Goal: Information Seeking & Learning: Compare options

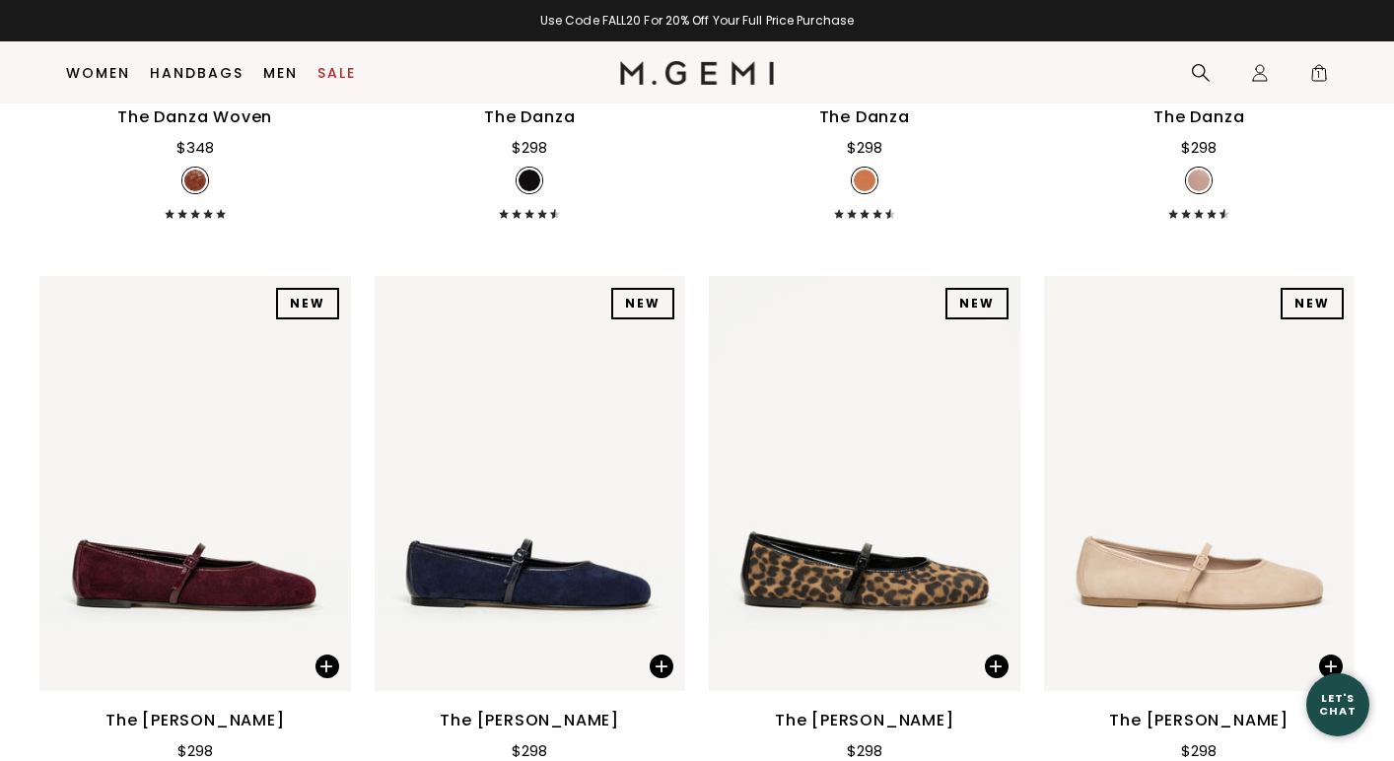
scroll to position [3309, 0]
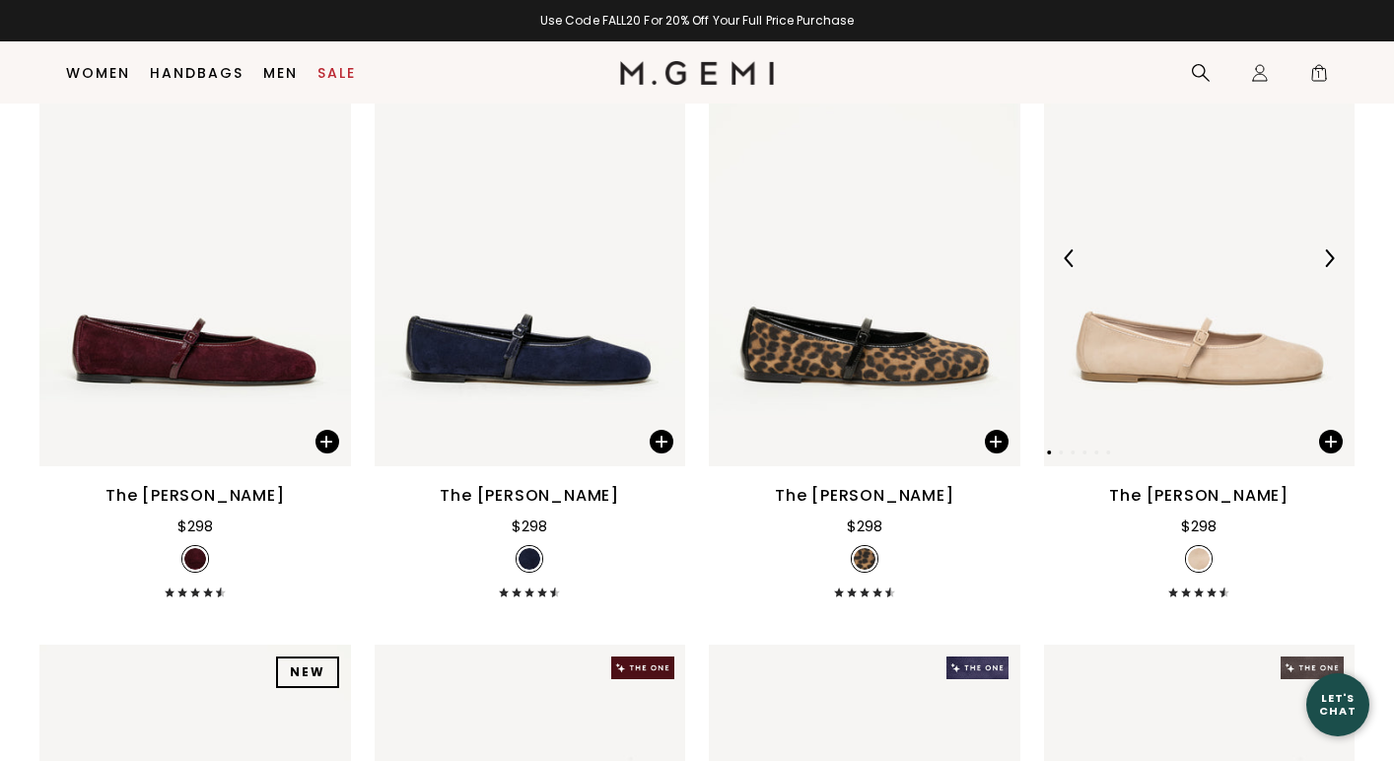
click at [1333, 259] on img at bounding box center [1329, 258] width 18 height 18
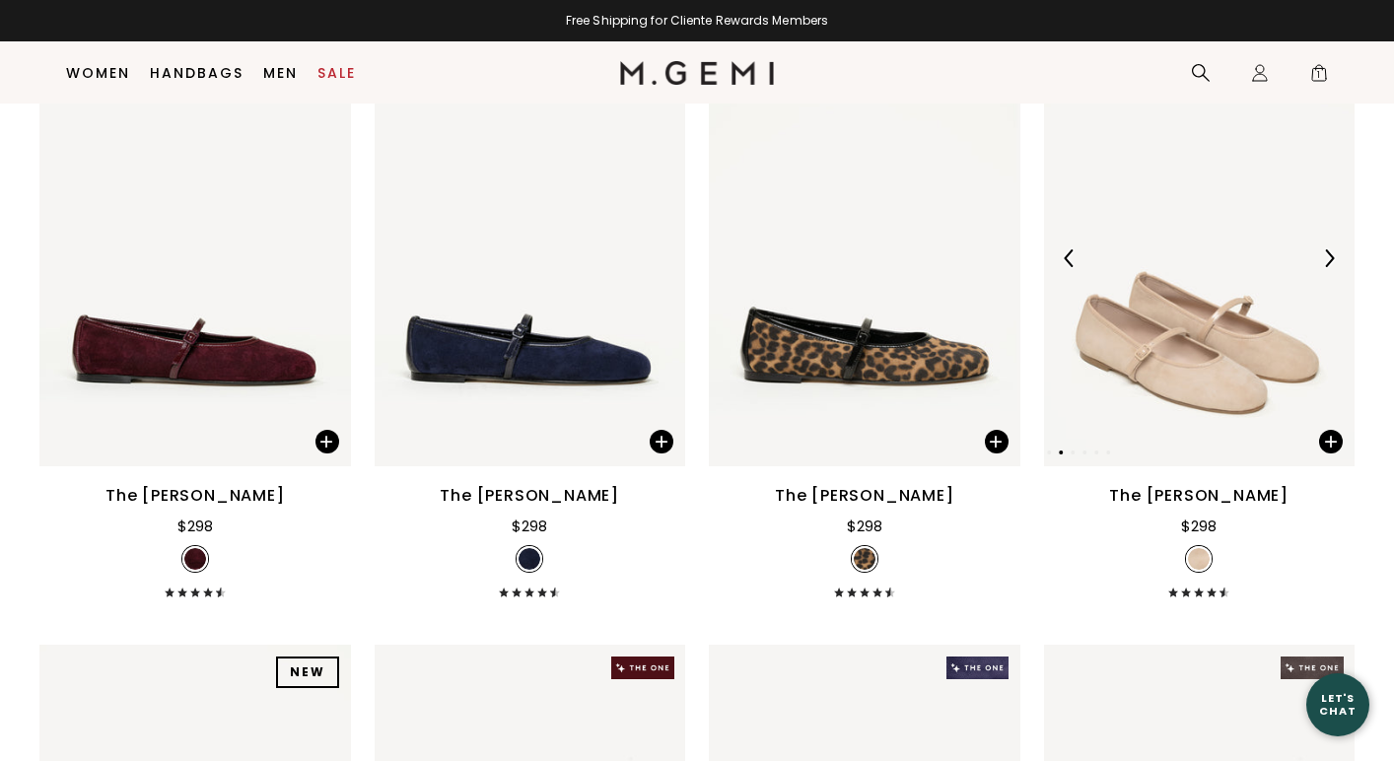
click at [1333, 261] on img at bounding box center [1329, 258] width 18 height 18
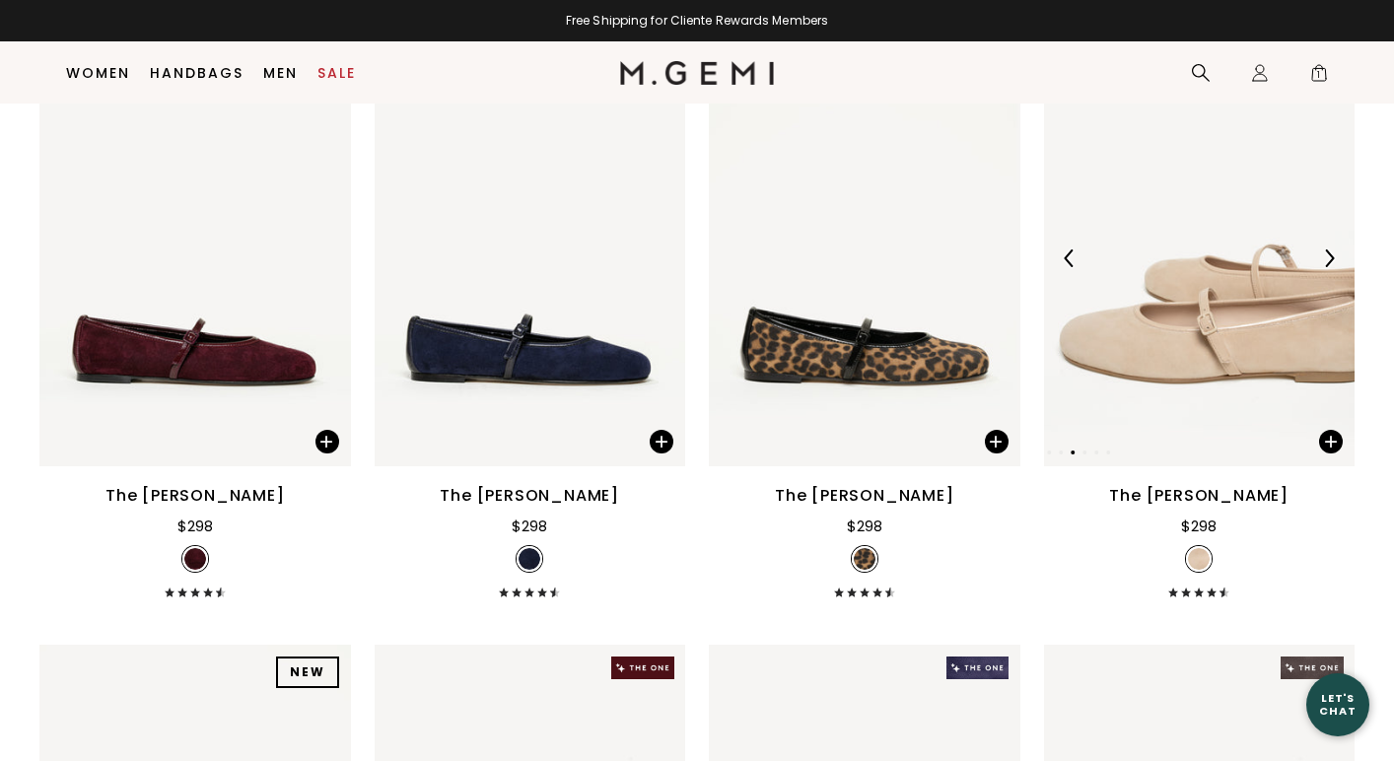
click at [1333, 262] on img at bounding box center [1329, 258] width 18 height 18
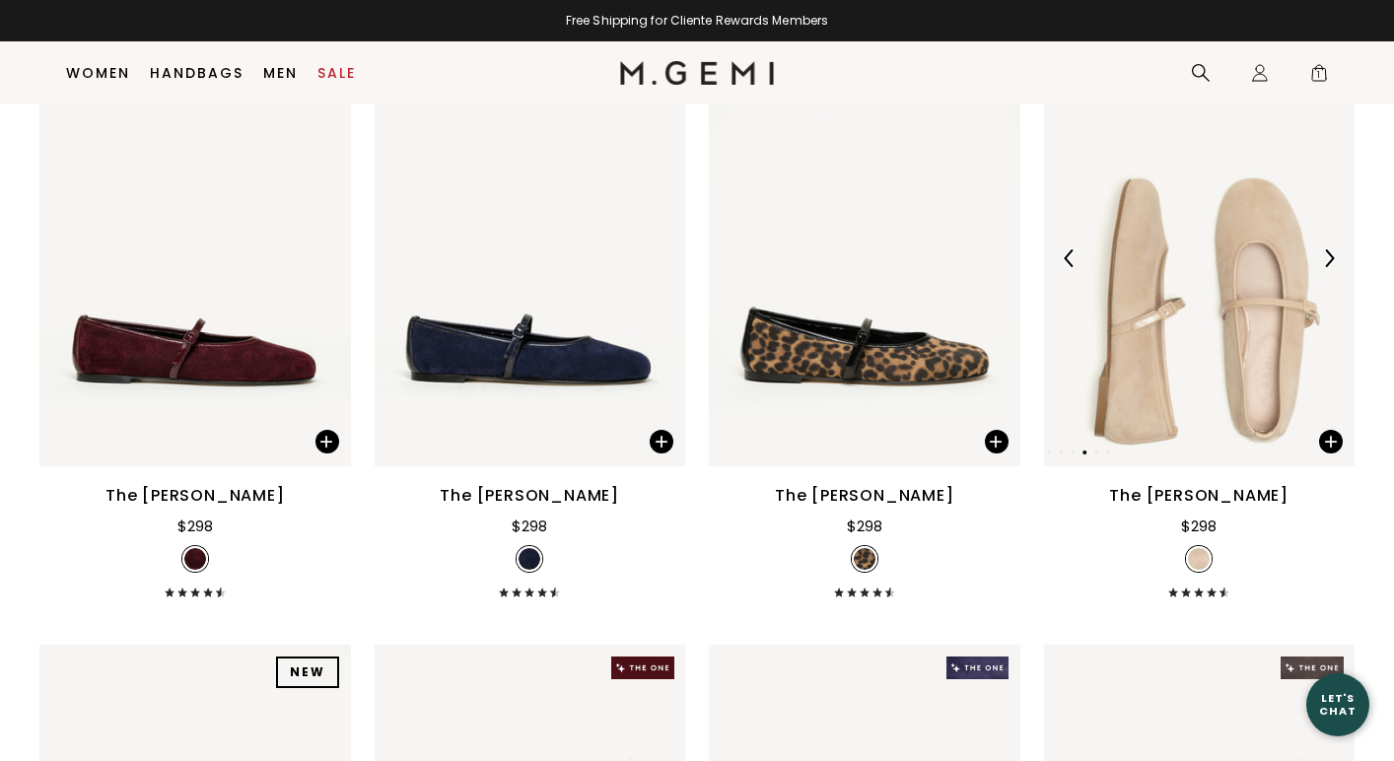
click at [1333, 263] on img at bounding box center [1329, 258] width 18 height 18
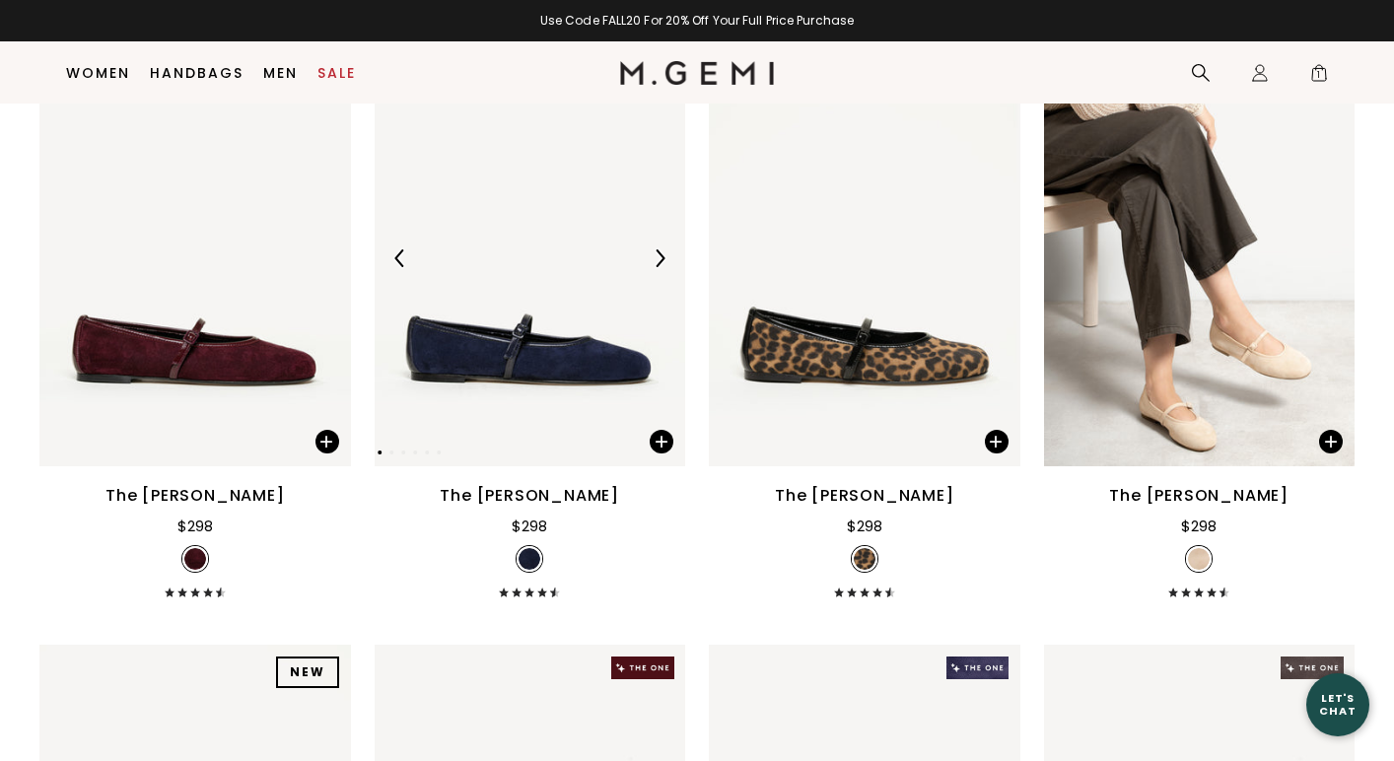
click at [654, 264] on img at bounding box center [660, 258] width 18 height 18
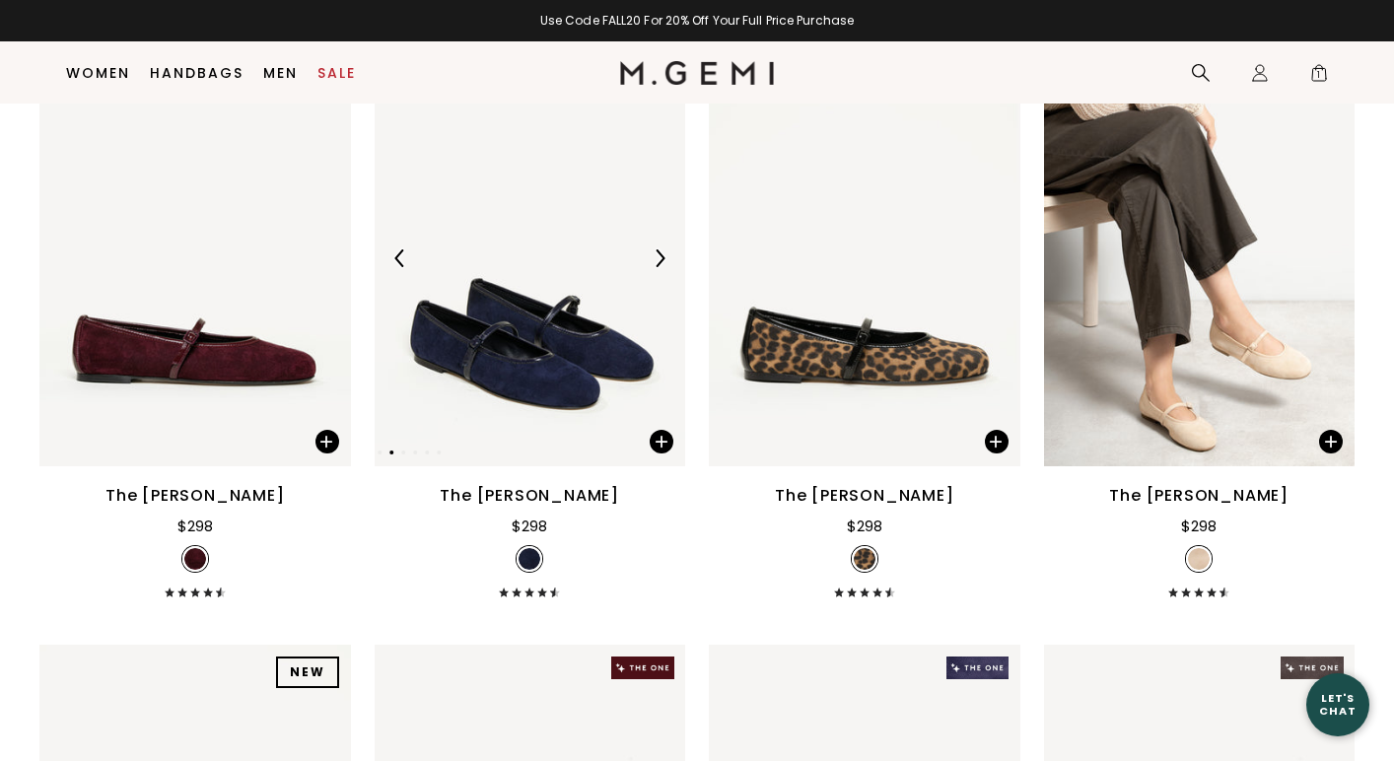
click at [654, 264] on img at bounding box center [660, 258] width 18 height 18
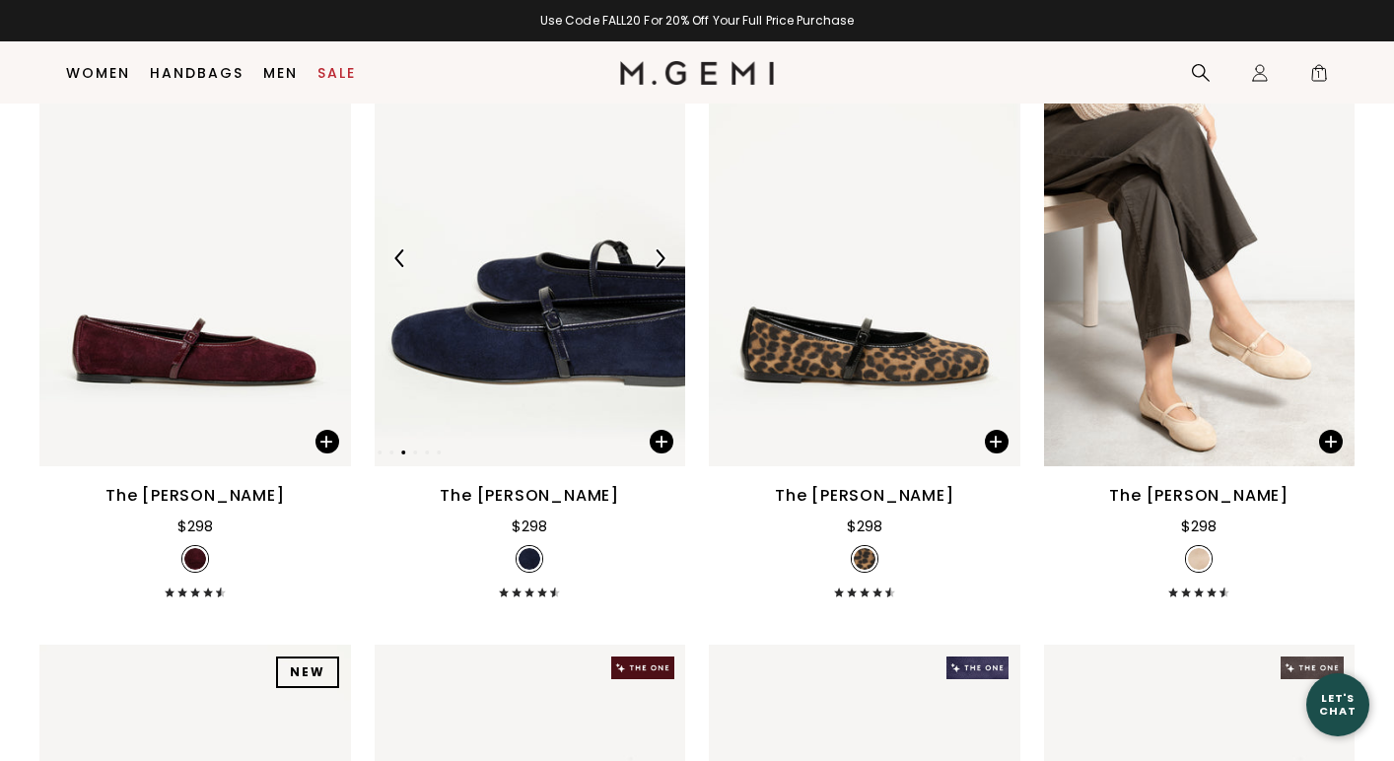
click at [654, 264] on img at bounding box center [660, 258] width 18 height 18
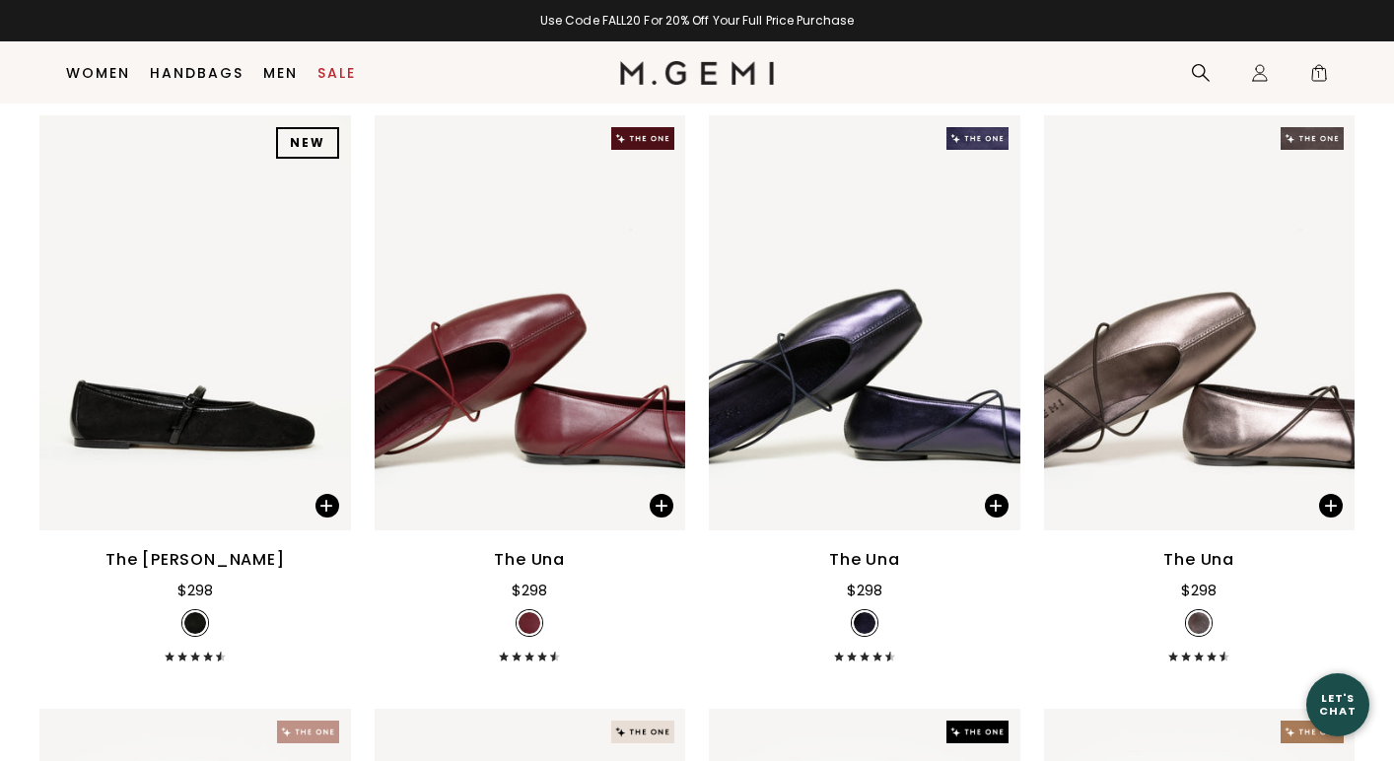
scroll to position [3854, 0]
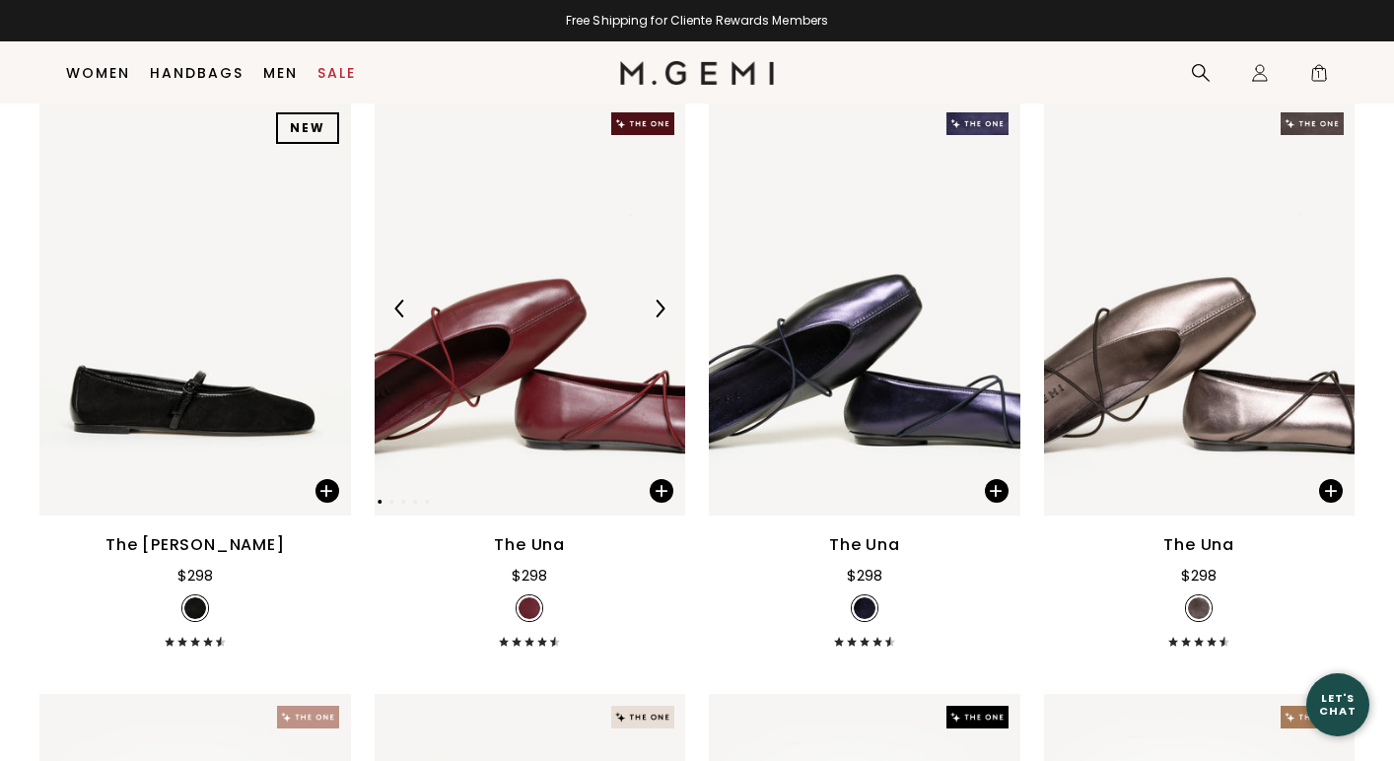
click at [655, 309] on img at bounding box center [660, 309] width 18 height 18
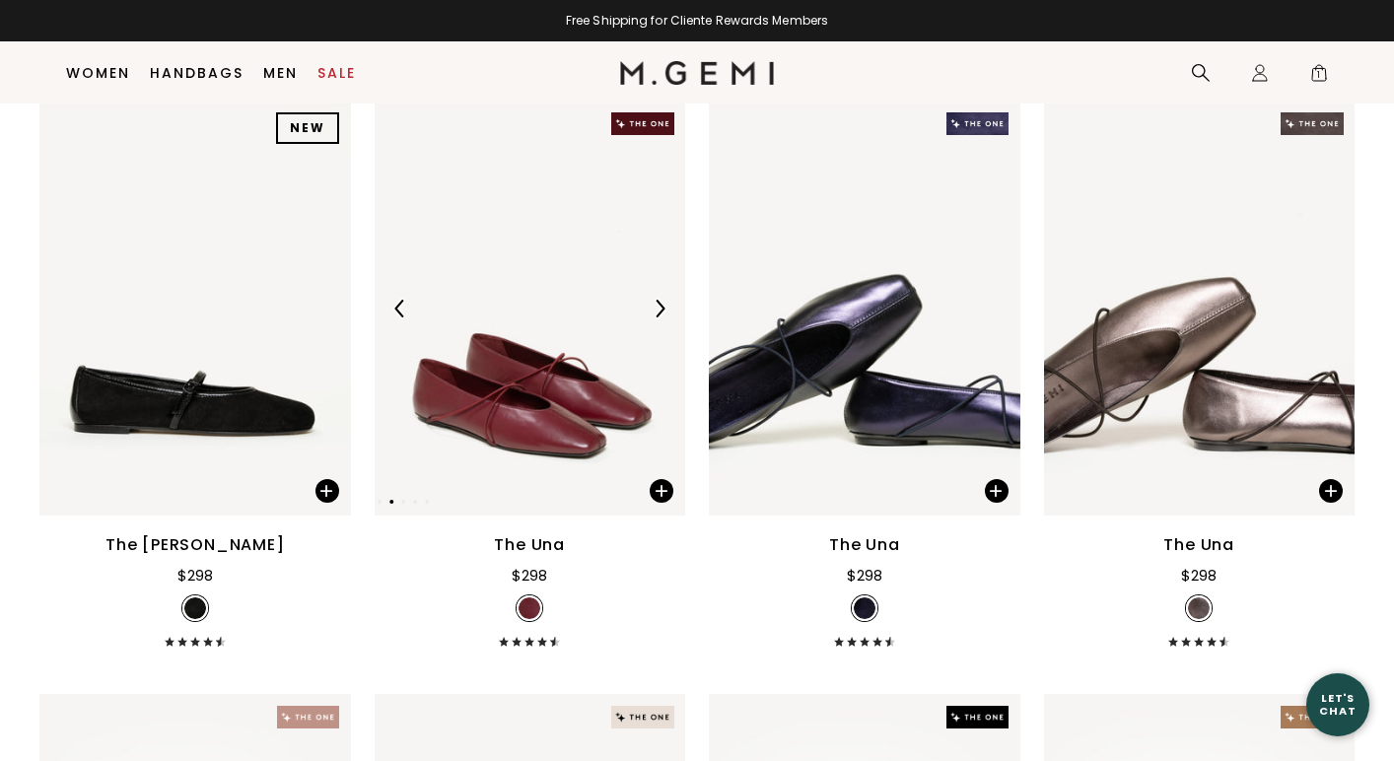
click at [655, 309] on img at bounding box center [660, 309] width 18 height 18
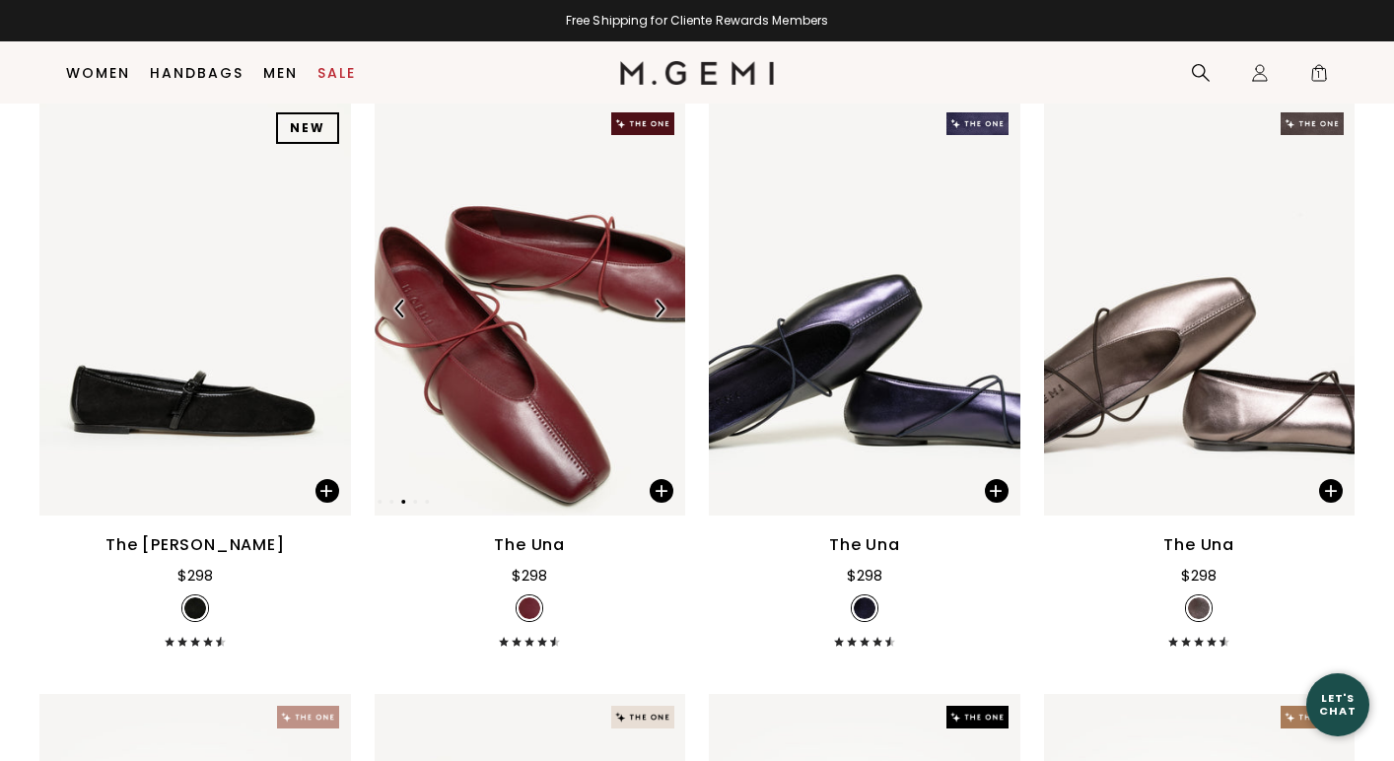
click at [656, 309] on img at bounding box center [660, 309] width 18 height 18
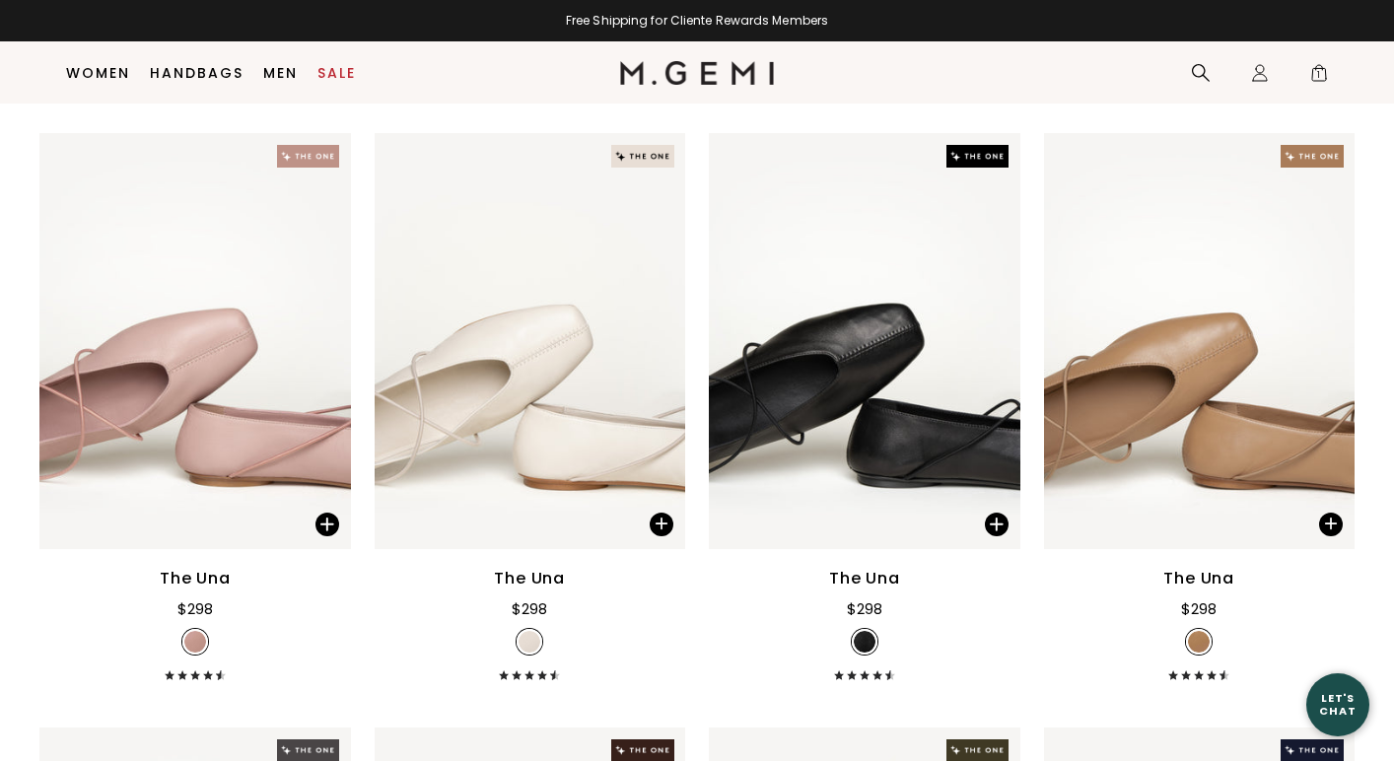
scroll to position [4412, 0]
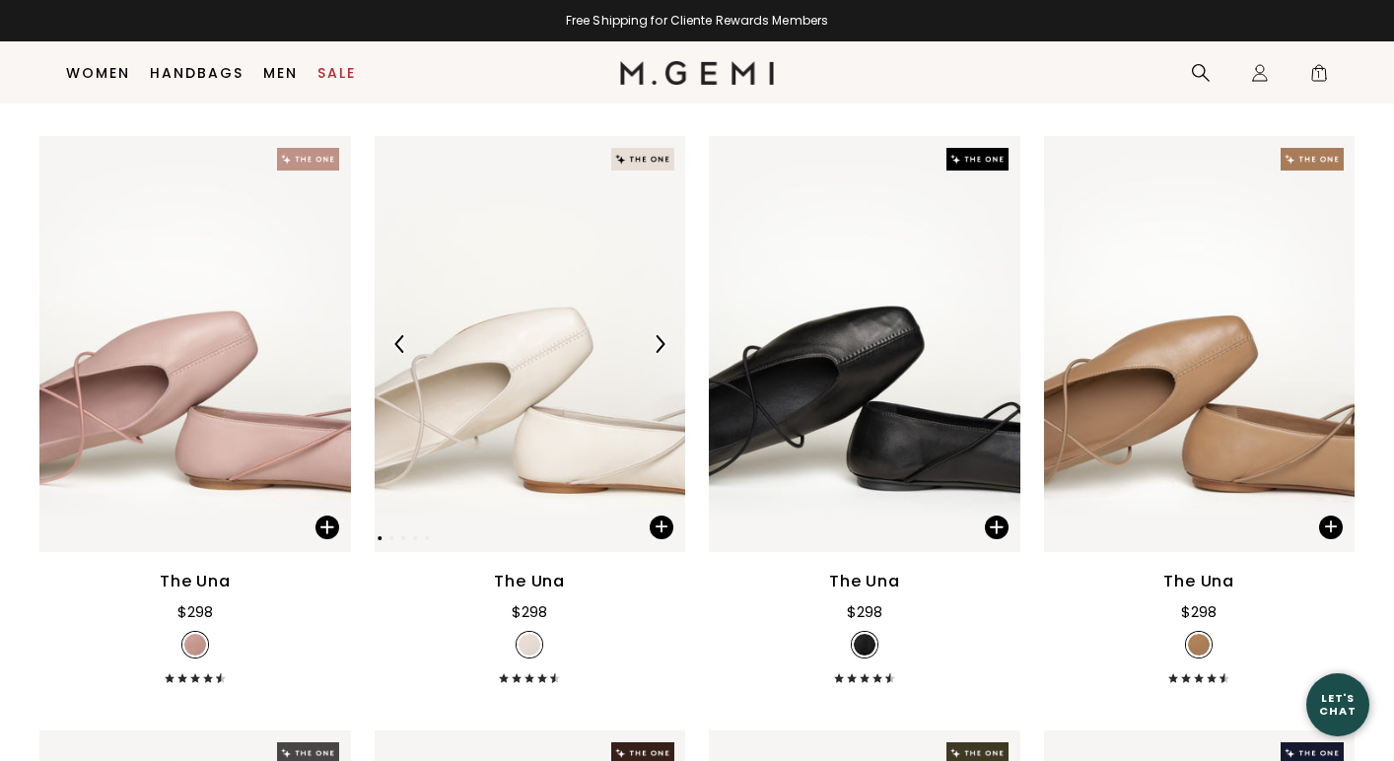
click at [660, 339] on img at bounding box center [660, 344] width 18 height 18
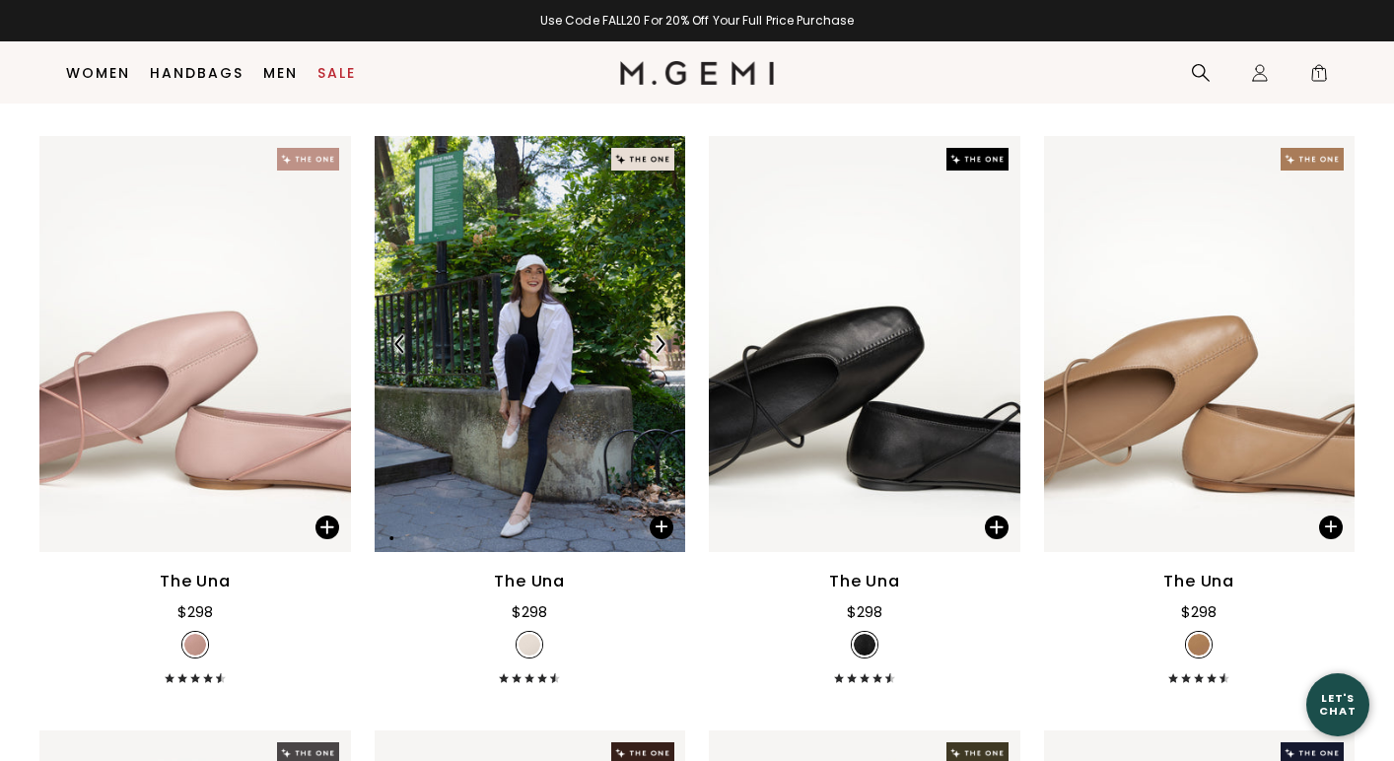
click at [660, 339] on img at bounding box center [660, 344] width 18 height 18
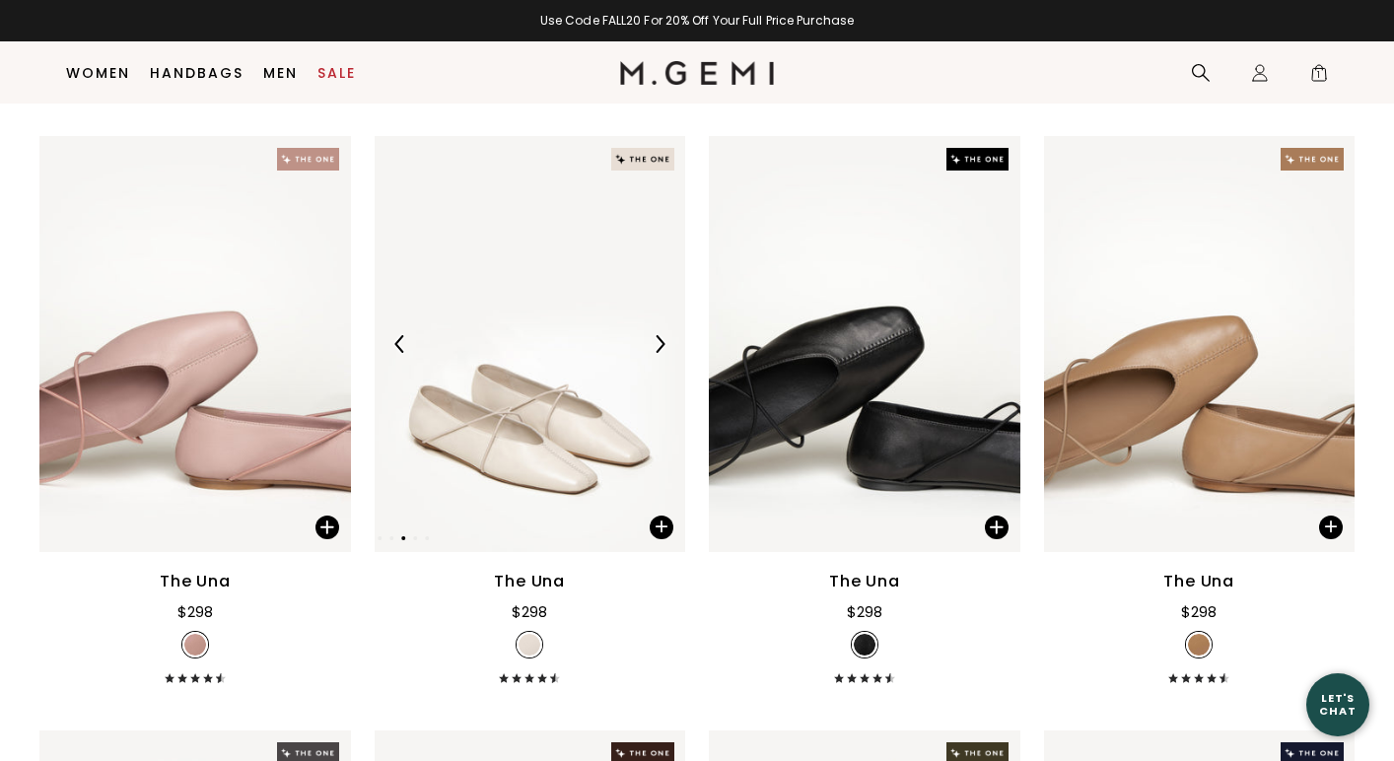
click at [660, 339] on img at bounding box center [660, 344] width 18 height 18
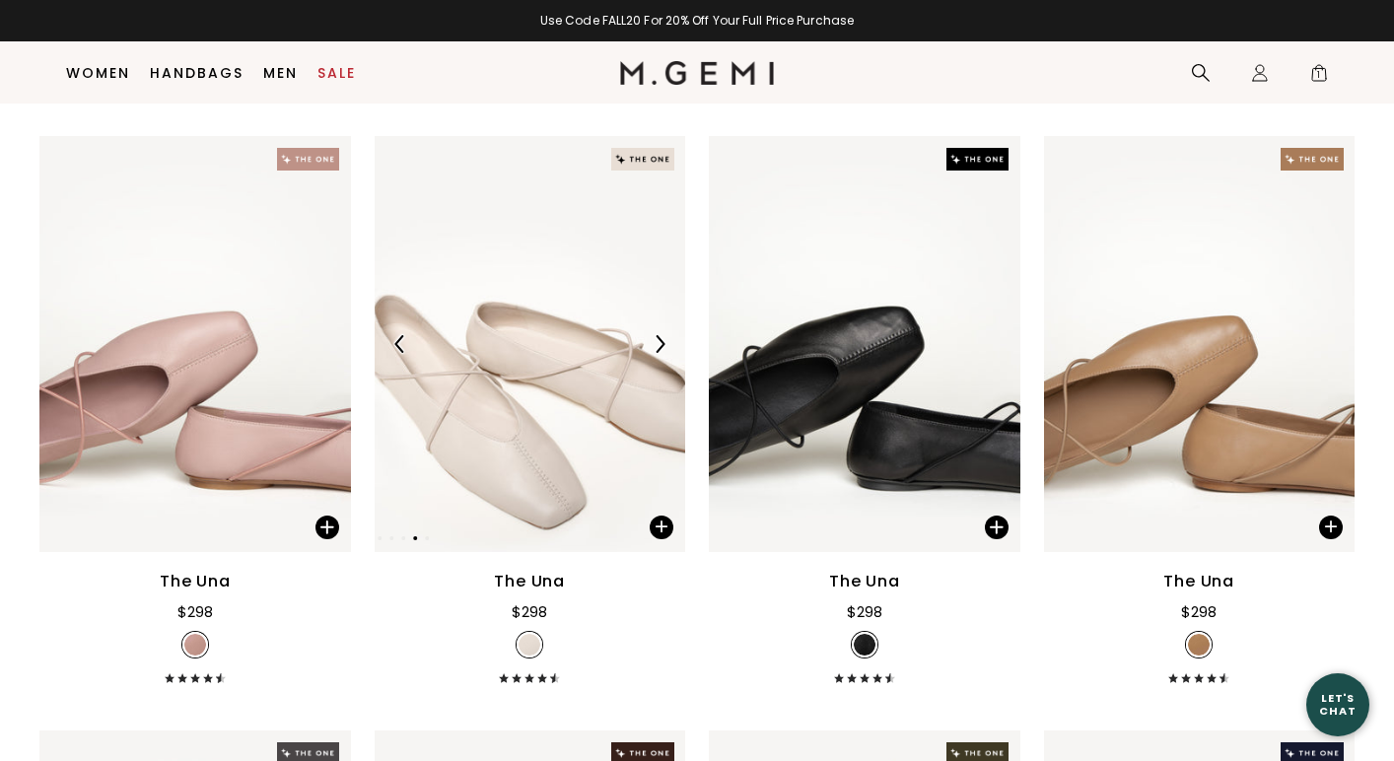
click at [660, 339] on img at bounding box center [660, 344] width 18 height 18
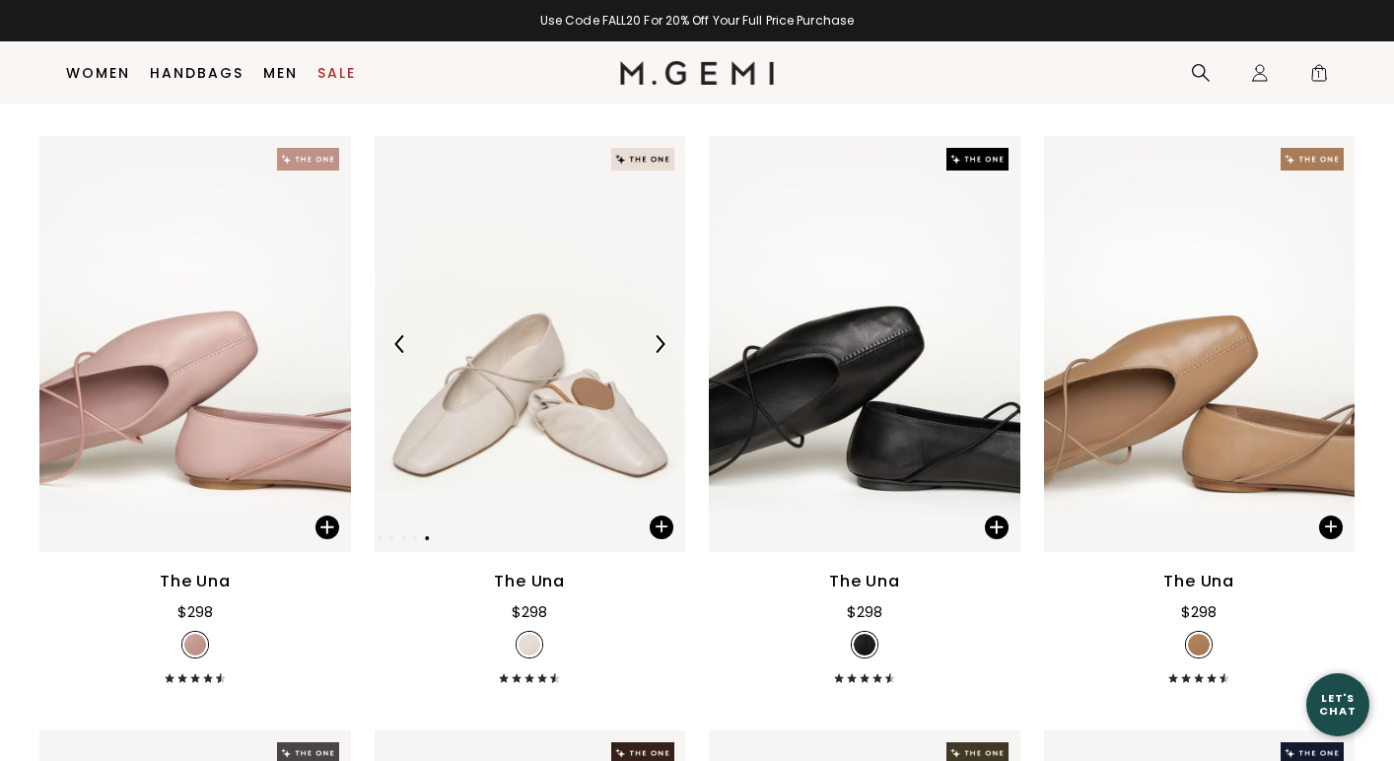
click at [660, 339] on img at bounding box center [660, 344] width 18 height 18
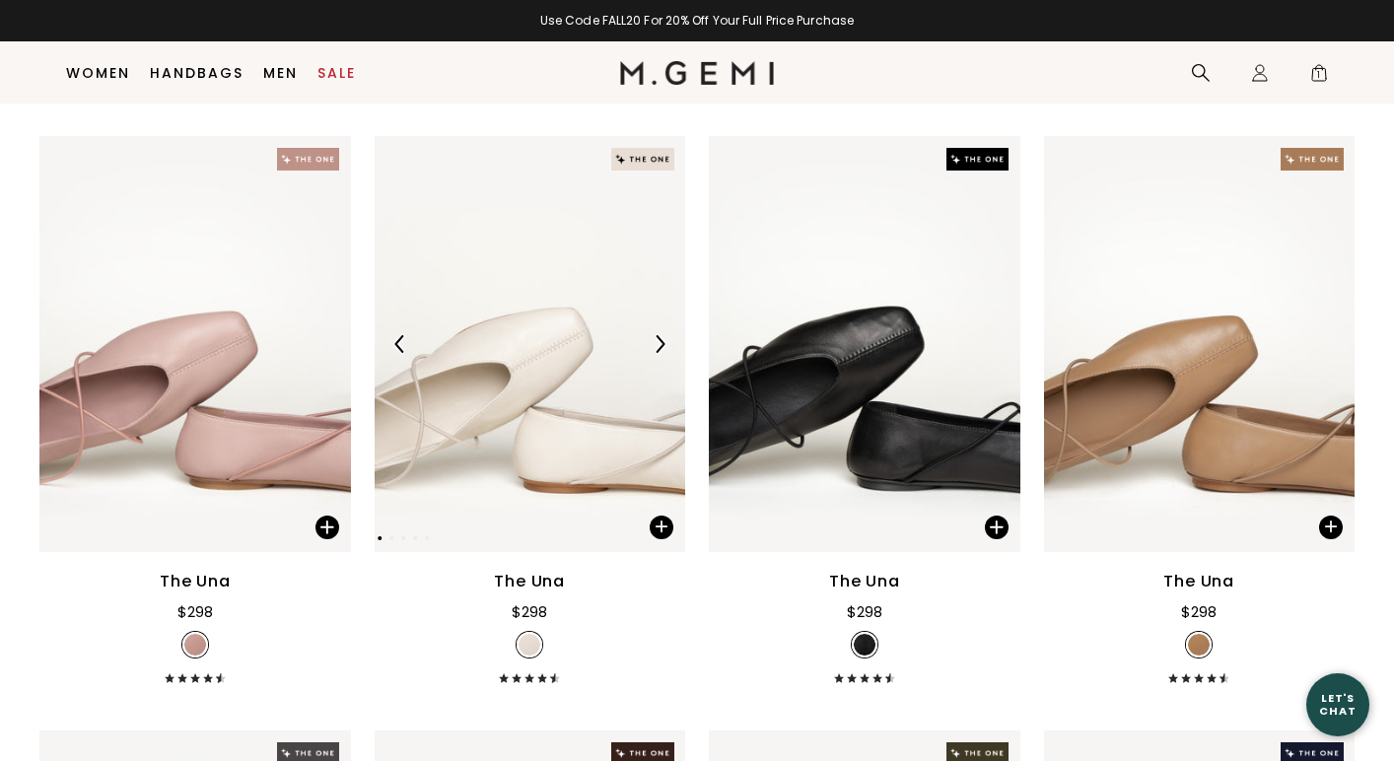
click at [660, 339] on img at bounding box center [660, 344] width 18 height 18
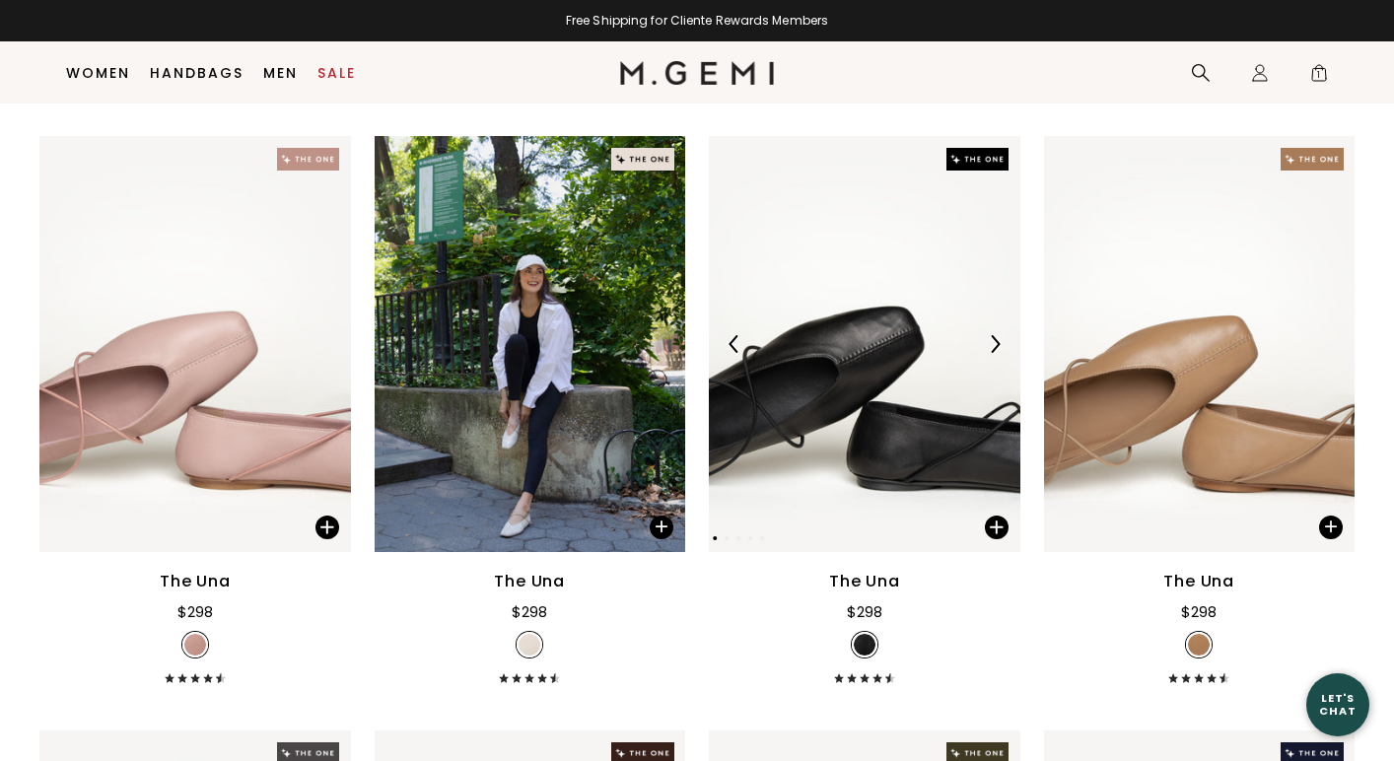
click at [996, 348] on img at bounding box center [995, 344] width 18 height 18
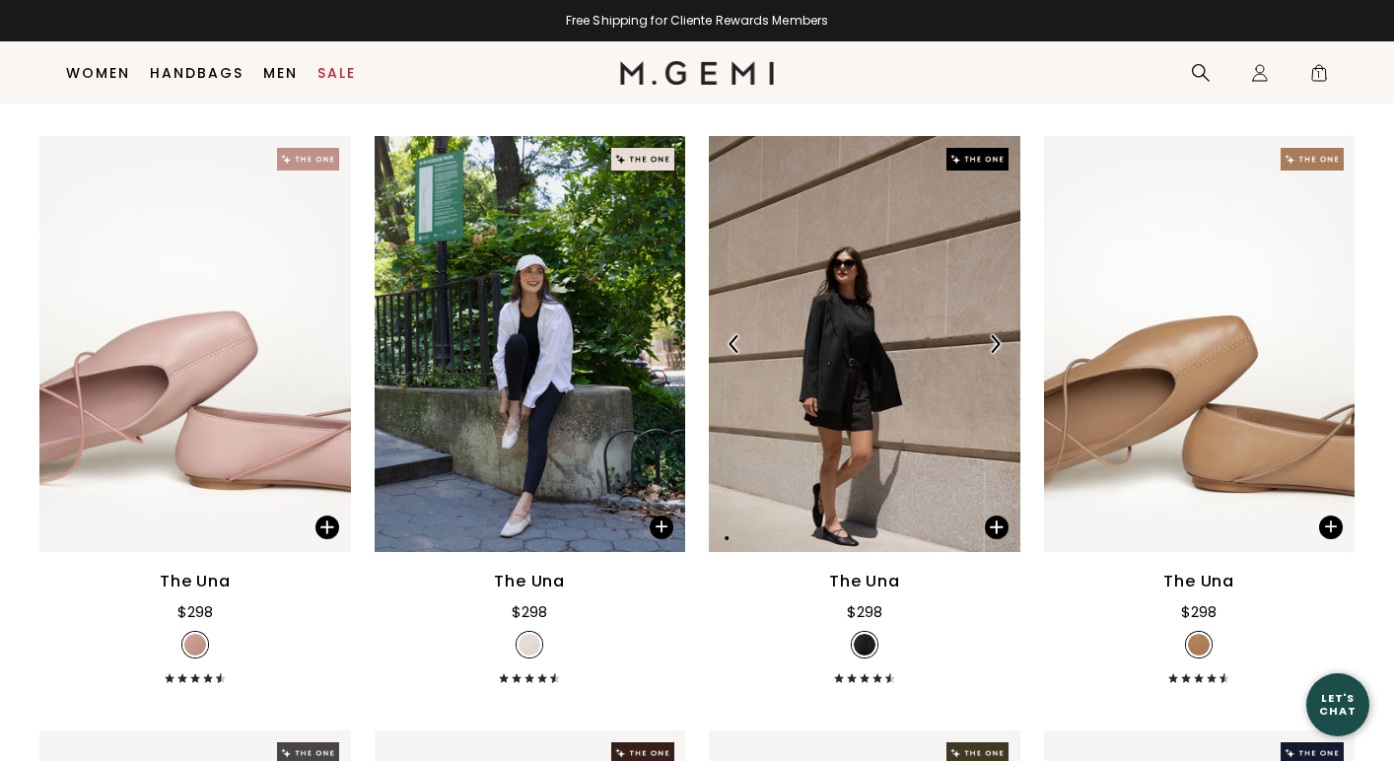
click at [996, 348] on img at bounding box center [995, 344] width 18 height 18
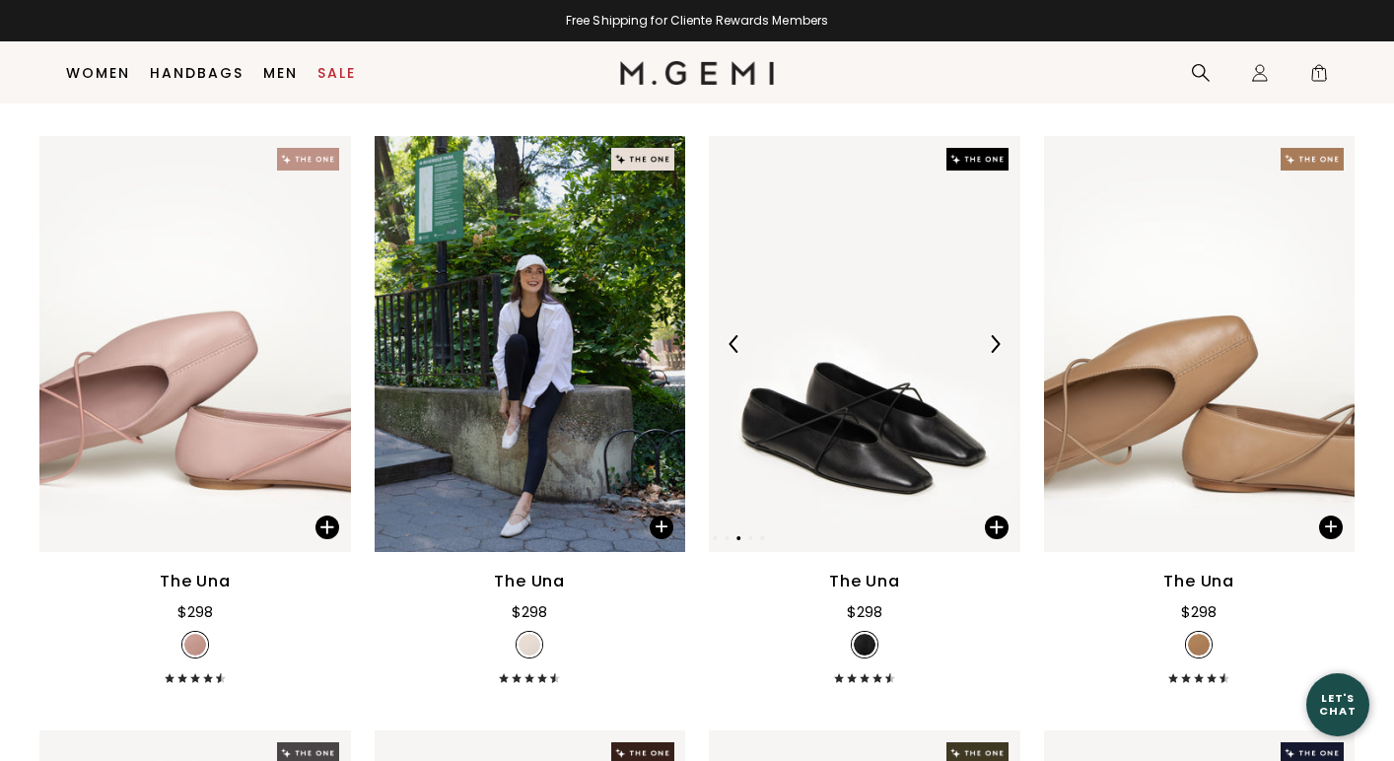
click at [996, 348] on img at bounding box center [995, 344] width 18 height 18
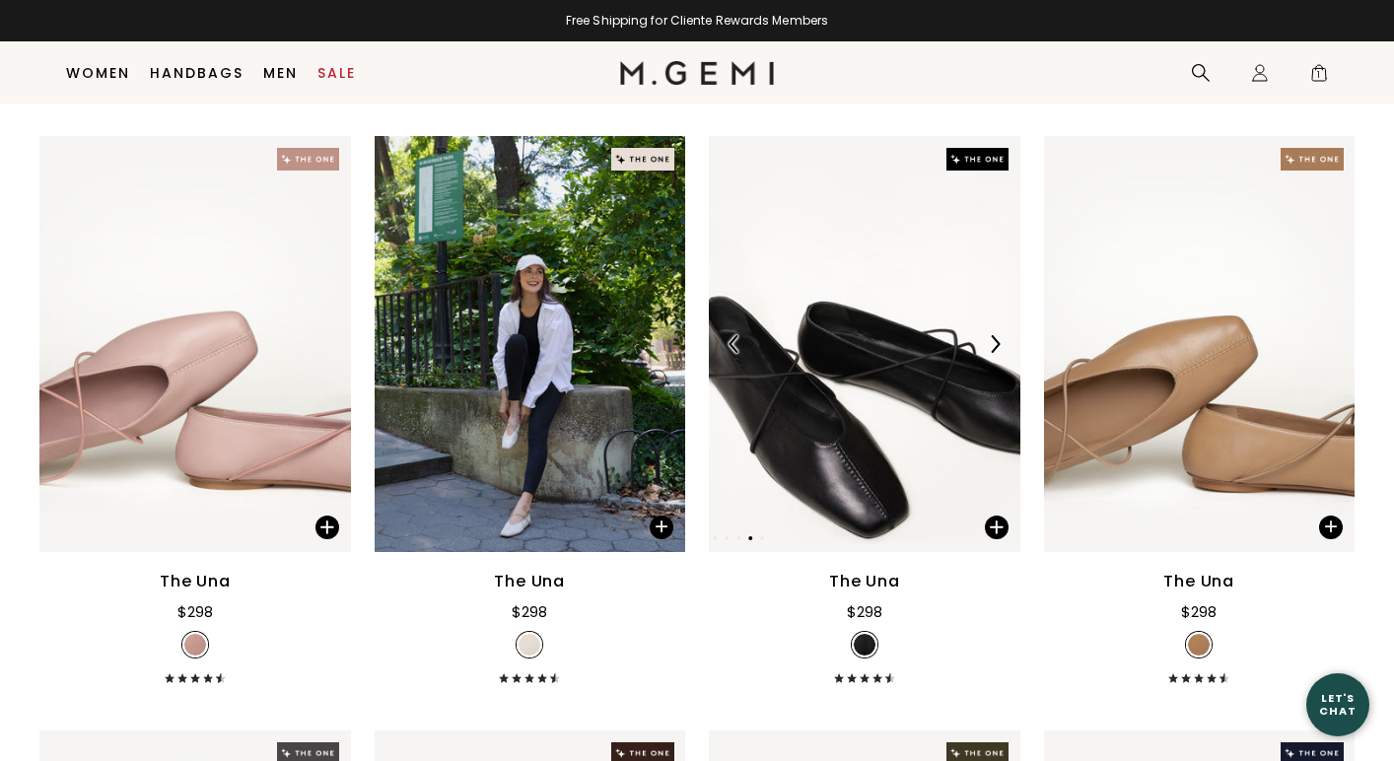
click at [996, 348] on img at bounding box center [995, 344] width 18 height 18
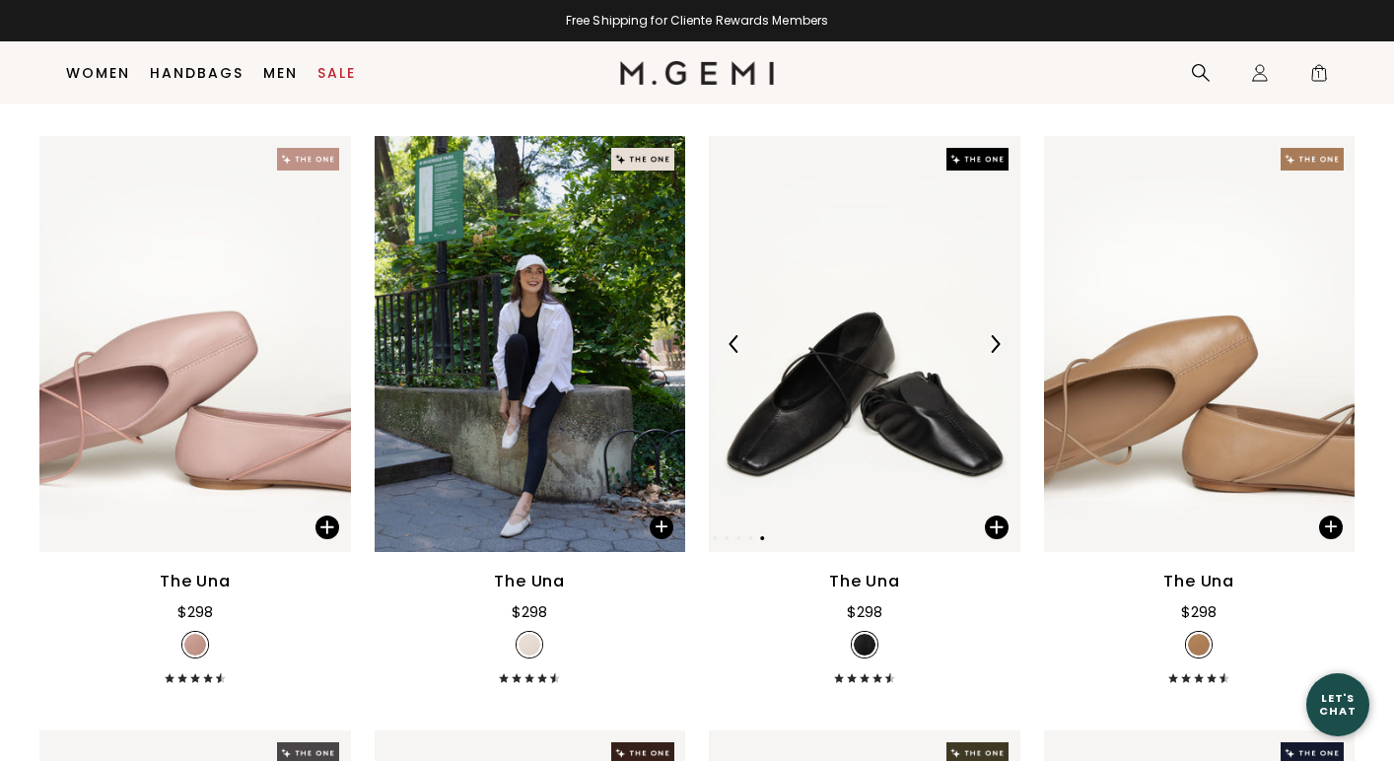
click at [996, 348] on img at bounding box center [995, 344] width 18 height 18
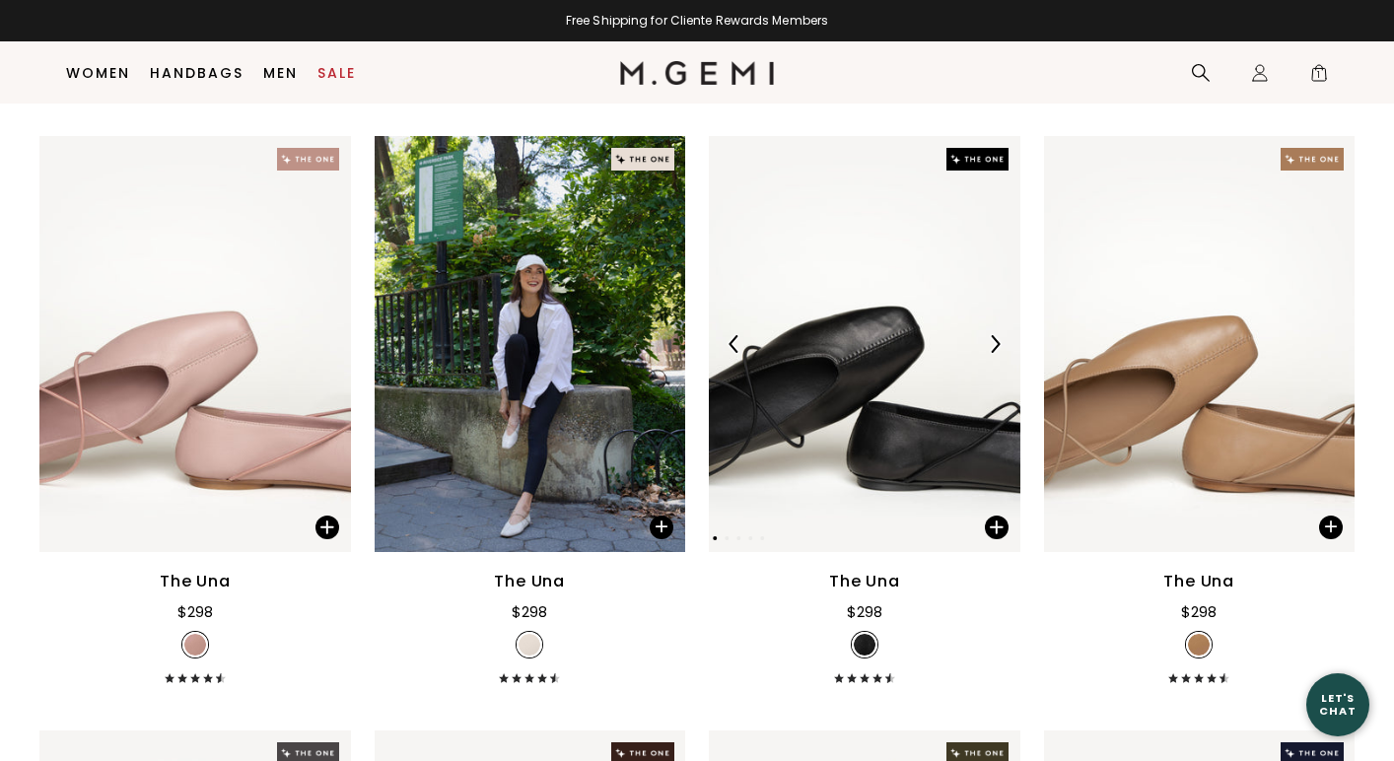
click at [996, 348] on img at bounding box center [995, 344] width 18 height 18
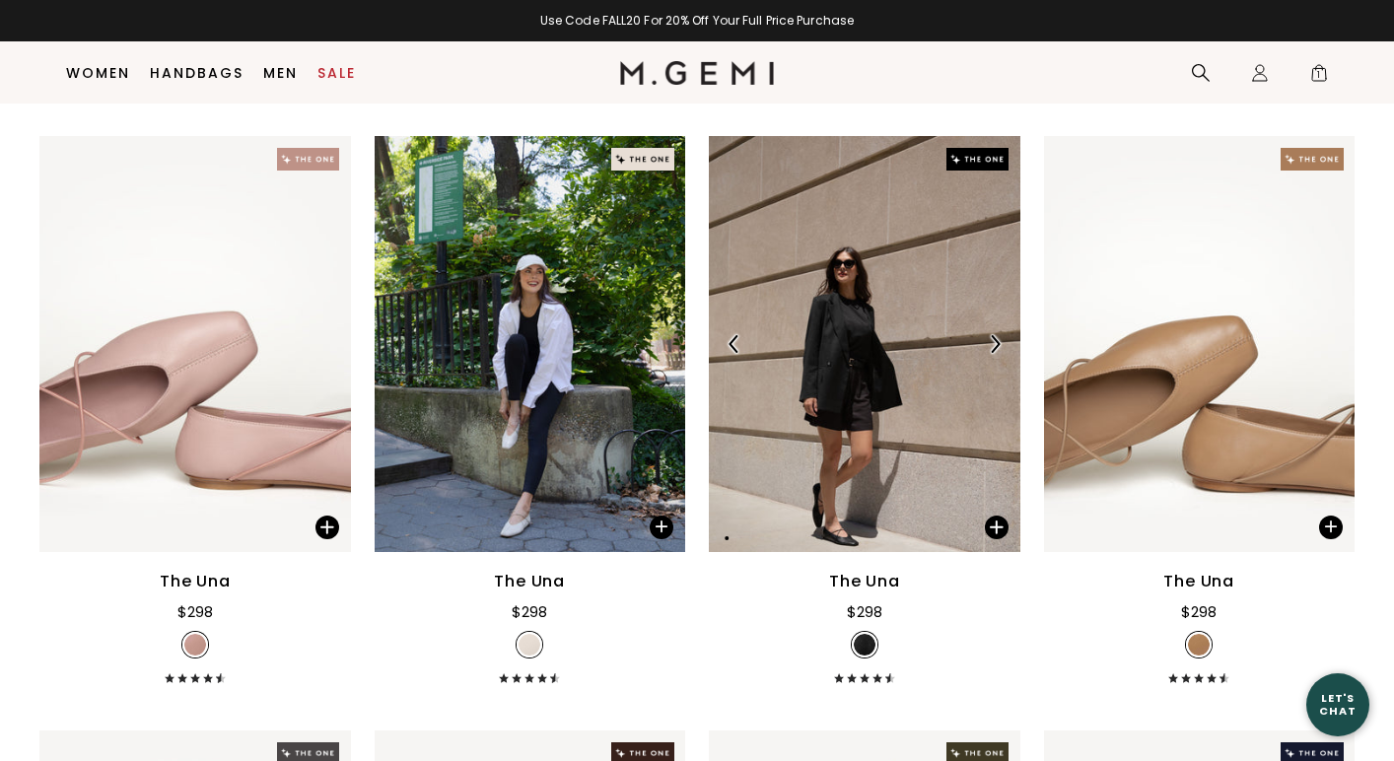
click at [996, 347] on img at bounding box center [995, 344] width 18 height 18
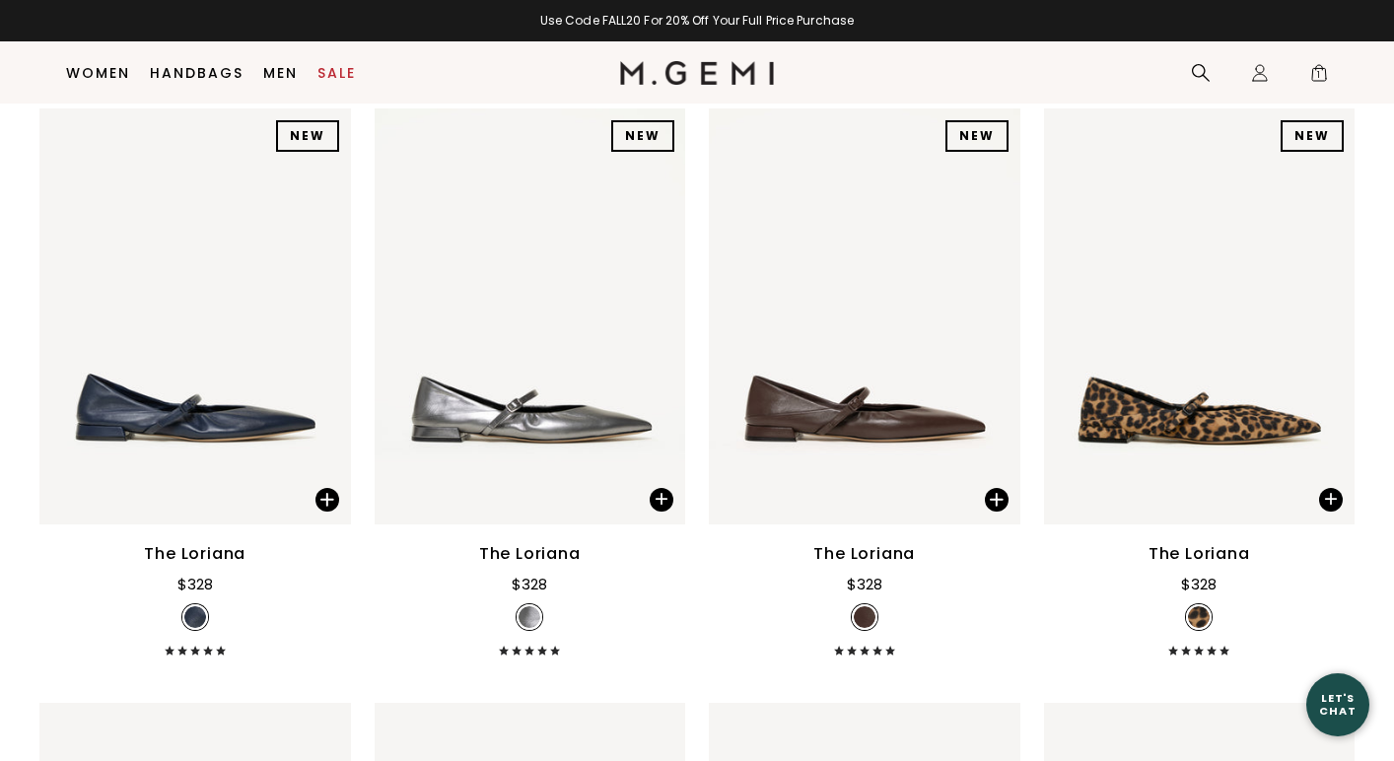
scroll to position [6246, 0]
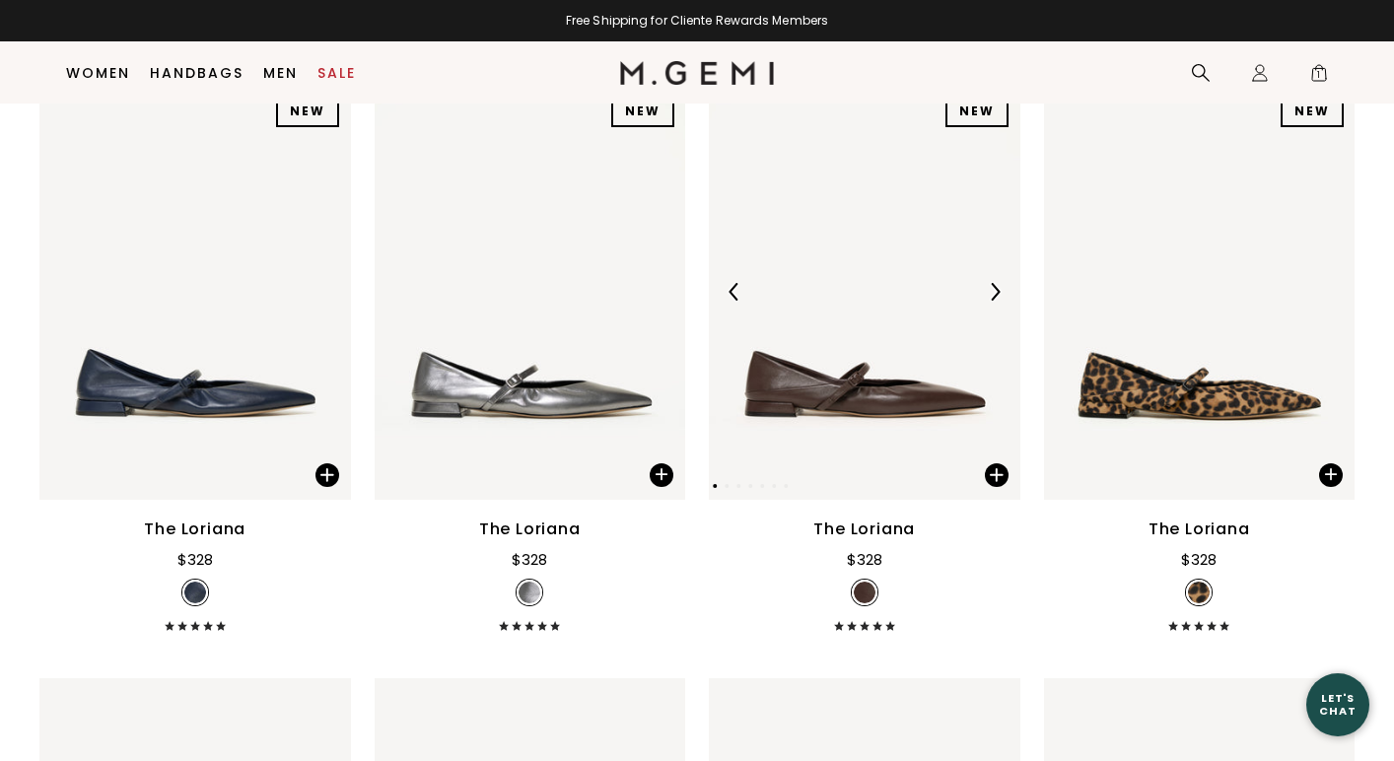
click at [999, 291] on img at bounding box center [995, 292] width 18 height 18
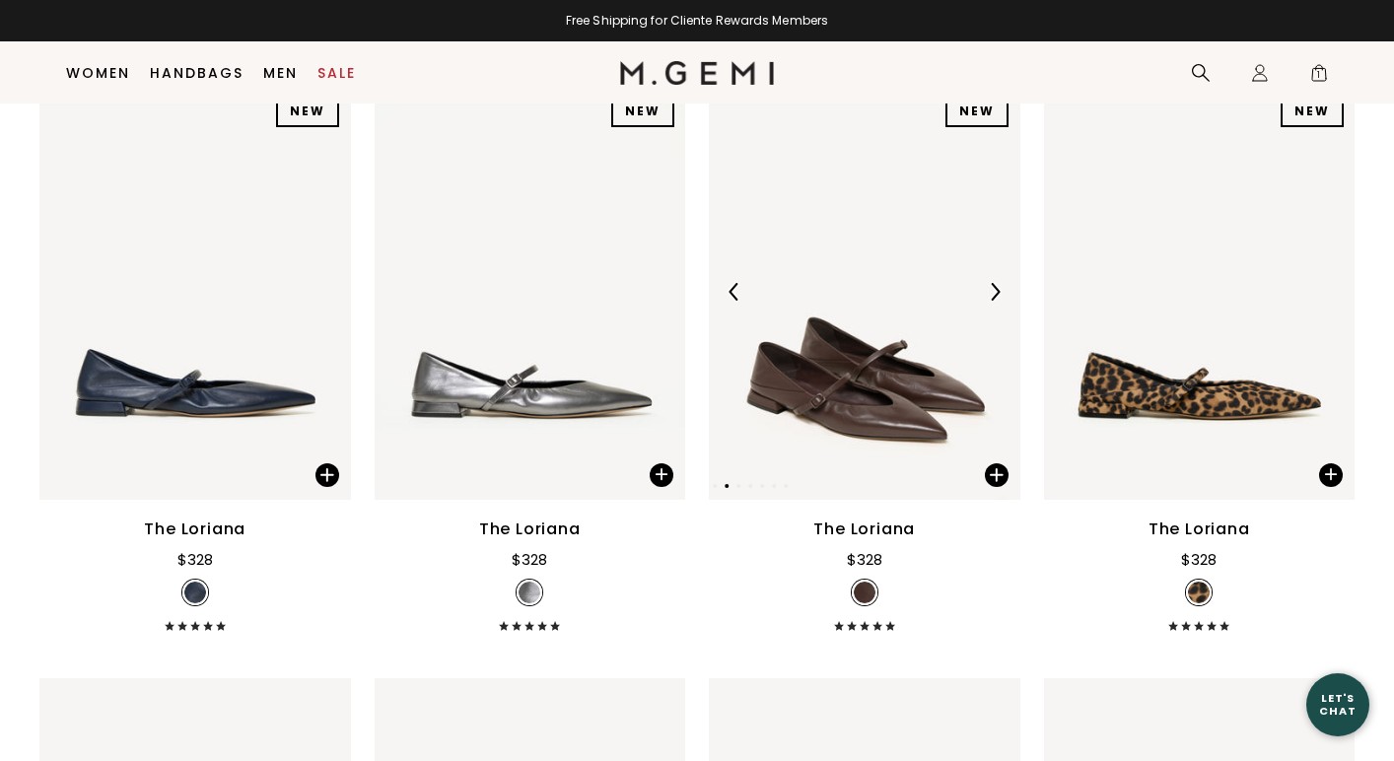
click at [999, 291] on img at bounding box center [995, 292] width 18 height 18
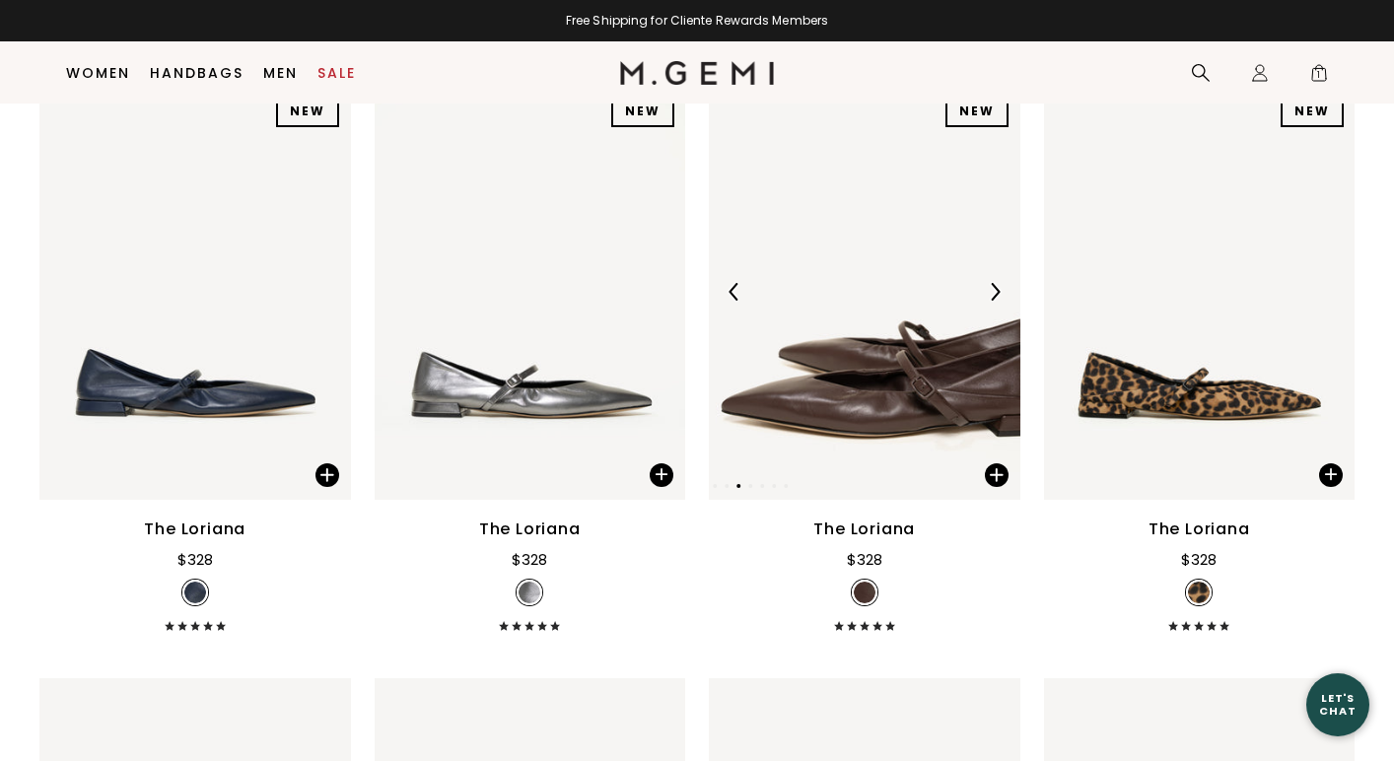
click at [999, 291] on img at bounding box center [995, 292] width 18 height 18
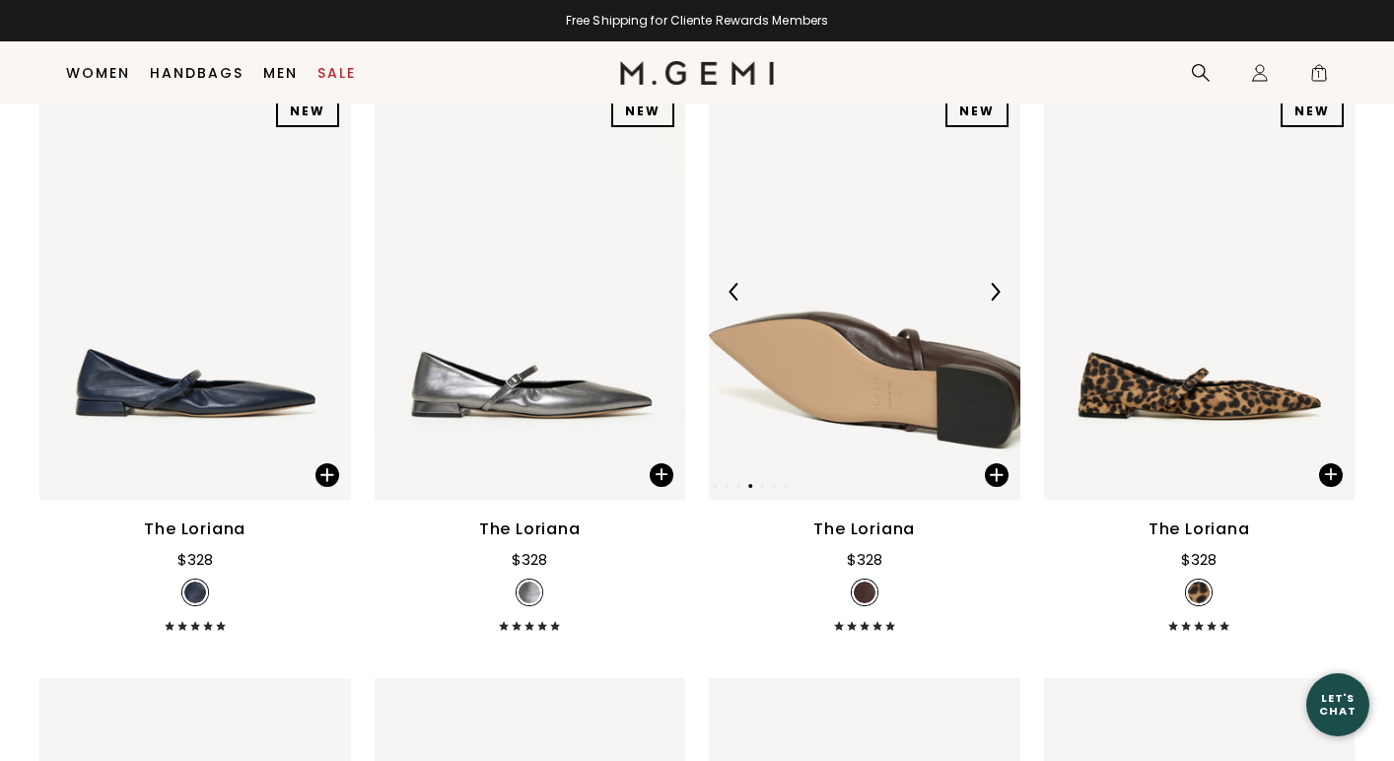
click at [999, 291] on img at bounding box center [995, 292] width 18 height 18
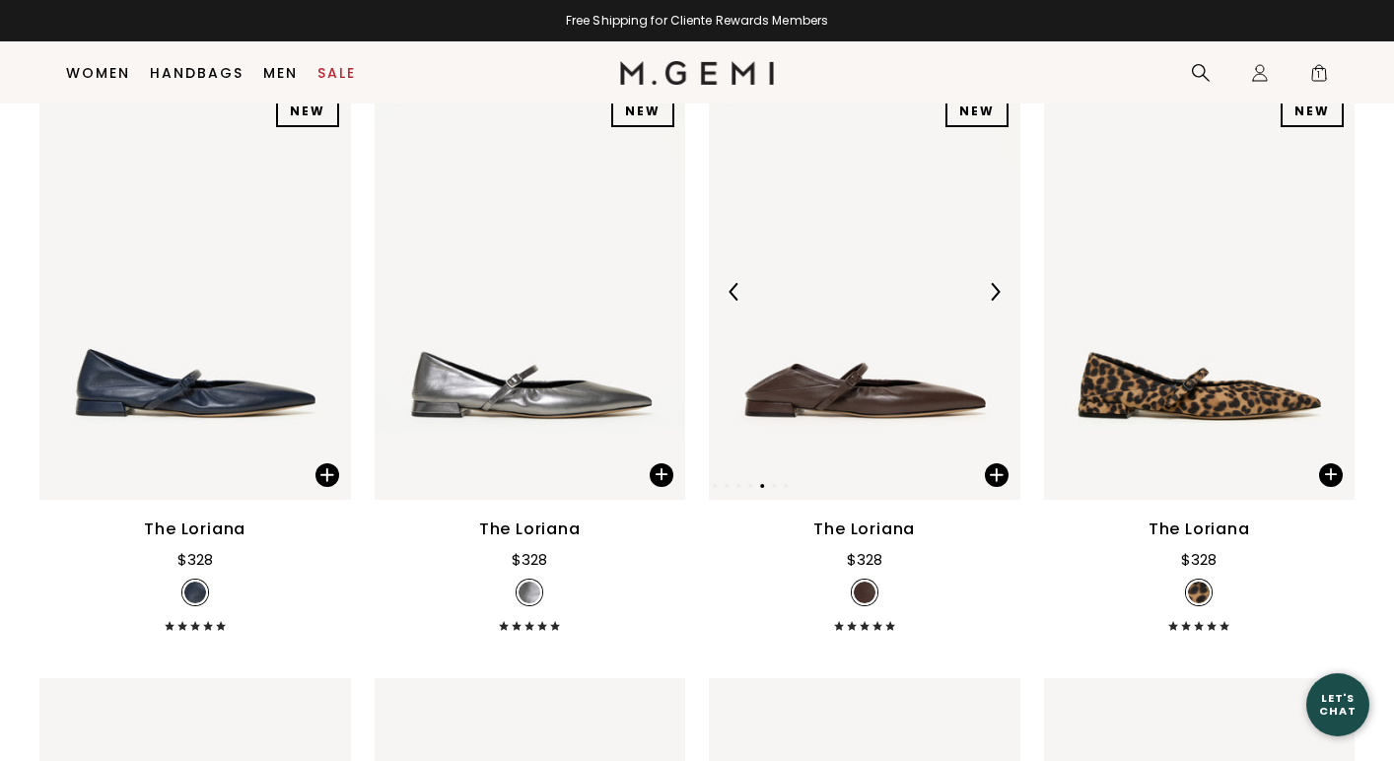
click at [999, 291] on img at bounding box center [995, 292] width 18 height 18
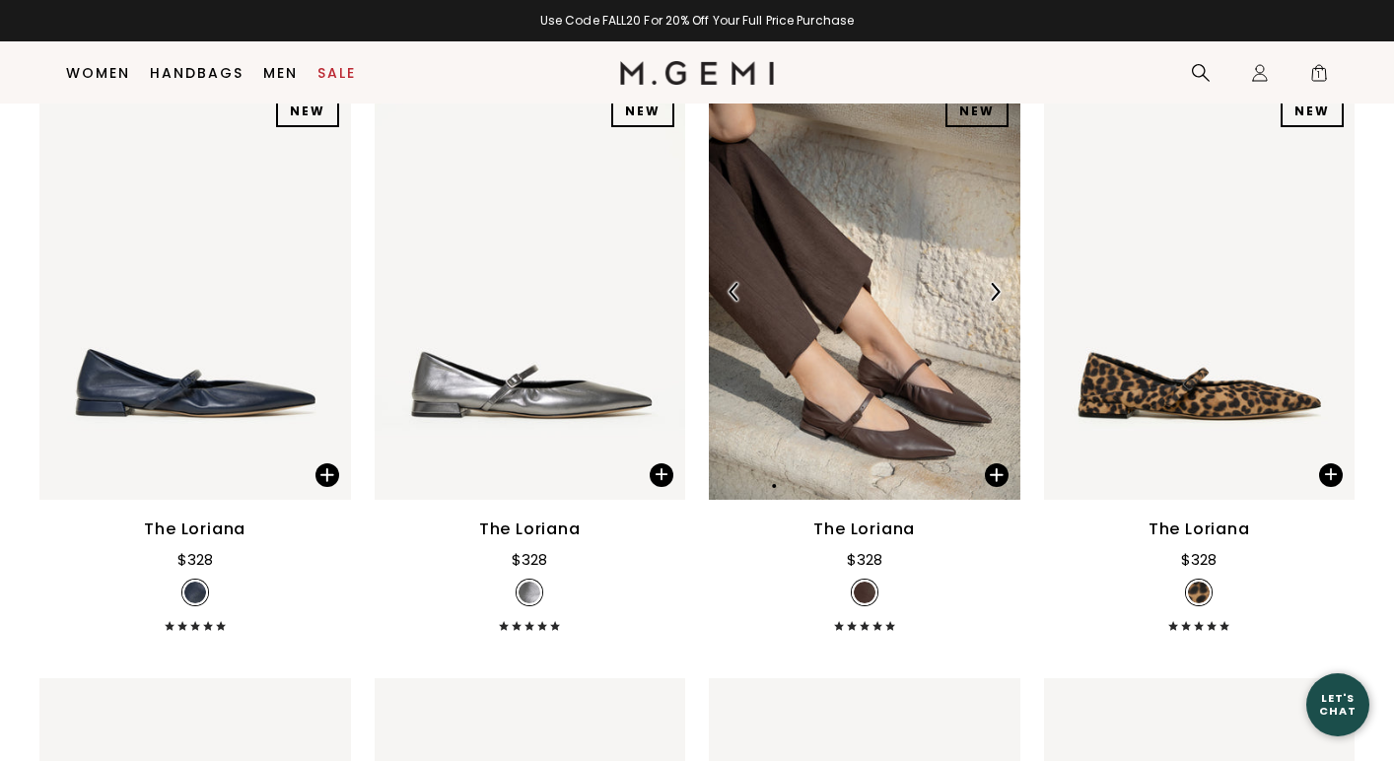
click at [999, 291] on img at bounding box center [995, 292] width 18 height 18
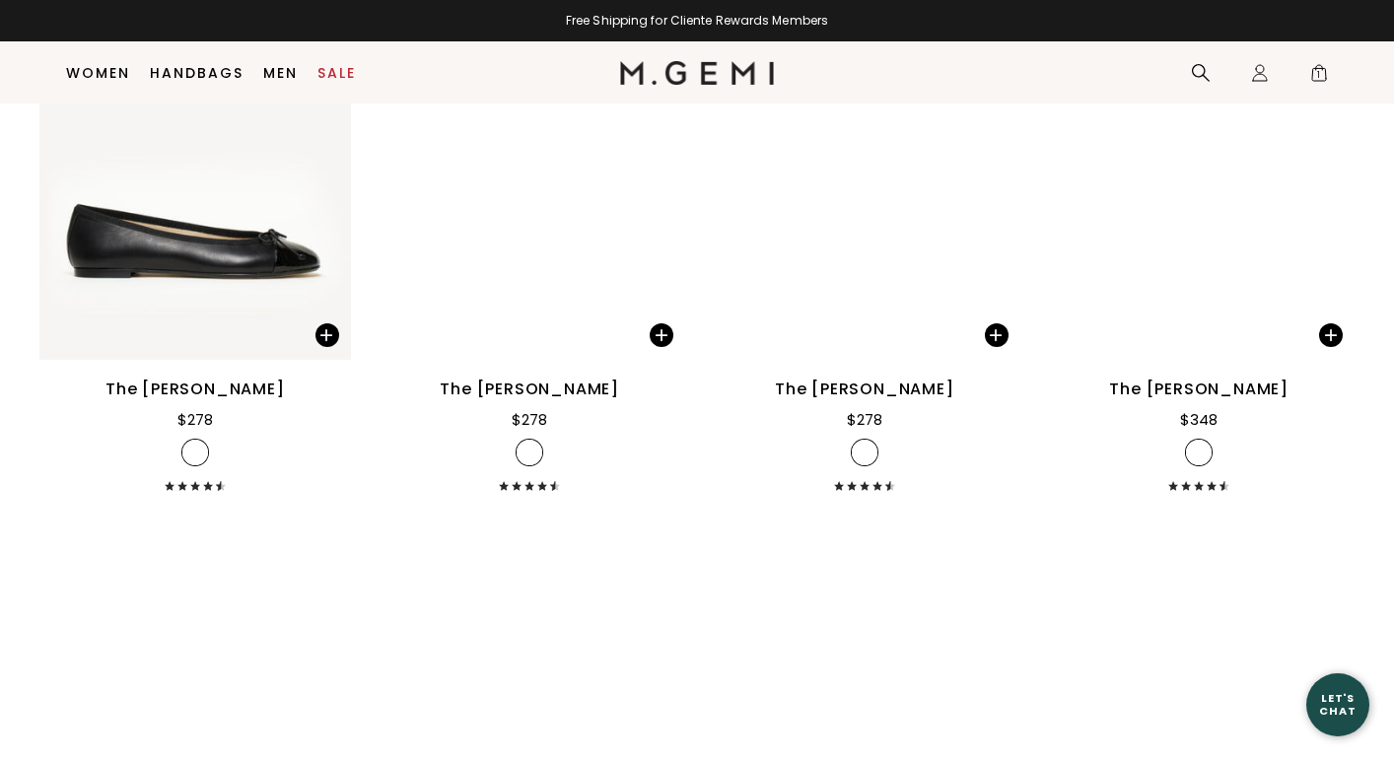
scroll to position [7424, 0]
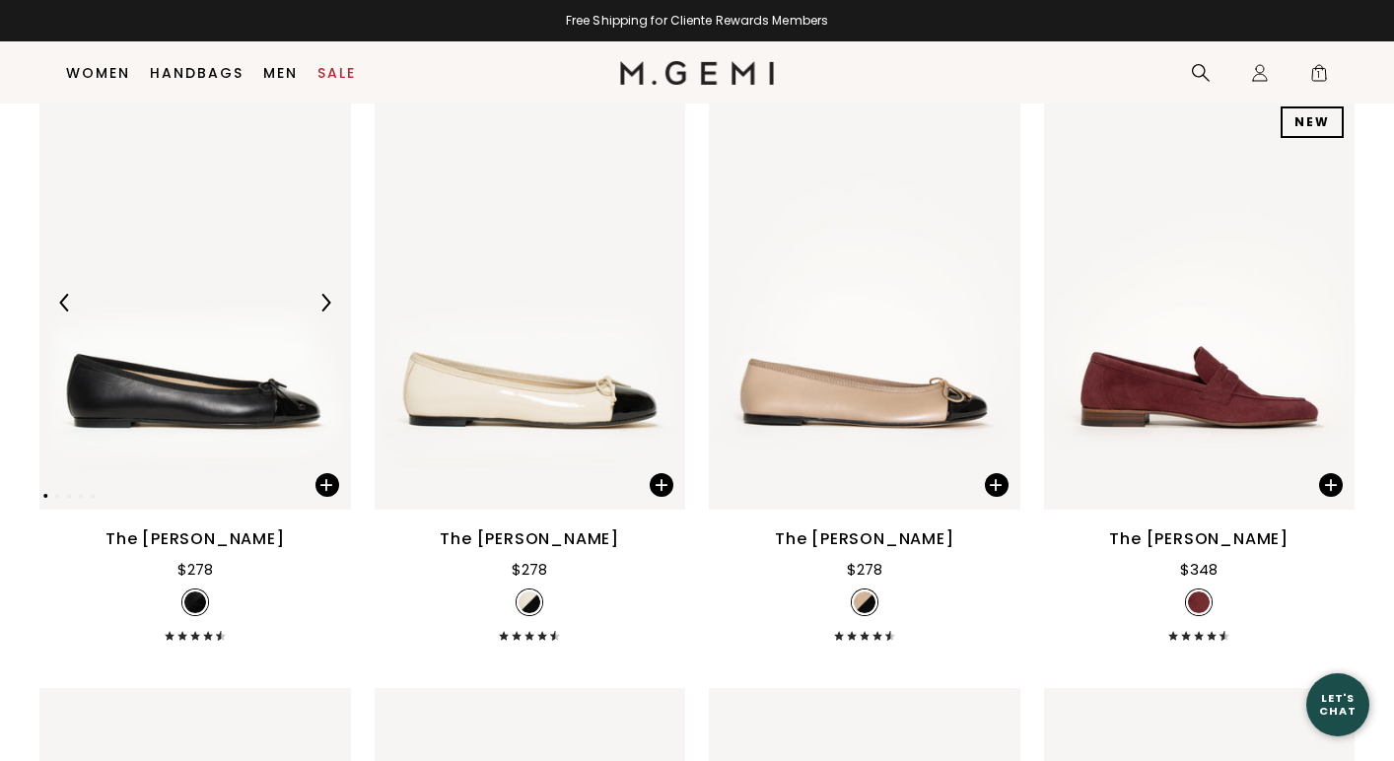
click at [321, 307] on img at bounding box center [326, 303] width 18 height 18
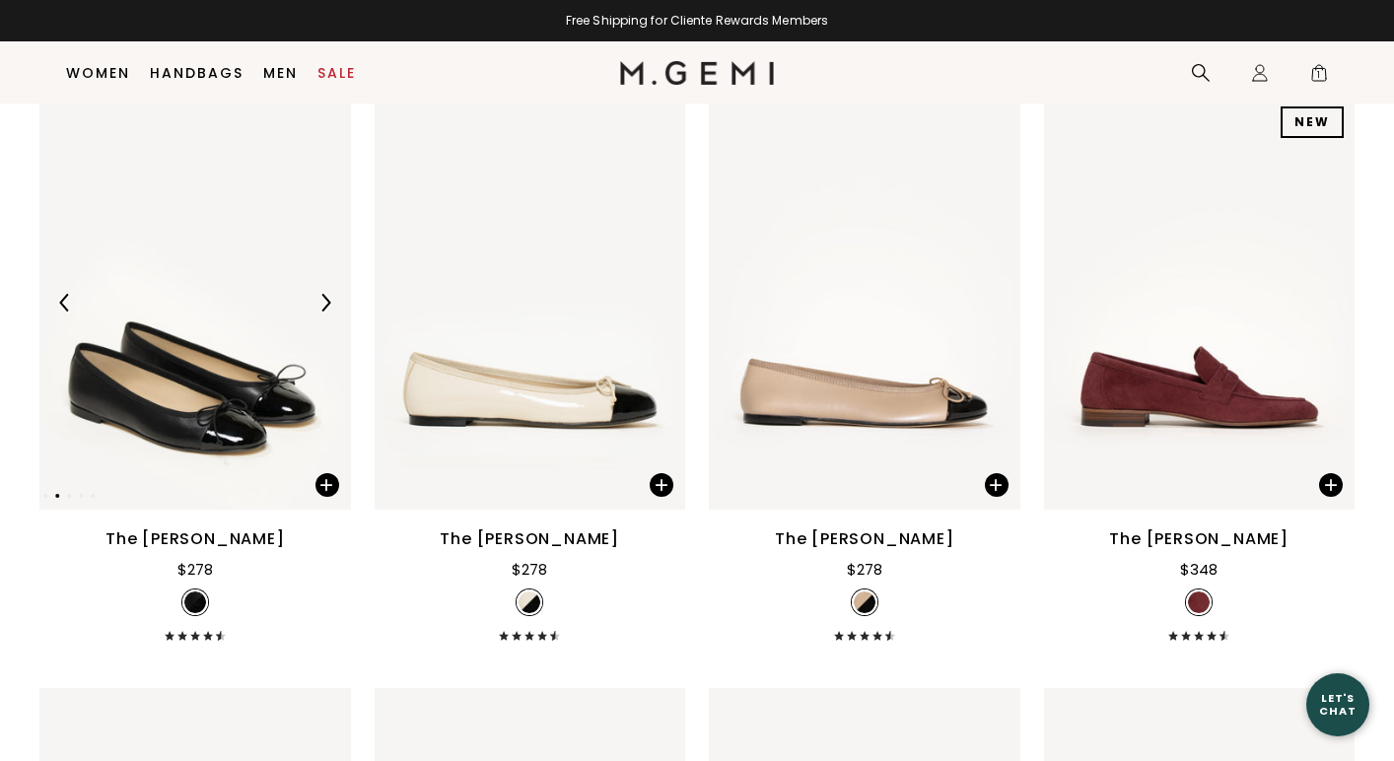
click at [321, 307] on img at bounding box center [326, 303] width 18 height 18
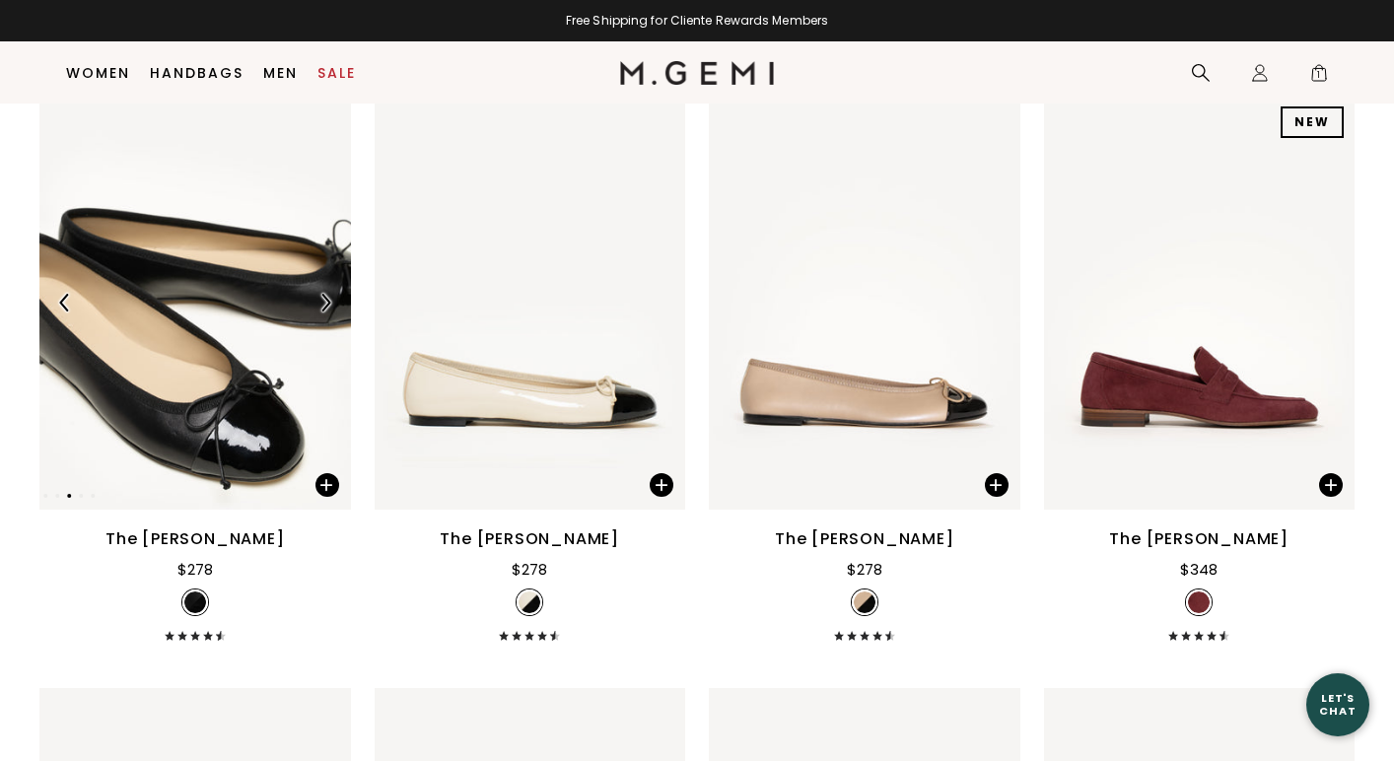
click at [321, 306] on img at bounding box center [326, 303] width 18 height 18
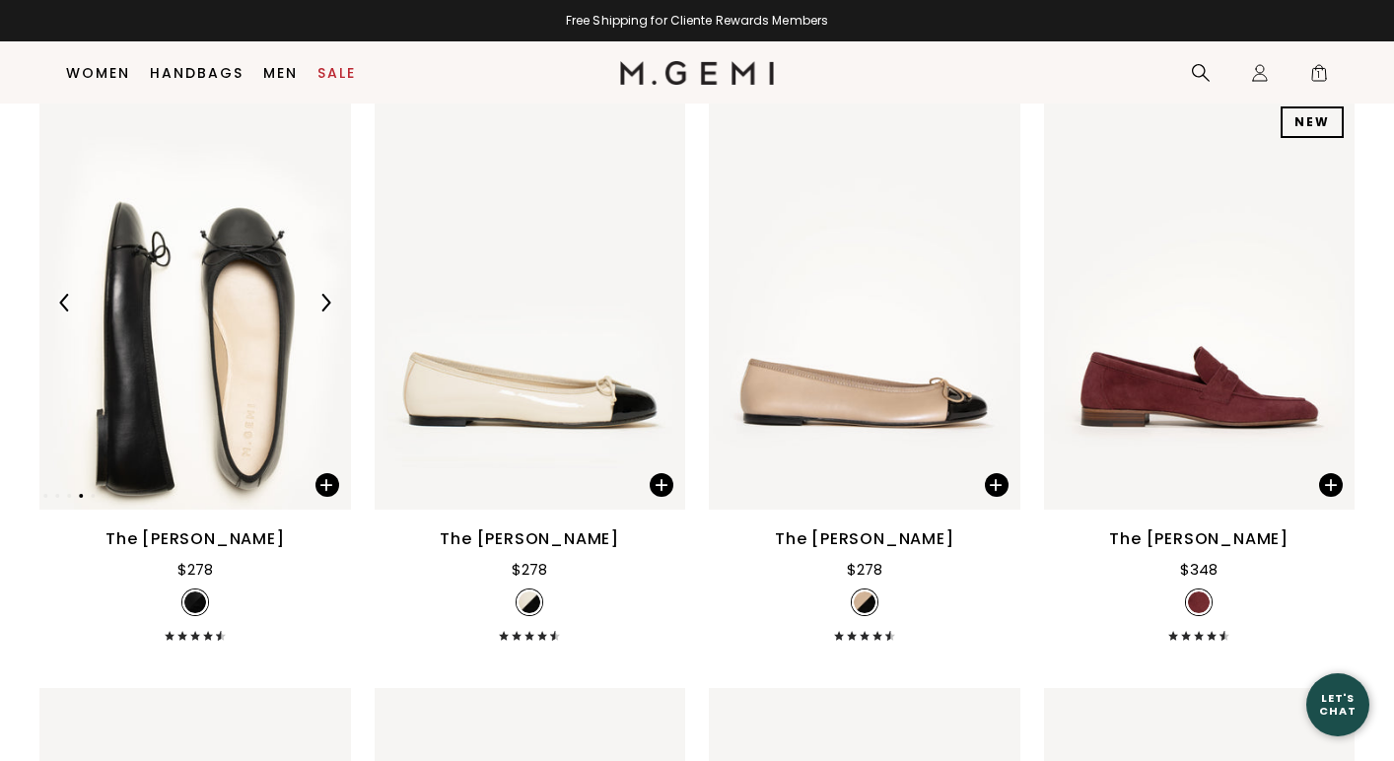
click at [321, 306] on img at bounding box center [326, 303] width 18 height 18
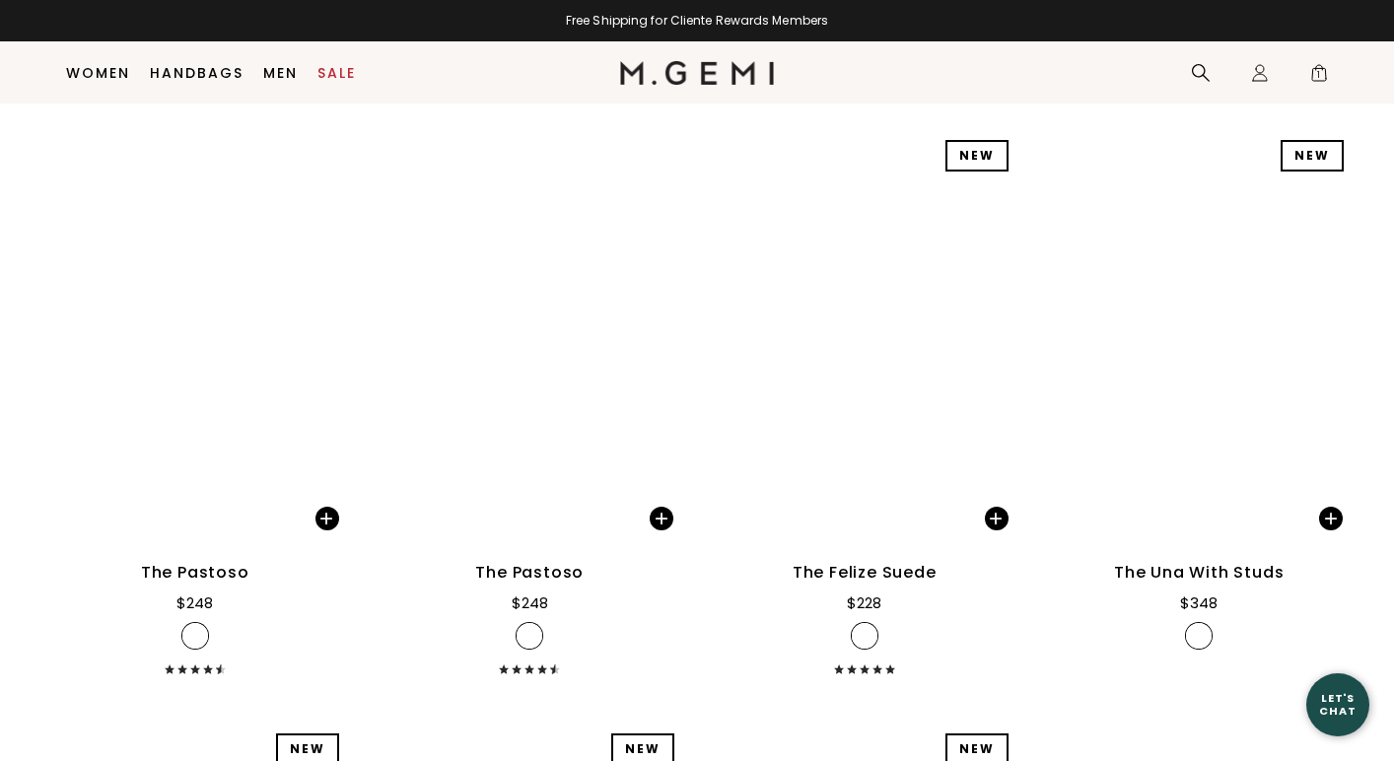
scroll to position [10362, 0]
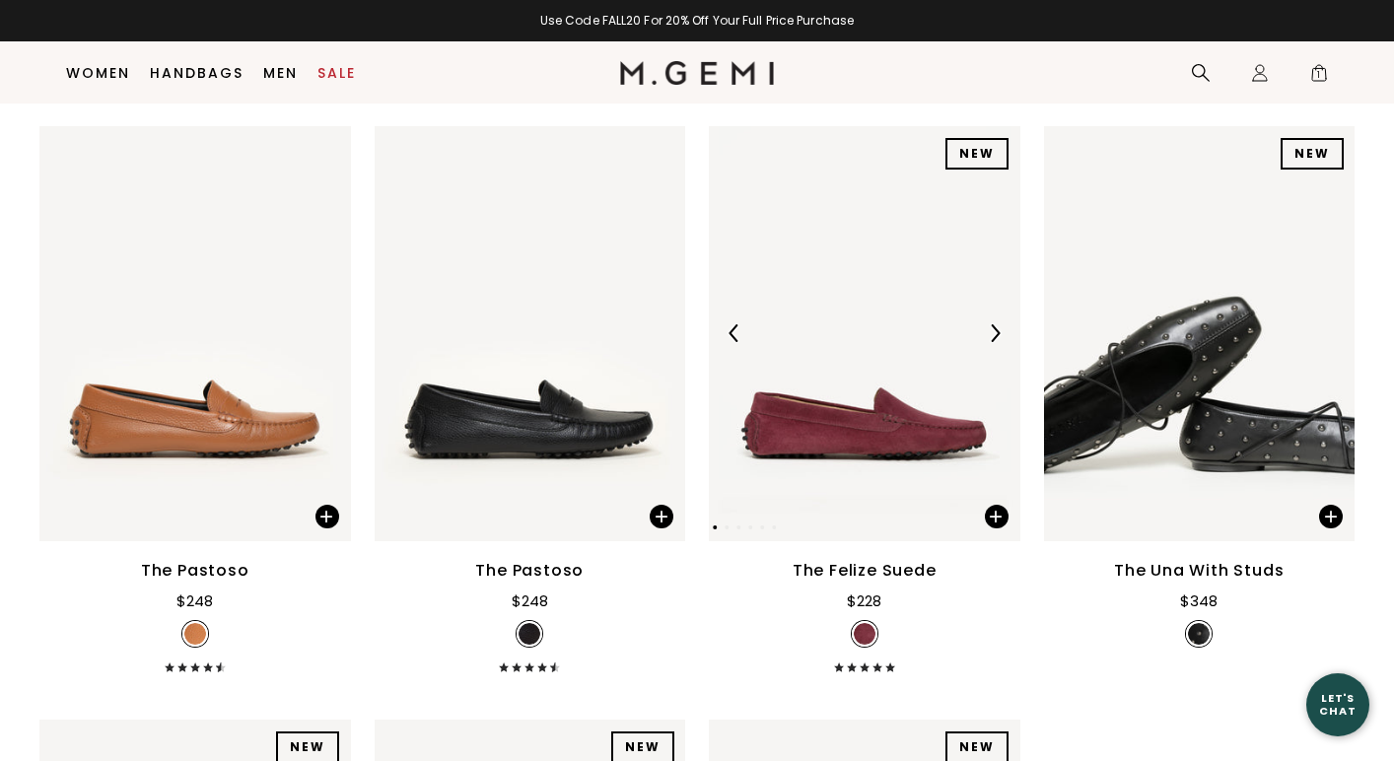
click at [990, 331] on img at bounding box center [995, 333] width 18 height 18
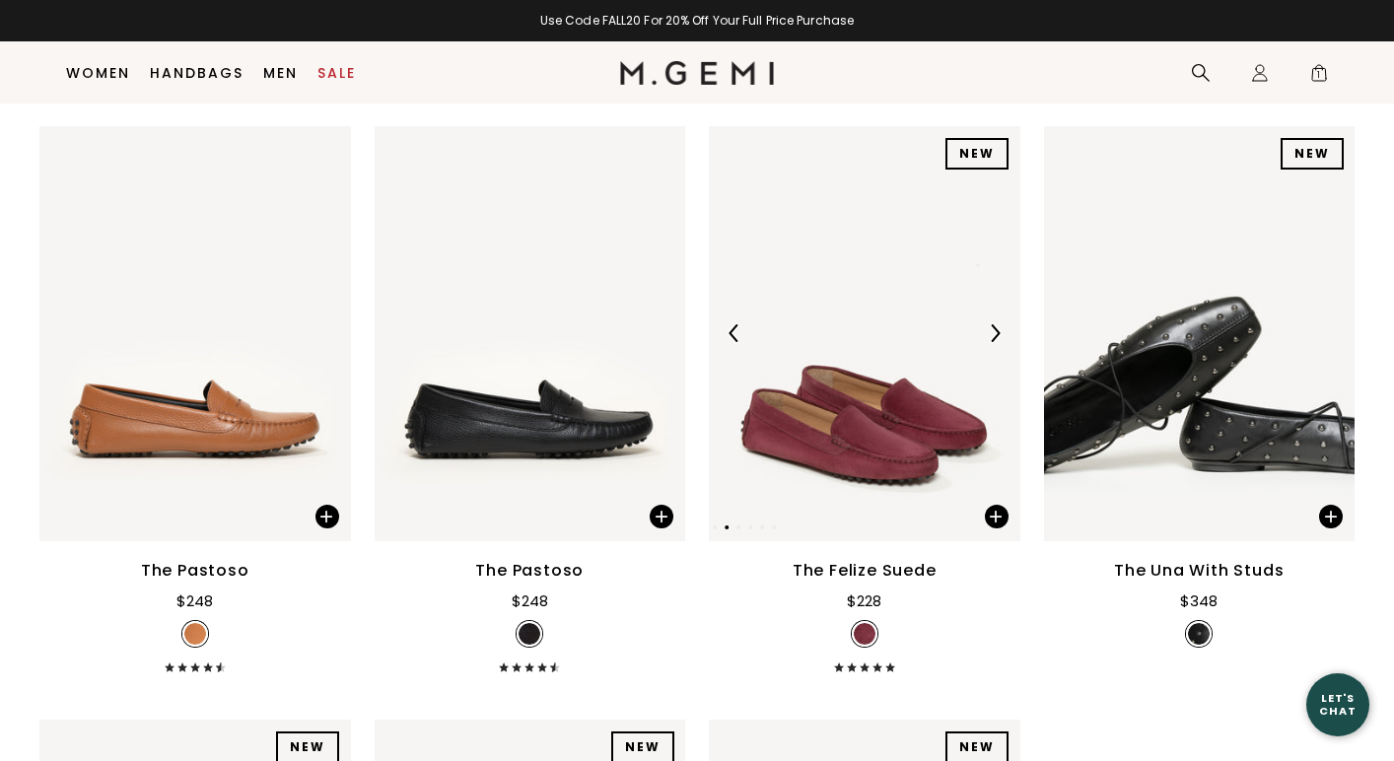
click at [990, 331] on img at bounding box center [995, 333] width 18 height 18
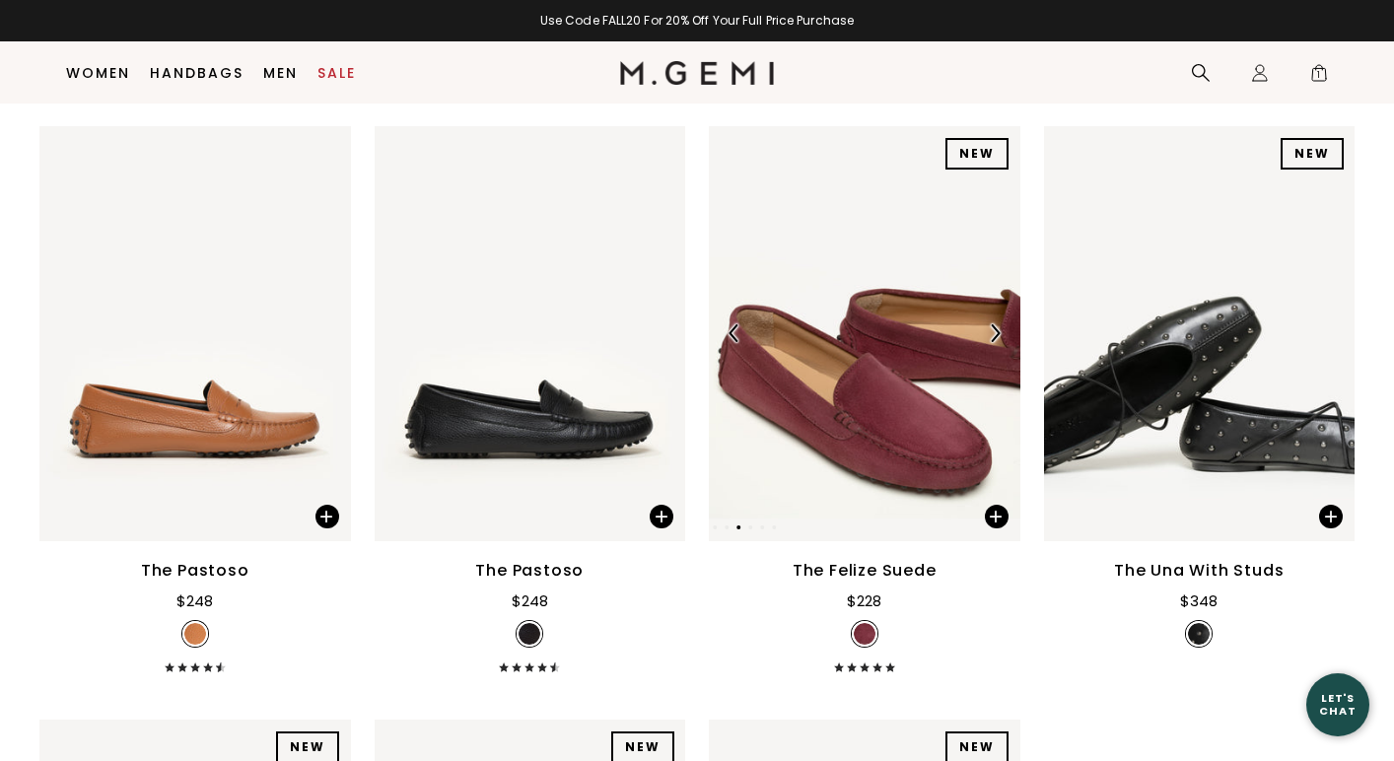
click at [990, 331] on img at bounding box center [995, 333] width 18 height 18
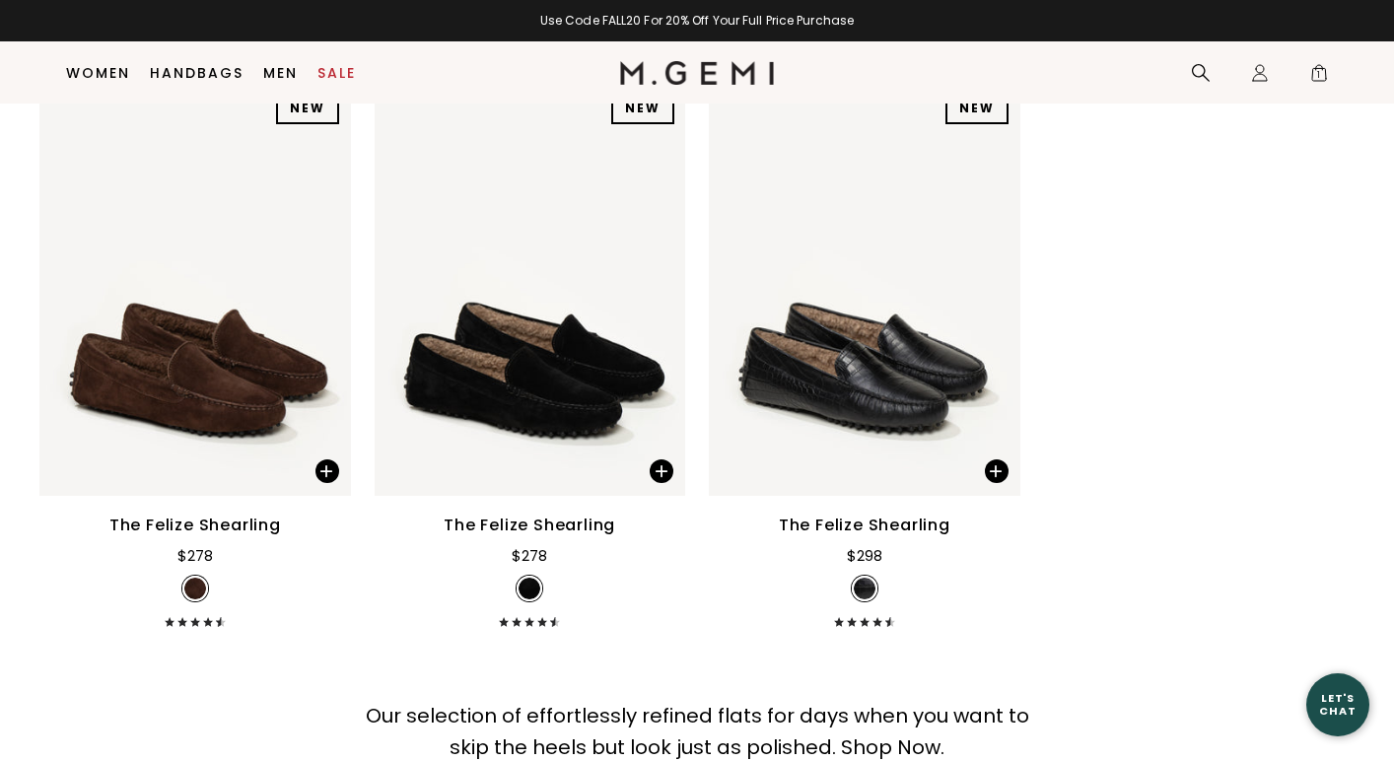
scroll to position [11022, 0]
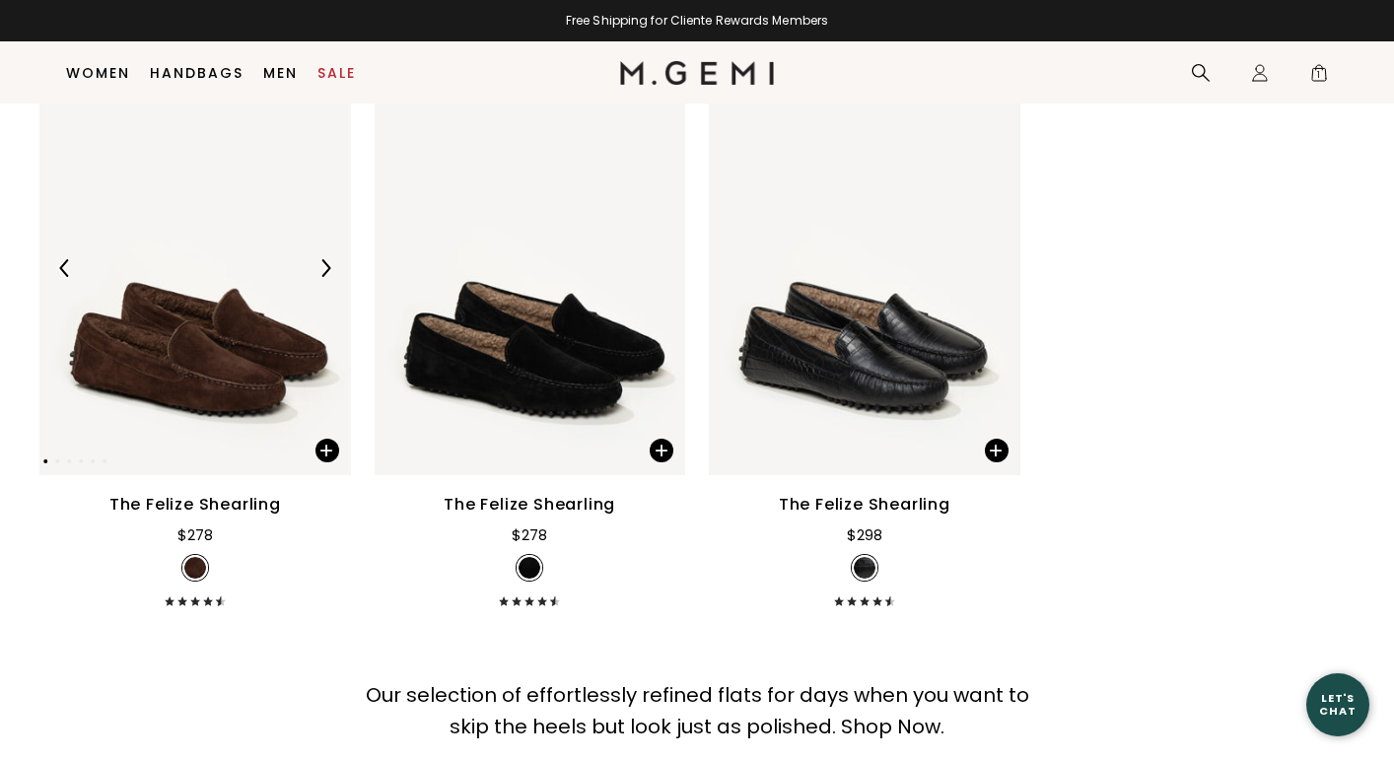
click at [321, 267] on img at bounding box center [326, 268] width 18 height 18
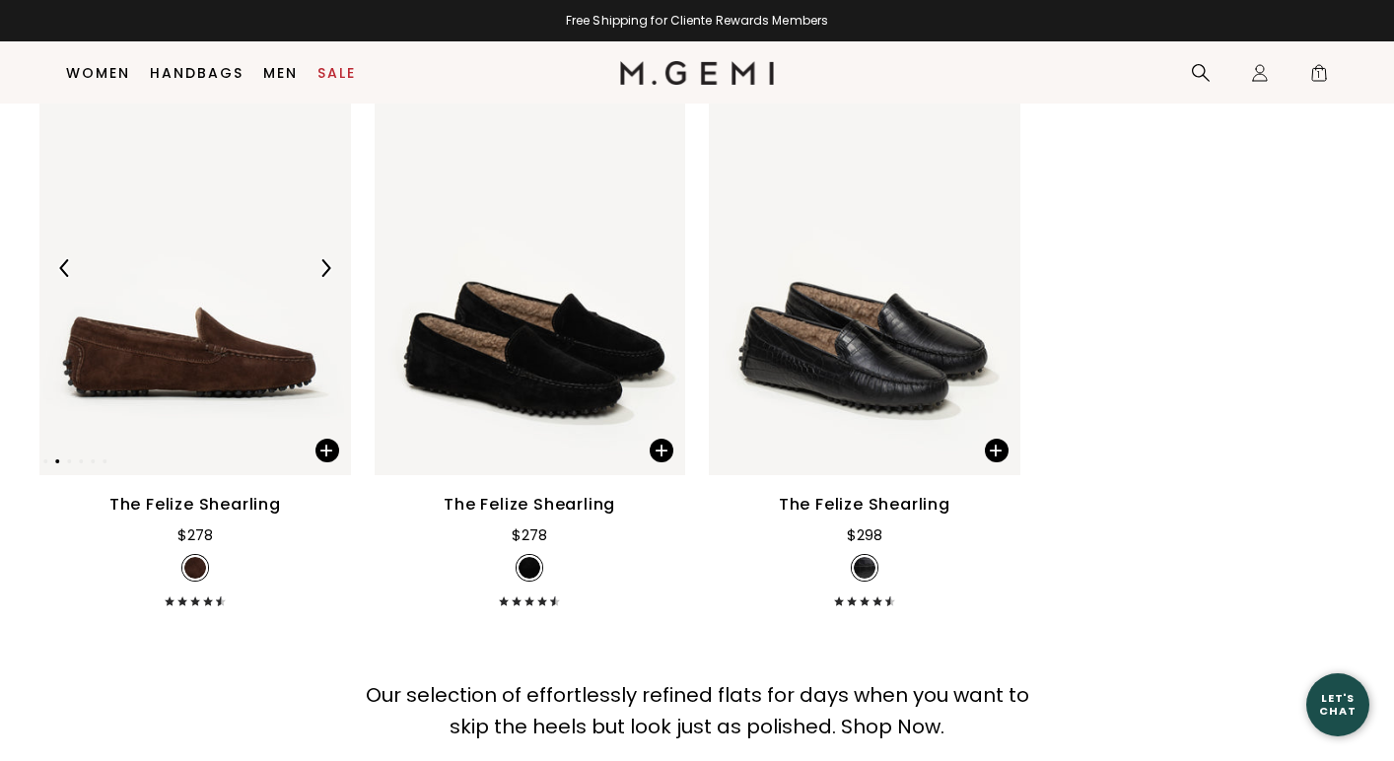
click at [321, 267] on img at bounding box center [326, 268] width 18 height 18
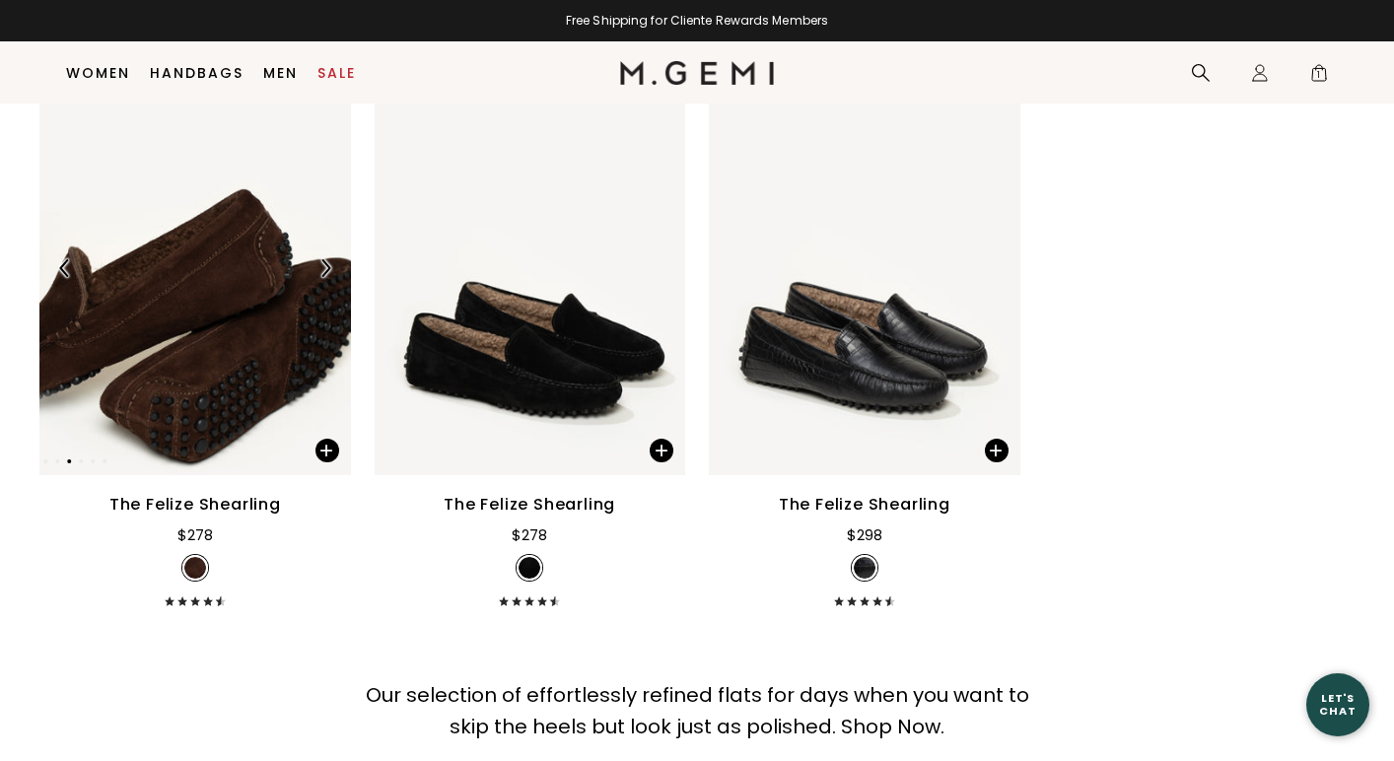
click at [321, 267] on img at bounding box center [326, 268] width 18 height 18
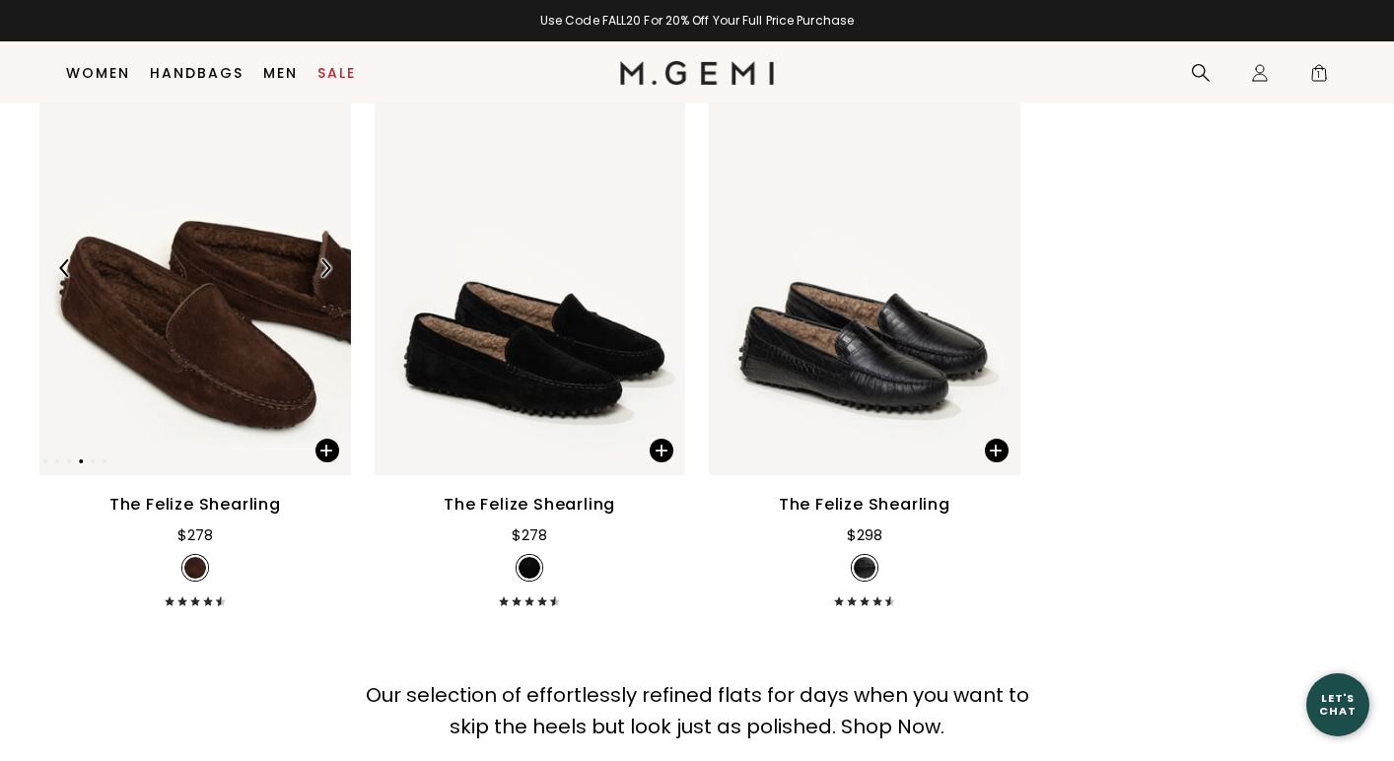
click at [321, 267] on img at bounding box center [326, 268] width 18 height 18
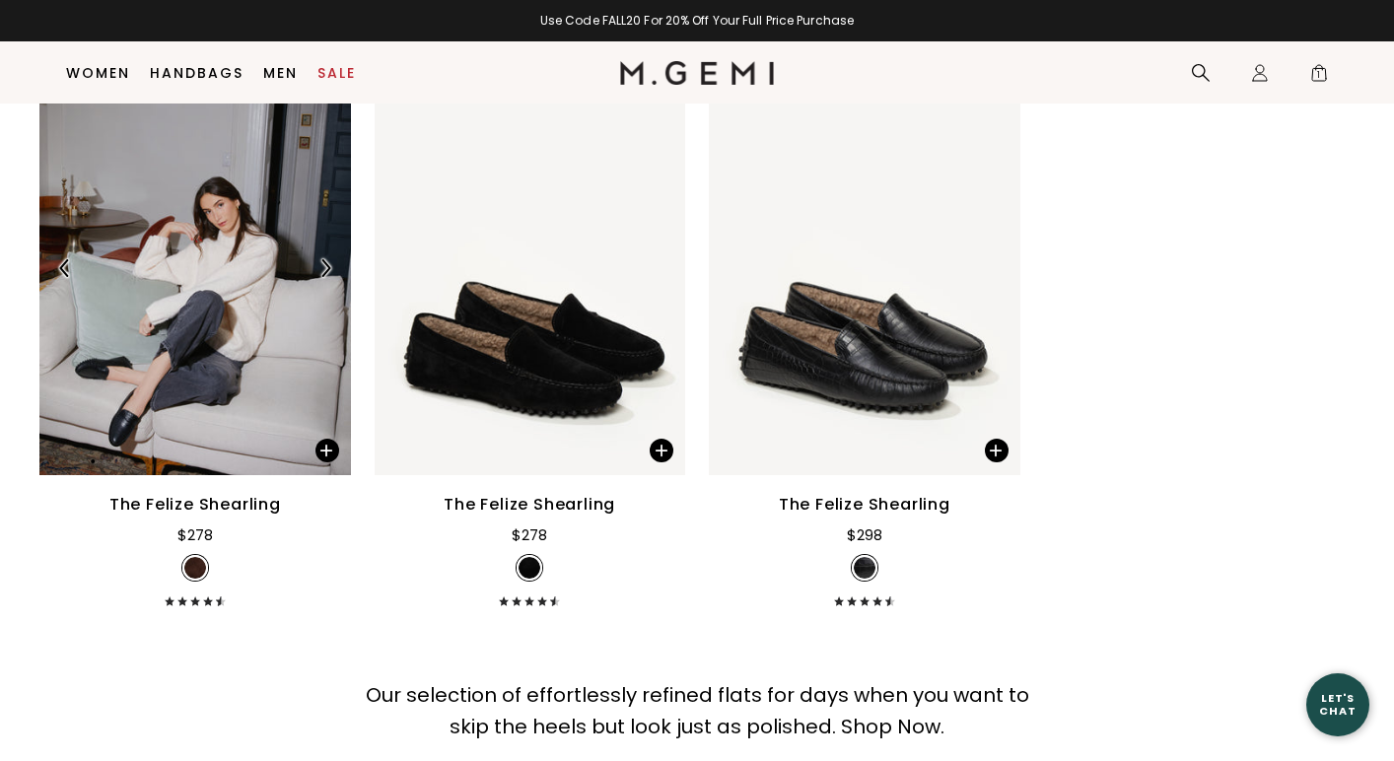
click at [321, 266] on img at bounding box center [326, 268] width 18 height 18
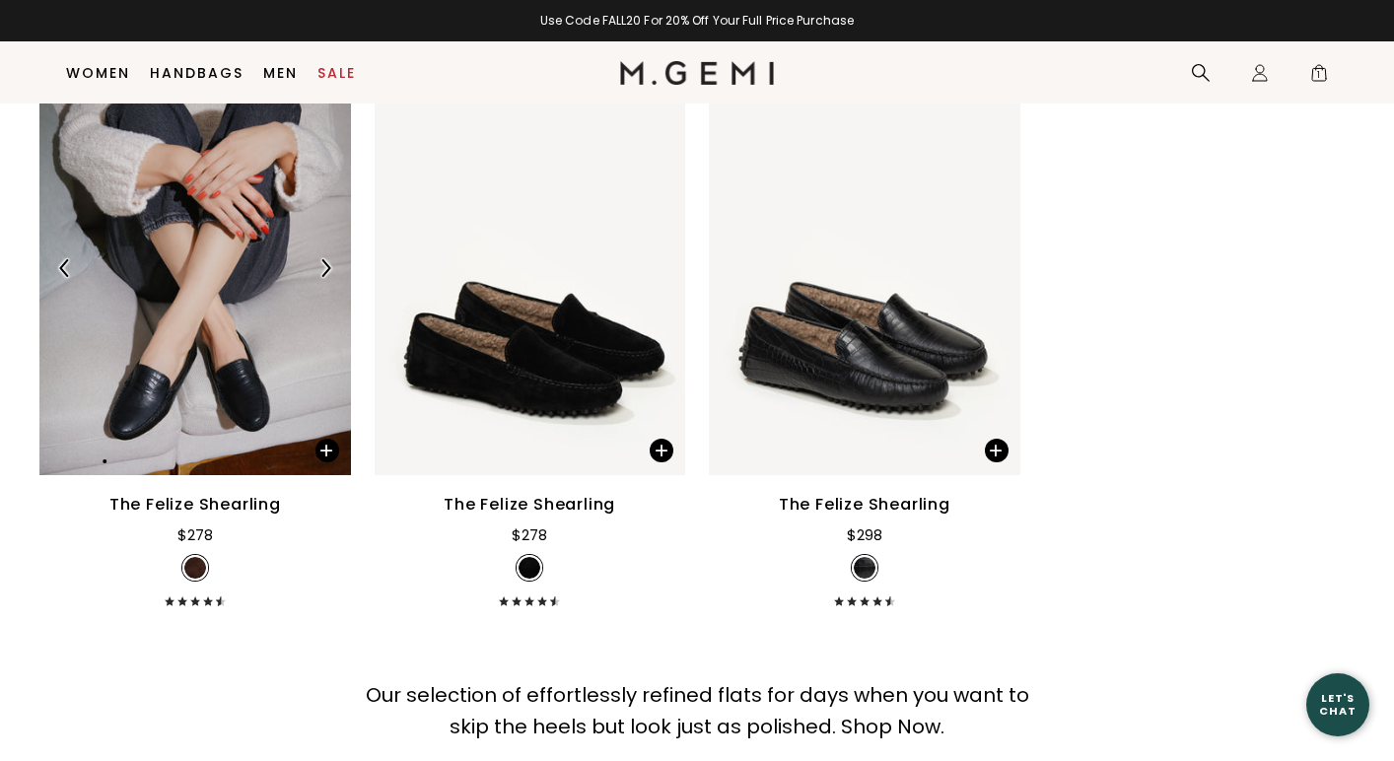
click at [321, 266] on img at bounding box center [326, 268] width 18 height 18
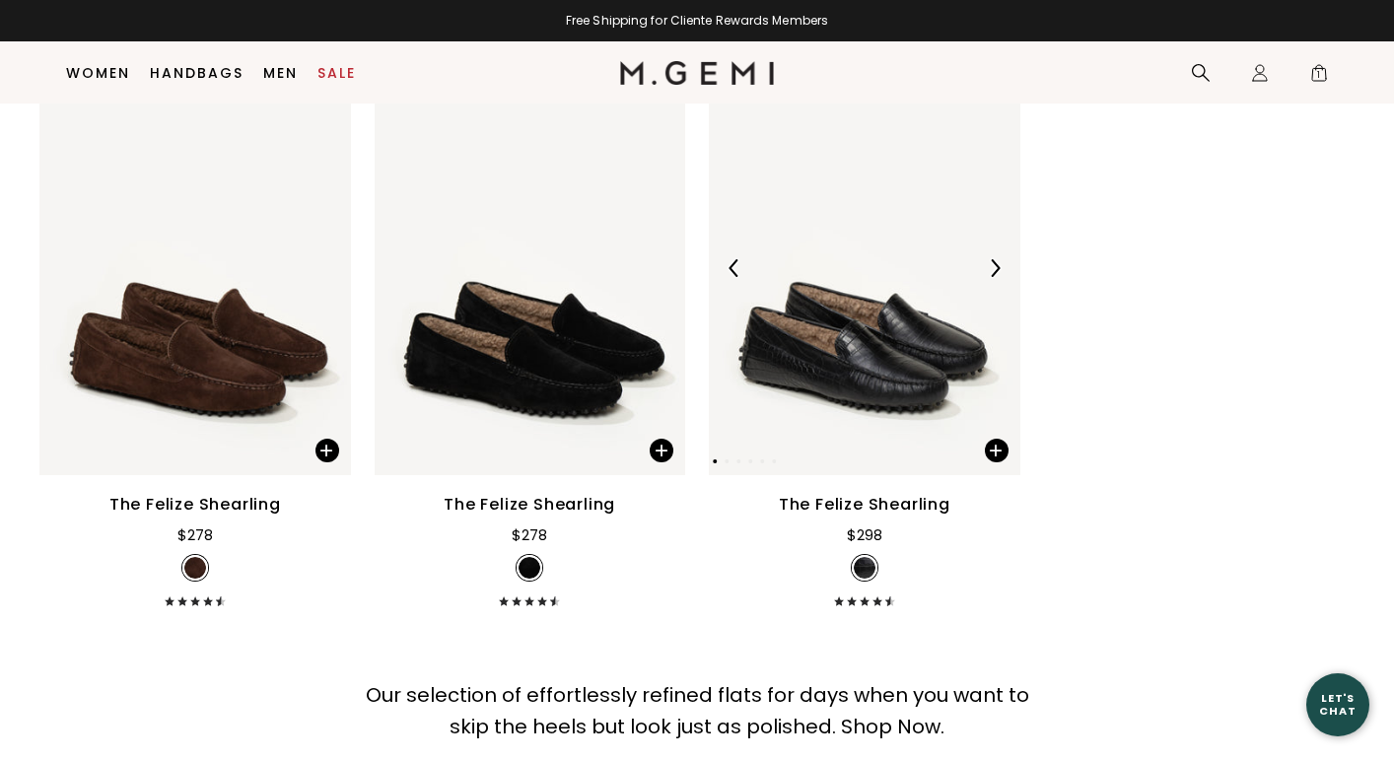
click at [997, 264] on img at bounding box center [995, 268] width 18 height 18
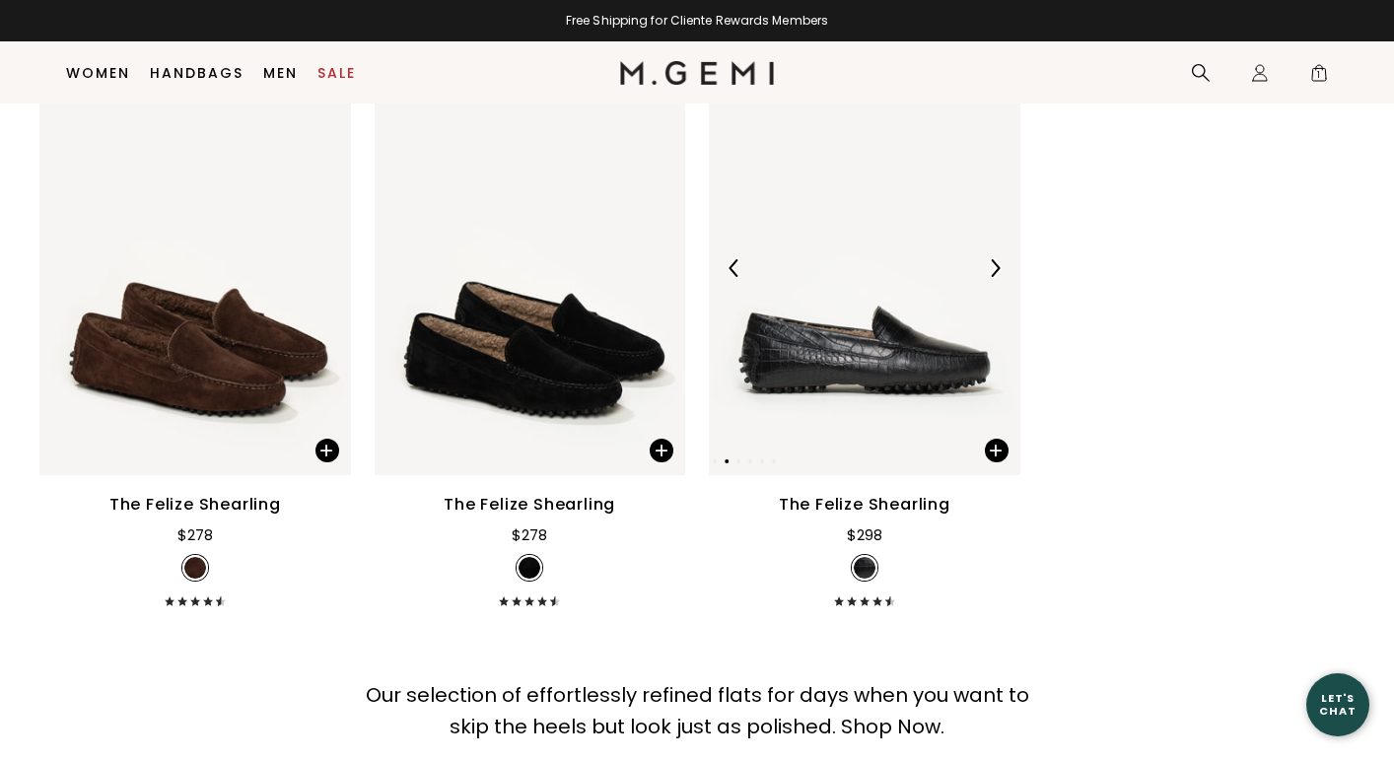
click at [997, 265] on img at bounding box center [995, 268] width 18 height 18
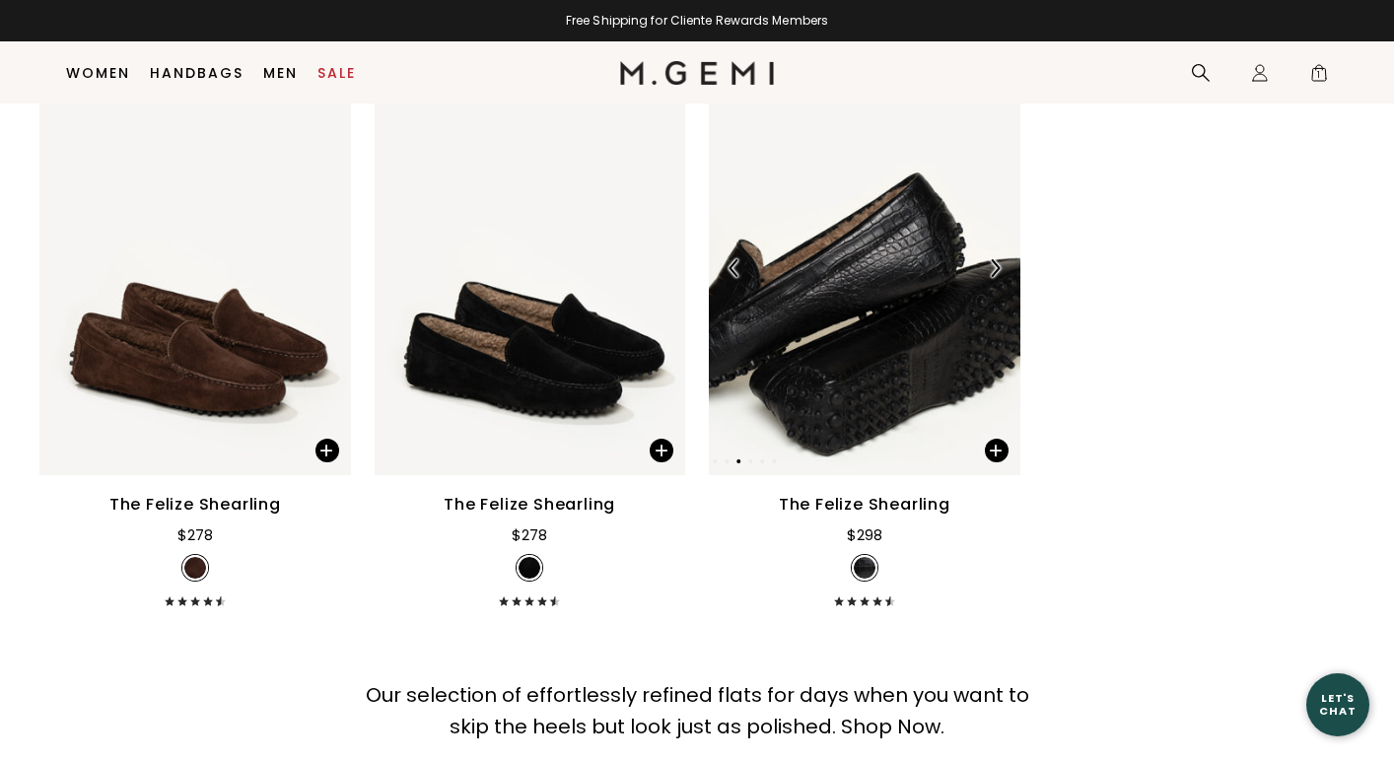
click at [997, 265] on img at bounding box center [995, 268] width 18 height 18
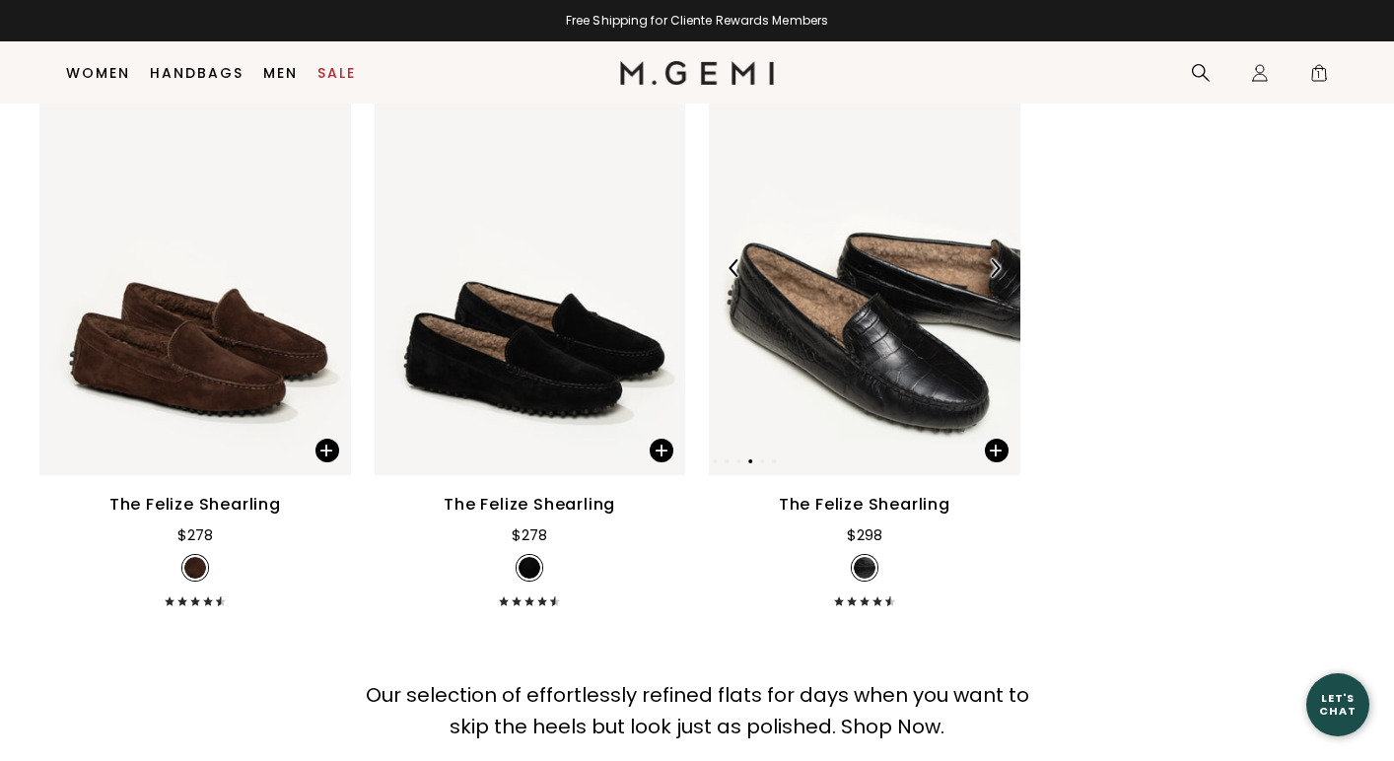
click at [997, 265] on img at bounding box center [995, 268] width 18 height 18
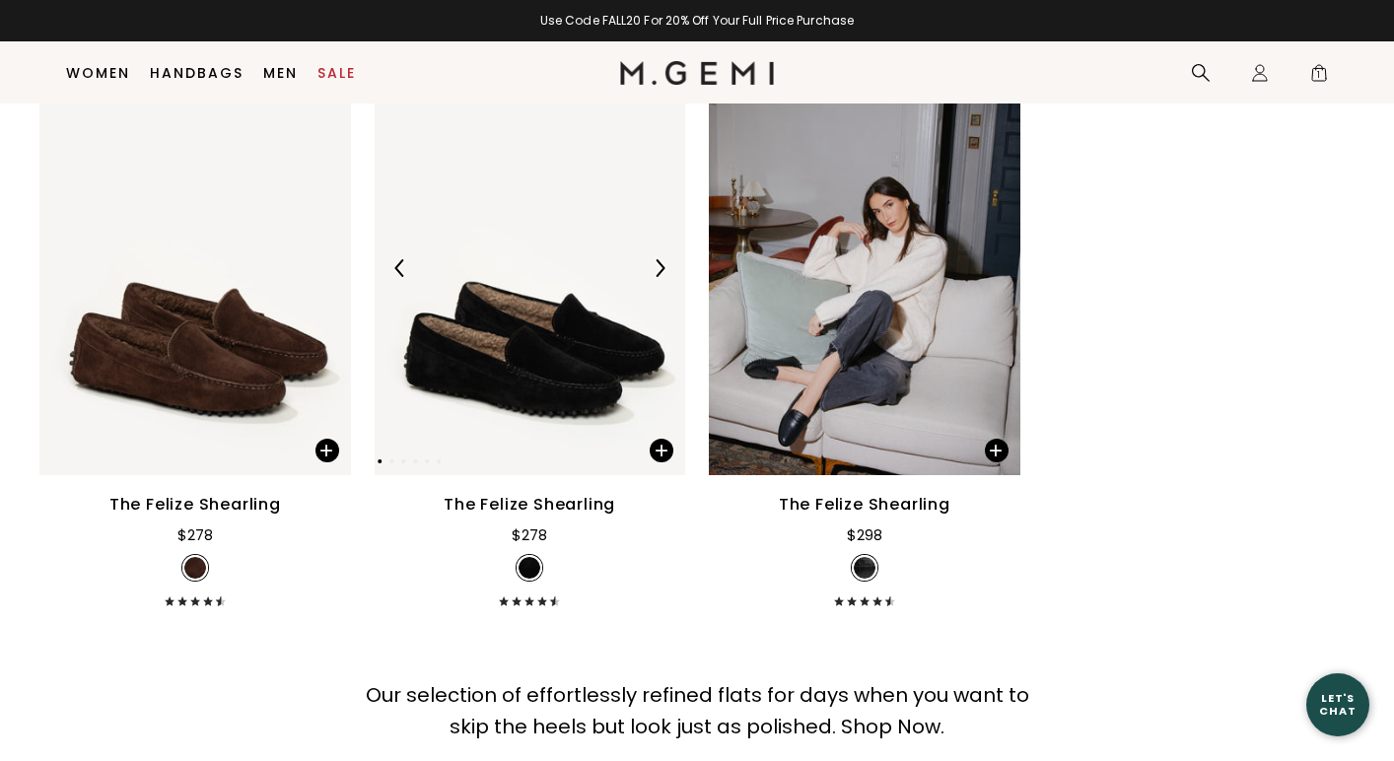
click at [664, 270] on img at bounding box center [660, 268] width 18 height 18
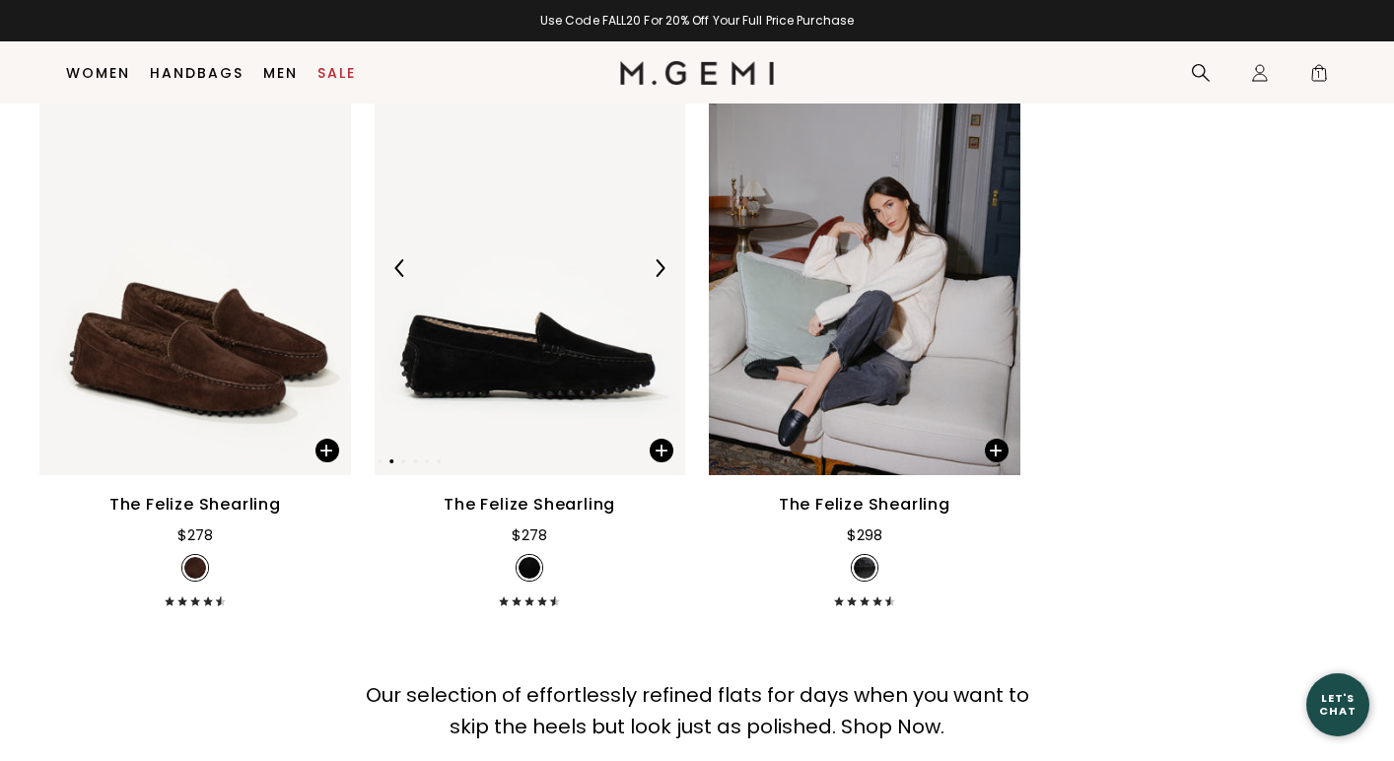
click at [664, 270] on img at bounding box center [660, 268] width 18 height 18
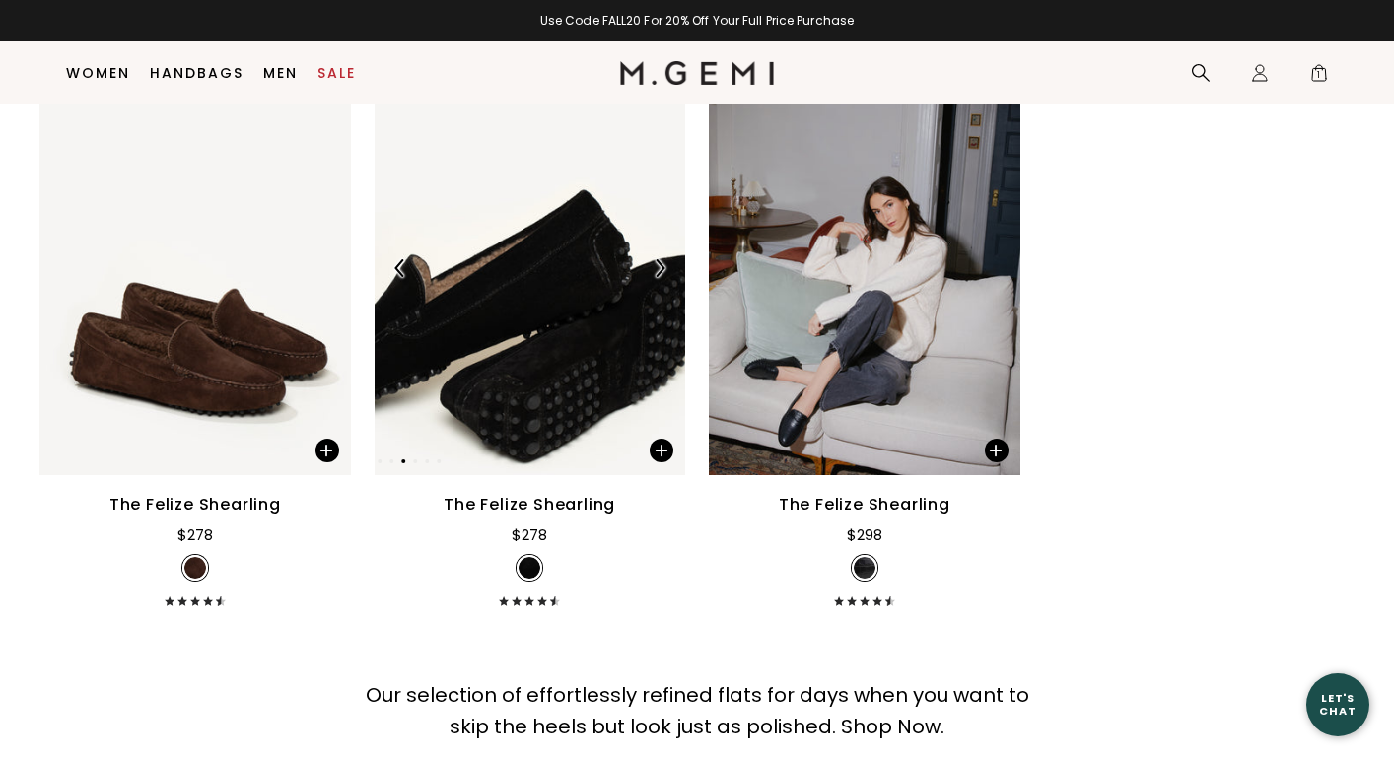
click at [664, 270] on img at bounding box center [660, 268] width 18 height 18
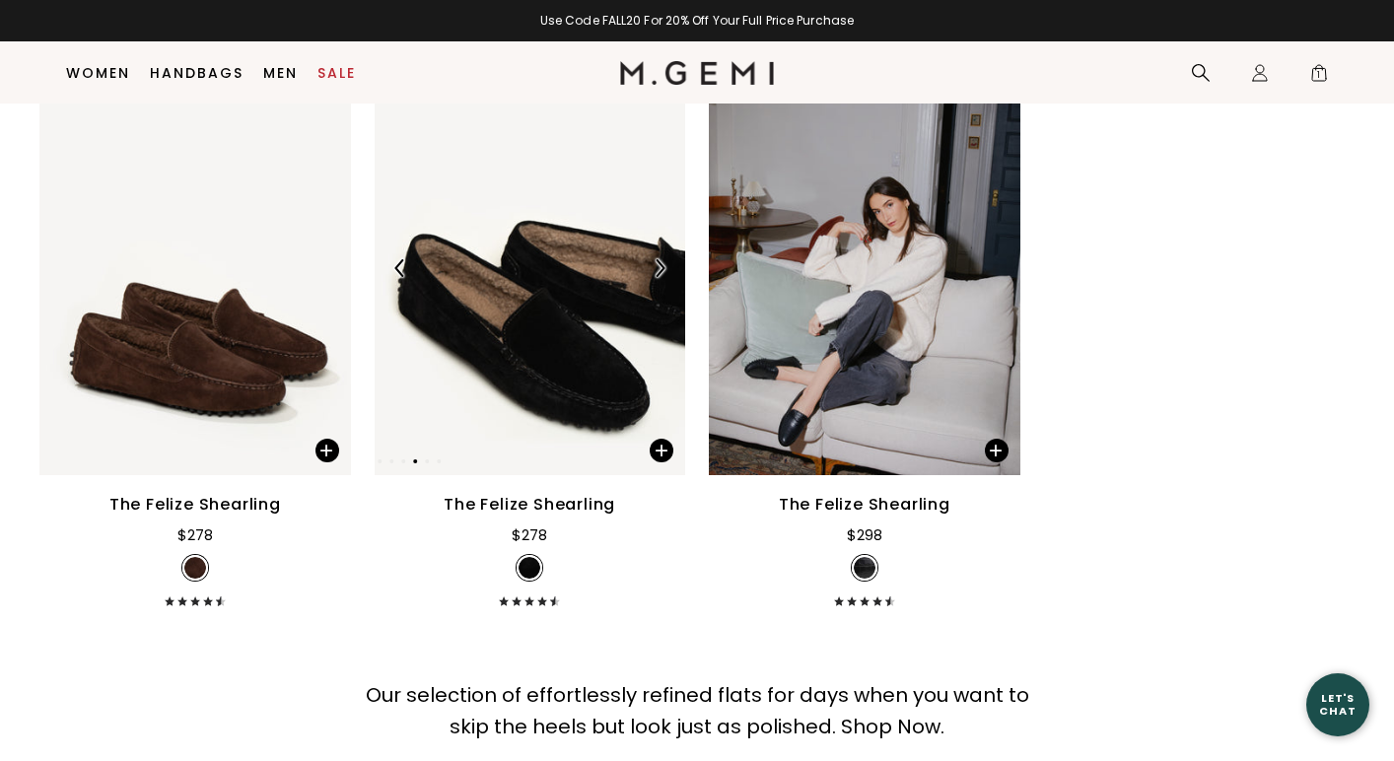
click at [664, 270] on img at bounding box center [660, 268] width 18 height 18
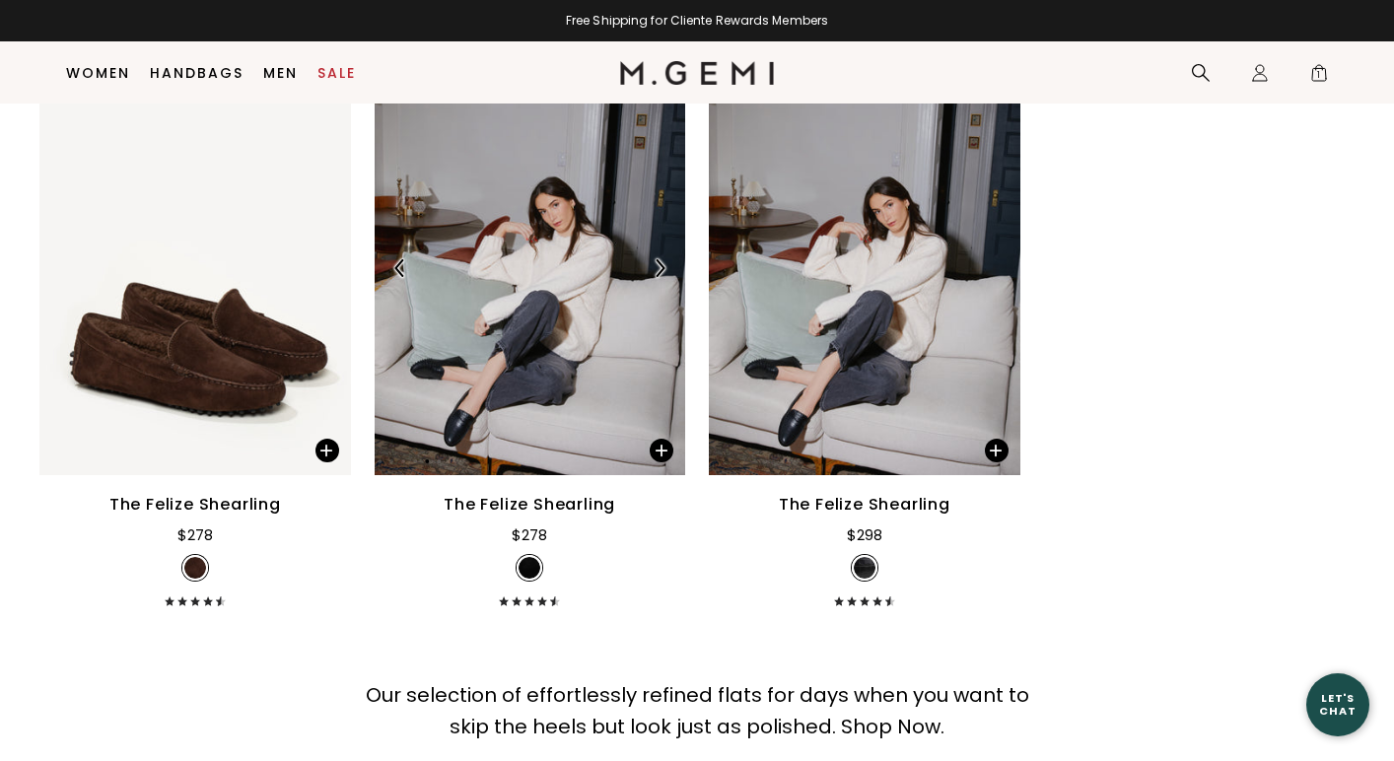
click at [664, 269] on img at bounding box center [660, 268] width 18 height 18
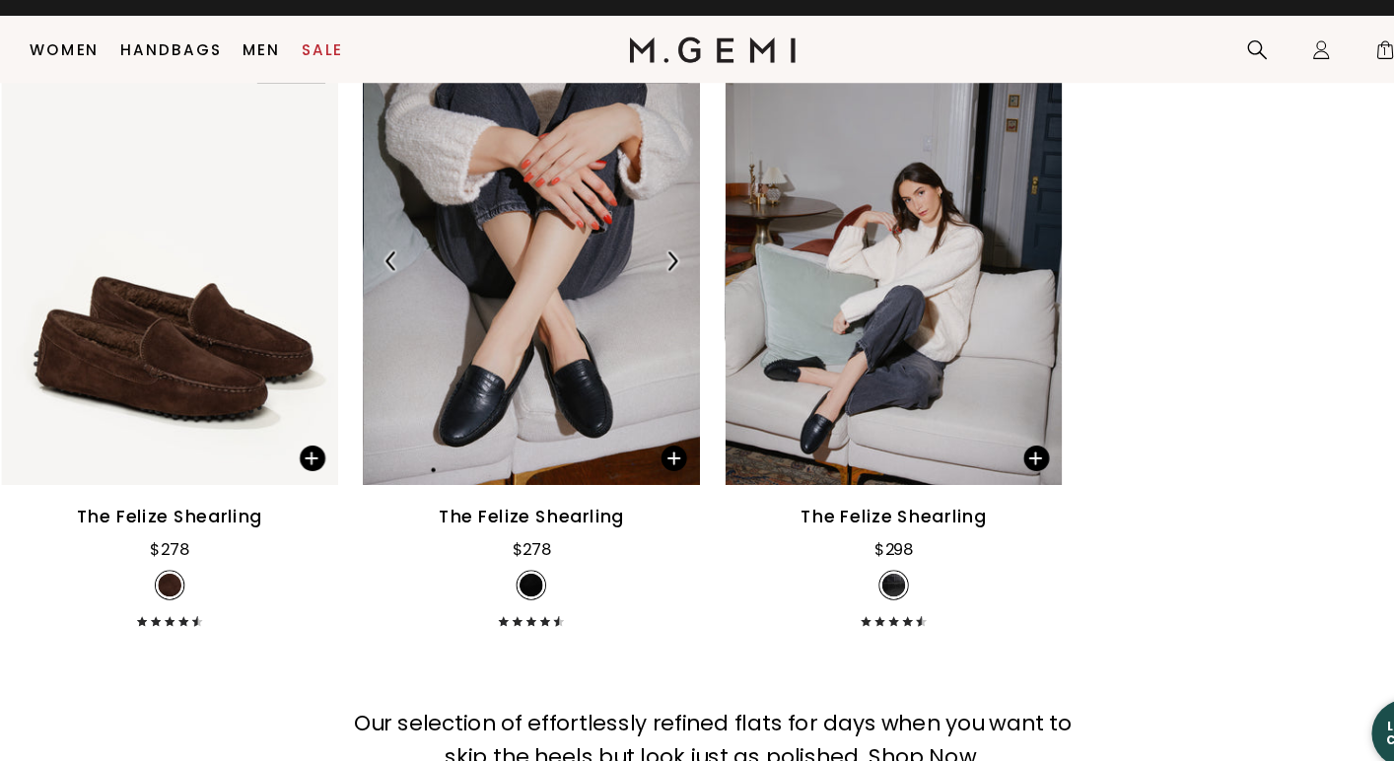
click at [656, 266] on img at bounding box center [660, 268] width 18 height 18
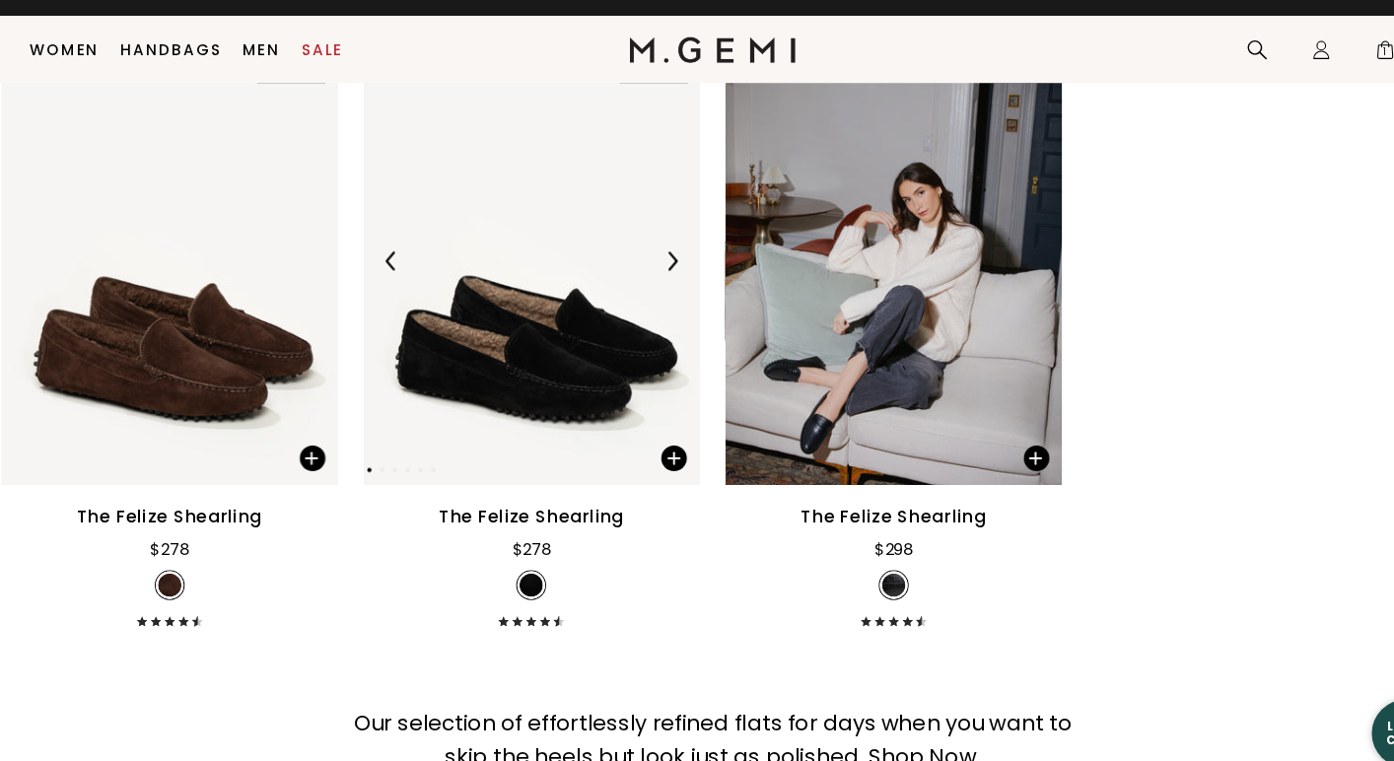
click at [656, 266] on img at bounding box center [660, 268] width 18 height 18
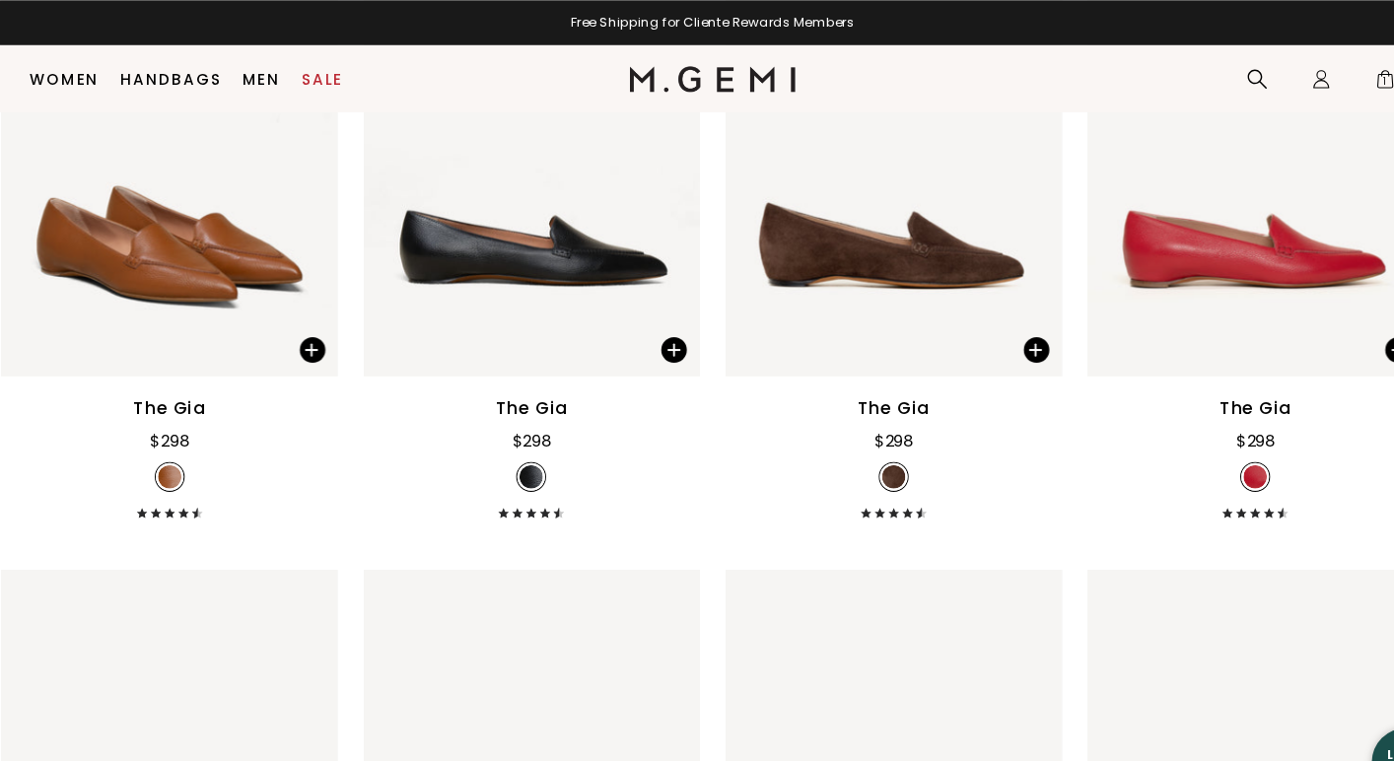
scroll to position [1577, 0]
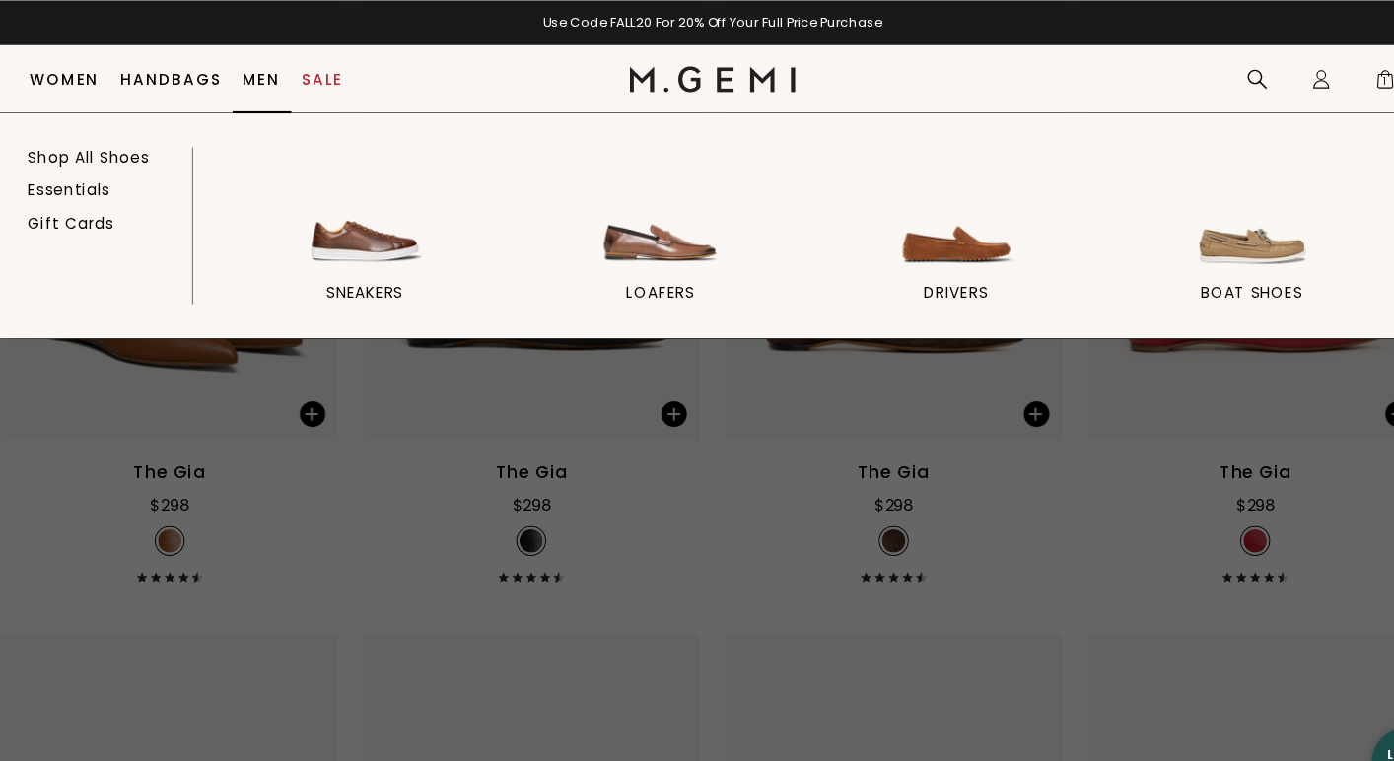
click at [274, 69] on link "Men" at bounding box center [280, 73] width 35 height 16
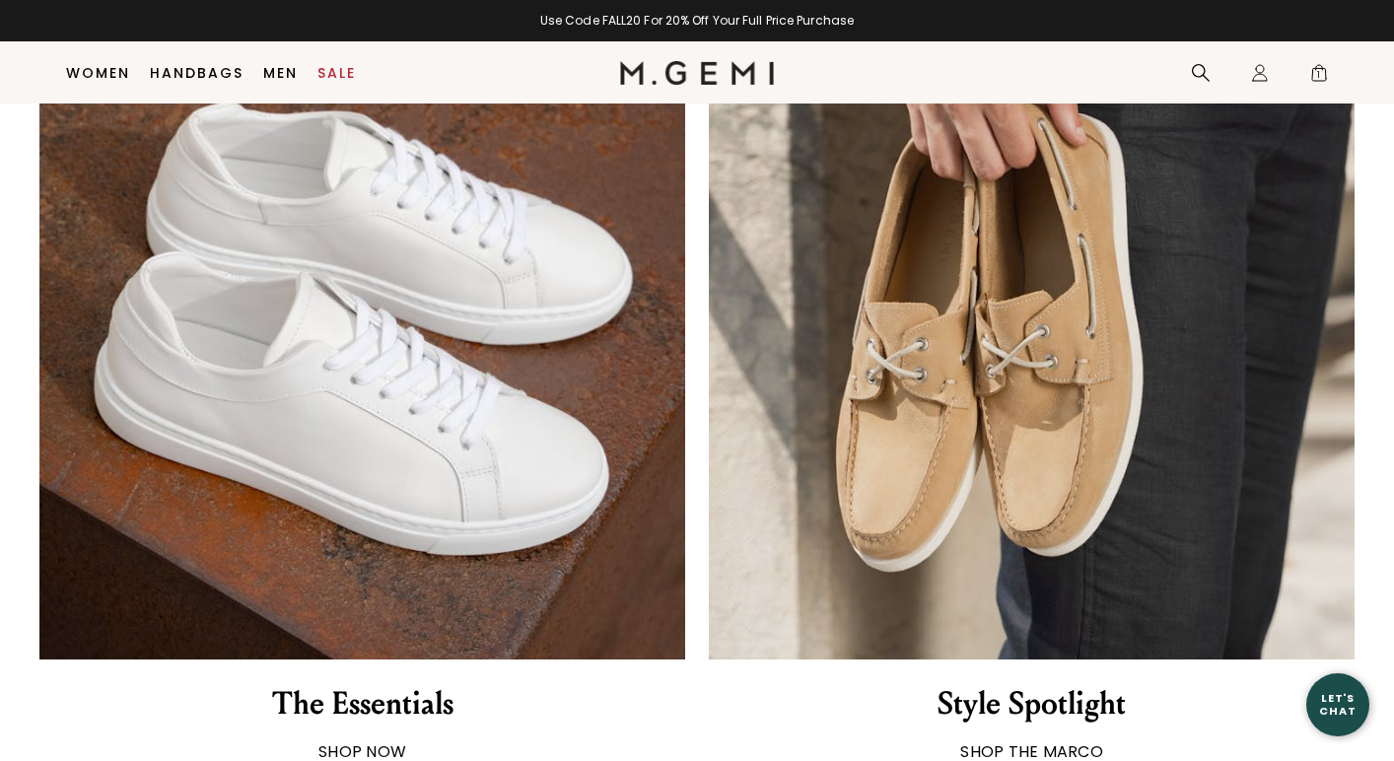
scroll to position [1930, 0]
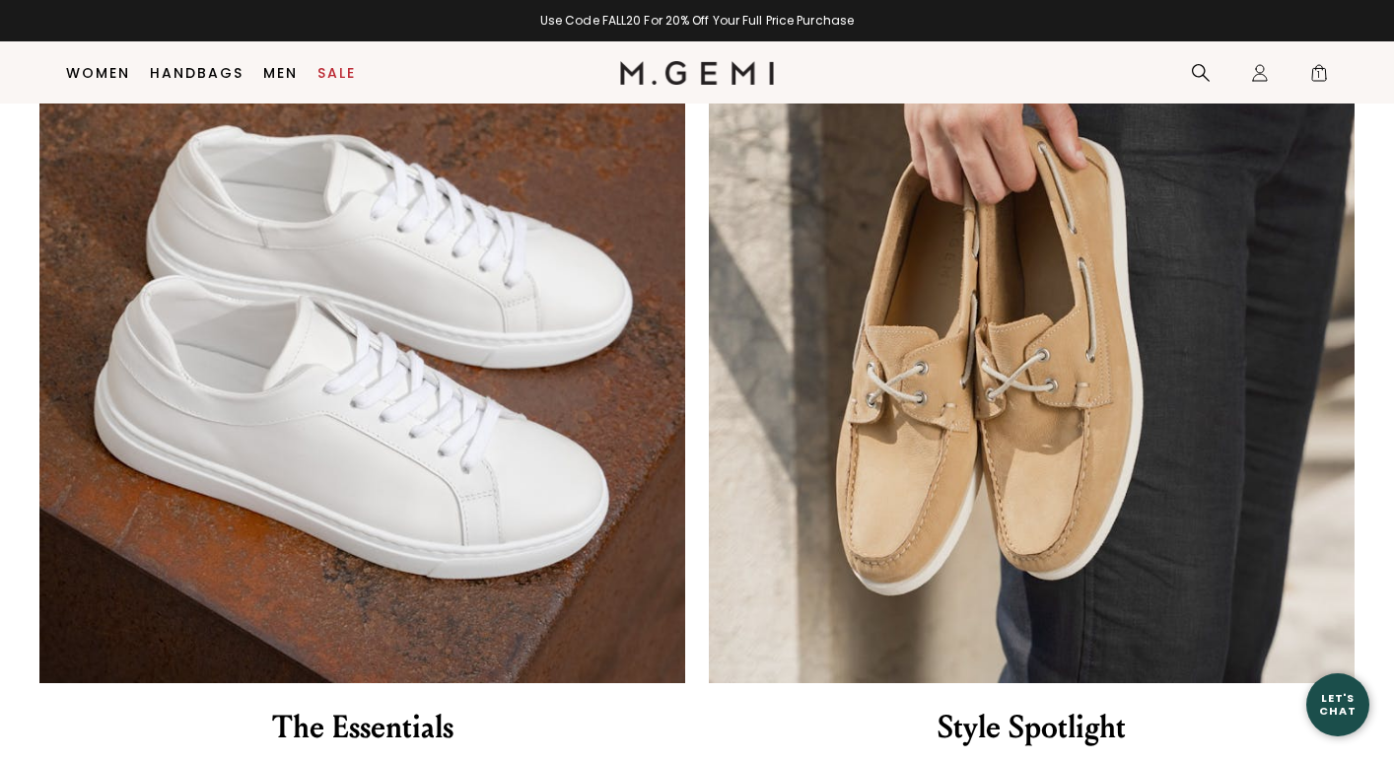
click at [1089, 450] on img at bounding box center [1032, 360] width 646 height 646
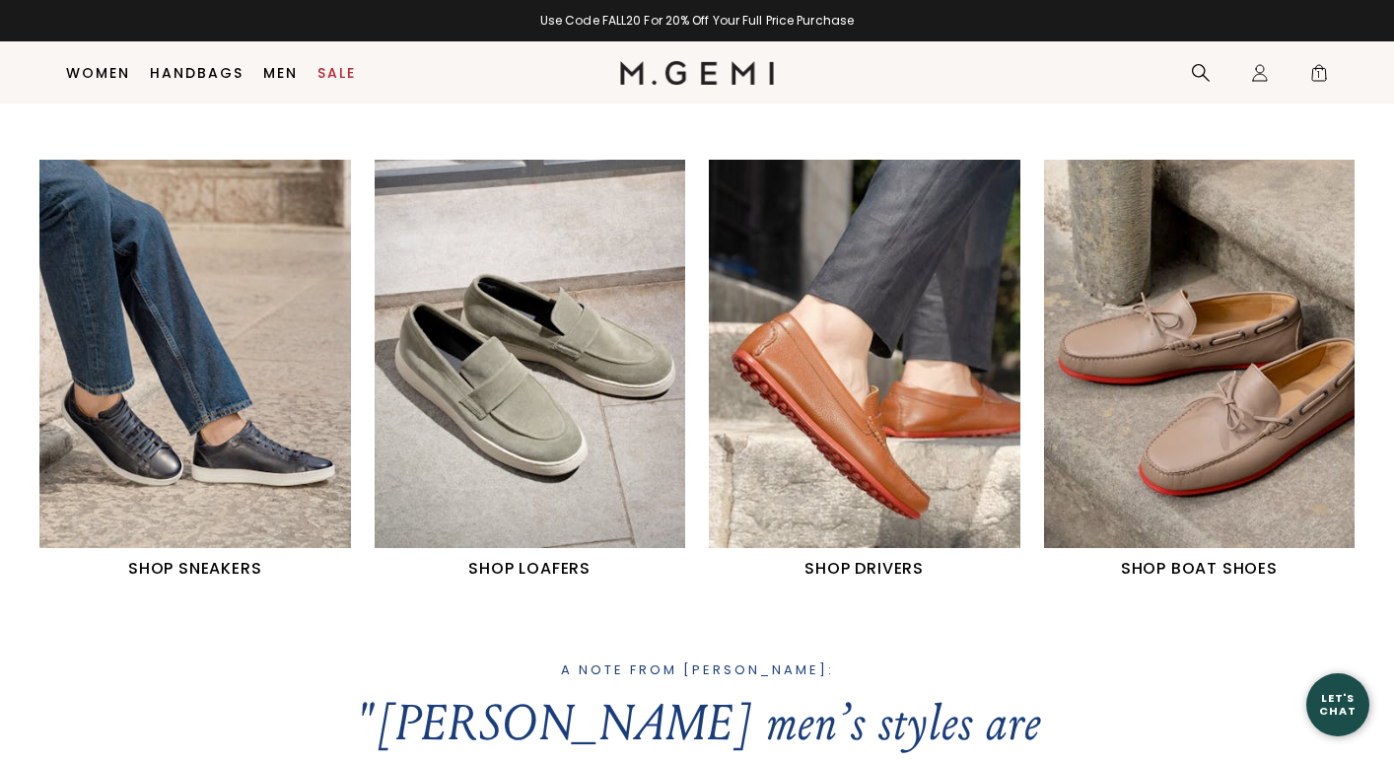
scroll to position [804, 0]
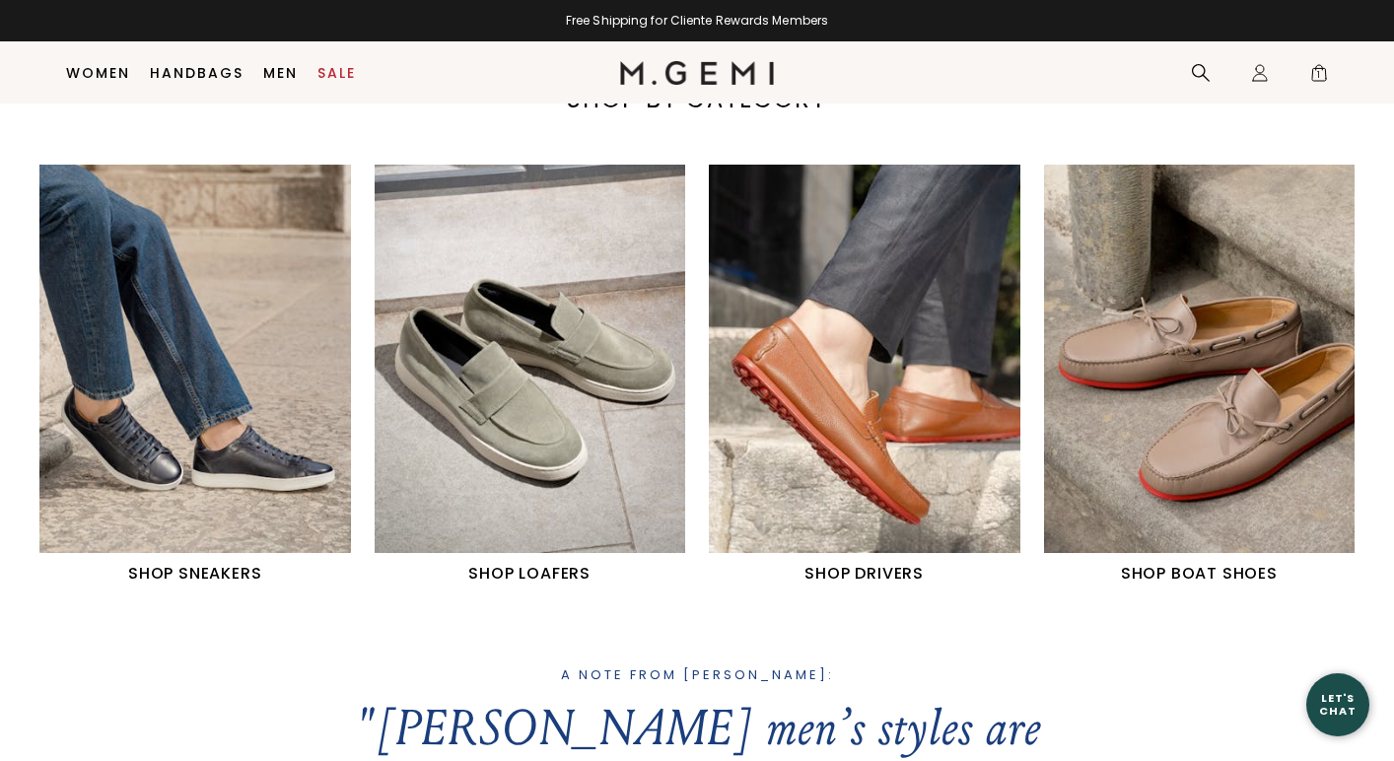
click at [586, 365] on img "2 / 4" at bounding box center [531, 359] width 312 height 389
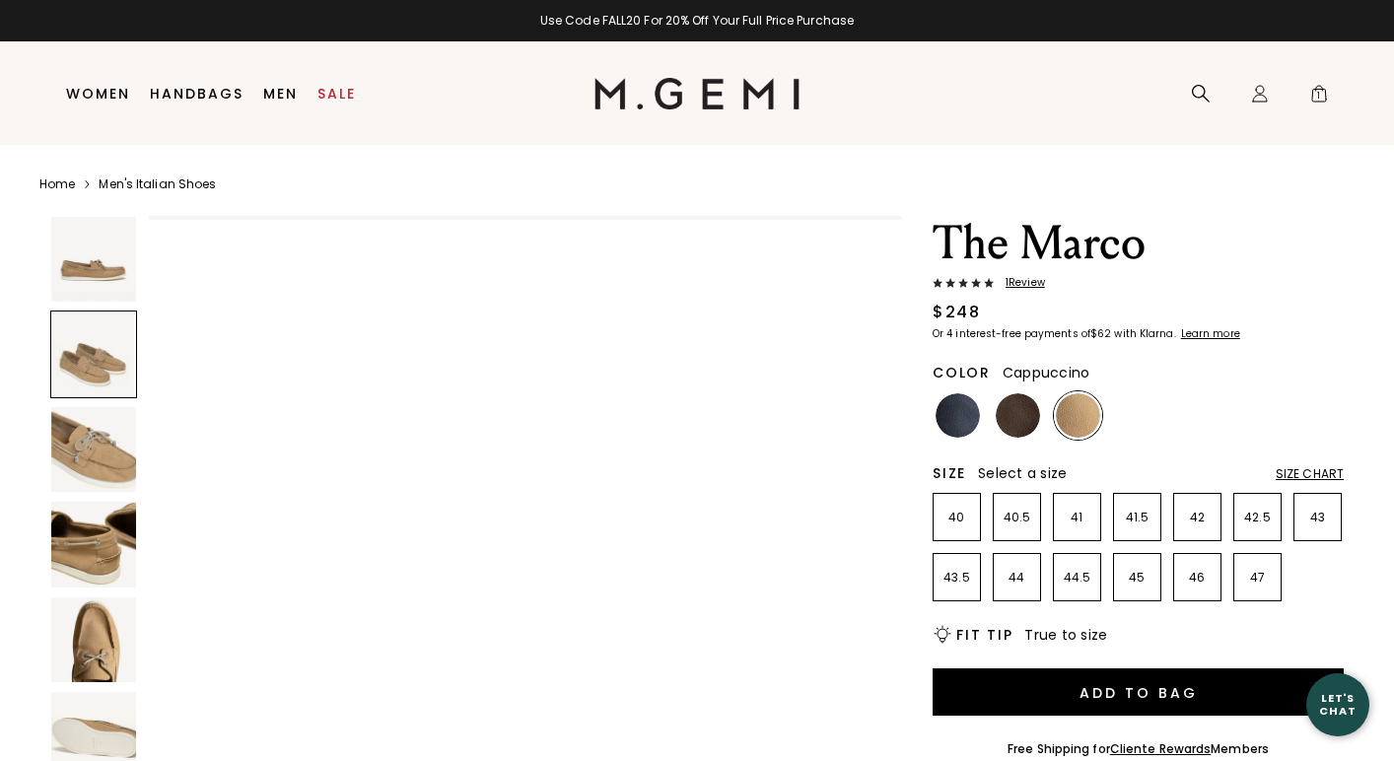
scroll to position [754, 0]
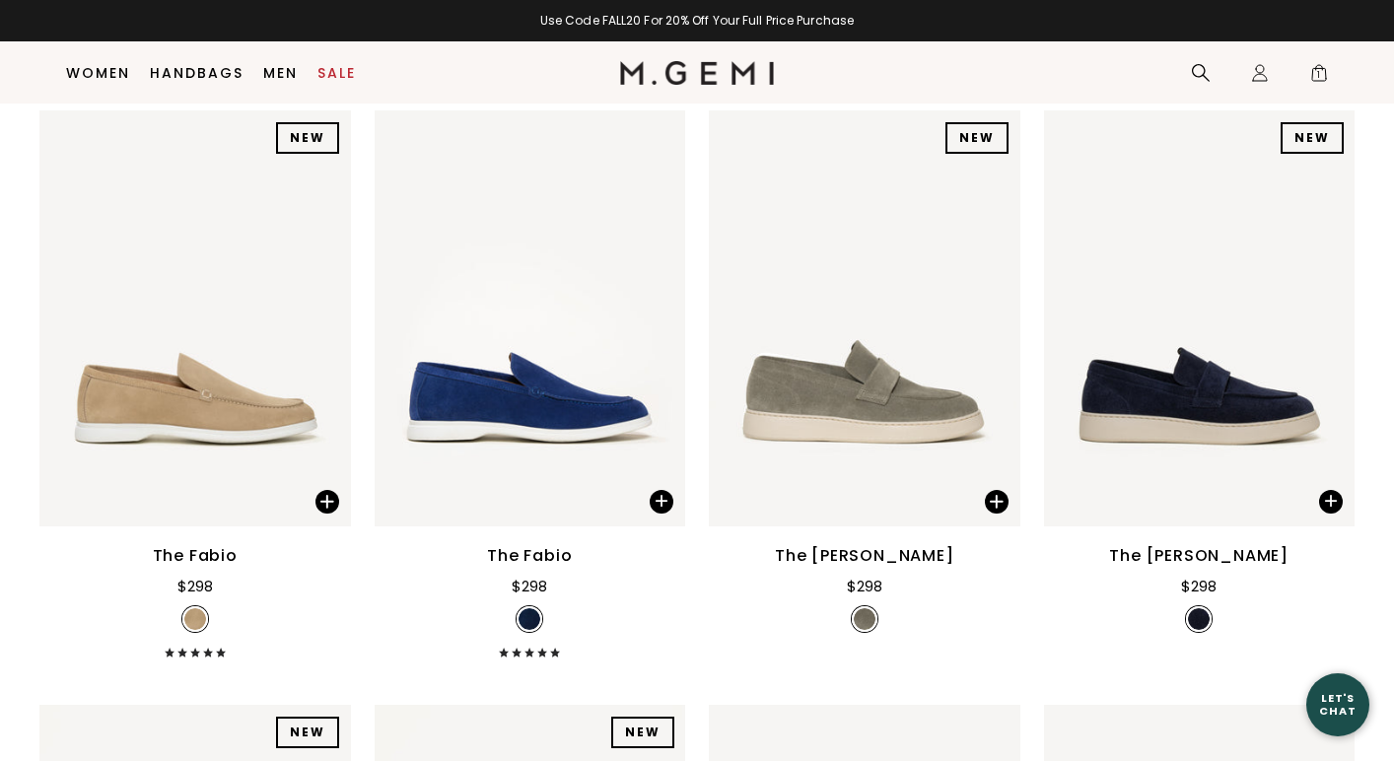
scroll to position [883, 0]
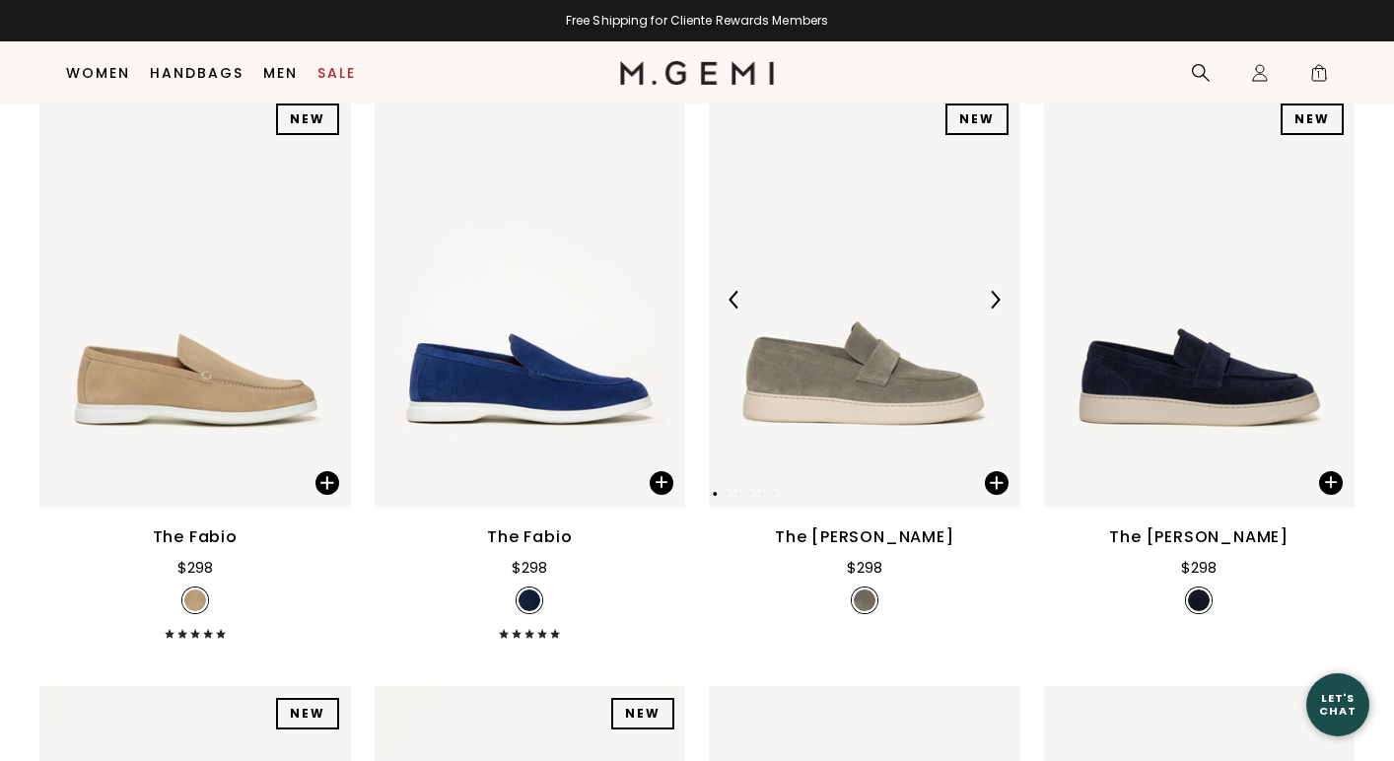
click at [990, 294] on img at bounding box center [995, 300] width 18 height 18
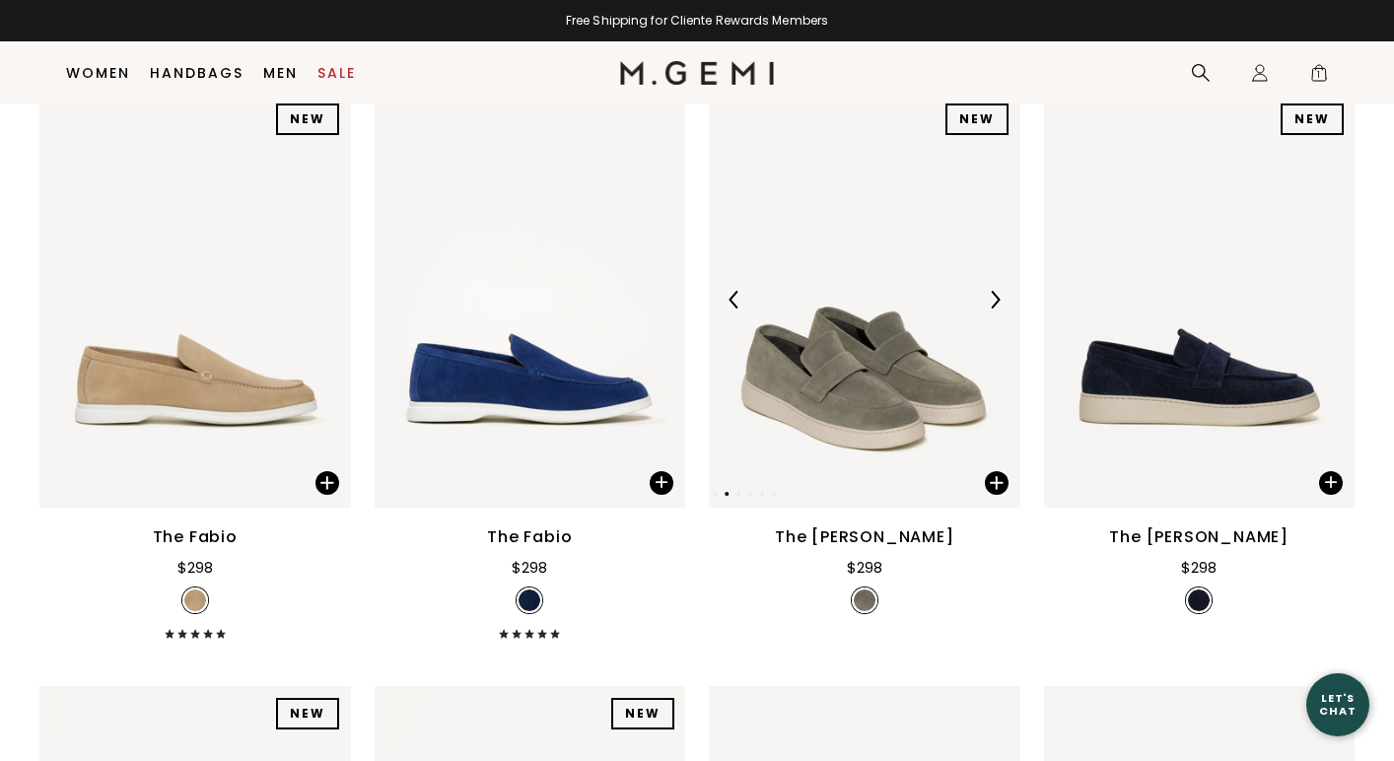
click at [990, 294] on img at bounding box center [995, 300] width 18 height 18
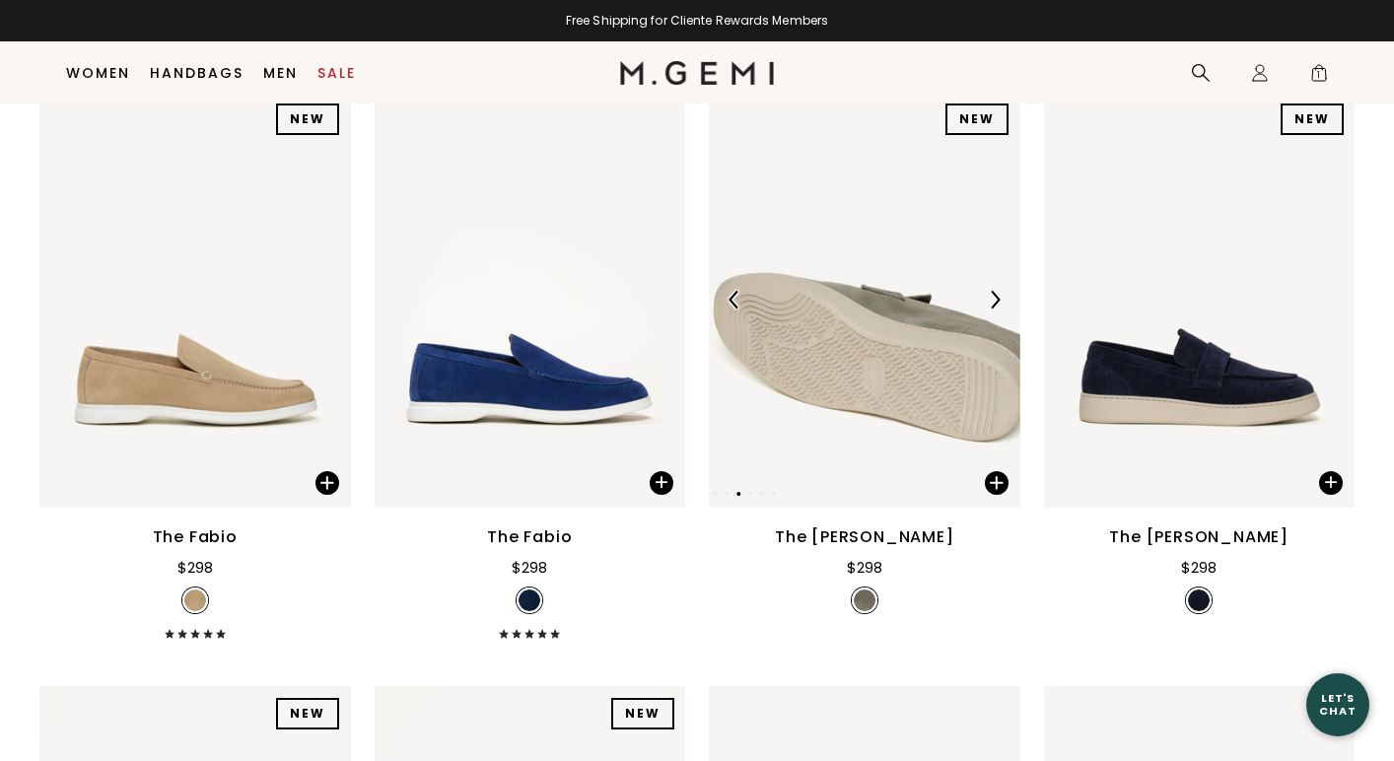
click at [990, 294] on img at bounding box center [995, 300] width 18 height 18
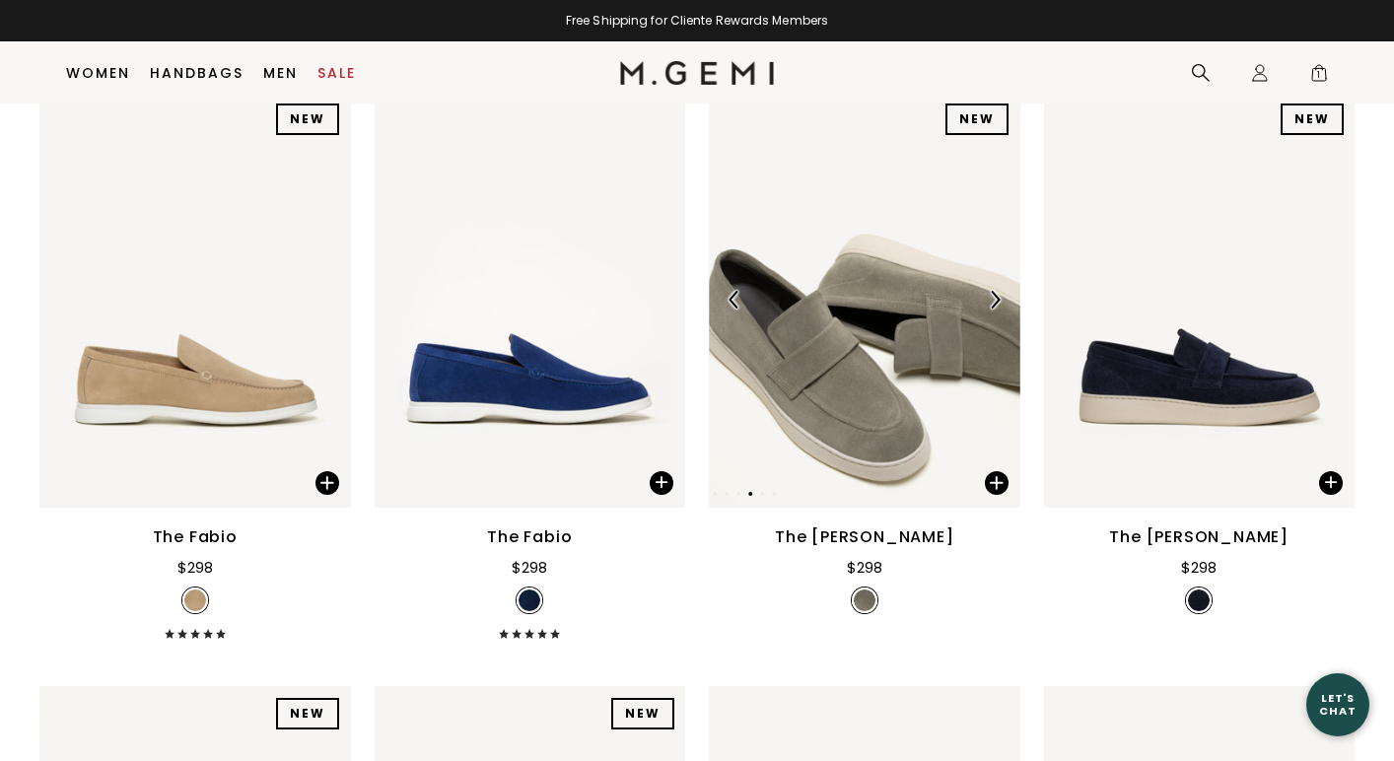
click at [990, 295] on img at bounding box center [995, 300] width 18 height 18
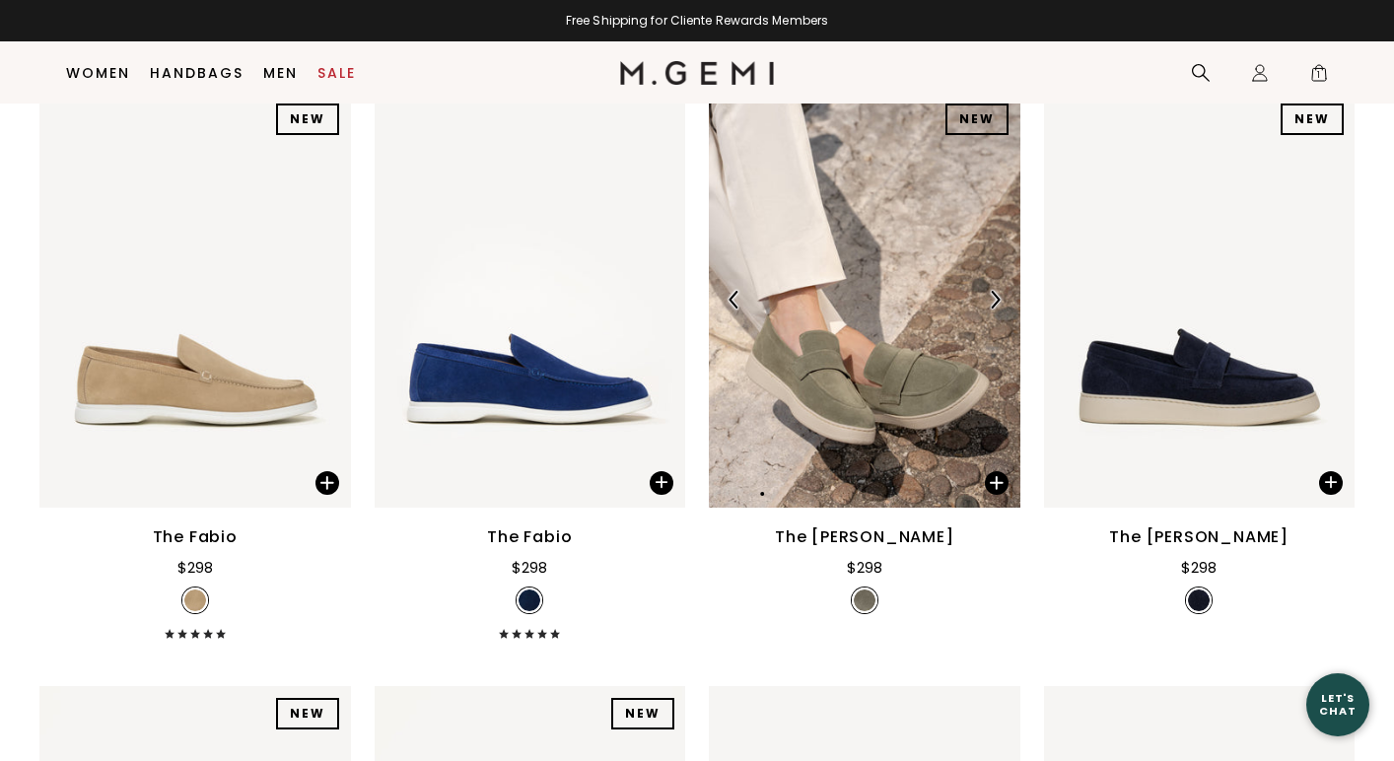
click at [990, 295] on img at bounding box center [995, 300] width 18 height 18
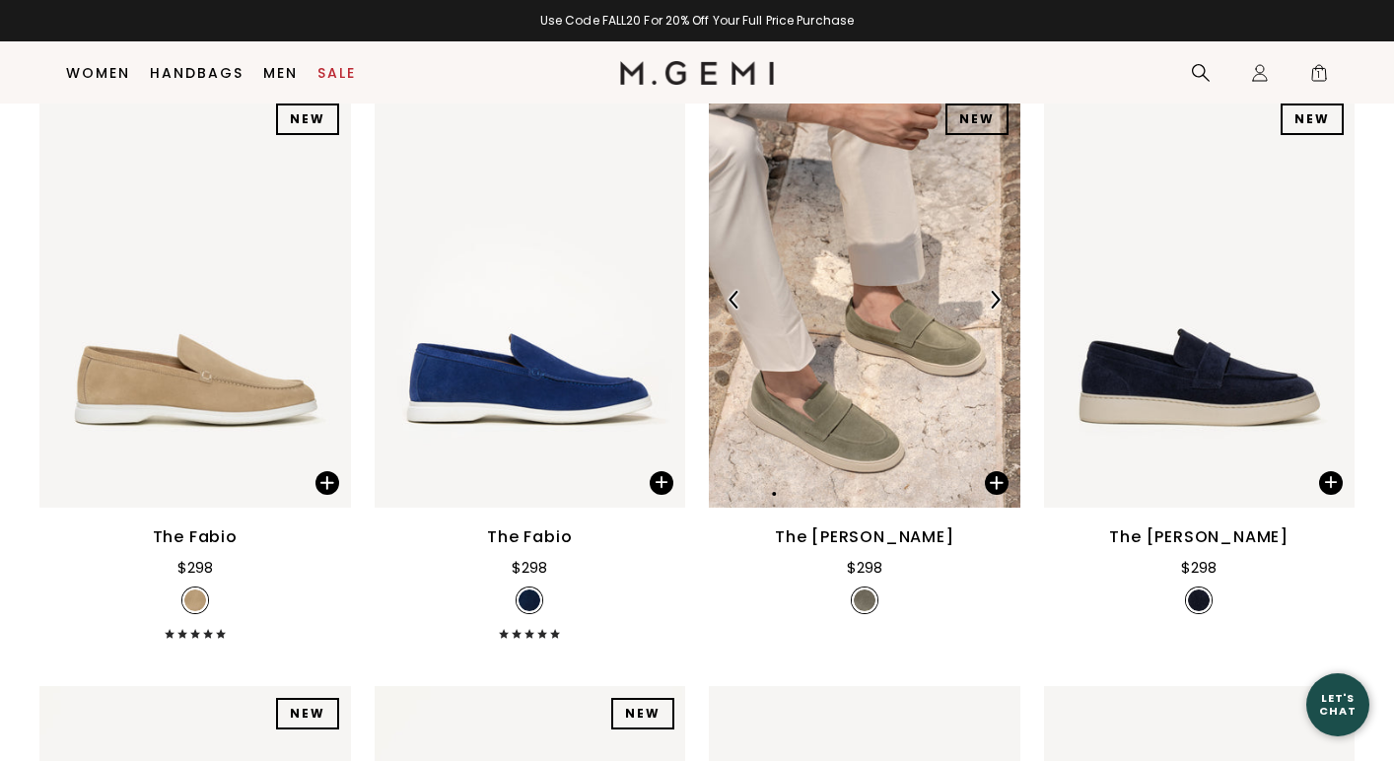
click at [990, 295] on img at bounding box center [995, 300] width 18 height 18
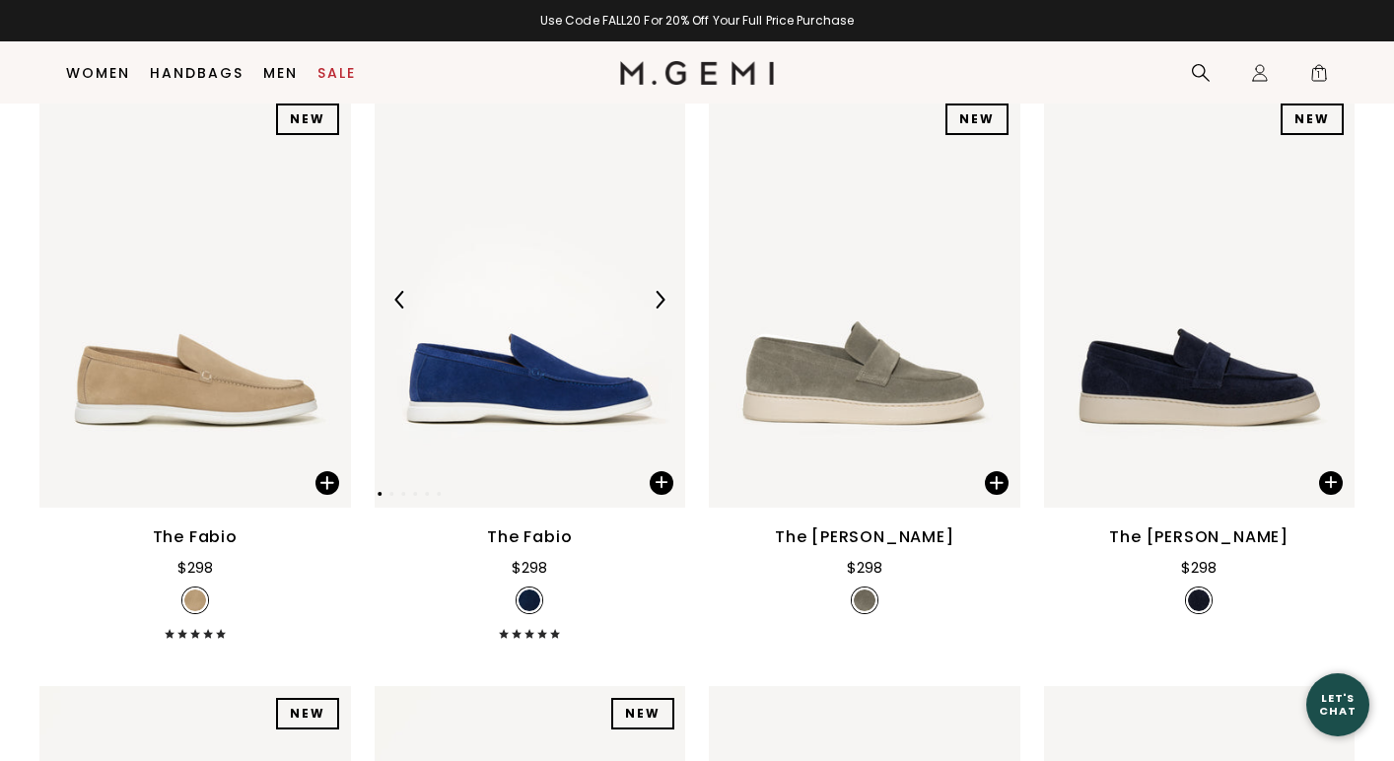
click at [662, 298] on img at bounding box center [660, 300] width 18 height 18
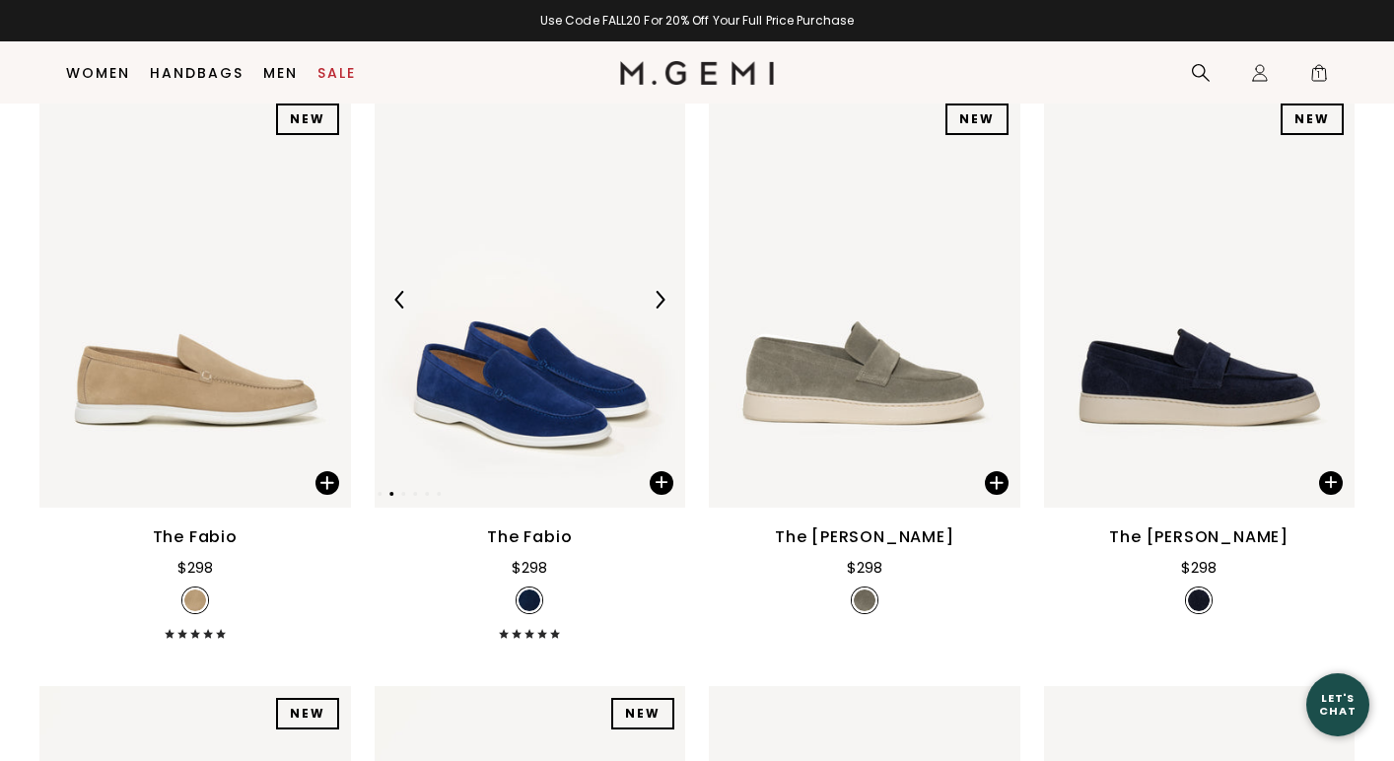
click at [662, 298] on img at bounding box center [660, 300] width 18 height 18
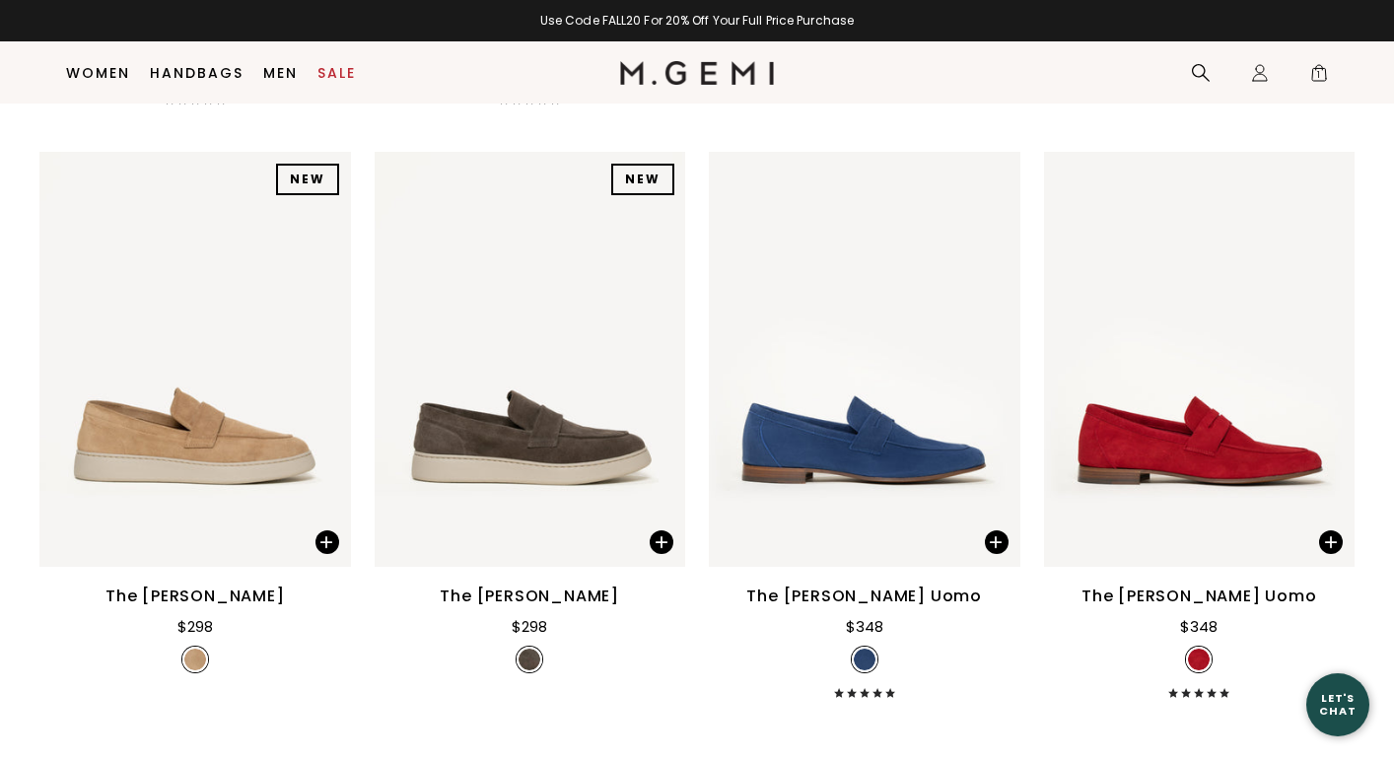
scroll to position [1419, 0]
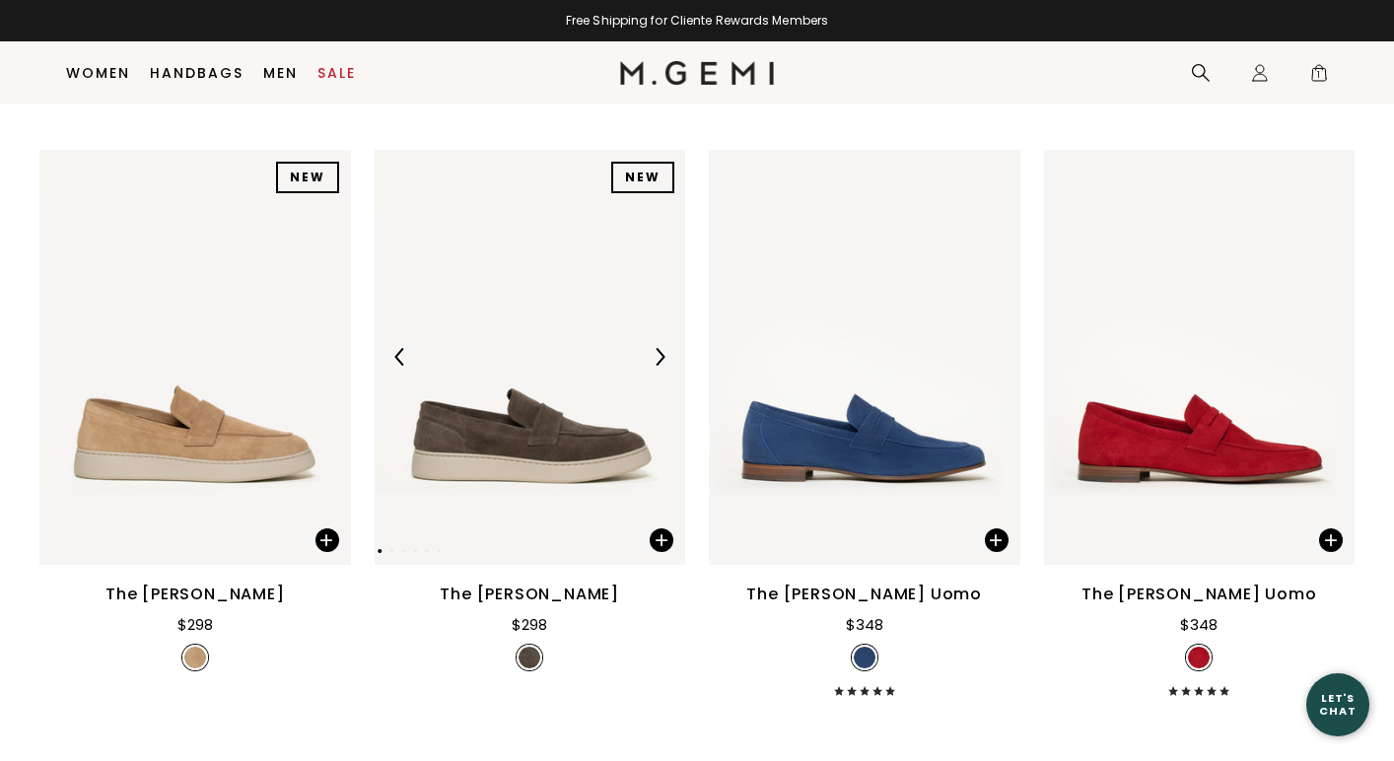
click at [660, 346] on div at bounding box center [660, 357] width 32 height 32
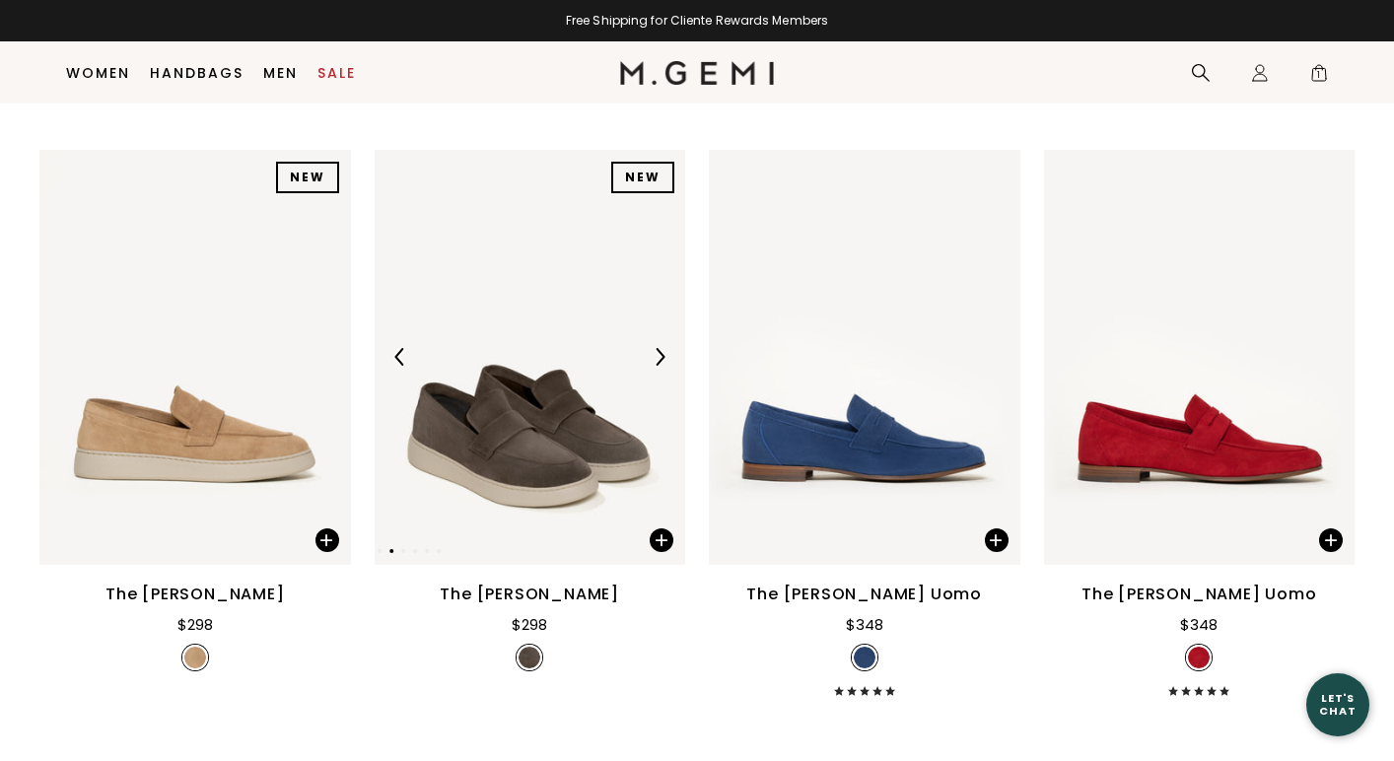
click at [659, 354] on img at bounding box center [660, 357] width 18 height 18
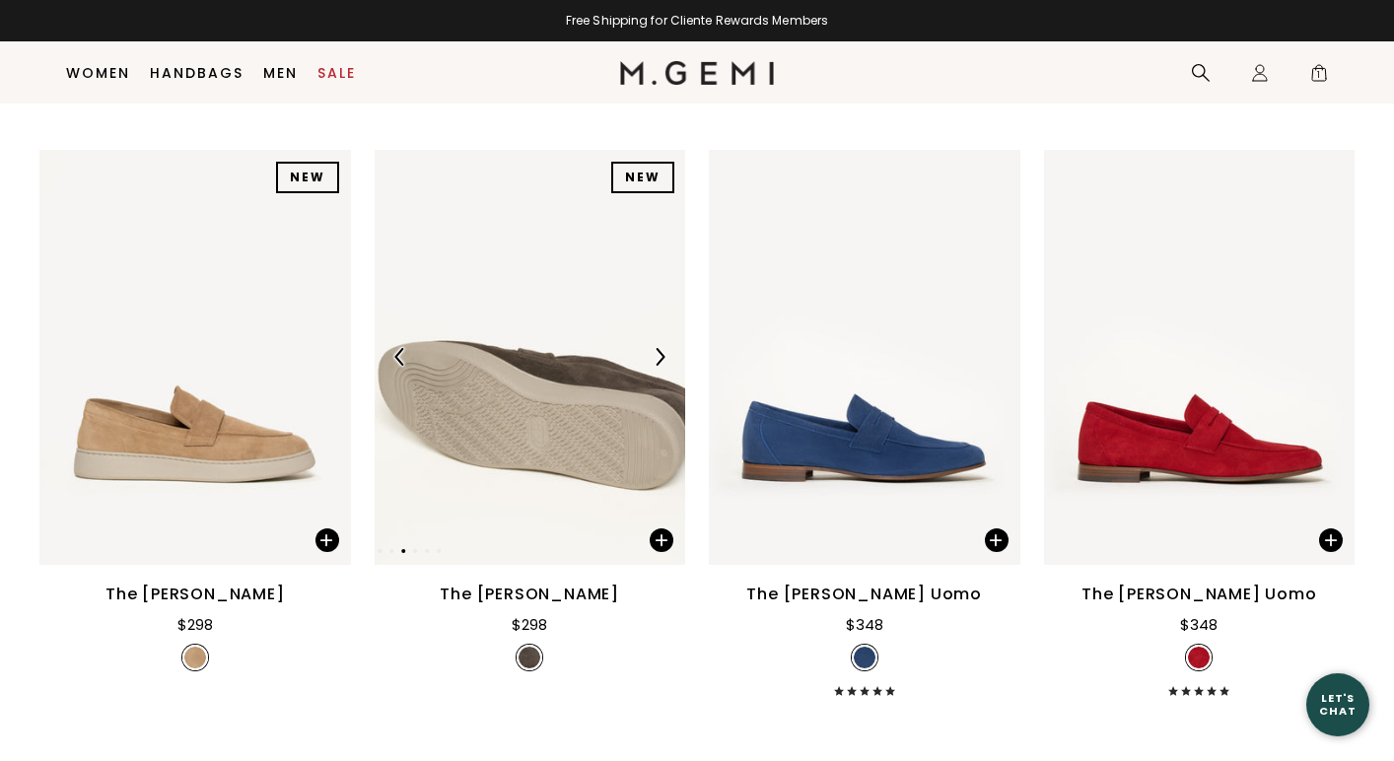
click at [659, 354] on img at bounding box center [660, 357] width 18 height 18
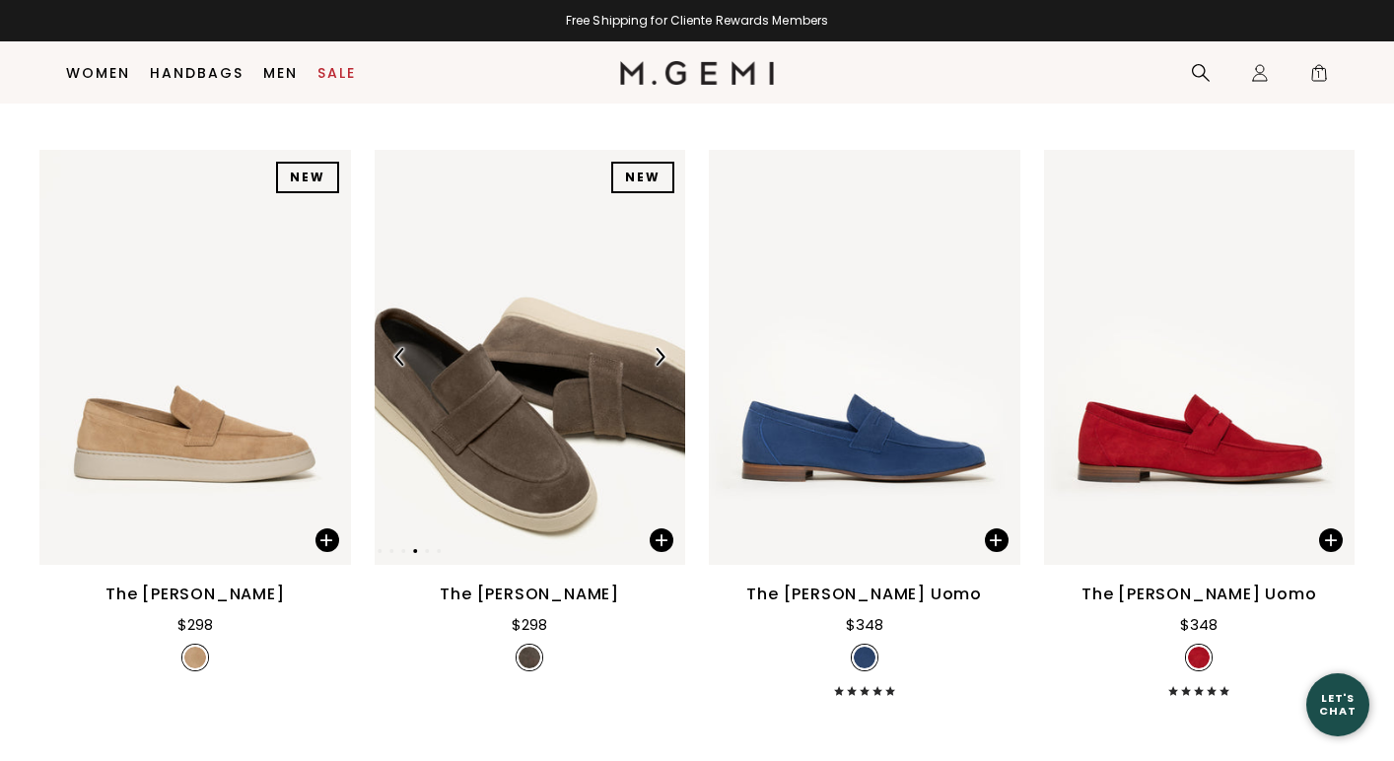
click at [659, 354] on img at bounding box center [660, 357] width 18 height 18
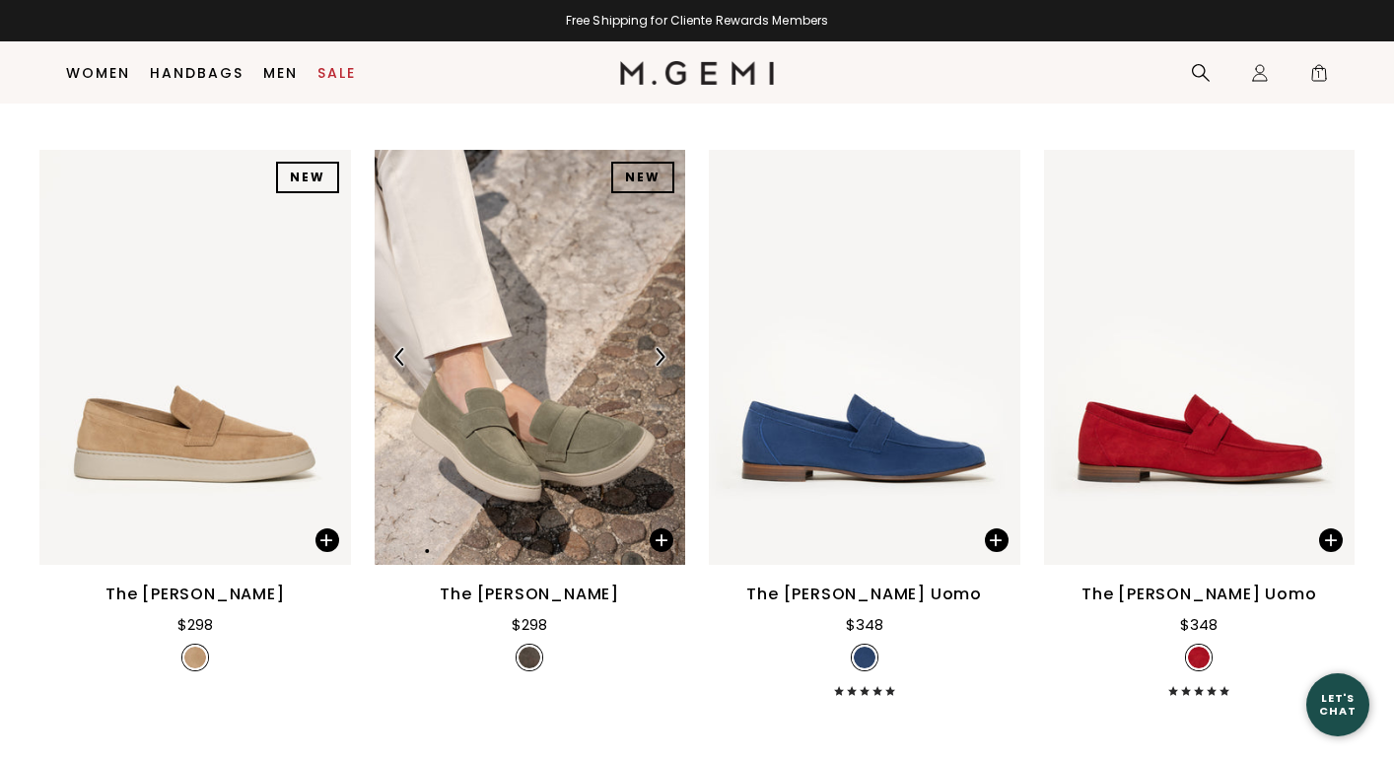
click at [659, 354] on img at bounding box center [660, 357] width 18 height 18
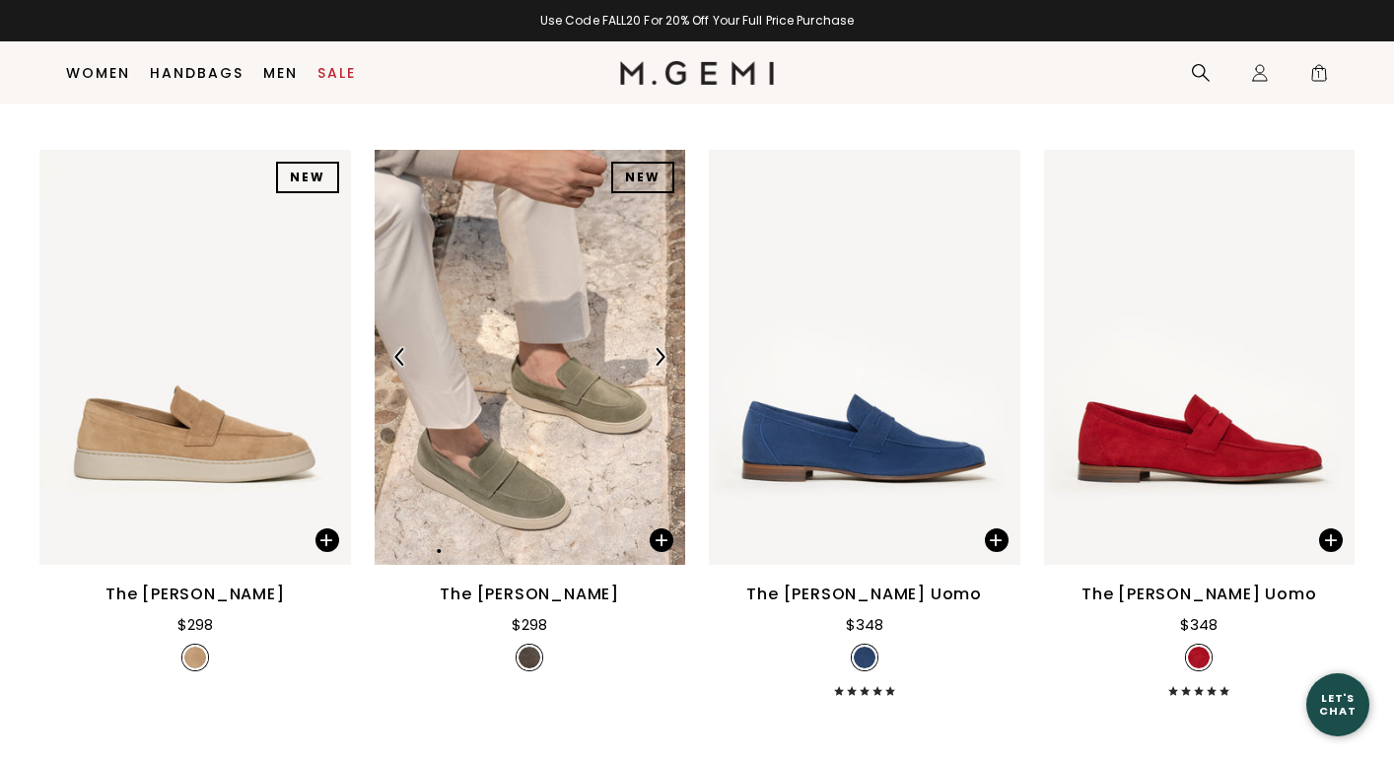
click at [659, 353] on img at bounding box center [660, 357] width 18 height 18
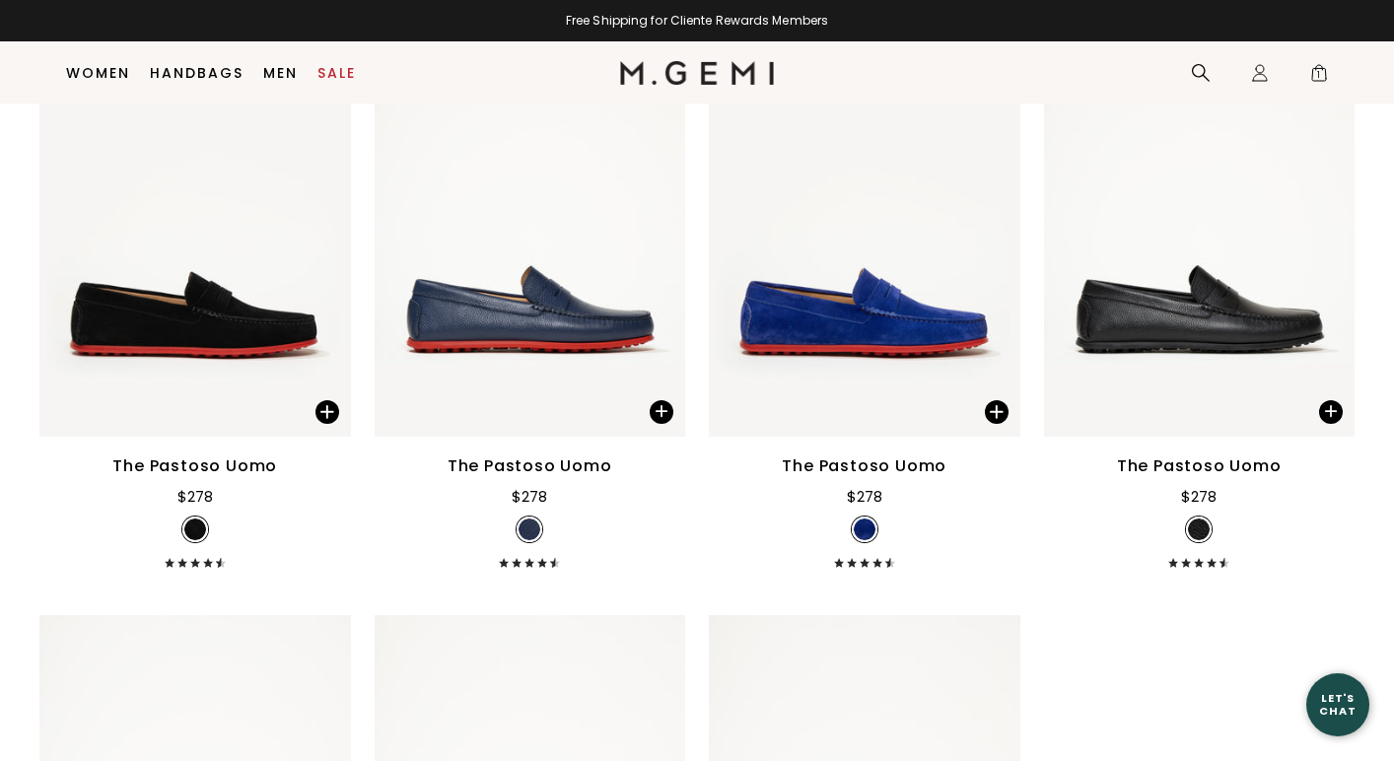
scroll to position [2718, 0]
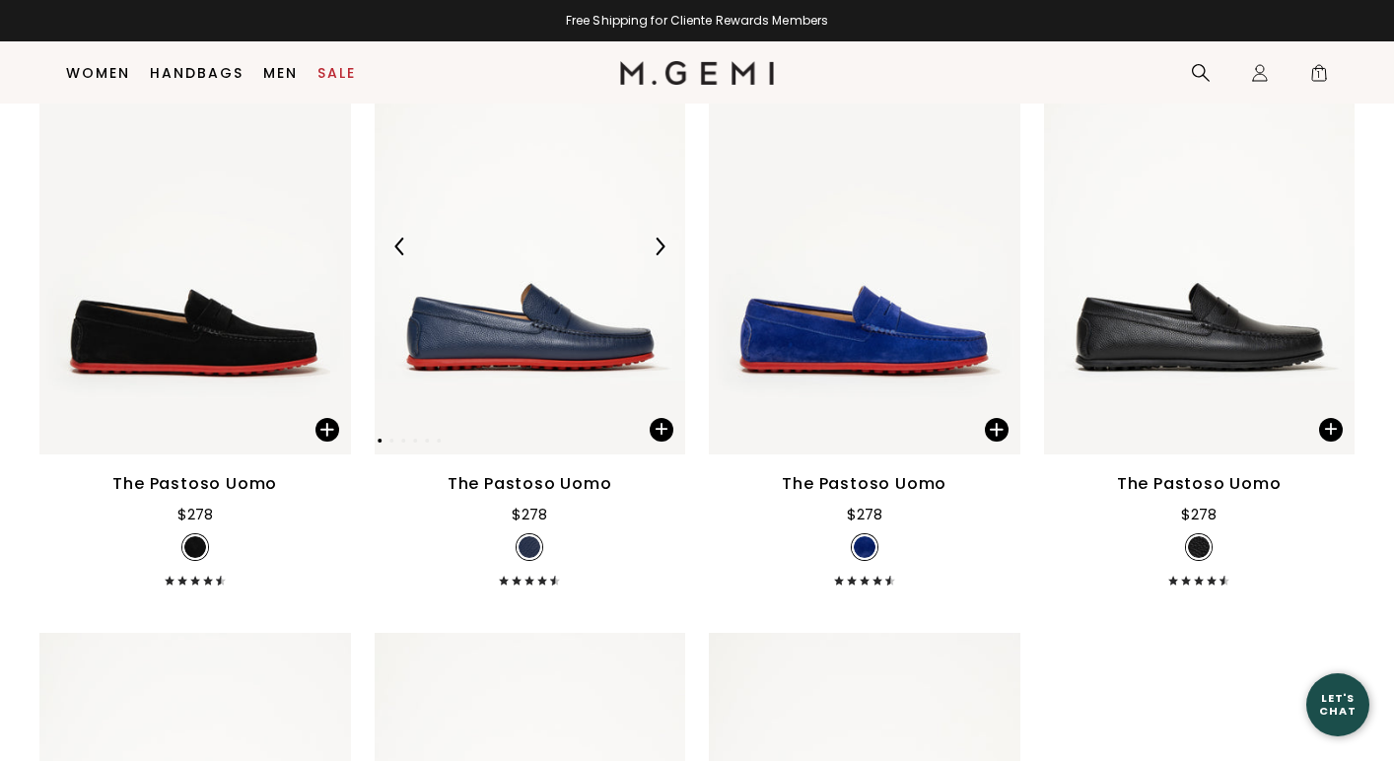
click at [660, 247] on img at bounding box center [660, 247] width 18 height 18
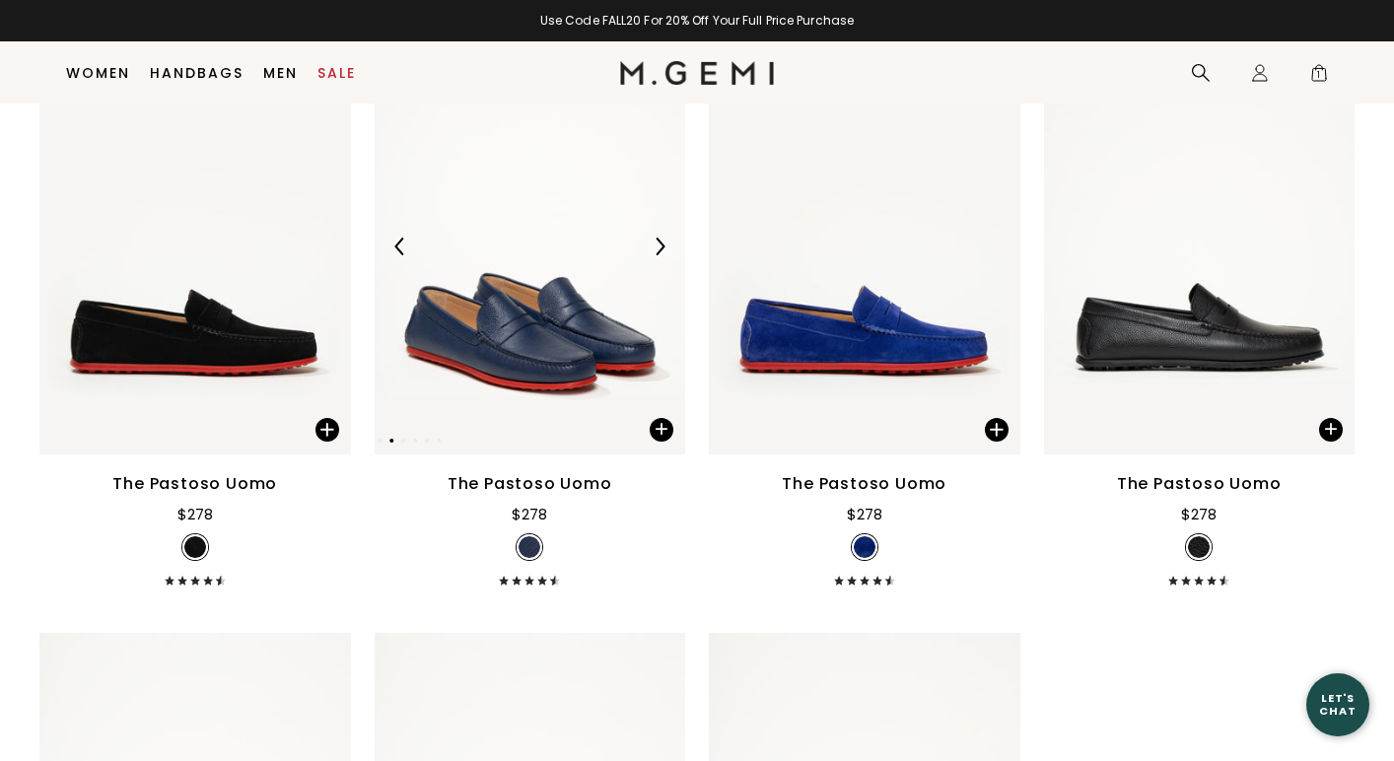
click at [660, 248] on img at bounding box center [660, 247] width 18 height 18
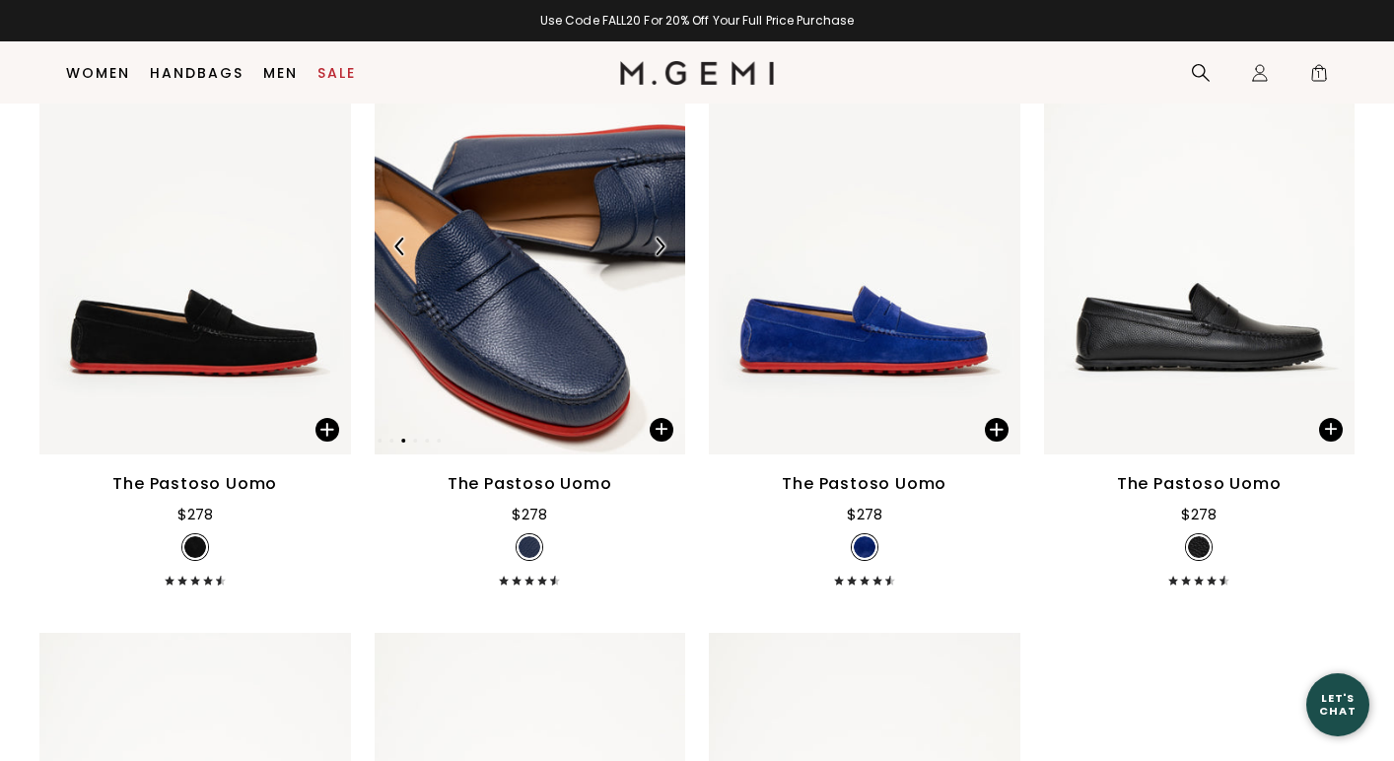
click at [660, 248] on img at bounding box center [660, 247] width 18 height 18
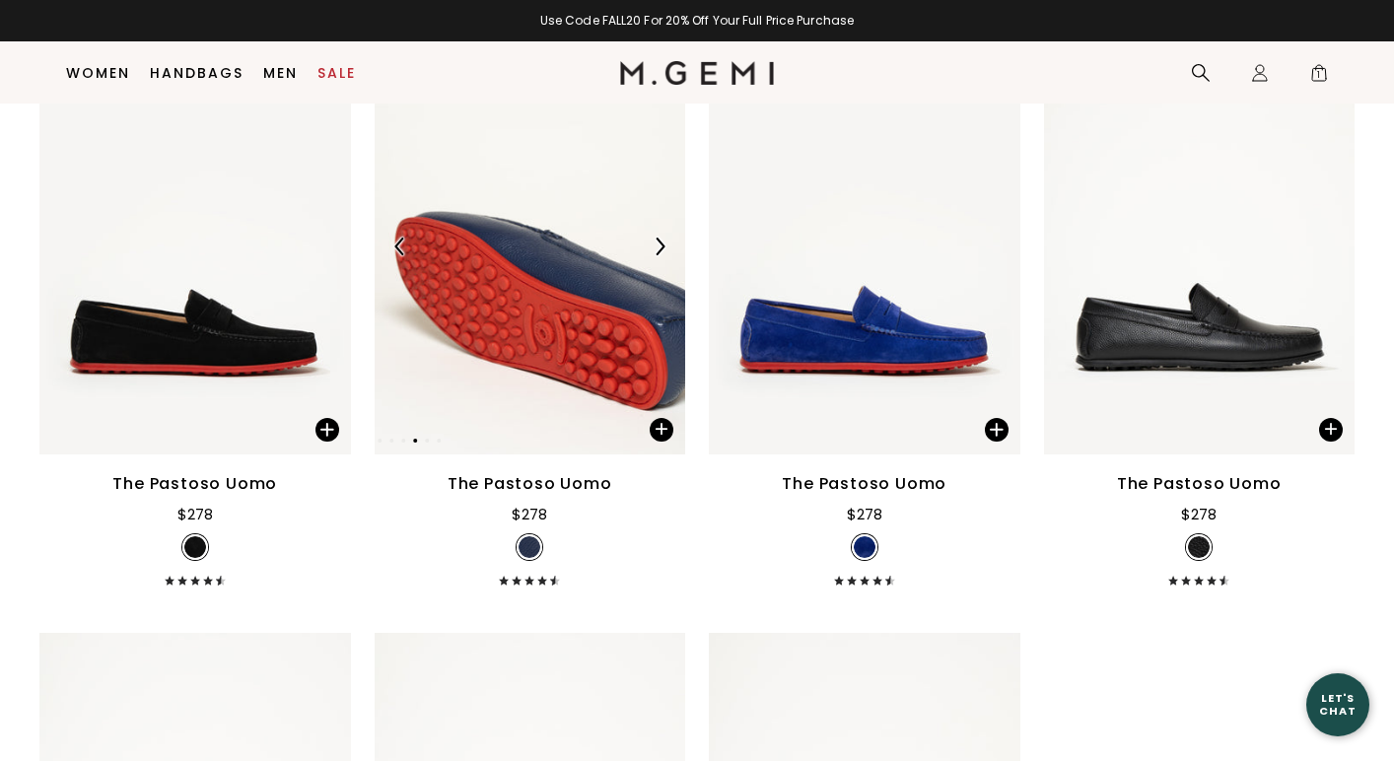
click at [660, 248] on img at bounding box center [660, 247] width 18 height 18
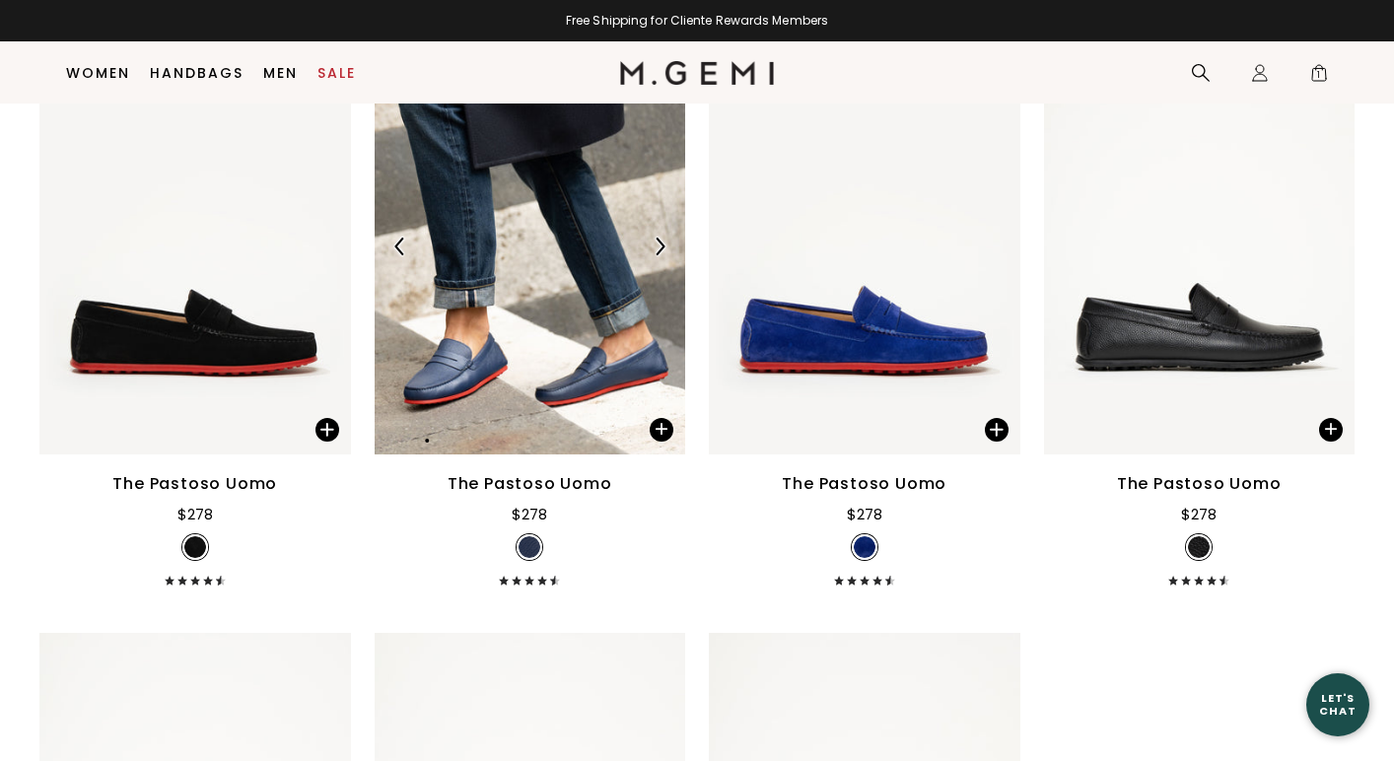
click at [660, 248] on img at bounding box center [660, 247] width 18 height 18
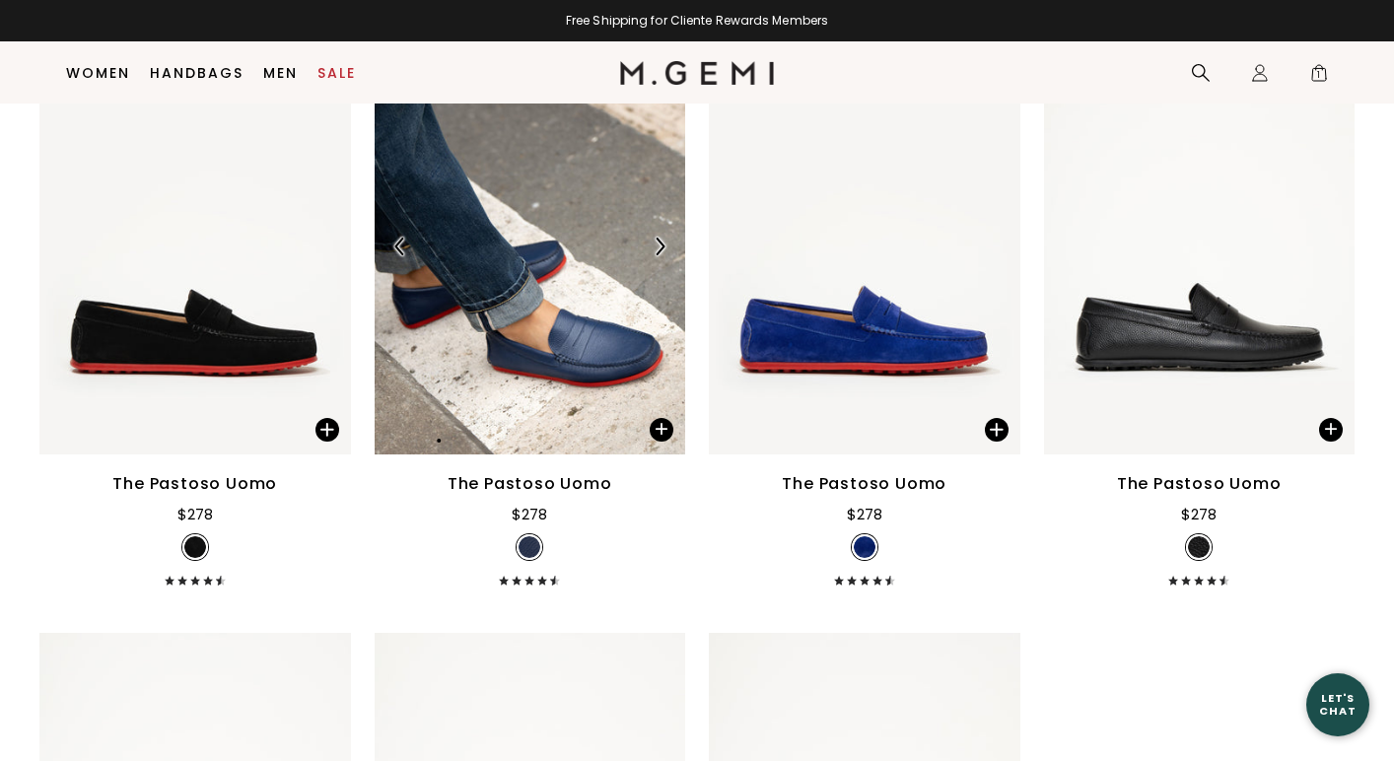
click at [660, 248] on img at bounding box center [660, 247] width 18 height 18
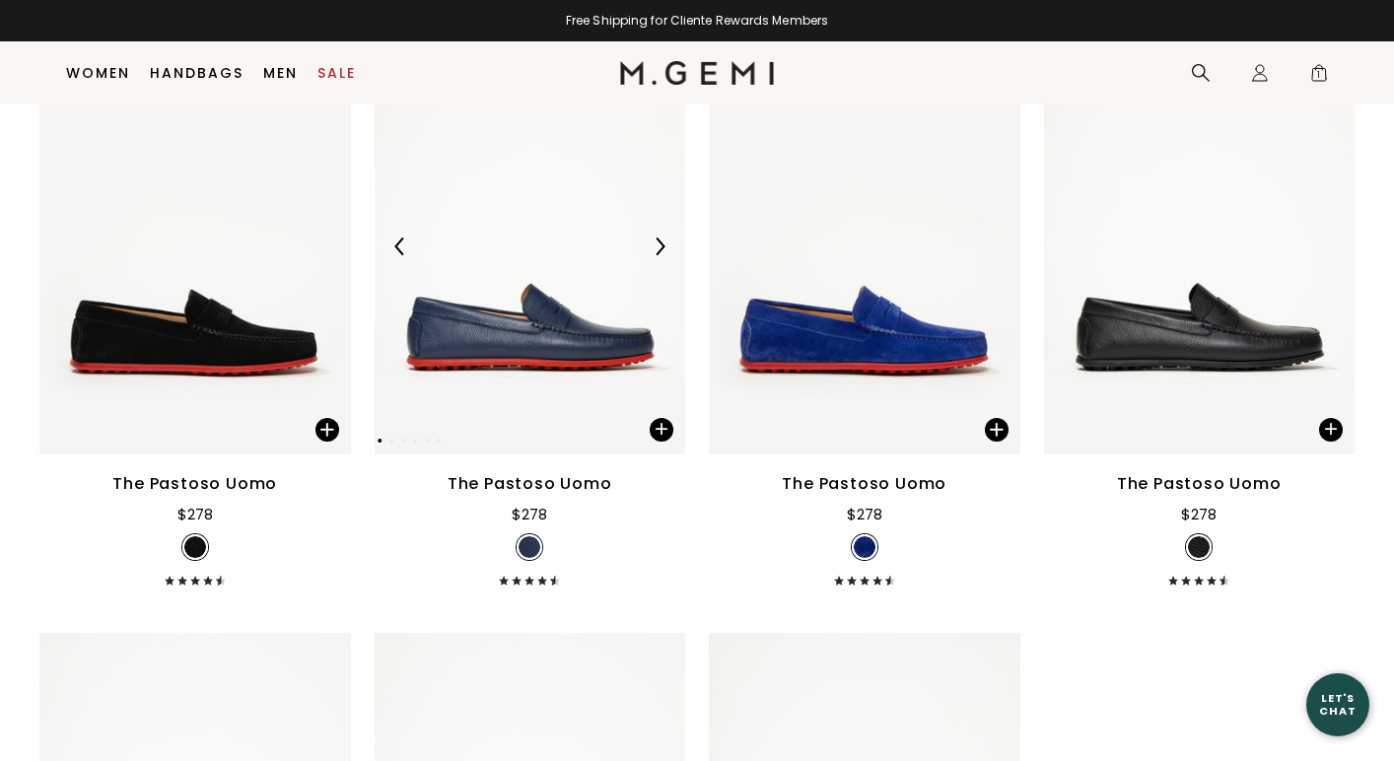
click at [660, 248] on img at bounding box center [660, 247] width 18 height 18
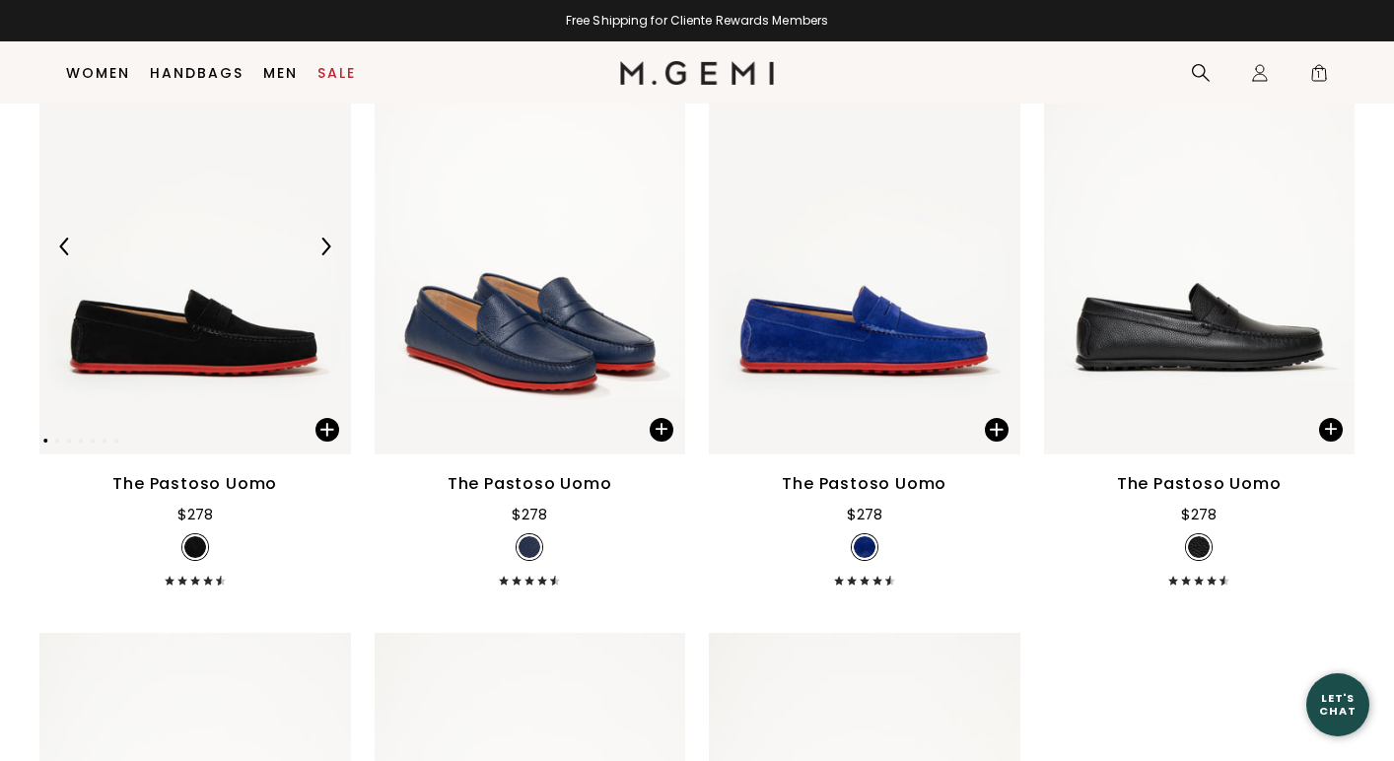
click at [324, 247] on img at bounding box center [326, 247] width 18 height 18
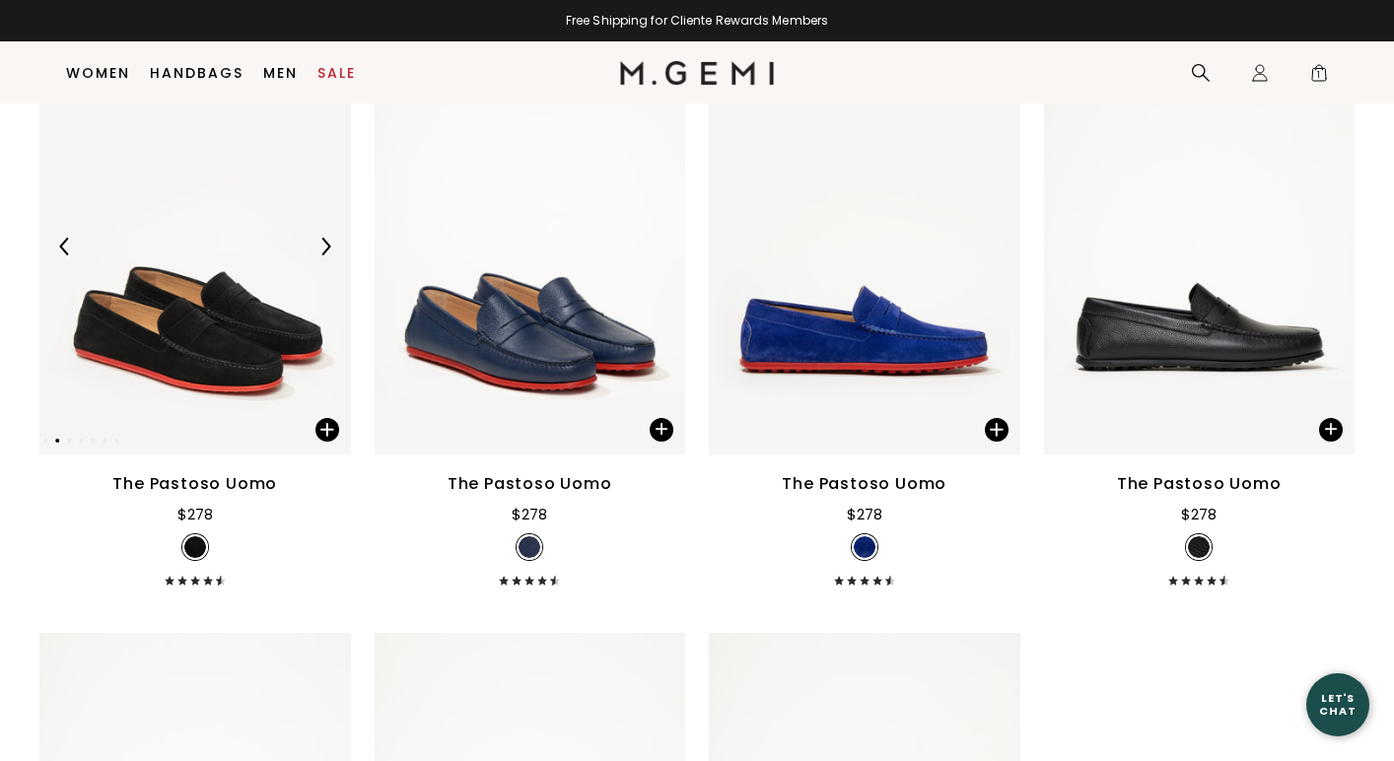
click at [324, 247] on img at bounding box center [326, 247] width 18 height 18
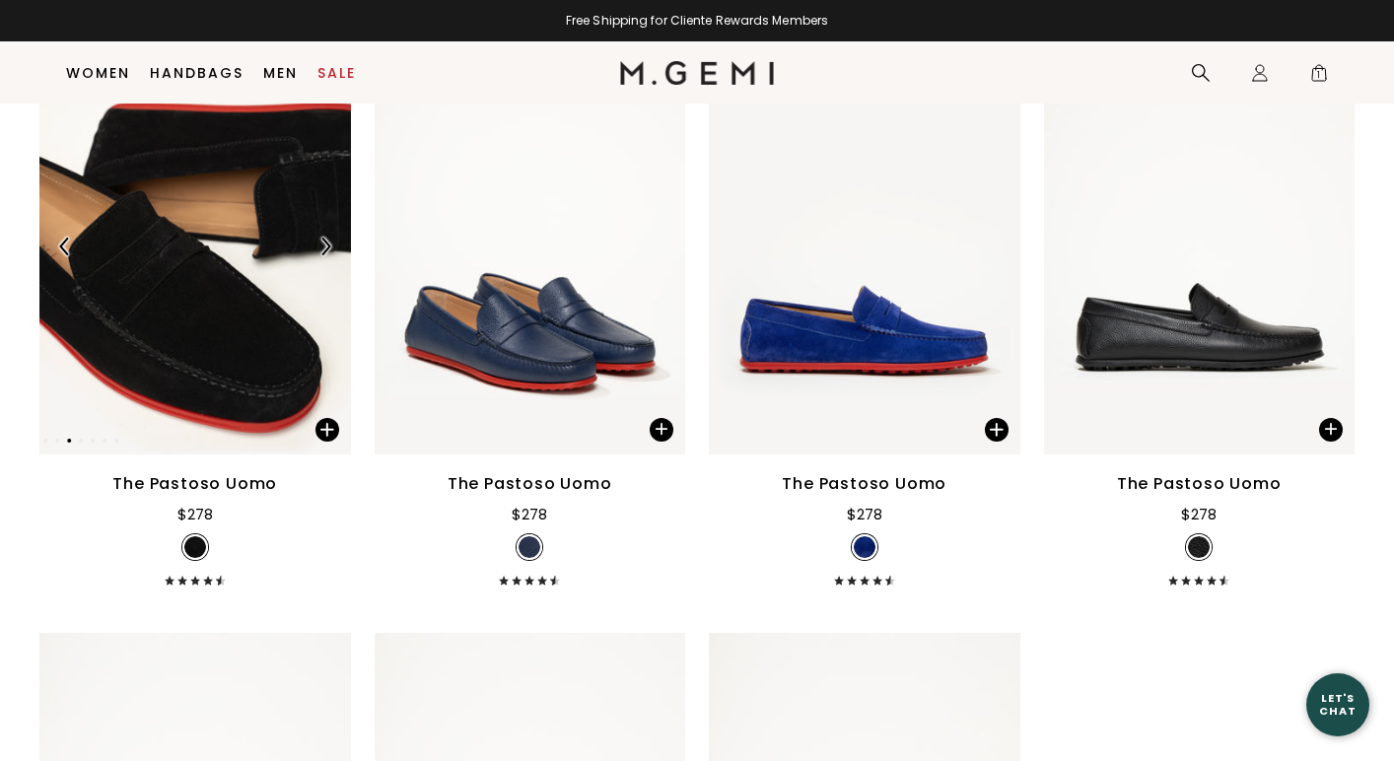
click at [324, 247] on img at bounding box center [326, 247] width 18 height 18
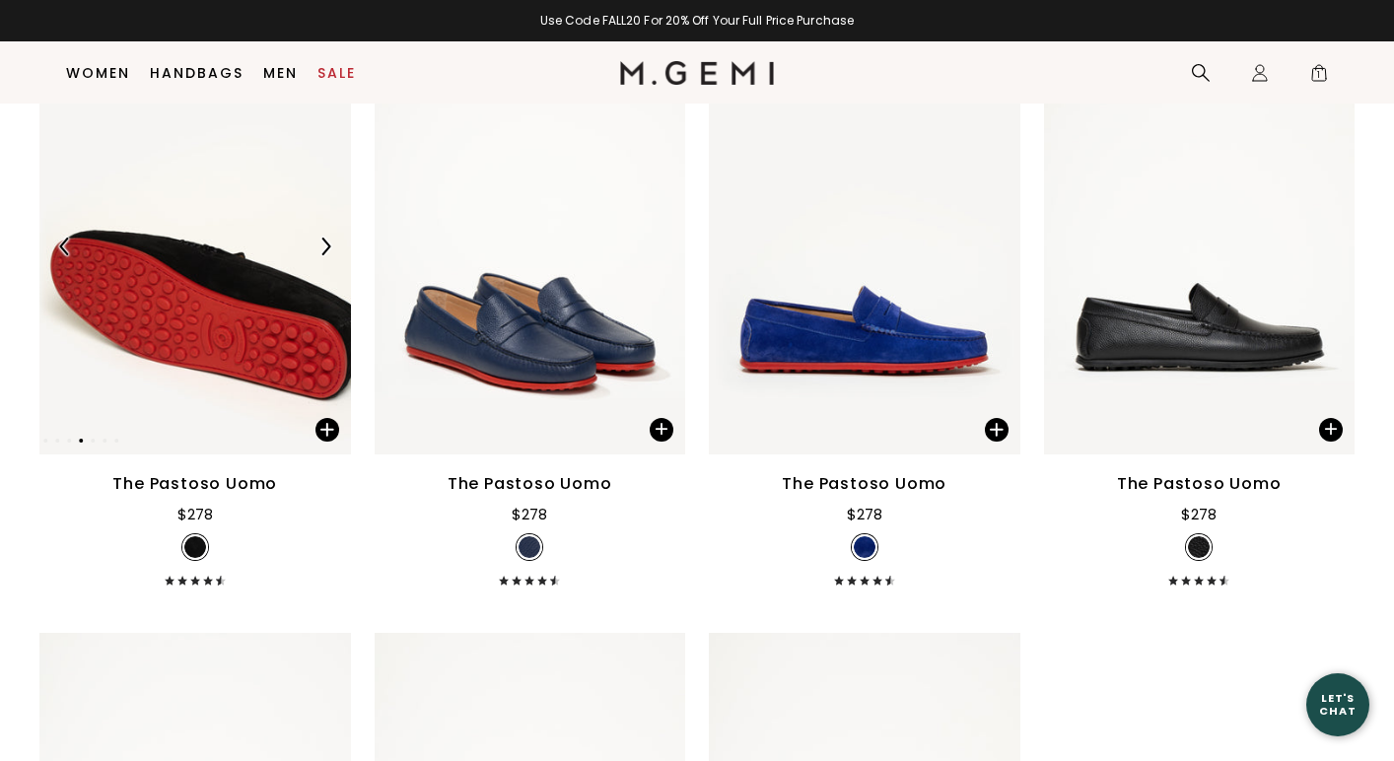
click at [324, 247] on img at bounding box center [326, 247] width 18 height 18
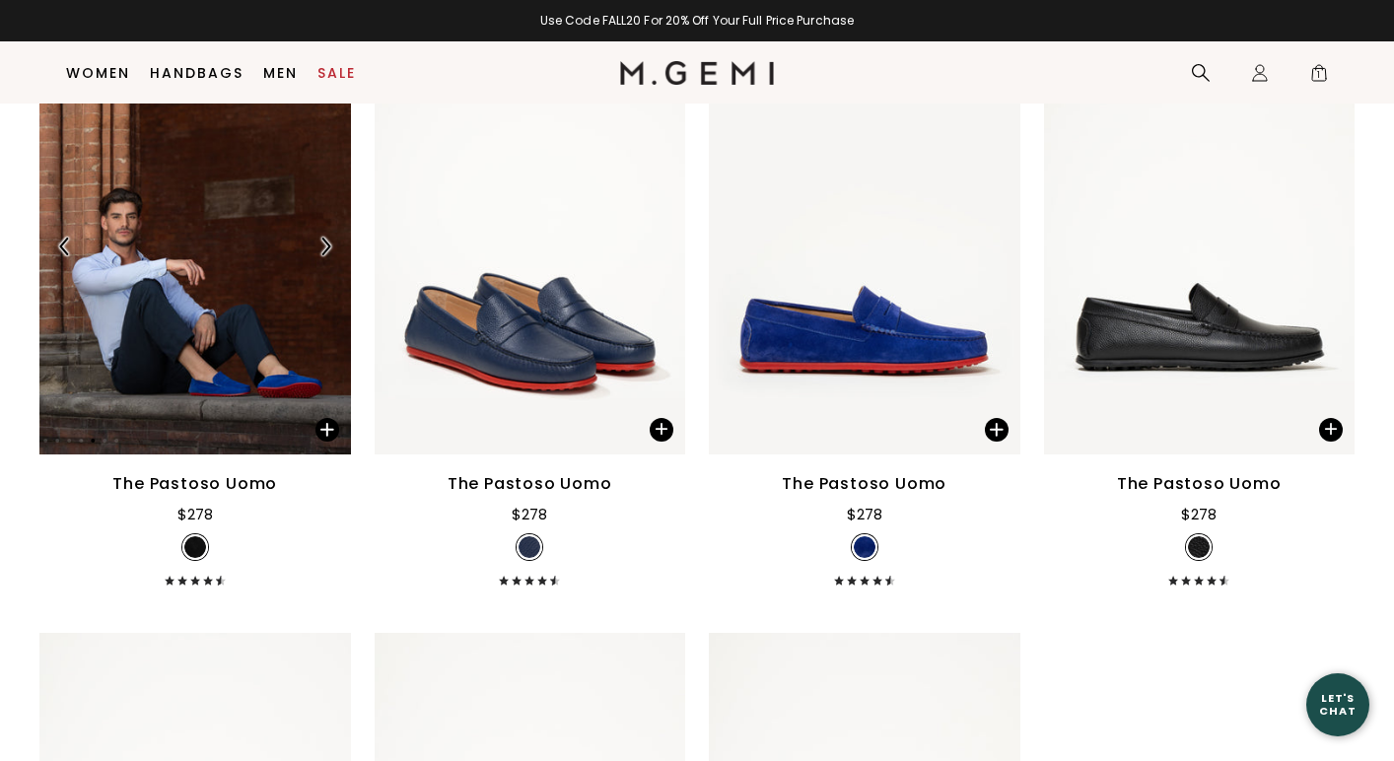
click at [324, 247] on img at bounding box center [326, 247] width 18 height 18
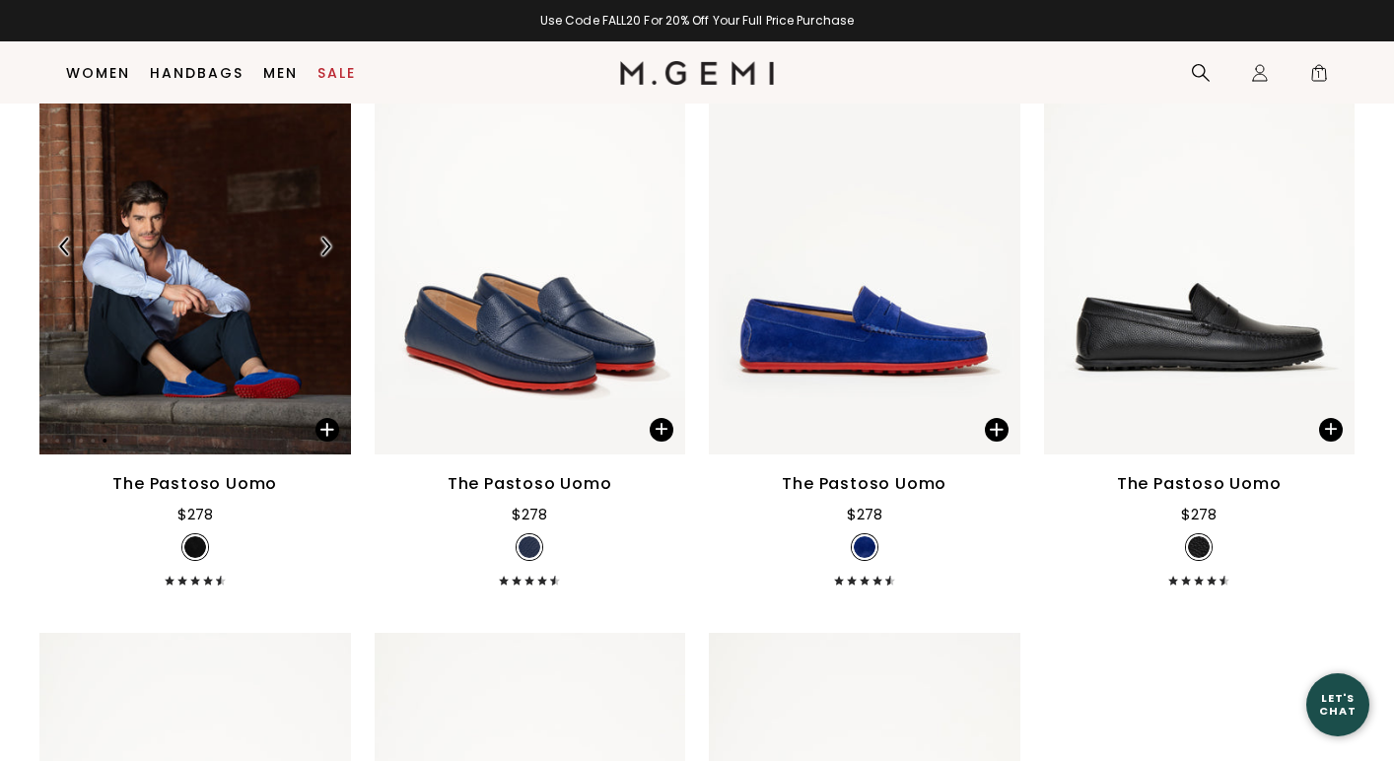
click at [324, 247] on img at bounding box center [326, 247] width 18 height 18
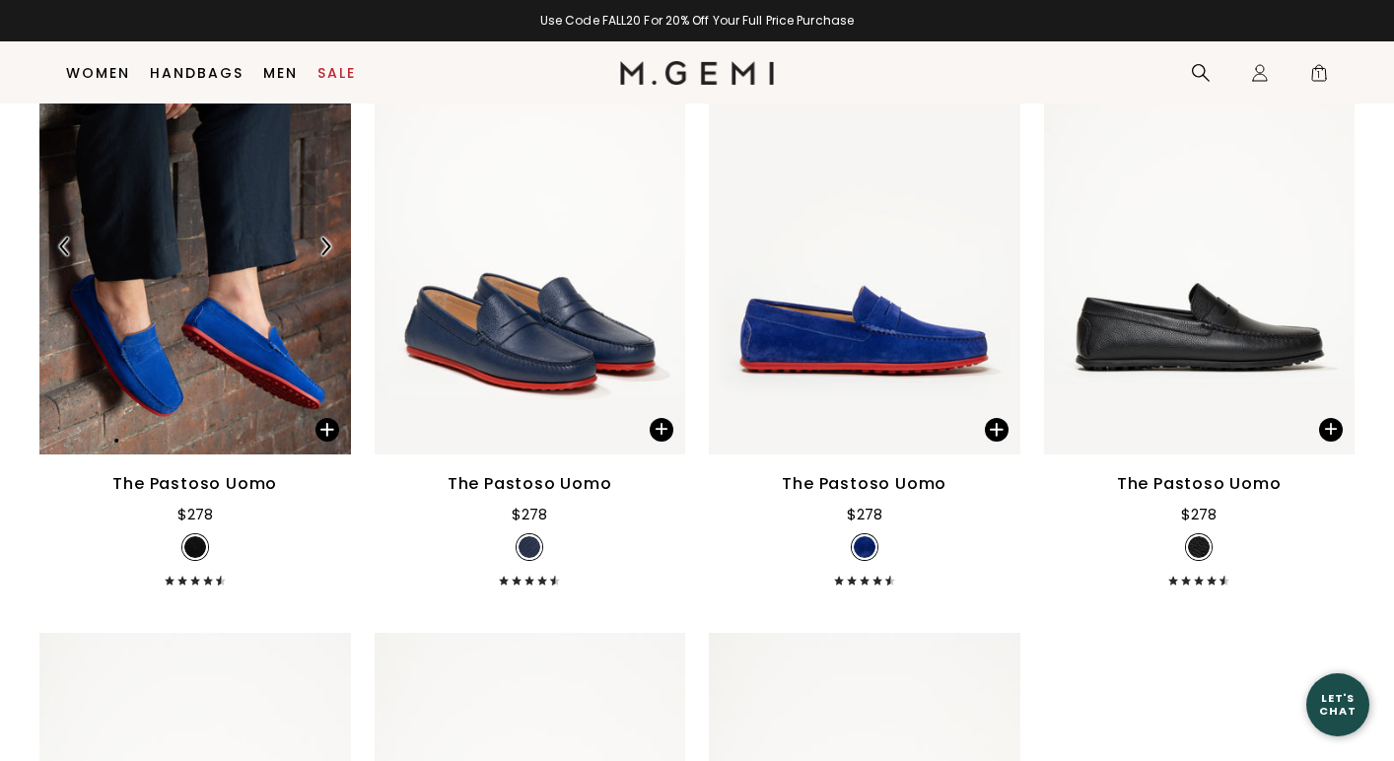
click at [324, 247] on img at bounding box center [326, 247] width 18 height 18
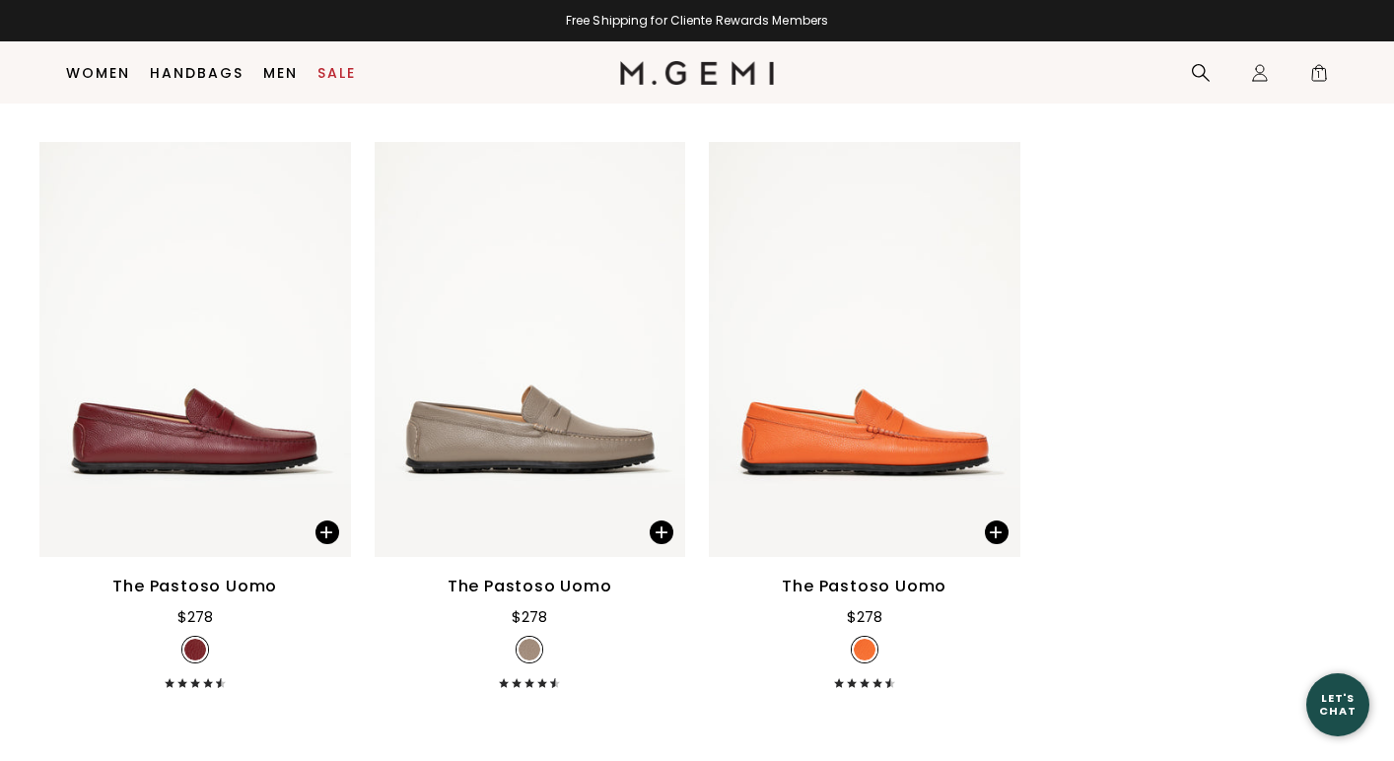
scroll to position [3269, 0]
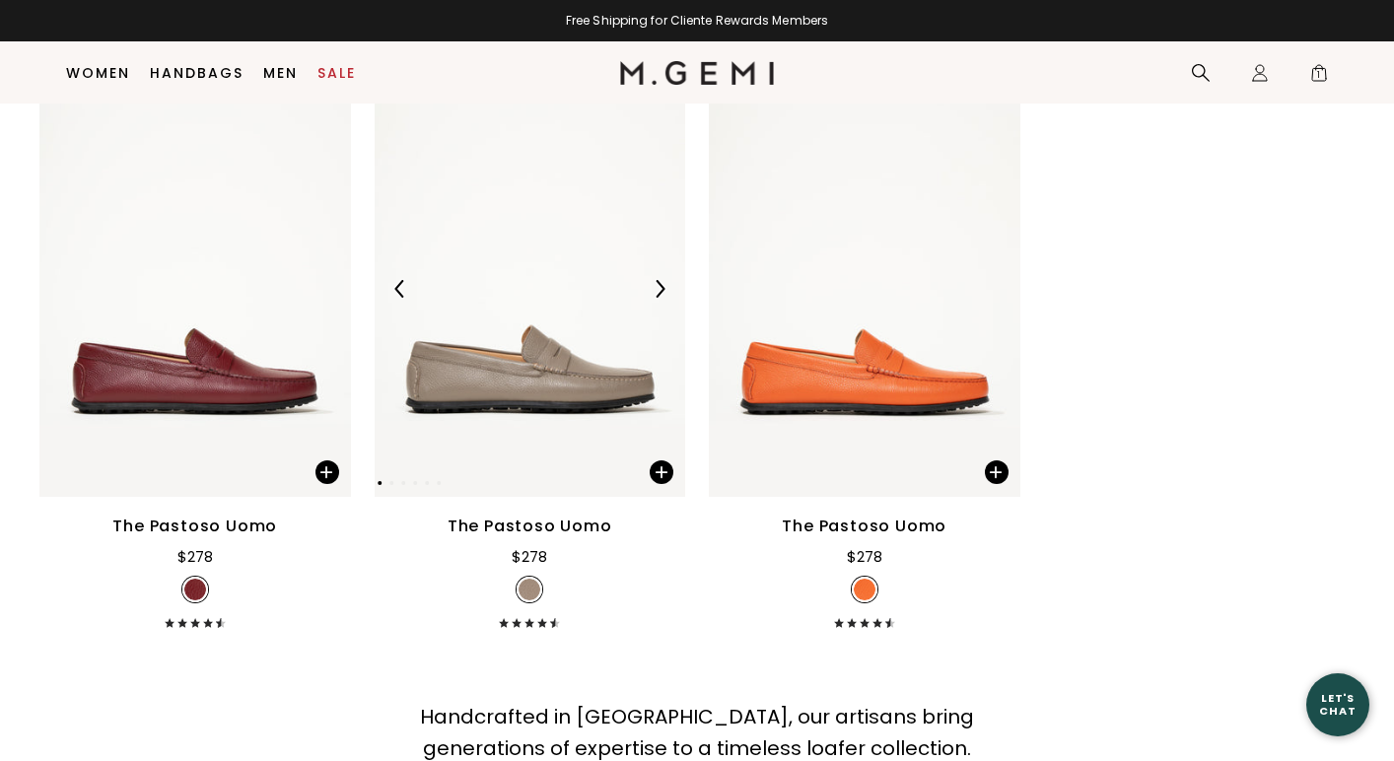
click at [659, 287] on img at bounding box center [660, 289] width 18 height 18
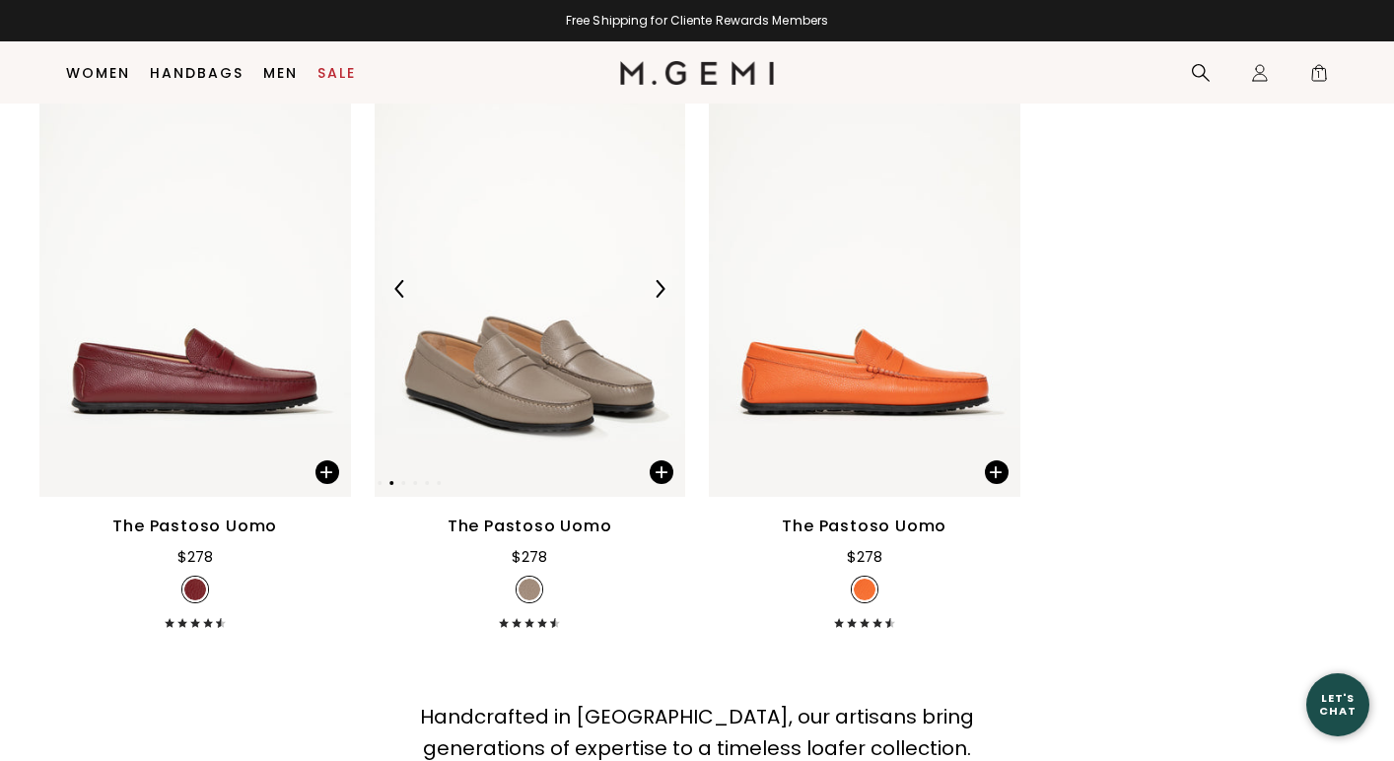
click at [661, 288] on img at bounding box center [660, 289] width 18 height 18
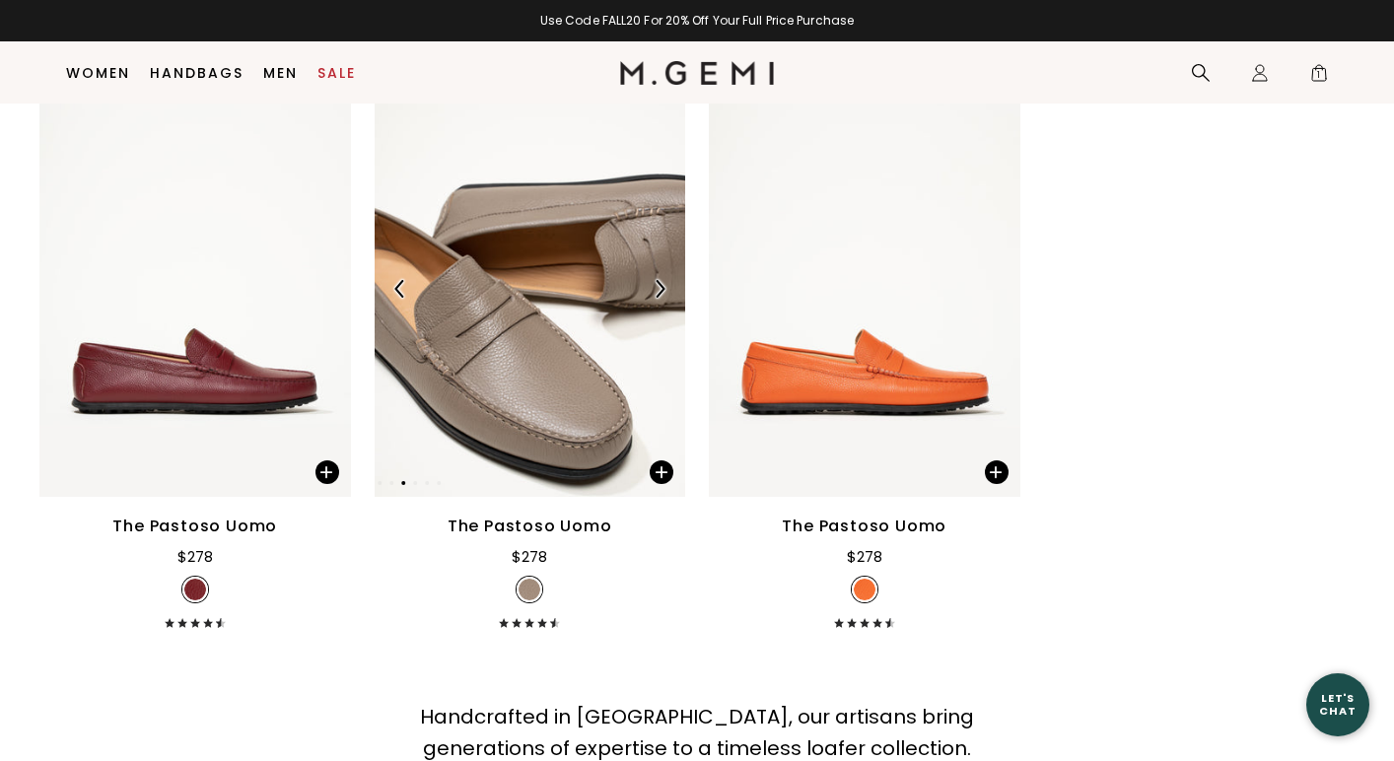
click at [661, 289] on img at bounding box center [660, 289] width 18 height 18
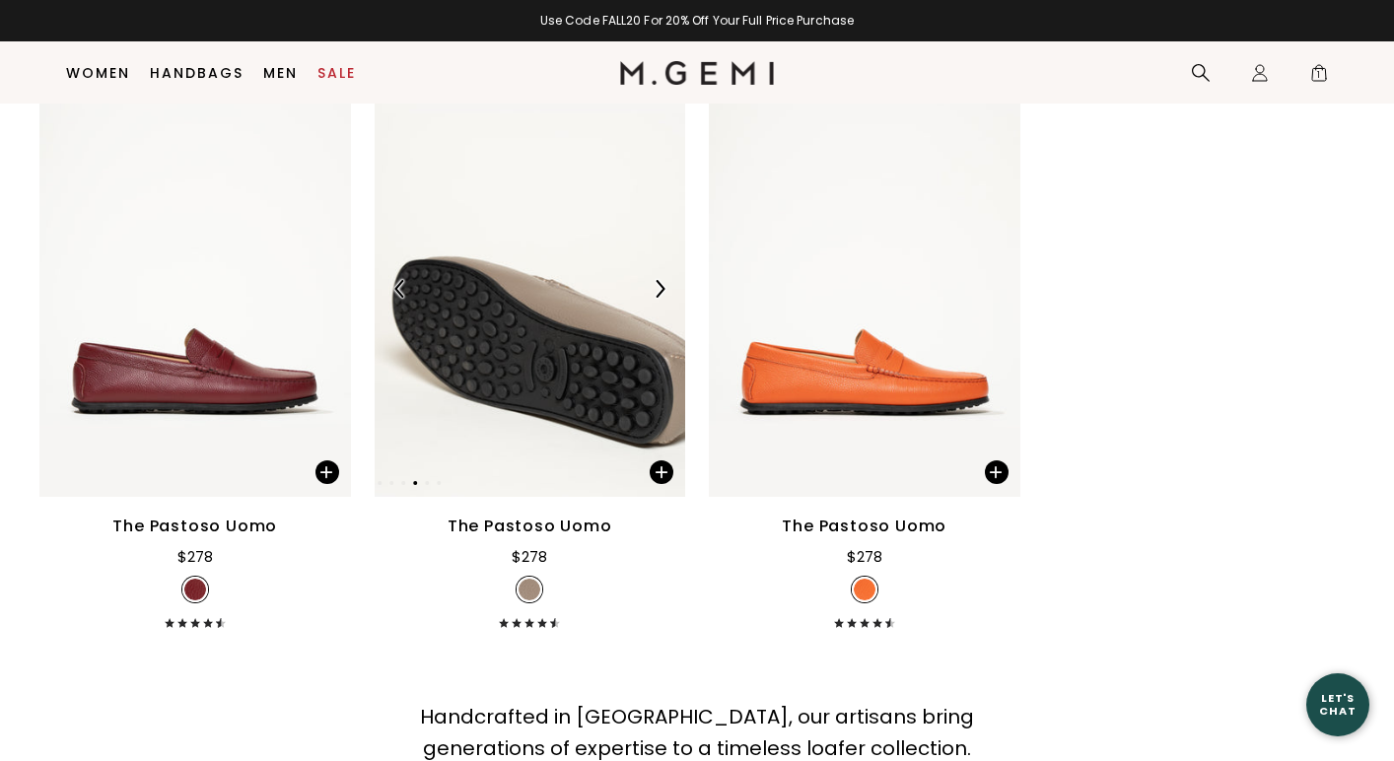
click at [661, 289] on img at bounding box center [660, 289] width 18 height 18
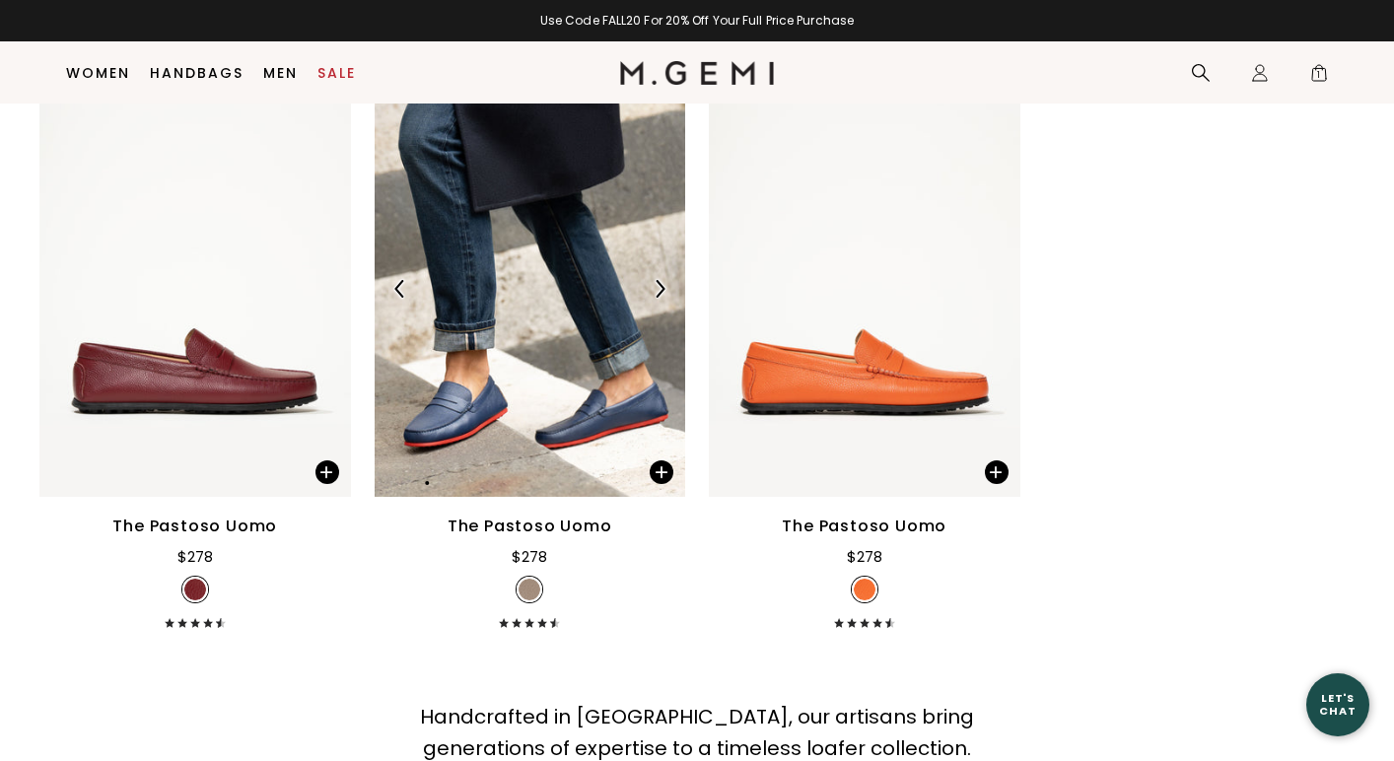
click at [661, 289] on img at bounding box center [660, 289] width 18 height 18
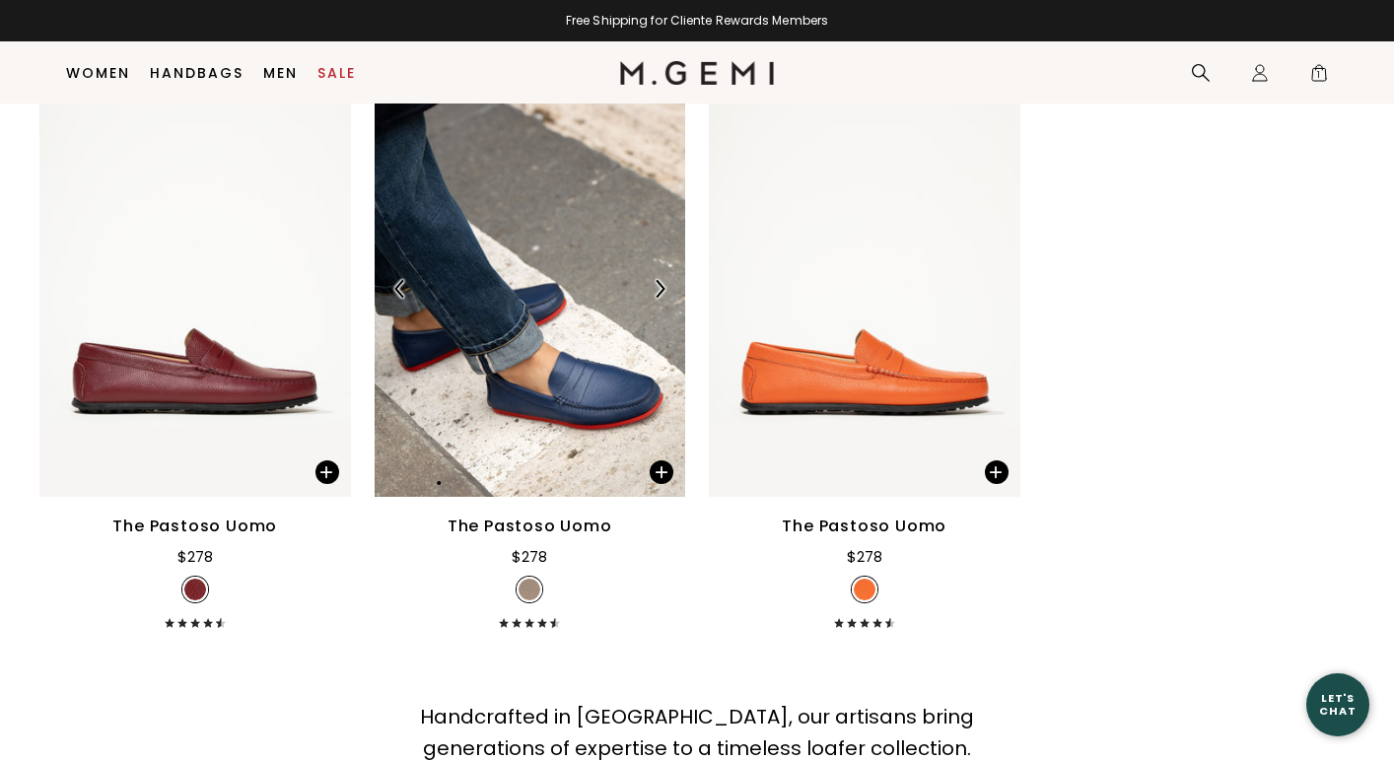
click at [661, 290] on img at bounding box center [660, 289] width 18 height 18
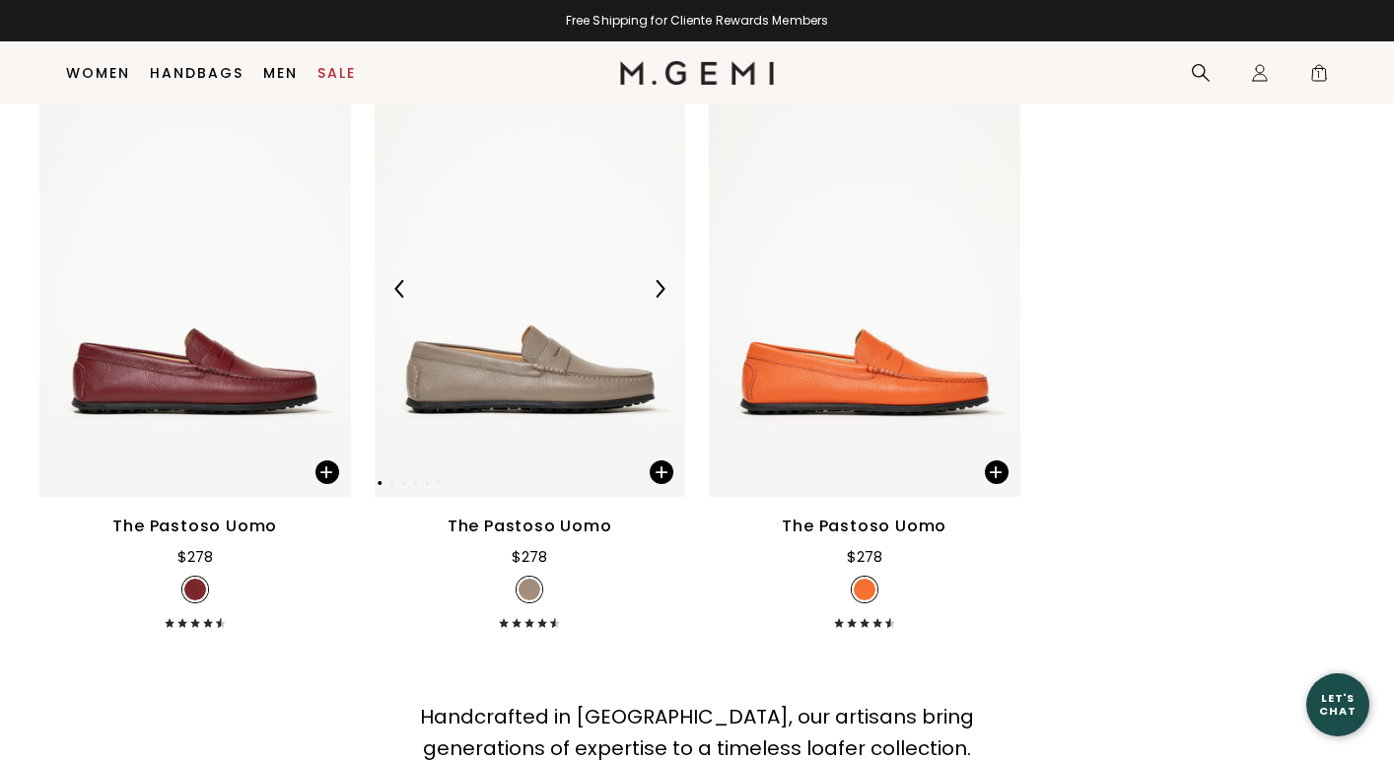
click at [661, 290] on img at bounding box center [660, 289] width 18 height 18
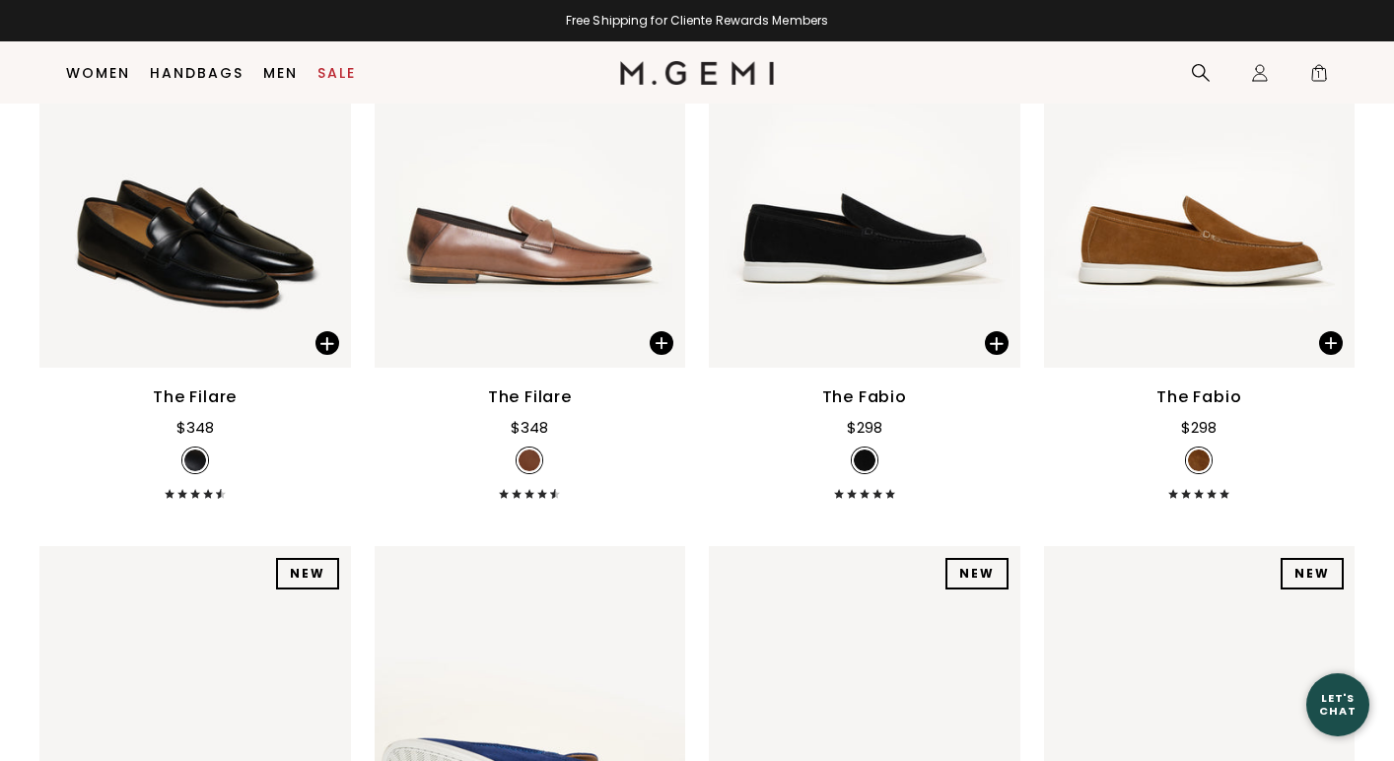
scroll to position [0, 0]
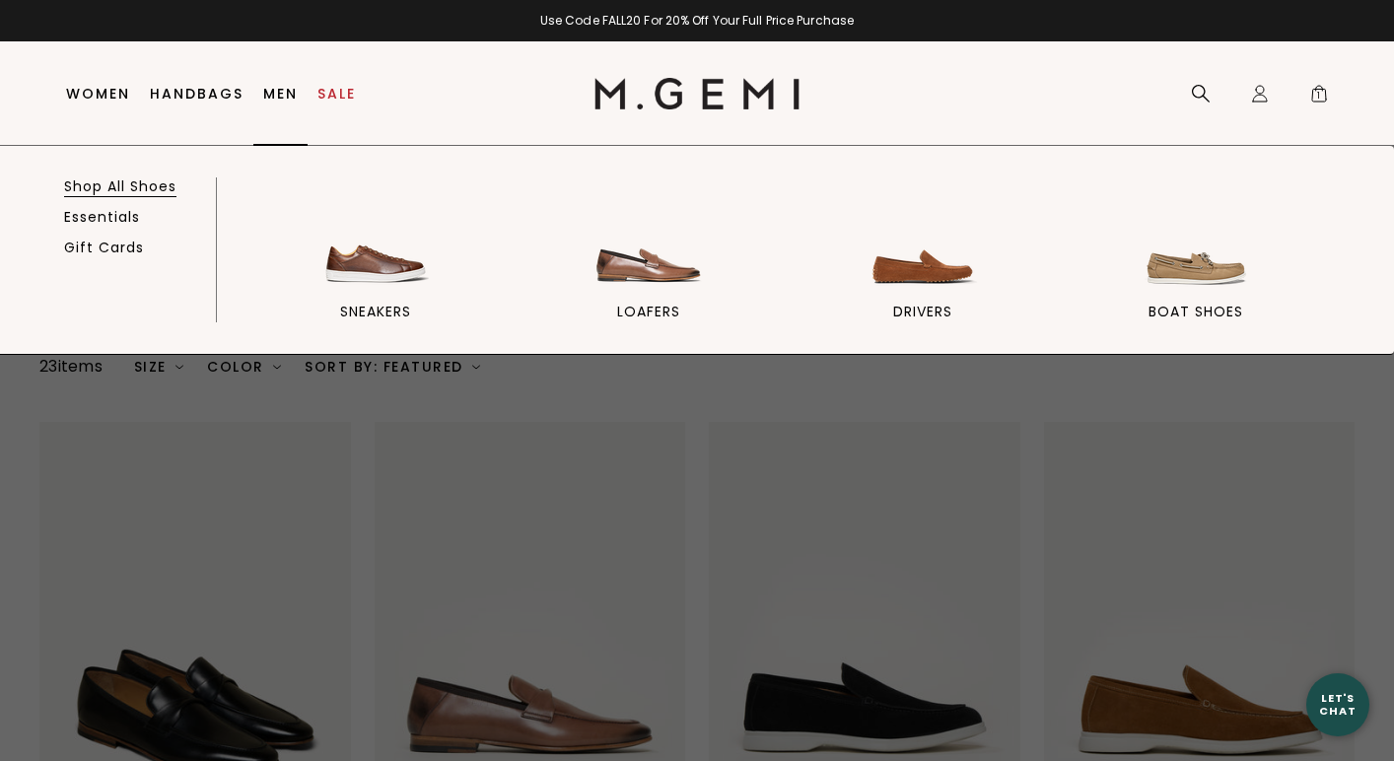
click at [109, 185] on link "Shop All Shoes" at bounding box center [120, 187] width 112 height 18
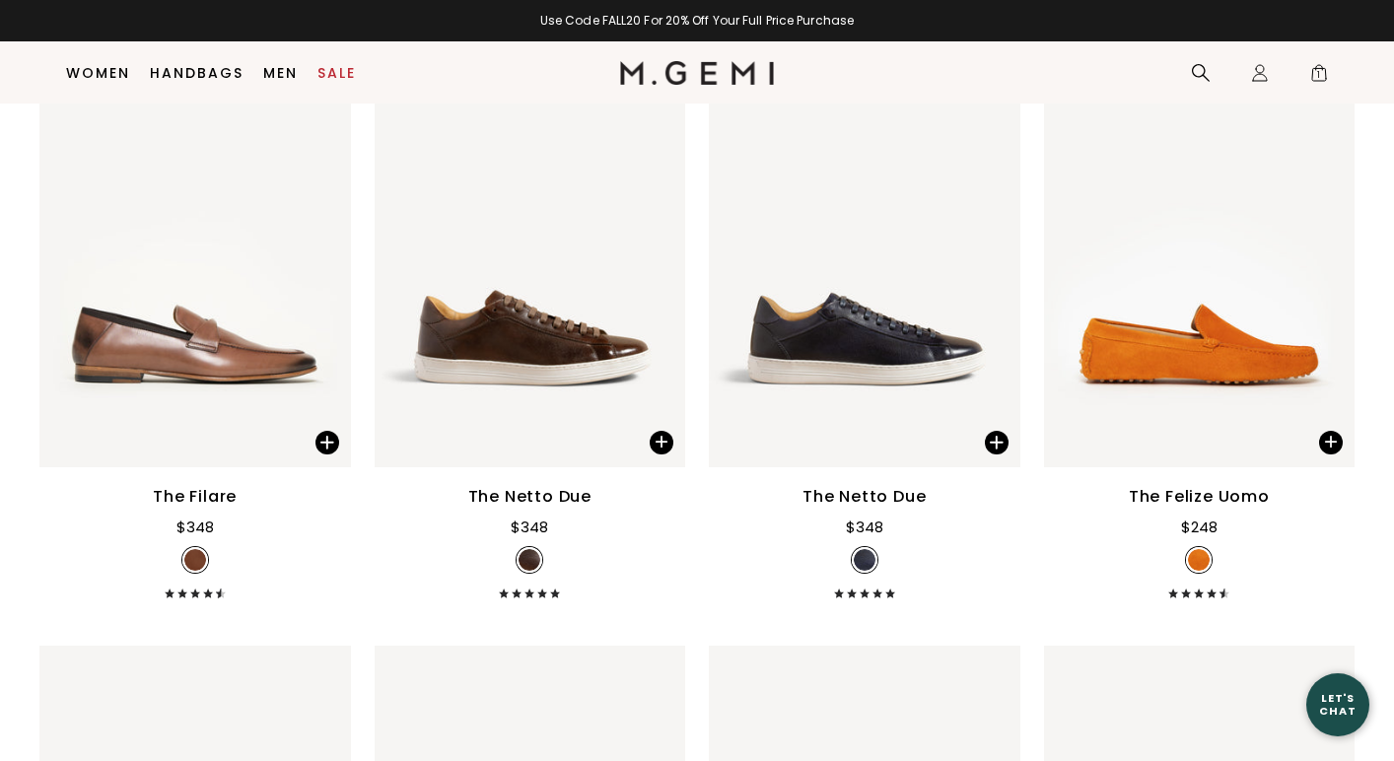
scroll to position [2719, 0]
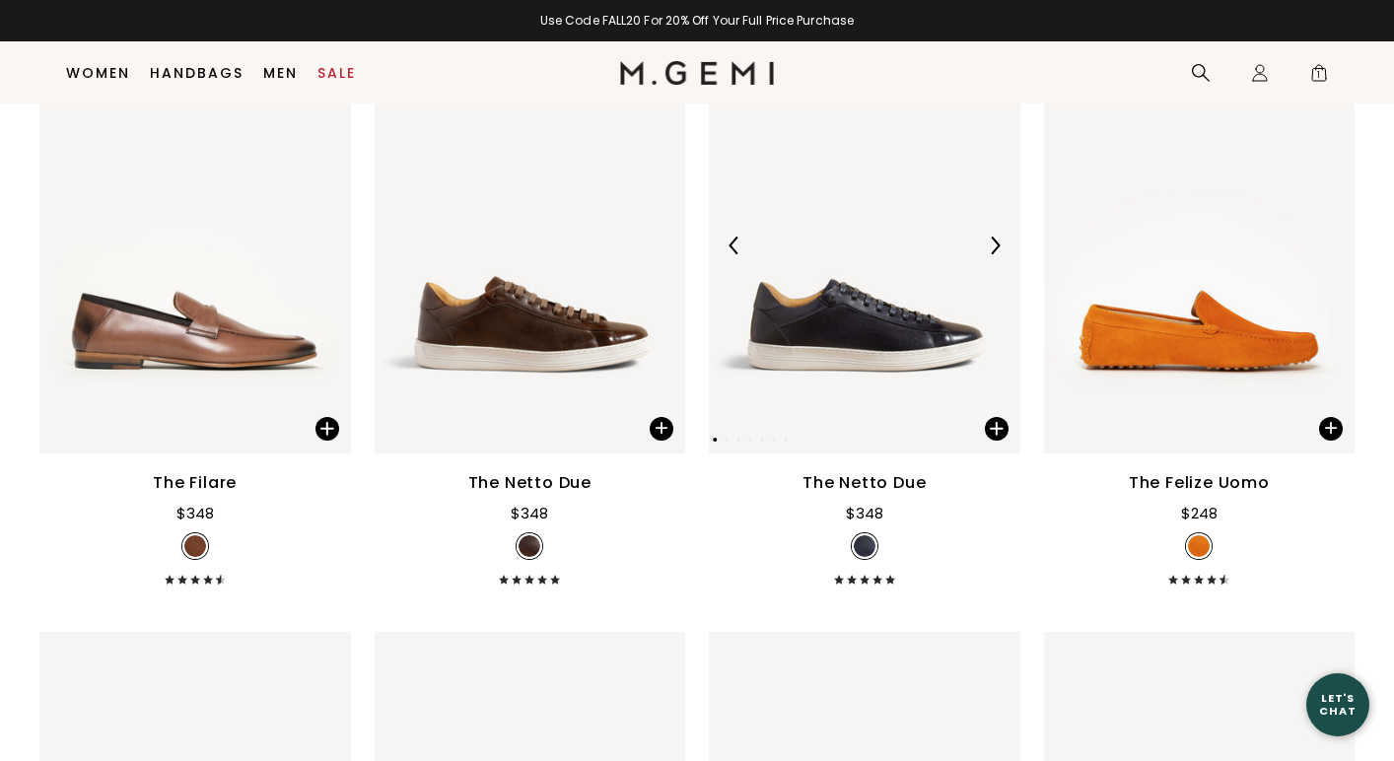
click at [993, 243] on img at bounding box center [995, 246] width 18 height 18
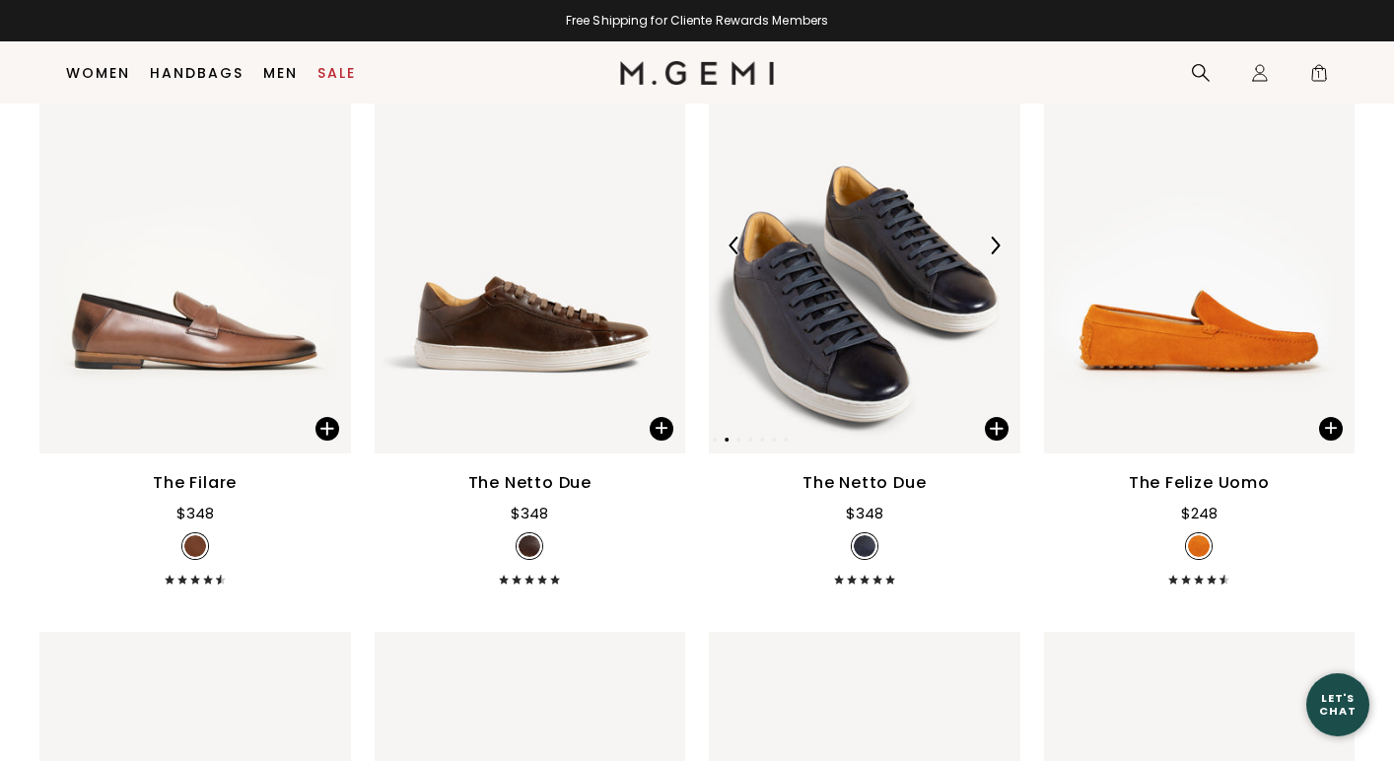
click at [993, 244] on img at bounding box center [995, 246] width 18 height 18
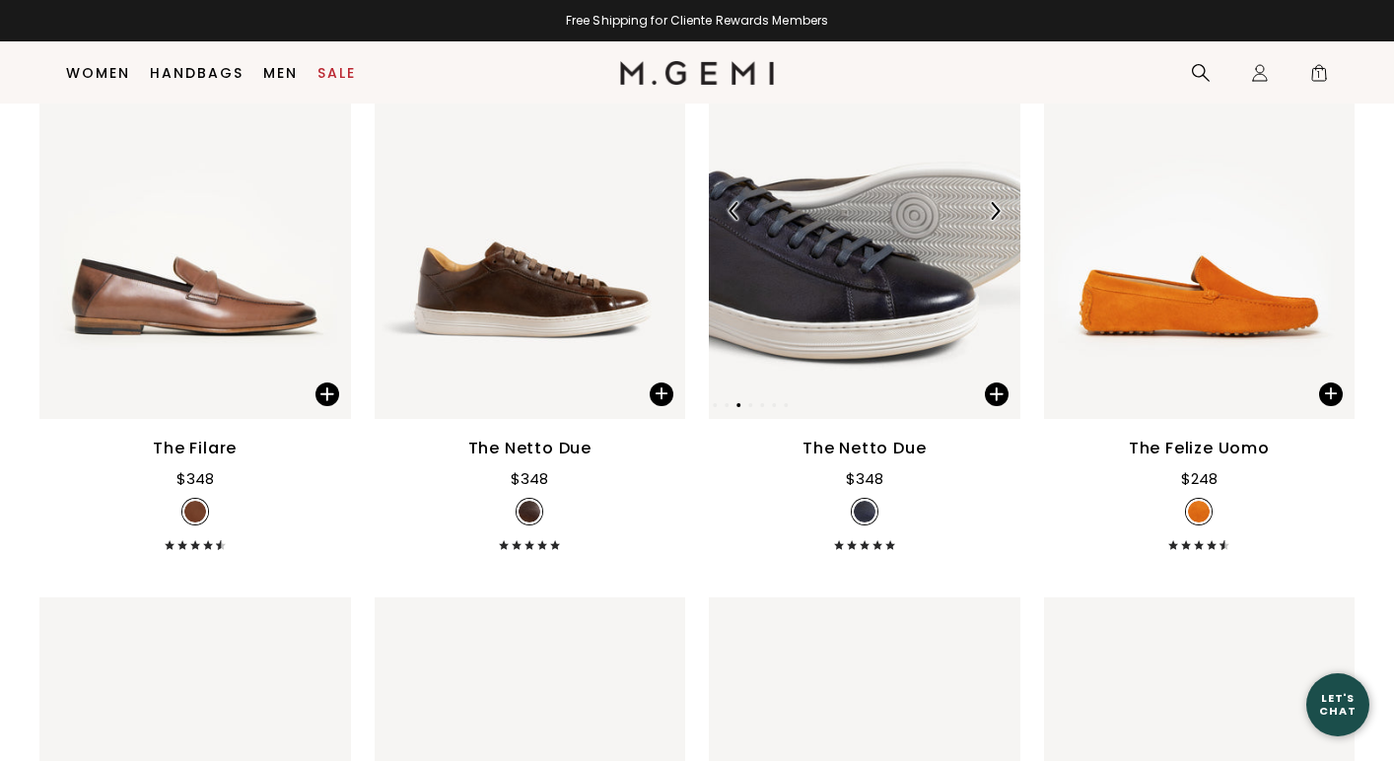
scroll to position [2760, 0]
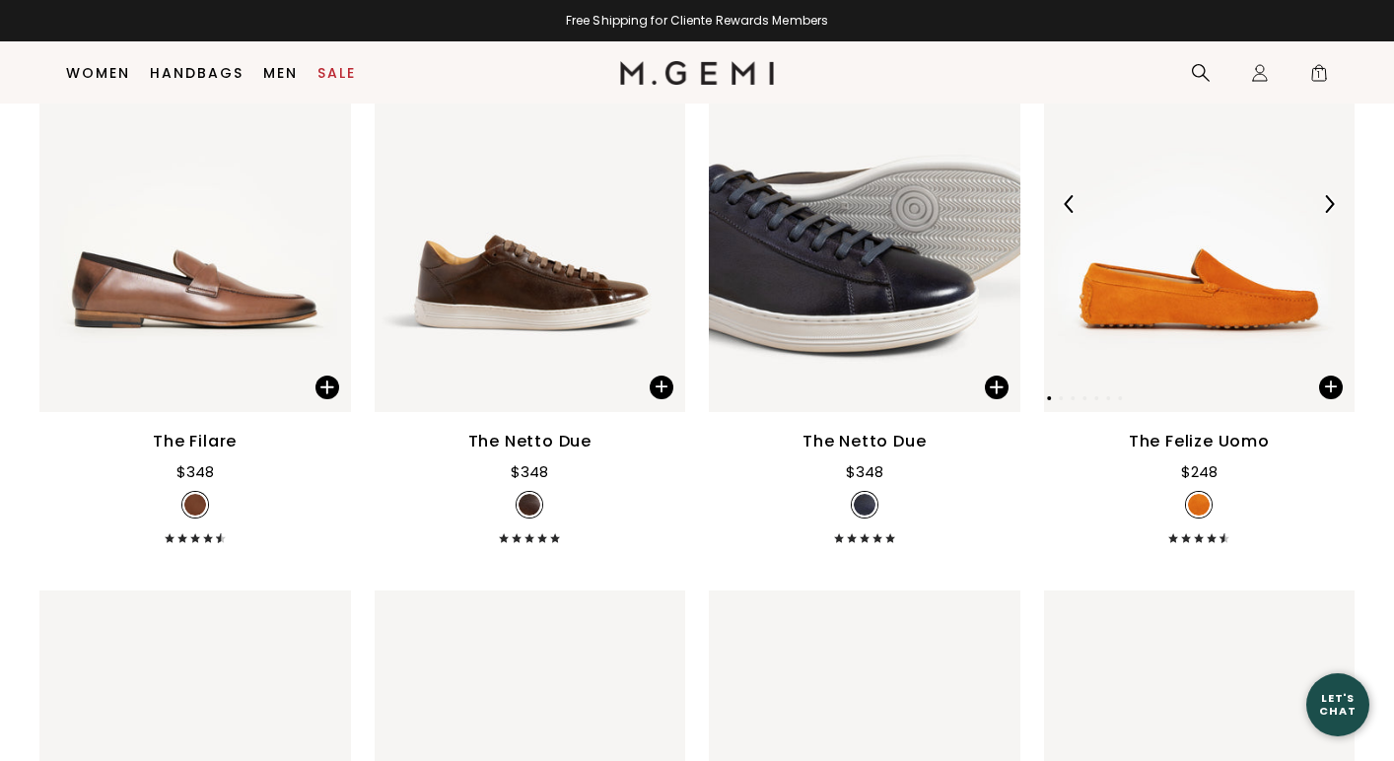
click at [1335, 199] on img at bounding box center [1329, 204] width 18 height 18
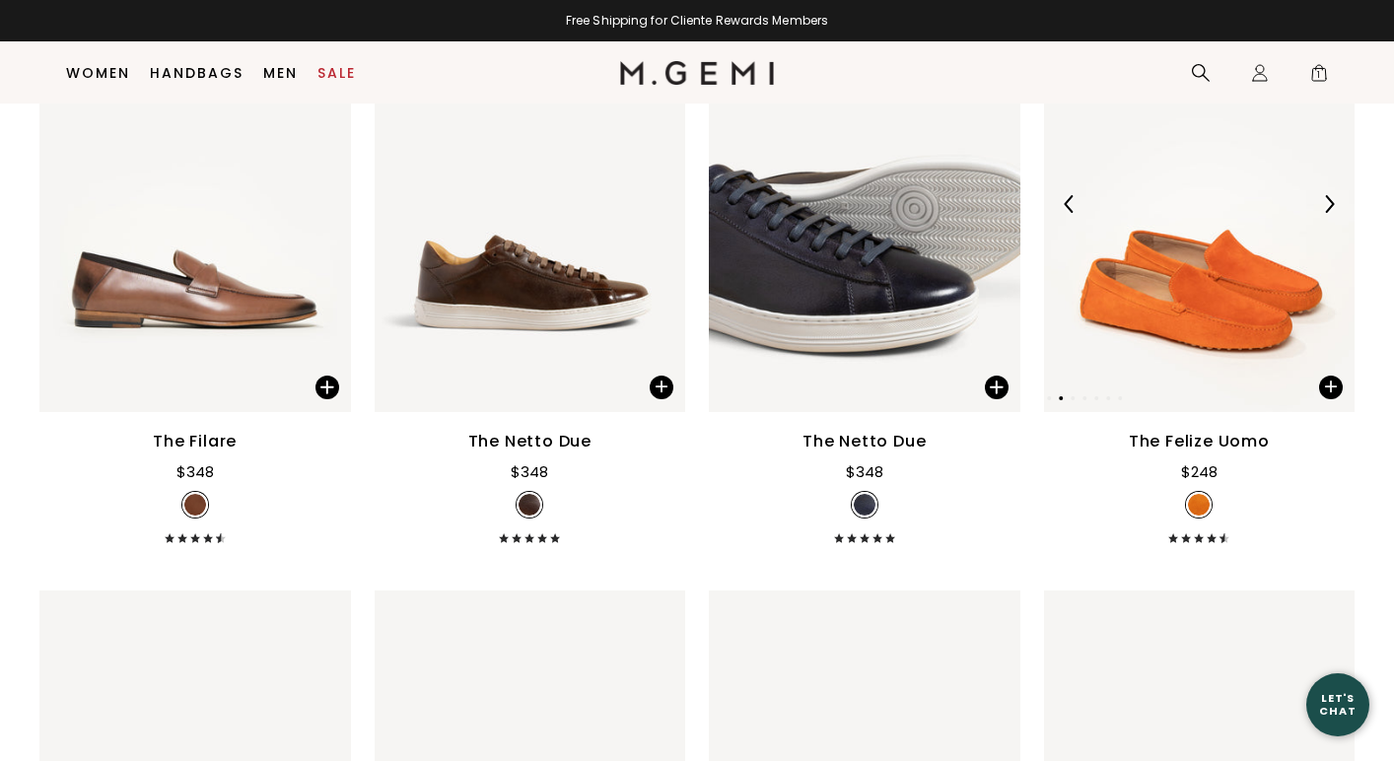
click at [1333, 199] on img at bounding box center [1329, 204] width 18 height 18
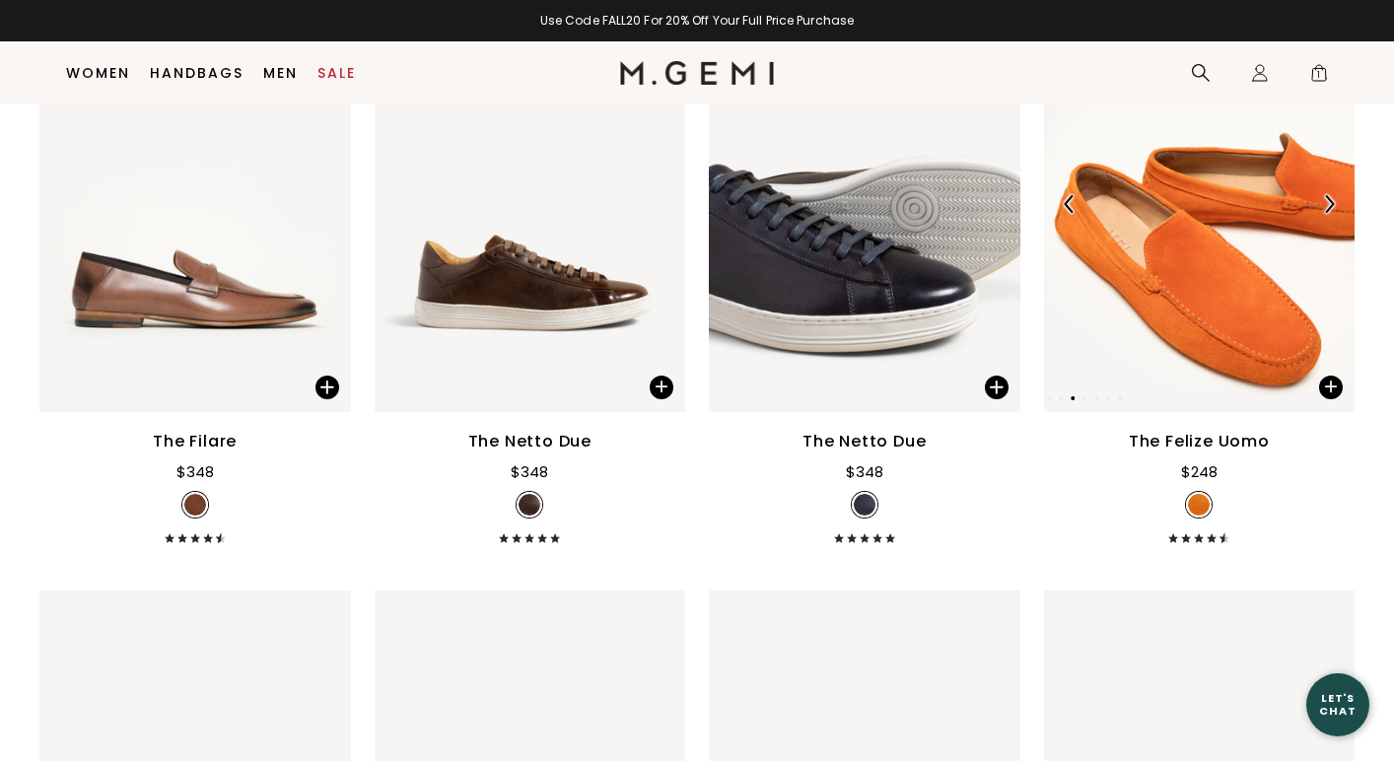
click at [1333, 199] on img at bounding box center [1329, 204] width 18 height 18
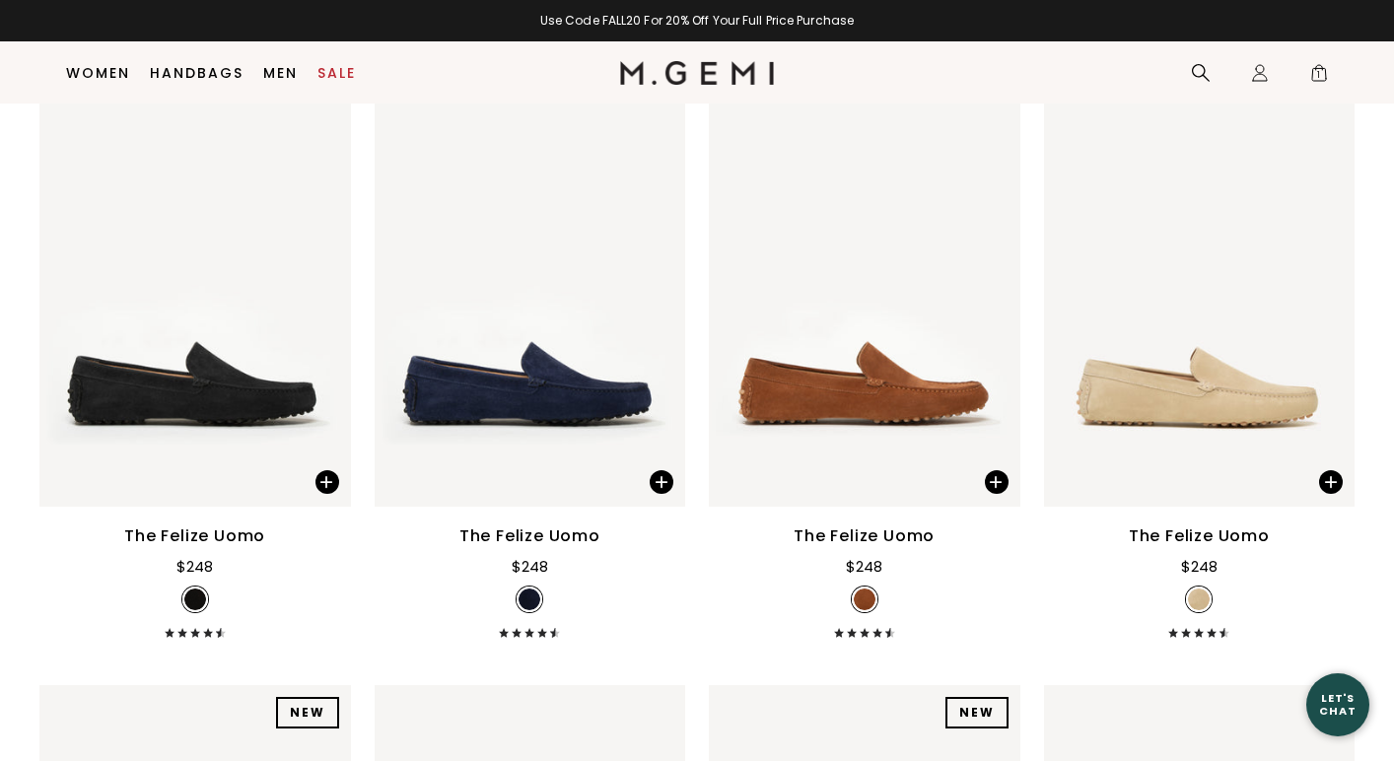
scroll to position [3263, 0]
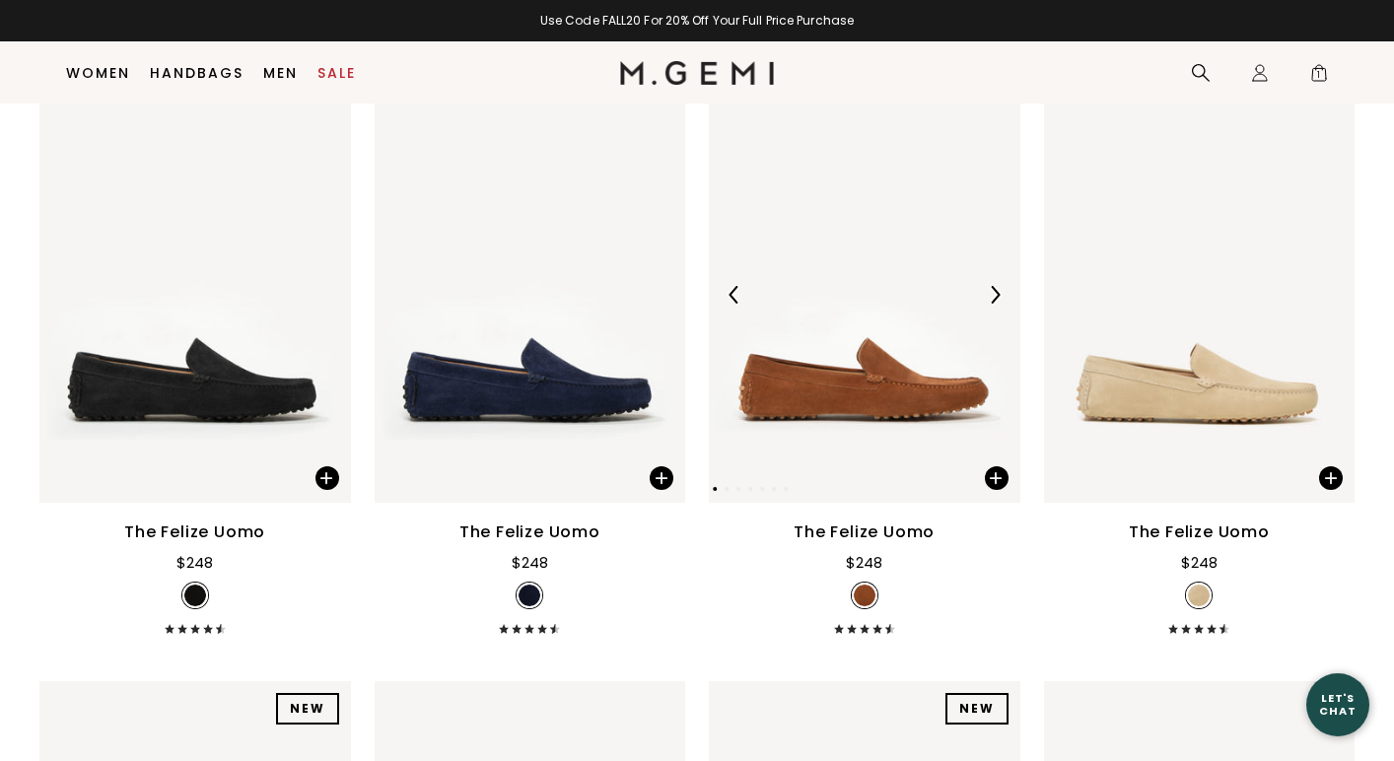
click at [999, 298] on img at bounding box center [995, 295] width 18 height 18
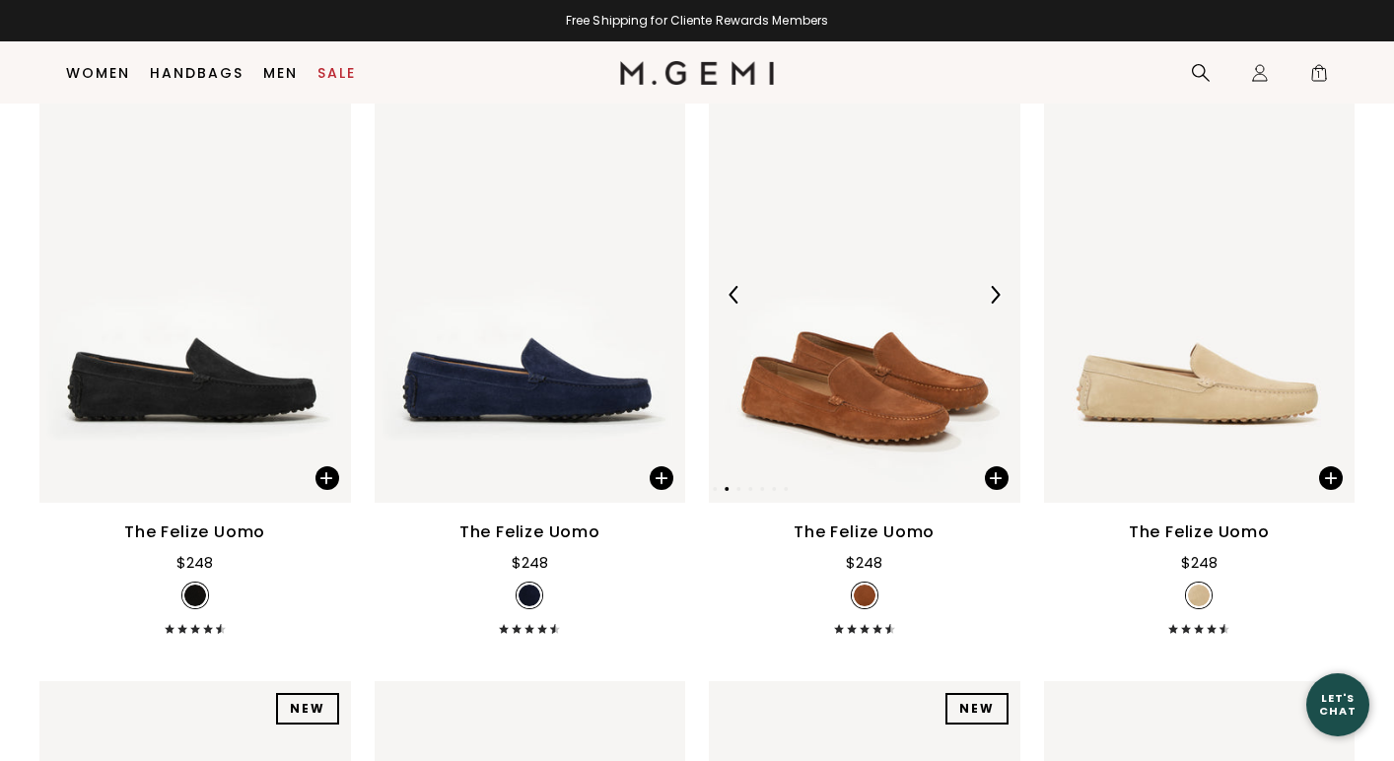
click at [998, 298] on img at bounding box center [995, 295] width 18 height 18
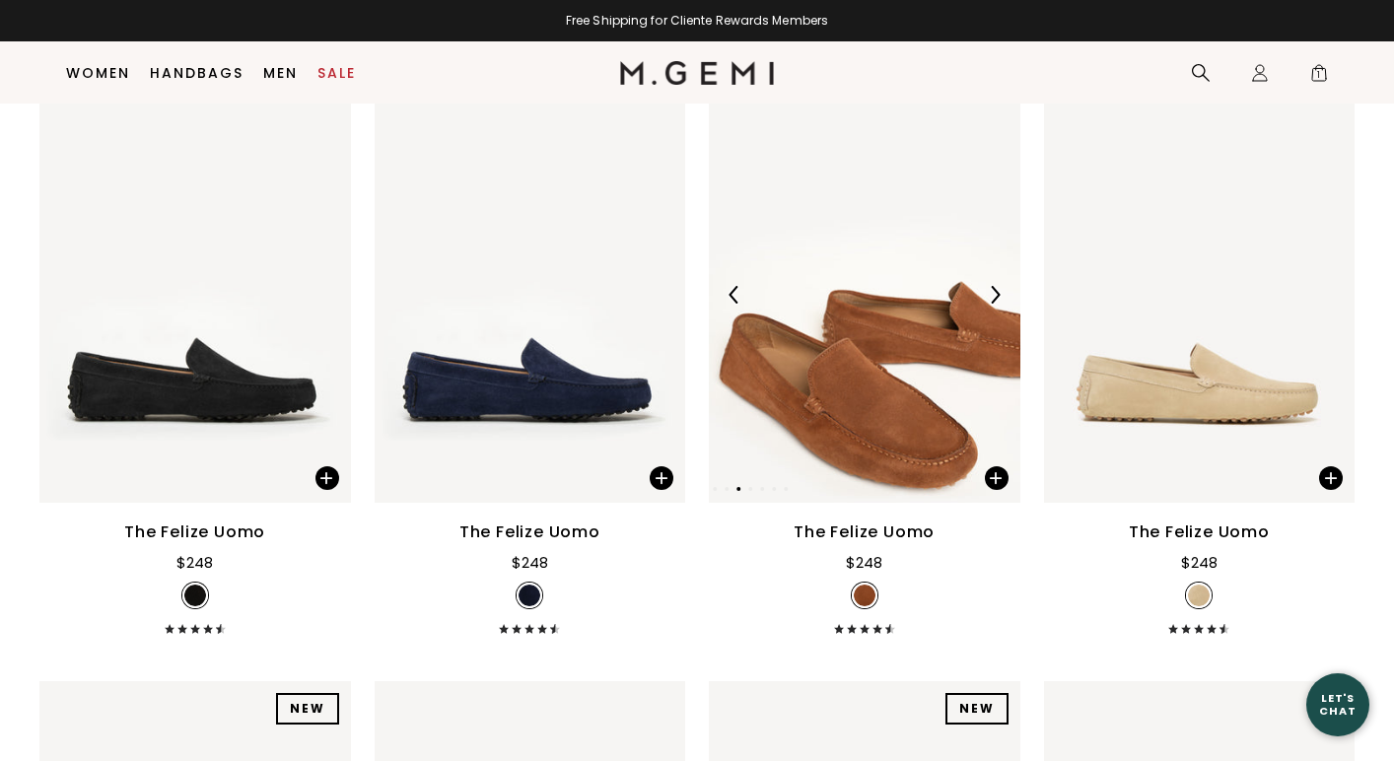
click at [998, 298] on img at bounding box center [995, 295] width 18 height 18
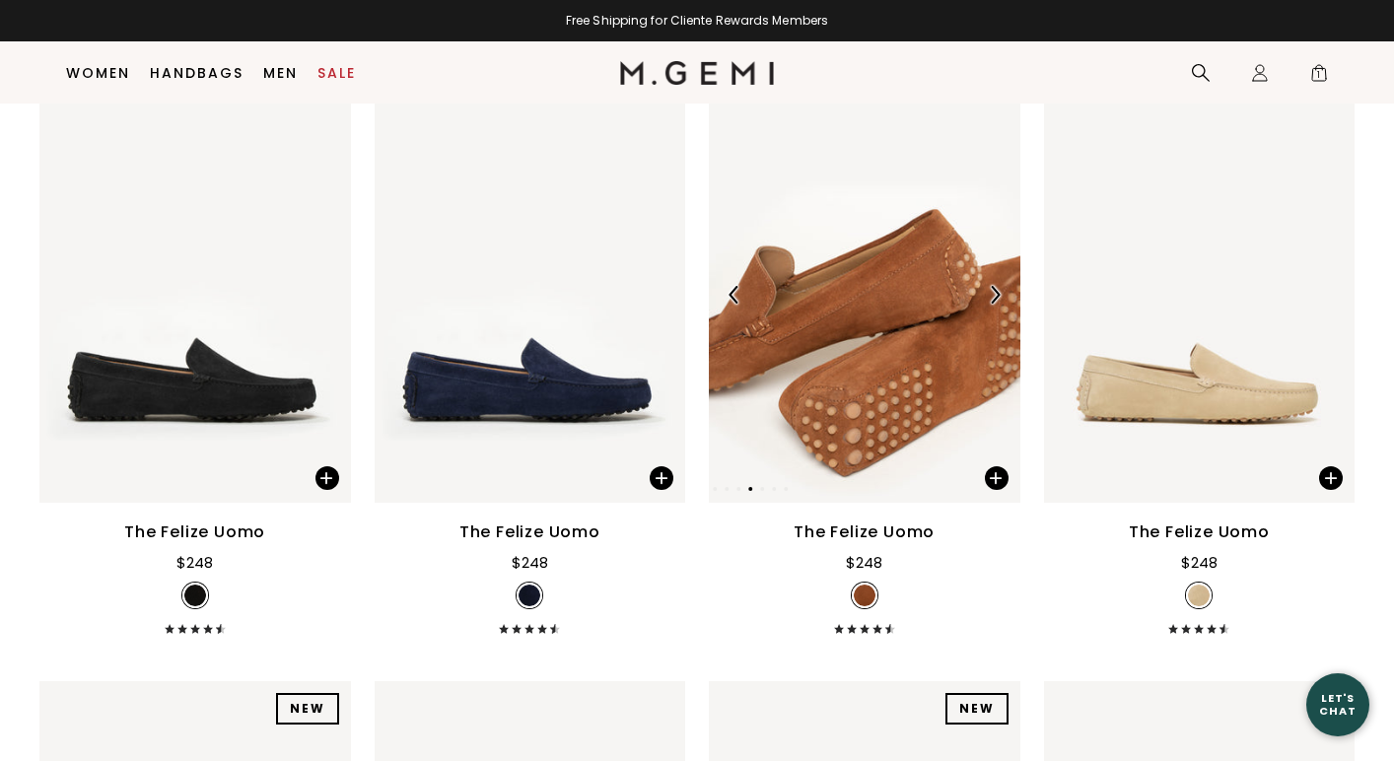
click at [998, 298] on img at bounding box center [995, 295] width 18 height 18
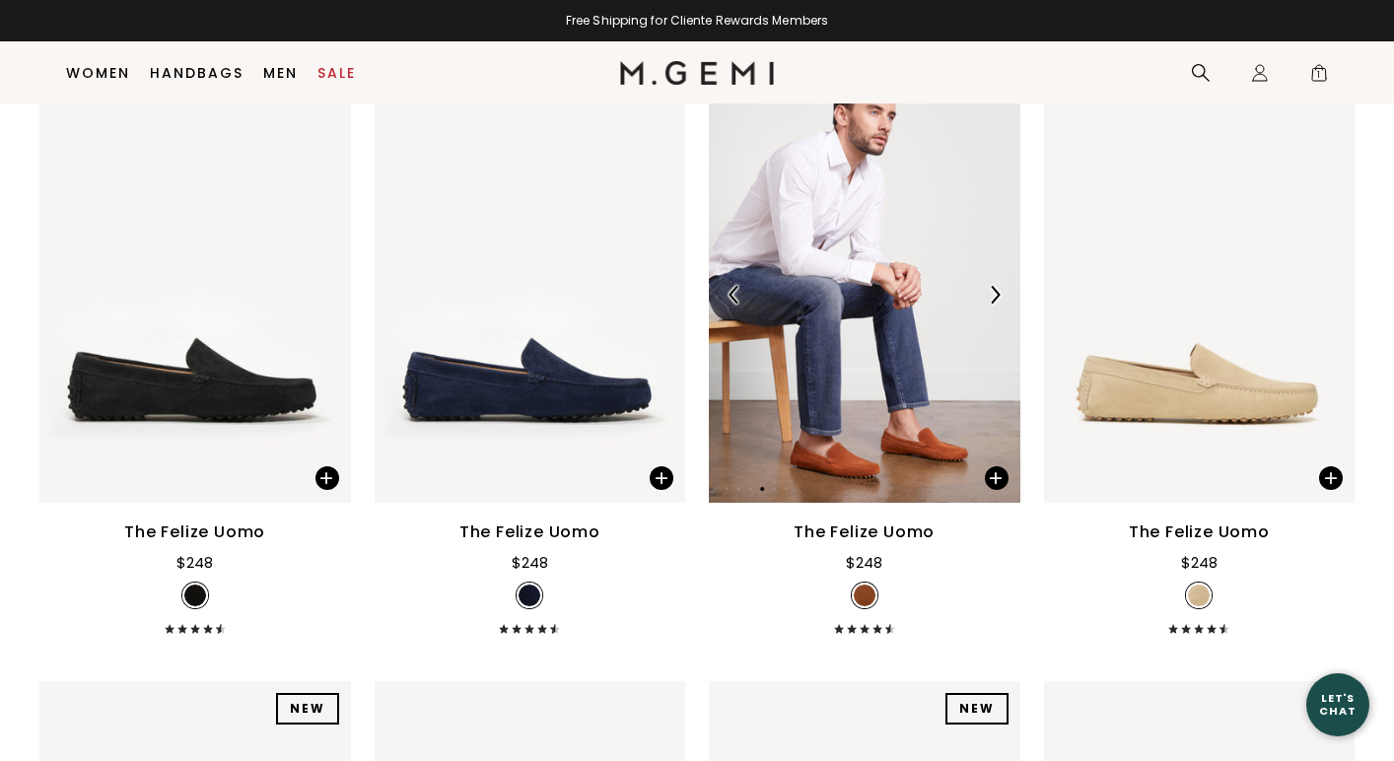
click at [998, 298] on img at bounding box center [995, 295] width 18 height 18
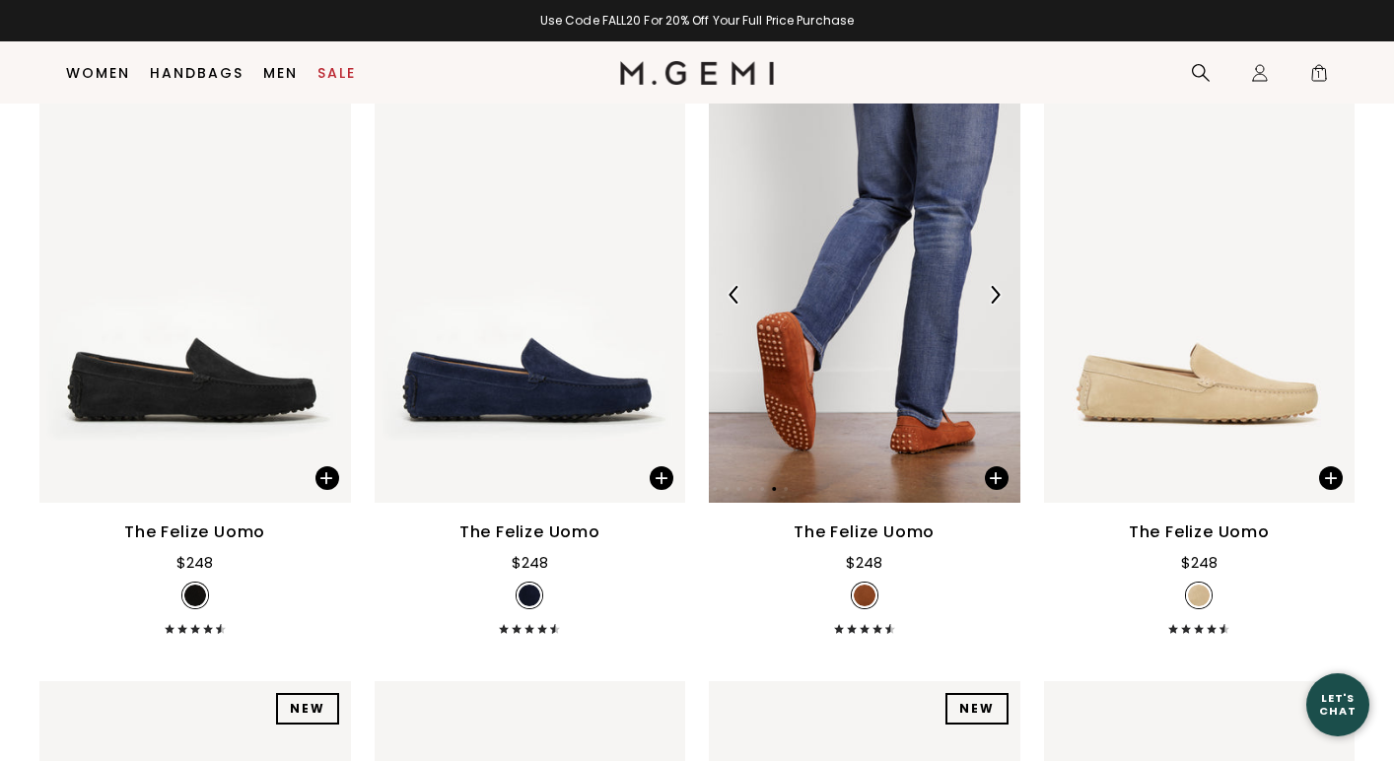
click at [998, 298] on img at bounding box center [995, 295] width 18 height 18
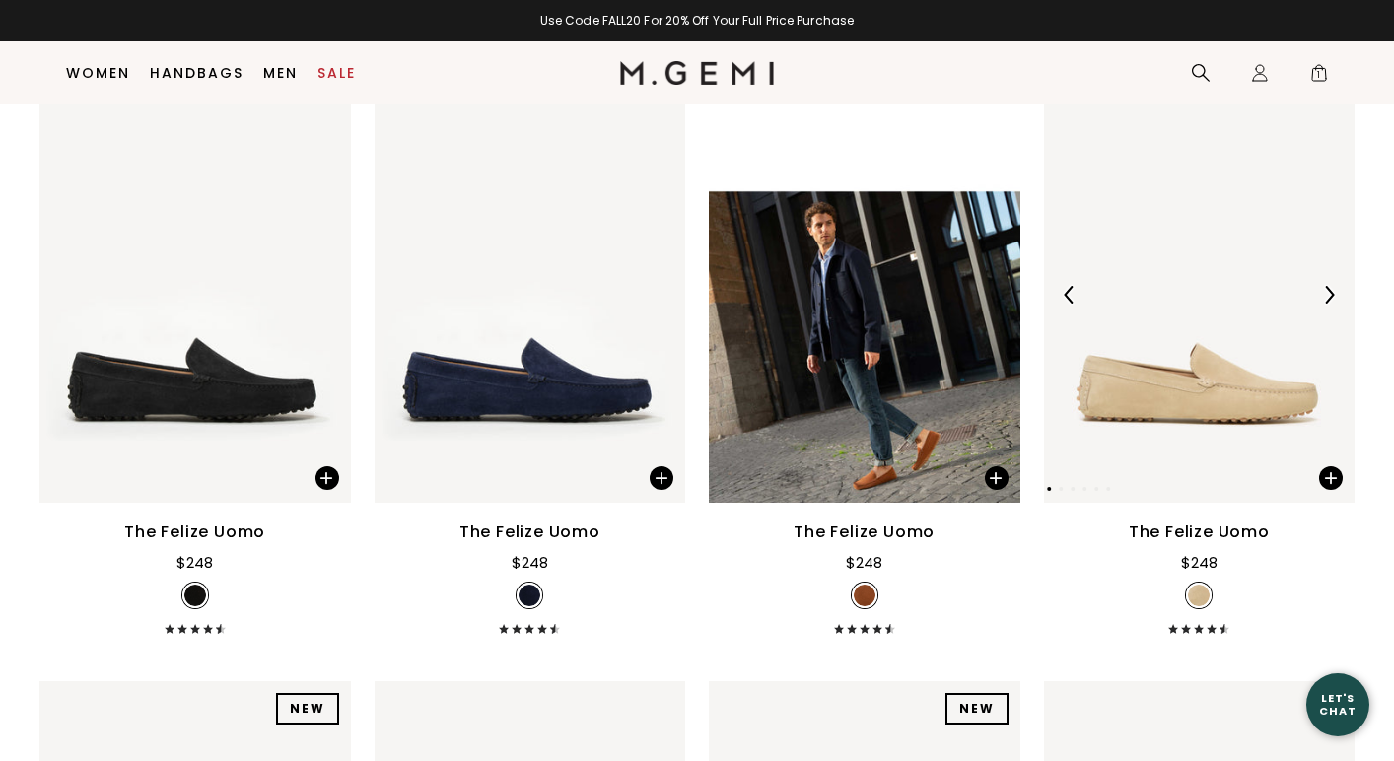
click at [1325, 301] on img at bounding box center [1329, 295] width 18 height 18
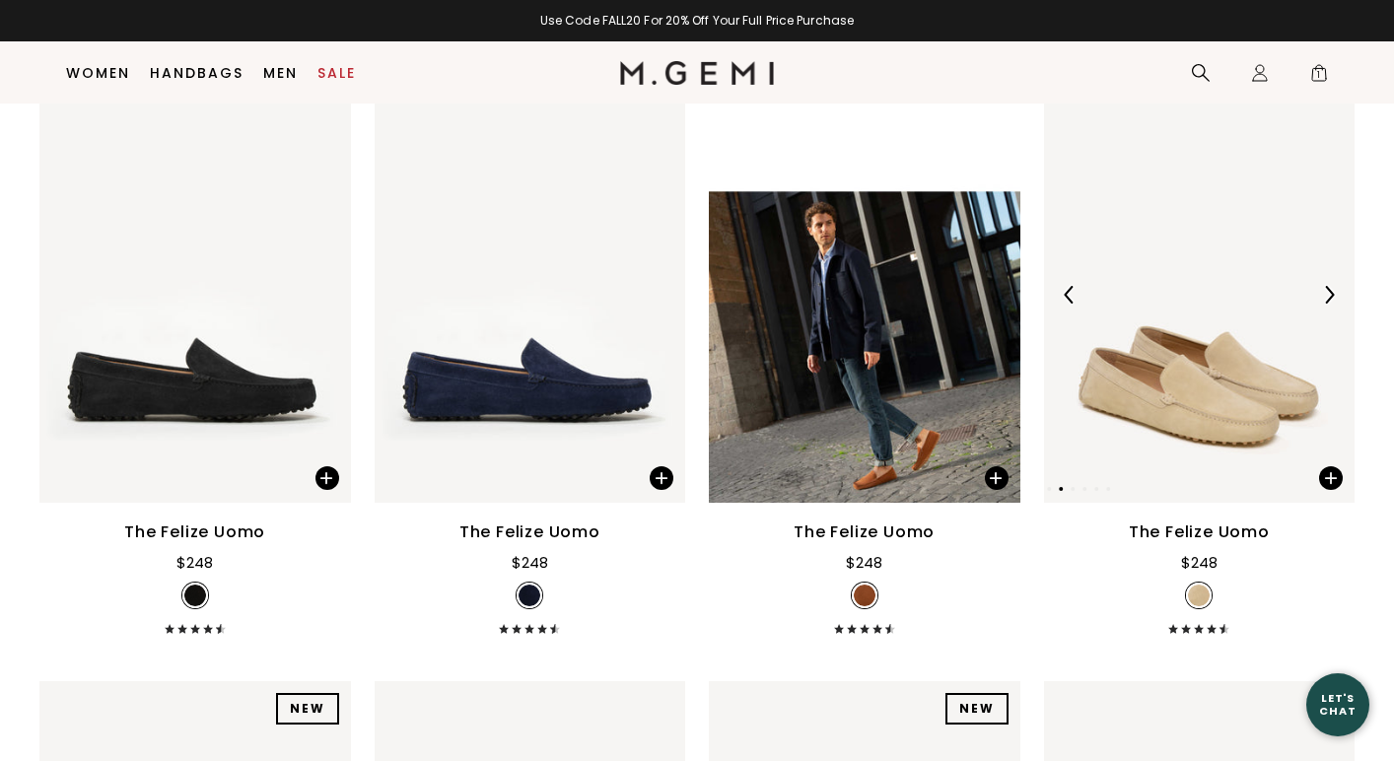
click at [1325, 301] on img at bounding box center [1329, 295] width 18 height 18
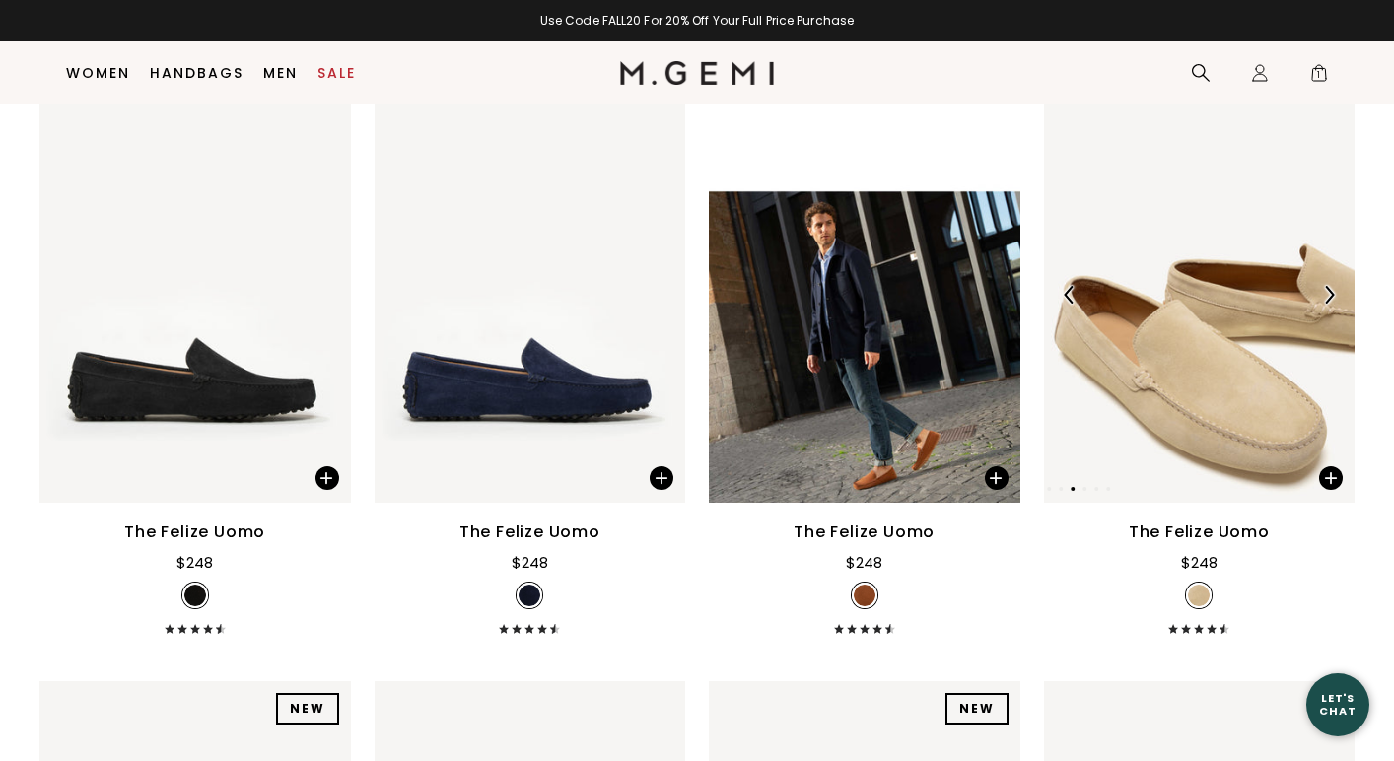
click at [1325, 301] on img at bounding box center [1329, 295] width 18 height 18
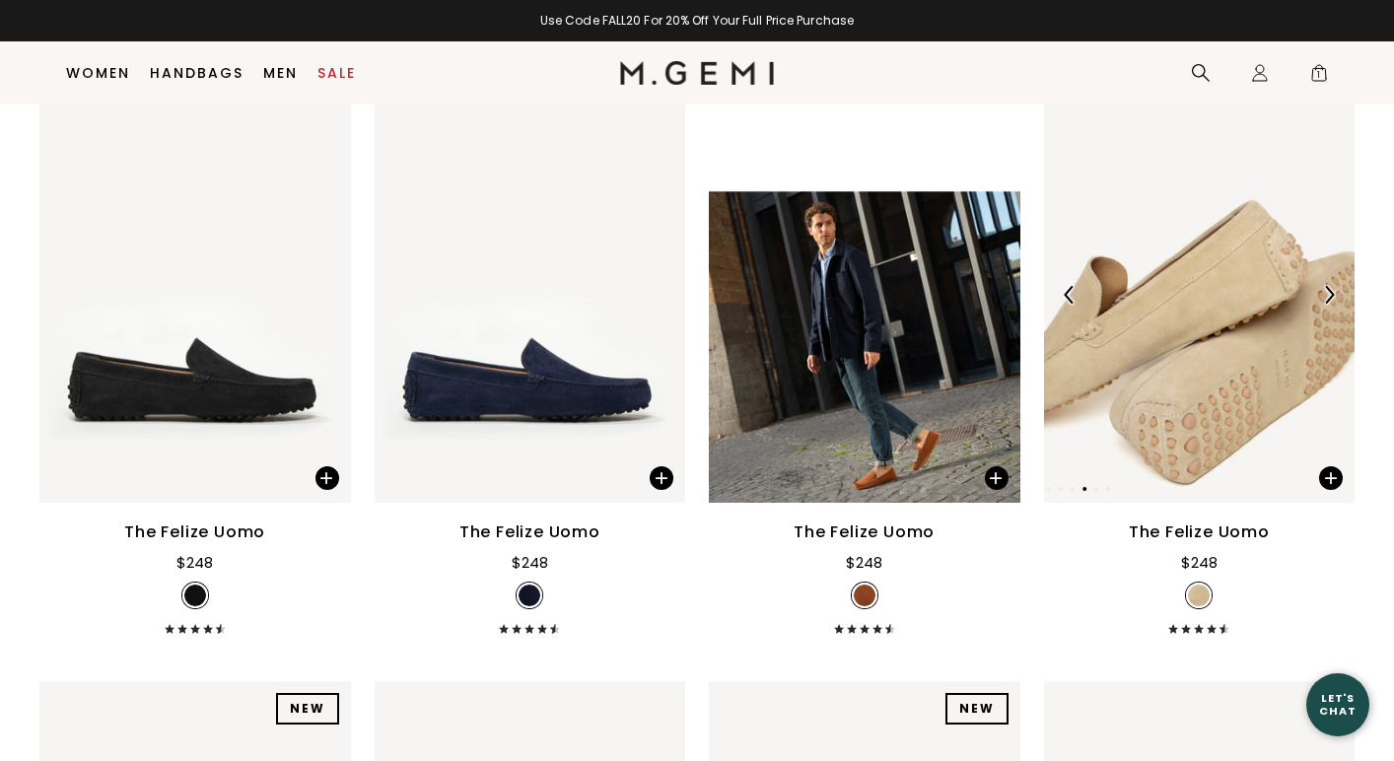
click at [1325, 300] on img at bounding box center [1329, 295] width 18 height 18
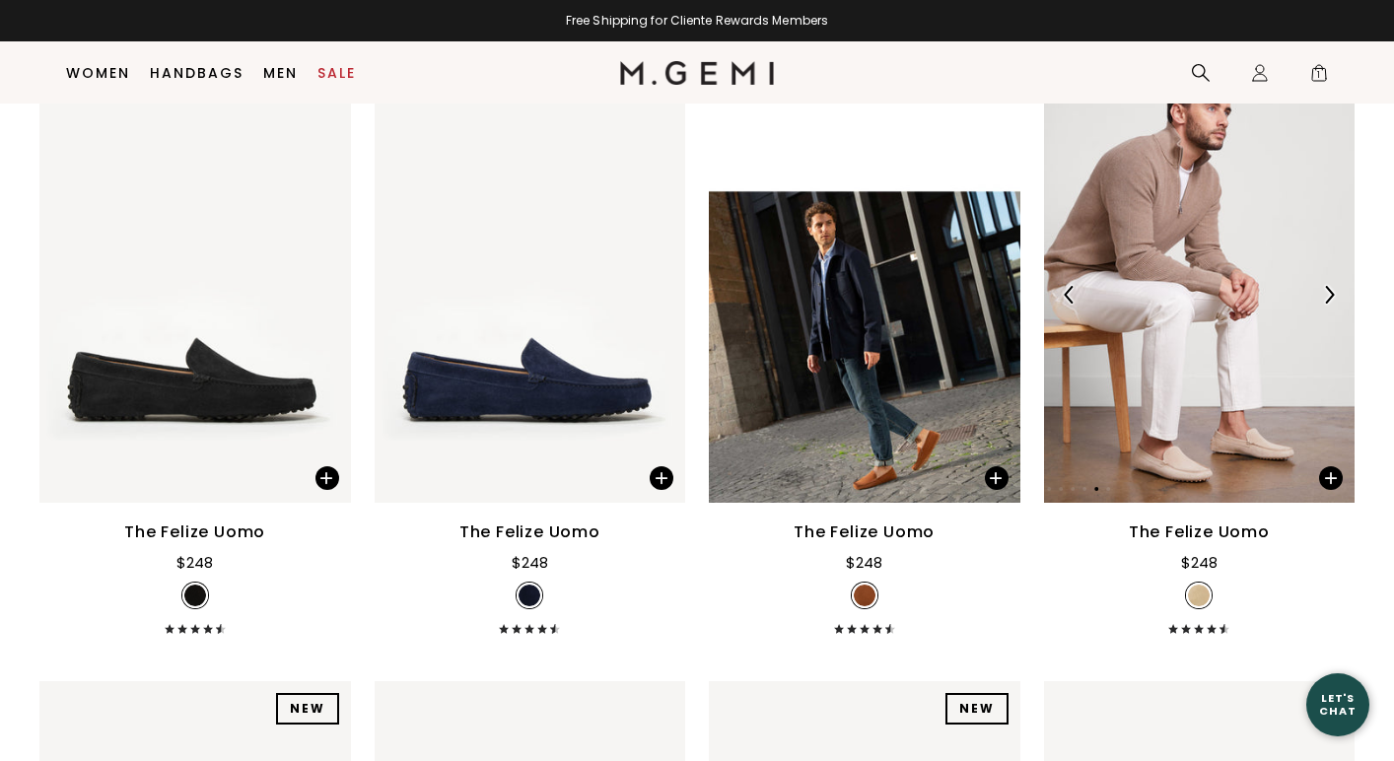
click at [1325, 300] on img at bounding box center [1329, 295] width 18 height 18
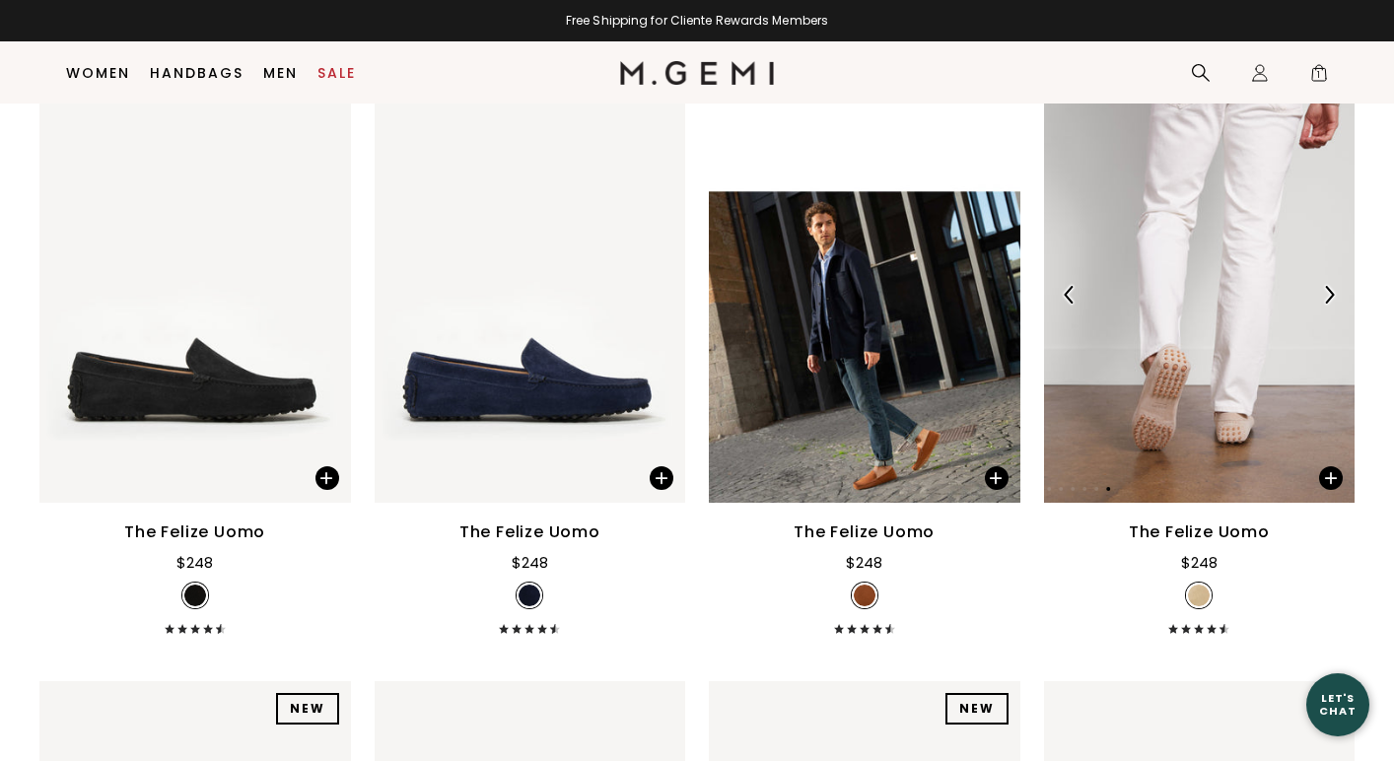
click at [1325, 300] on img at bounding box center [1329, 295] width 18 height 18
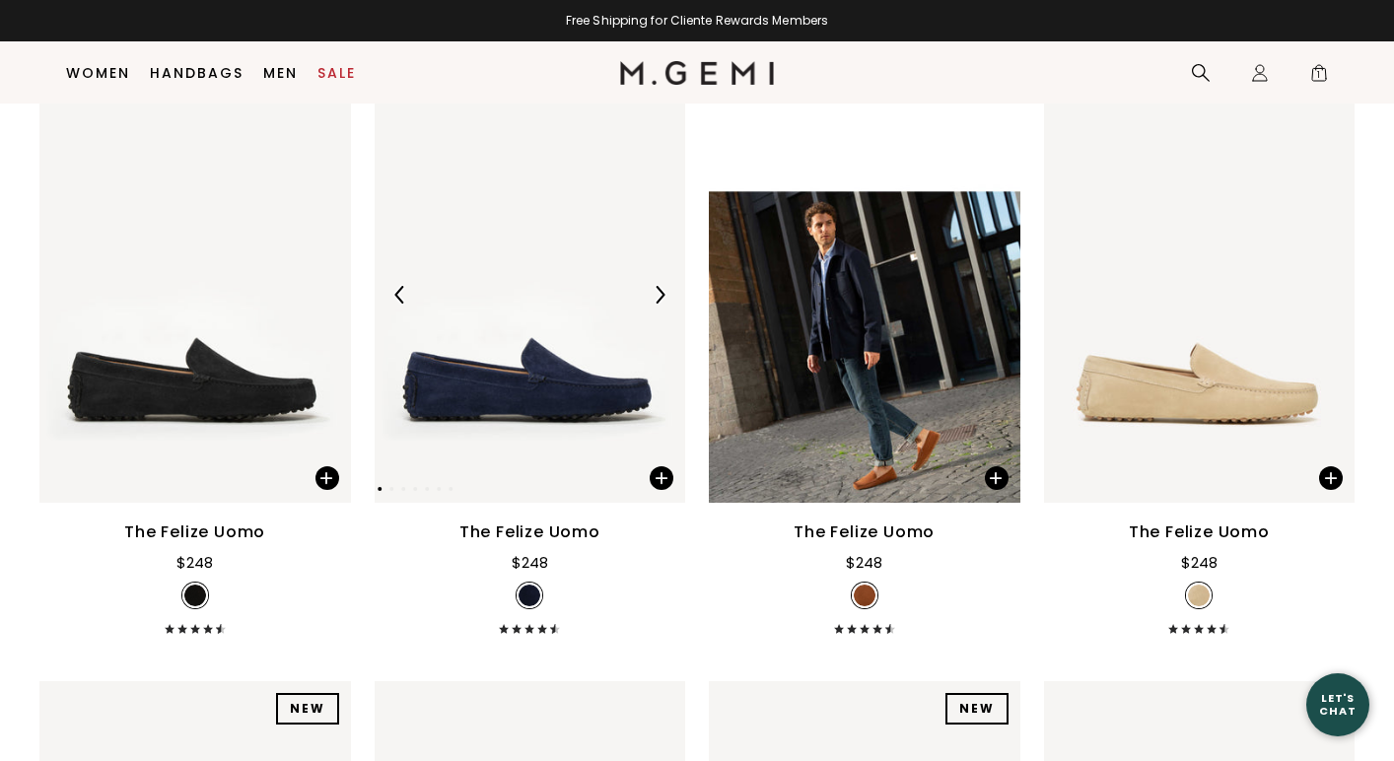
click at [662, 285] on div at bounding box center [660, 295] width 32 height 32
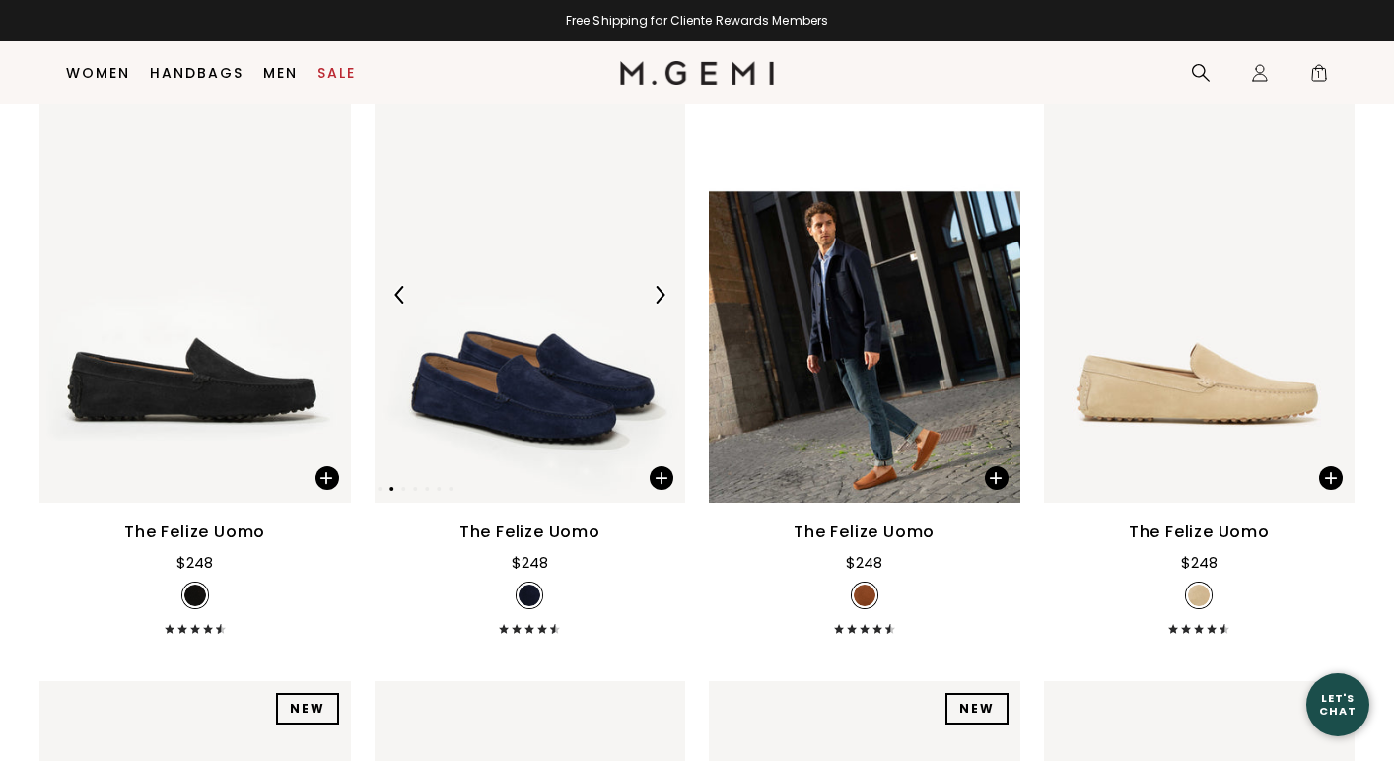
click at [662, 285] on div at bounding box center [660, 295] width 32 height 32
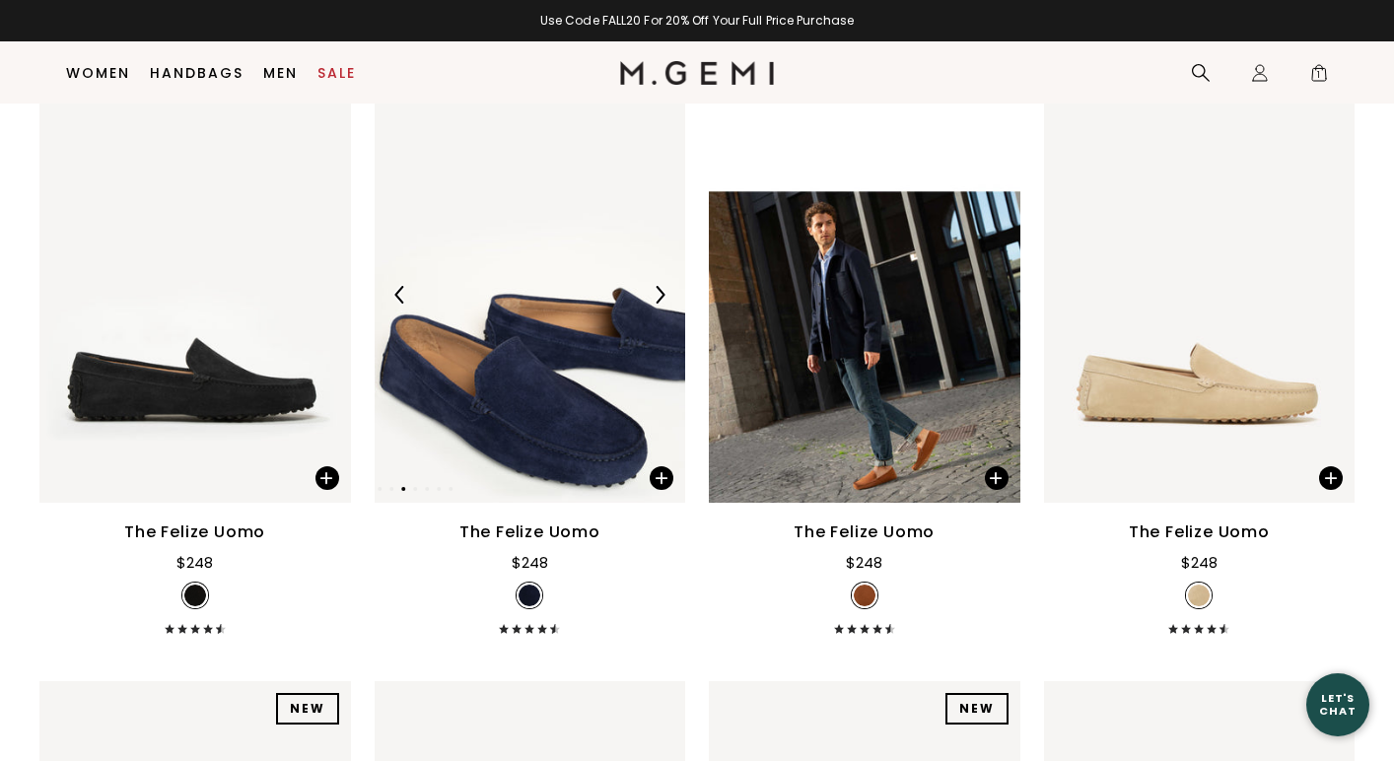
click at [662, 285] on div at bounding box center [660, 295] width 32 height 32
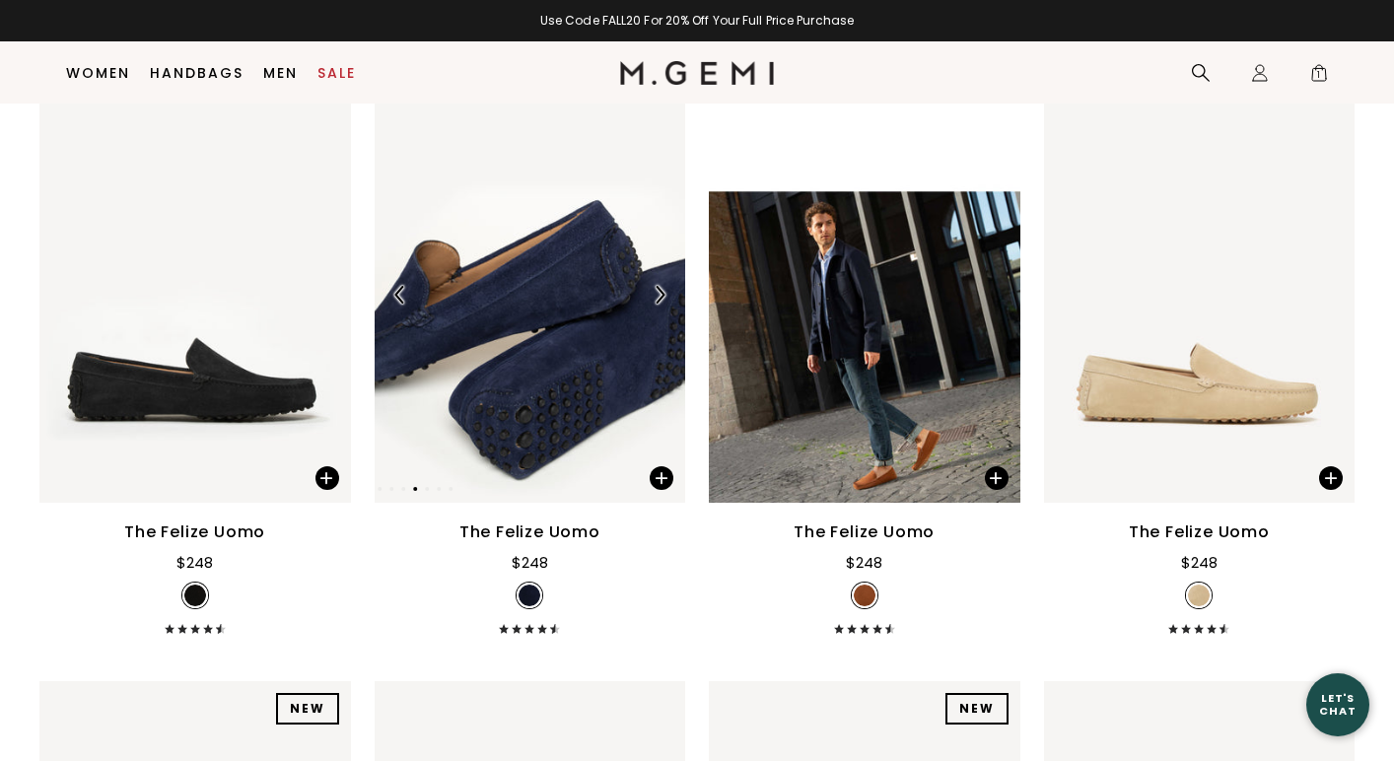
click at [662, 285] on div at bounding box center [660, 295] width 32 height 32
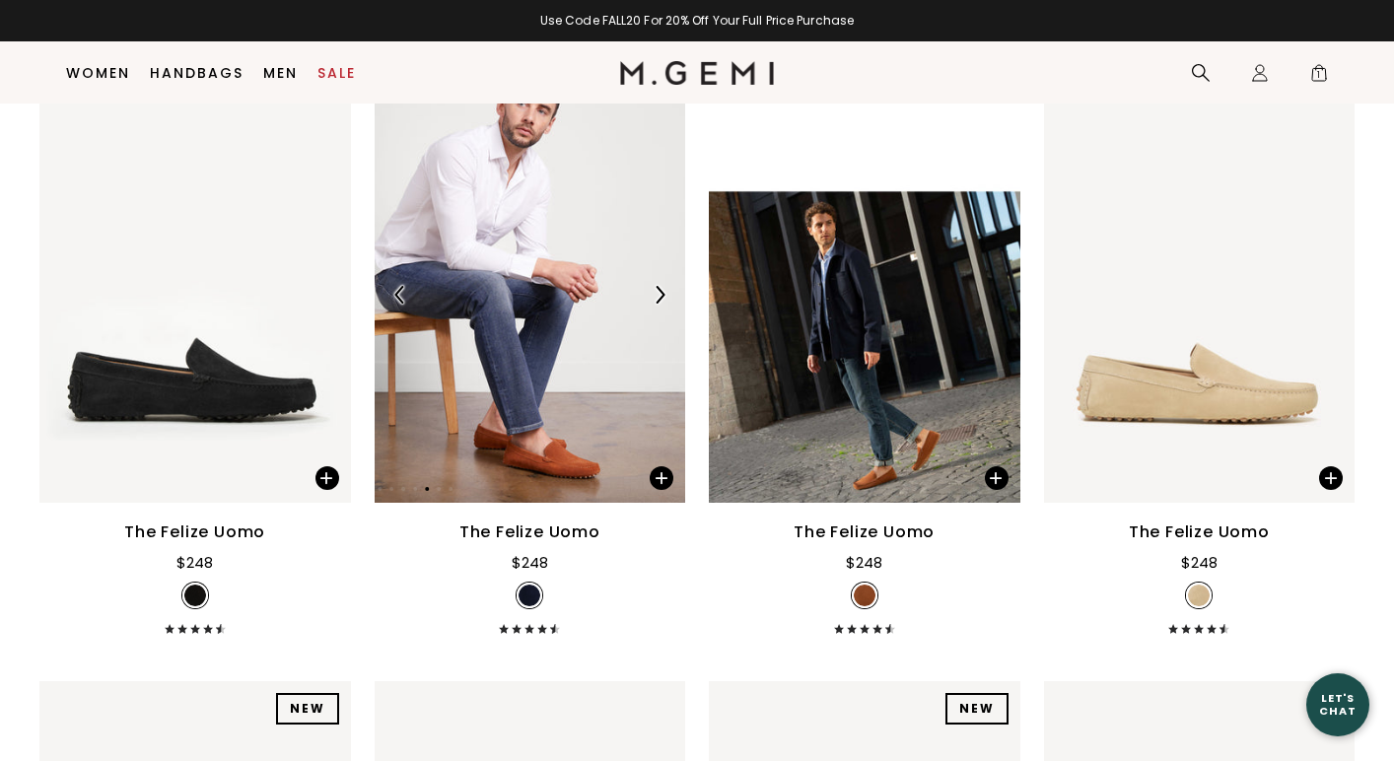
click at [662, 285] on div at bounding box center [660, 295] width 32 height 32
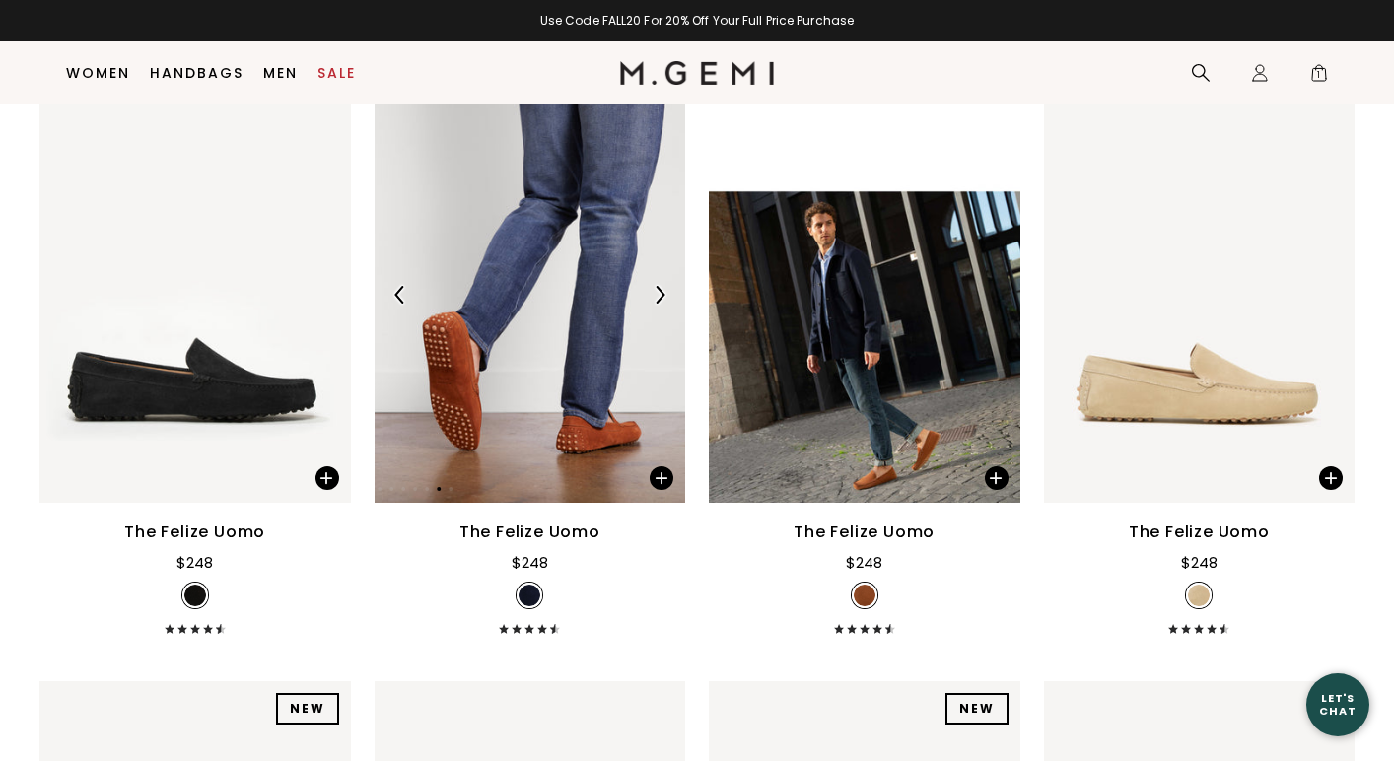
click at [662, 285] on div at bounding box center [660, 295] width 32 height 32
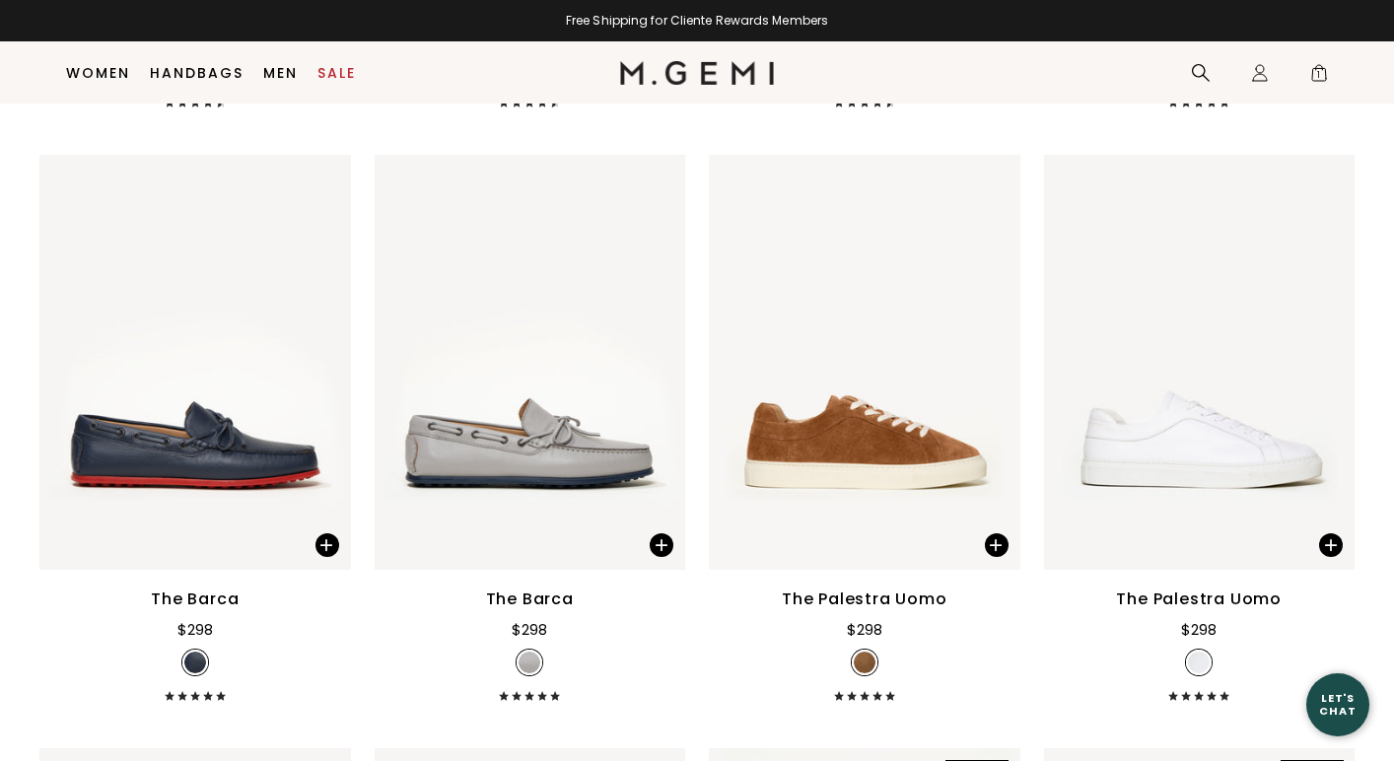
scroll to position [5618, 0]
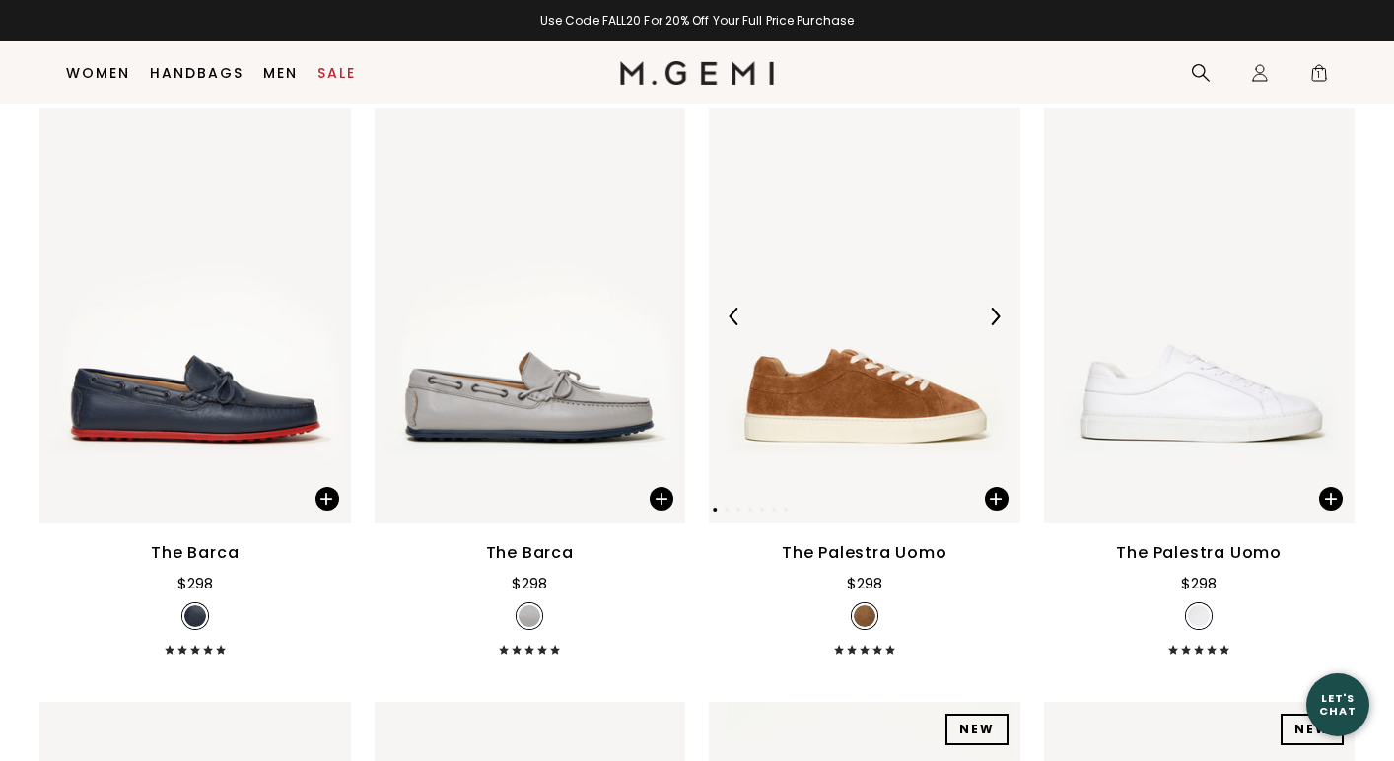
click at [996, 316] on img at bounding box center [995, 317] width 18 height 18
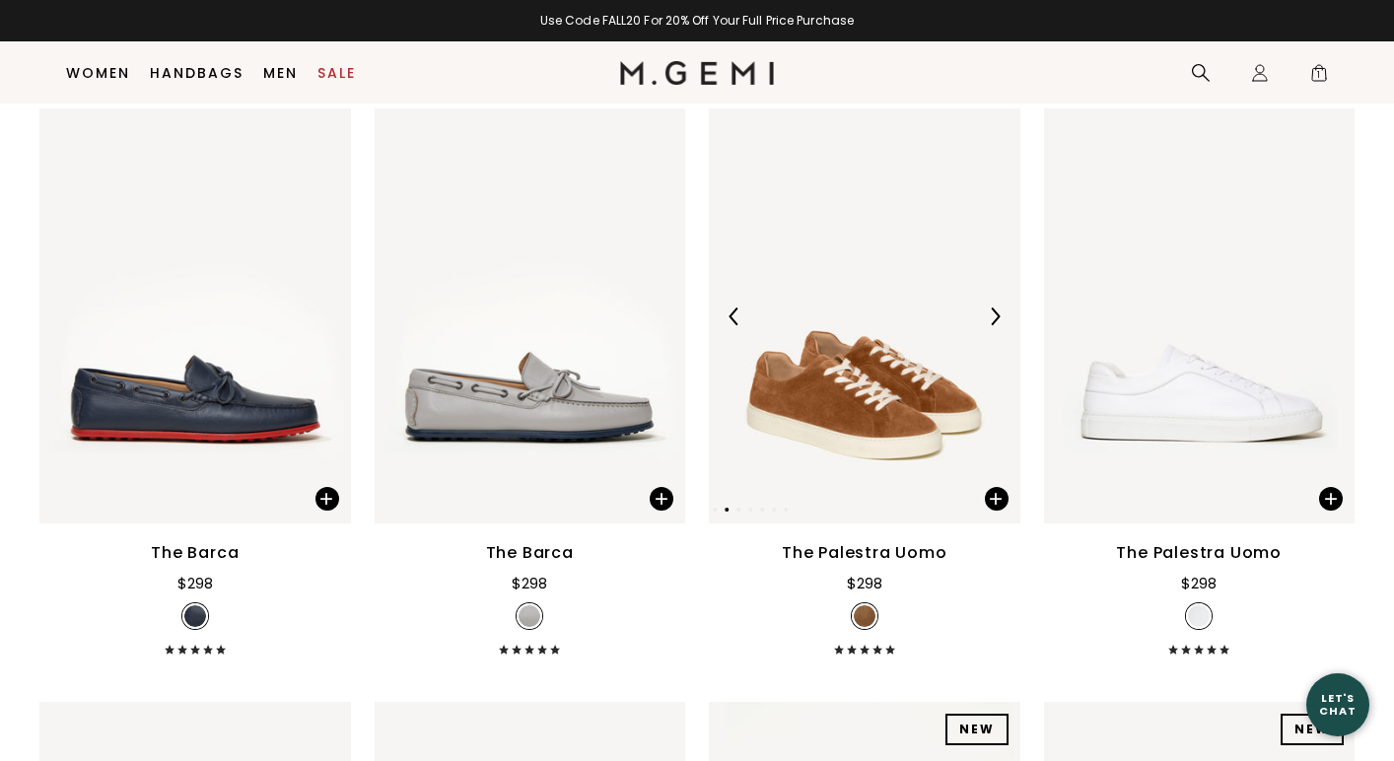
click at [996, 316] on img at bounding box center [995, 317] width 18 height 18
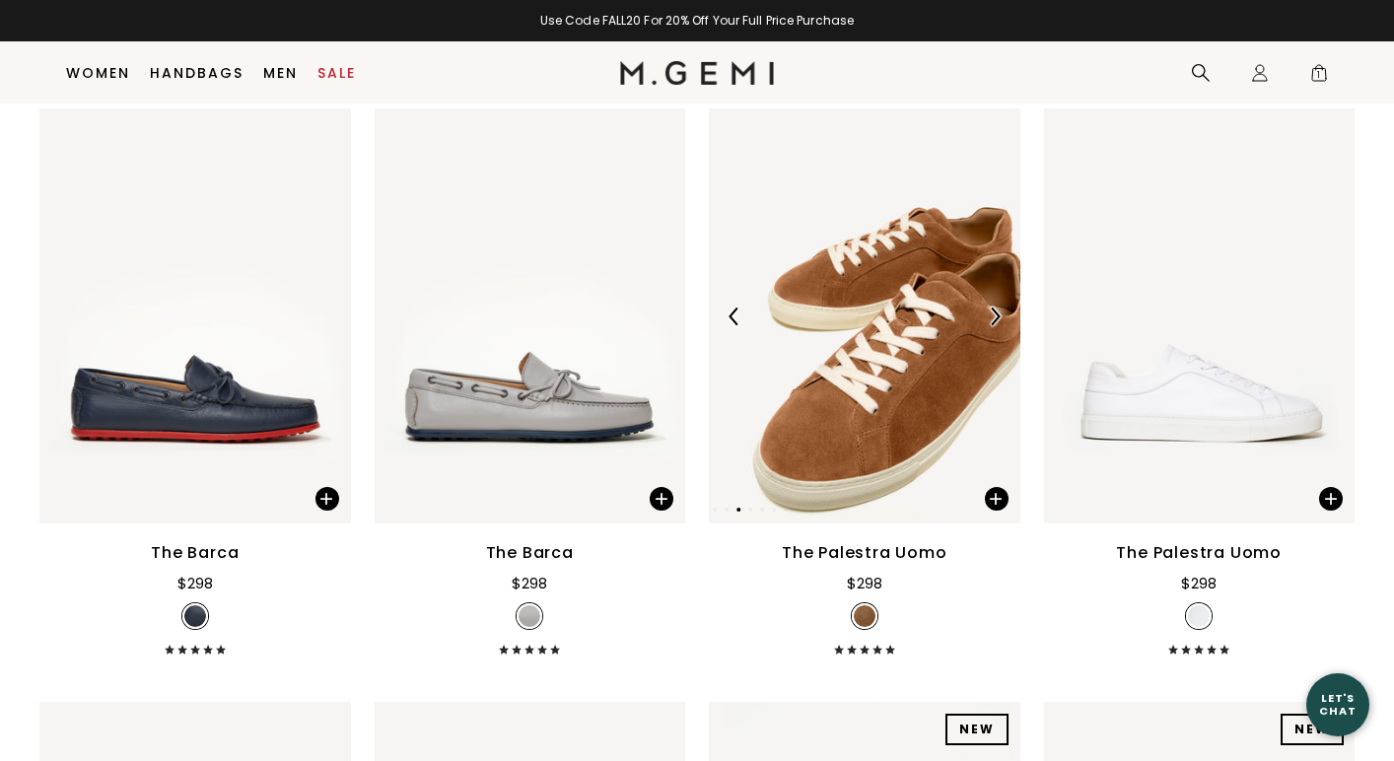
click at [996, 316] on img at bounding box center [995, 317] width 18 height 18
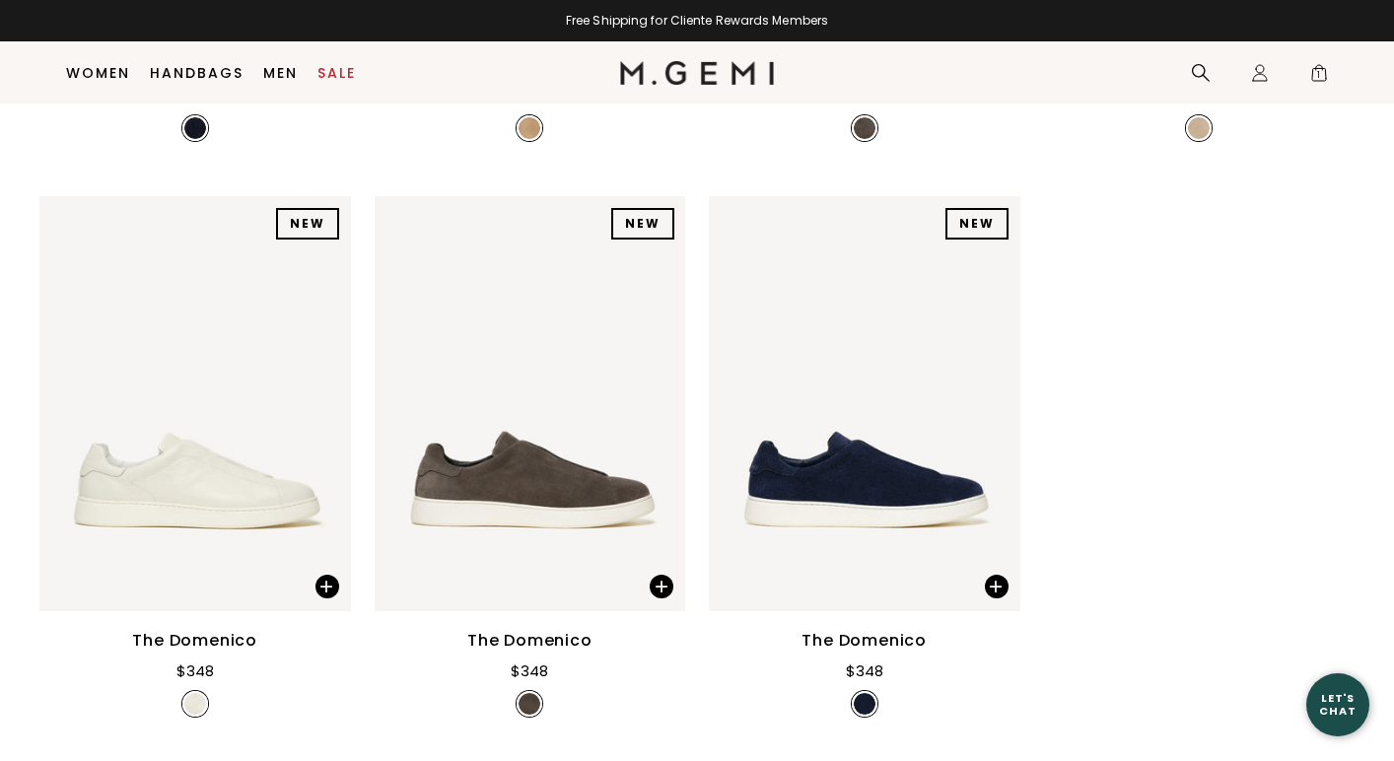
scroll to position [7297, 0]
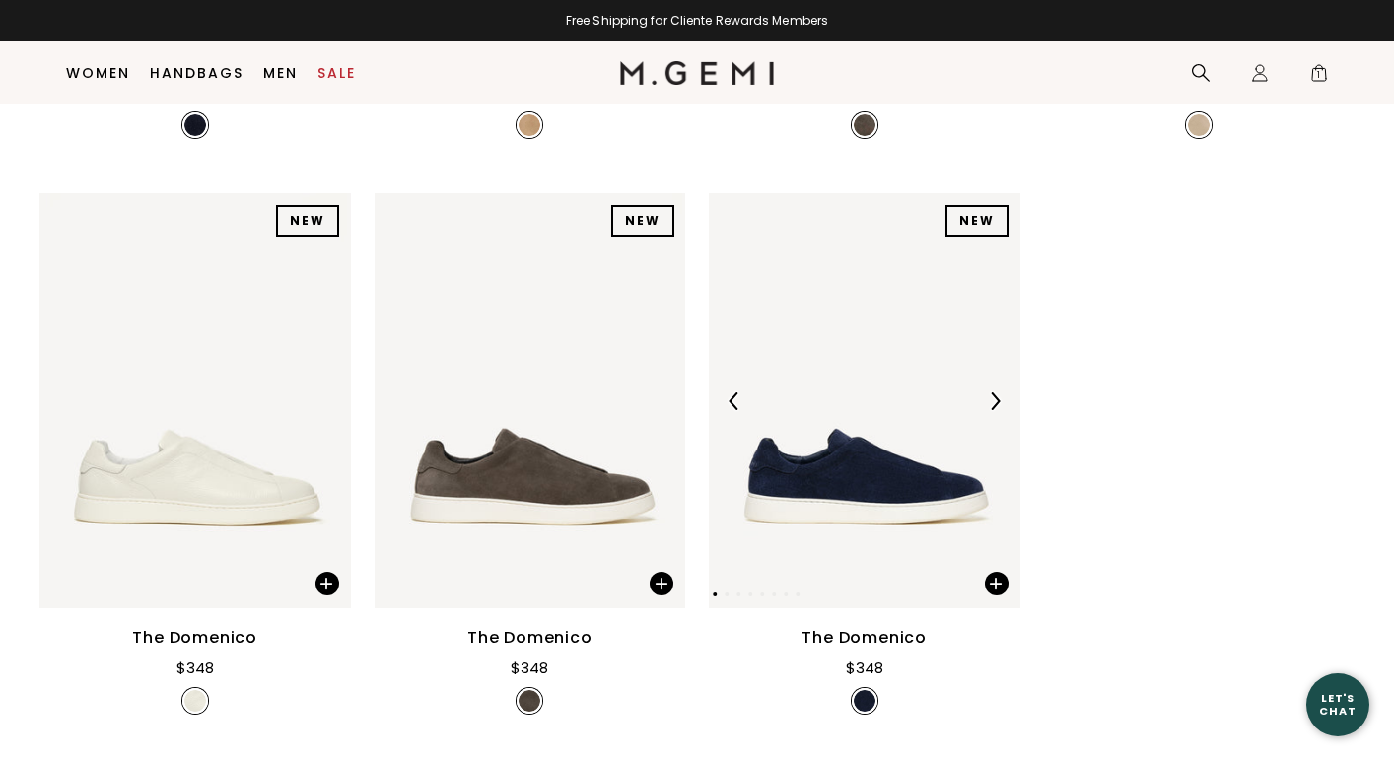
click at [994, 394] on img at bounding box center [995, 401] width 18 height 18
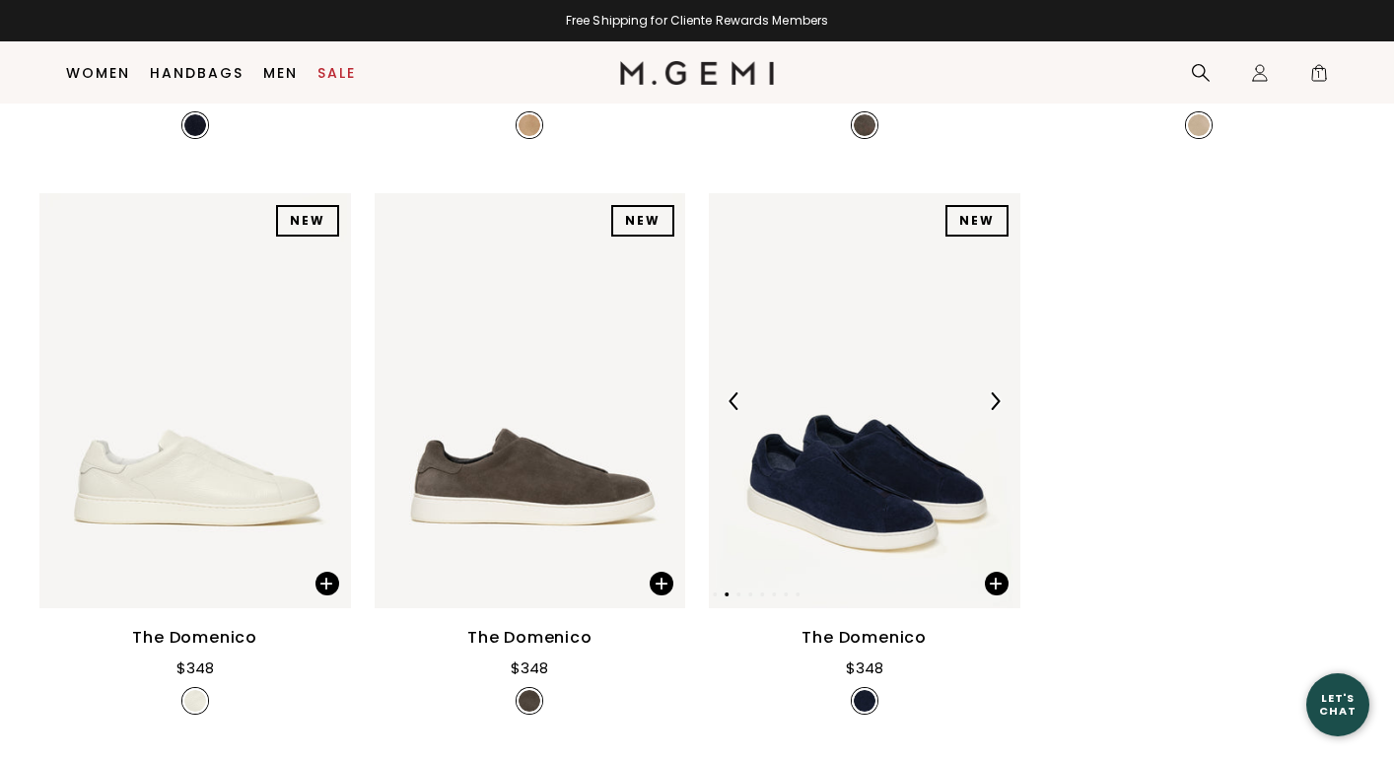
click at [994, 394] on img at bounding box center [995, 401] width 18 height 18
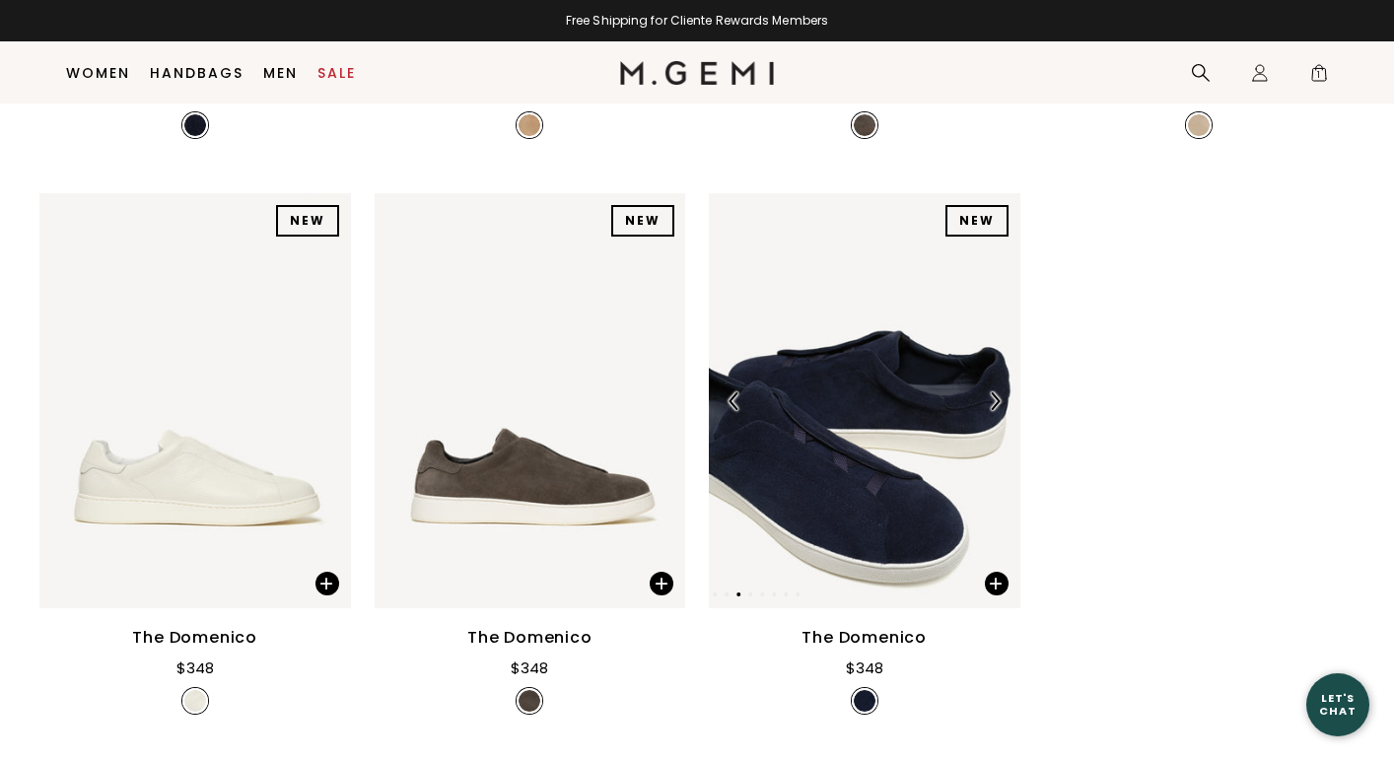
click at [994, 394] on img at bounding box center [995, 401] width 18 height 18
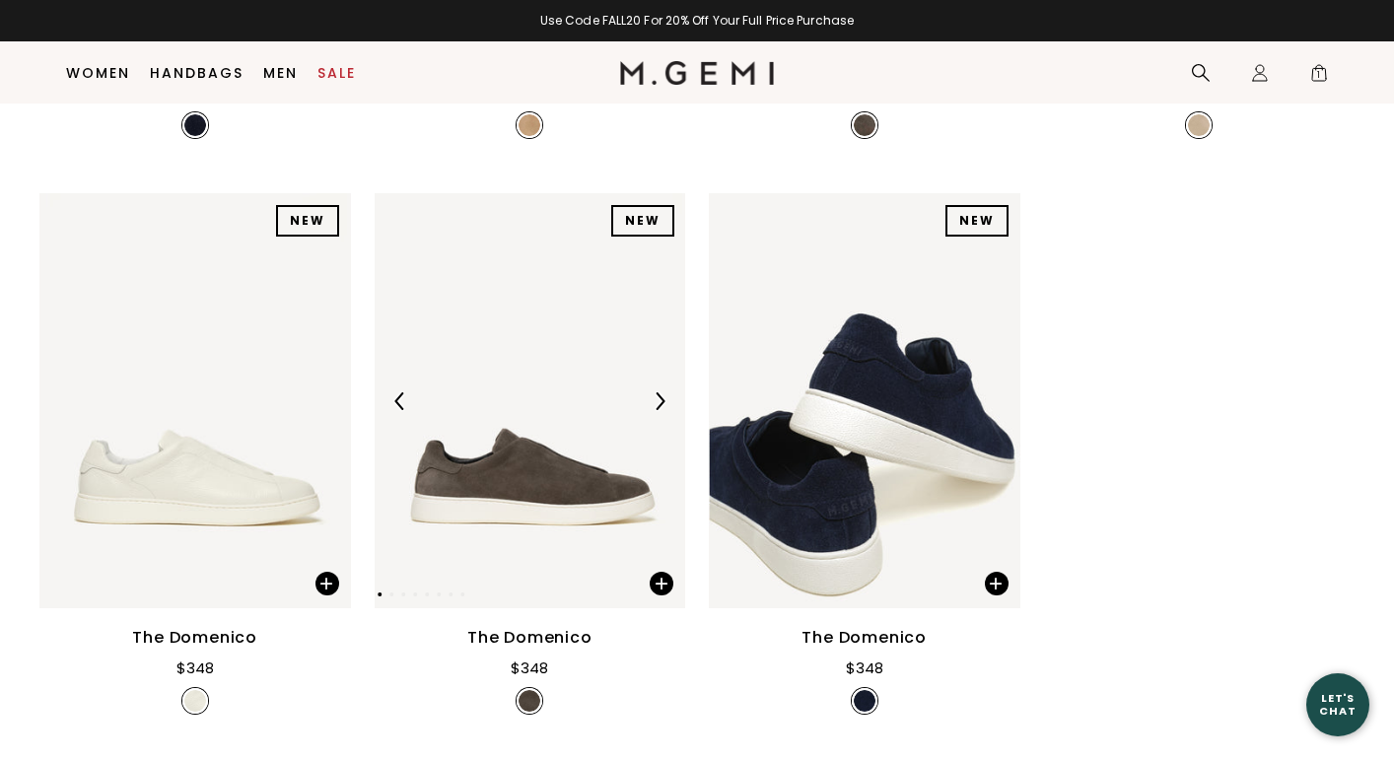
click at [652, 396] on img at bounding box center [660, 401] width 18 height 18
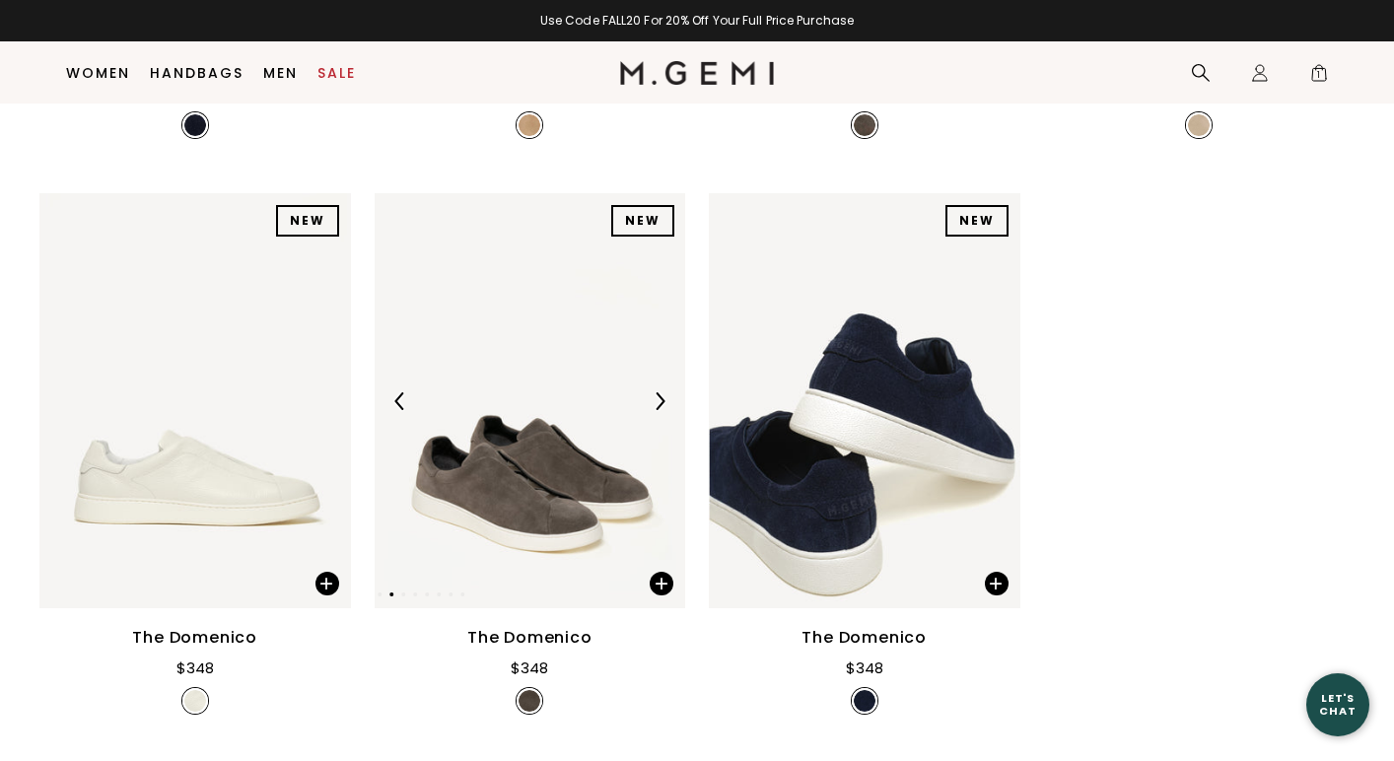
click at [654, 397] on img at bounding box center [660, 401] width 18 height 18
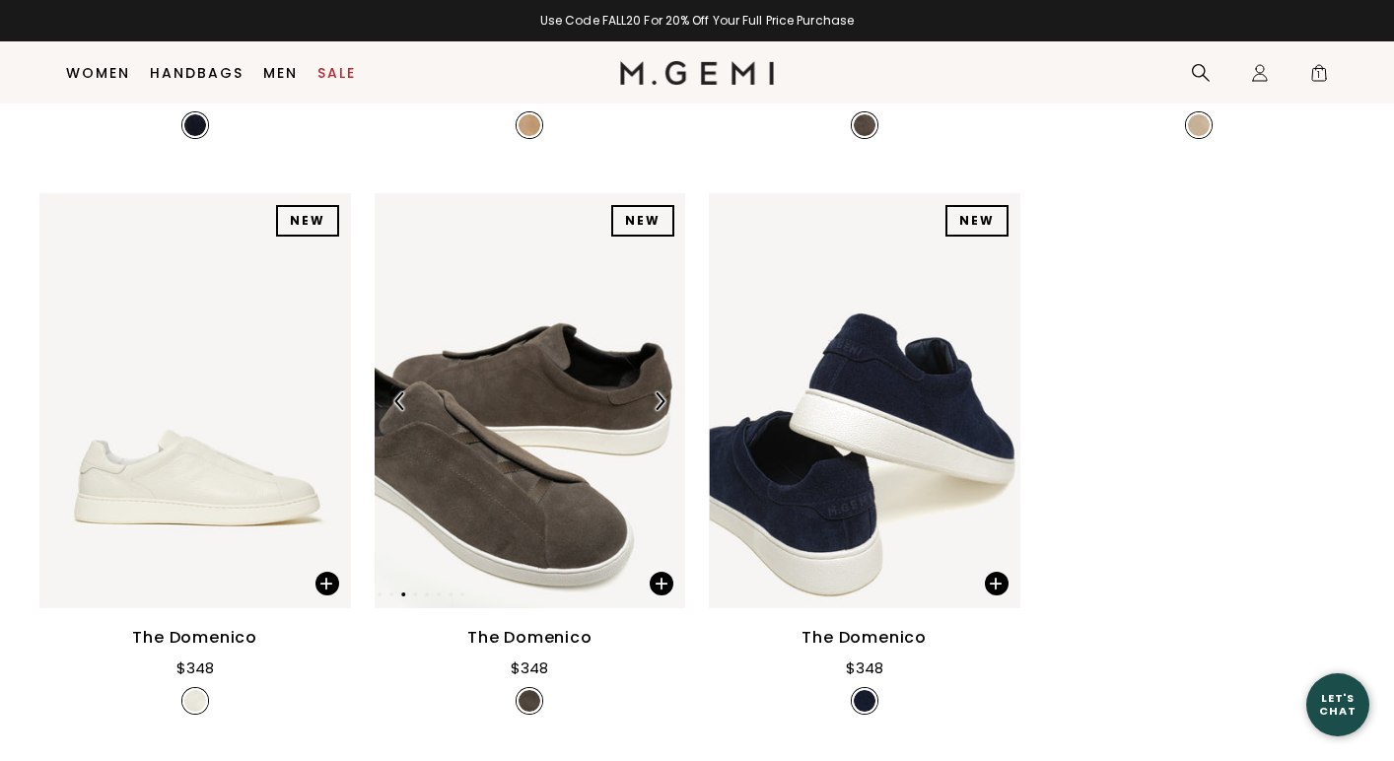
click at [657, 399] on img at bounding box center [660, 401] width 18 height 18
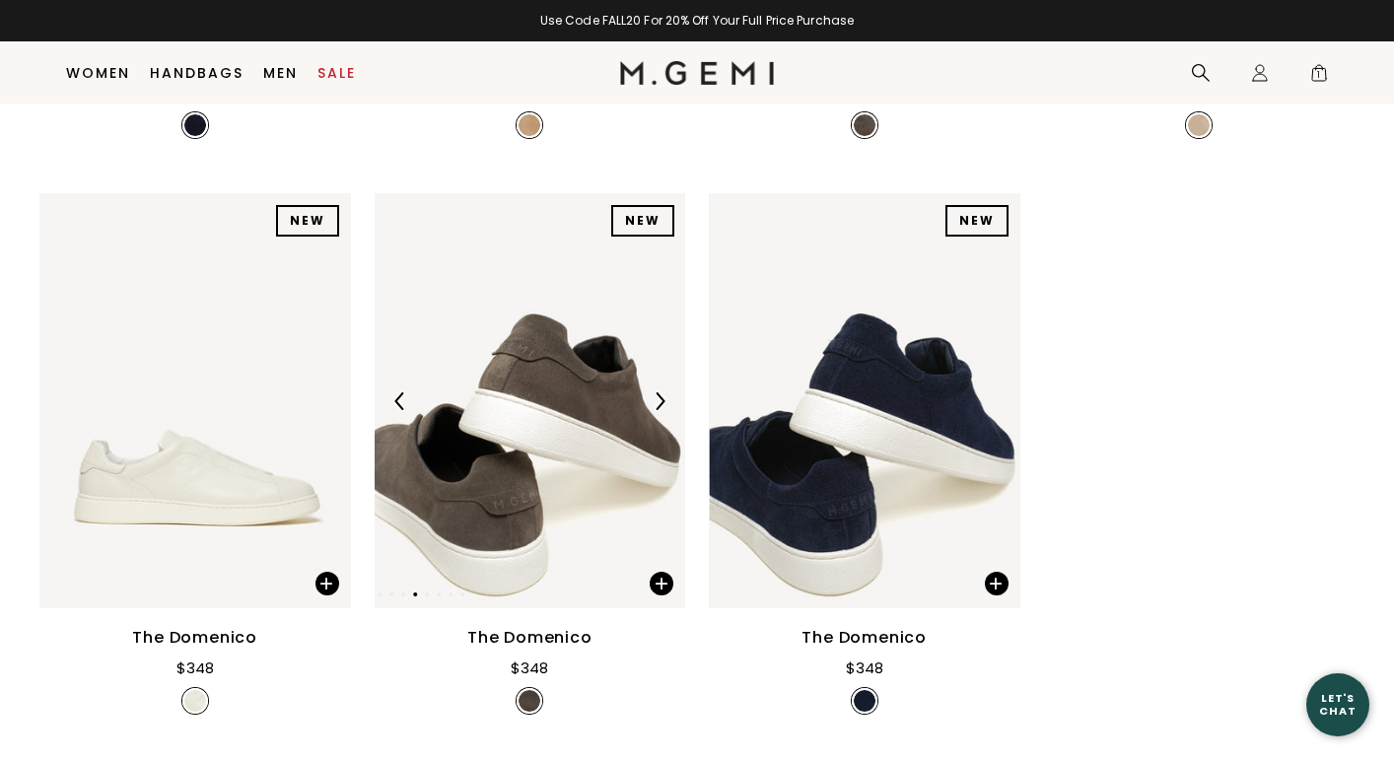
click at [657, 399] on img at bounding box center [660, 401] width 18 height 18
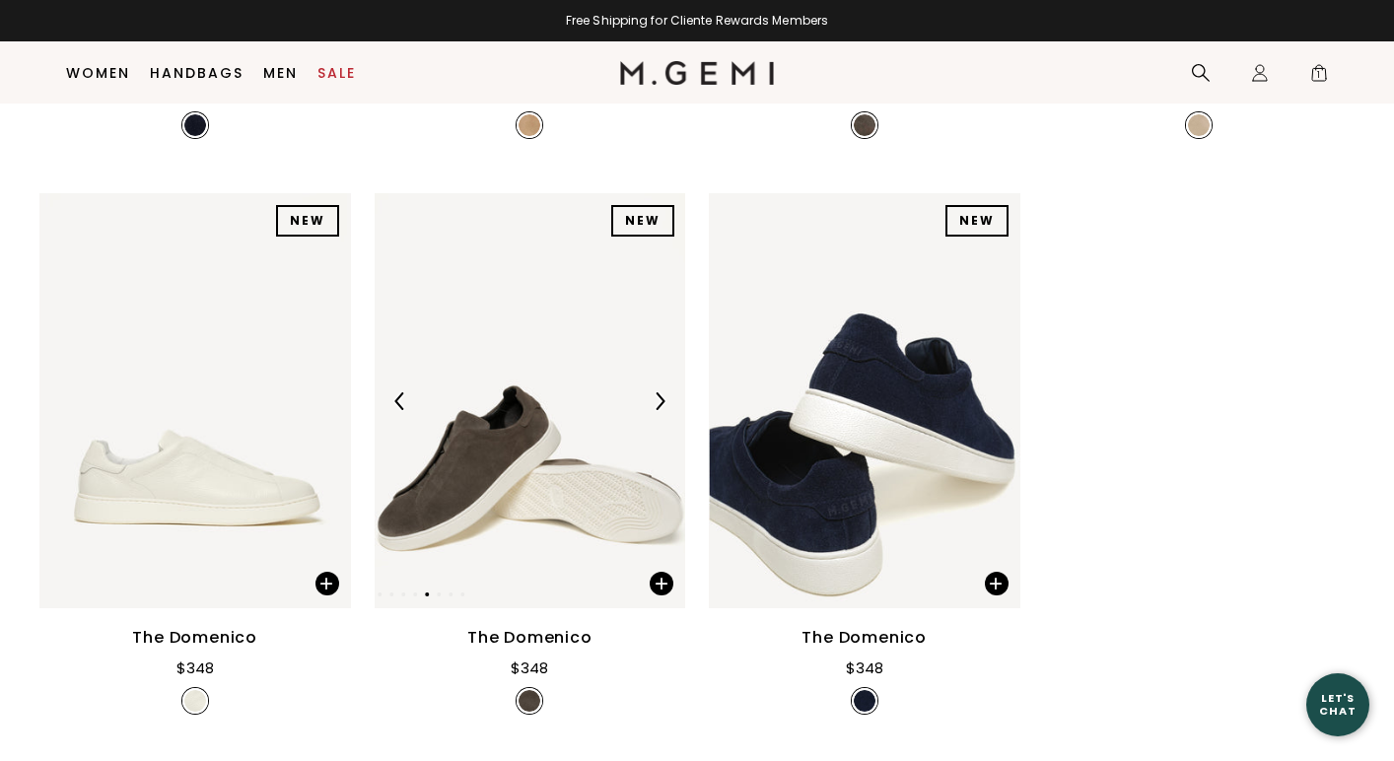
click at [664, 399] on img at bounding box center [660, 401] width 18 height 18
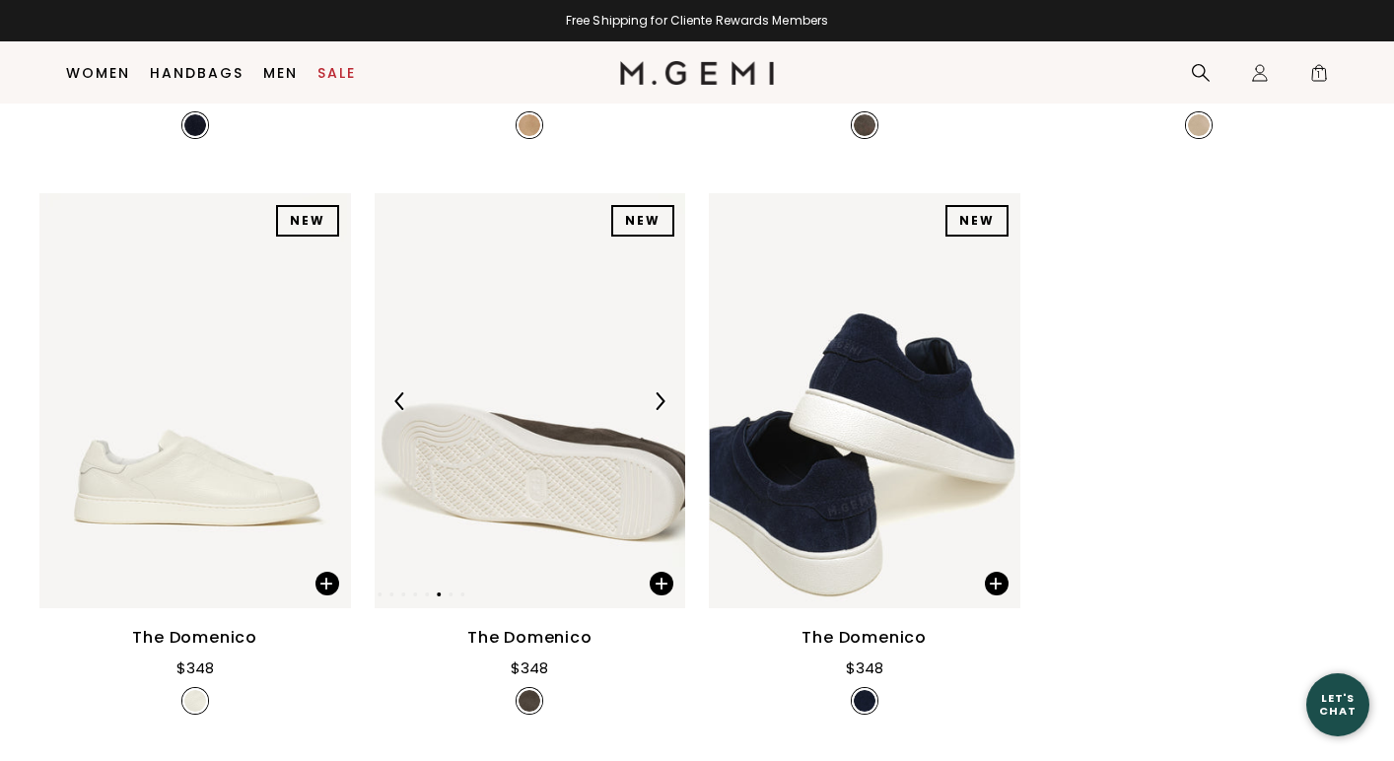
click at [664, 399] on img at bounding box center [660, 401] width 18 height 18
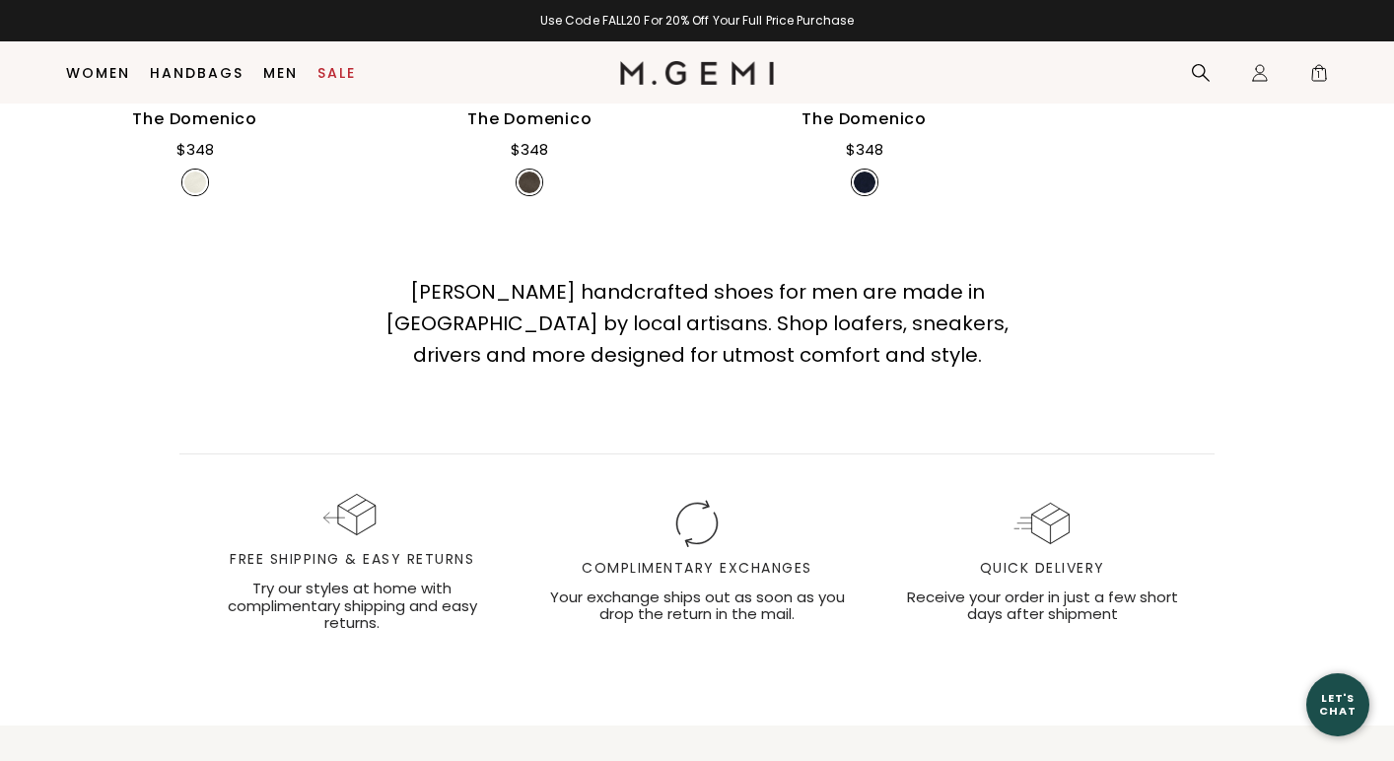
scroll to position [7830, 0]
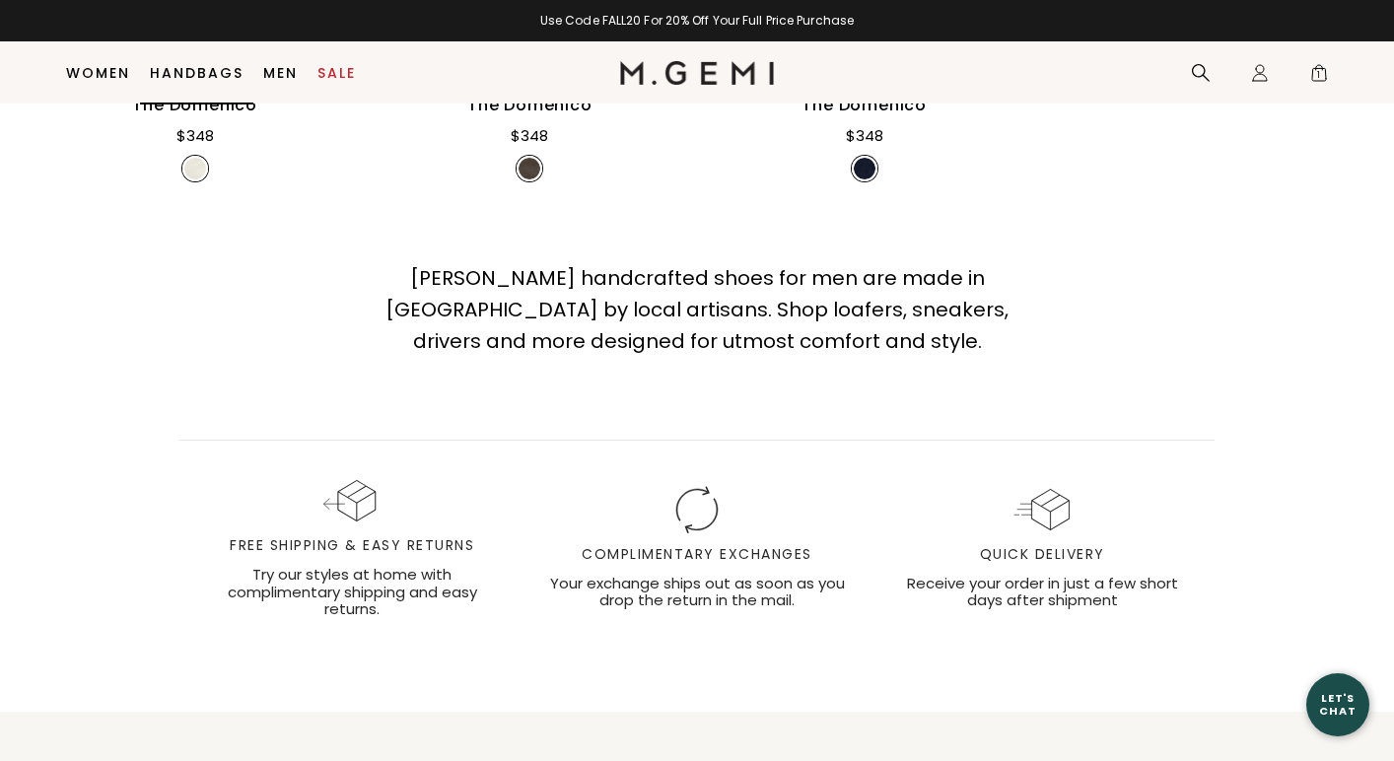
click at [177, 68] on link "Handbags" at bounding box center [197, 73] width 94 height 16
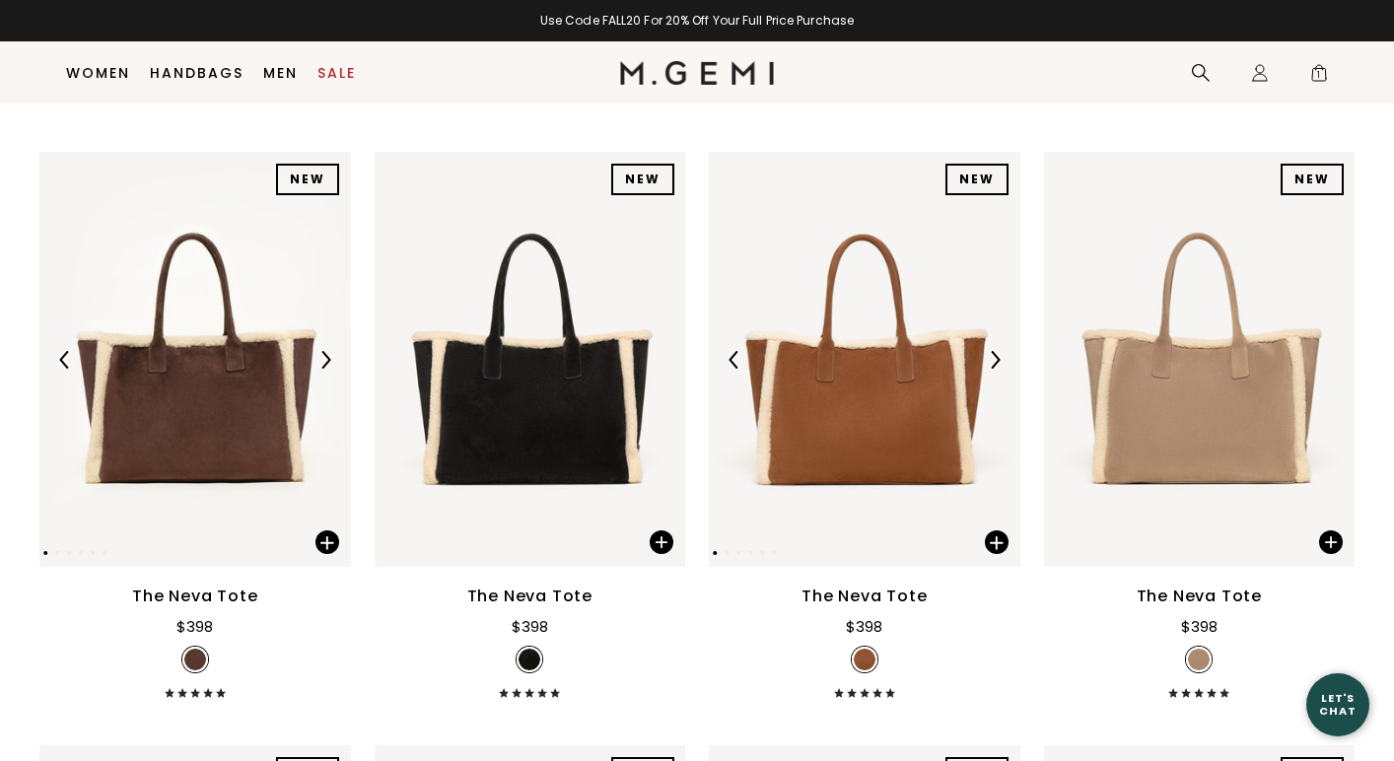
scroll to position [236, 0]
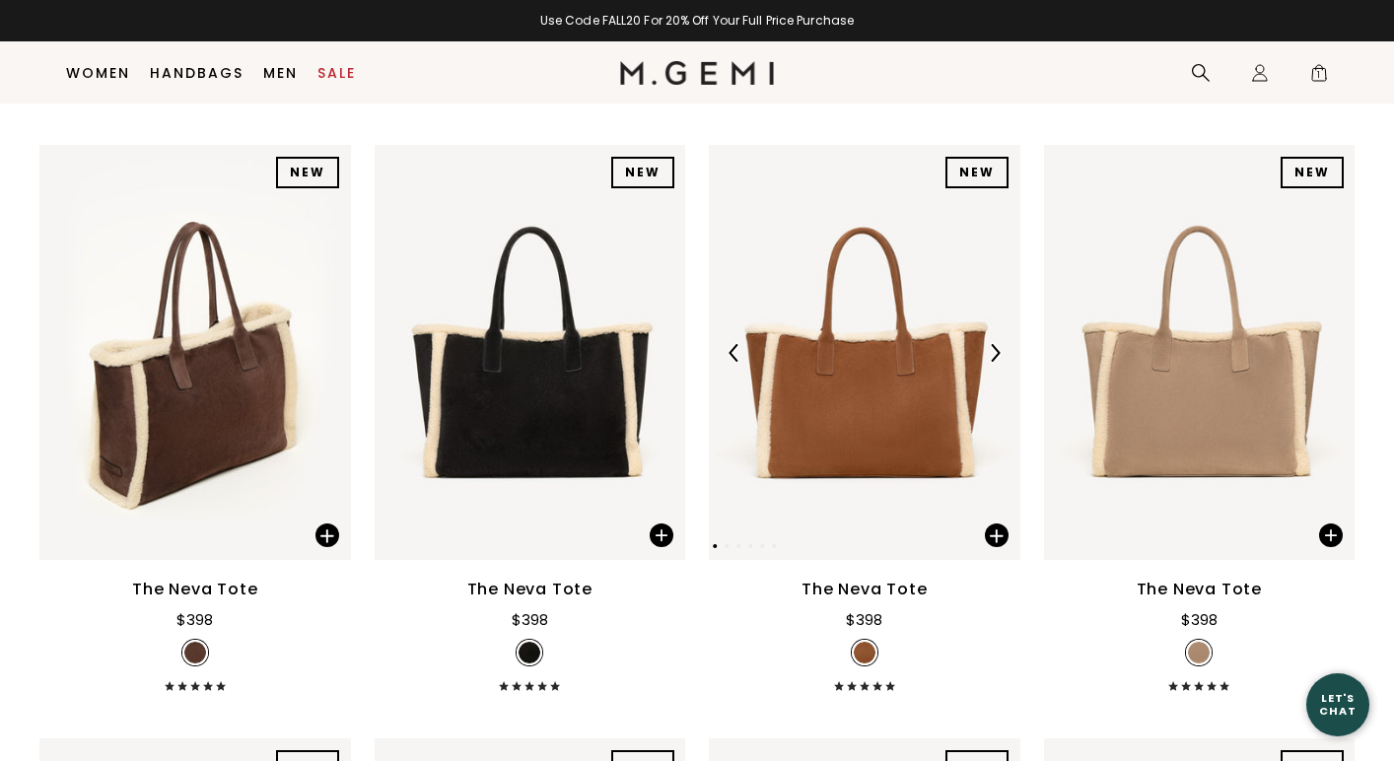
click at [997, 354] on img at bounding box center [995, 353] width 18 height 18
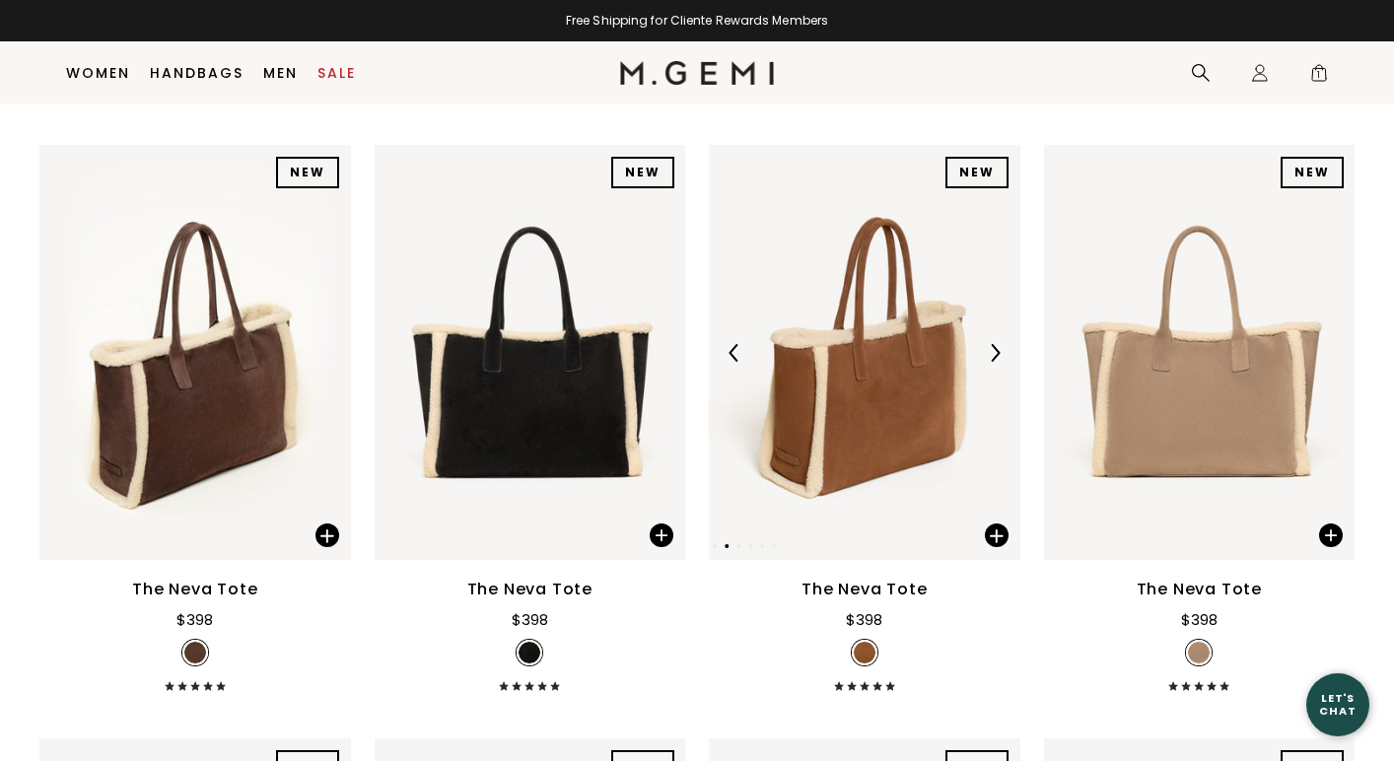
click at [997, 353] on img at bounding box center [995, 353] width 18 height 18
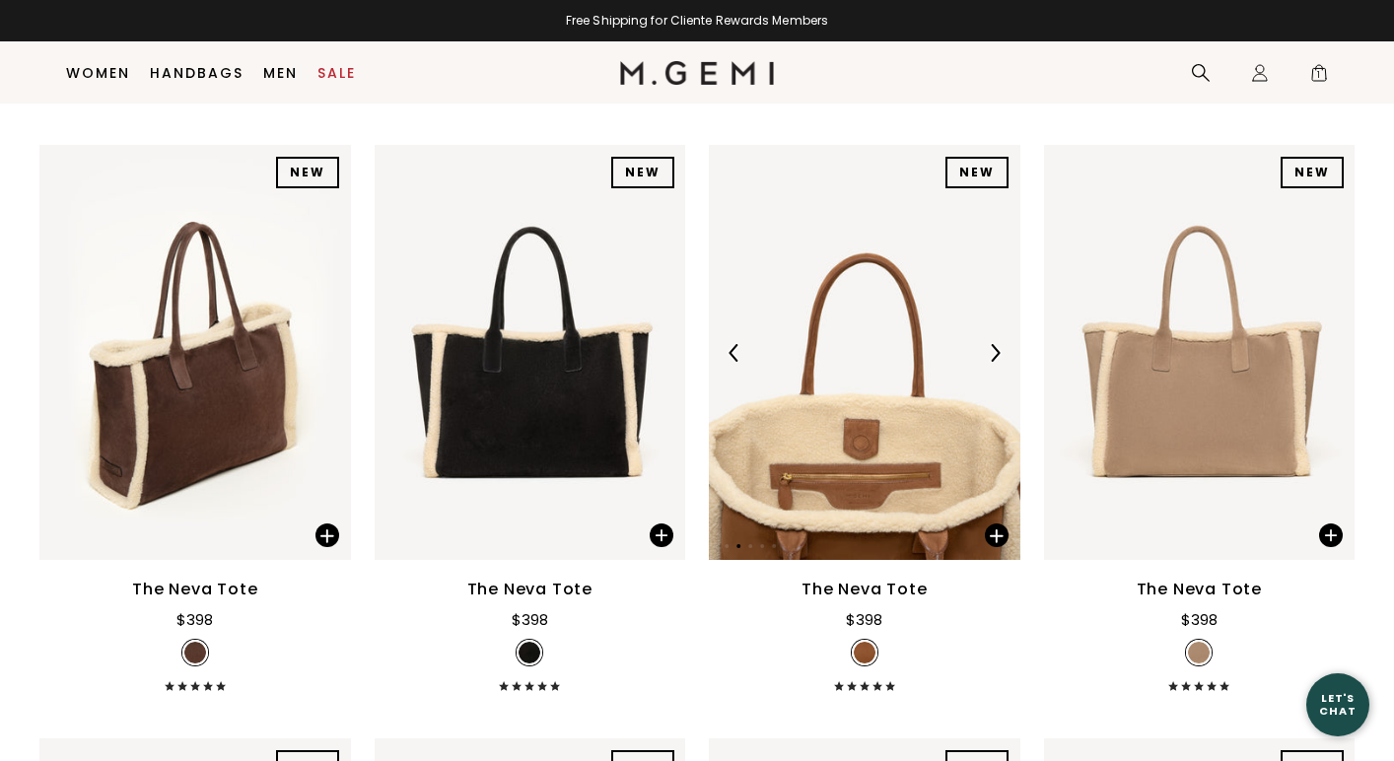
click at [997, 353] on img at bounding box center [995, 353] width 18 height 18
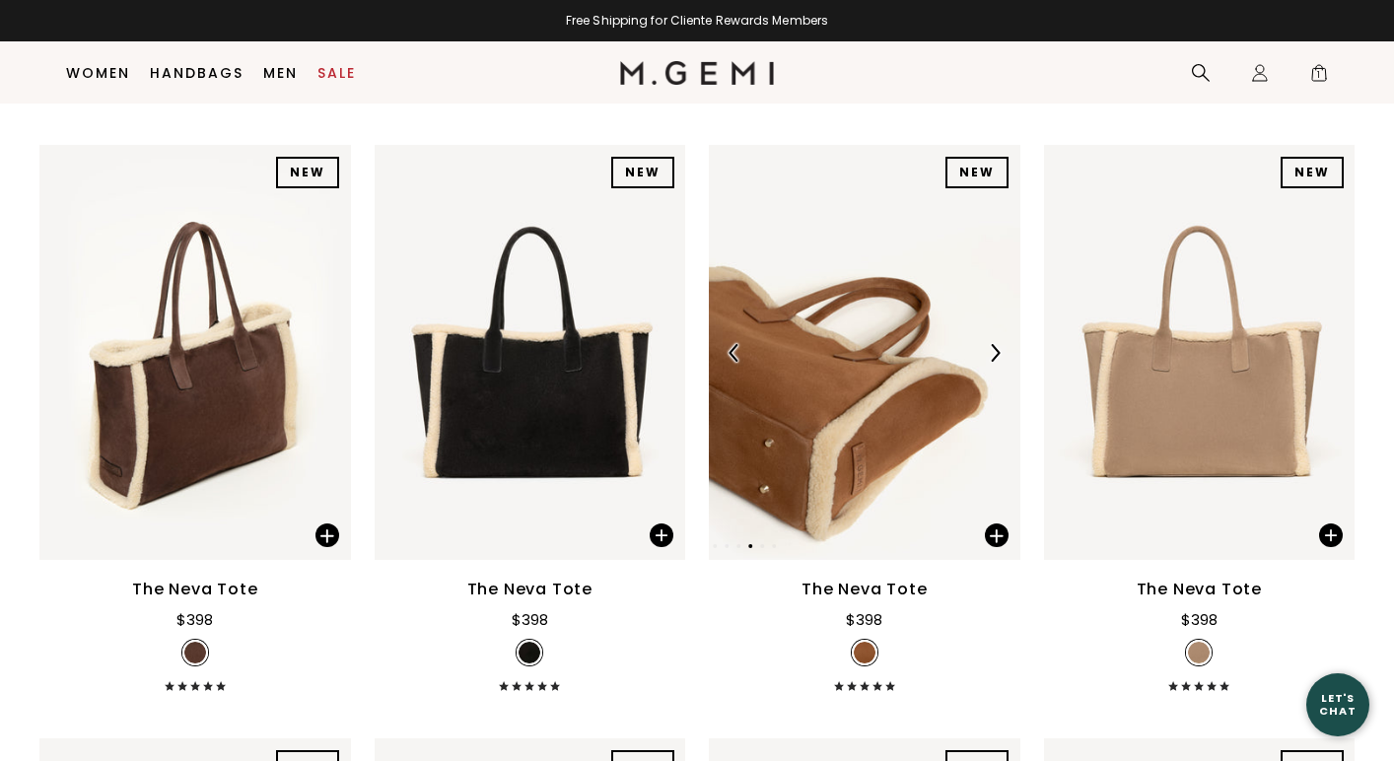
click at [997, 352] on img at bounding box center [995, 353] width 18 height 18
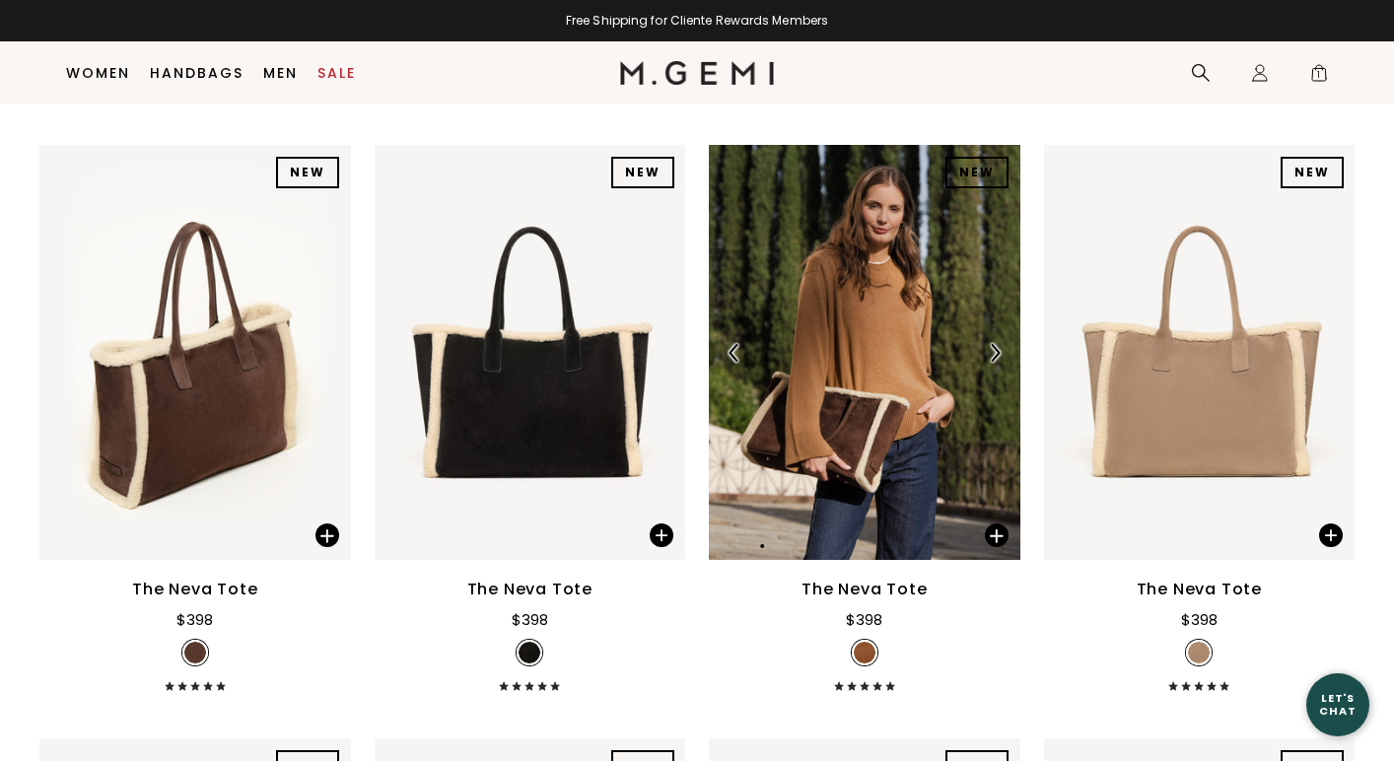
click at [997, 352] on img at bounding box center [995, 353] width 18 height 18
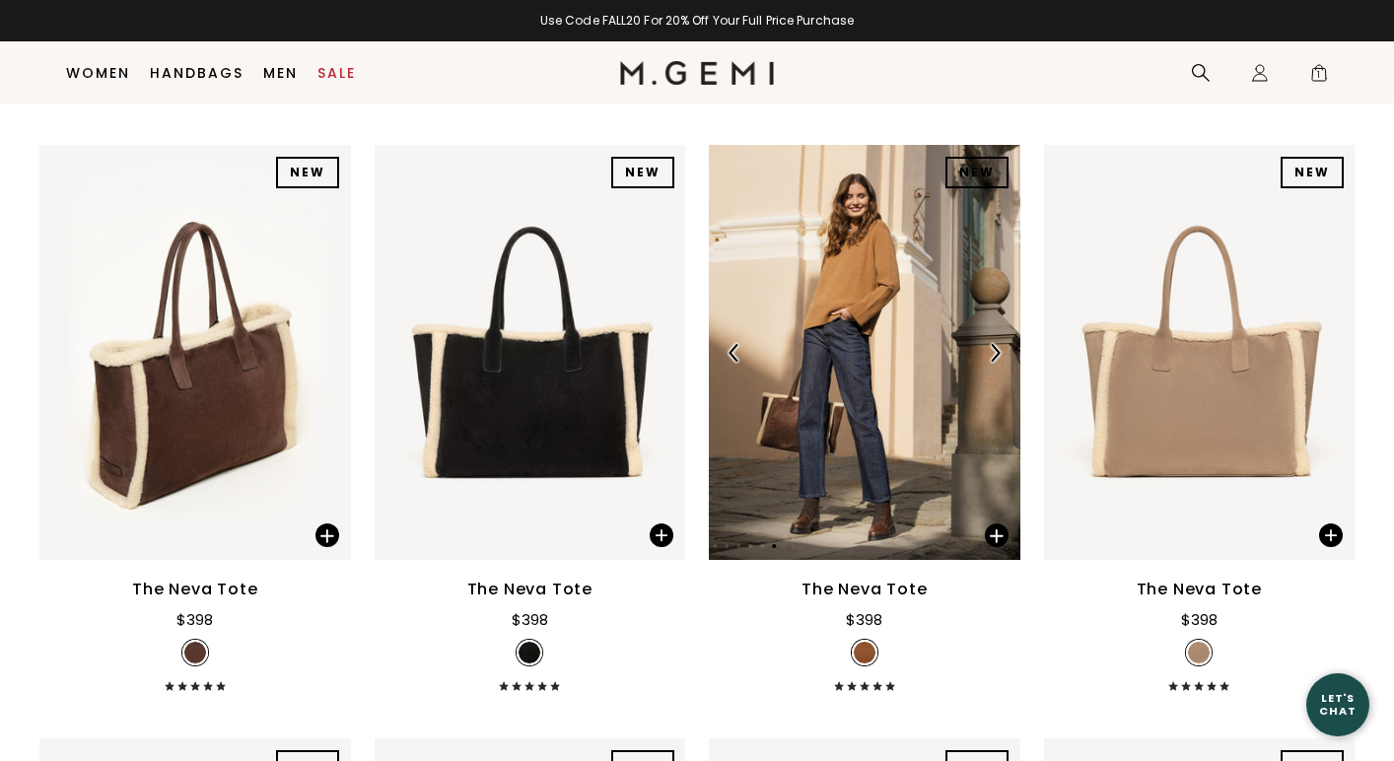
click at [997, 352] on img at bounding box center [995, 353] width 18 height 18
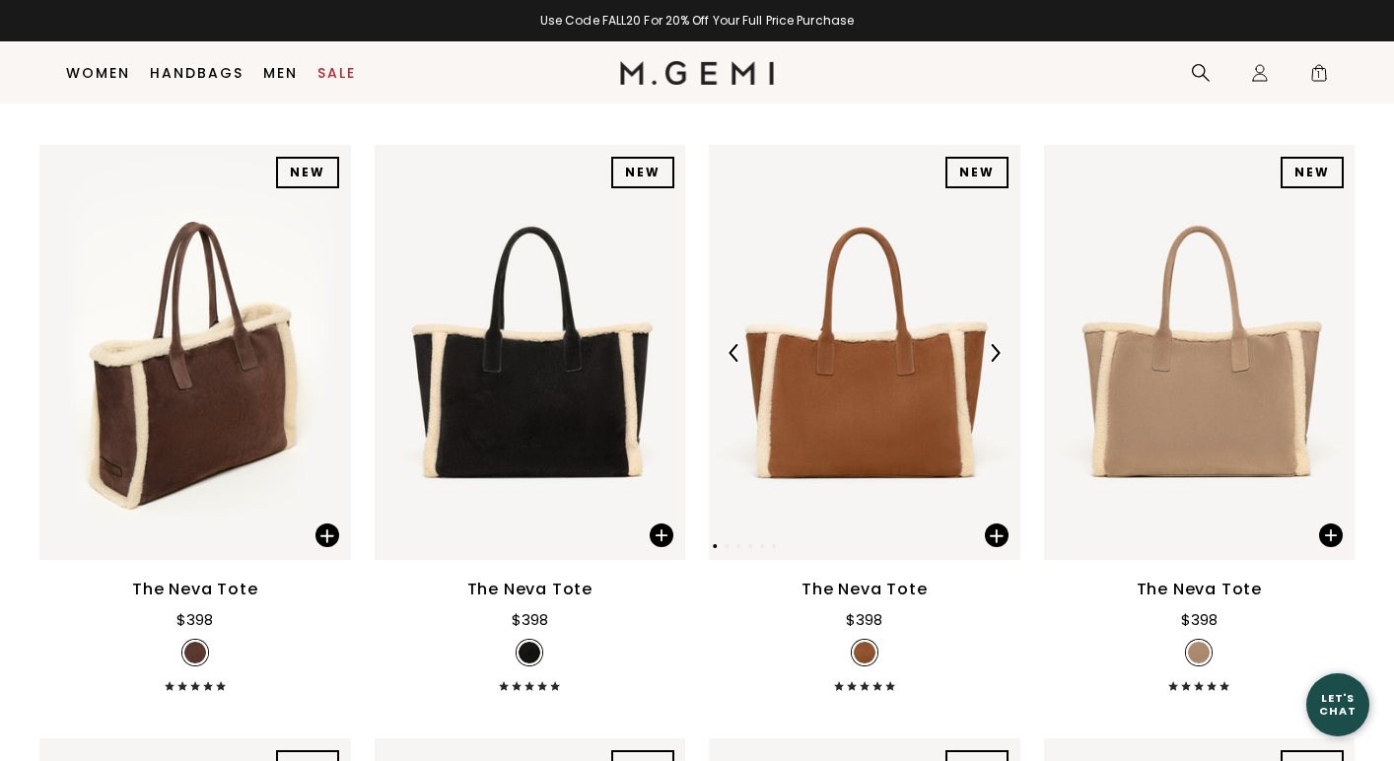
click at [997, 352] on img at bounding box center [995, 353] width 18 height 18
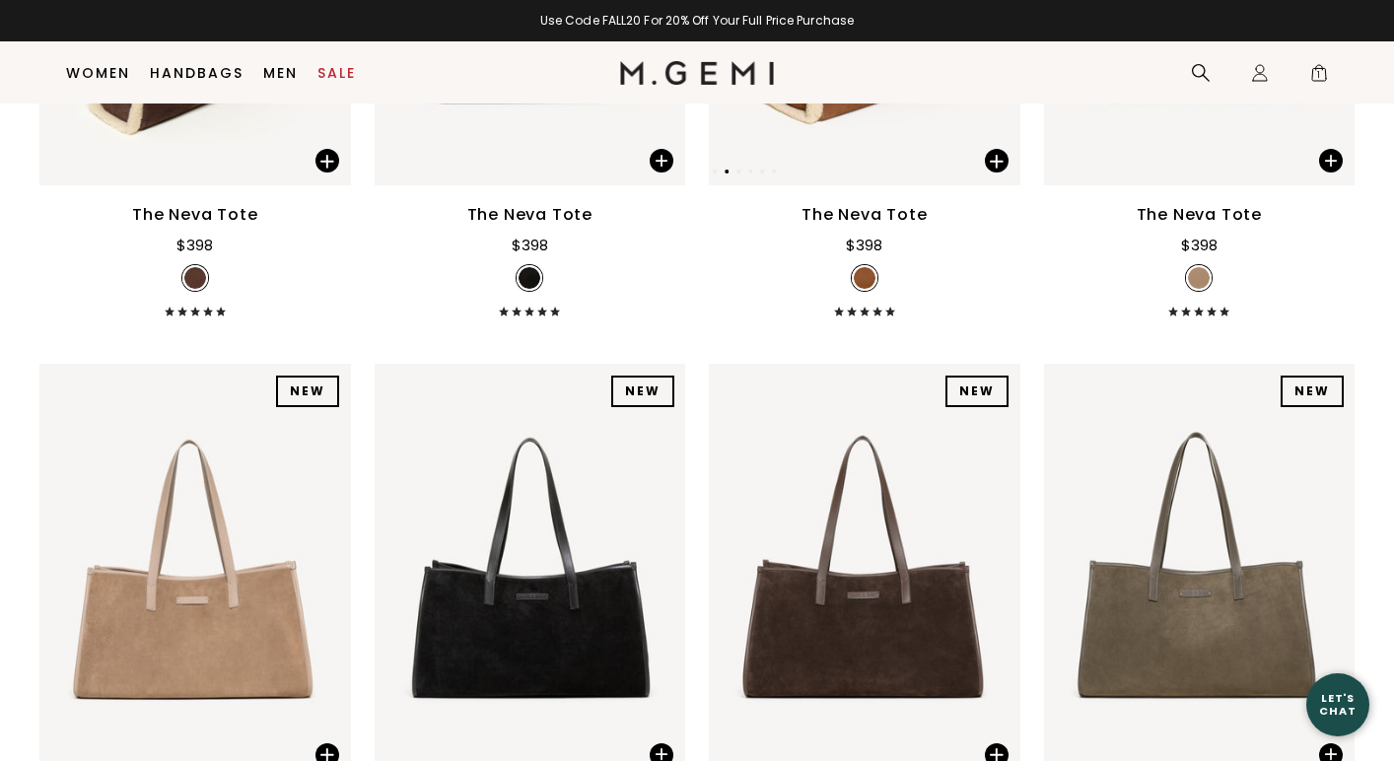
scroll to position [717, 0]
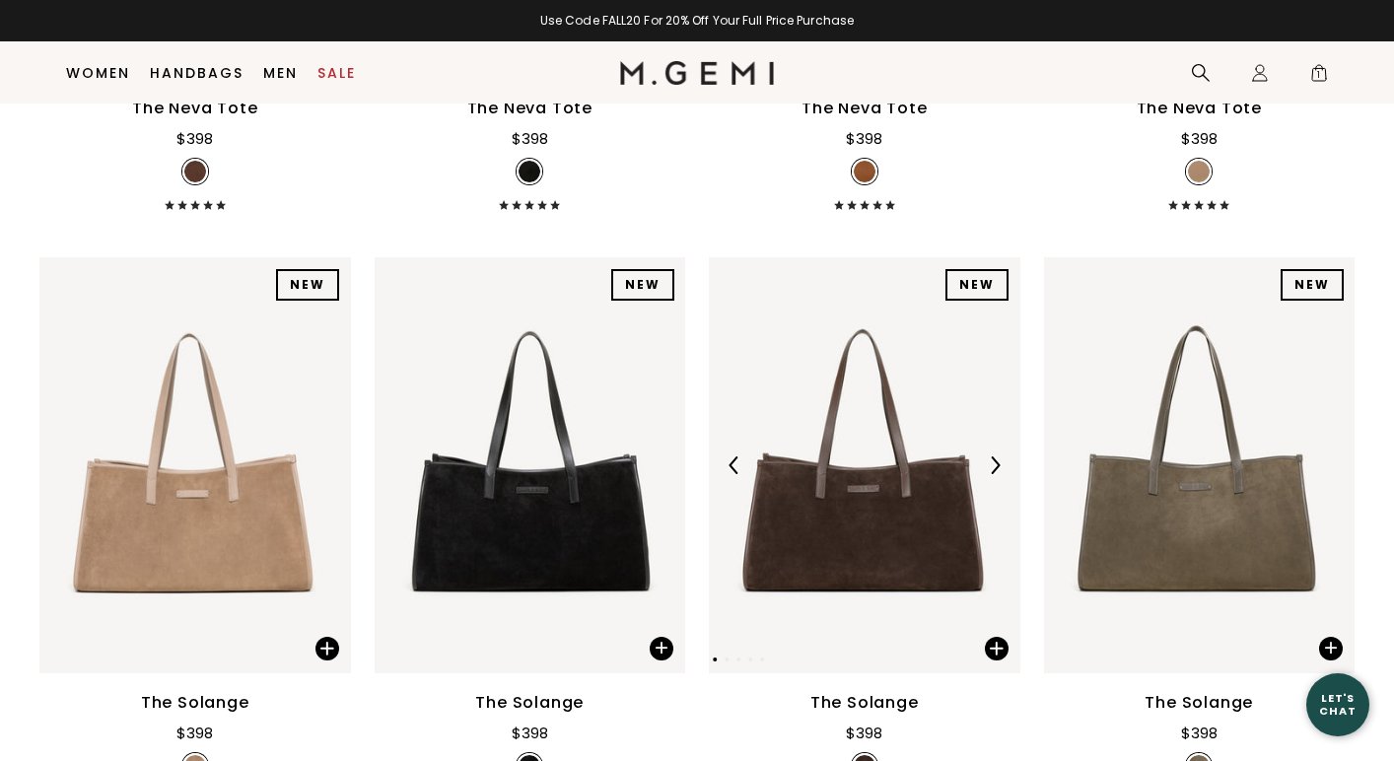
click at [993, 460] on img at bounding box center [995, 466] width 18 height 18
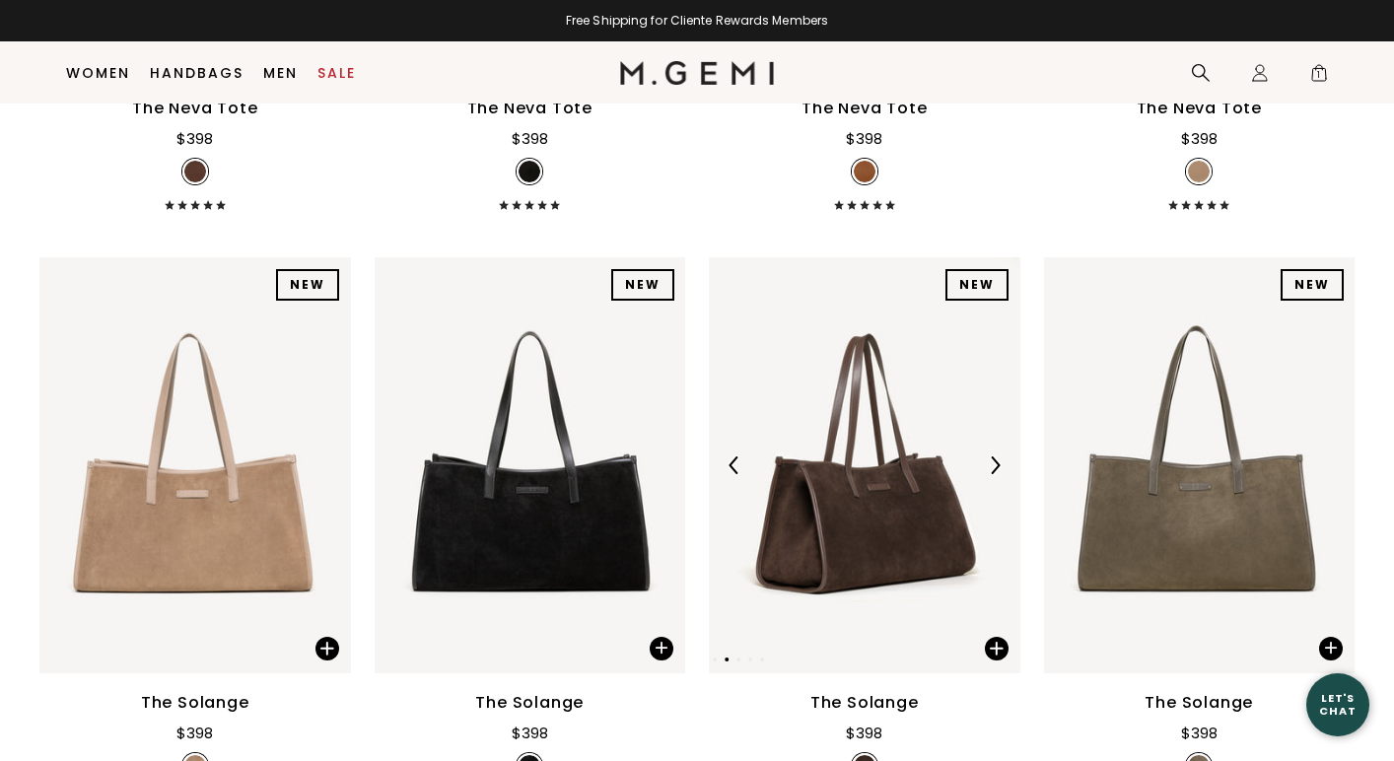
click at [993, 460] on img at bounding box center [995, 466] width 18 height 18
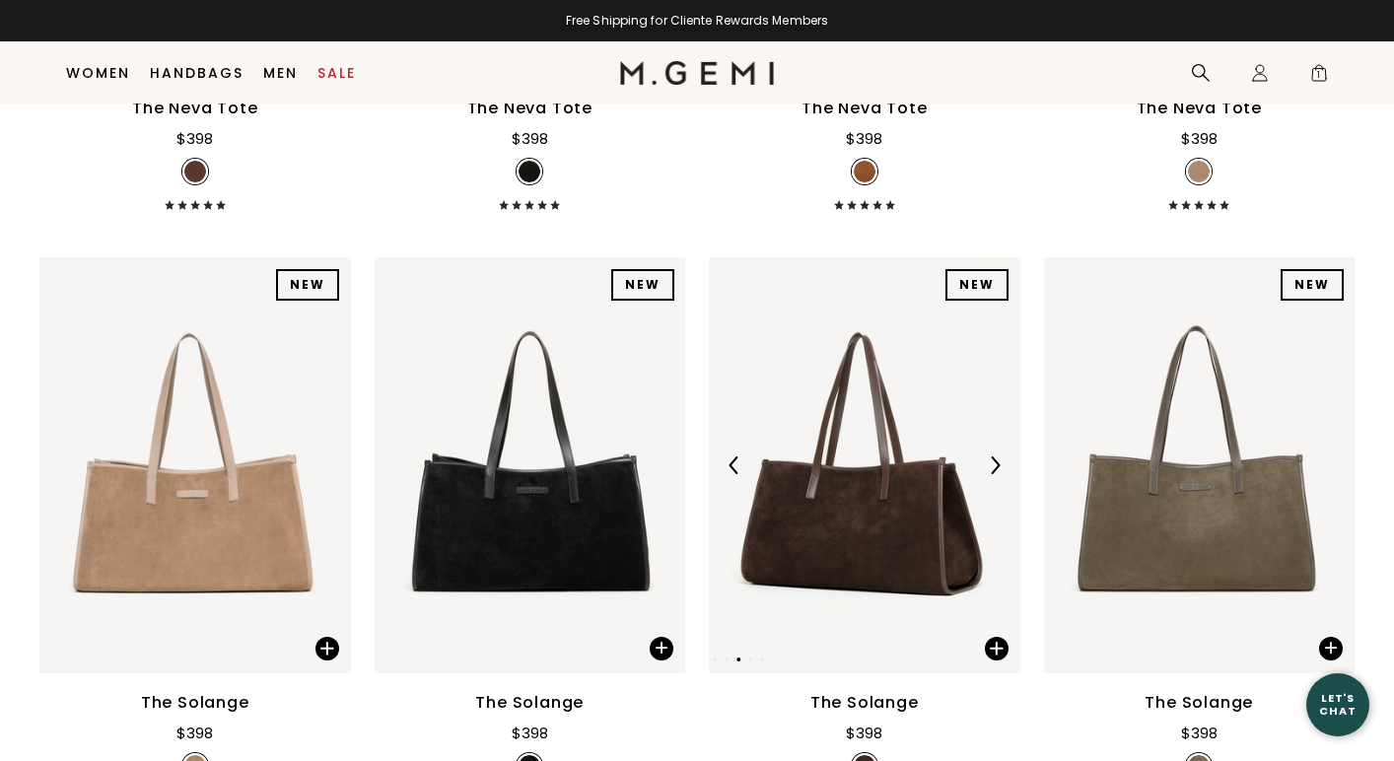
click at [993, 460] on img at bounding box center [995, 466] width 18 height 18
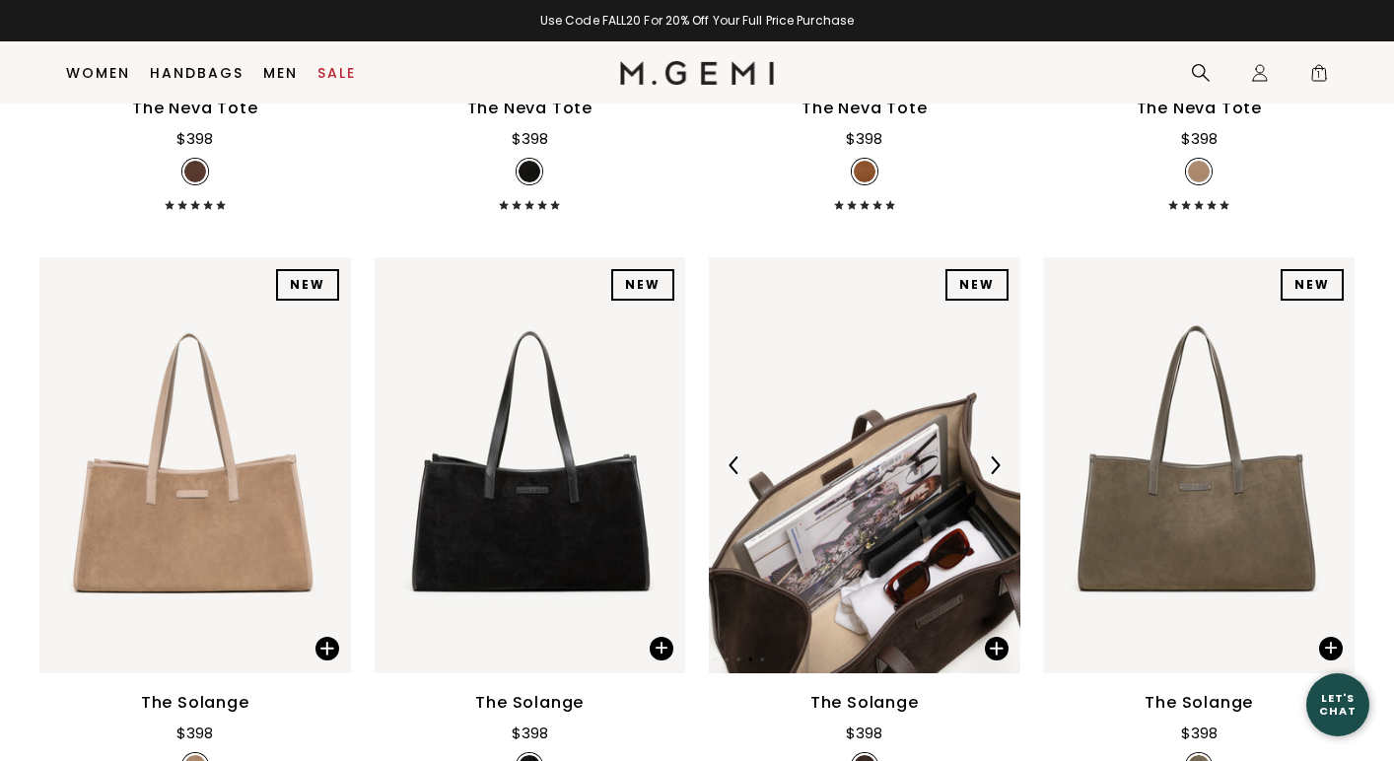
click at [993, 460] on img at bounding box center [995, 466] width 18 height 18
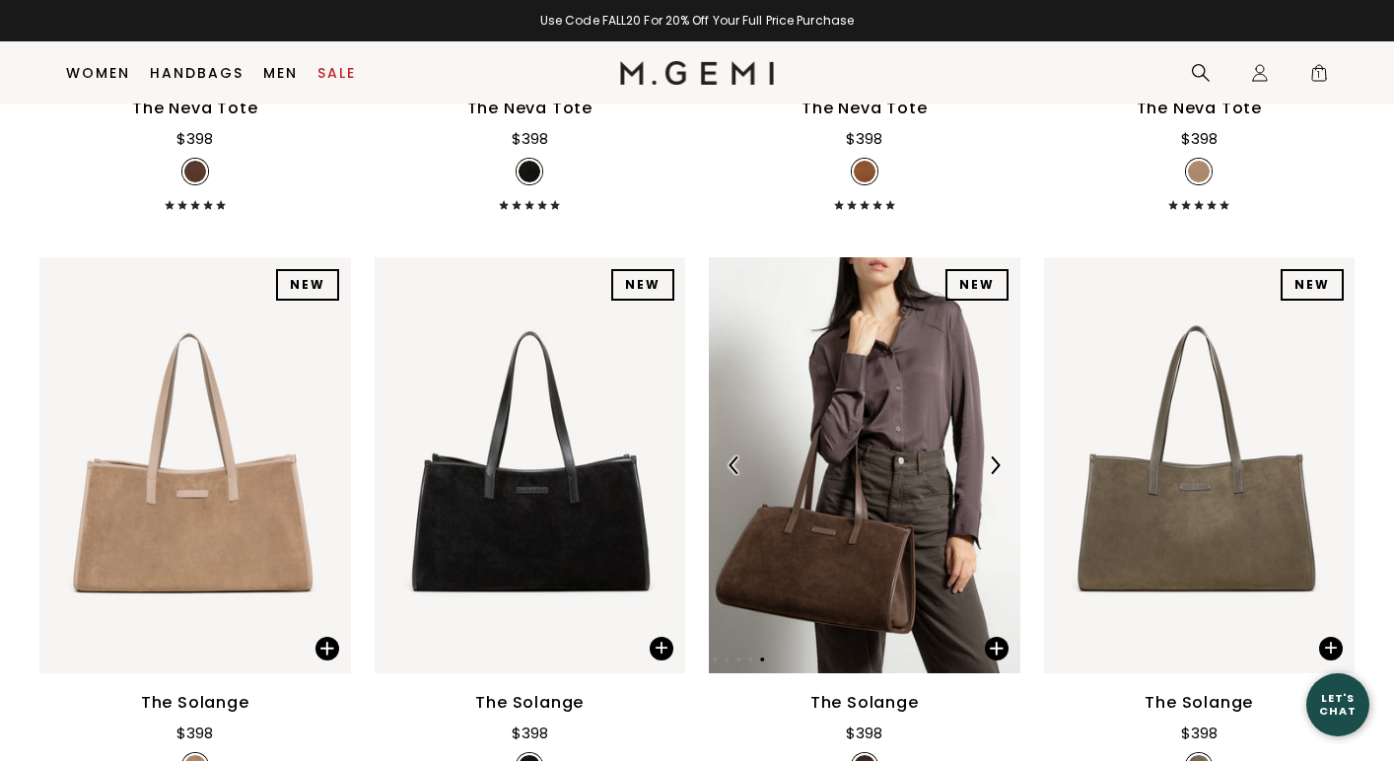
click at [740, 448] on img at bounding box center [865, 464] width 312 height 415
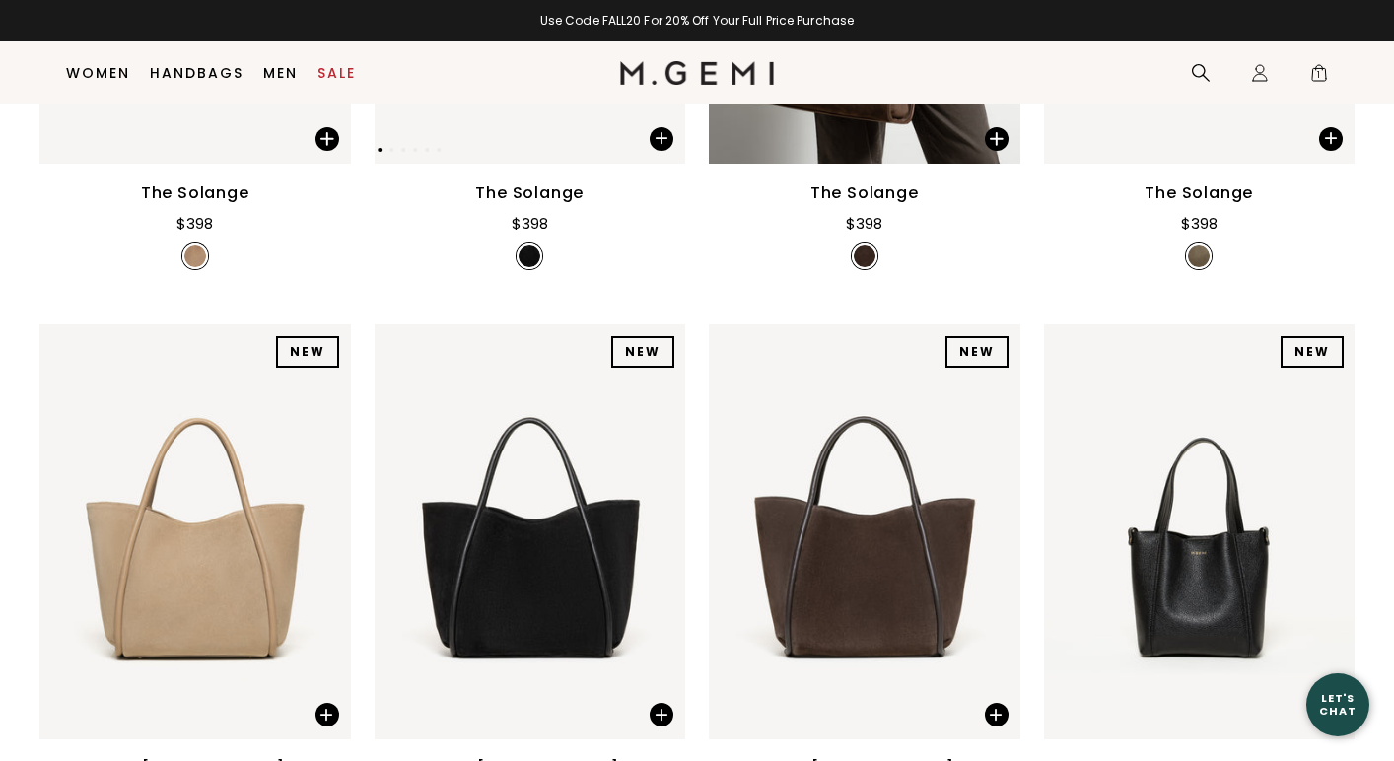
scroll to position [1231, 0]
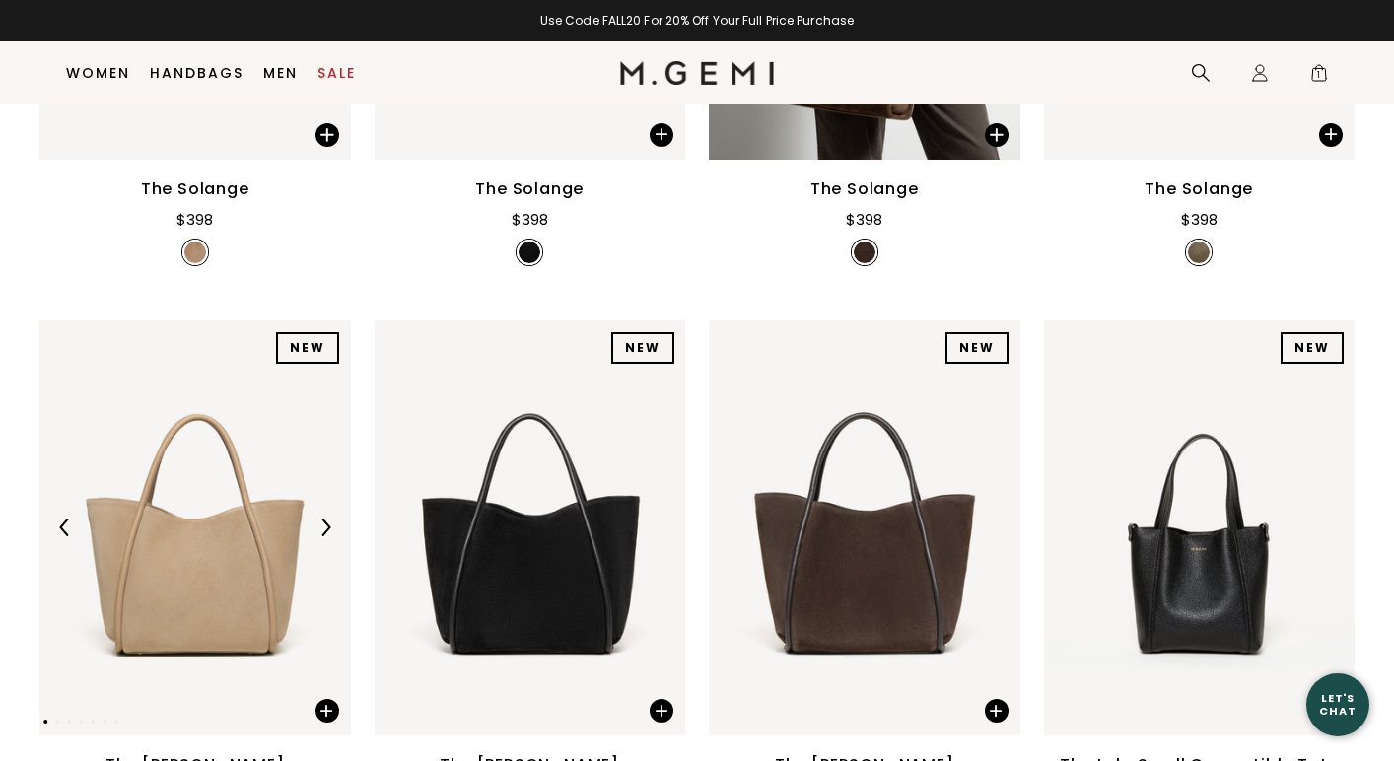
click at [325, 529] on img at bounding box center [326, 528] width 18 height 18
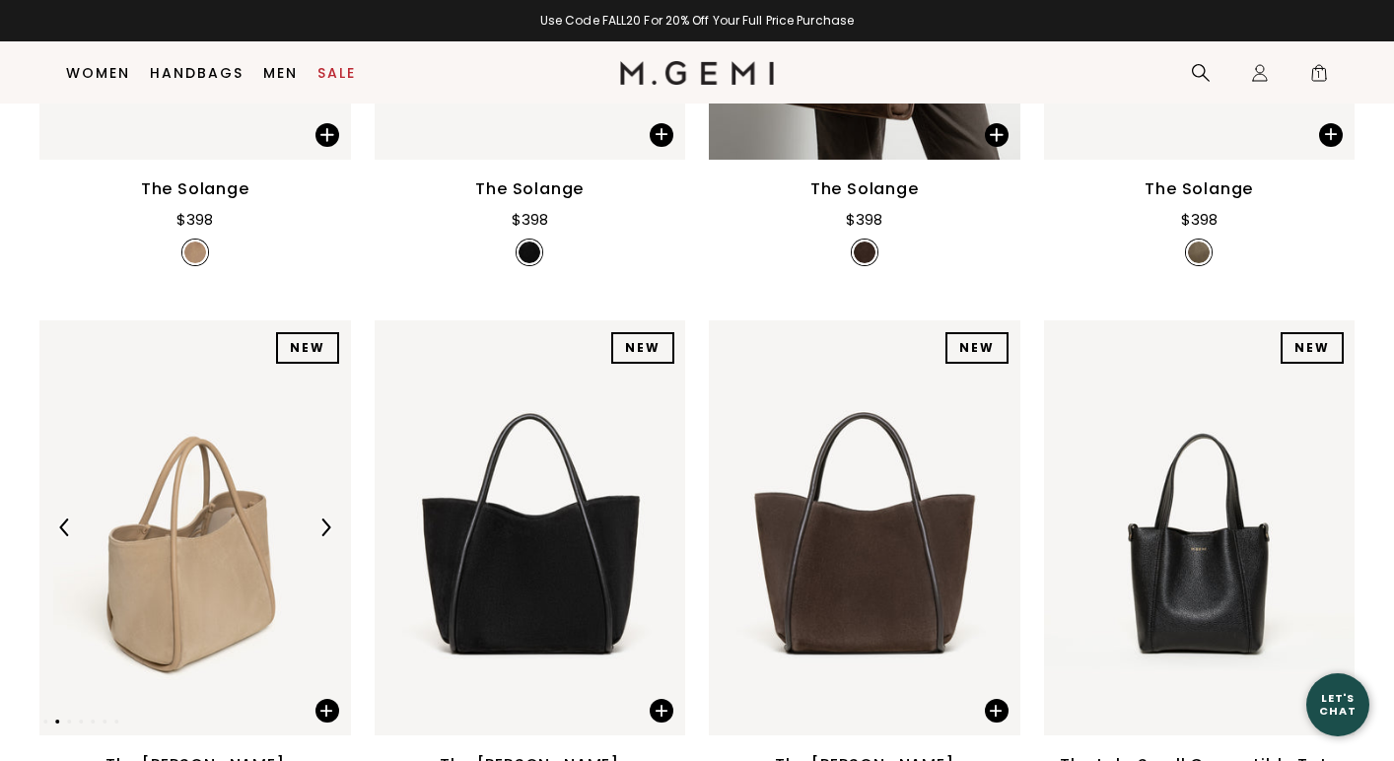
click at [325, 529] on img at bounding box center [326, 528] width 18 height 18
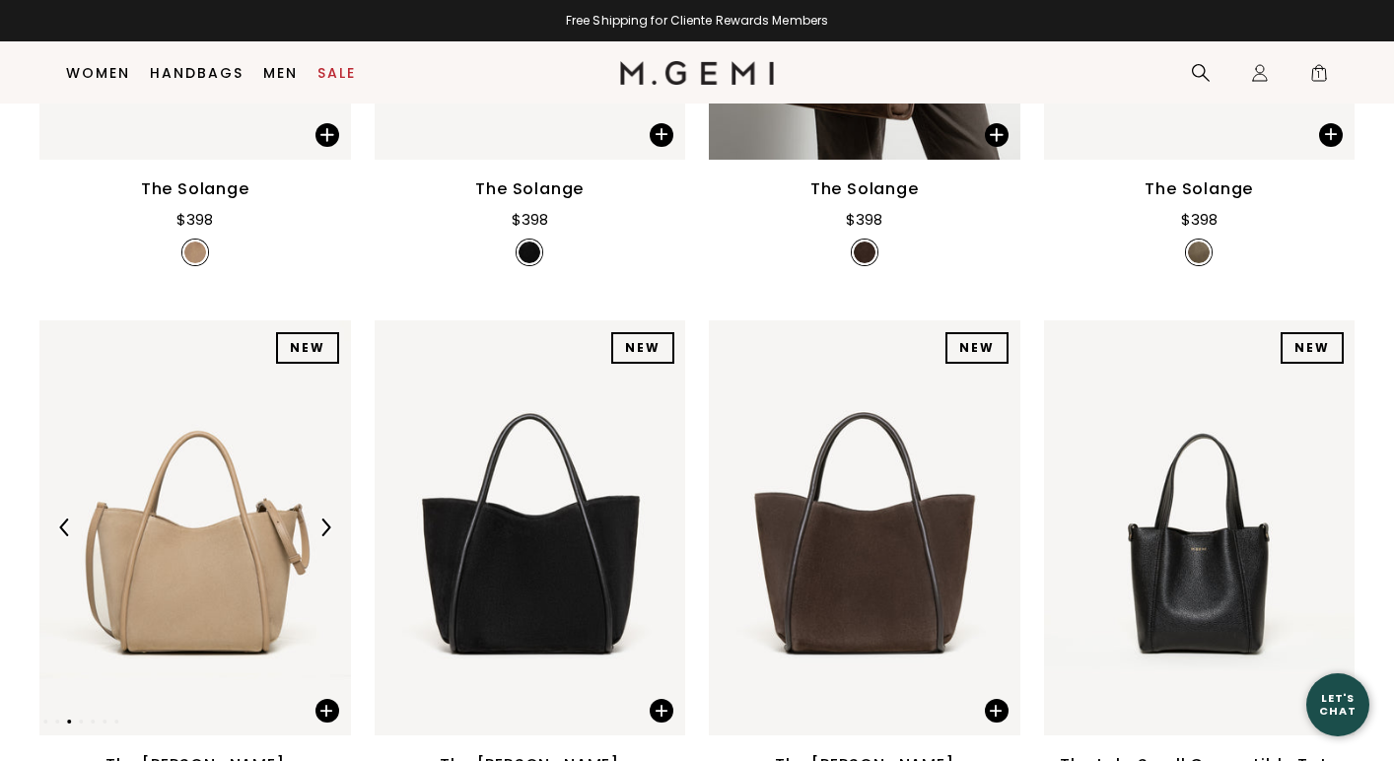
click at [325, 529] on img at bounding box center [326, 528] width 18 height 18
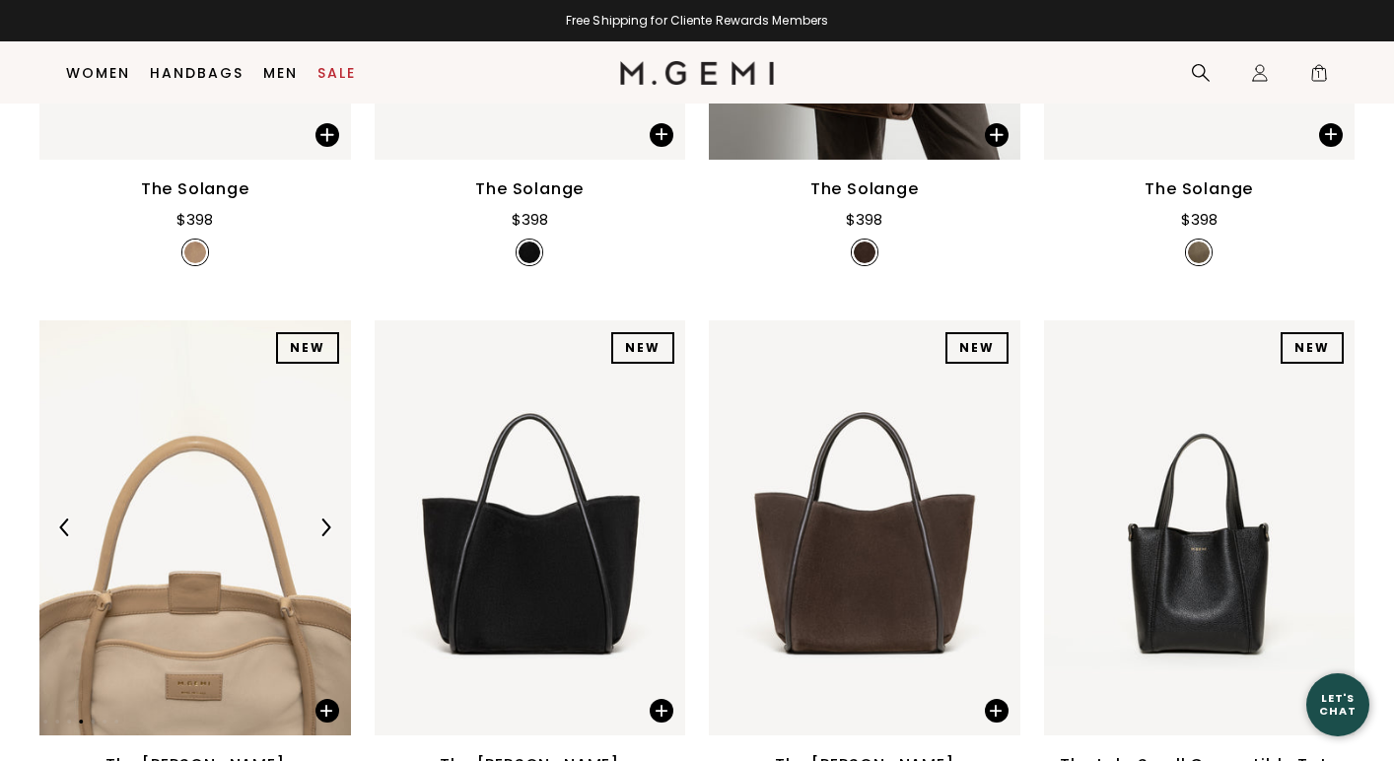
click at [325, 529] on img at bounding box center [326, 528] width 18 height 18
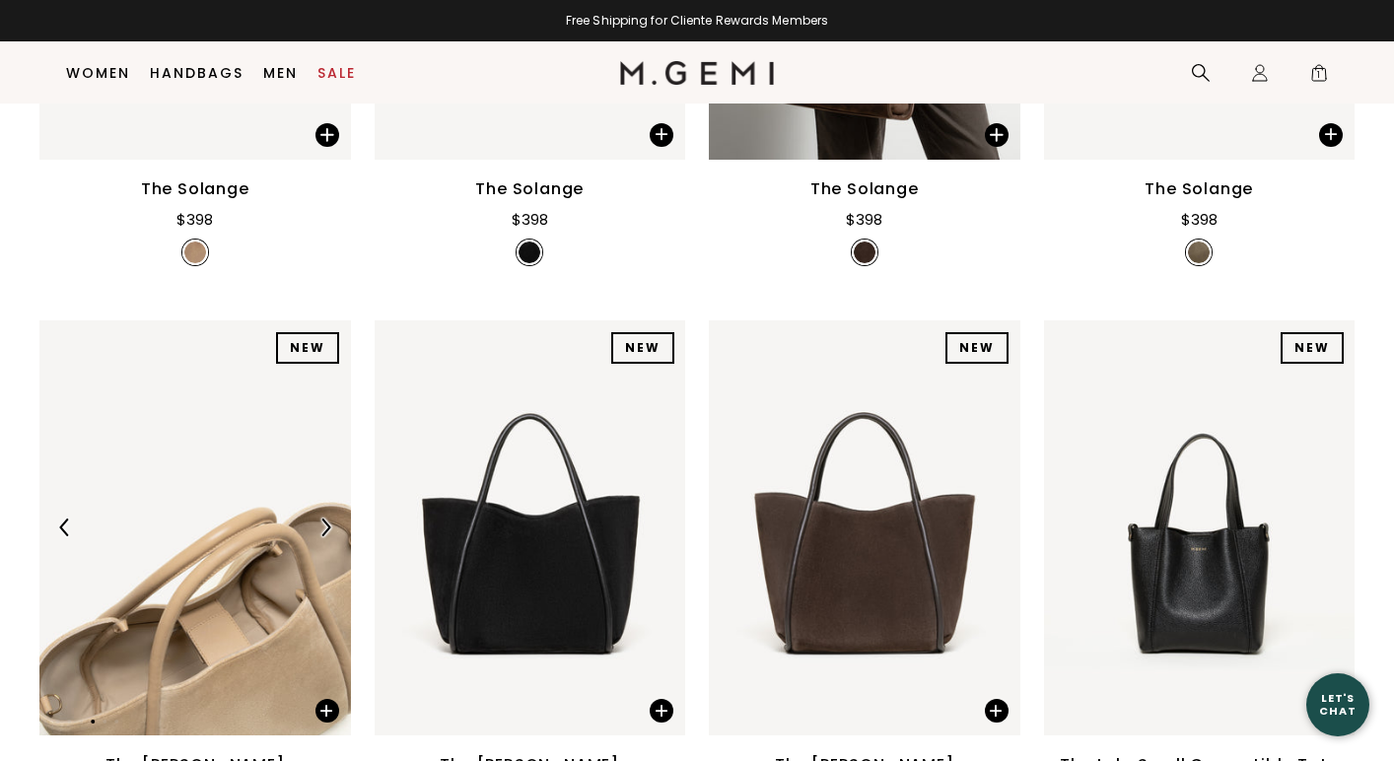
click at [325, 529] on img at bounding box center [326, 528] width 18 height 18
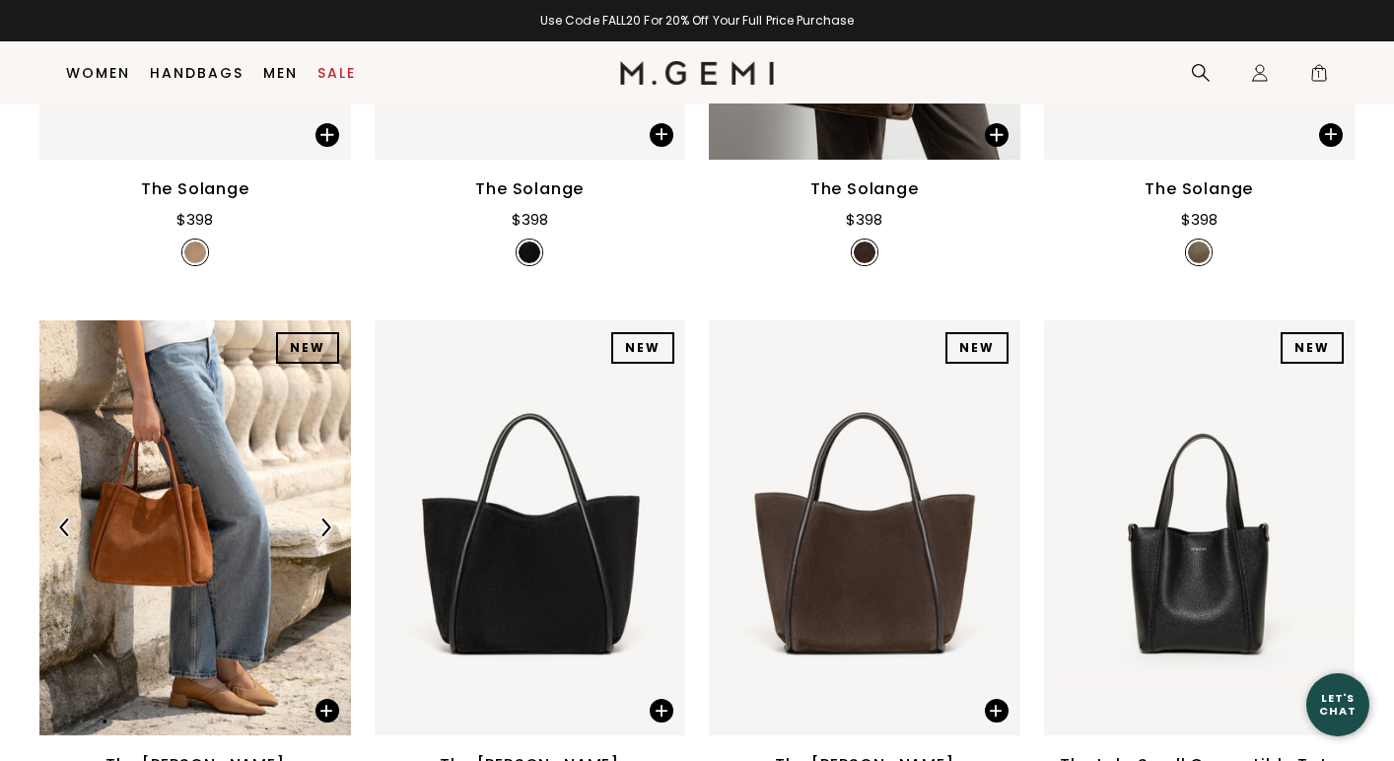
click at [325, 529] on img at bounding box center [326, 528] width 18 height 18
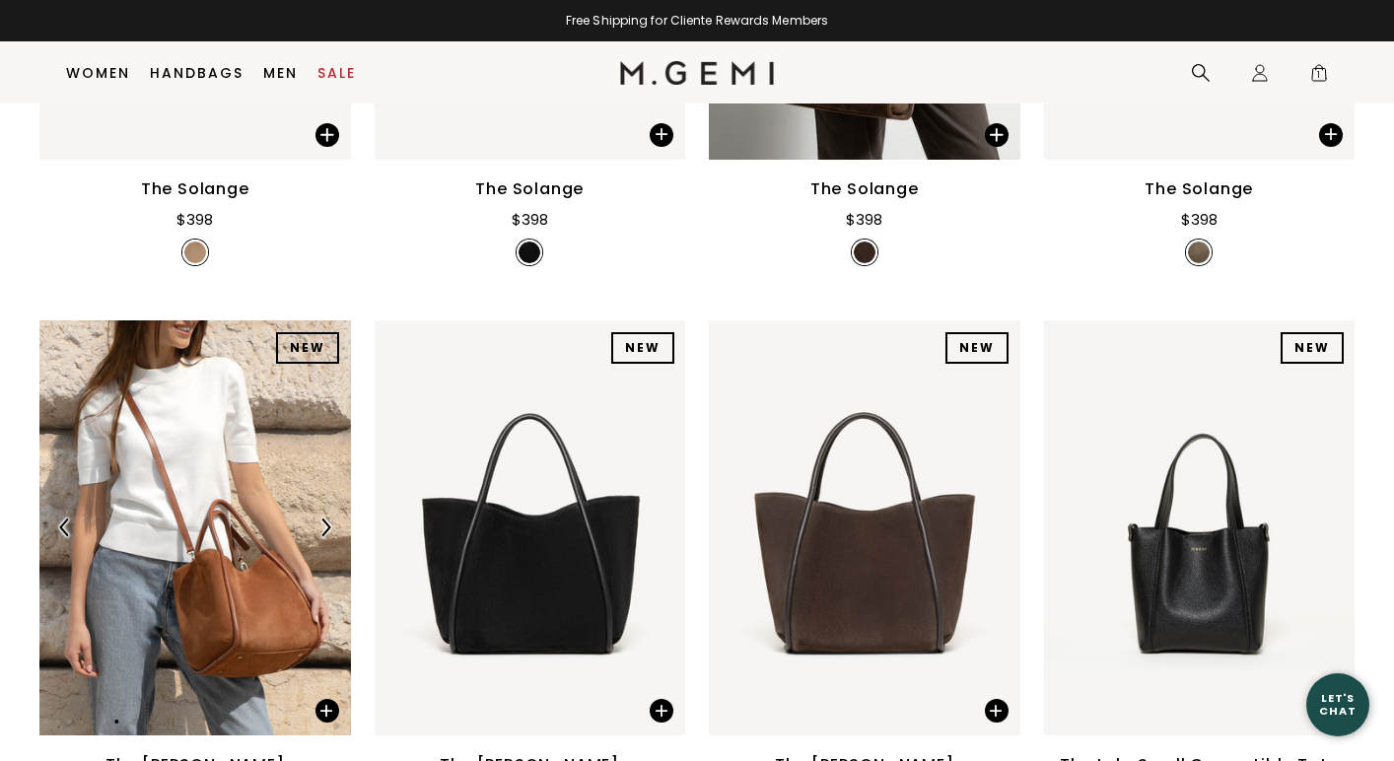
click at [325, 528] on img at bounding box center [326, 528] width 18 height 18
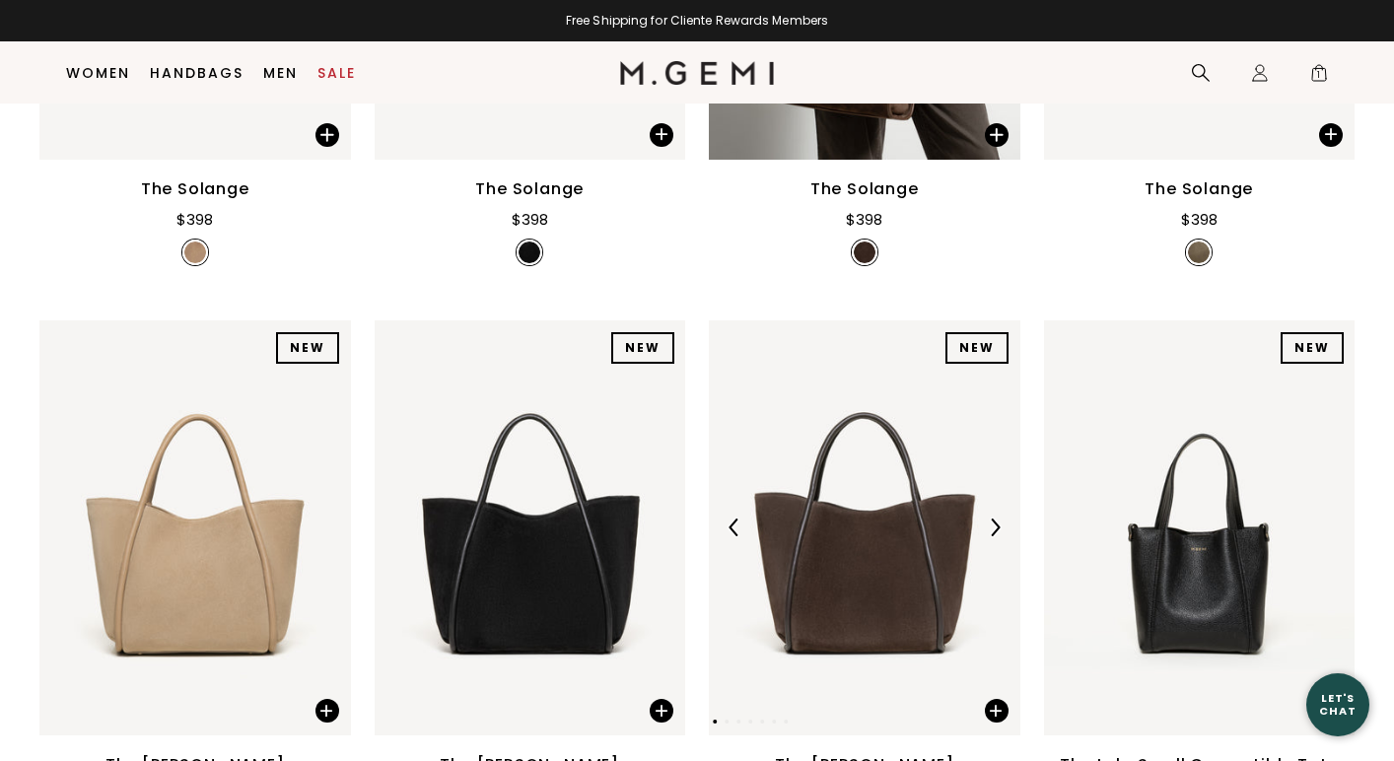
click at [989, 520] on img at bounding box center [995, 528] width 18 height 18
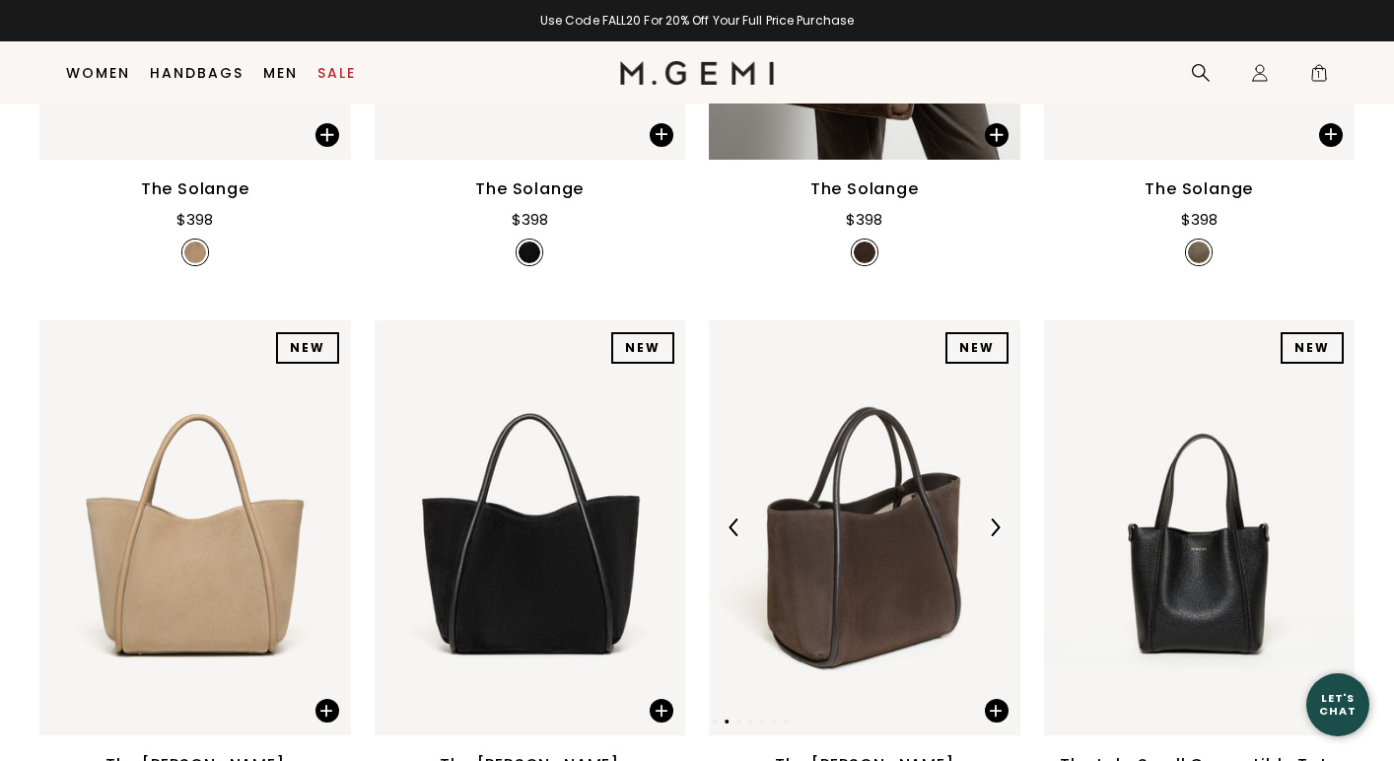
click at [989, 520] on img at bounding box center [995, 528] width 18 height 18
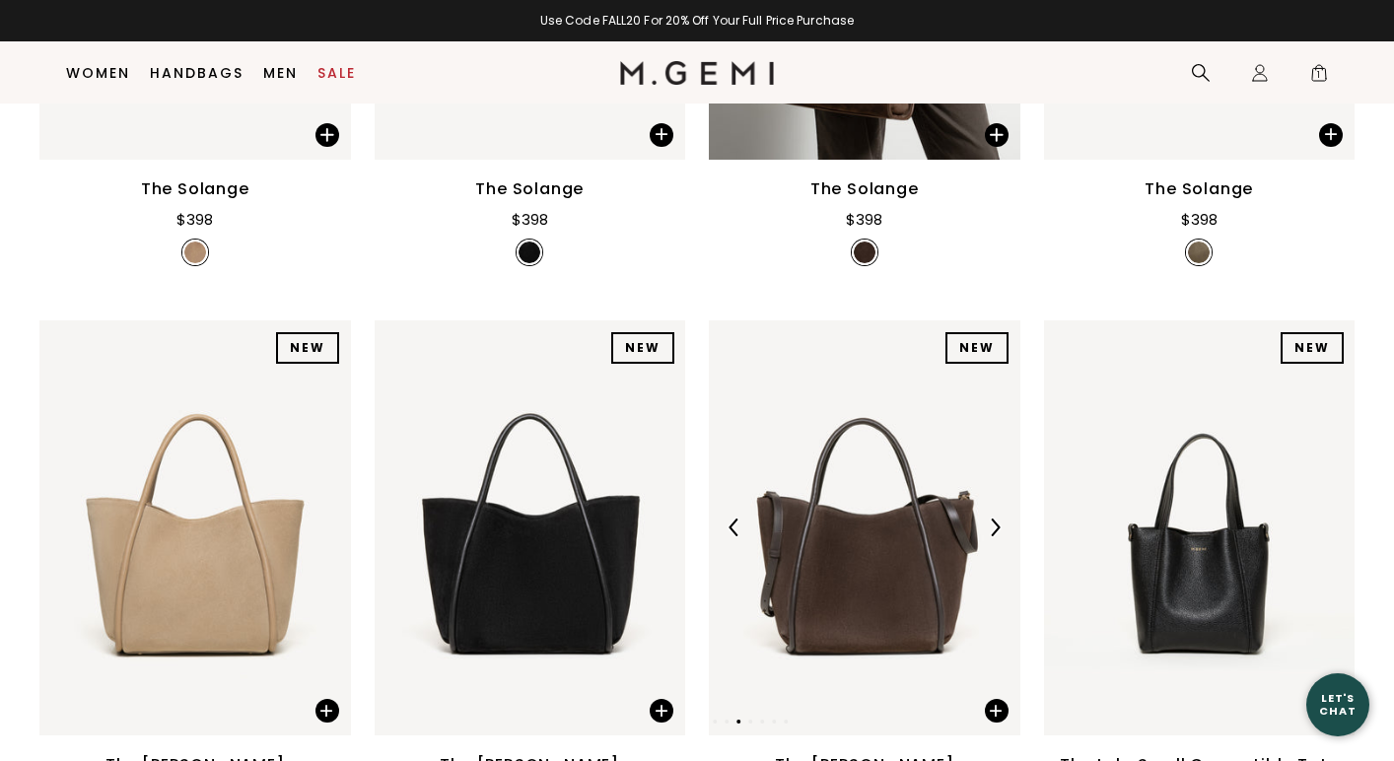
click at [989, 519] on img at bounding box center [995, 528] width 18 height 18
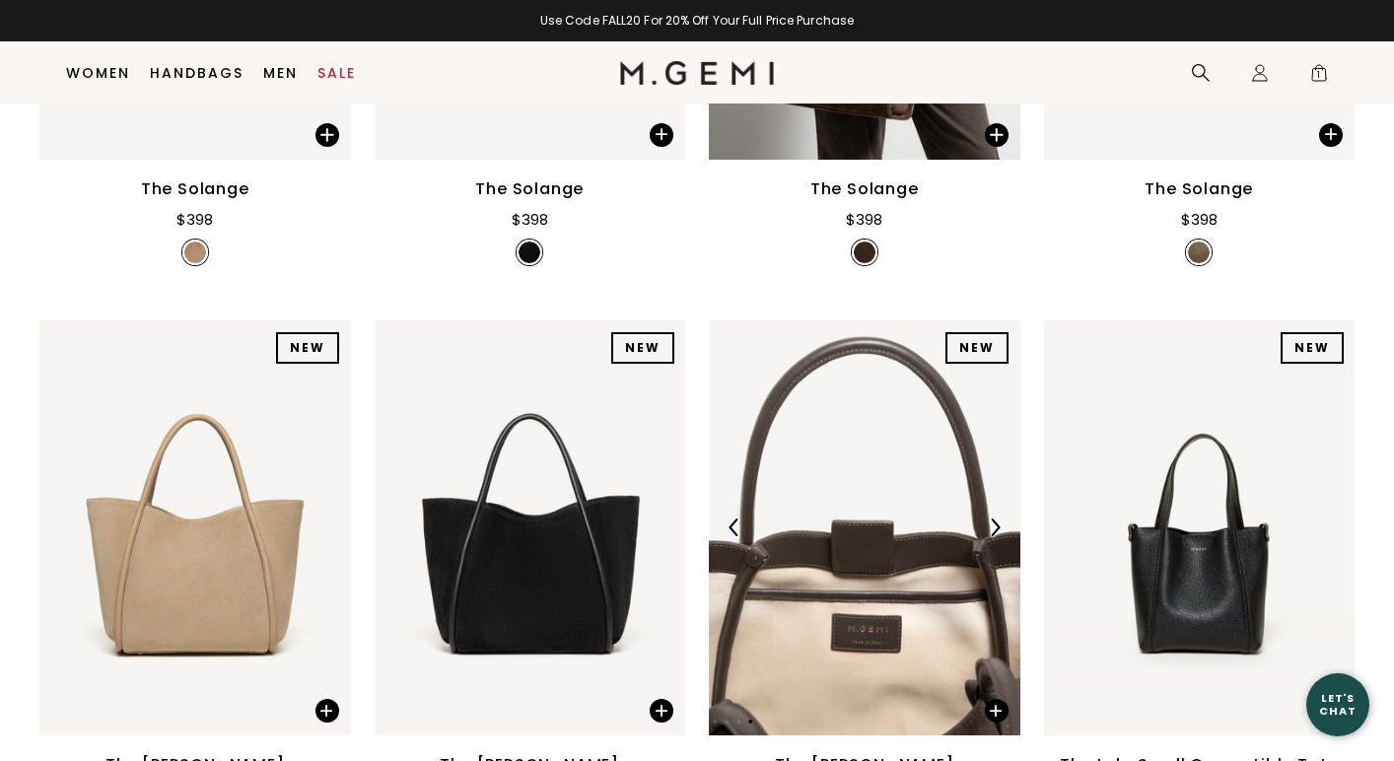
click at [989, 519] on img at bounding box center [995, 528] width 18 height 18
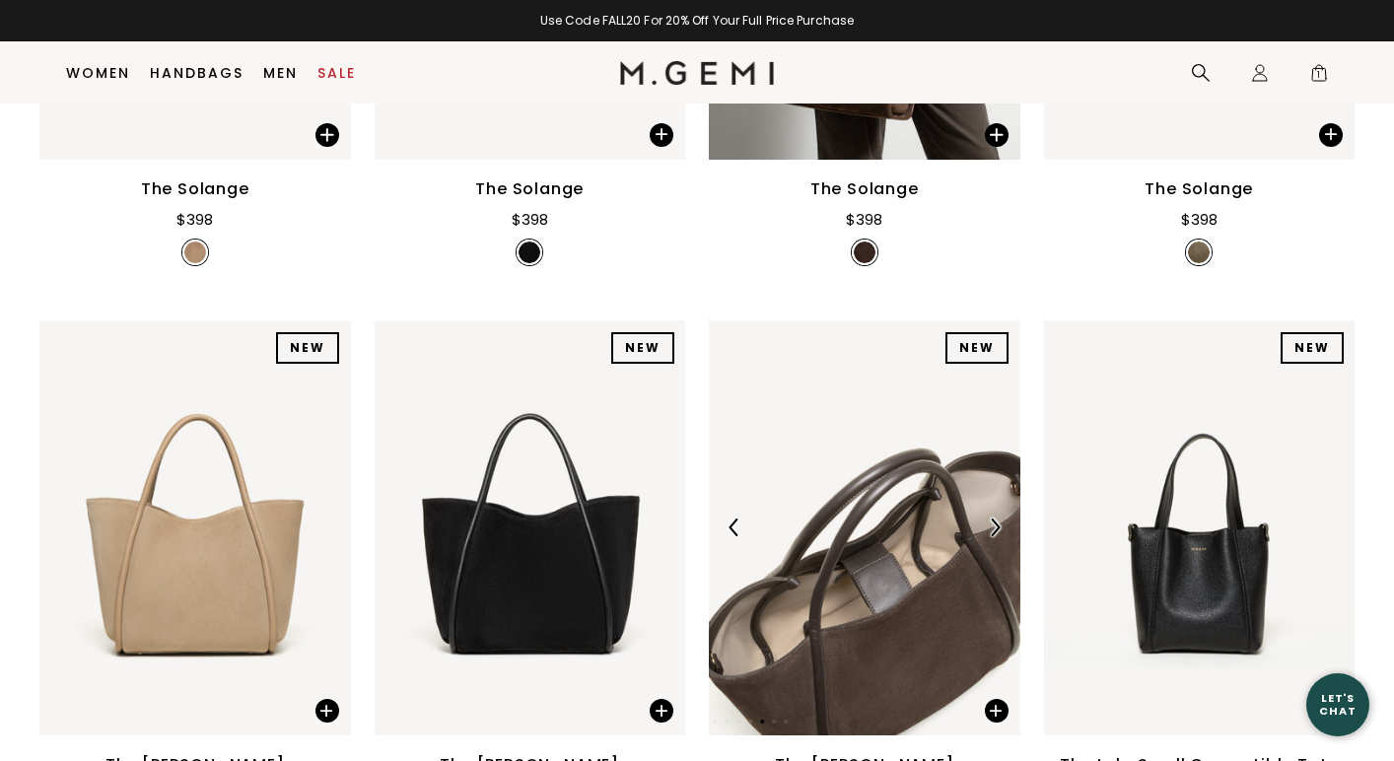
click at [989, 519] on img at bounding box center [995, 528] width 18 height 18
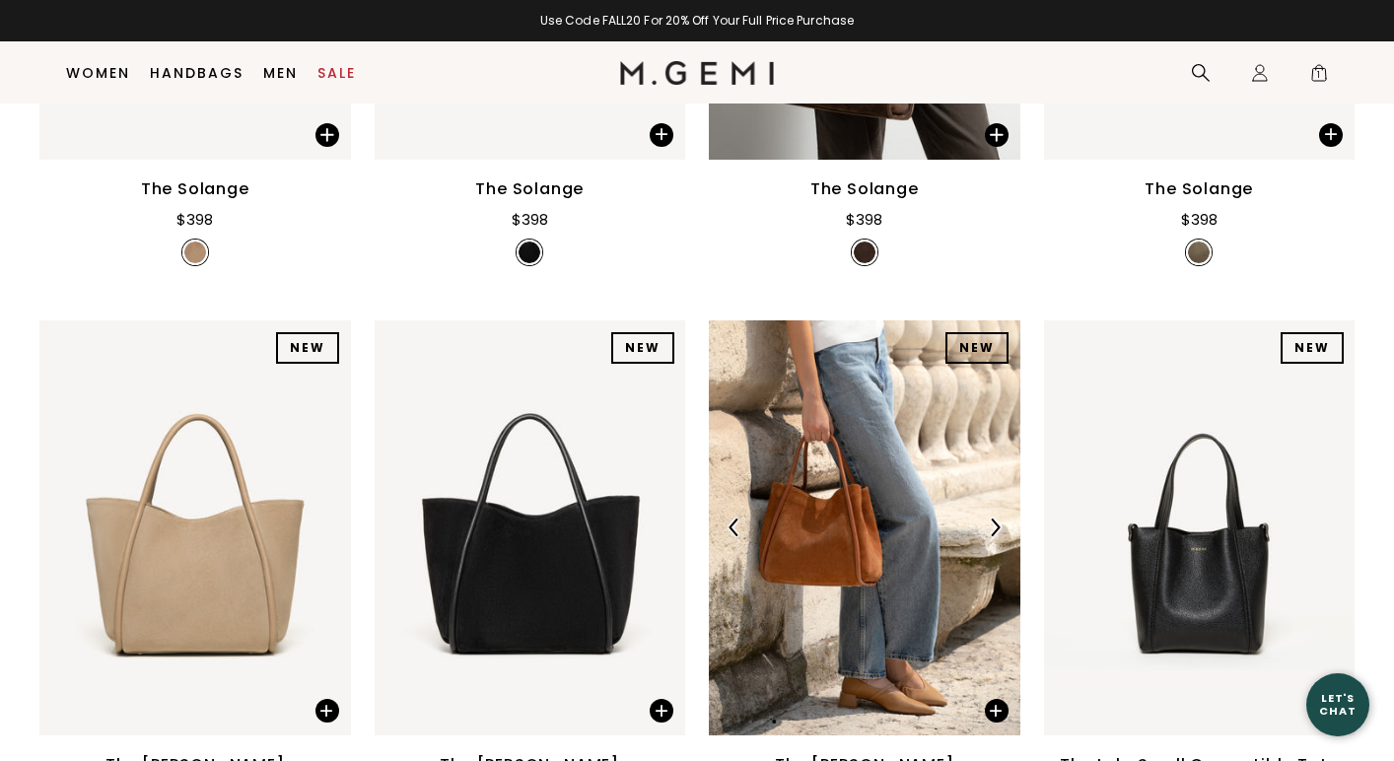
click at [989, 519] on img at bounding box center [995, 528] width 18 height 18
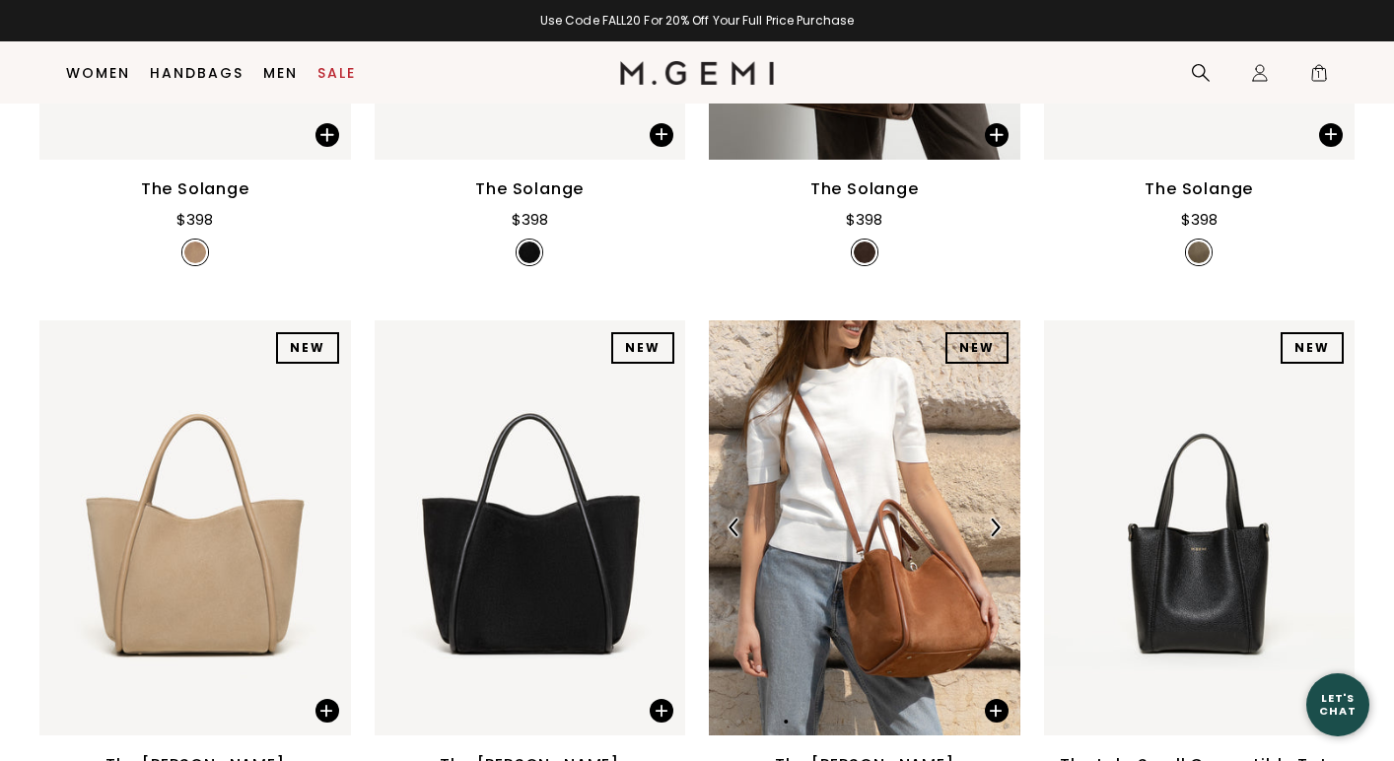
click at [989, 519] on img at bounding box center [995, 528] width 18 height 18
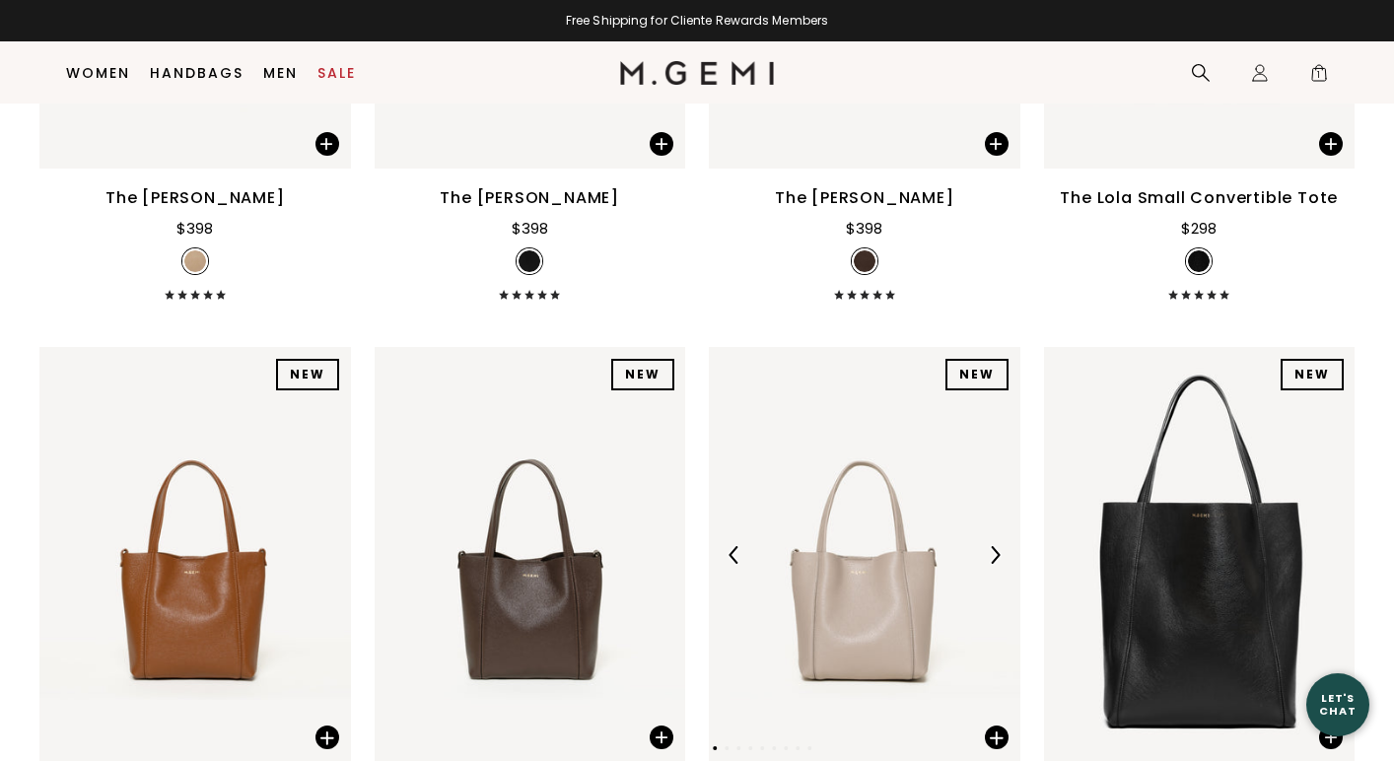
scroll to position [1809, 0]
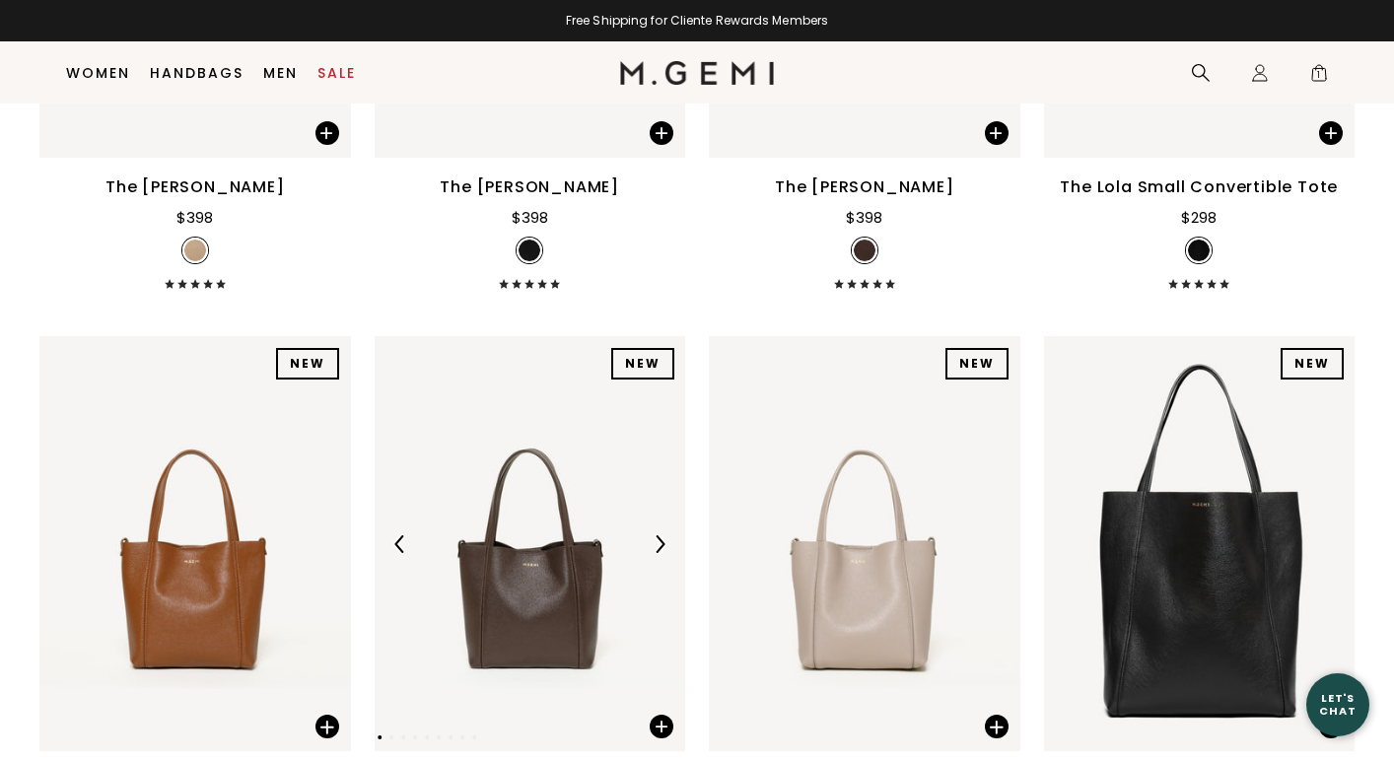
click at [657, 541] on img at bounding box center [660, 544] width 18 height 18
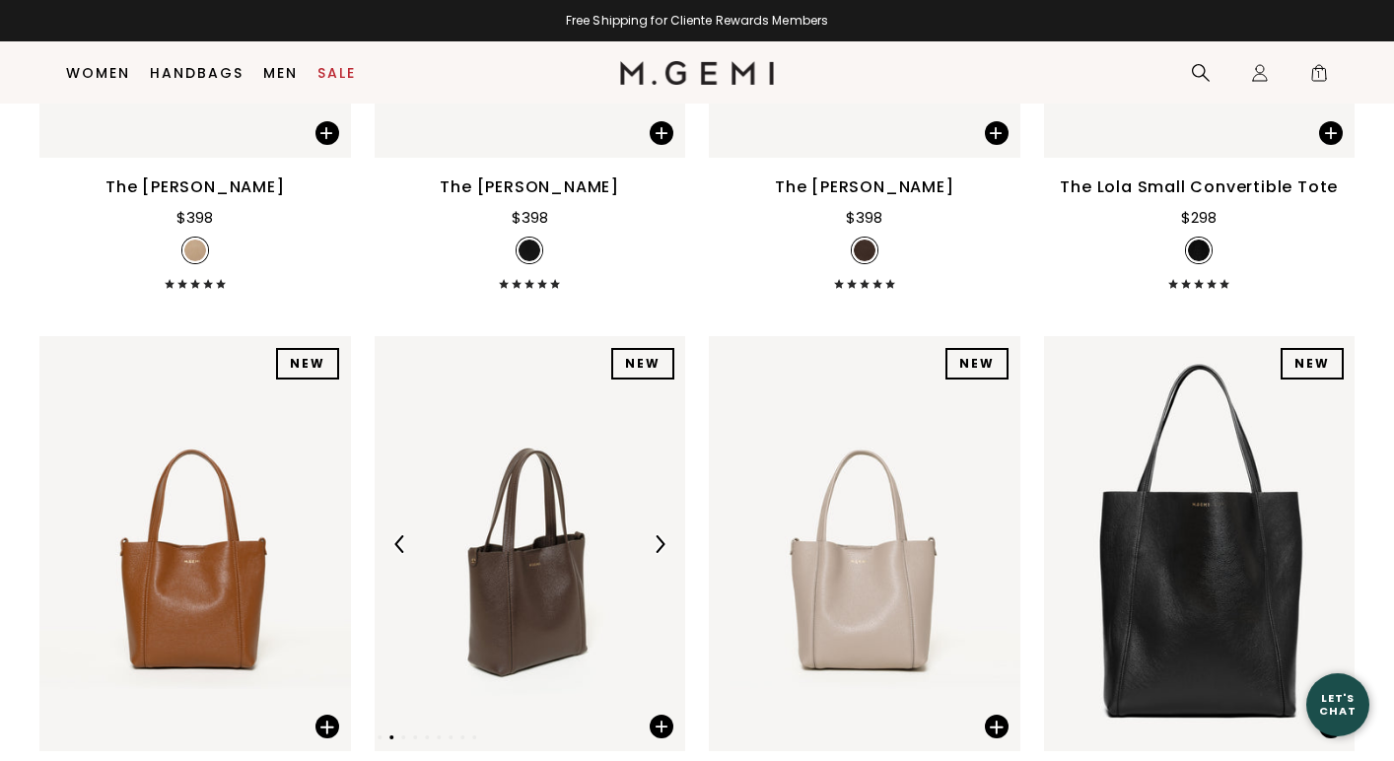
click at [657, 541] on img at bounding box center [660, 544] width 18 height 18
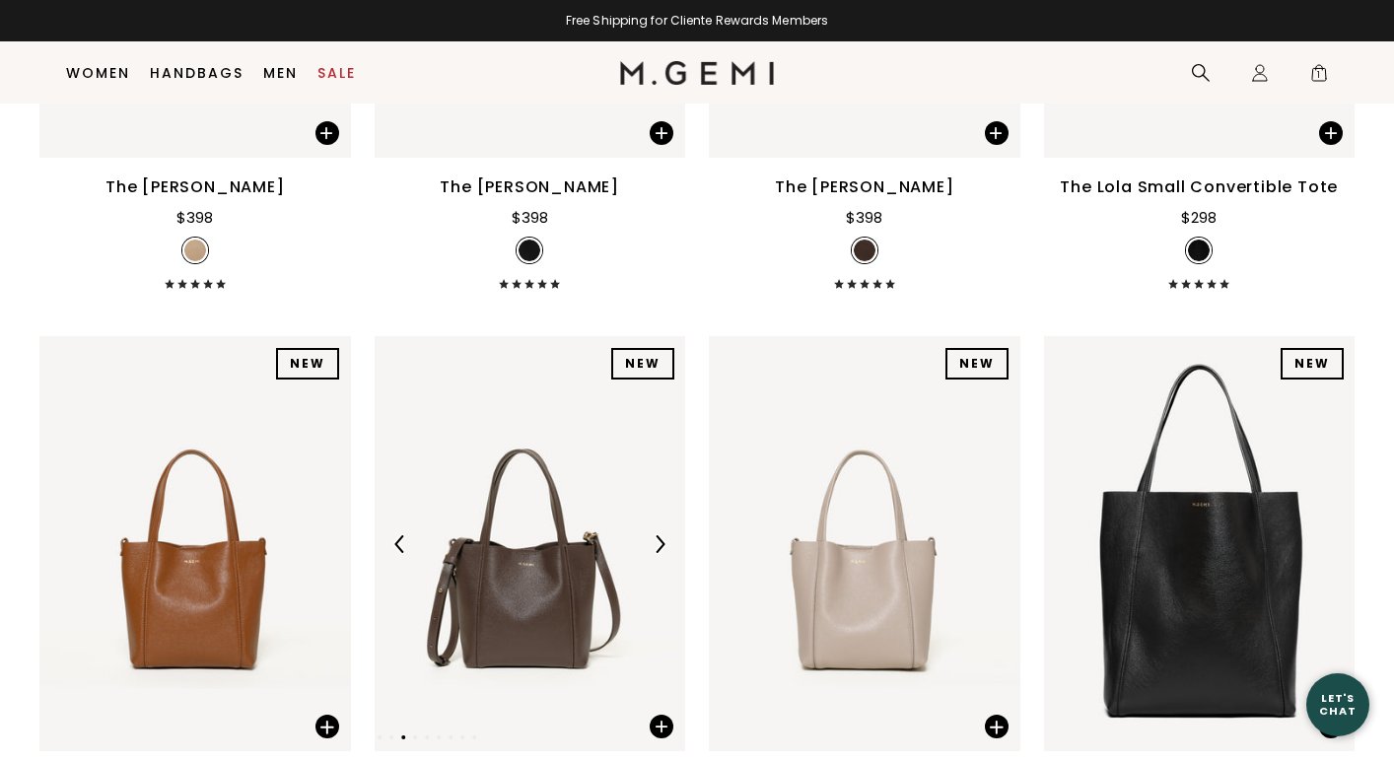
click at [657, 541] on img at bounding box center [660, 544] width 18 height 18
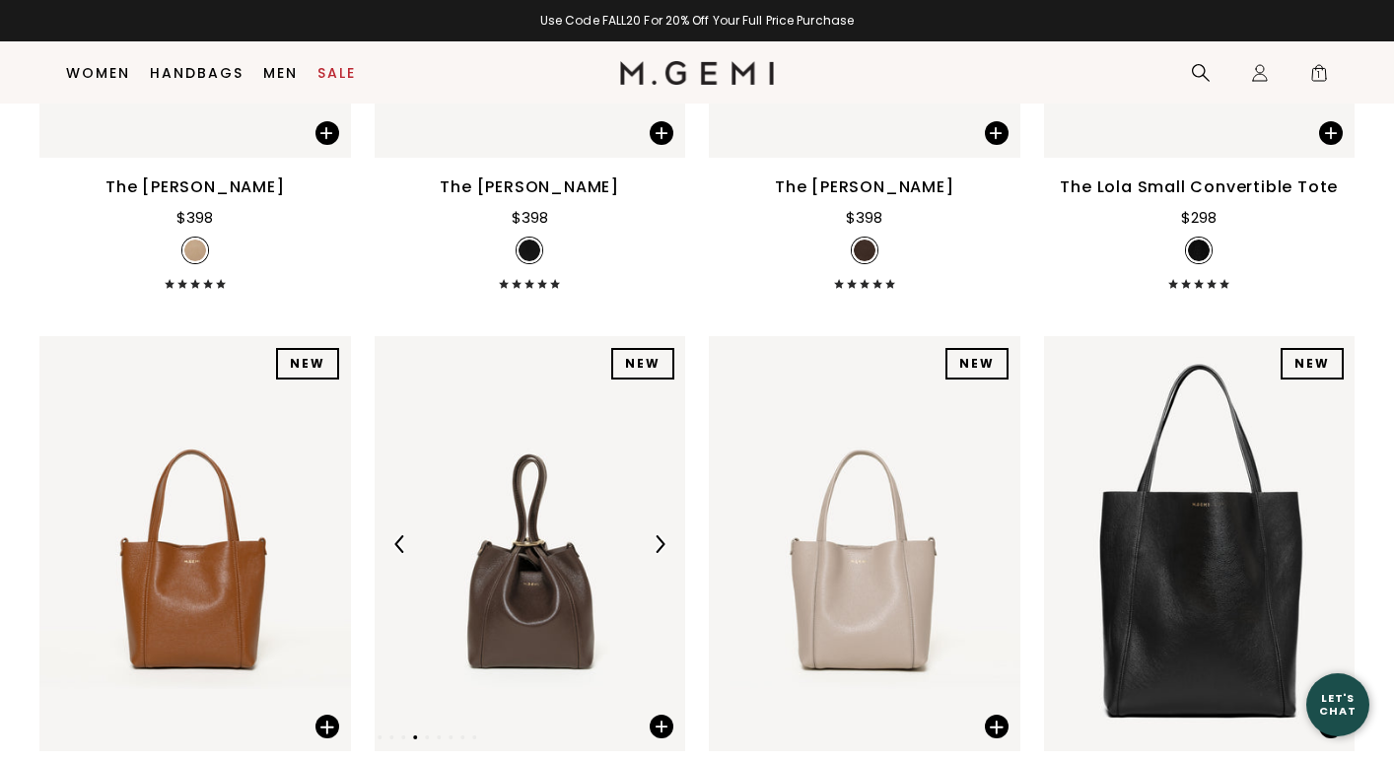
click at [657, 541] on img at bounding box center [660, 544] width 18 height 18
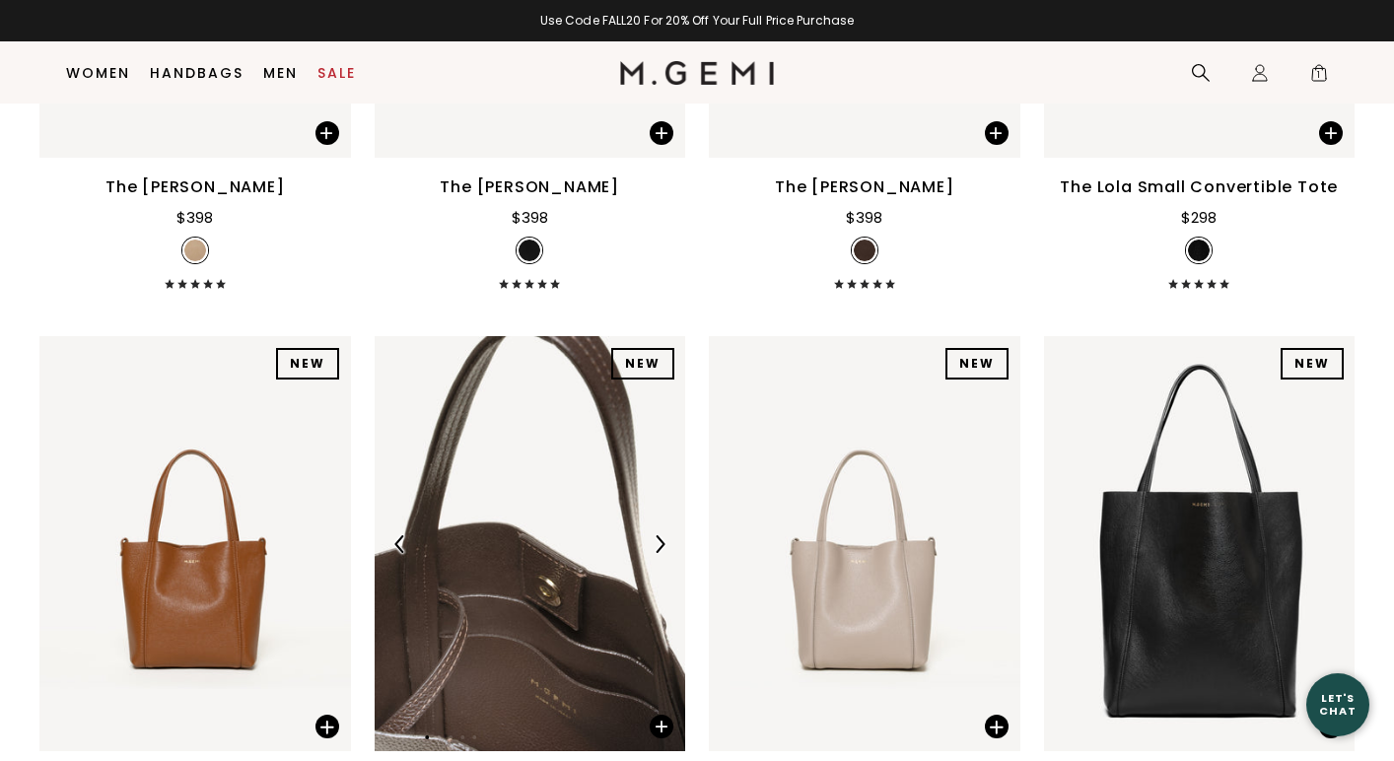
click at [657, 541] on img at bounding box center [660, 544] width 18 height 18
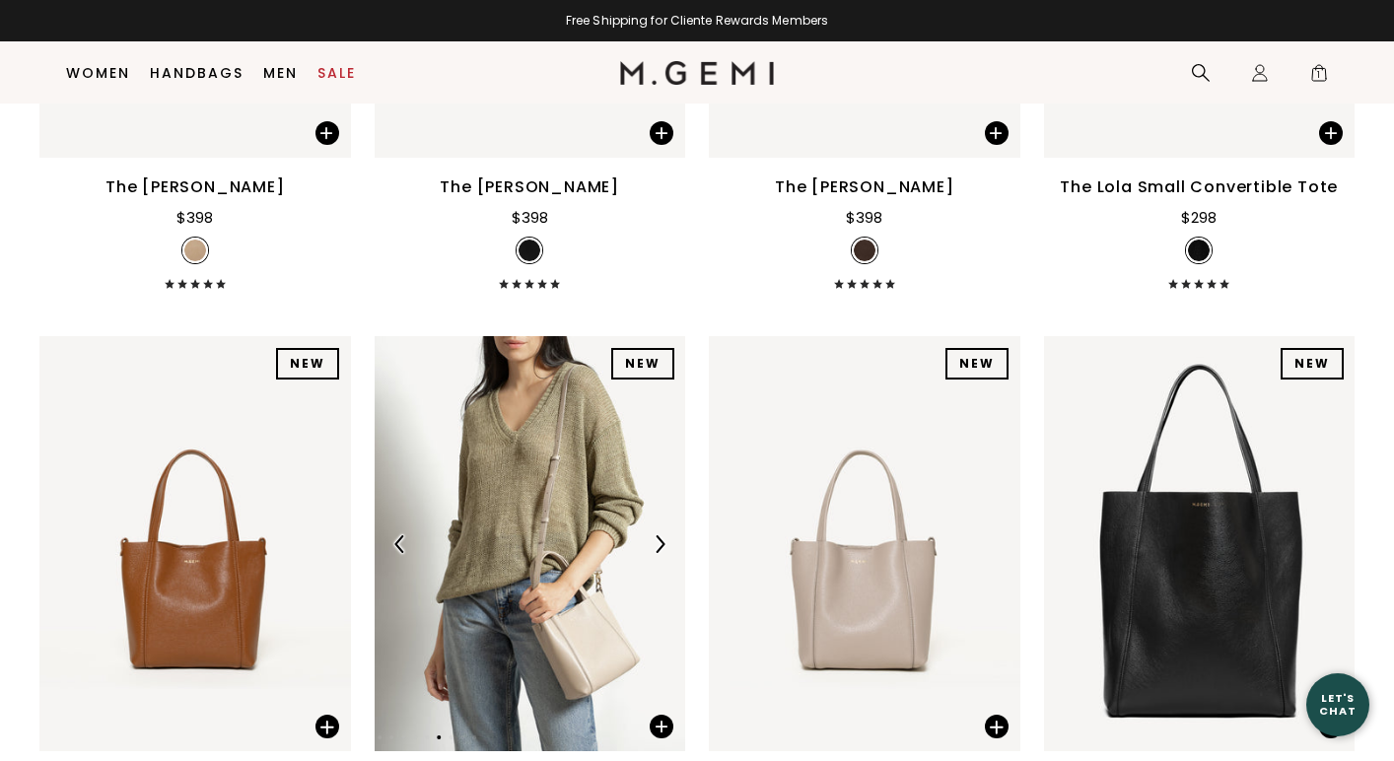
click at [657, 541] on img at bounding box center [660, 544] width 18 height 18
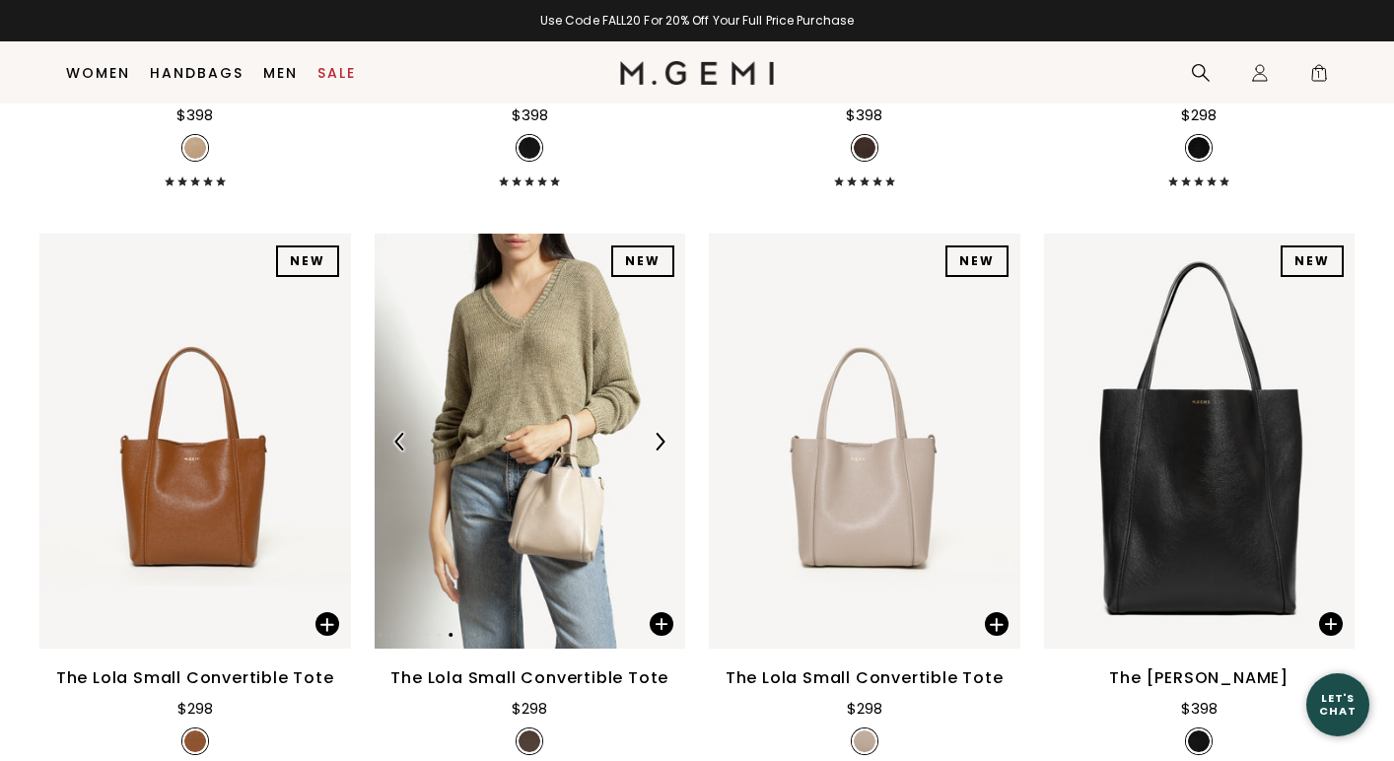
scroll to position [1917, 0]
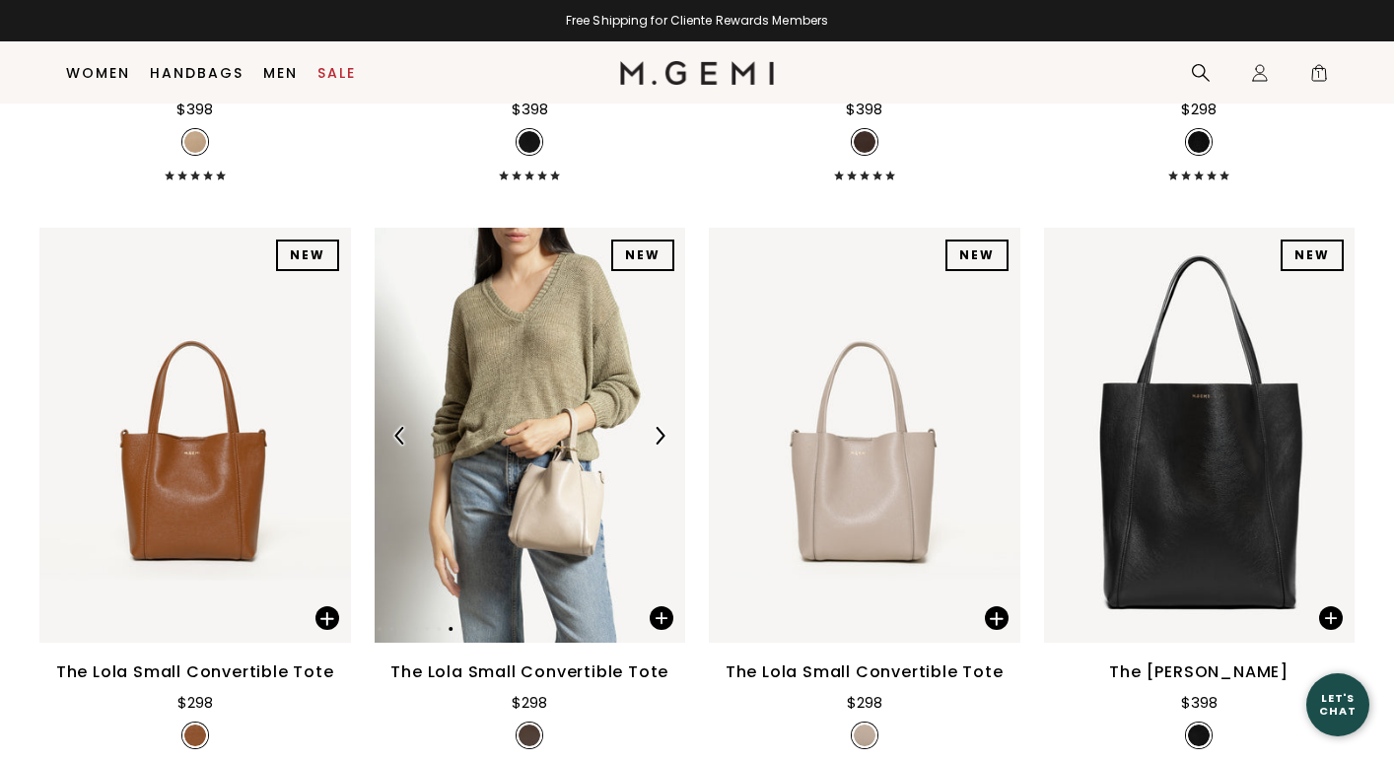
click at [660, 433] on img at bounding box center [660, 436] width 18 height 18
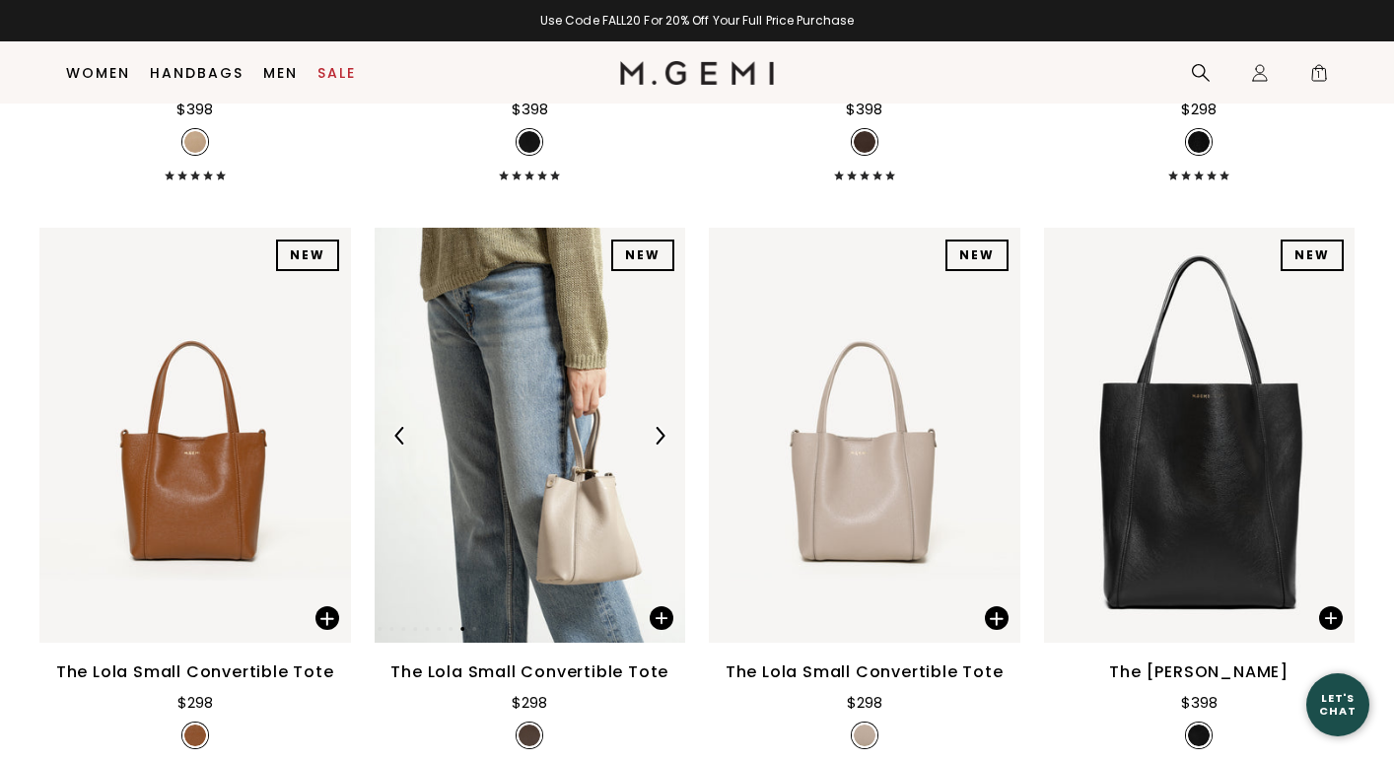
click at [660, 434] on img at bounding box center [660, 436] width 18 height 18
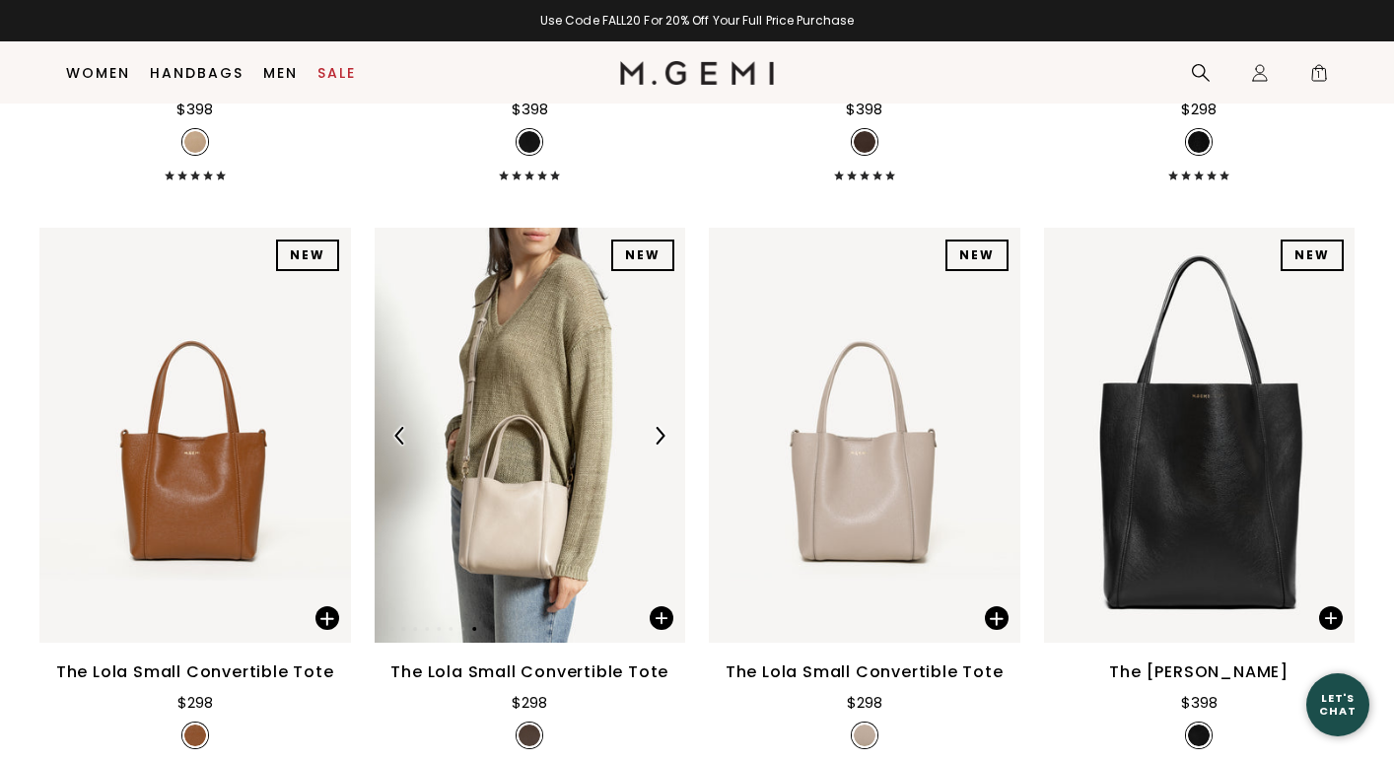
click at [660, 434] on img at bounding box center [660, 436] width 18 height 18
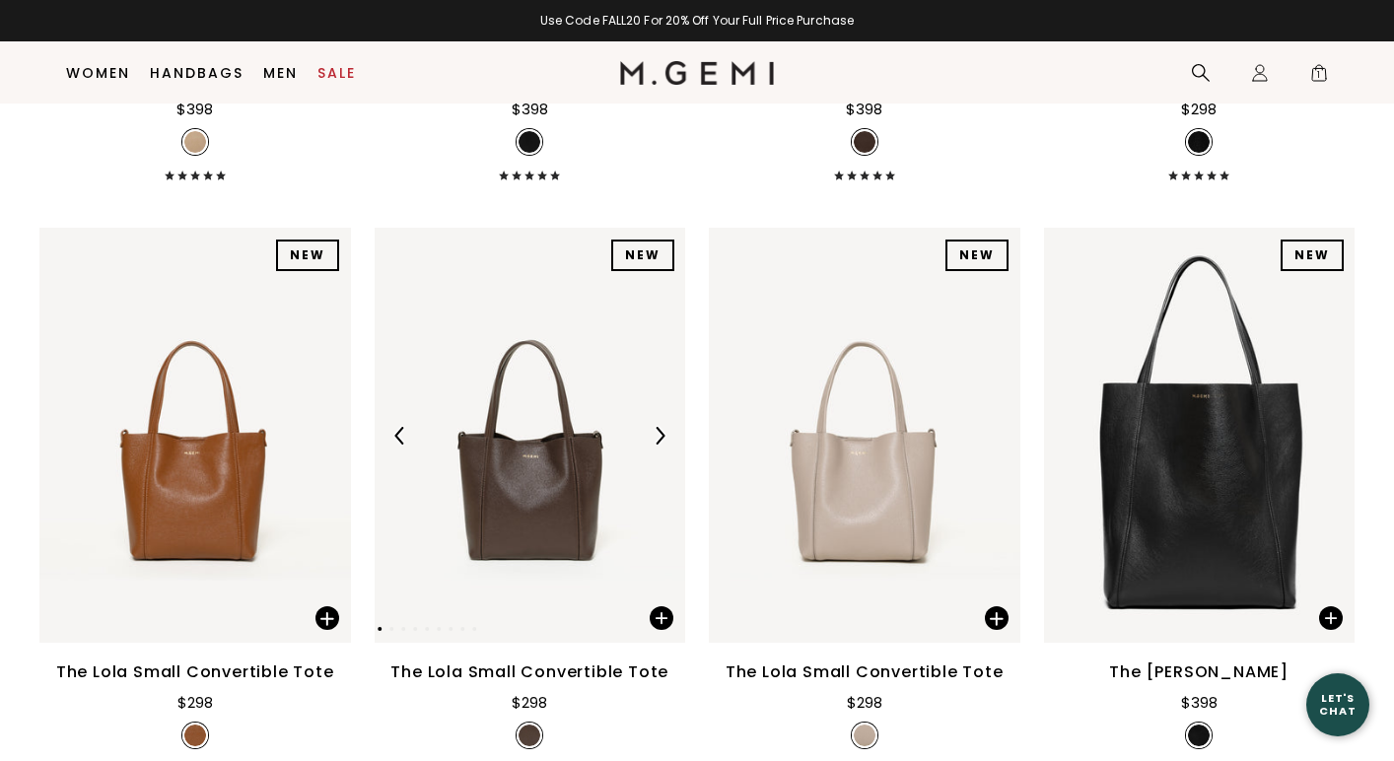
click at [660, 434] on img at bounding box center [660, 436] width 18 height 18
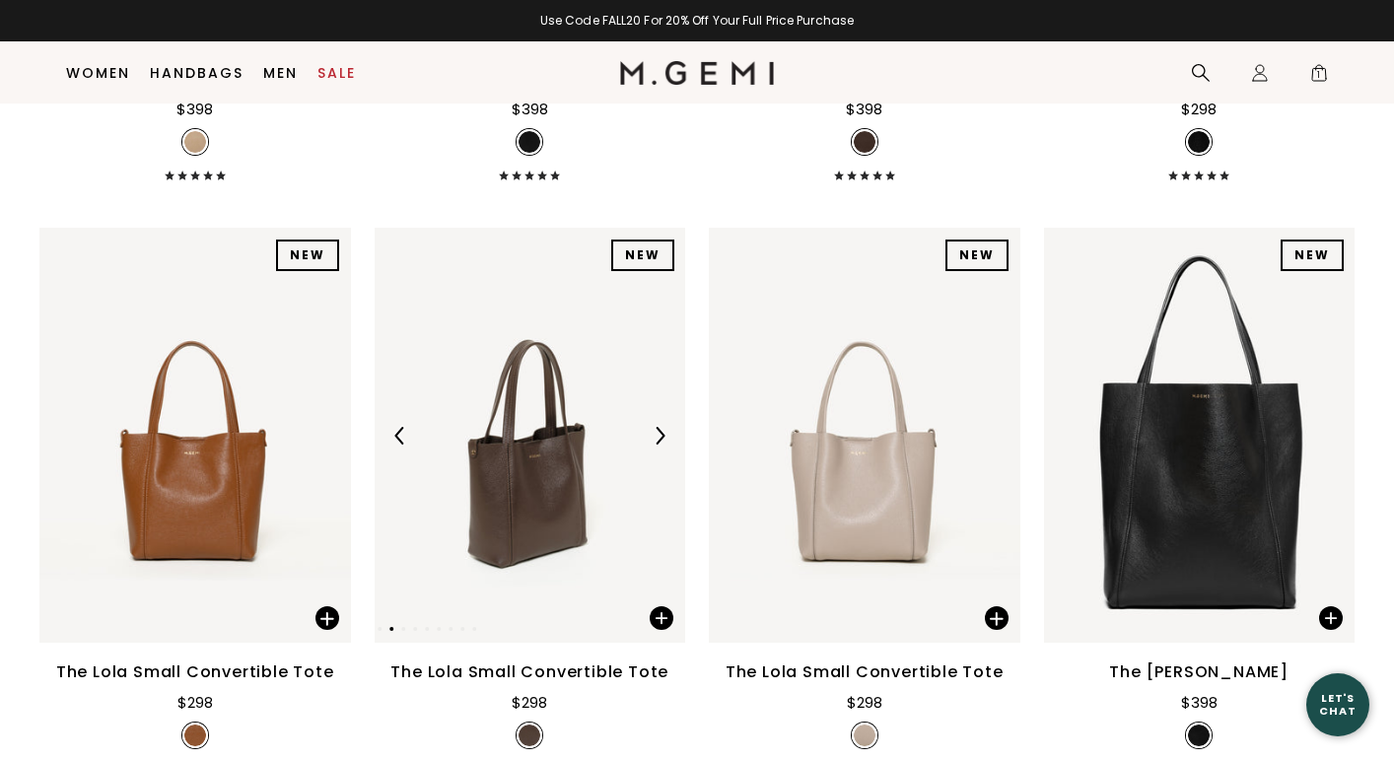
click at [661, 436] on img at bounding box center [660, 436] width 18 height 18
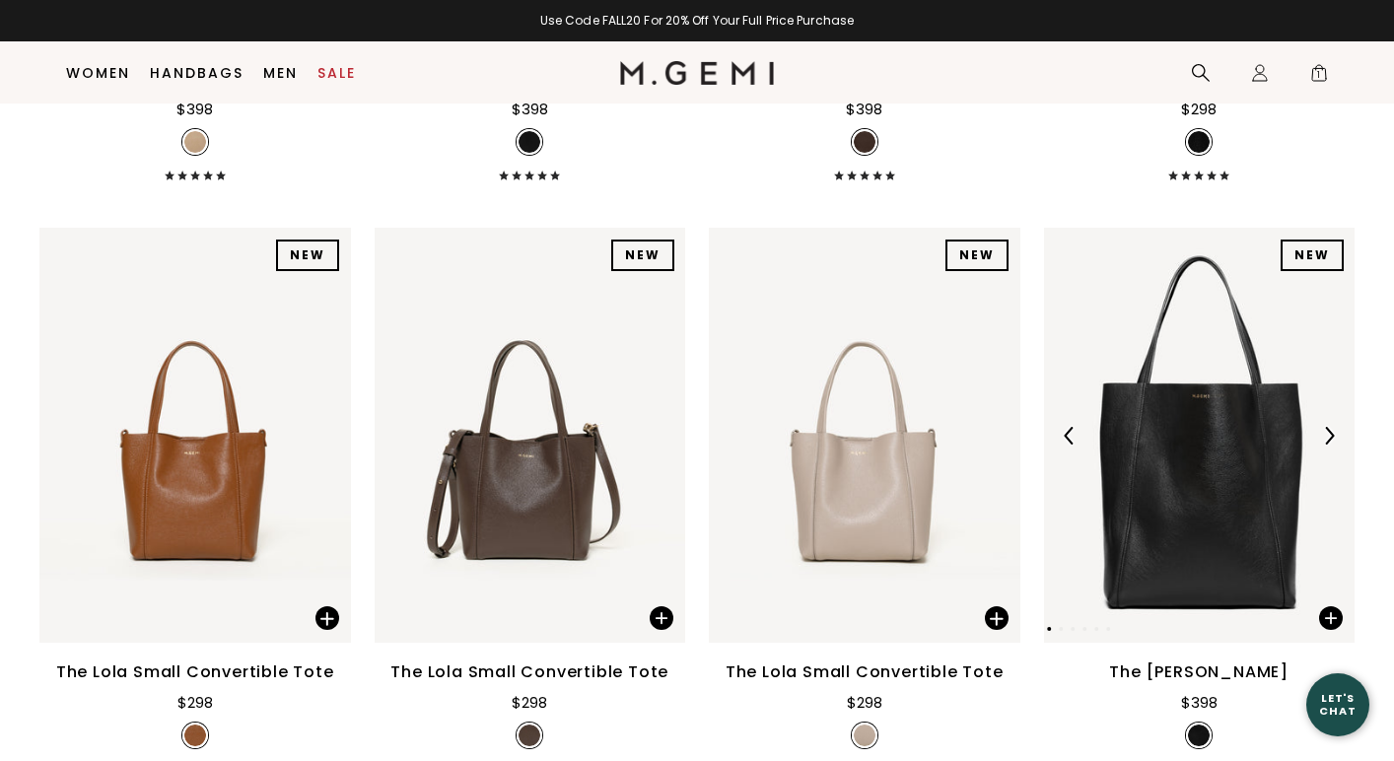
click at [1325, 430] on img at bounding box center [1329, 436] width 18 height 18
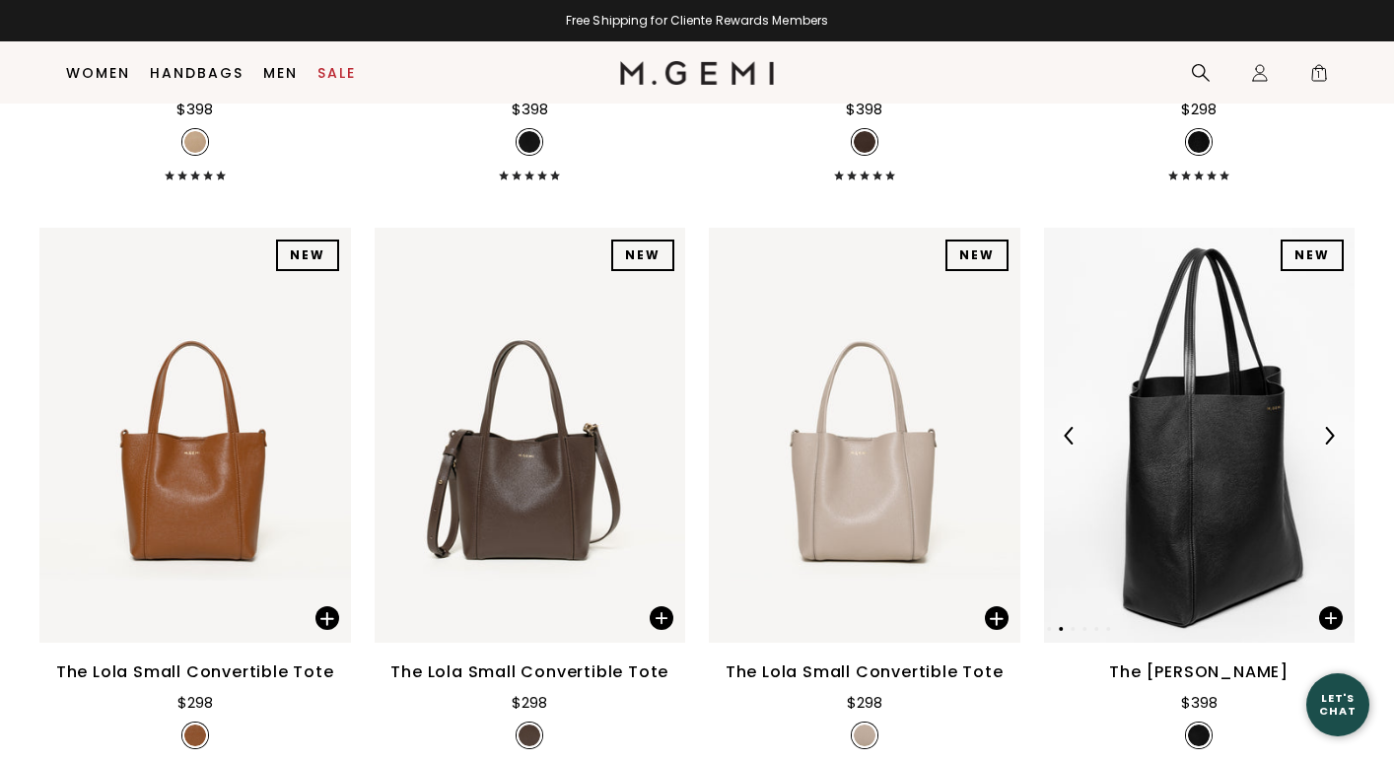
click at [1325, 430] on img at bounding box center [1329, 436] width 18 height 18
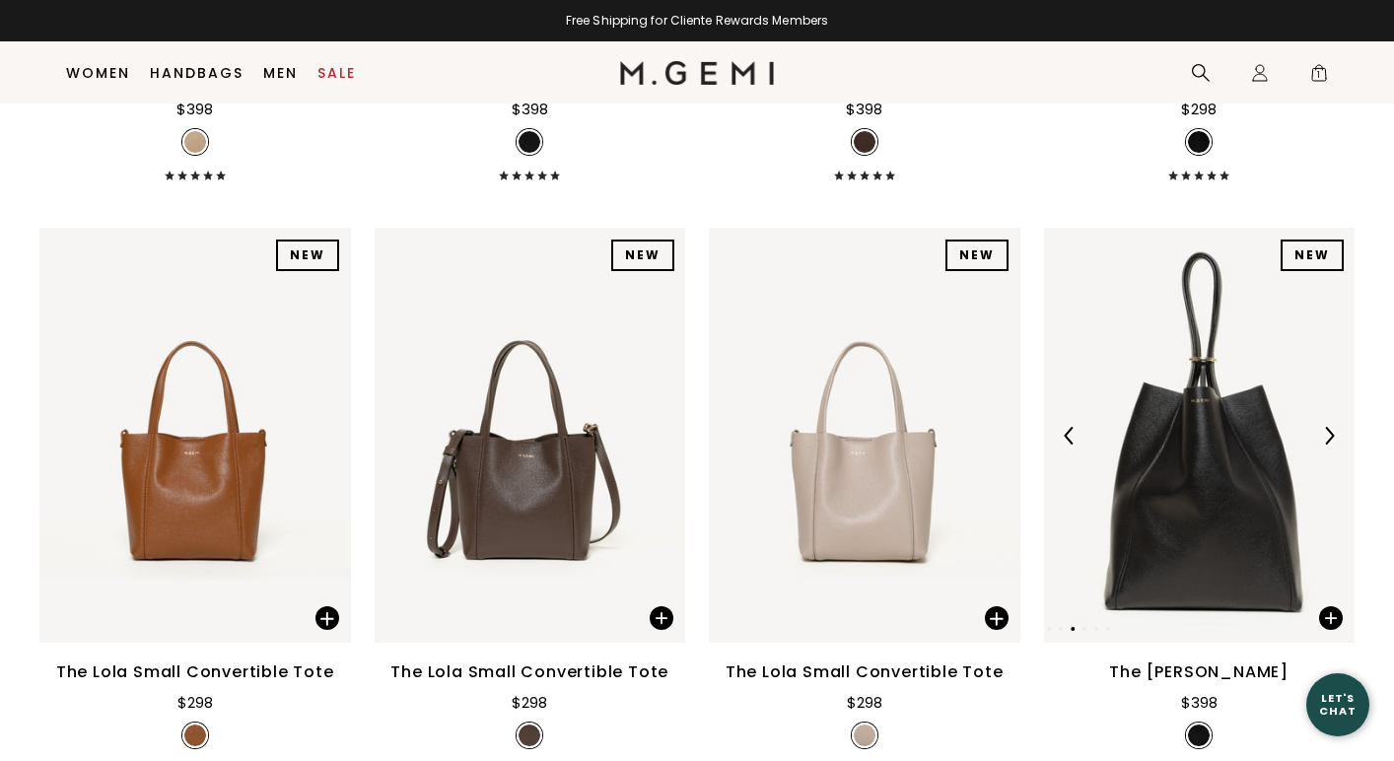
click at [1325, 430] on img at bounding box center [1329, 436] width 18 height 18
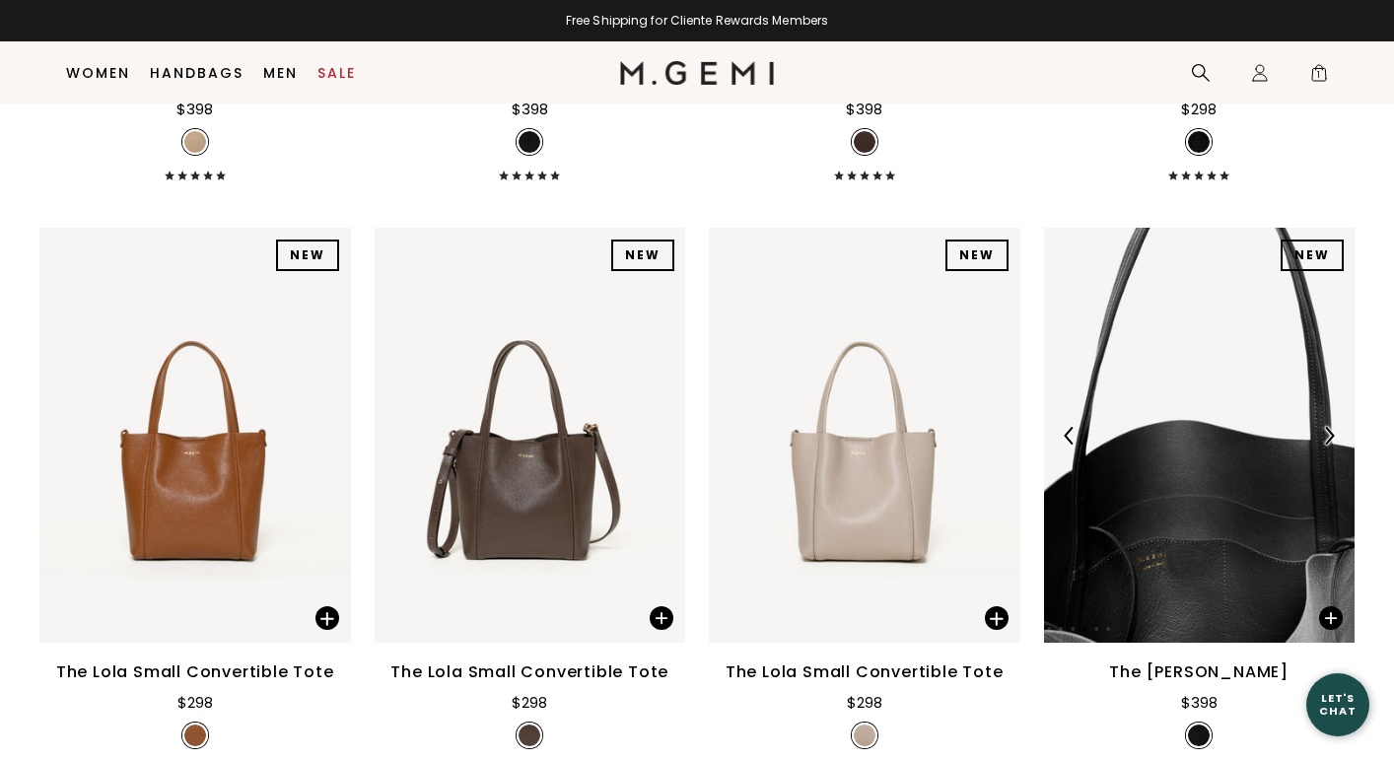
click at [1325, 430] on img at bounding box center [1329, 436] width 18 height 18
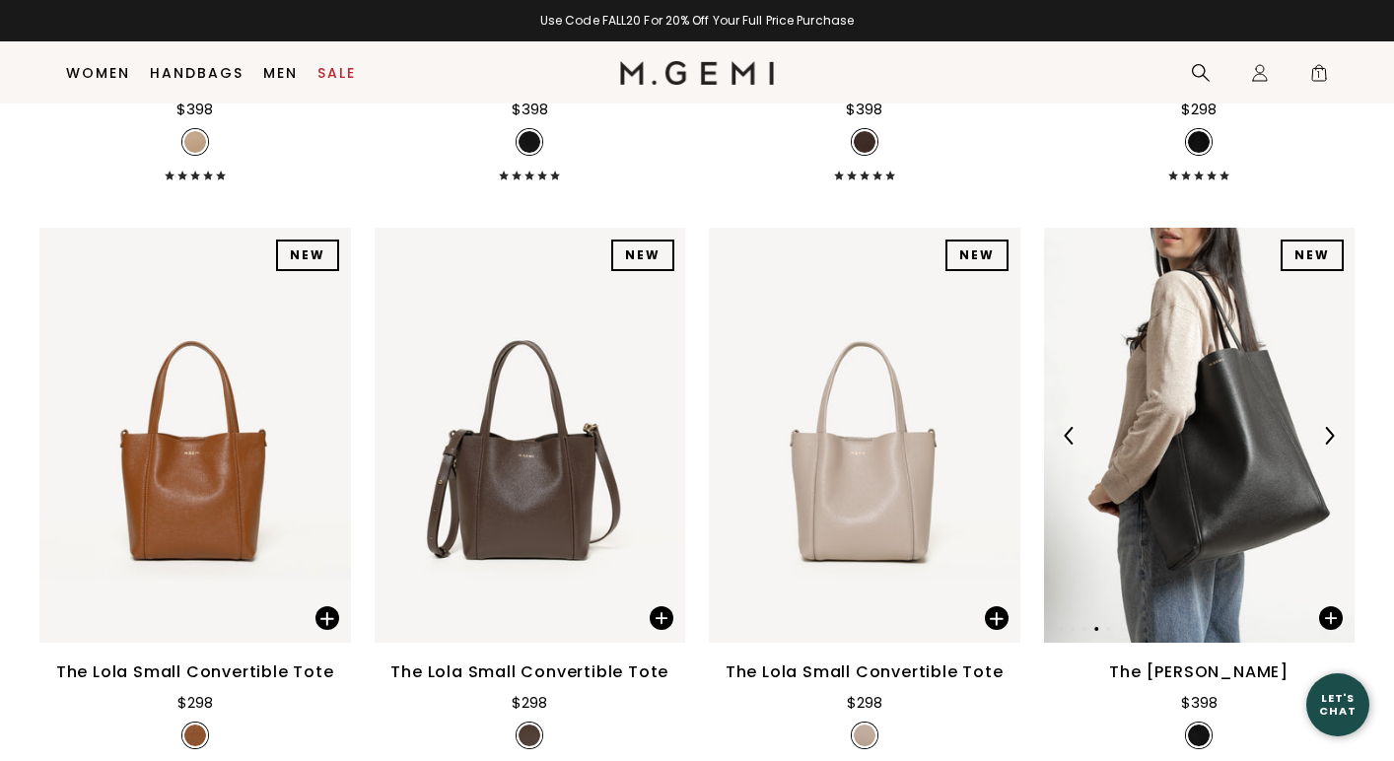
click at [1325, 430] on img at bounding box center [1329, 436] width 18 height 18
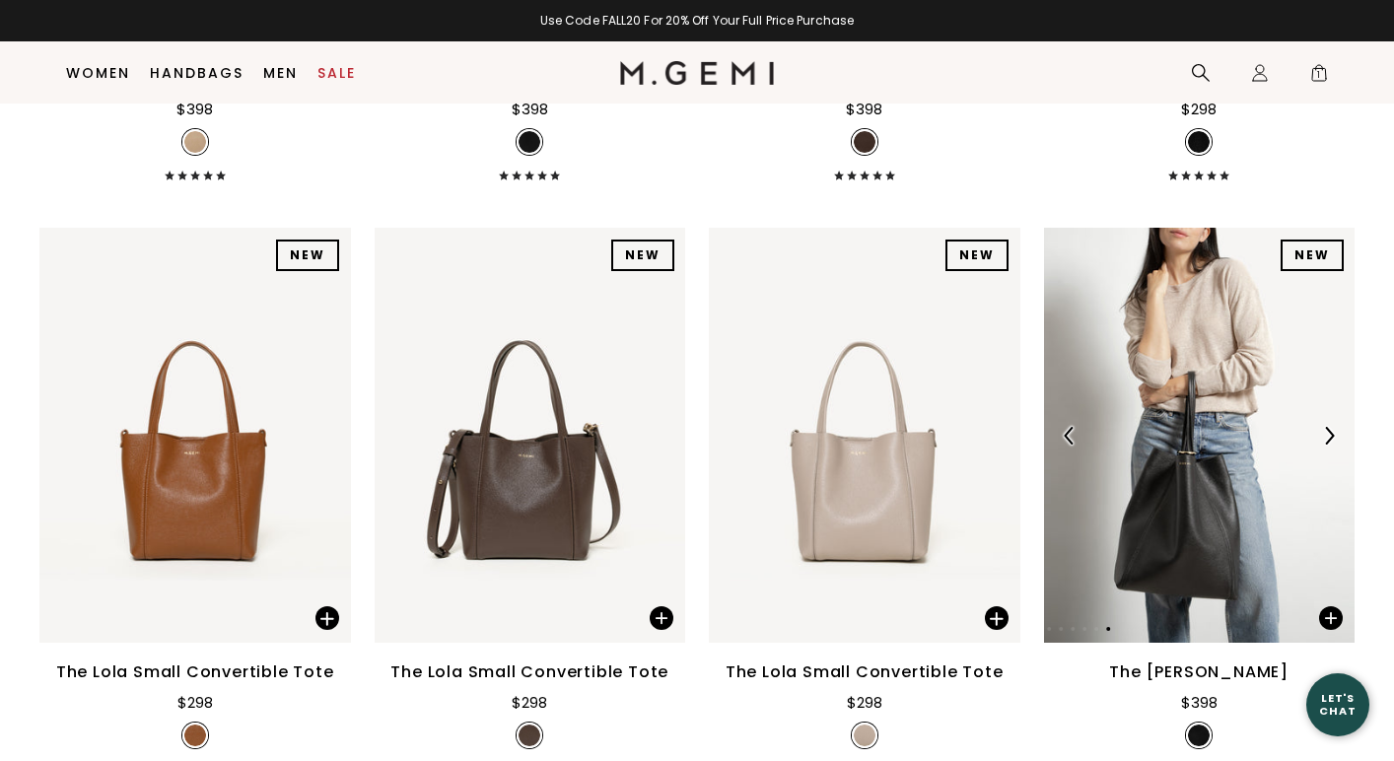
click at [1325, 430] on img at bounding box center [1329, 436] width 18 height 18
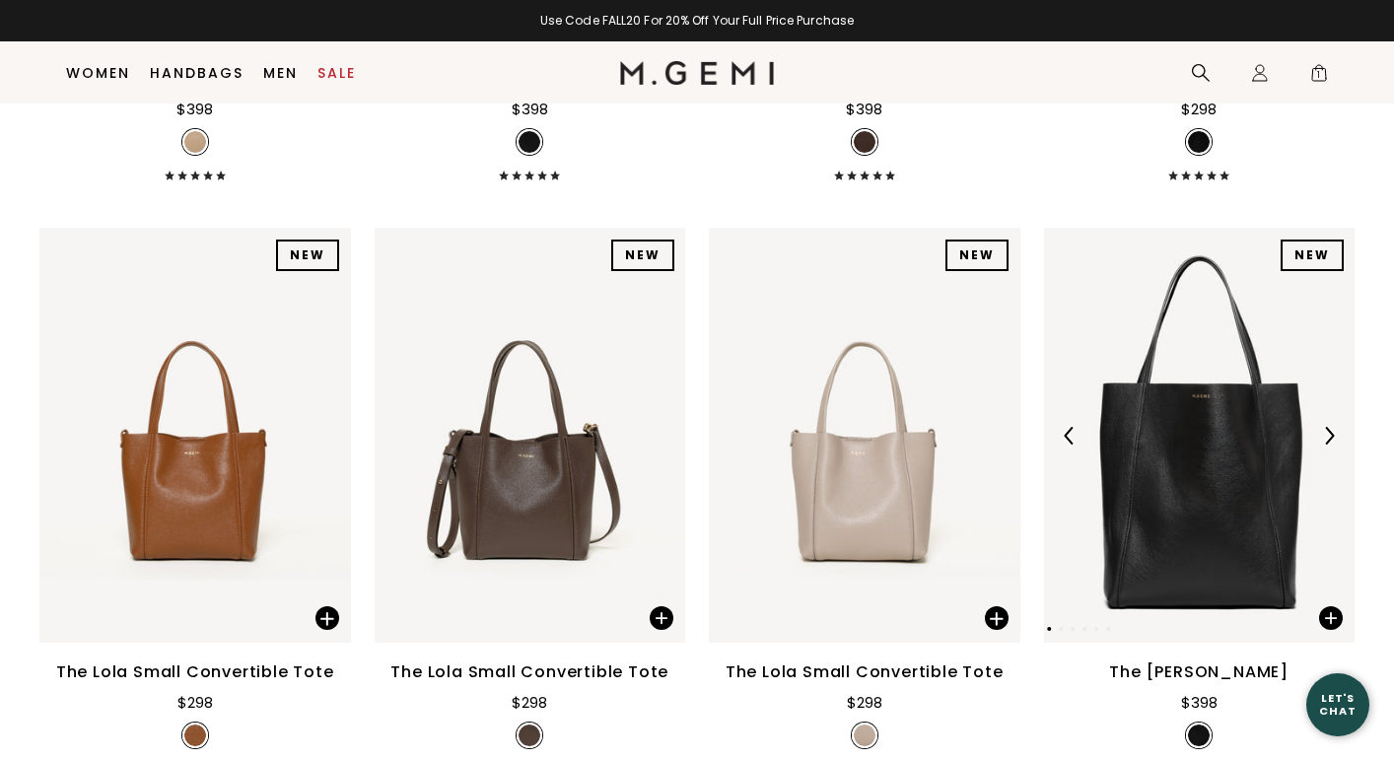
click at [1325, 430] on img at bounding box center [1329, 436] width 18 height 18
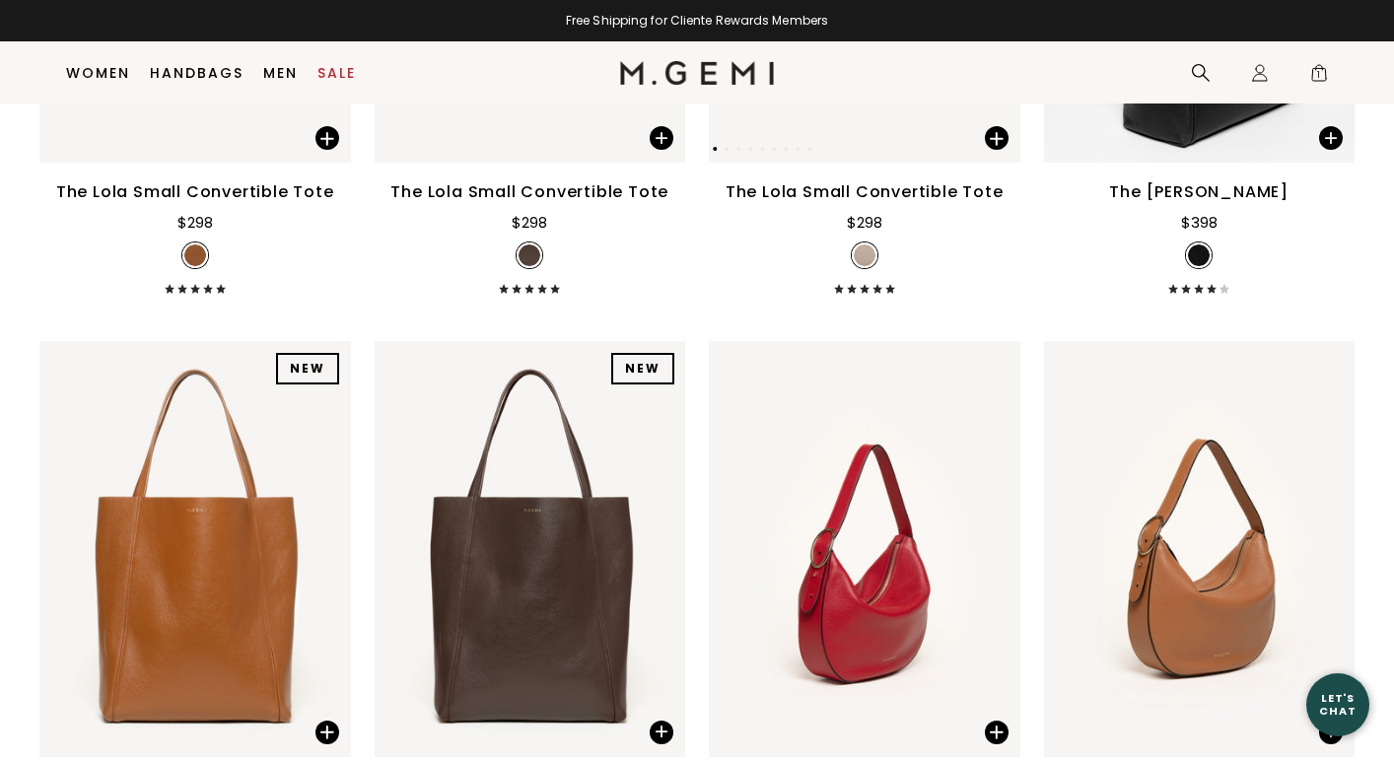
scroll to position [2548, 0]
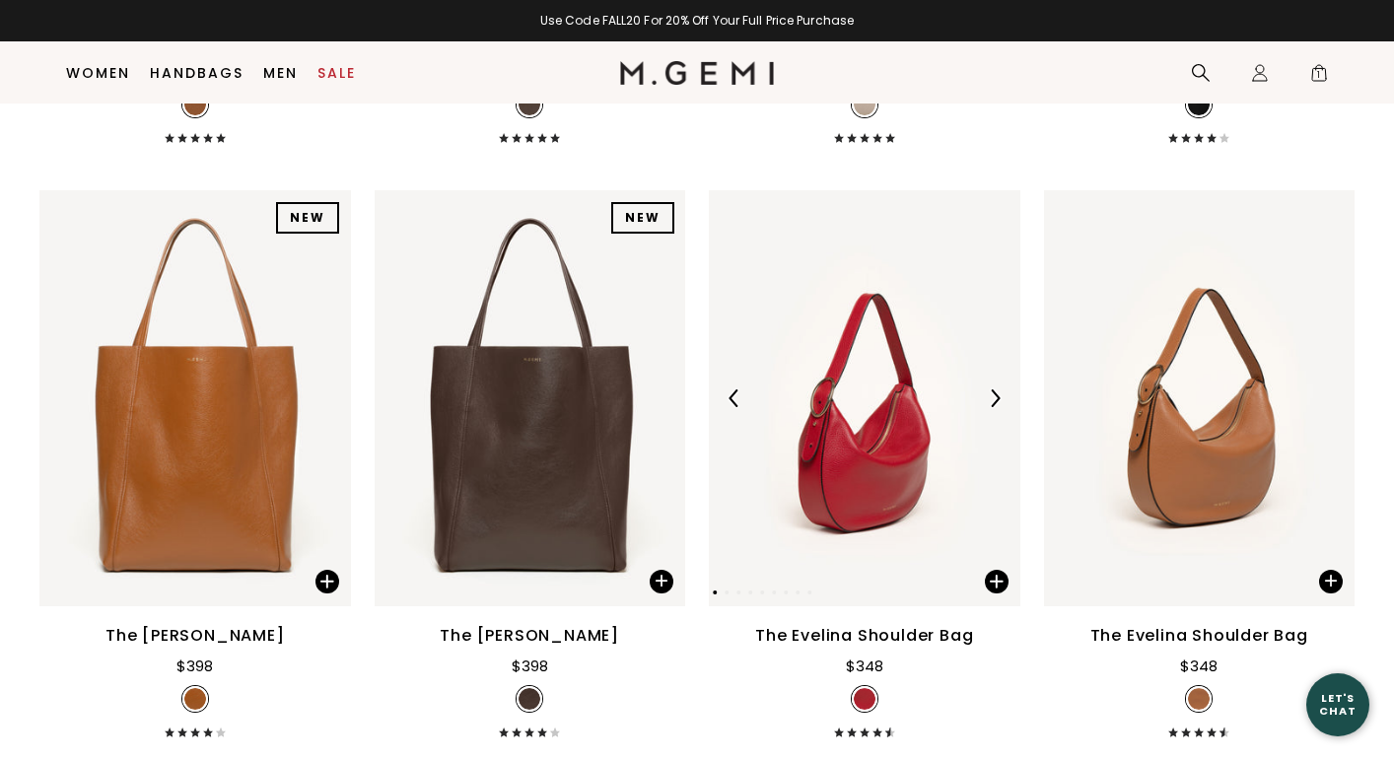
click at [992, 398] on img at bounding box center [995, 399] width 18 height 18
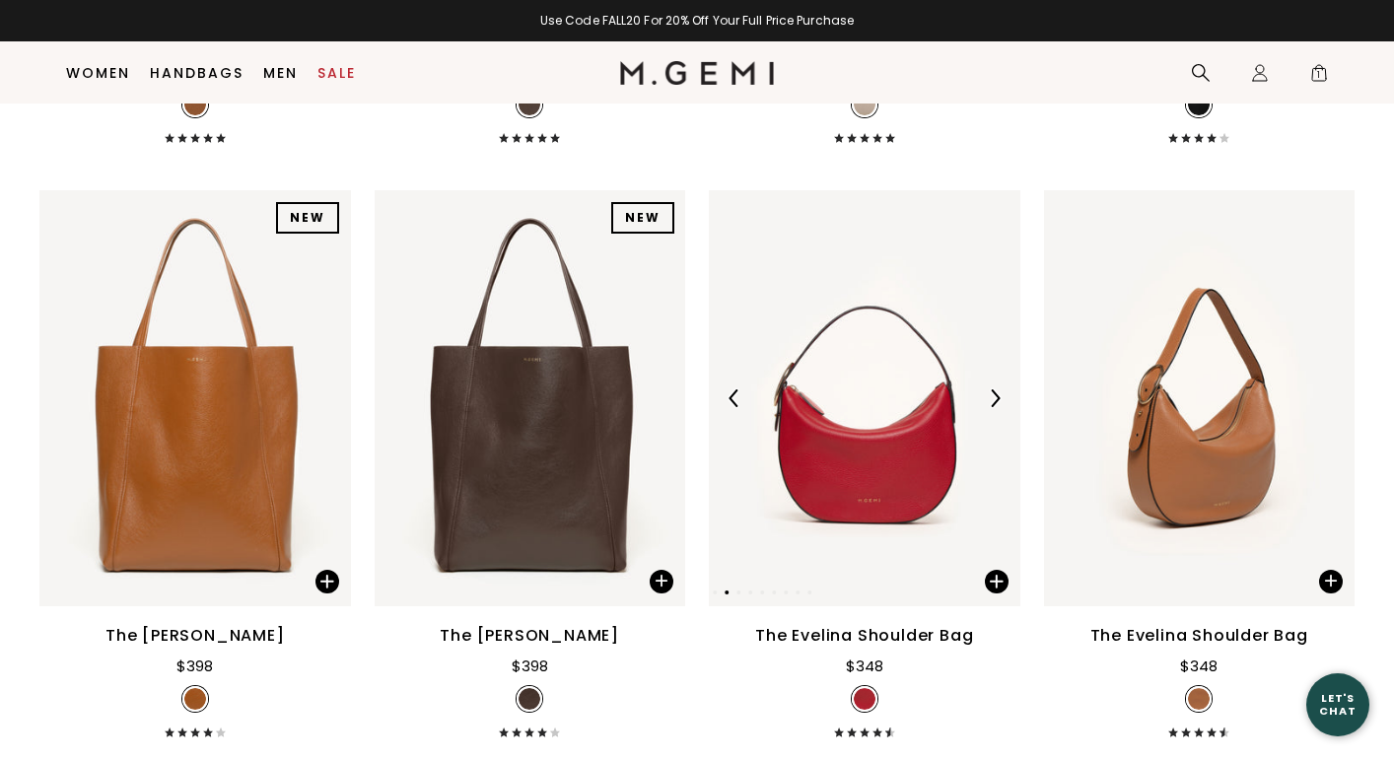
click at [992, 398] on img at bounding box center [995, 399] width 18 height 18
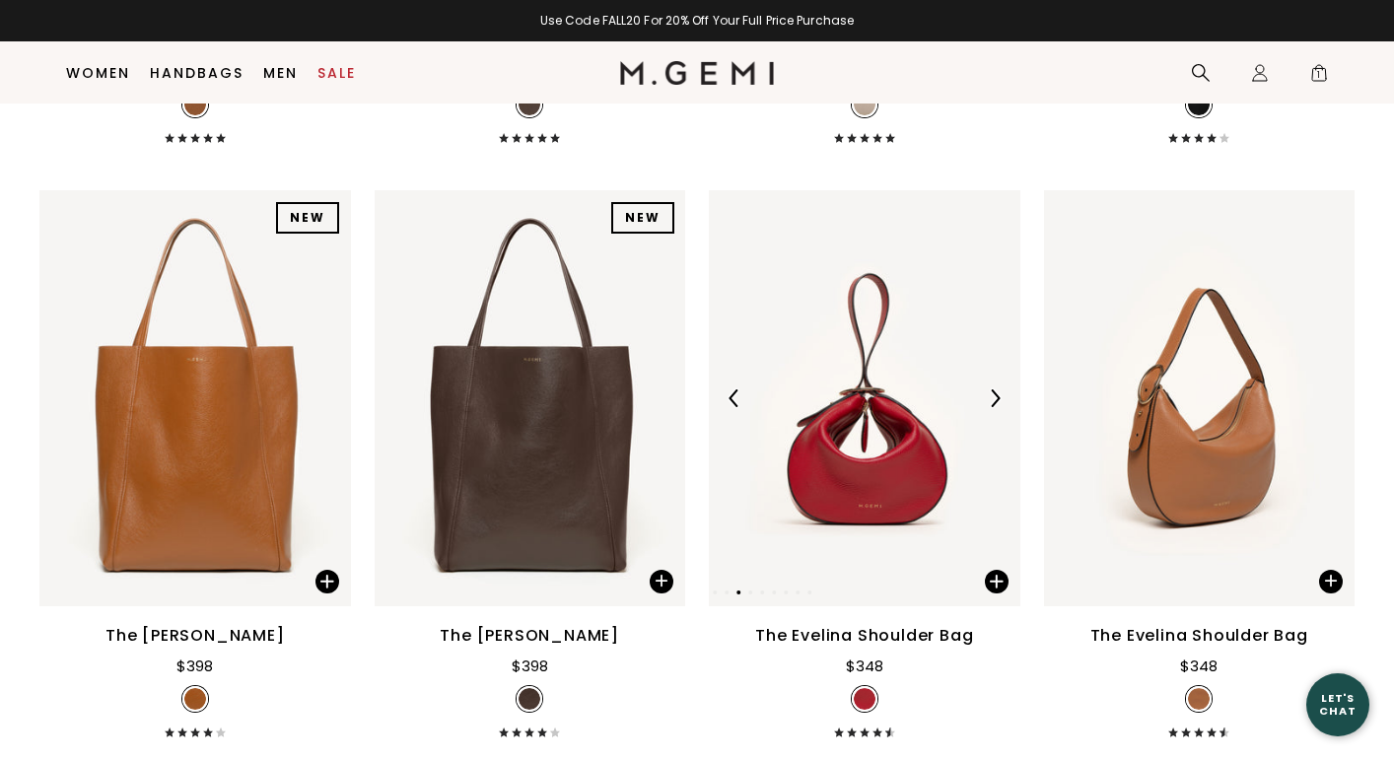
click at [992, 399] on img at bounding box center [995, 399] width 18 height 18
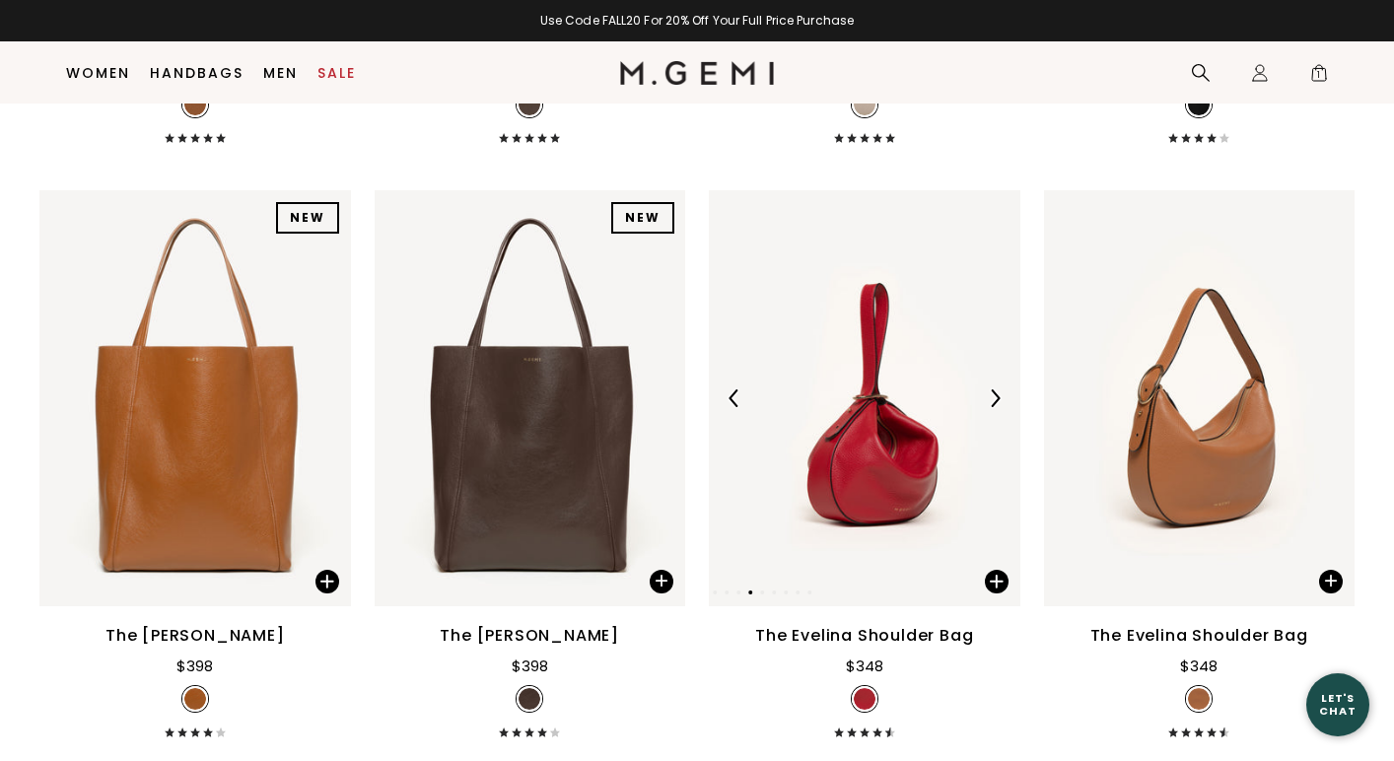
click at [992, 399] on img at bounding box center [995, 399] width 18 height 18
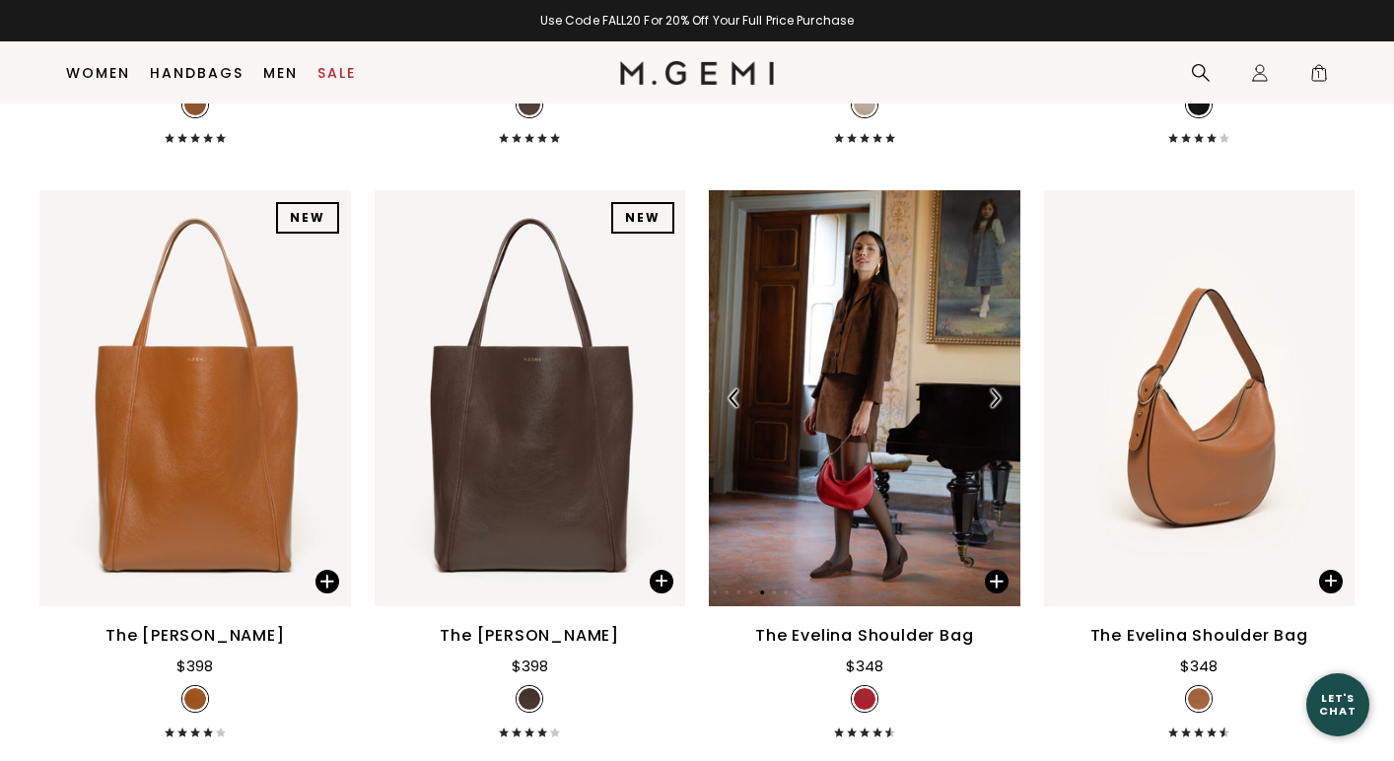
click at [992, 400] on img at bounding box center [995, 399] width 18 height 18
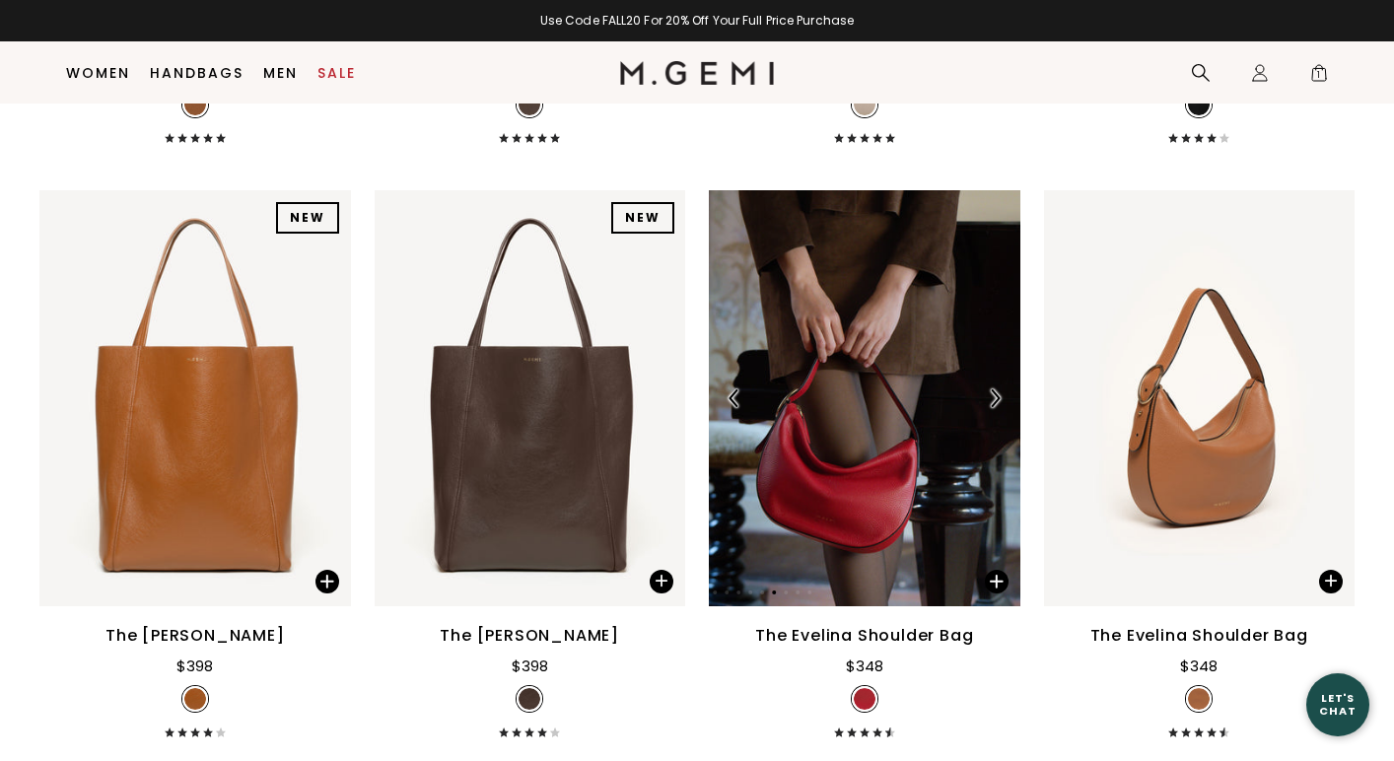
click at [992, 401] on img at bounding box center [995, 399] width 18 height 18
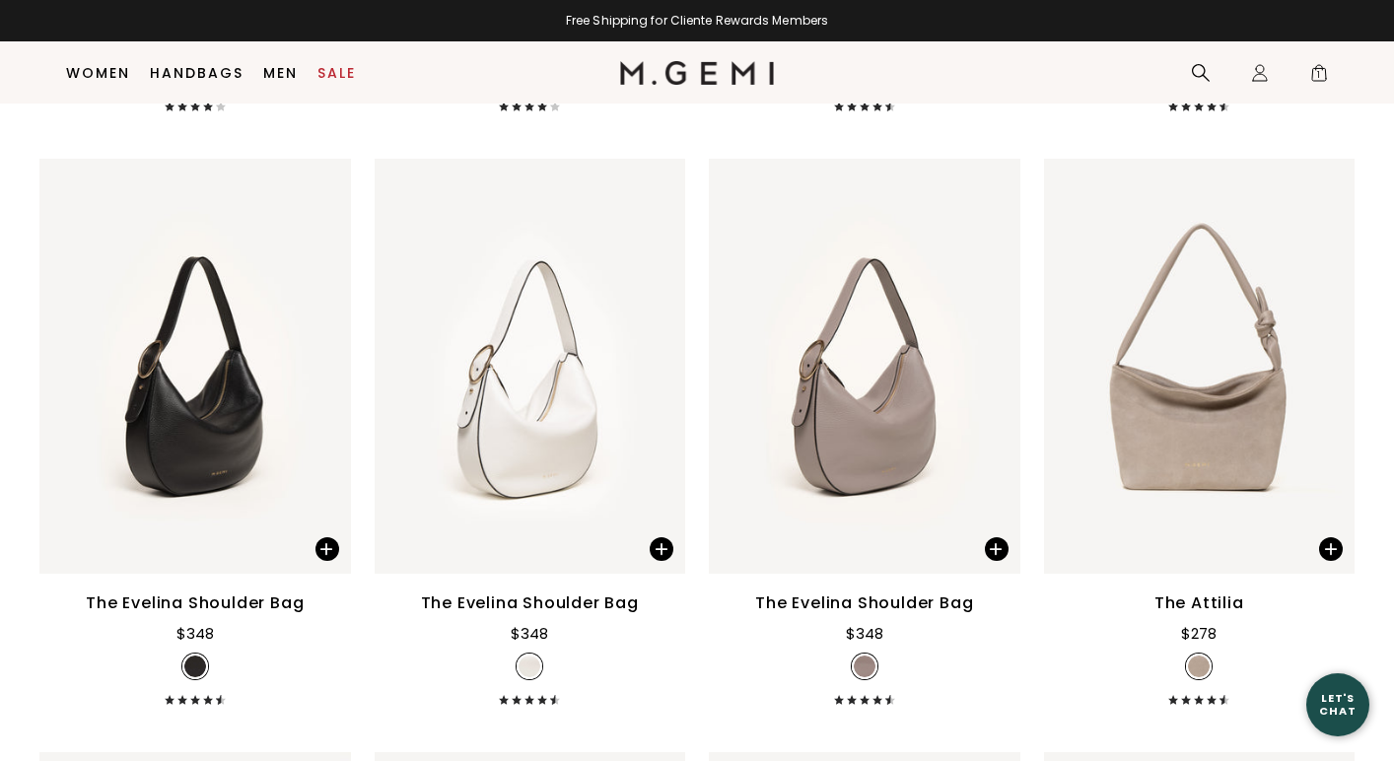
scroll to position [3276, 0]
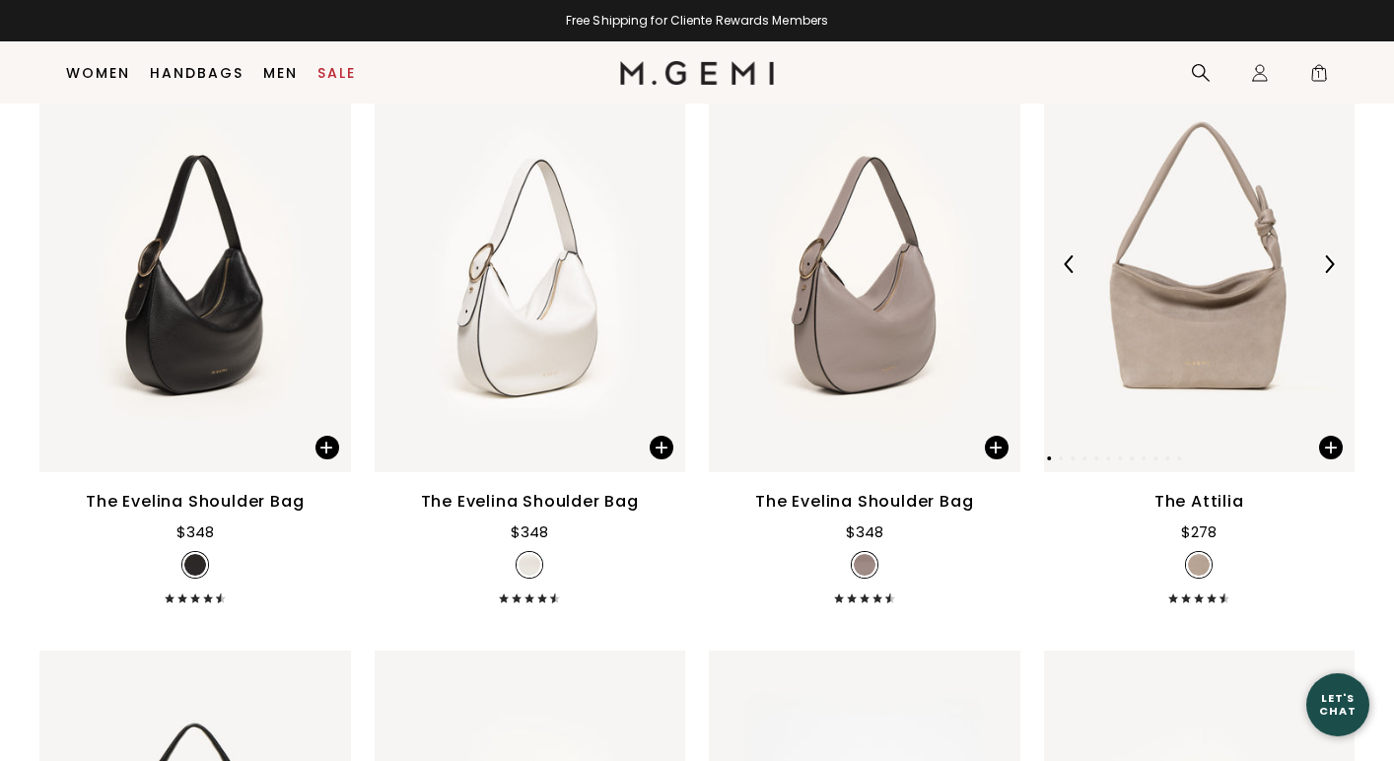
click at [1328, 267] on img at bounding box center [1329, 264] width 18 height 18
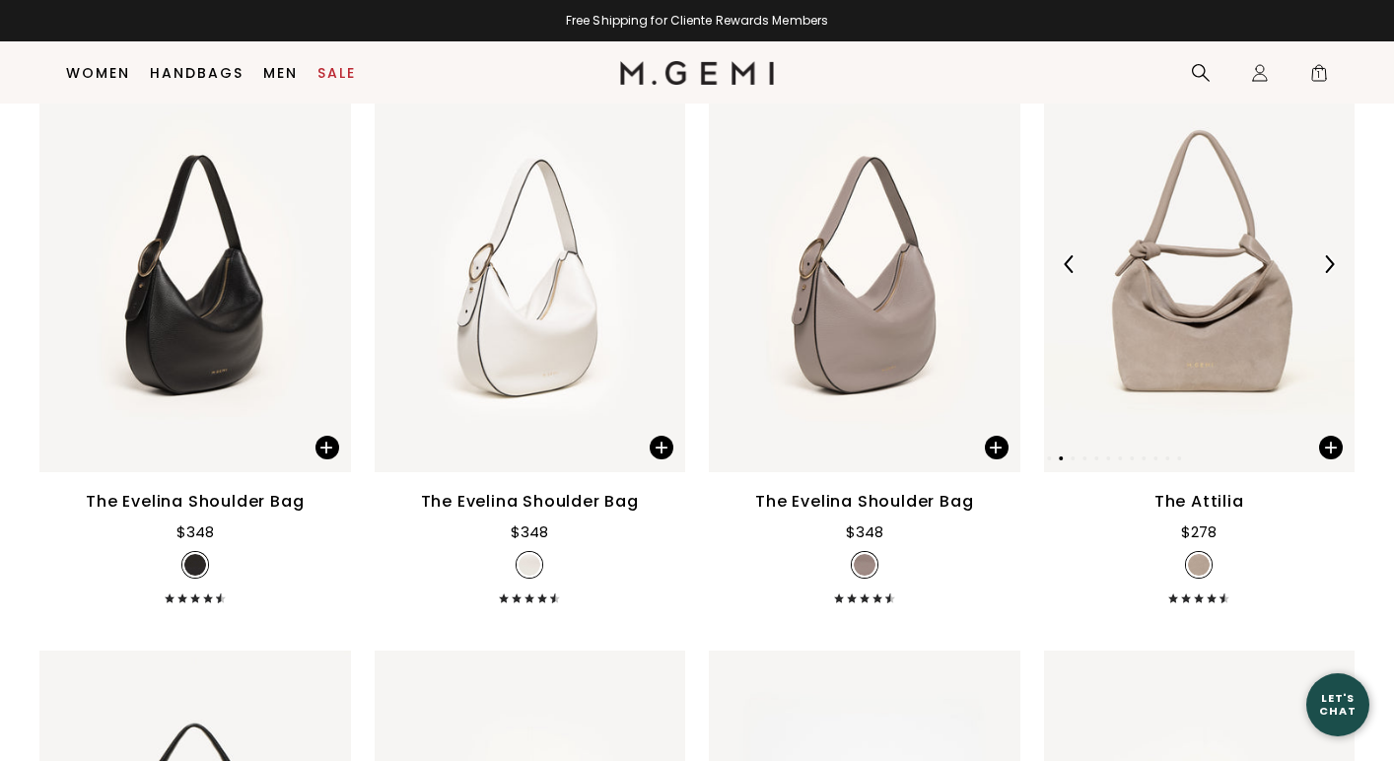
click at [1328, 267] on img at bounding box center [1329, 264] width 18 height 18
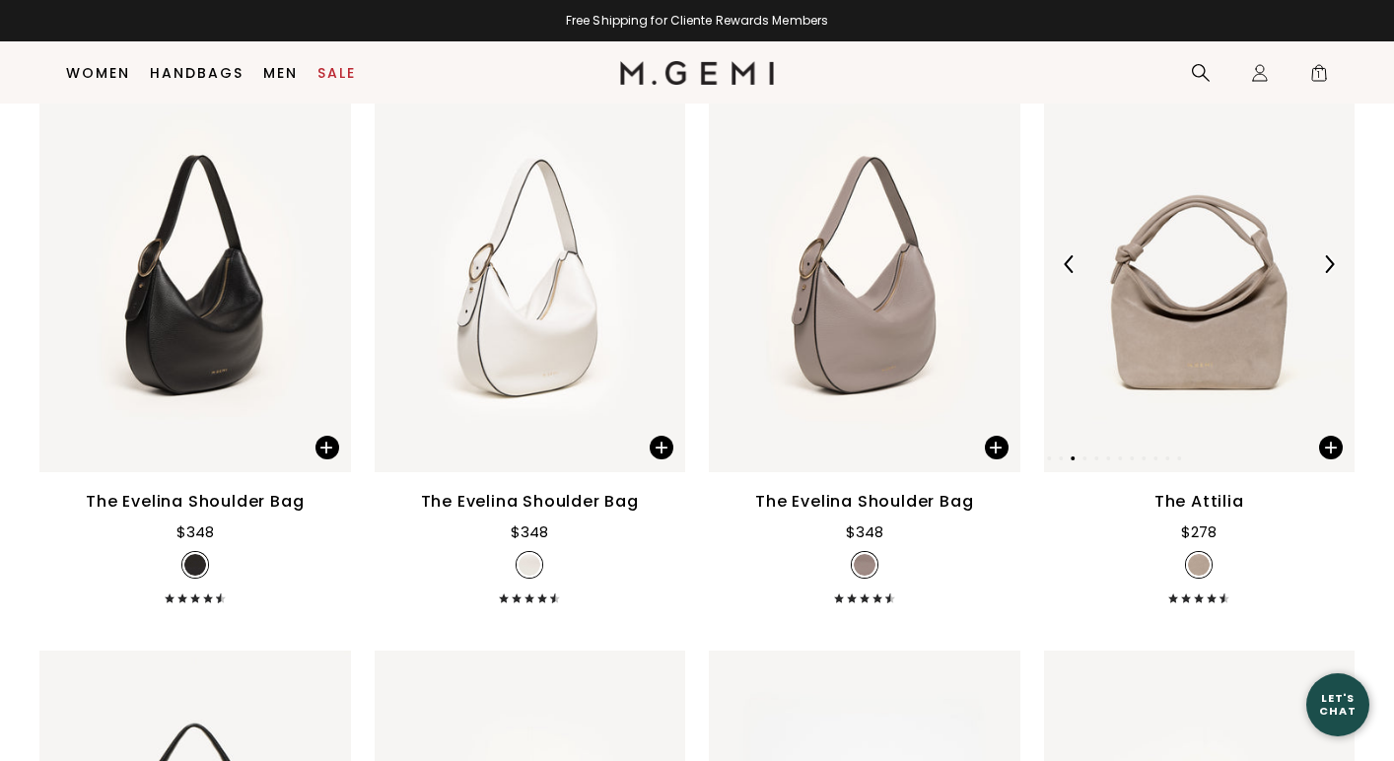
click at [1328, 267] on img at bounding box center [1329, 264] width 18 height 18
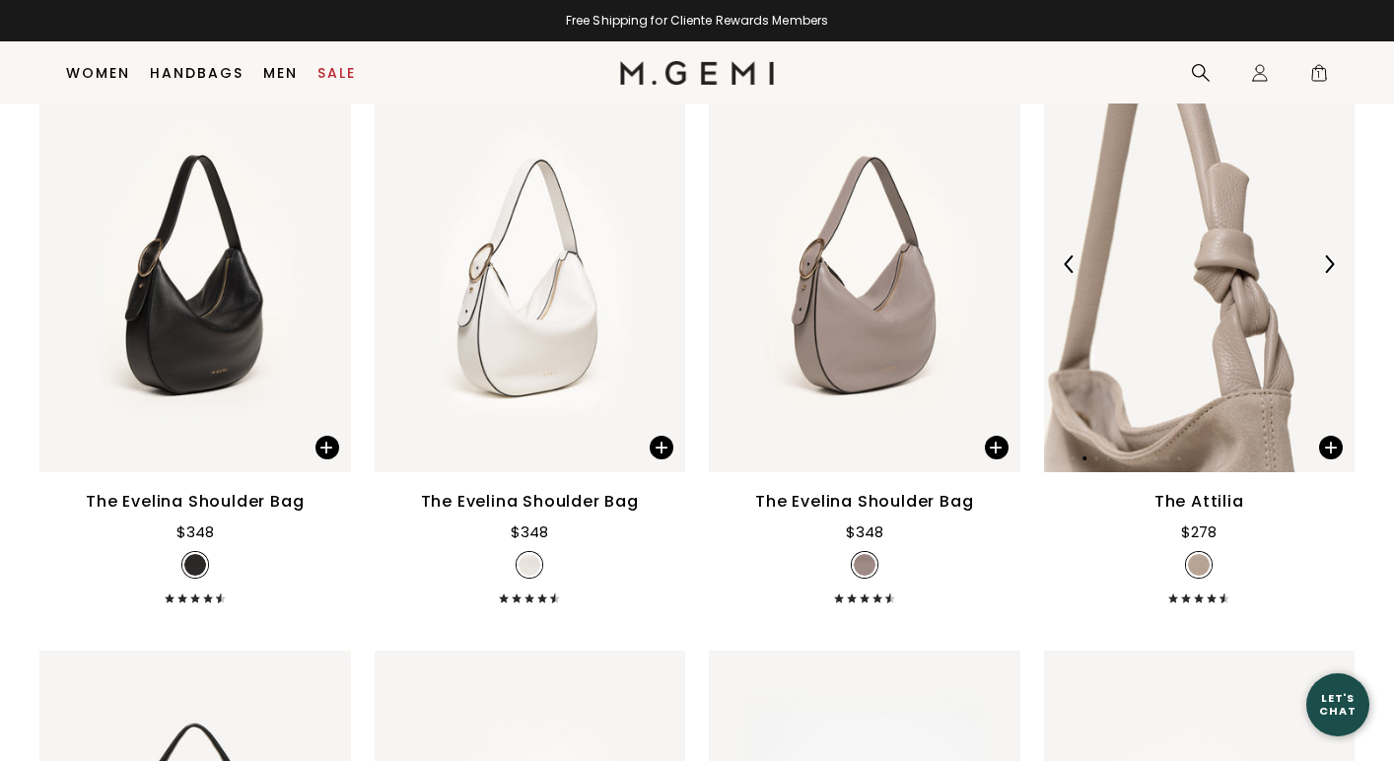
click at [1328, 267] on img at bounding box center [1329, 264] width 18 height 18
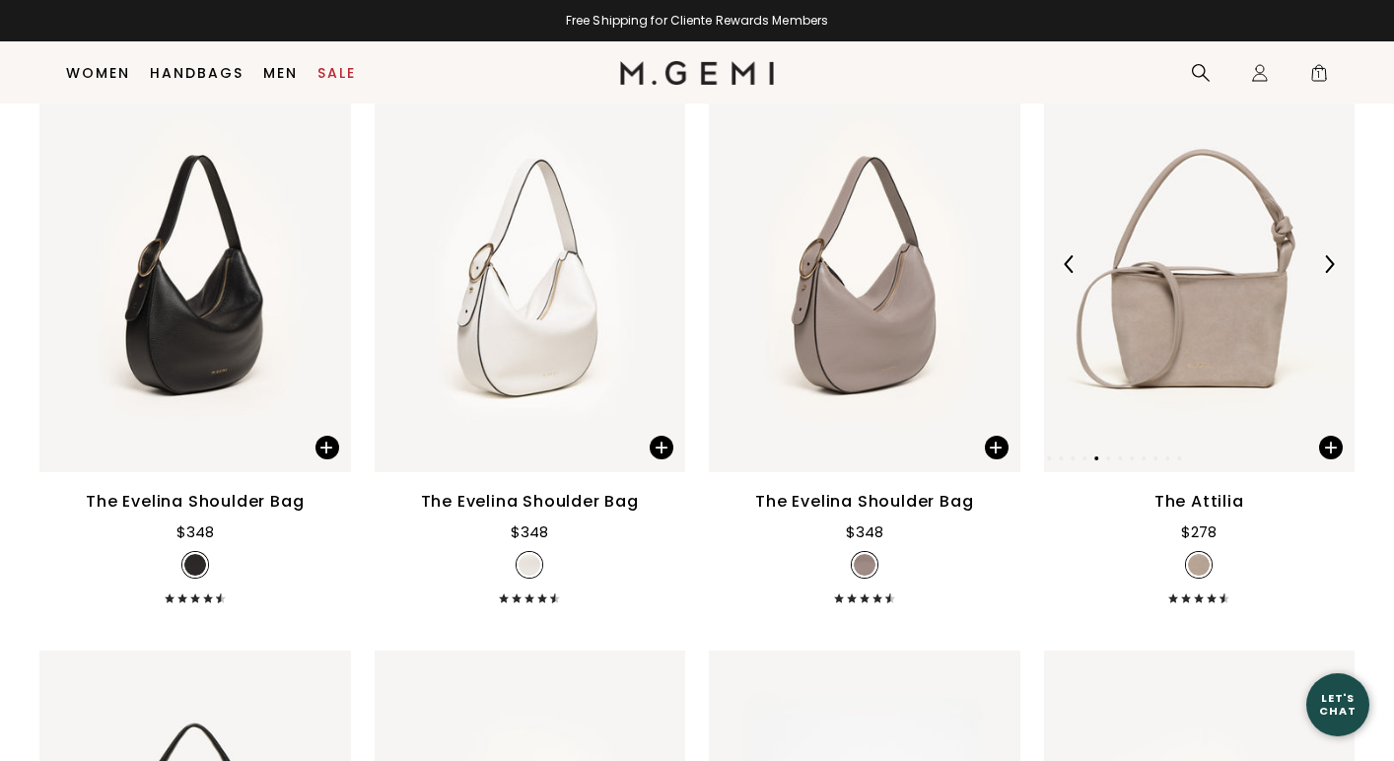
click at [1328, 267] on img at bounding box center [1329, 264] width 18 height 18
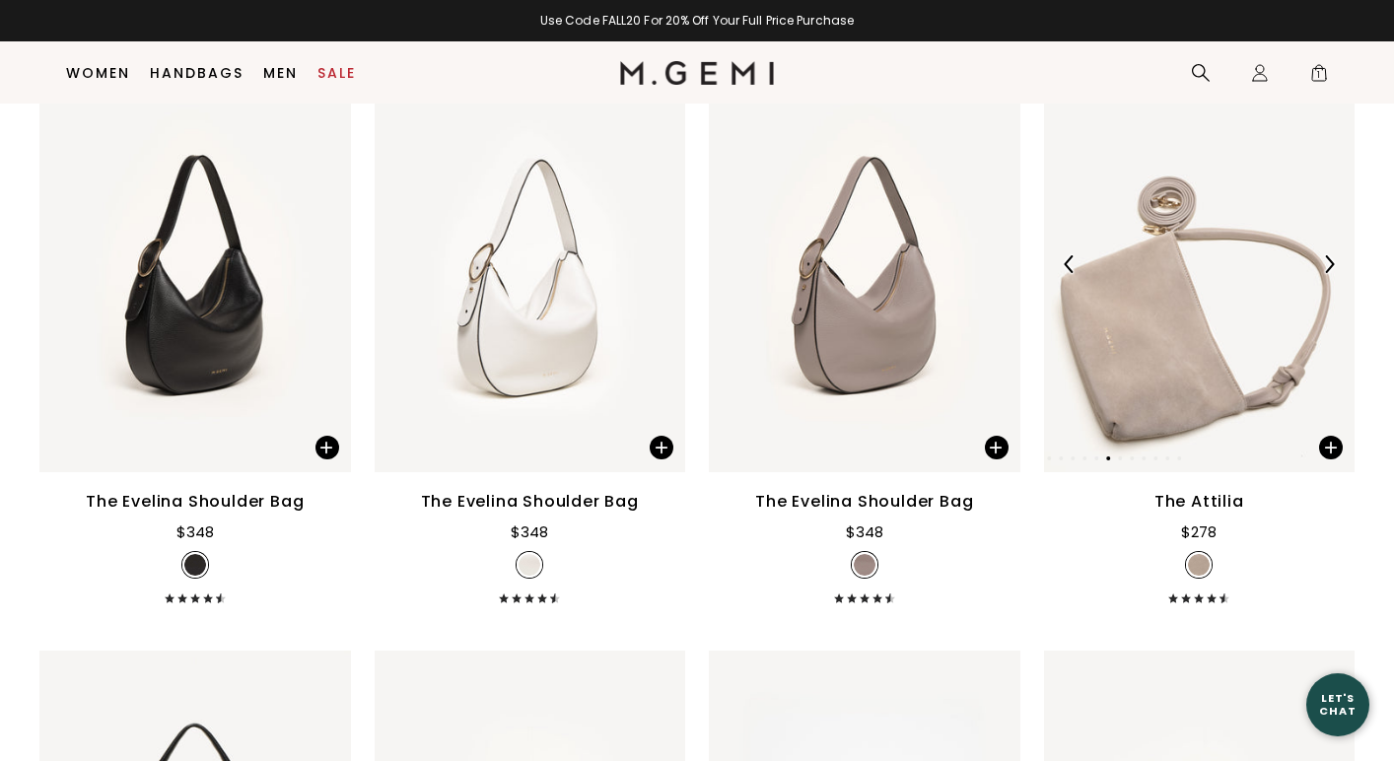
click at [1328, 267] on img at bounding box center [1329, 264] width 18 height 18
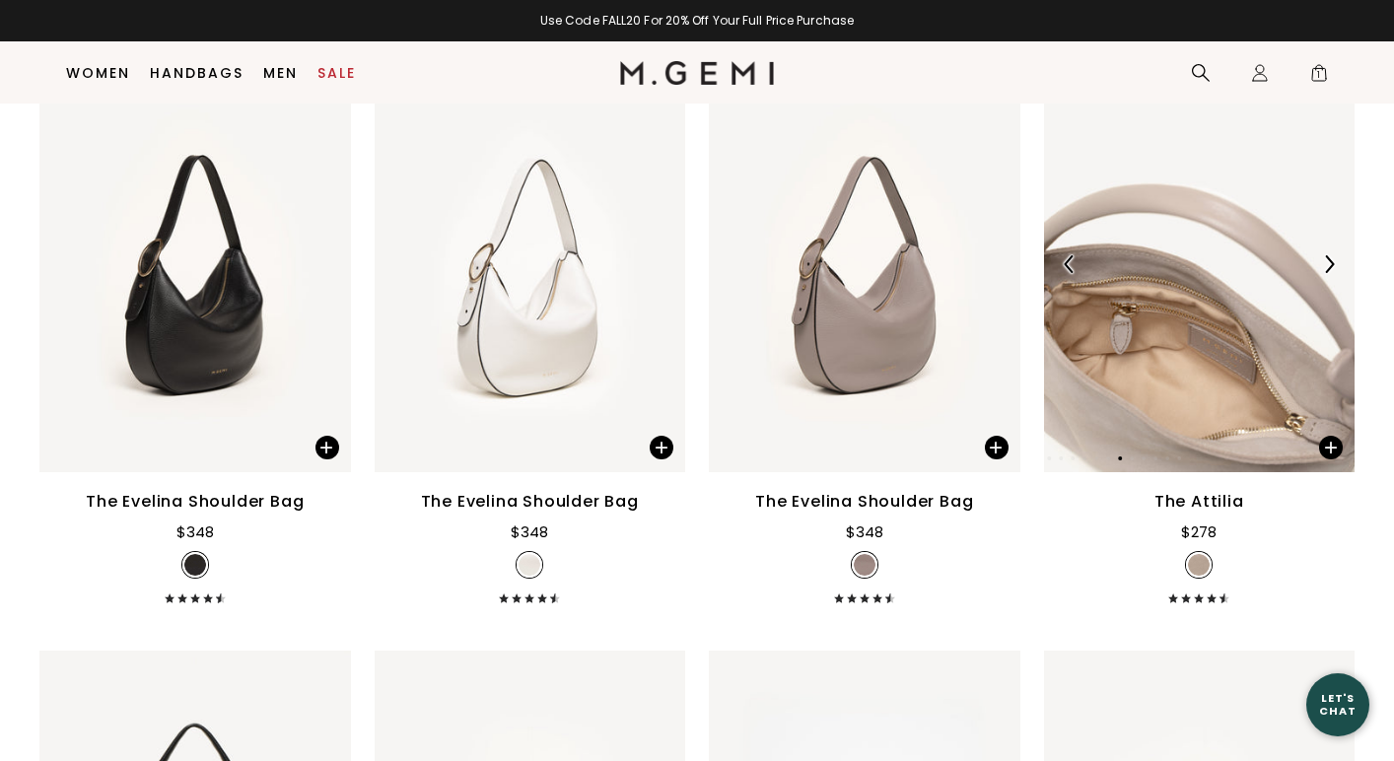
click at [1328, 267] on img at bounding box center [1329, 264] width 18 height 18
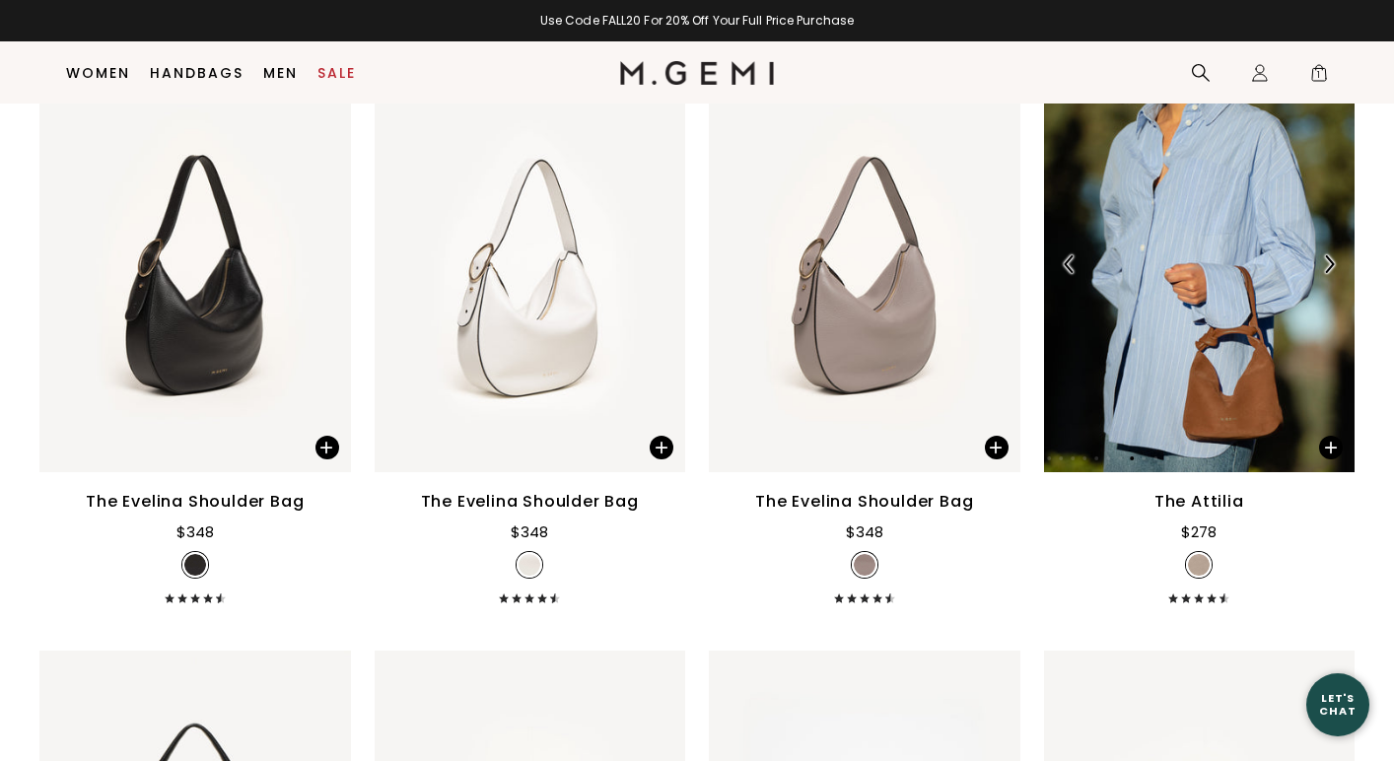
click at [1328, 267] on img at bounding box center [1329, 264] width 18 height 18
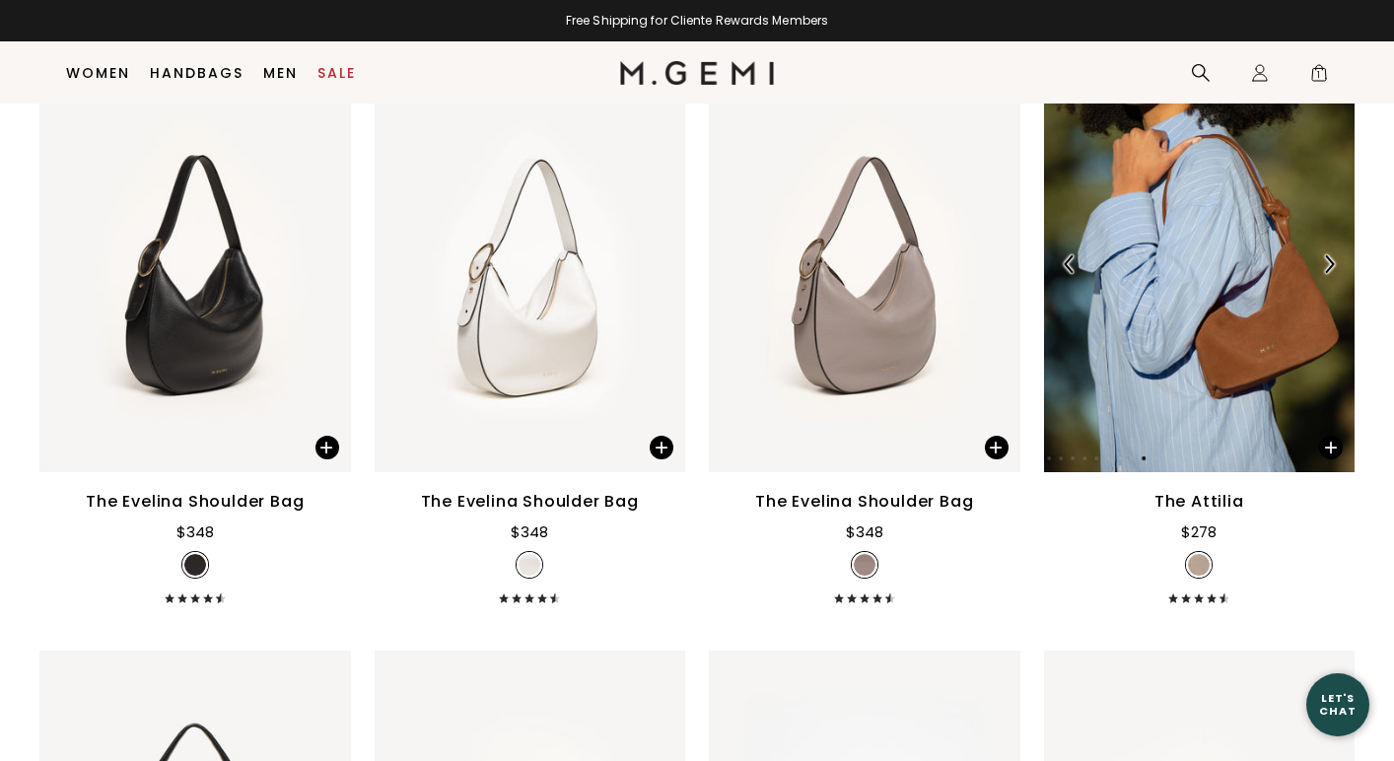
click at [1328, 267] on img at bounding box center [1329, 264] width 18 height 18
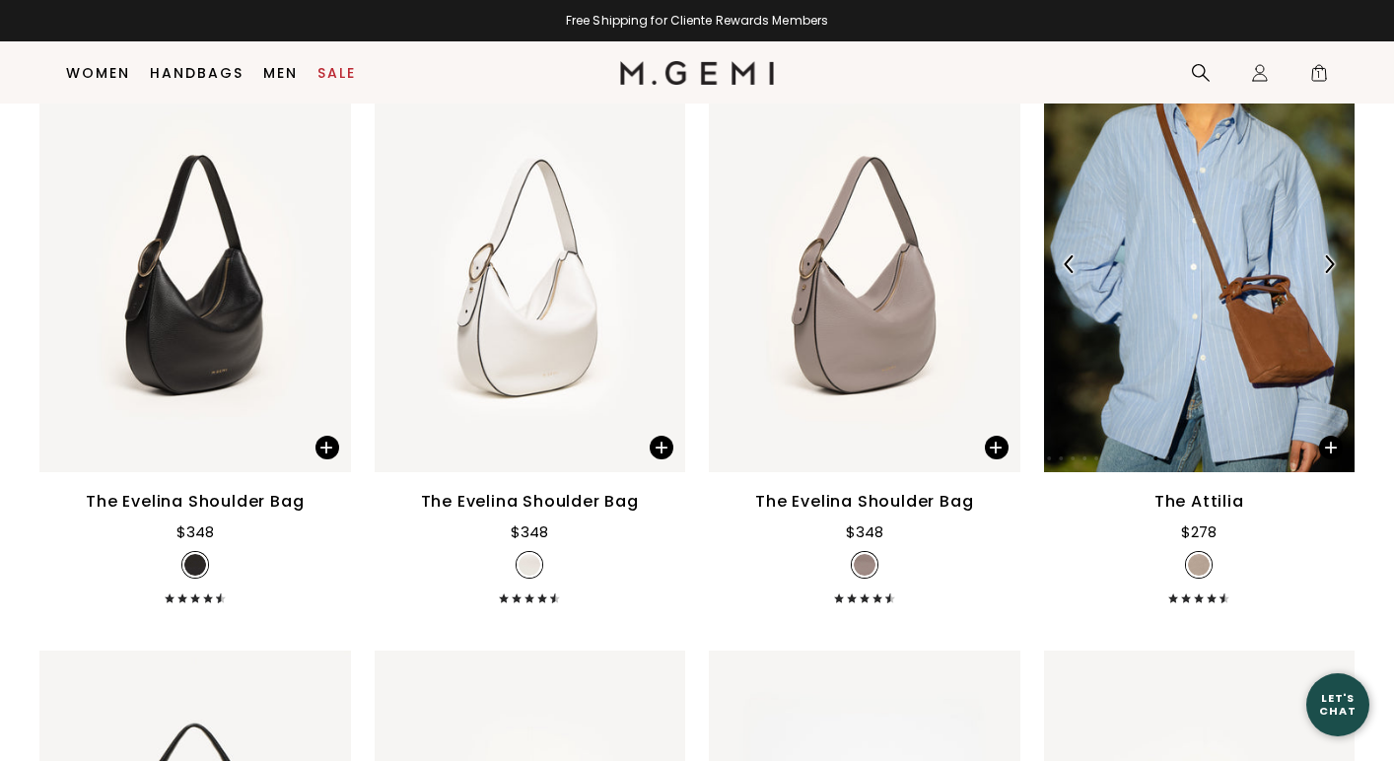
click at [1328, 267] on img at bounding box center [1329, 264] width 18 height 18
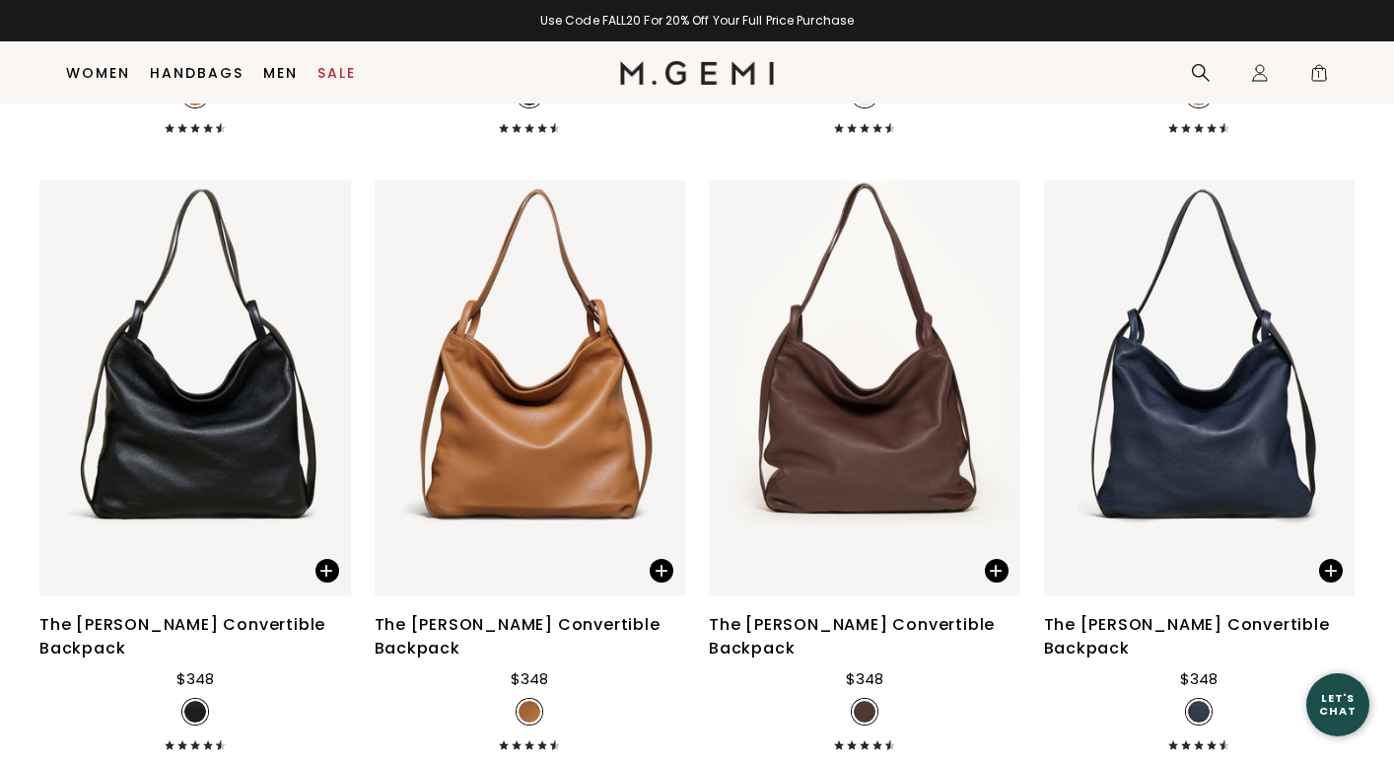
scroll to position [4972, 0]
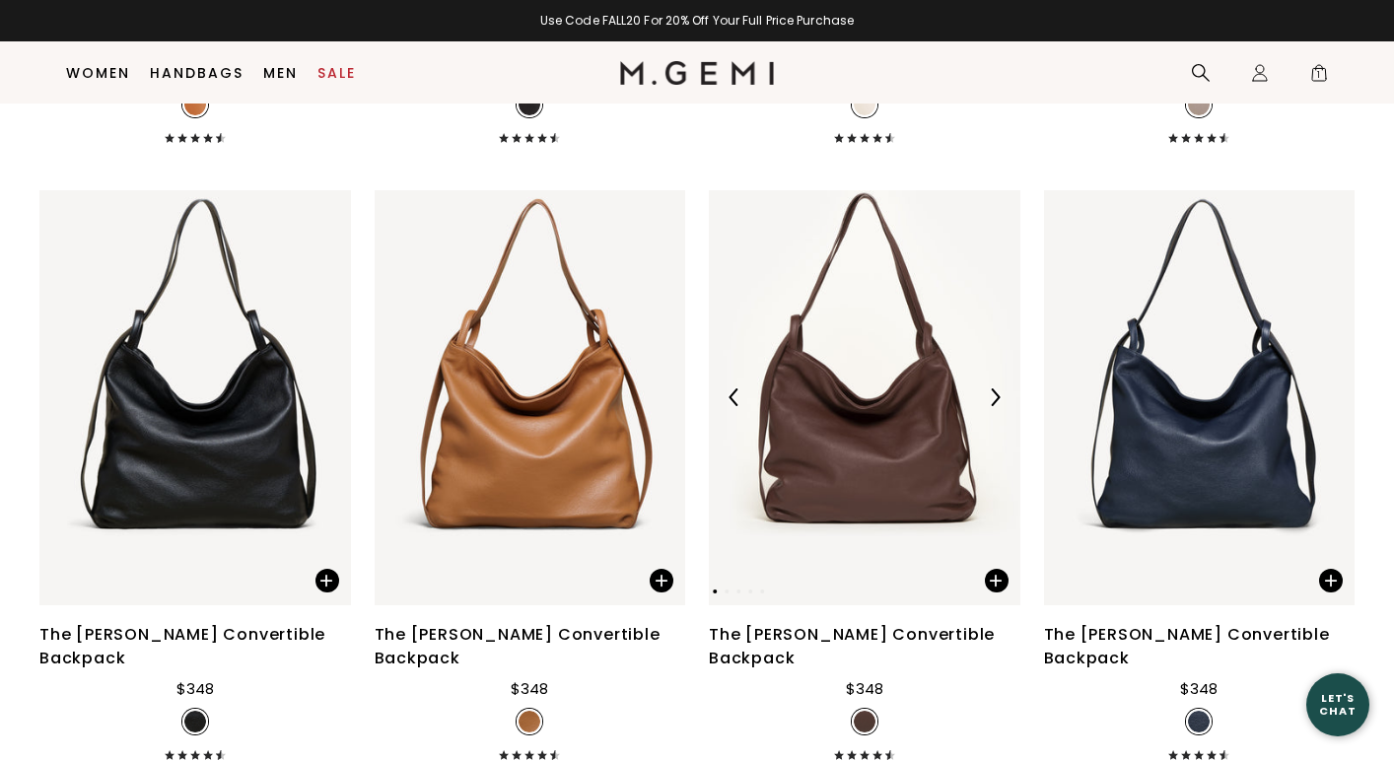
click at [992, 403] on img at bounding box center [995, 398] width 18 height 18
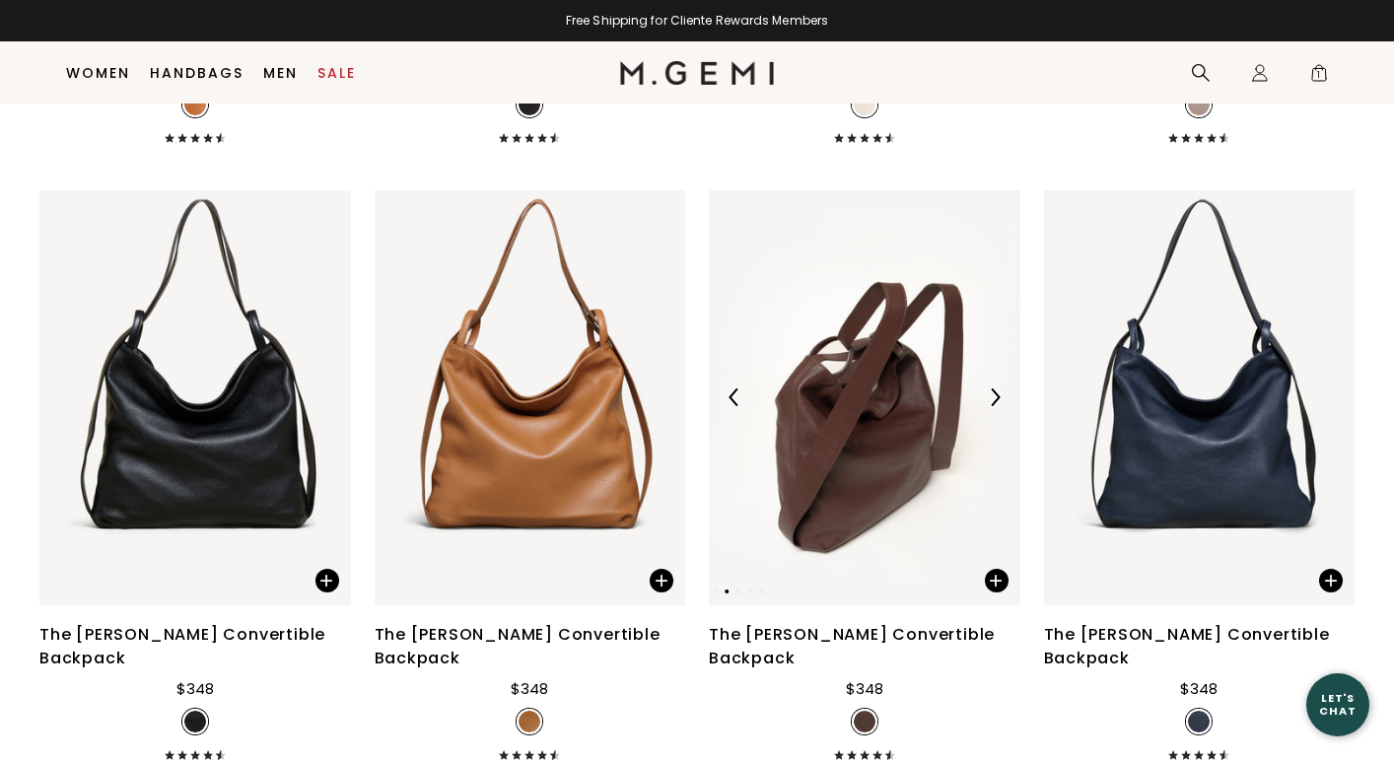
click at [992, 403] on img at bounding box center [995, 398] width 18 height 18
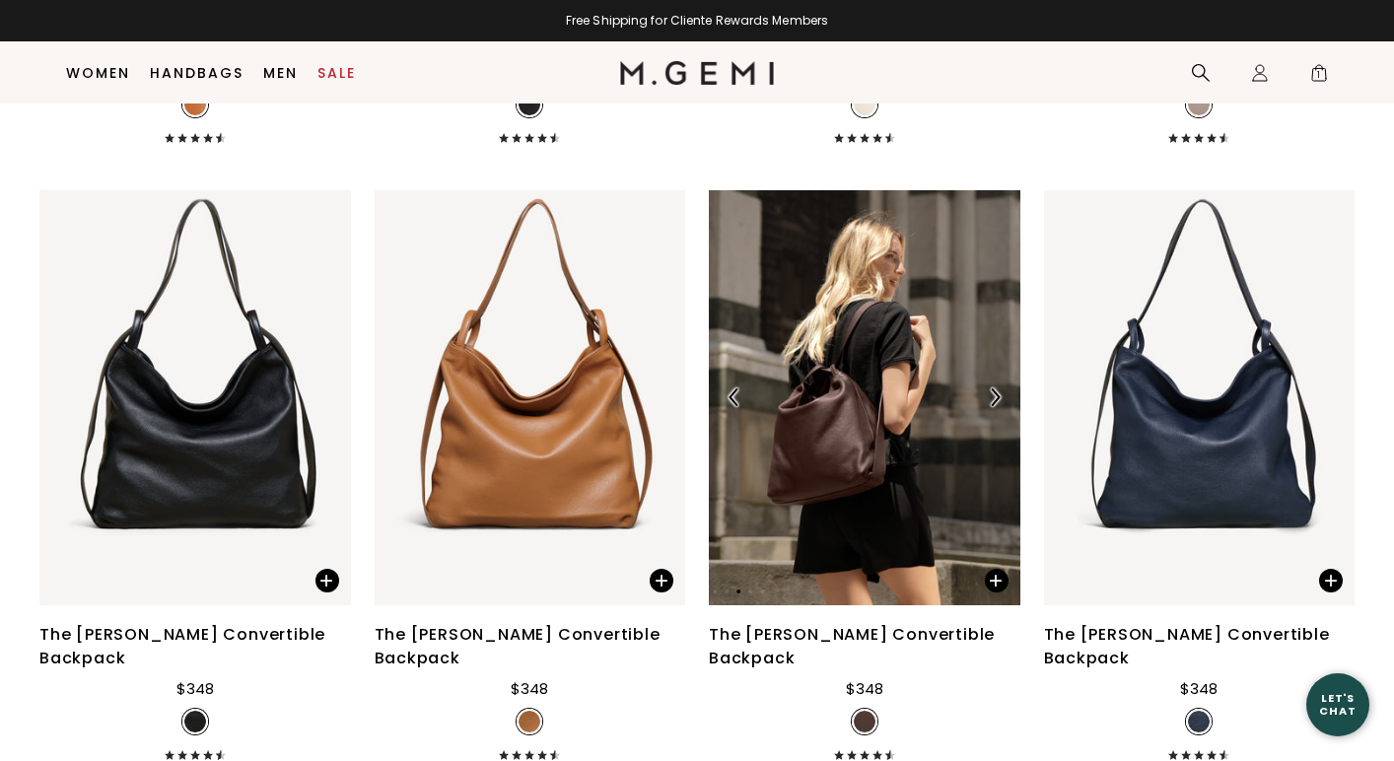
click at [992, 403] on img at bounding box center [995, 398] width 18 height 18
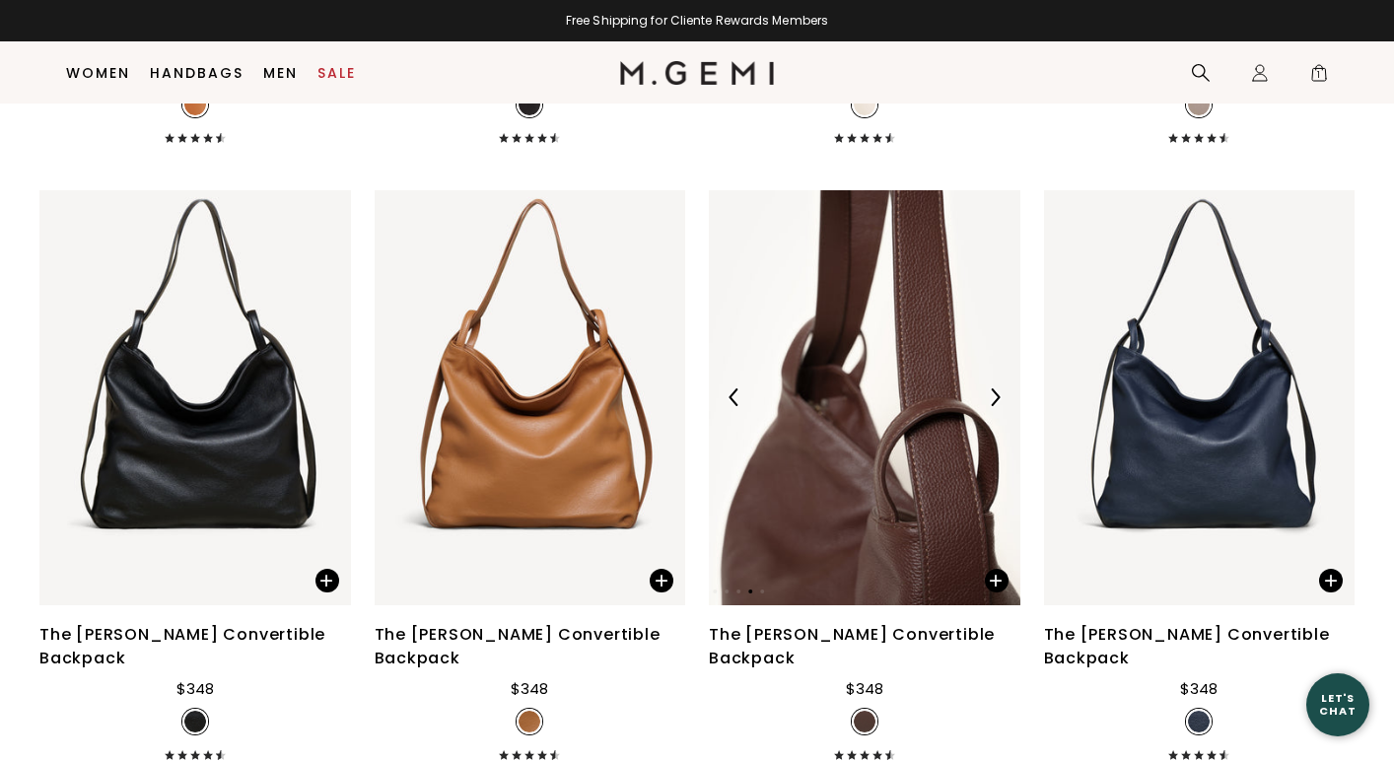
click at [992, 403] on img at bounding box center [995, 398] width 18 height 18
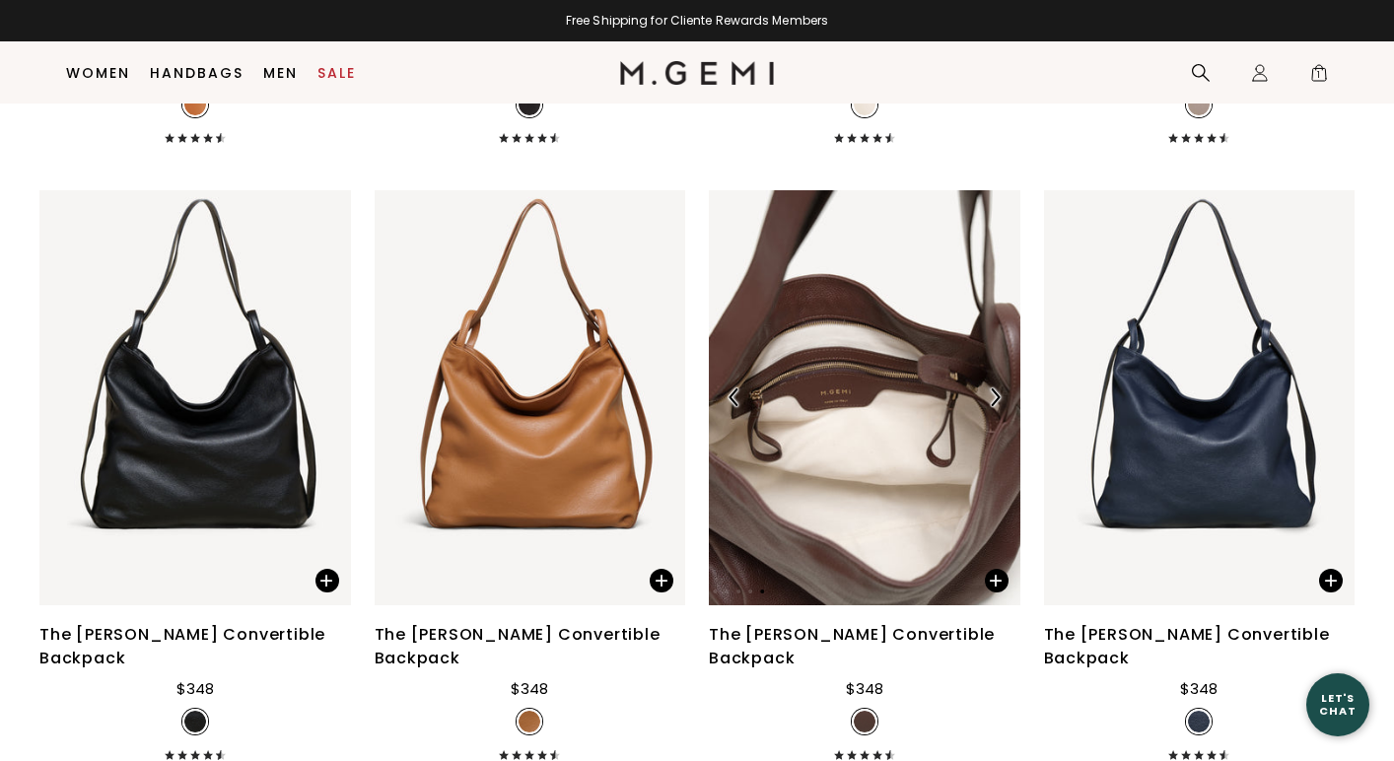
click at [992, 404] on img at bounding box center [995, 398] width 18 height 18
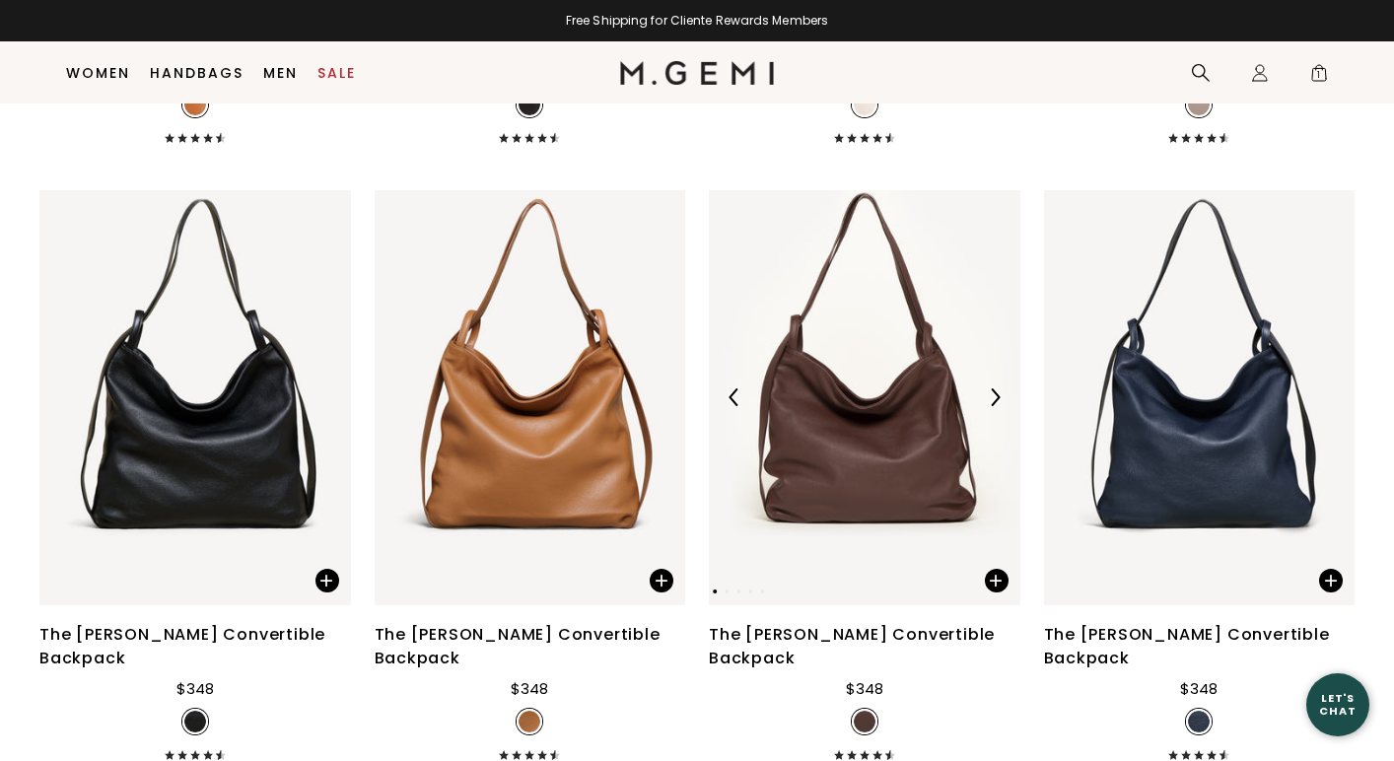
click at [992, 404] on img at bounding box center [995, 398] width 18 height 18
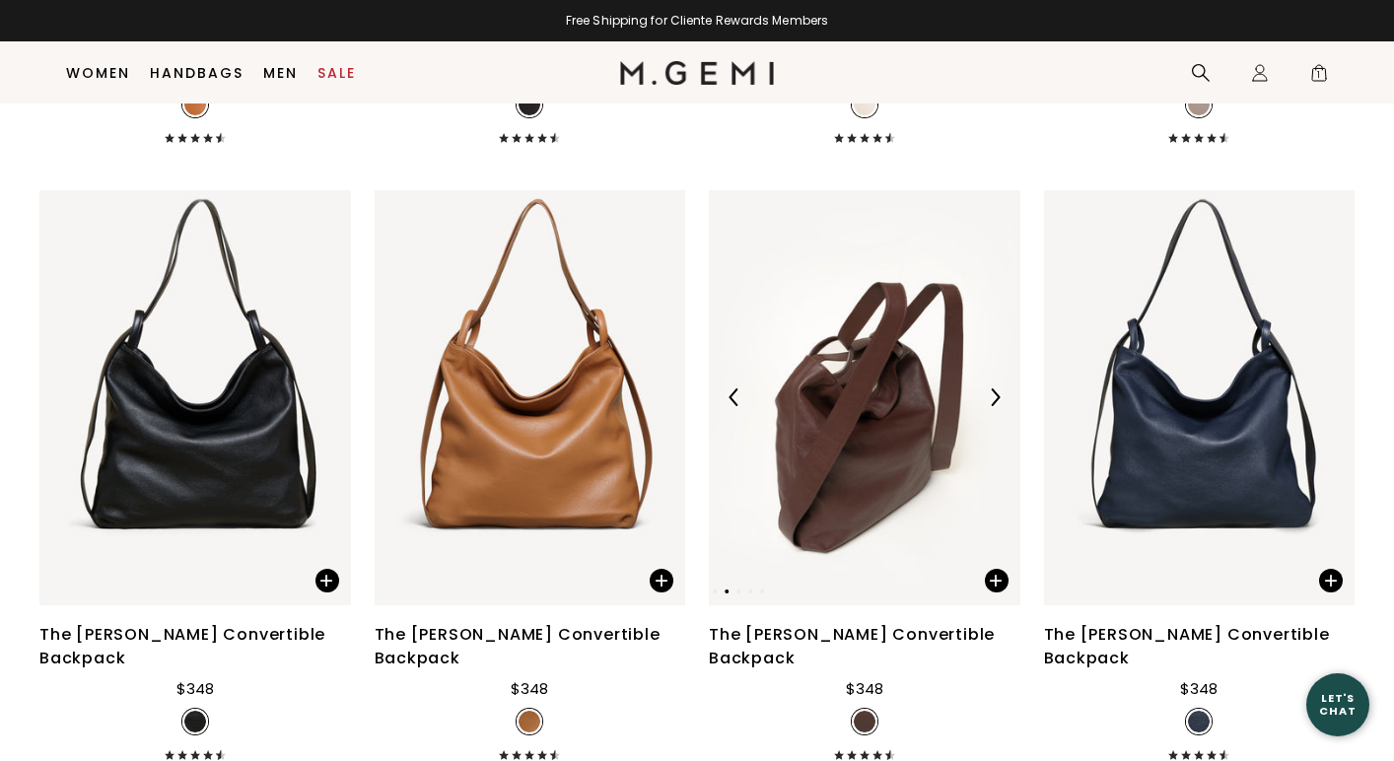
click at [992, 404] on img at bounding box center [995, 398] width 18 height 18
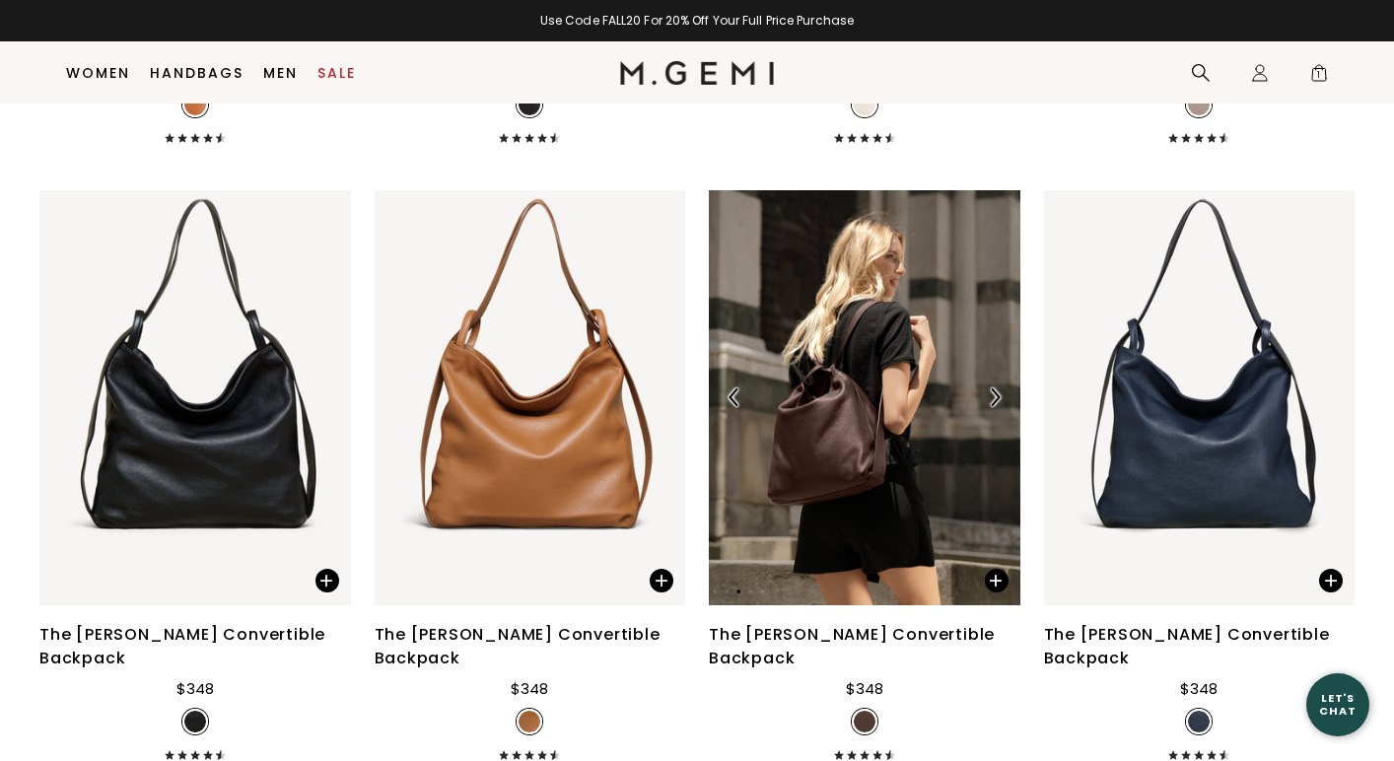
click at [992, 404] on img at bounding box center [995, 398] width 18 height 18
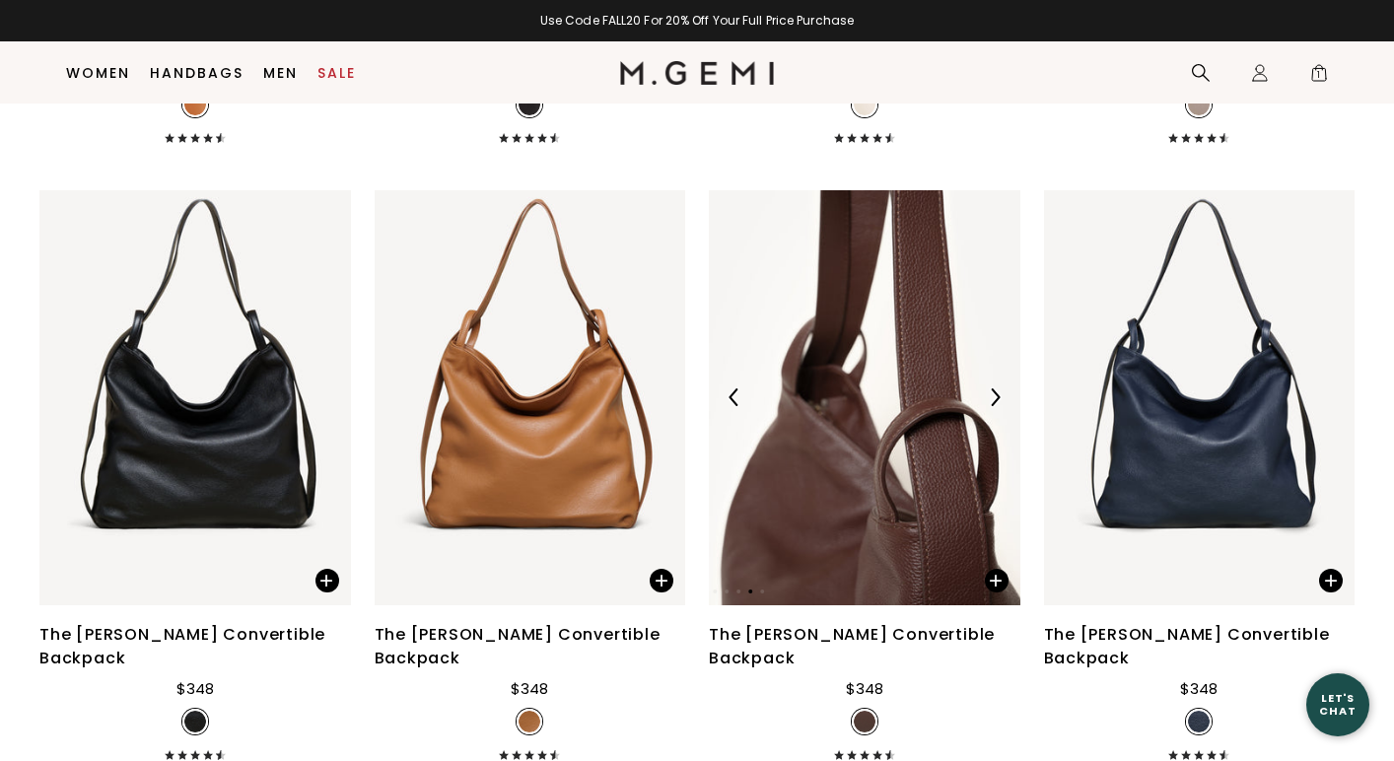
click at [992, 404] on img at bounding box center [995, 398] width 18 height 18
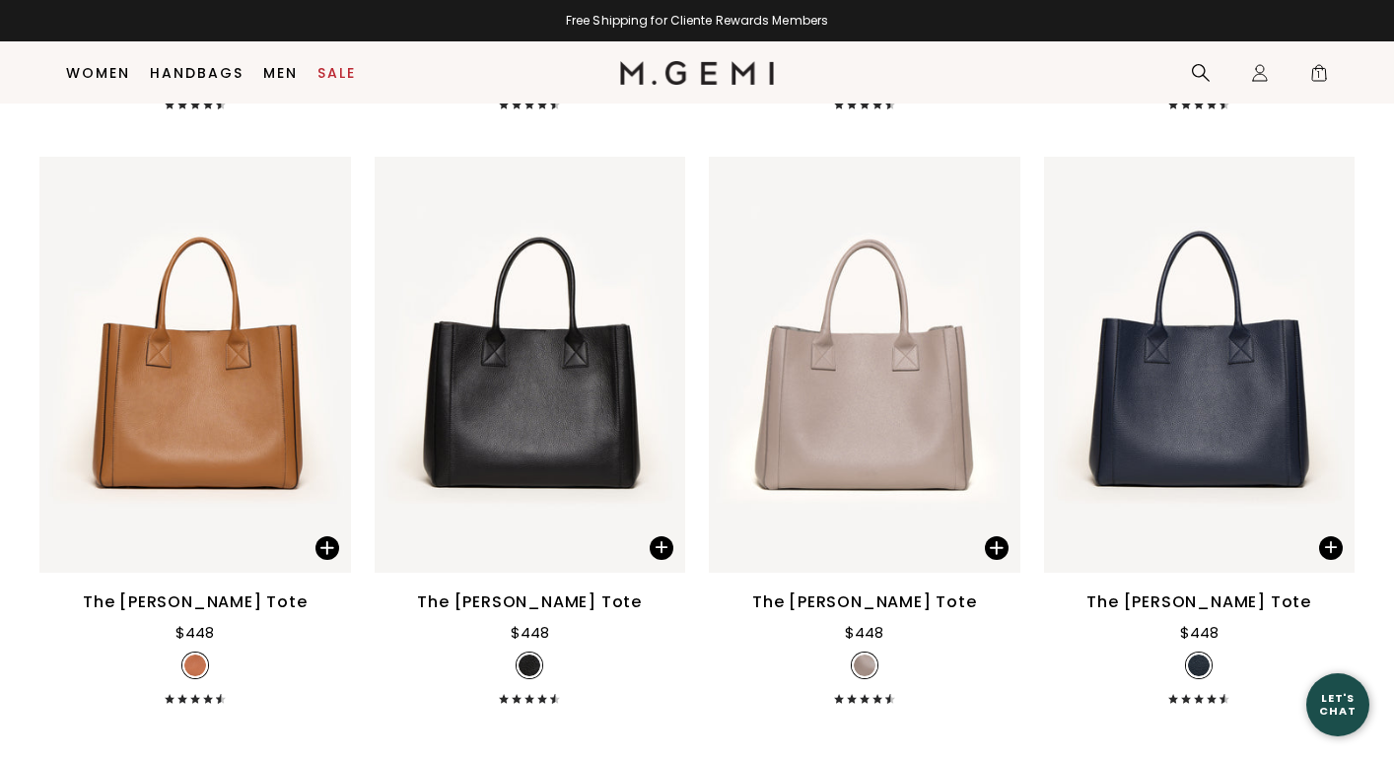
scroll to position [6299, 0]
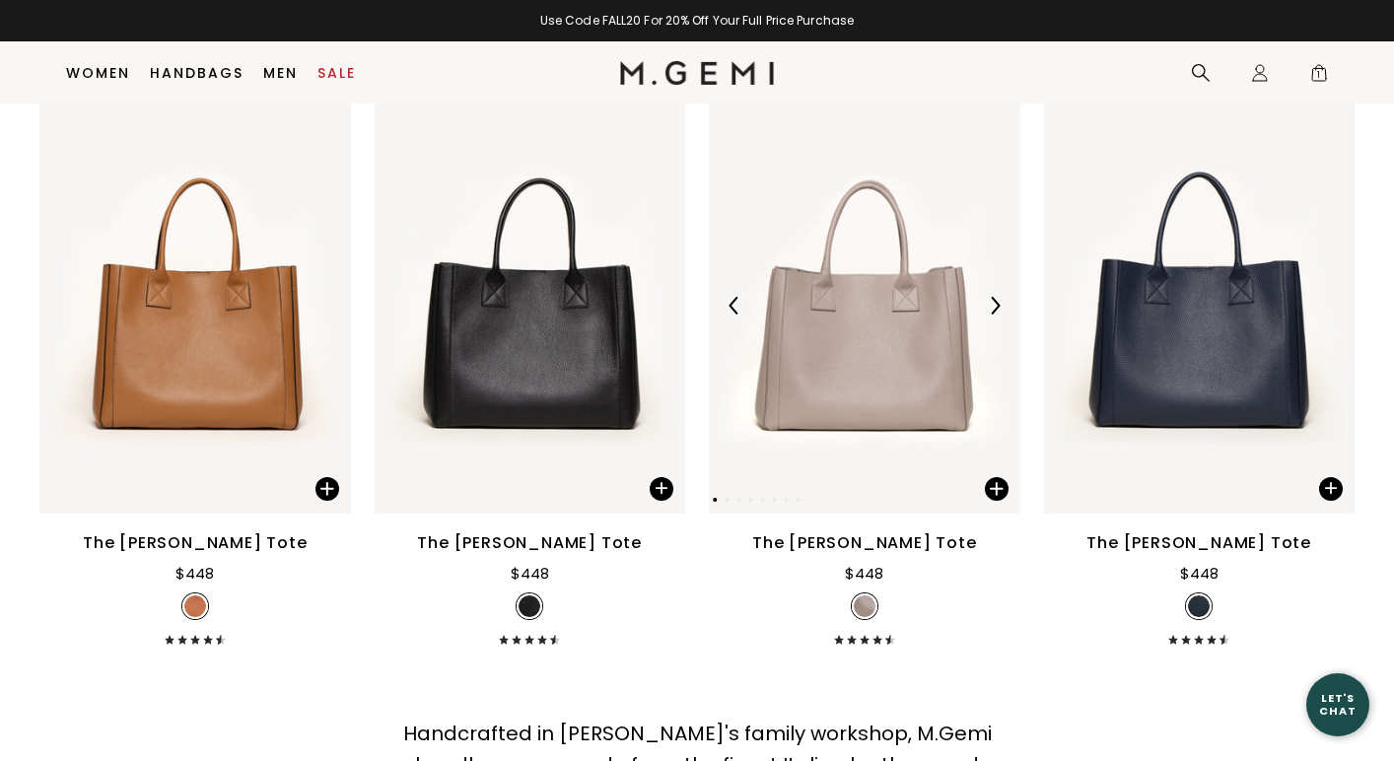
click at [989, 297] on img at bounding box center [995, 306] width 18 height 18
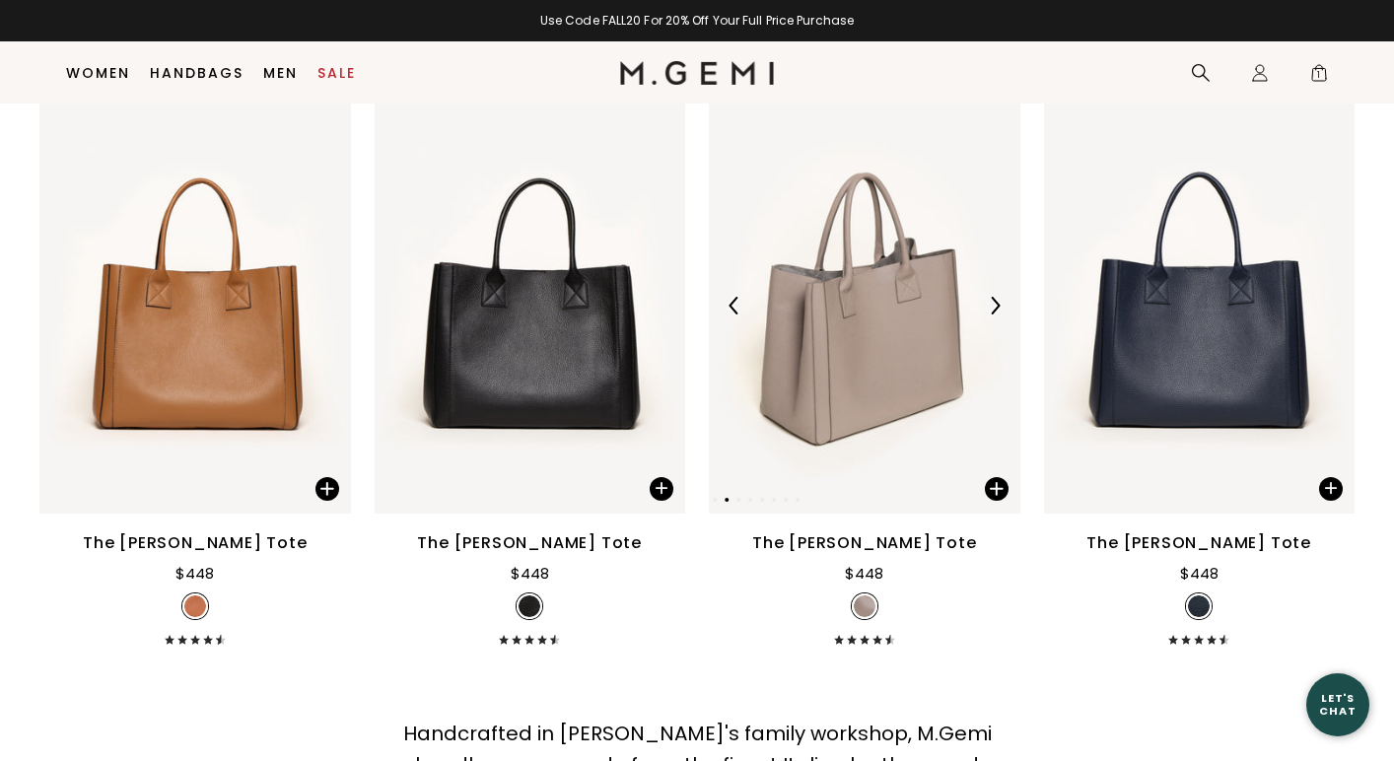
click at [989, 297] on img at bounding box center [995, 306] width 18 height 18
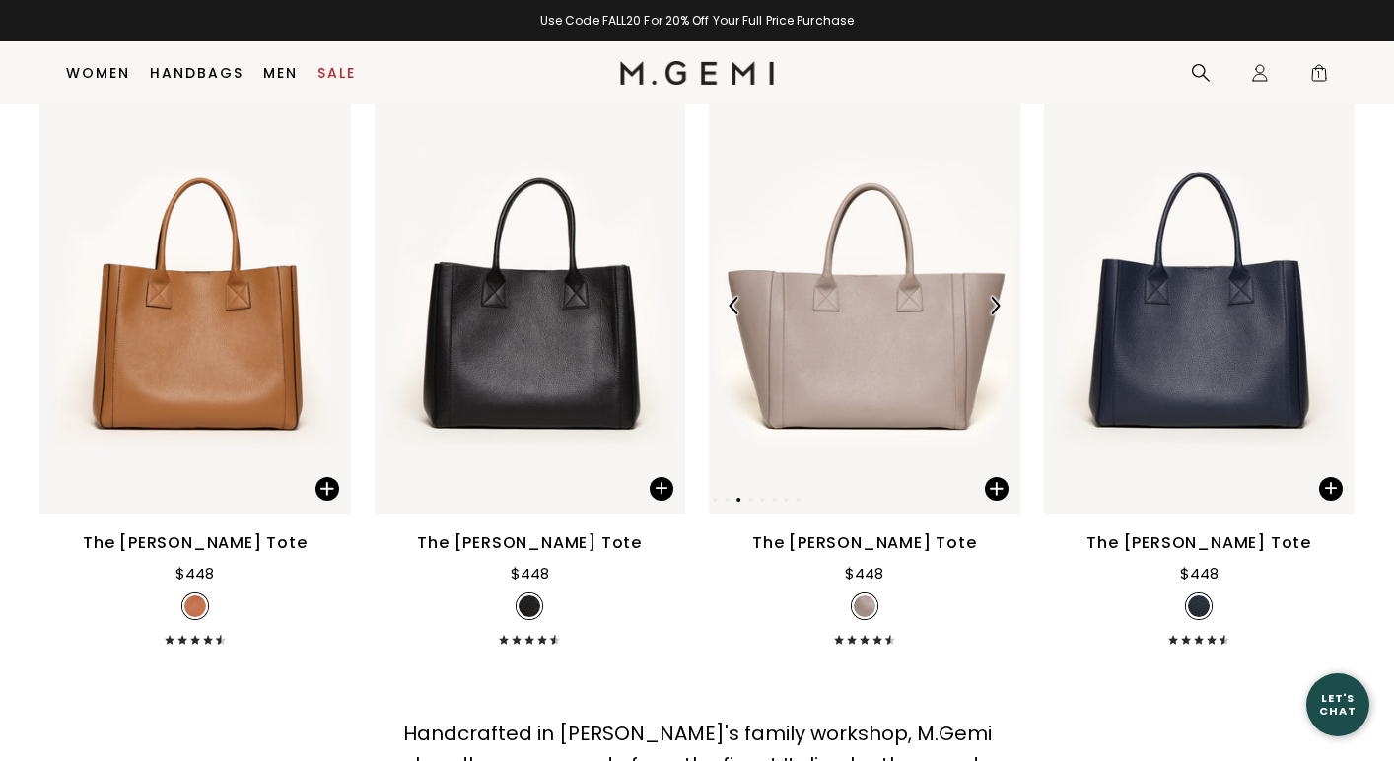
click at [989, 297] on img at bounding box center [995, 306] width 18 height 18
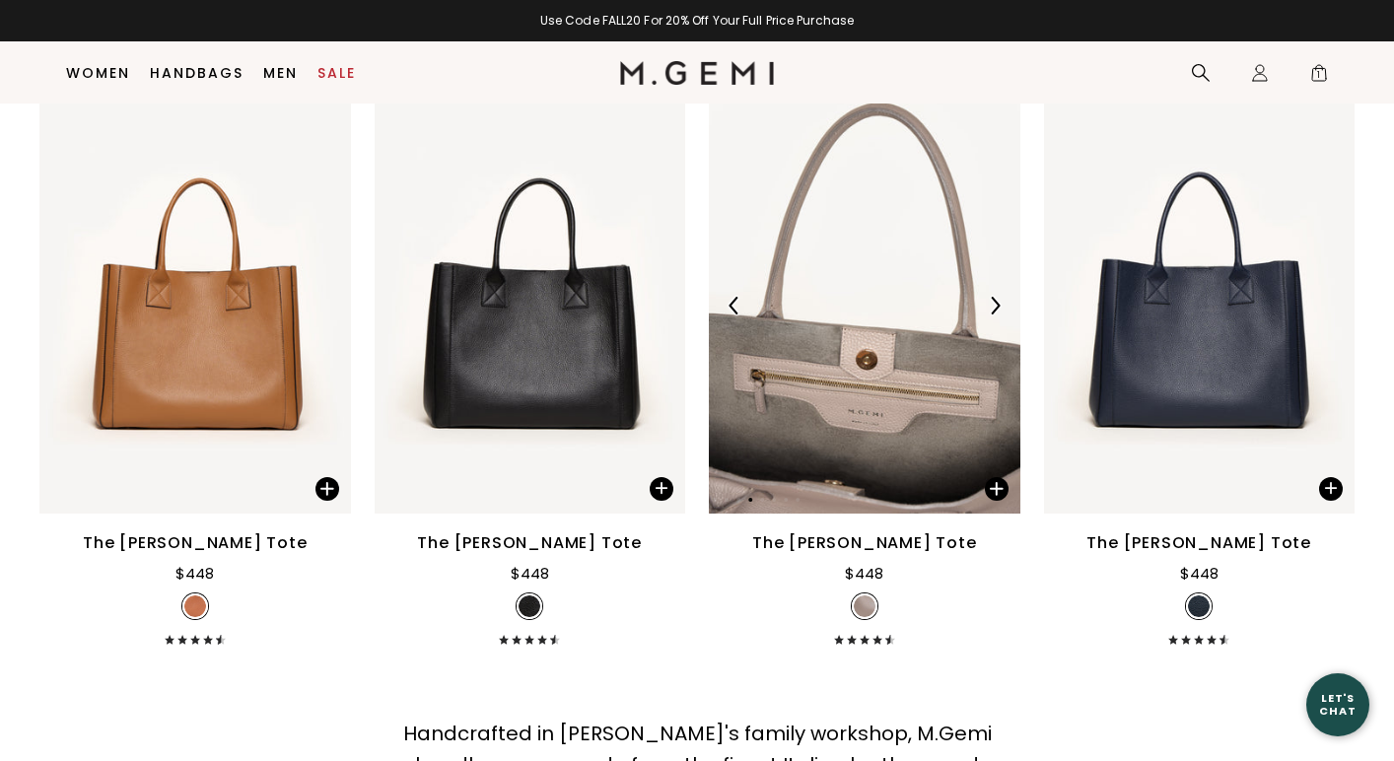
click at [990, 297] on img at bounding box center [995, 306] width 18 height 18
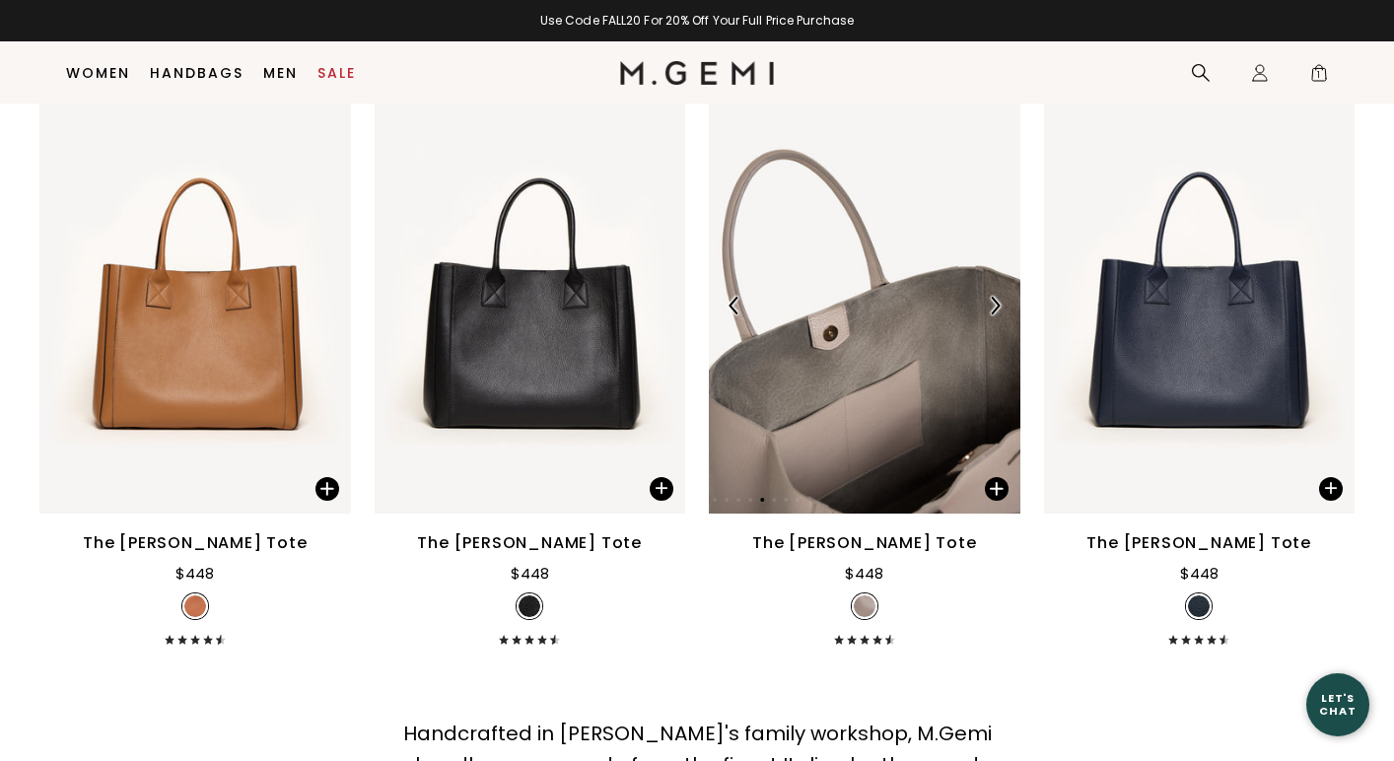
click at [990, 297] on img at bounding box center [995, 306] width 18 height 18
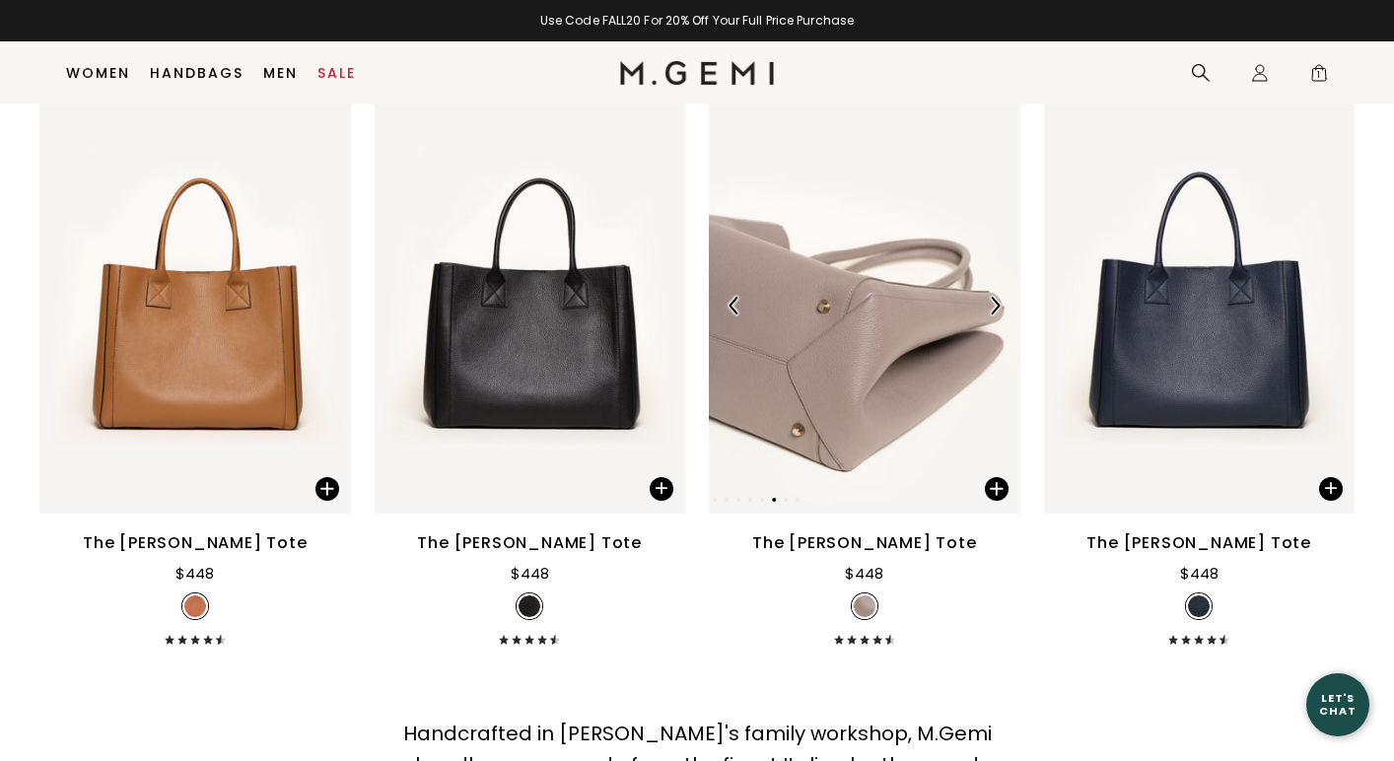
click at [990, 297] on img at bounding box center [995, 306] width 18 height 18
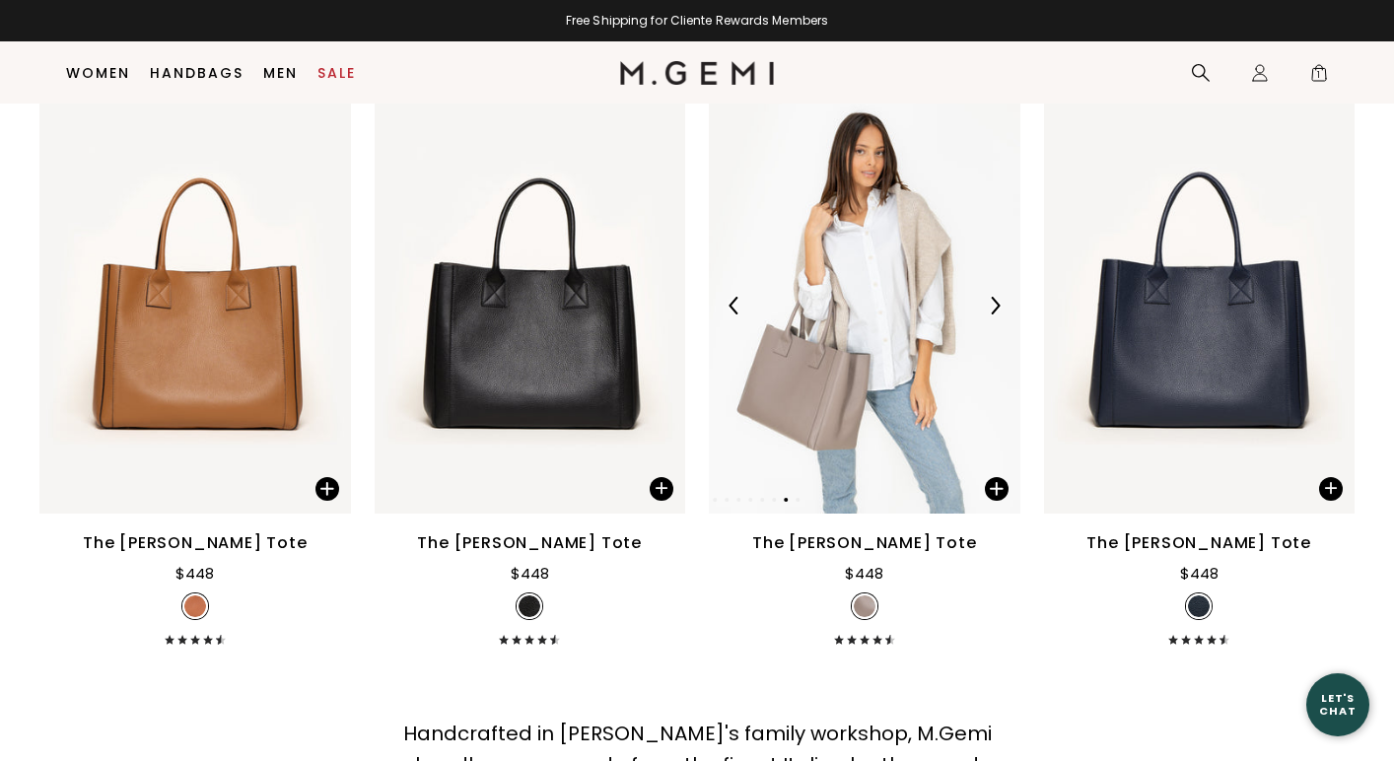
click at [990, 297] on img at bounding box center [995, 306] width 18 height 18
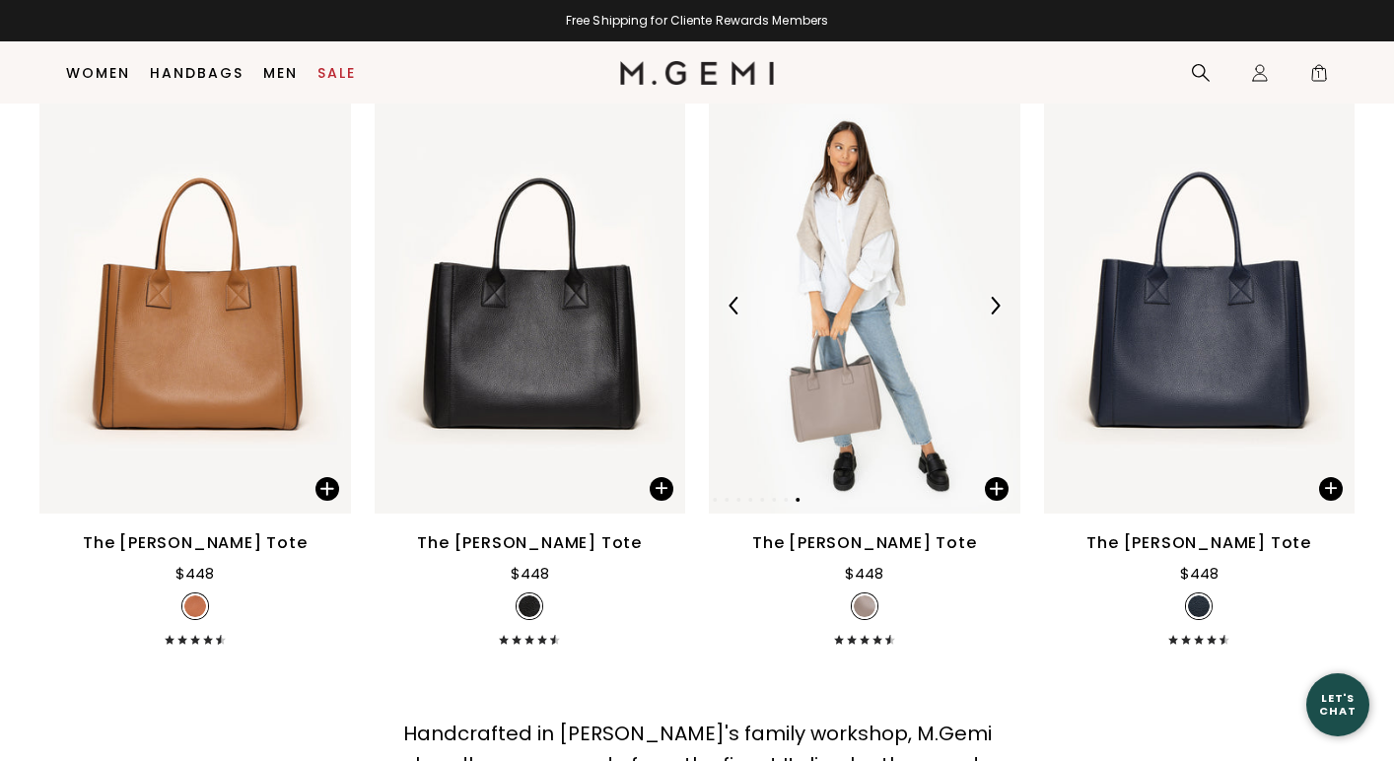
click at [991, 297] on img at bounding box center [995, 306] width 18 height 18
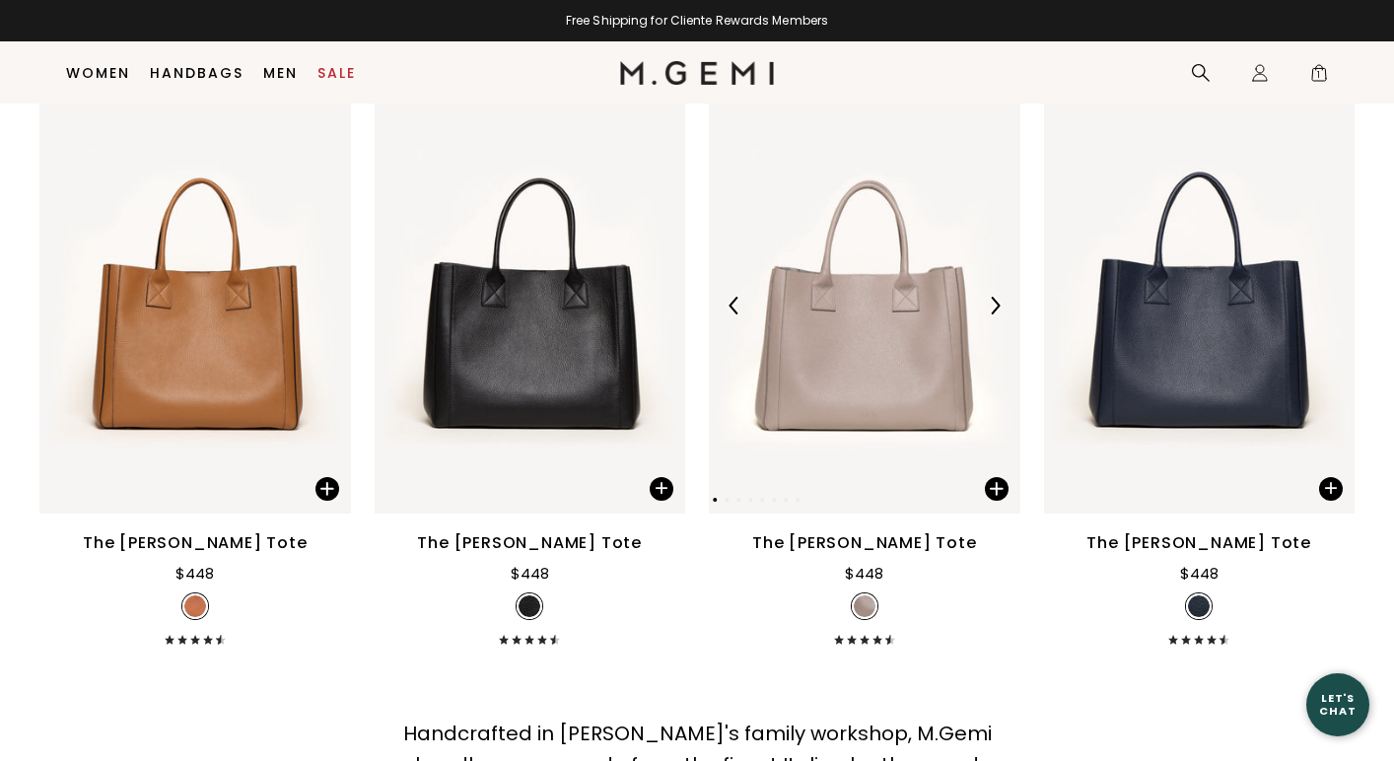
click at [992, 290] on div at bounding box center [995, 306] width 32 height 32
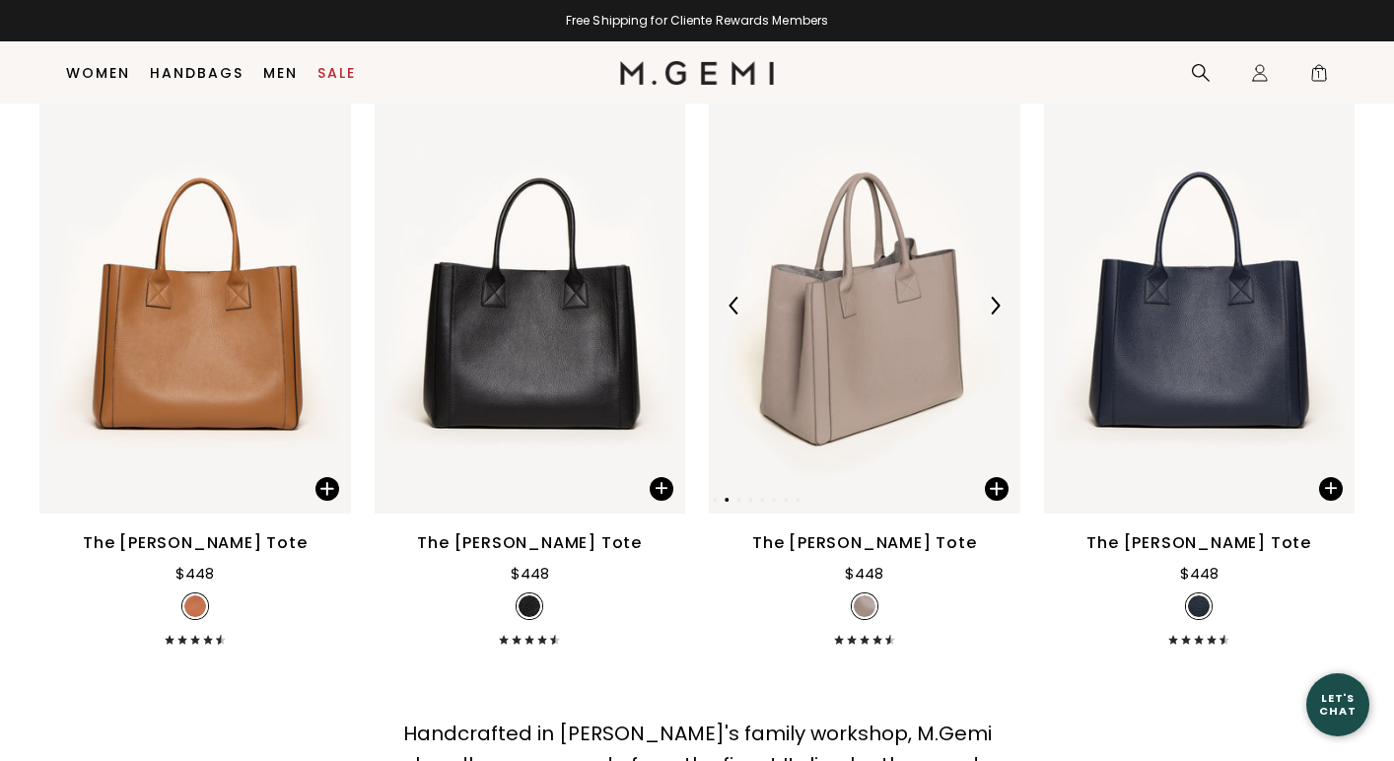
click at [992, 290] on div at bounding box center [995, 306] width 32 height 32
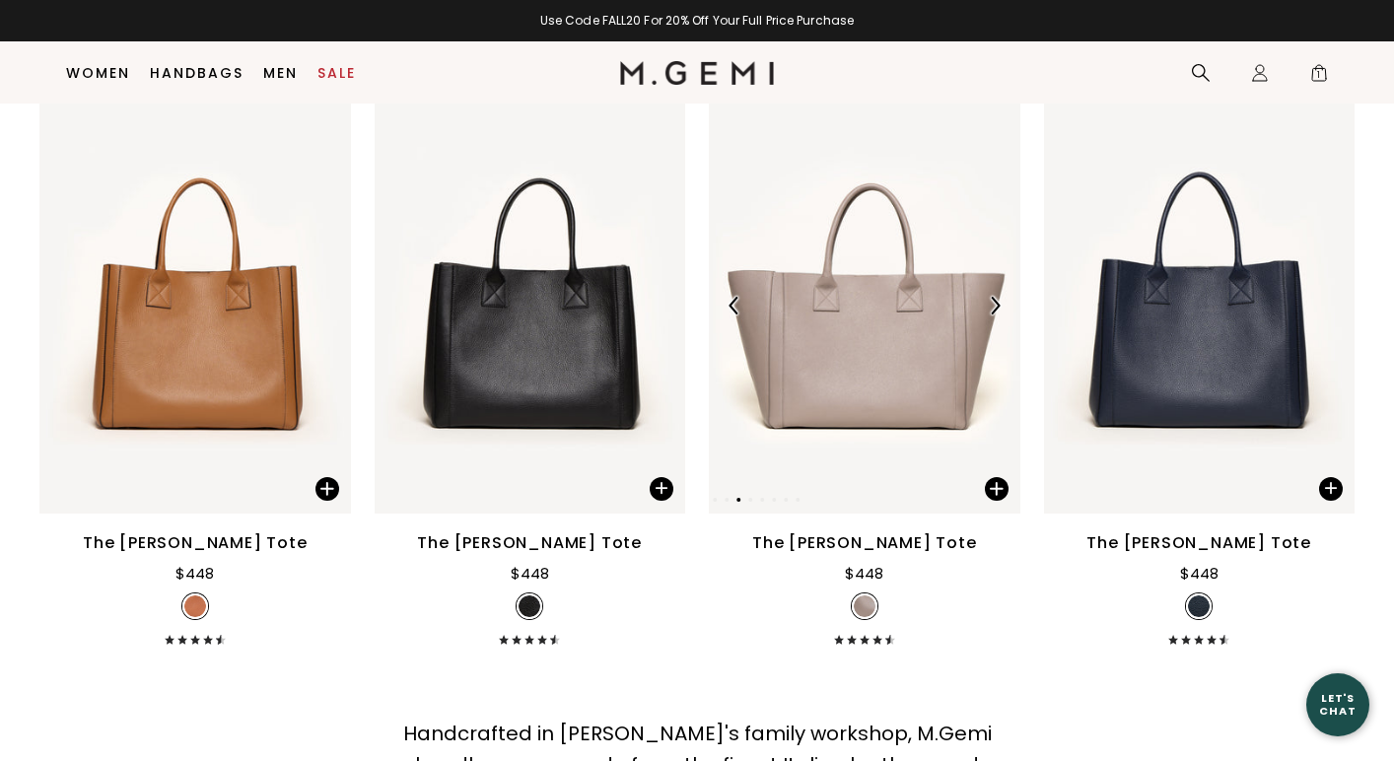
click at [897, 387] on img at bounding box center [865, 305] width 312 height 415
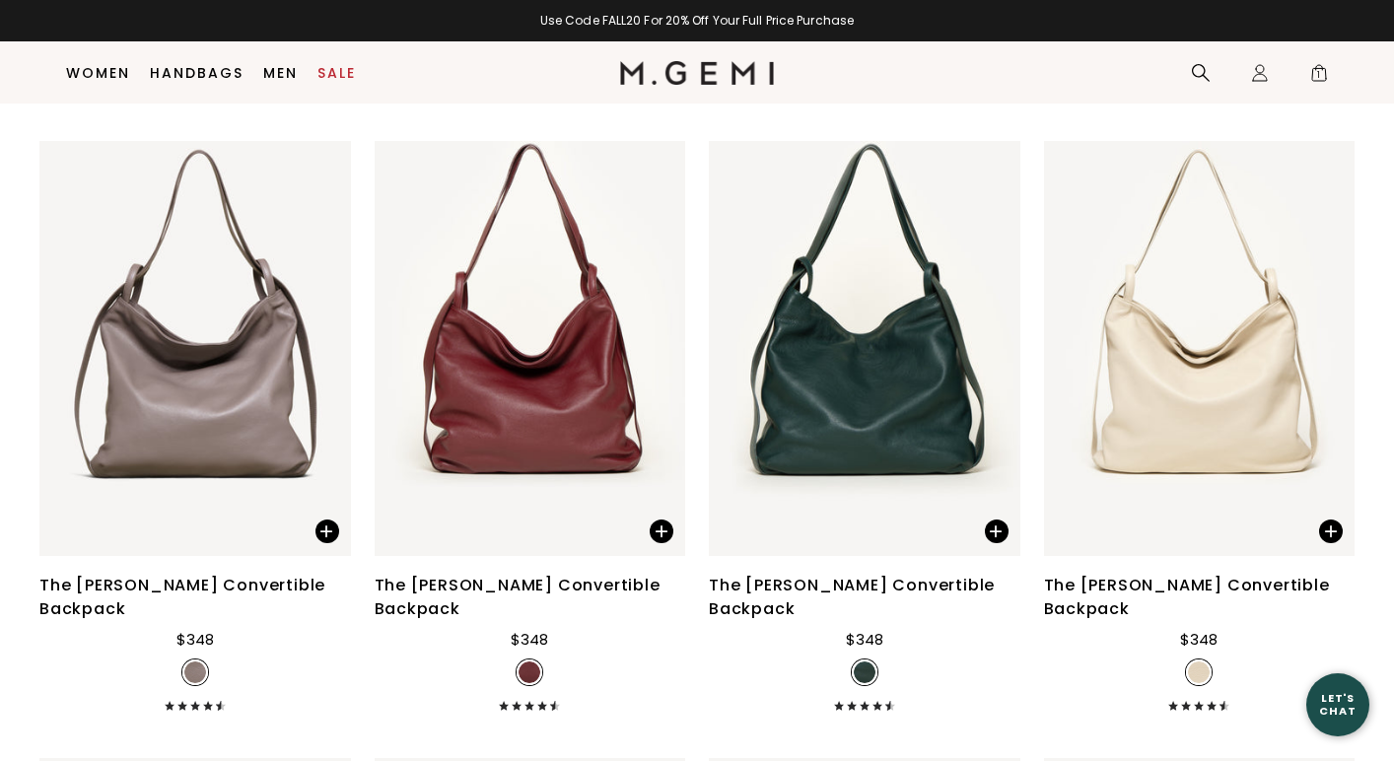
scroll to position [5593, 0]
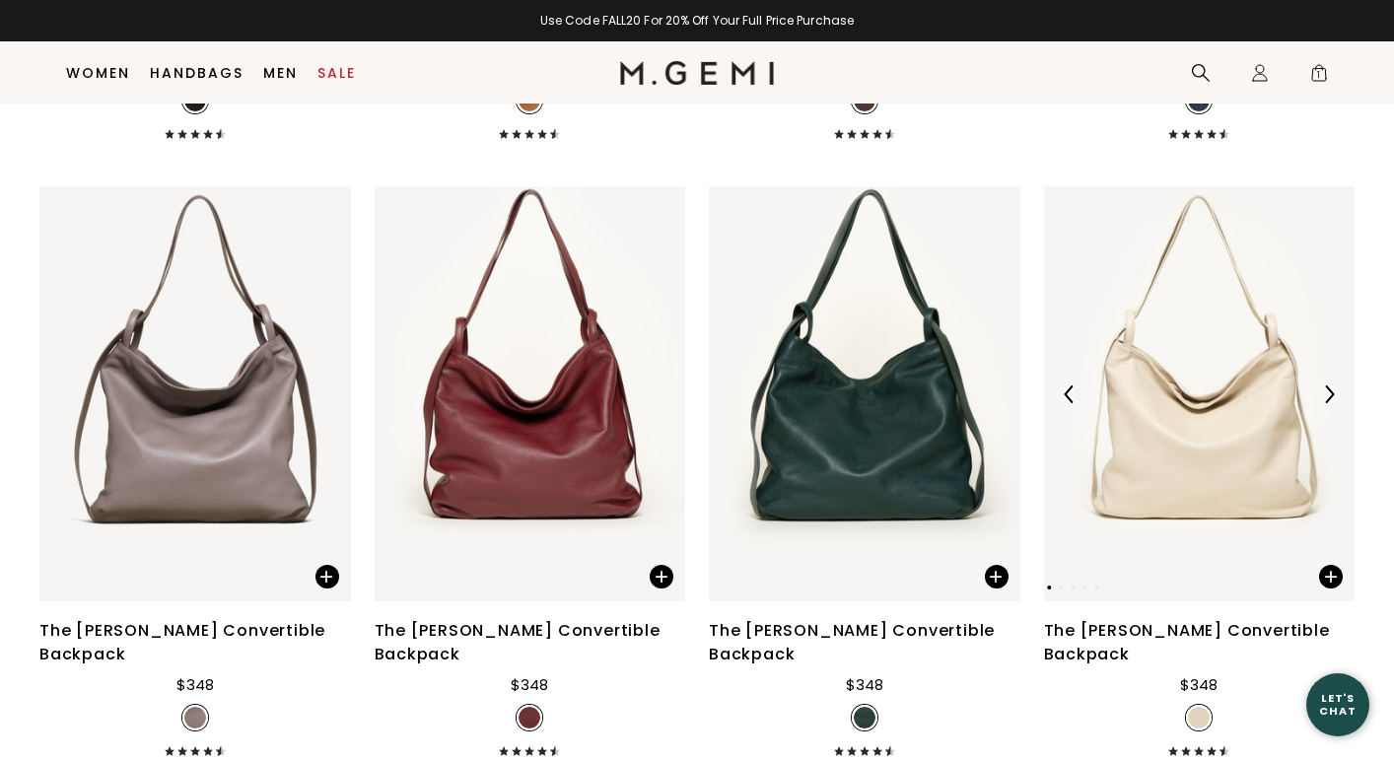
click at [1119, 338] on img at bounding box center [1200, 393] width 312 height 415
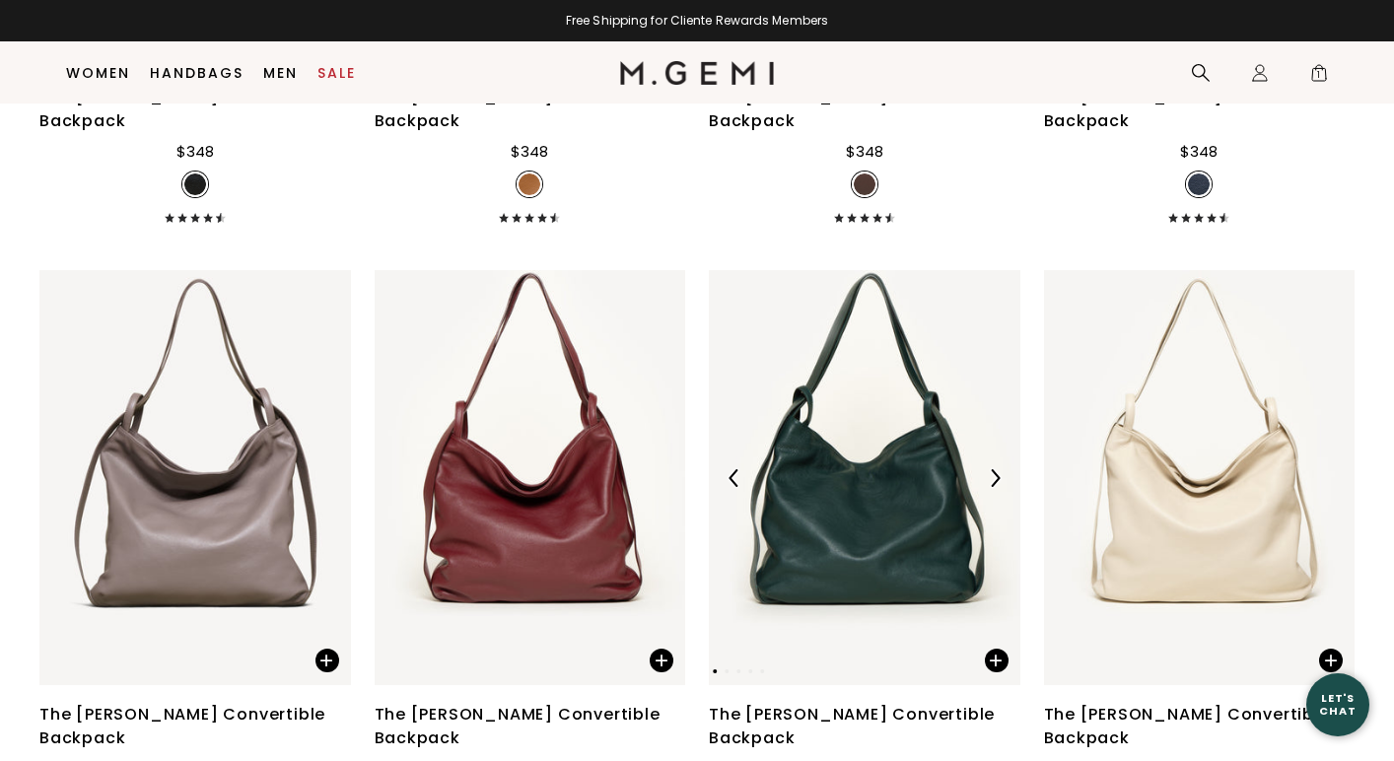
scroll to position [5515, 0]
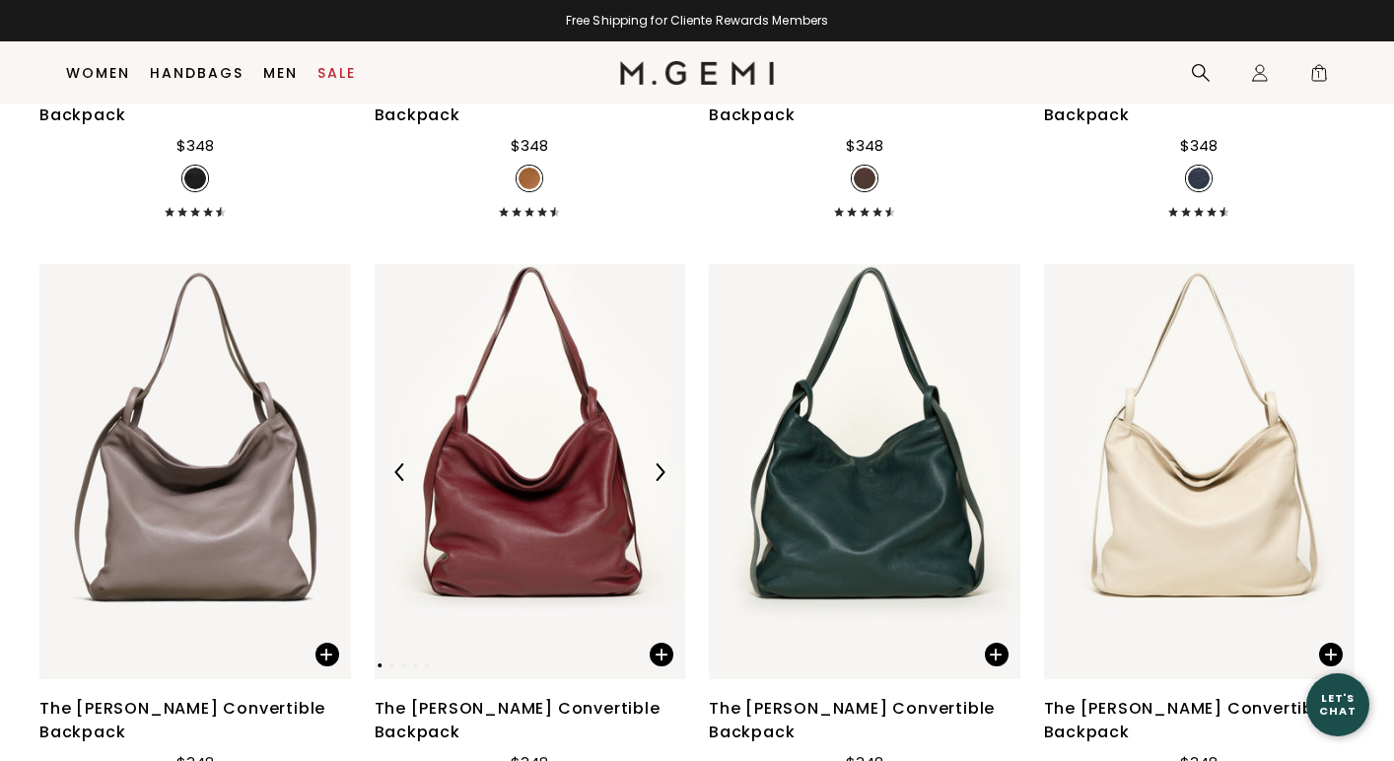
click at [659, 352] on img at bounding box center [531, 471] width 312 height 415
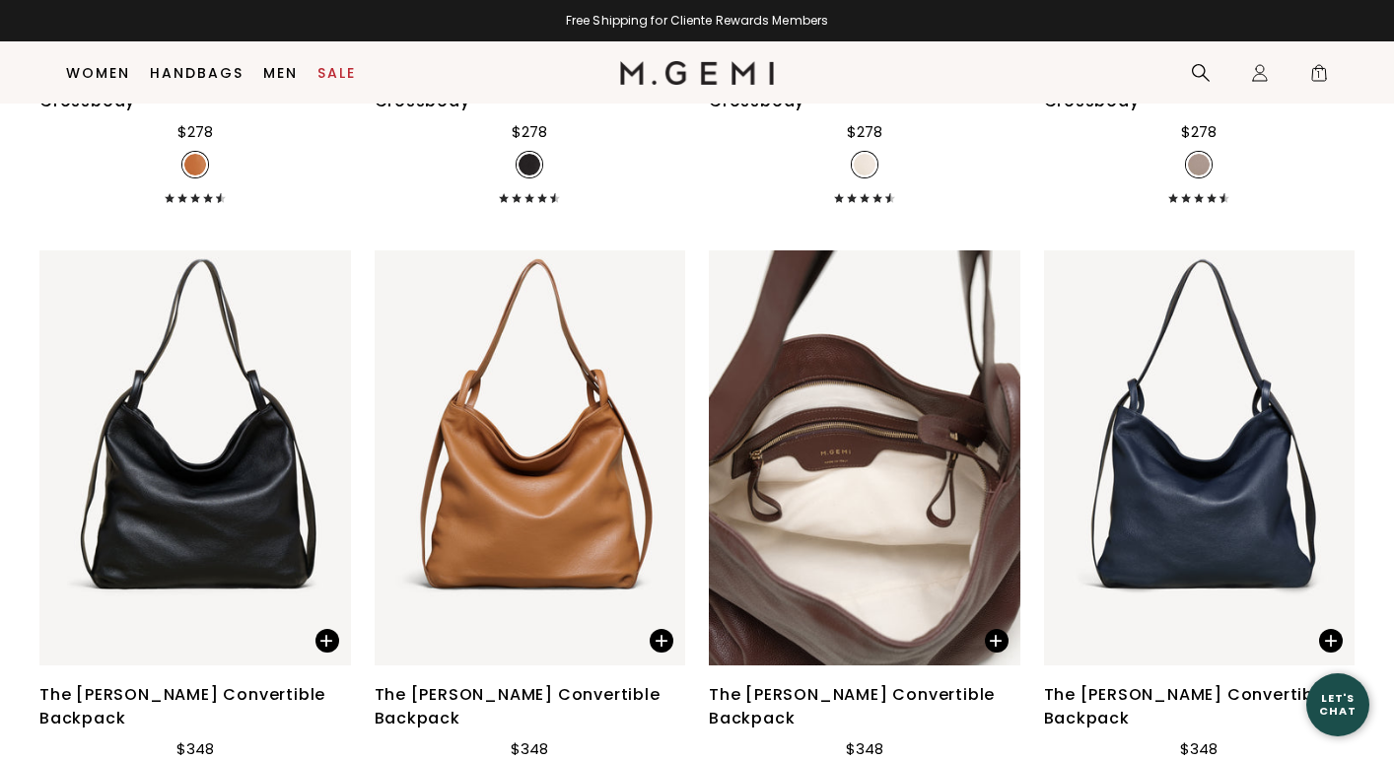
scroll to position [4881, 0]
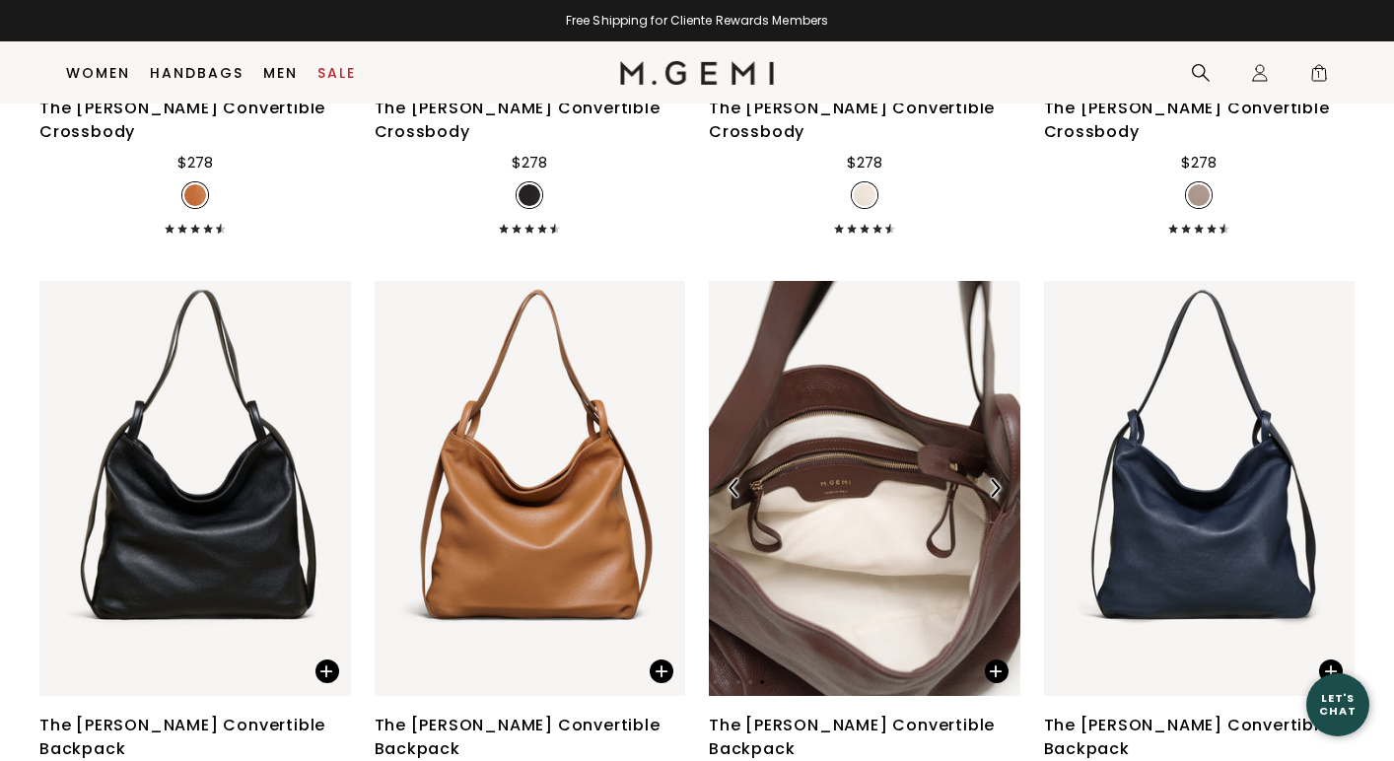
click at [952, 371] on img at bounding box center [865, 488] width 312 height 415
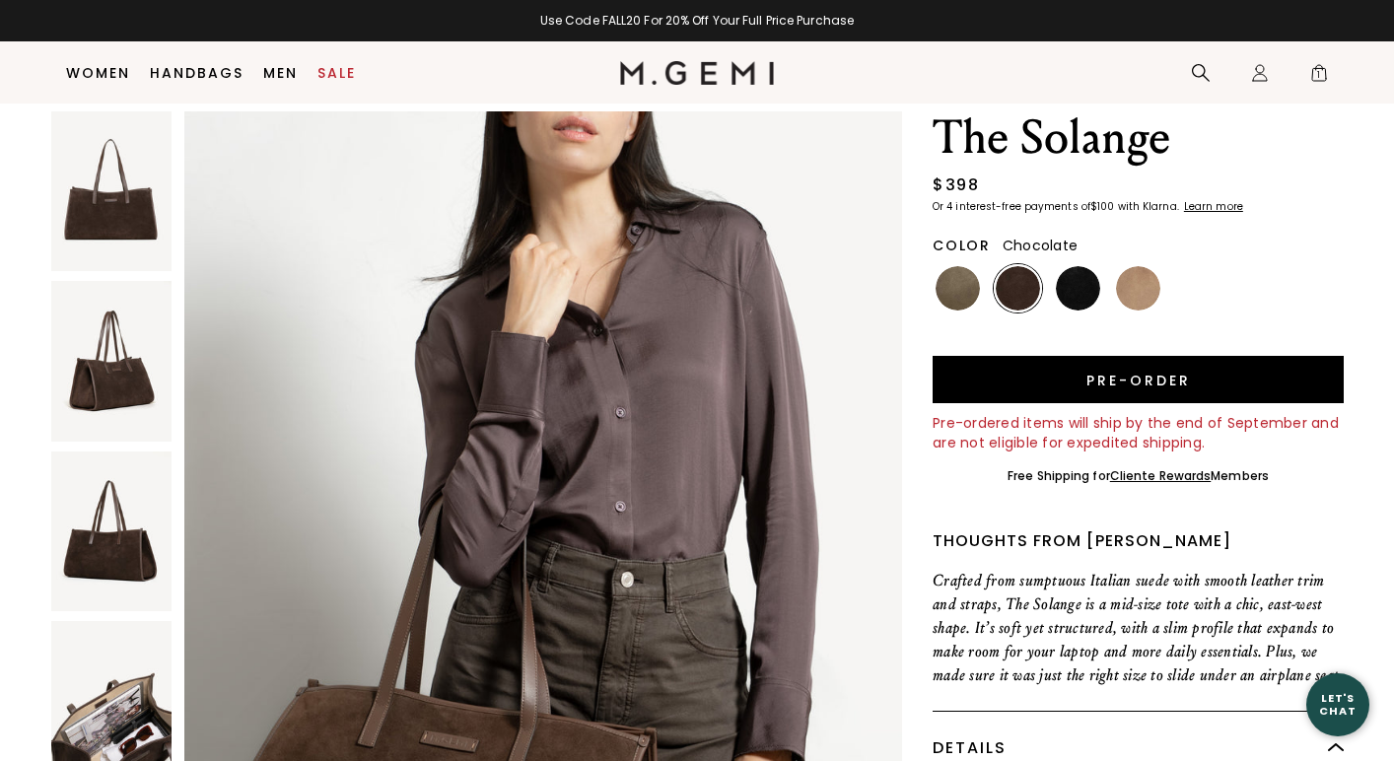
scroll to position [3906, 0]
click at [948, 297] on img at bounding box center [958, 288] width 44 height 44
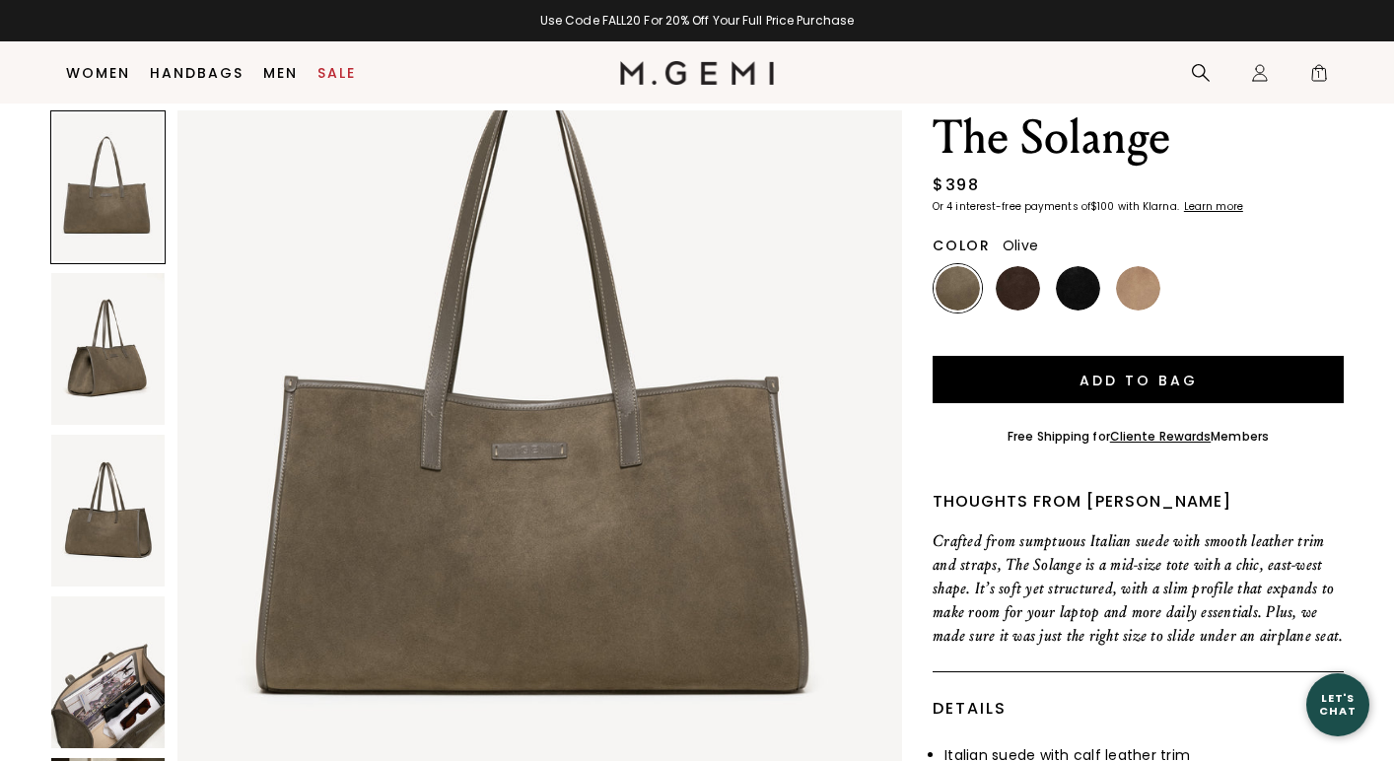
scroll to position [193, 0]
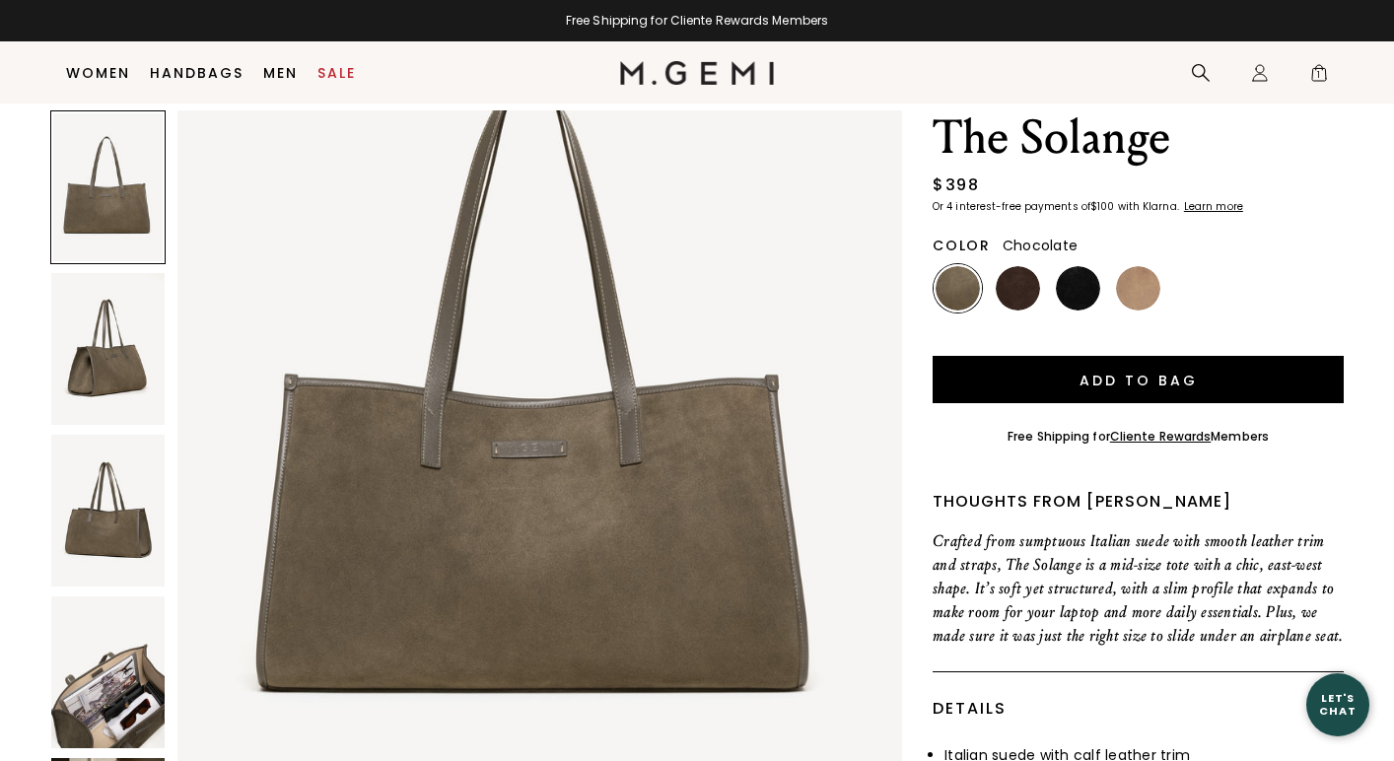
click at [1028, 293] on img at bounding box center [1018, 288] width 44 height 44
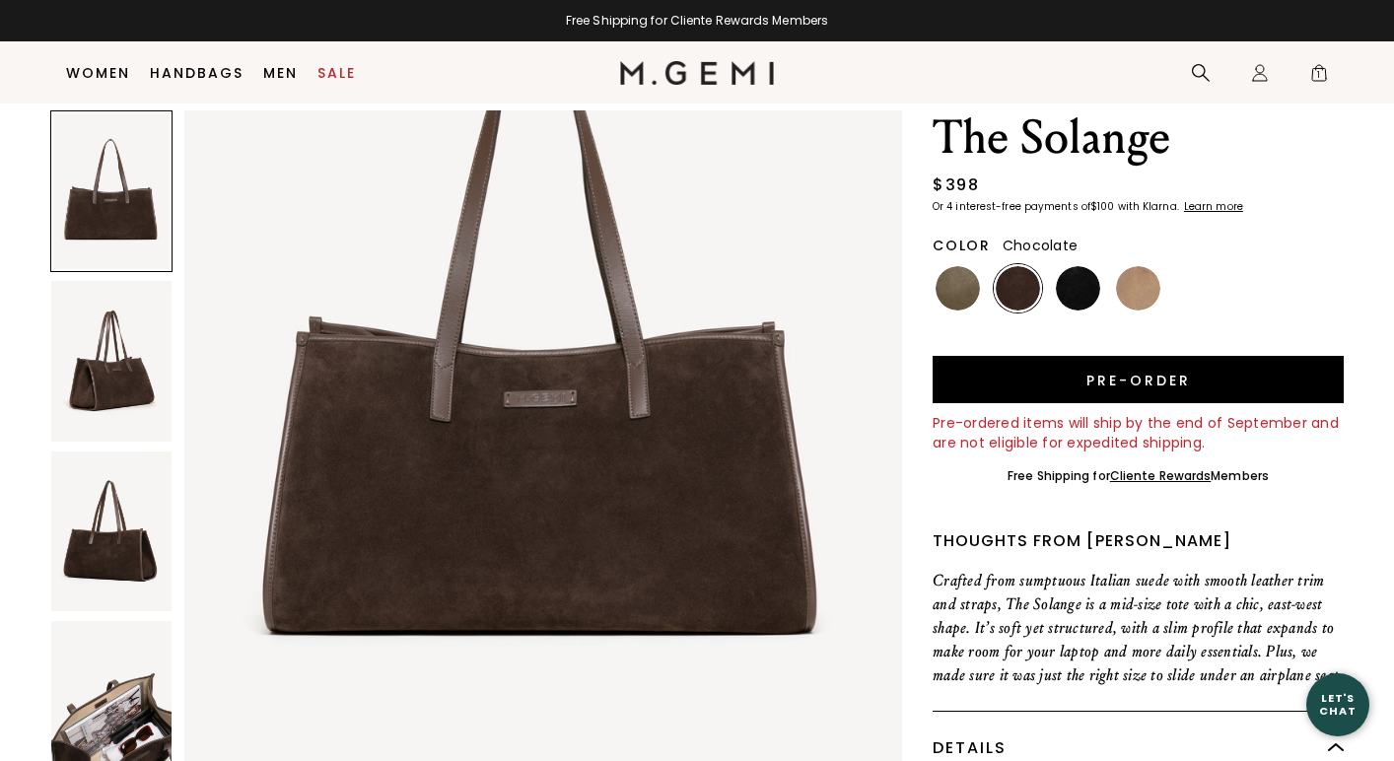
scroll to position [247, 0]
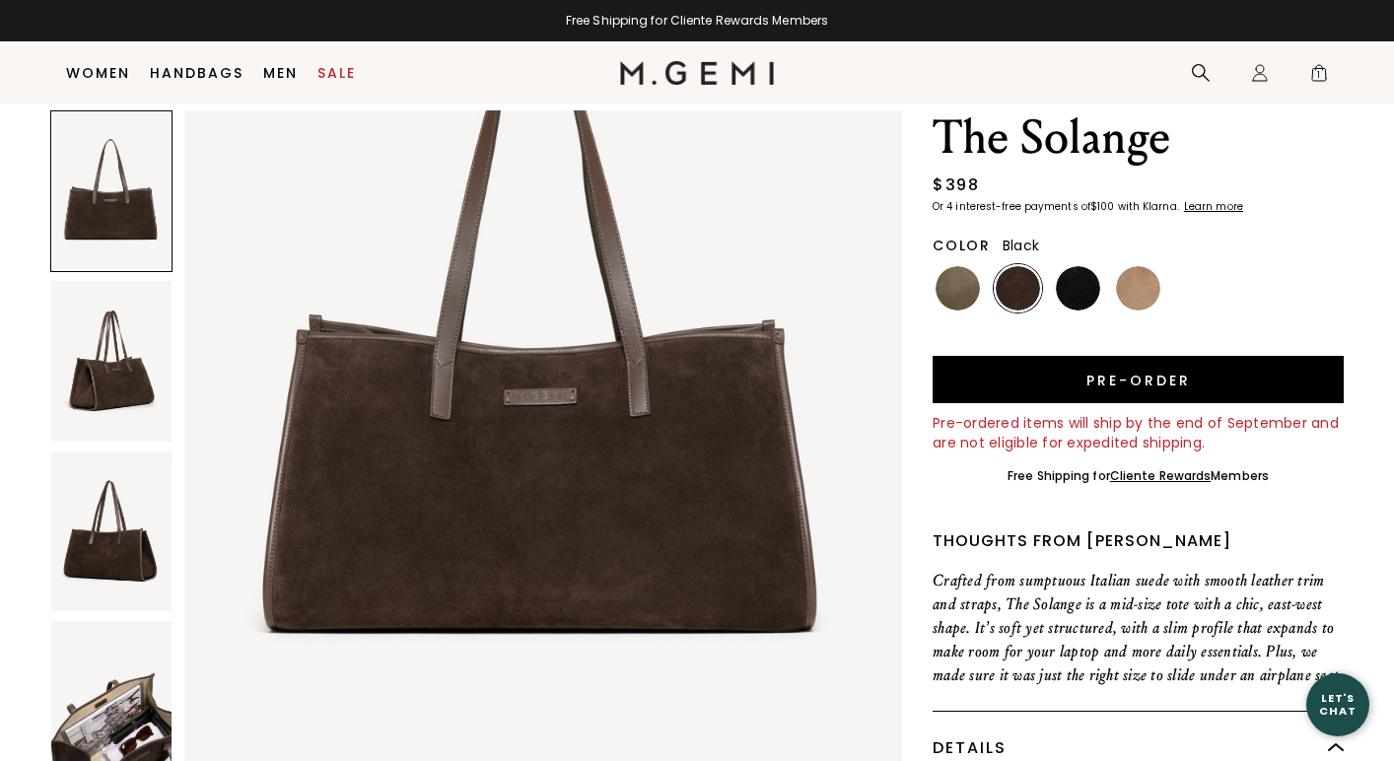
click at [1080, 293] on img at bounding box center [1078, 288] width 44 height 44
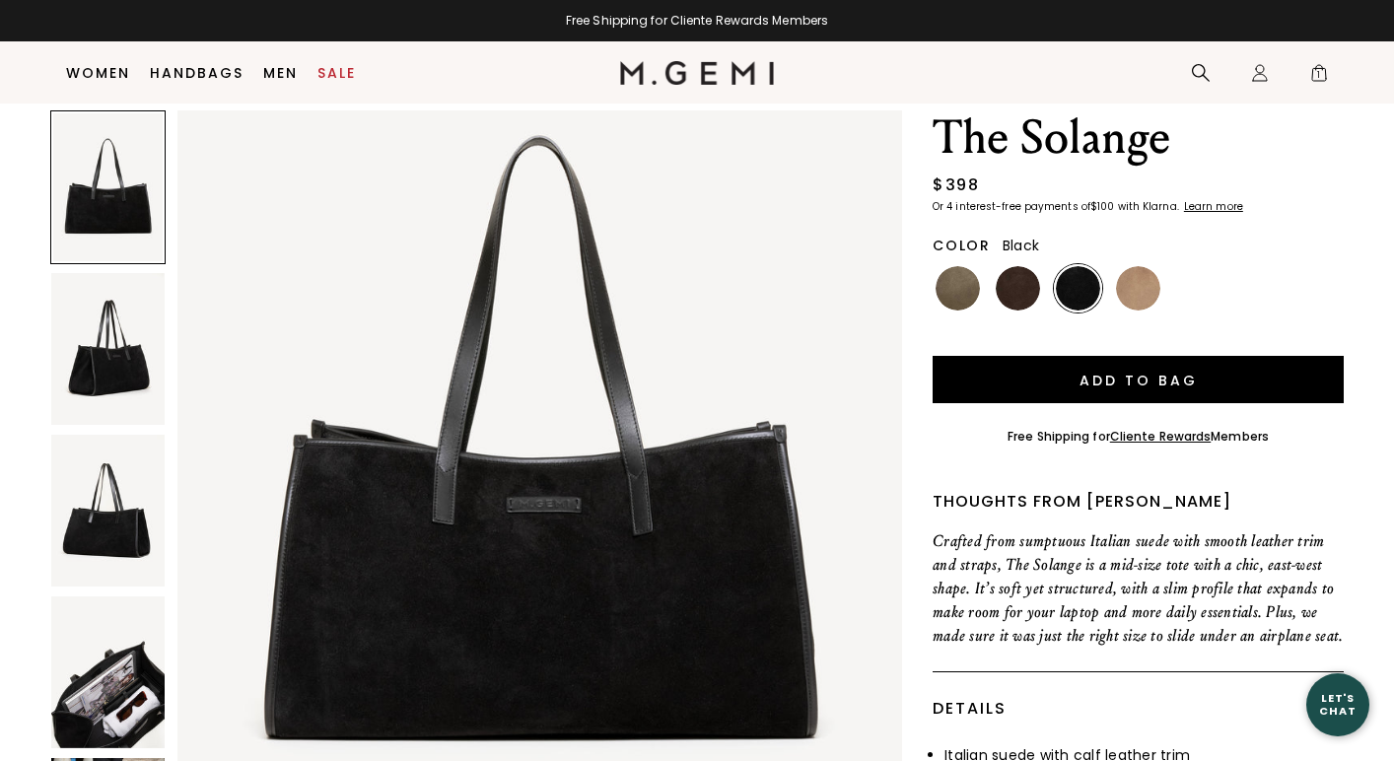
scroll to position [215, 0]
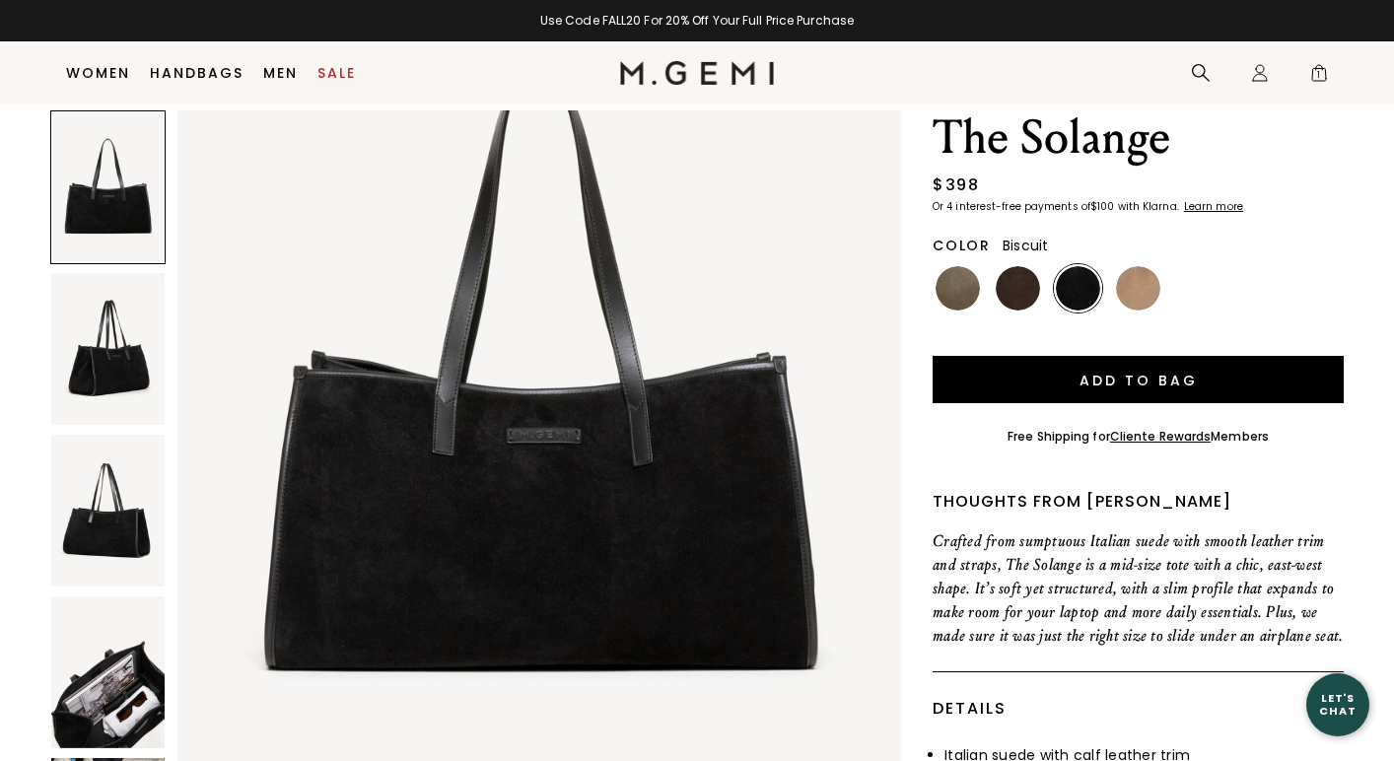
click at [1149, 285] on img at bounding box center [1138, 288] width 44 height 44
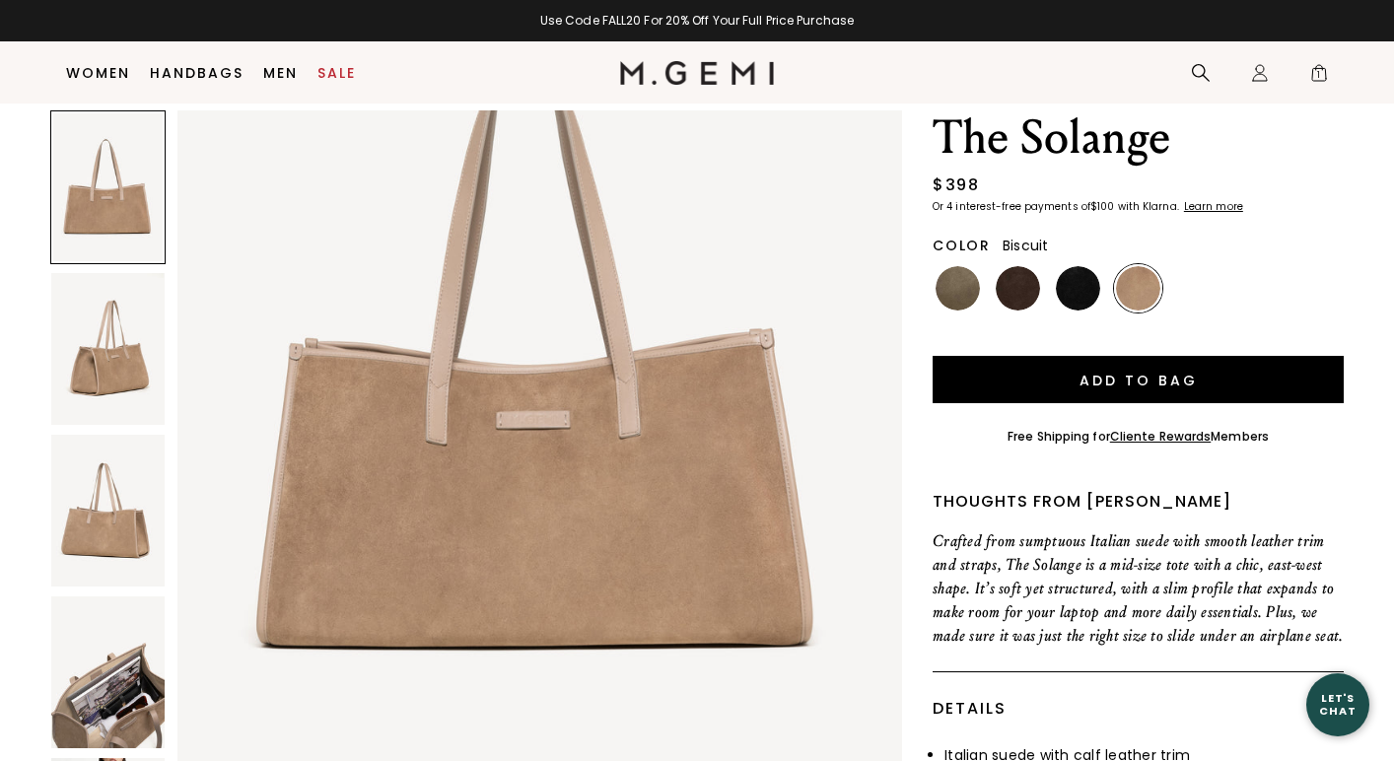
scroll to position [271, 0]
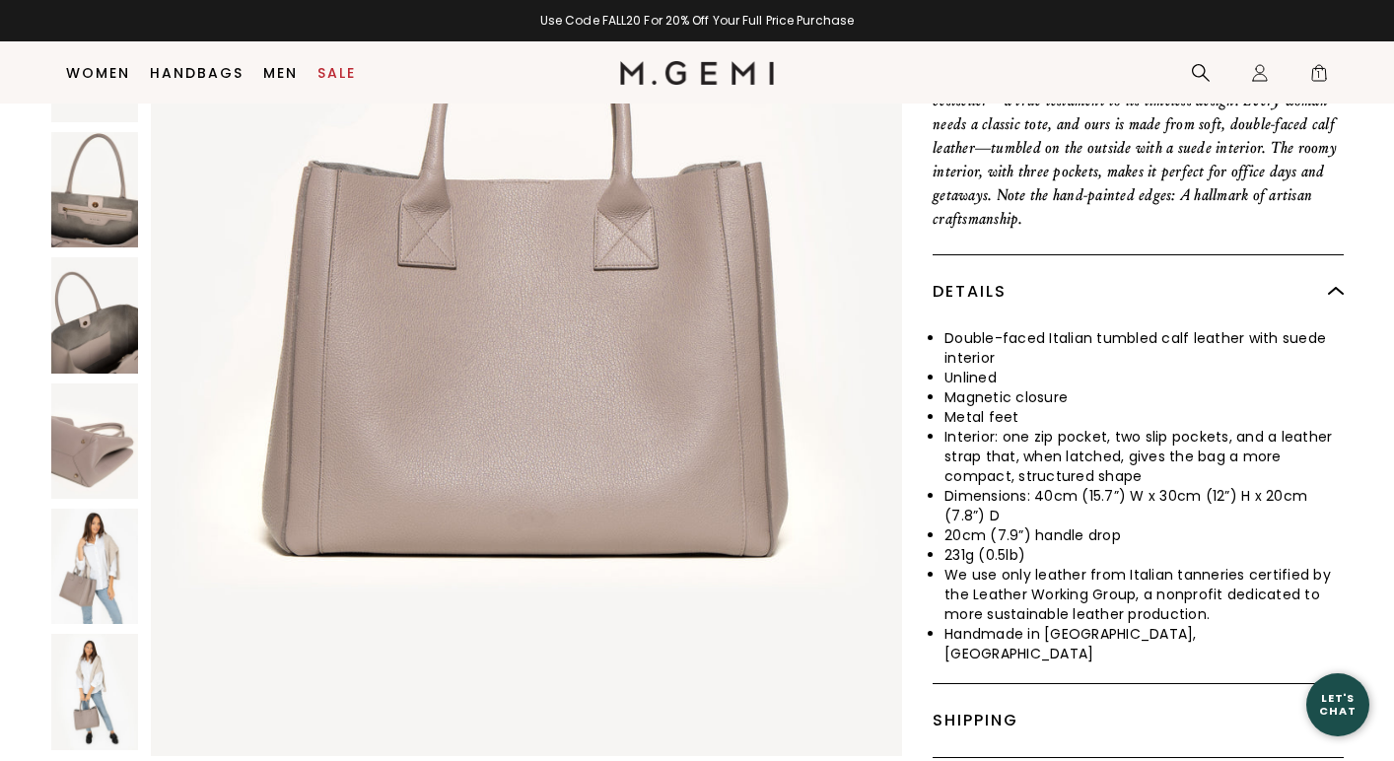
scroll to position [689, 0]
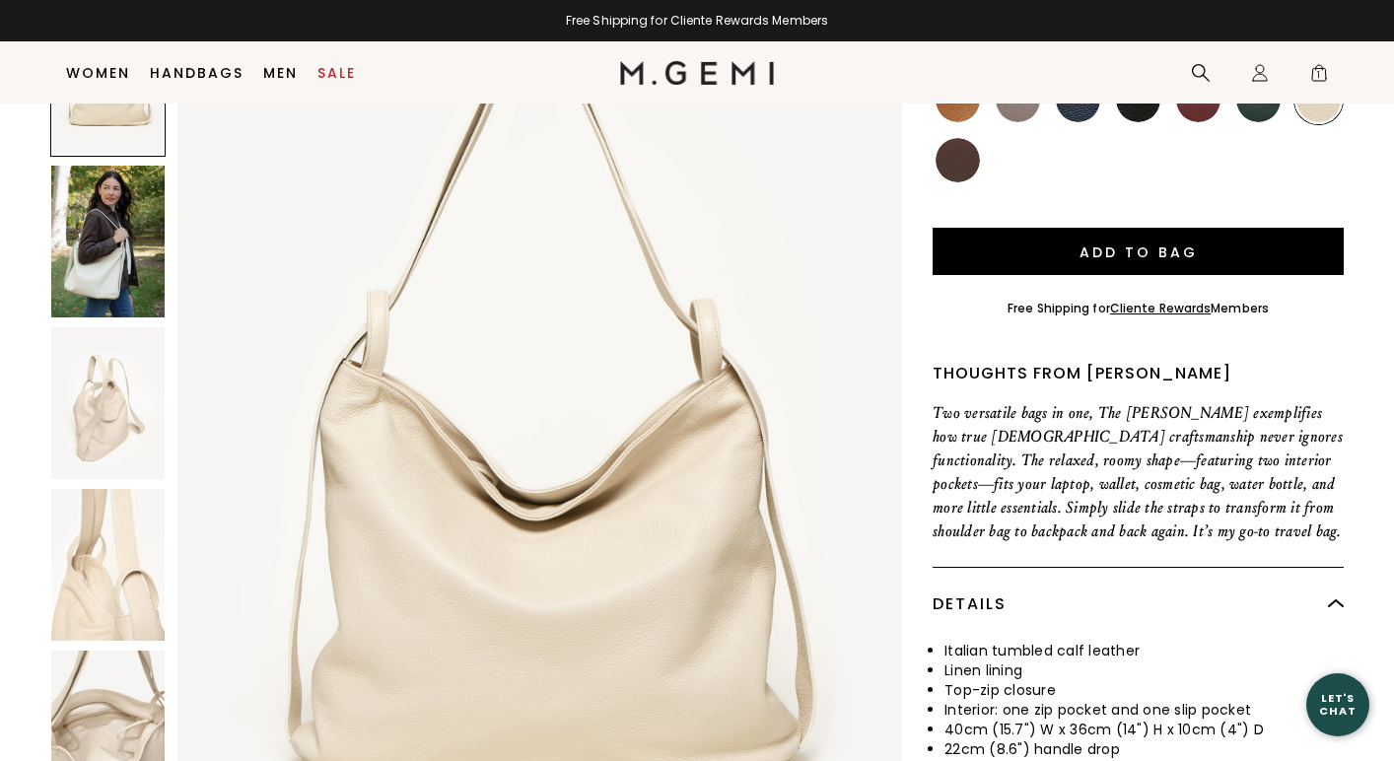
scroll to position [438, 0]
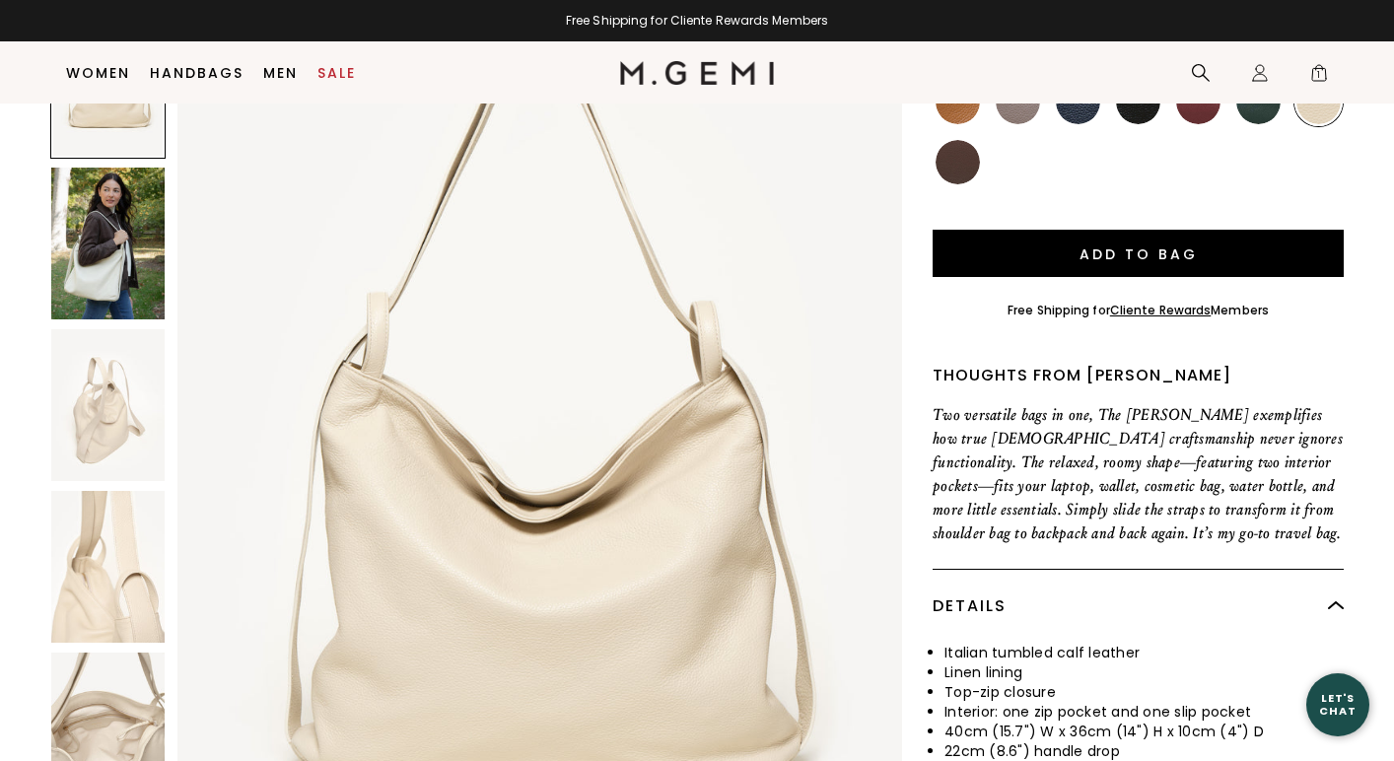
click at [121, 186] on img at bounding box center [107, 244] width 113 height 152
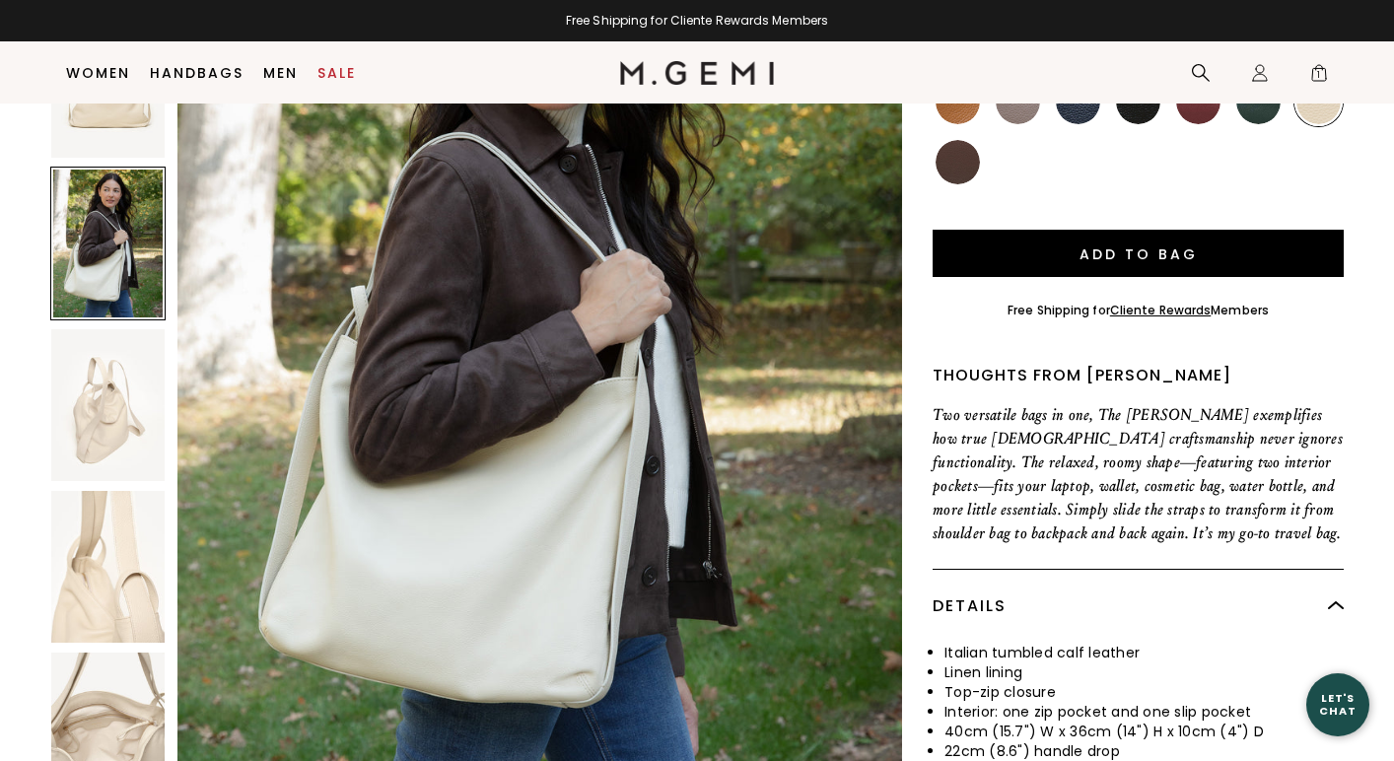
scroll to position [1137, 0]
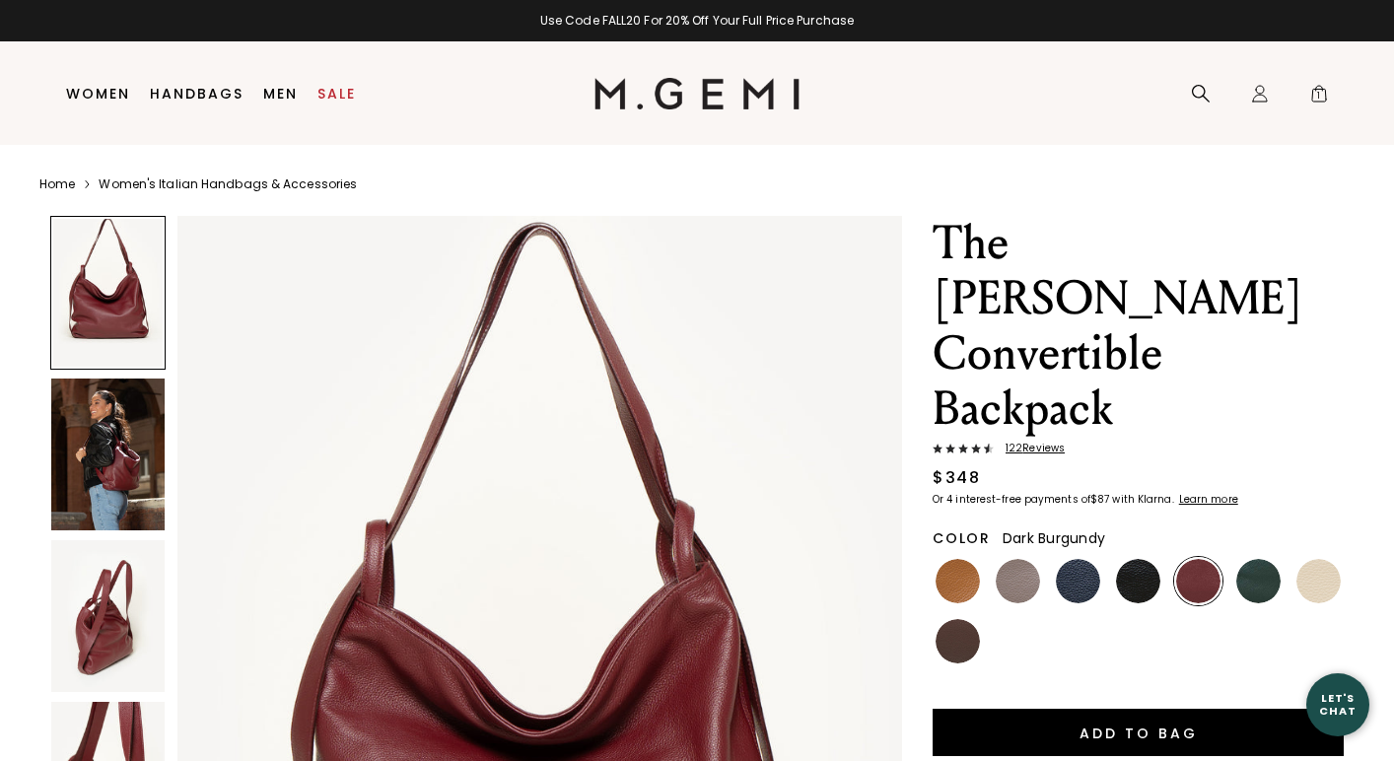
click at [127, 446] on img at bounding box center [107, 455] width 113 height 152
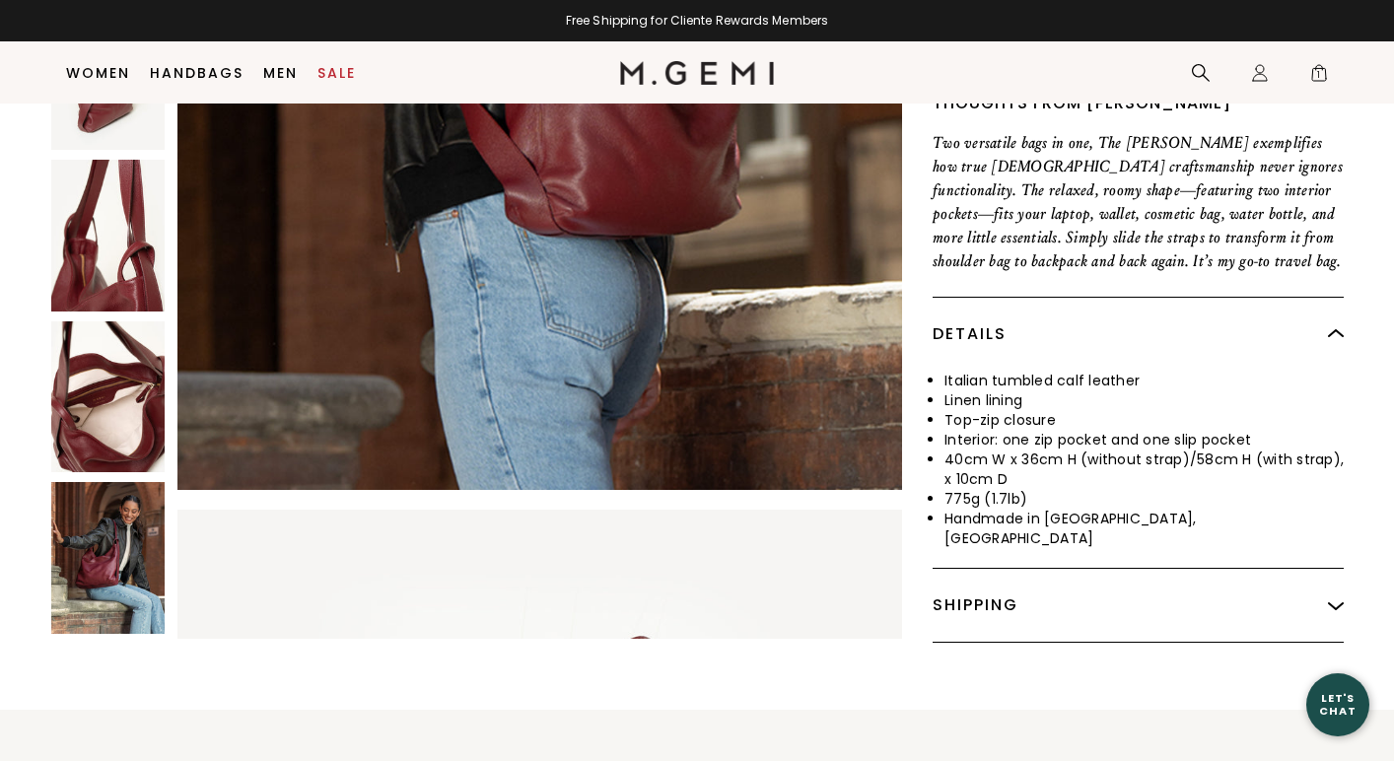
scroll to position [732, 0]
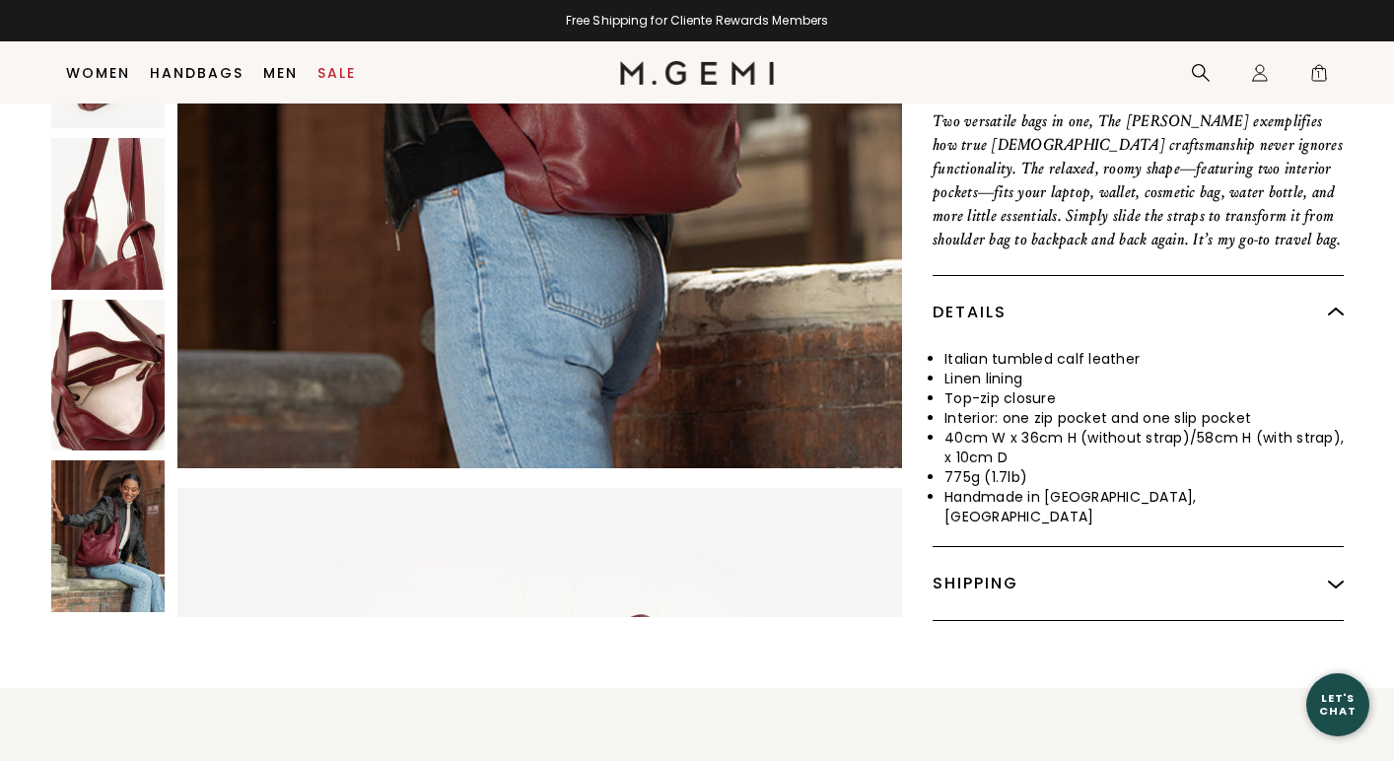
click at [125, 462] on img at bounding box center [107, 538] width 113 height 152
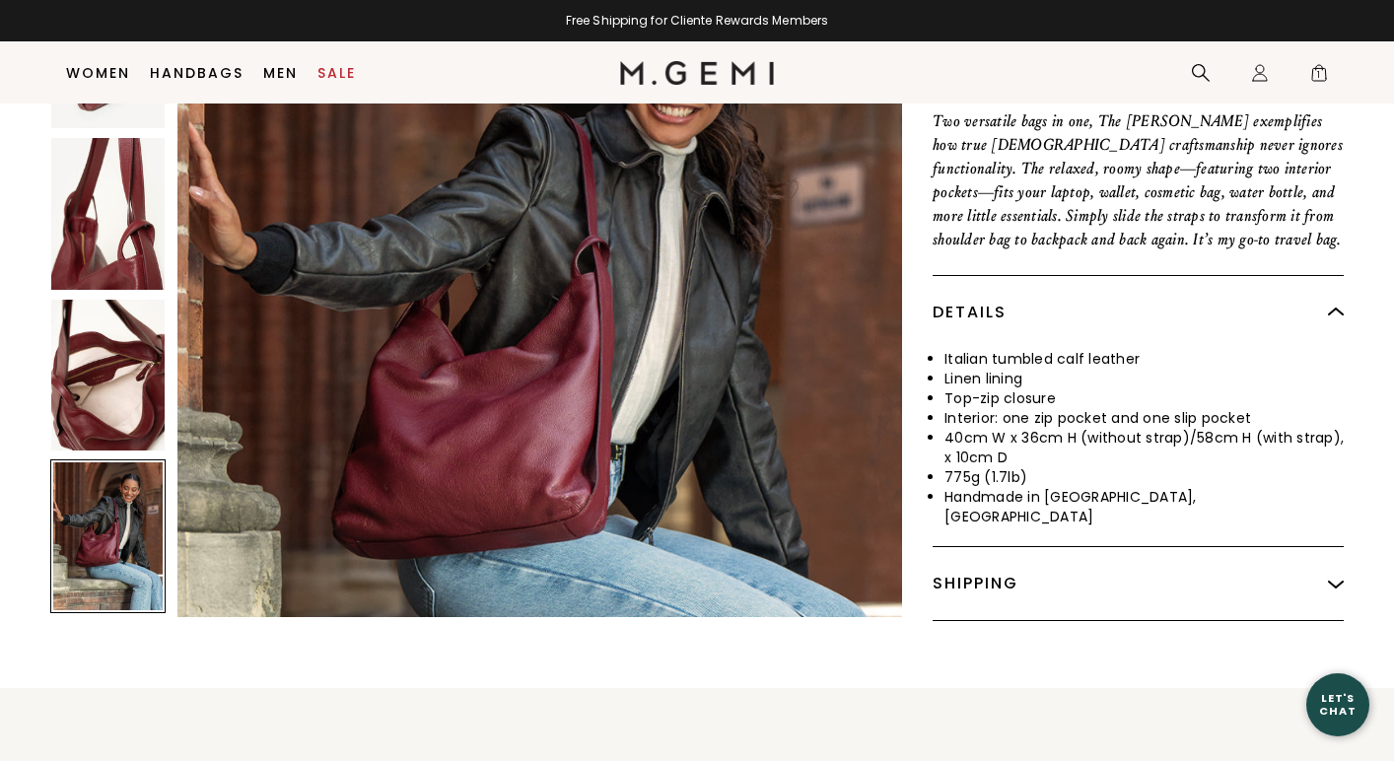
scroll to position [4701, 0]
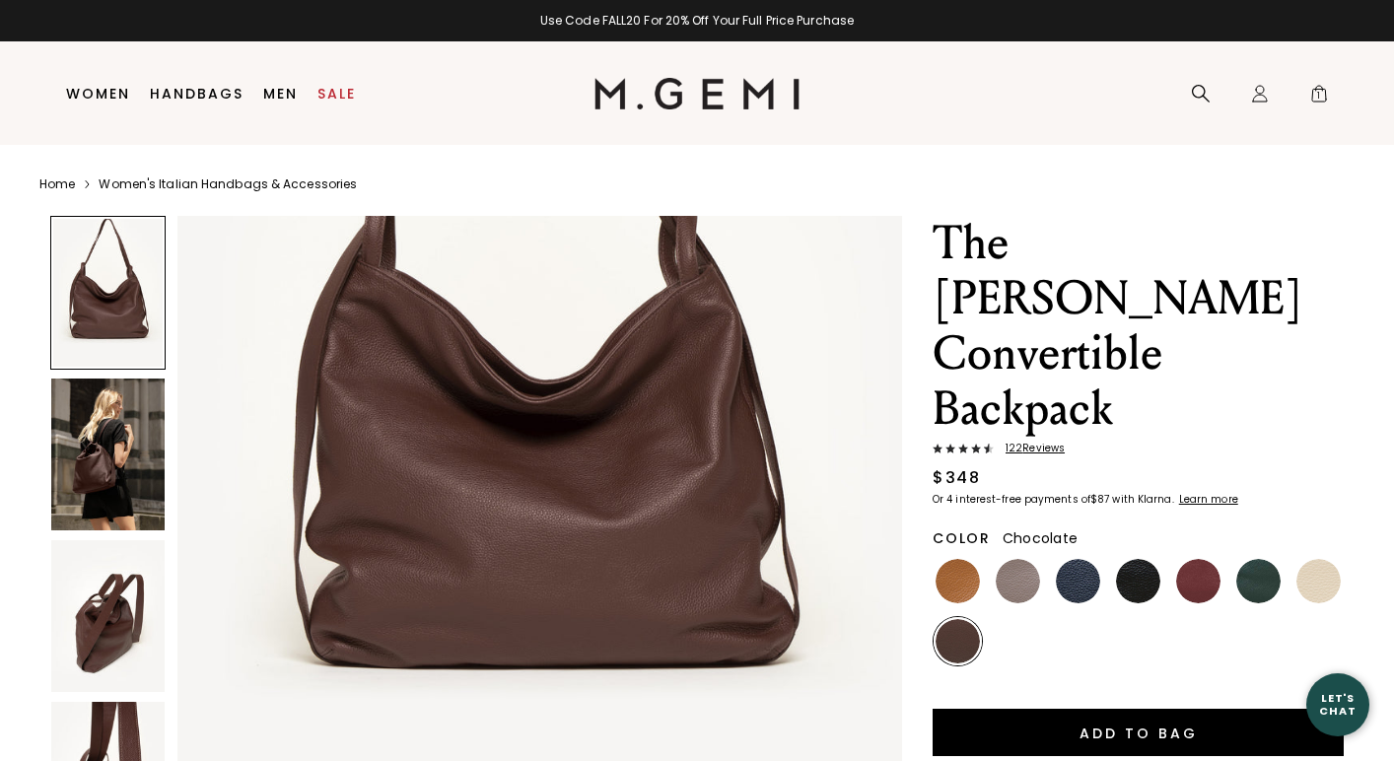
scroll to position [332, 0]
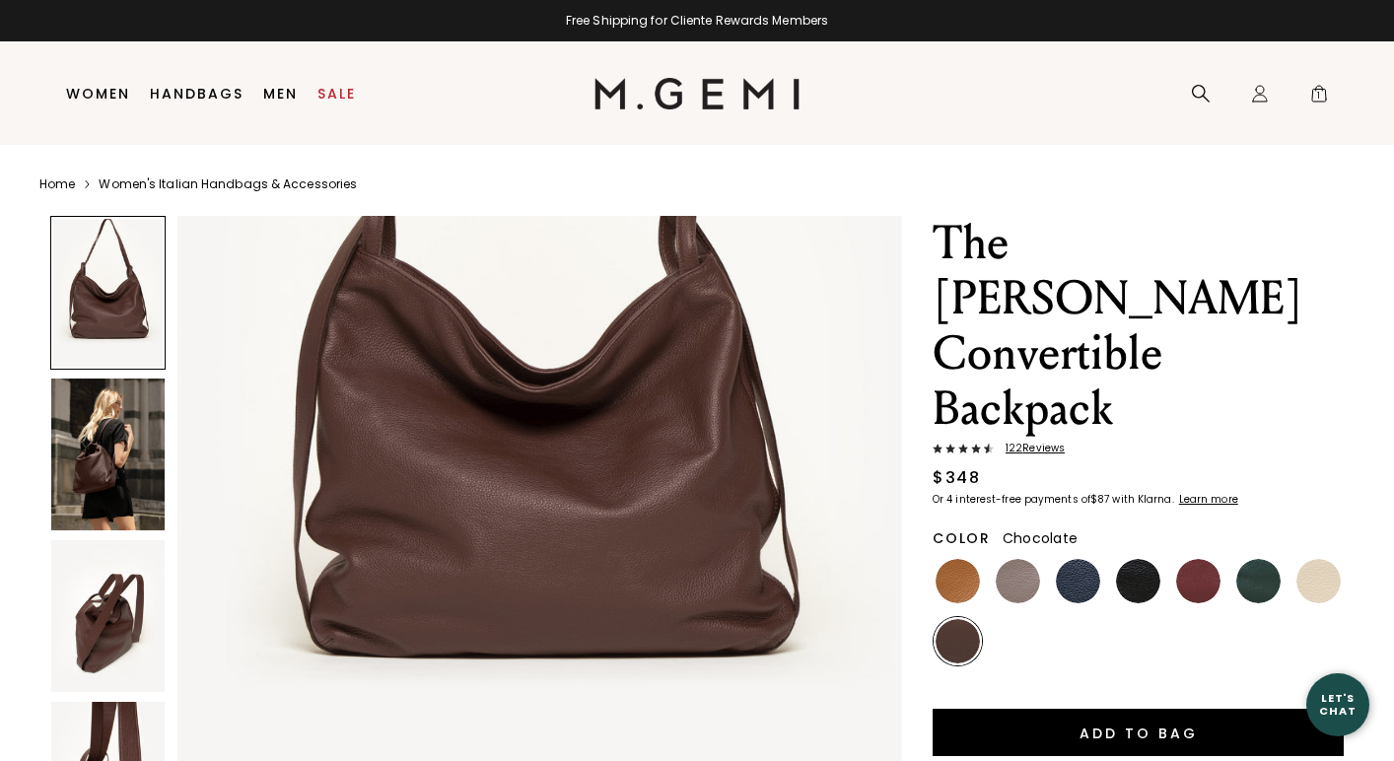
click at [127, 458] on img at bounding box center [107, 455] width 113 height 152
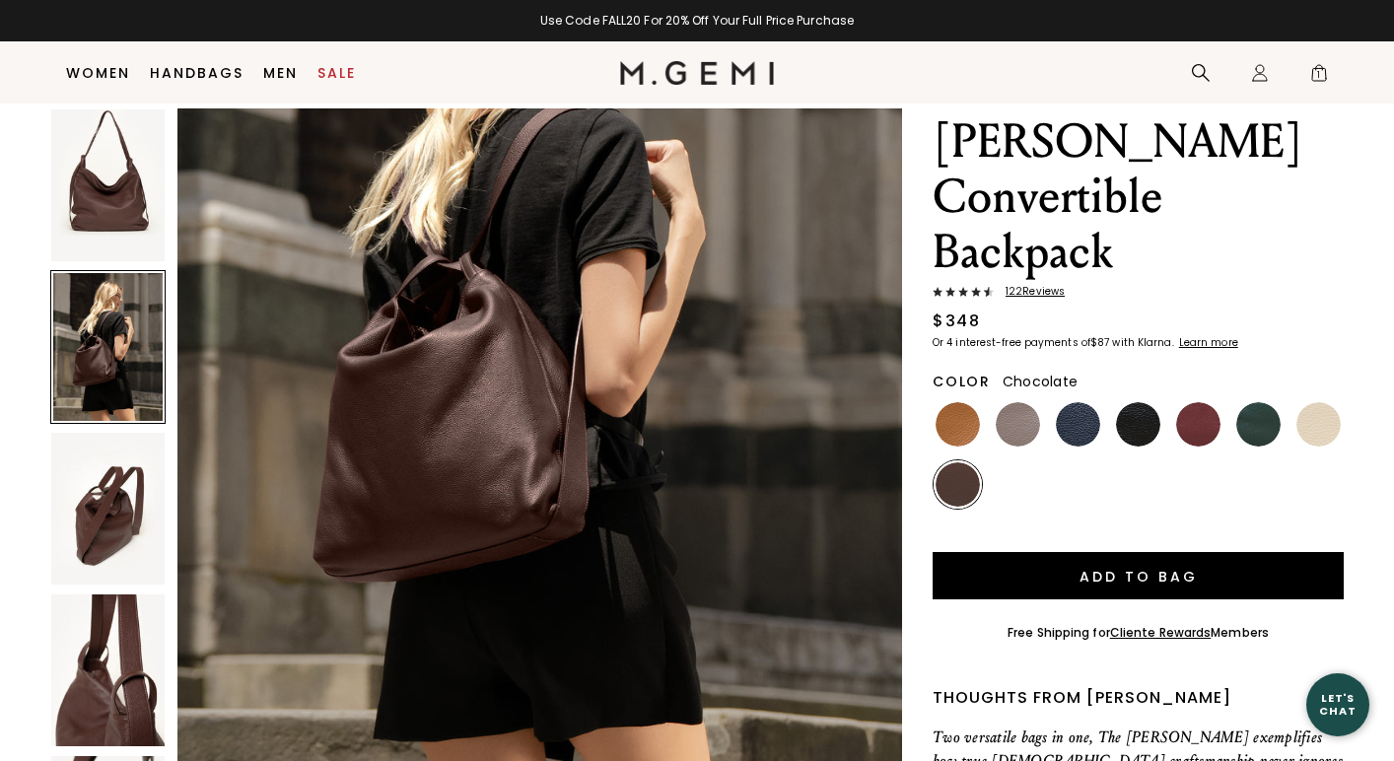
scroll to position [112, 0]
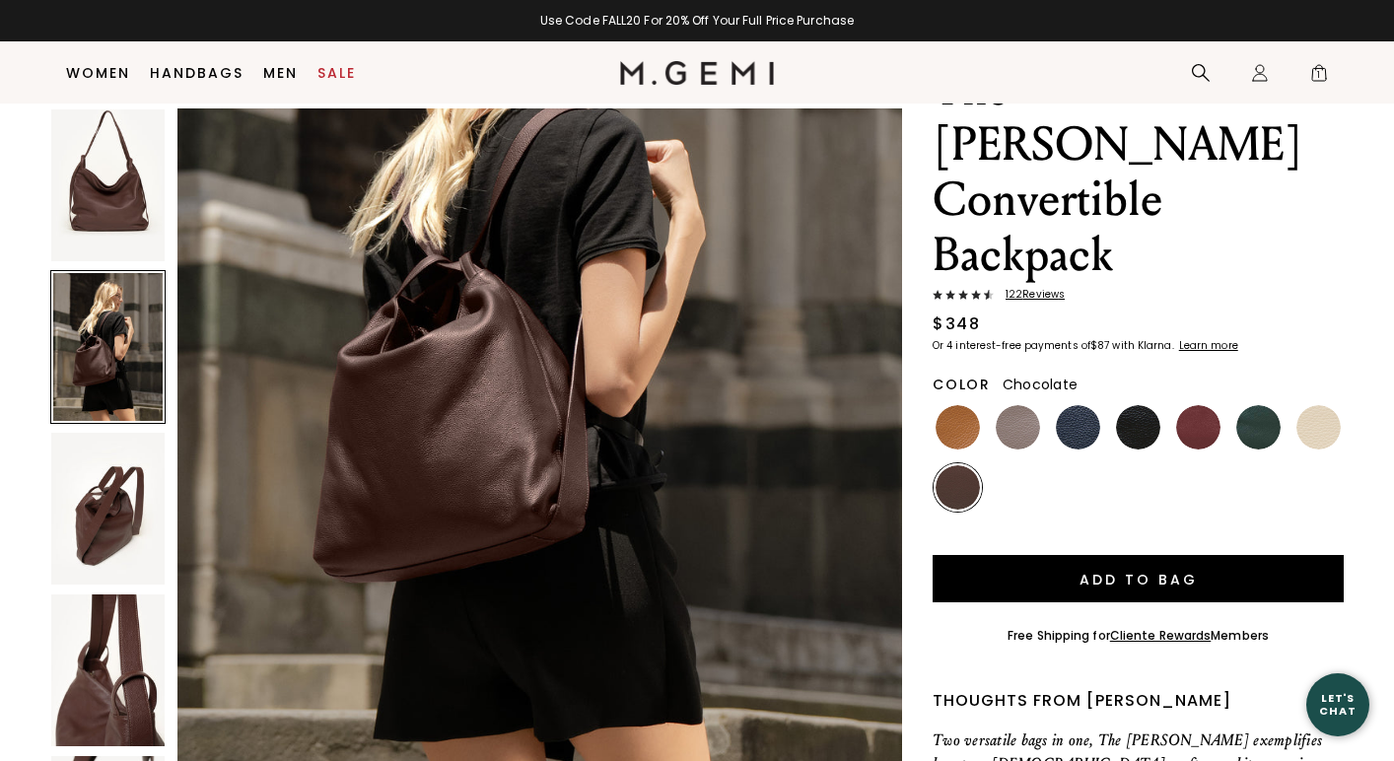
click at [118, 204] on img at bounding box center [107, 185] width 113 height 152
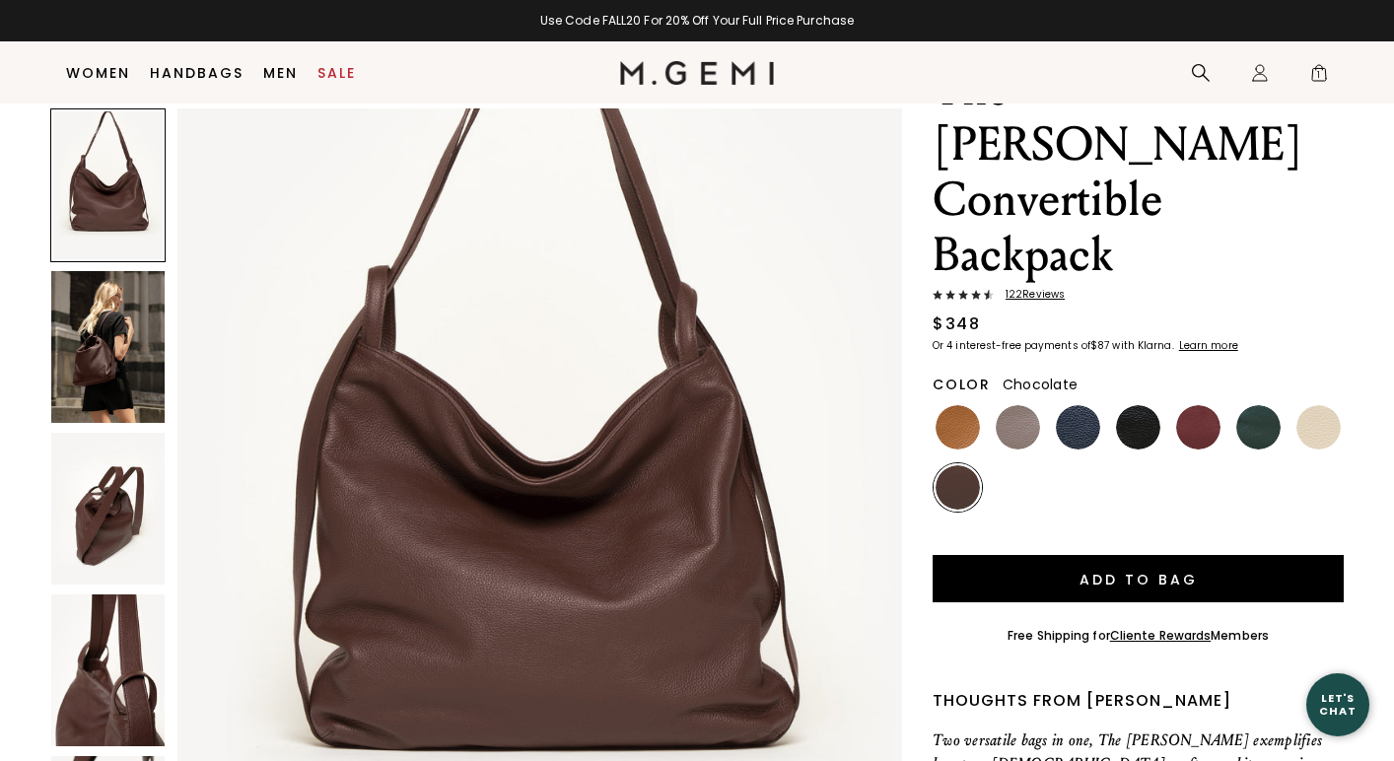
scroll to position [136, 0]
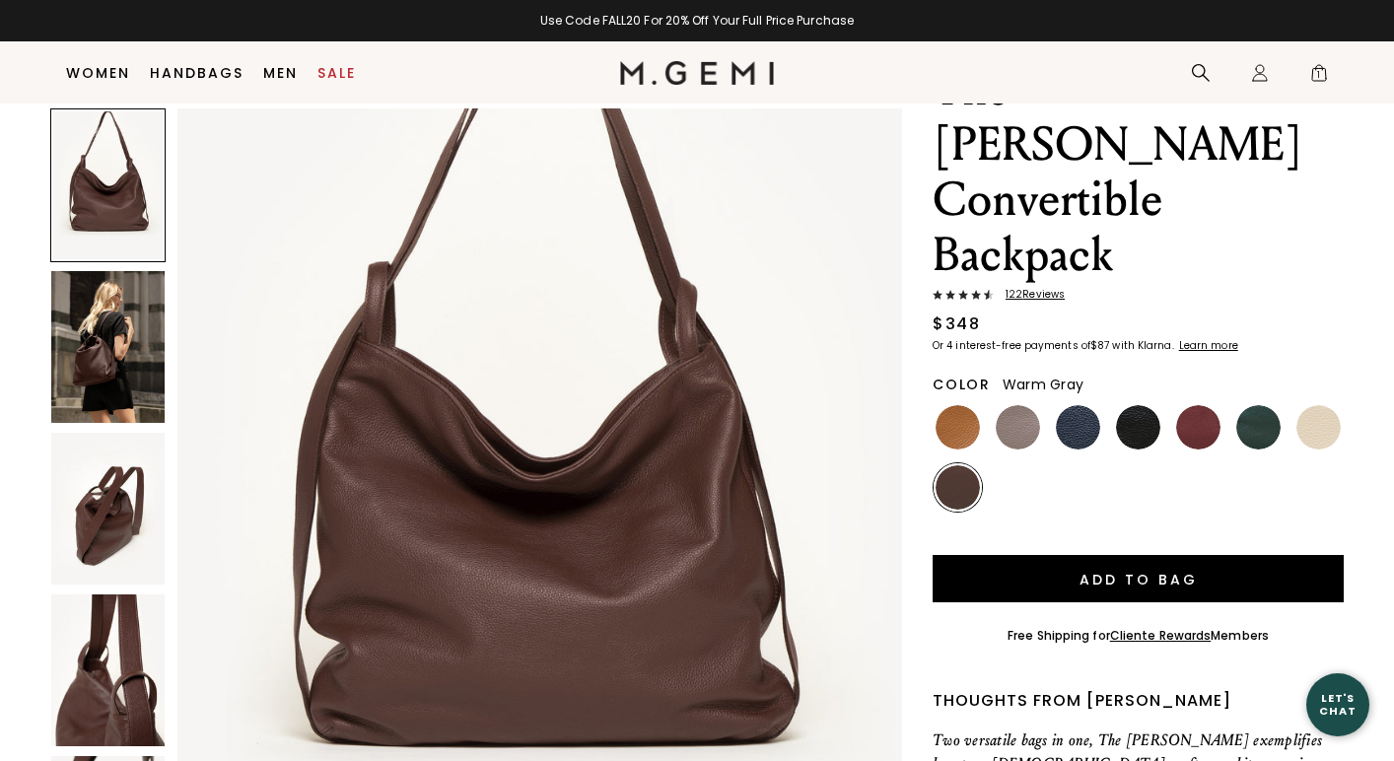
click at [1026, 405] on img at bounding box center [1018, 427] width 44 height 44
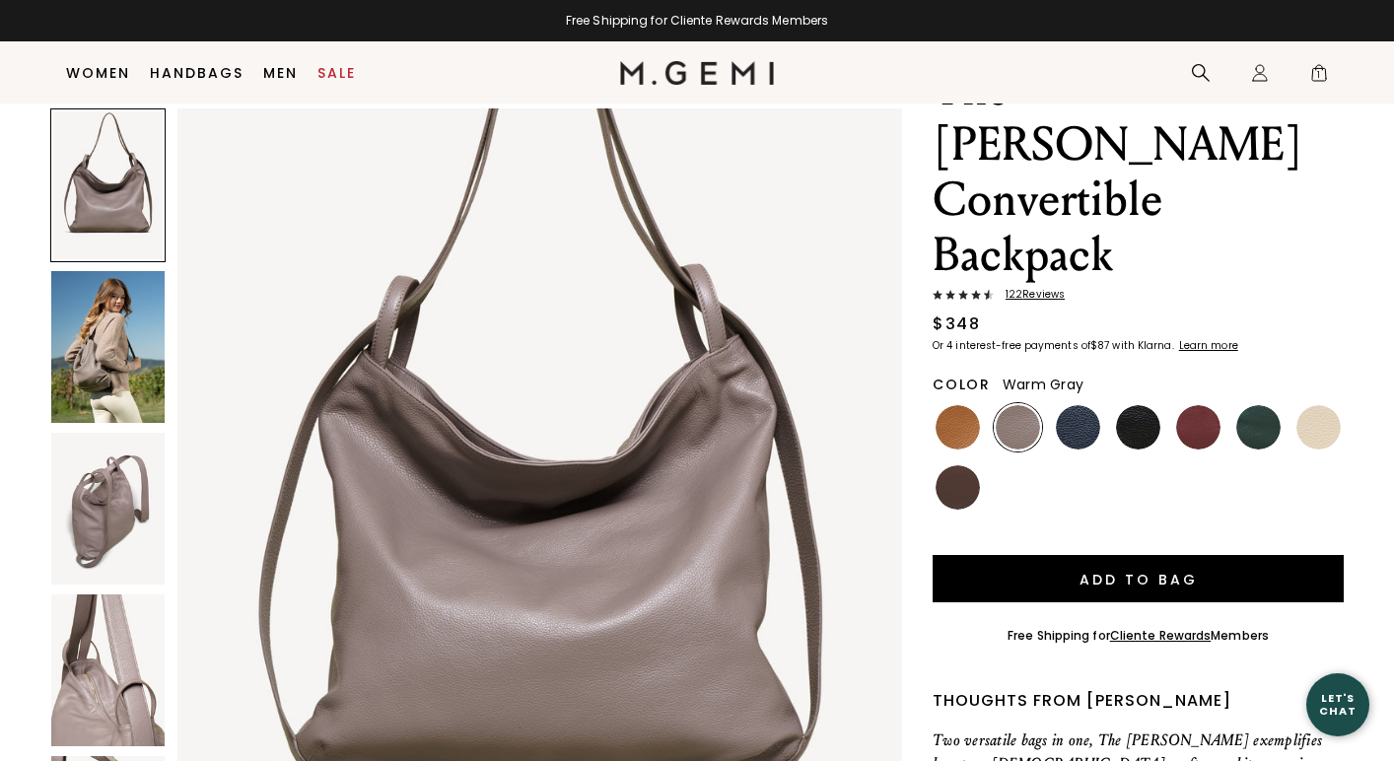
scroll to position [140, 0]
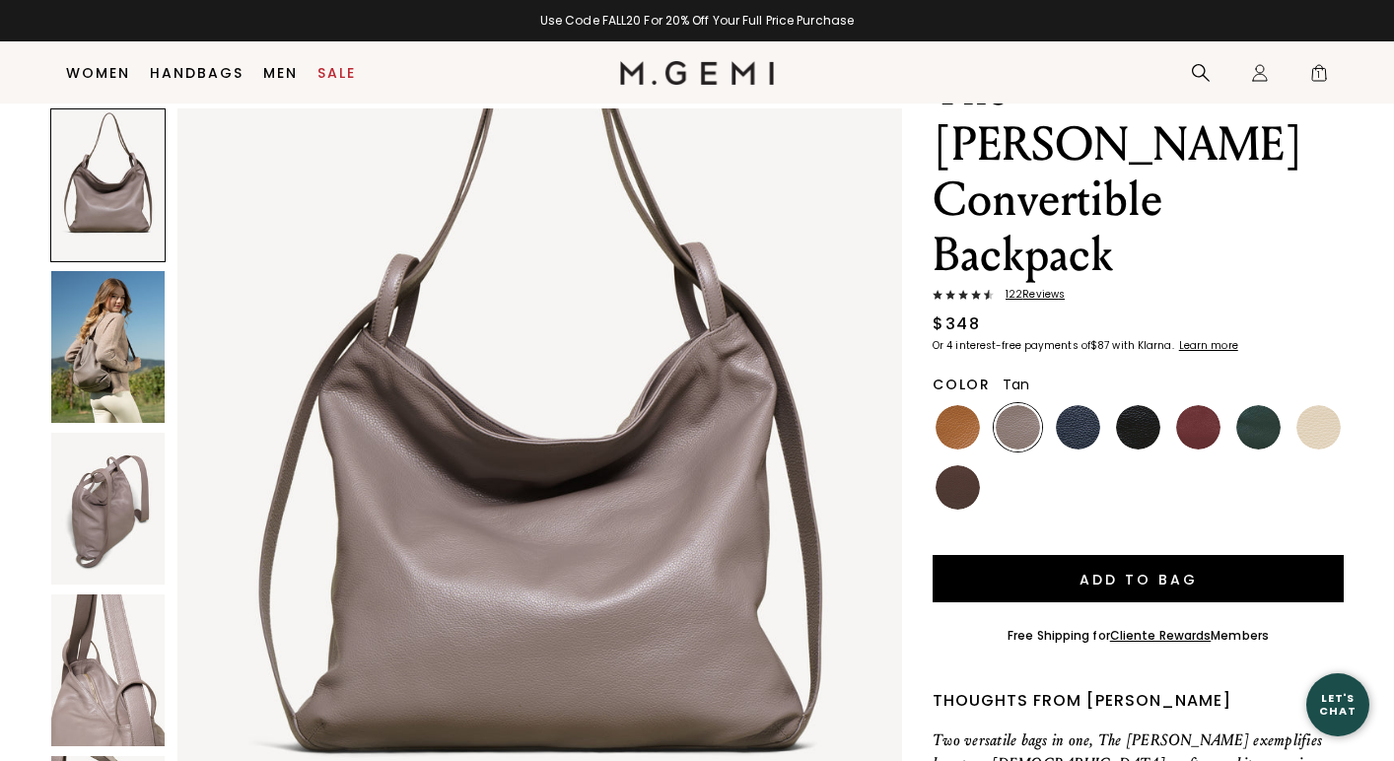
click at [948, 405] on img at bounding box center [958, 427] width 44 height 44
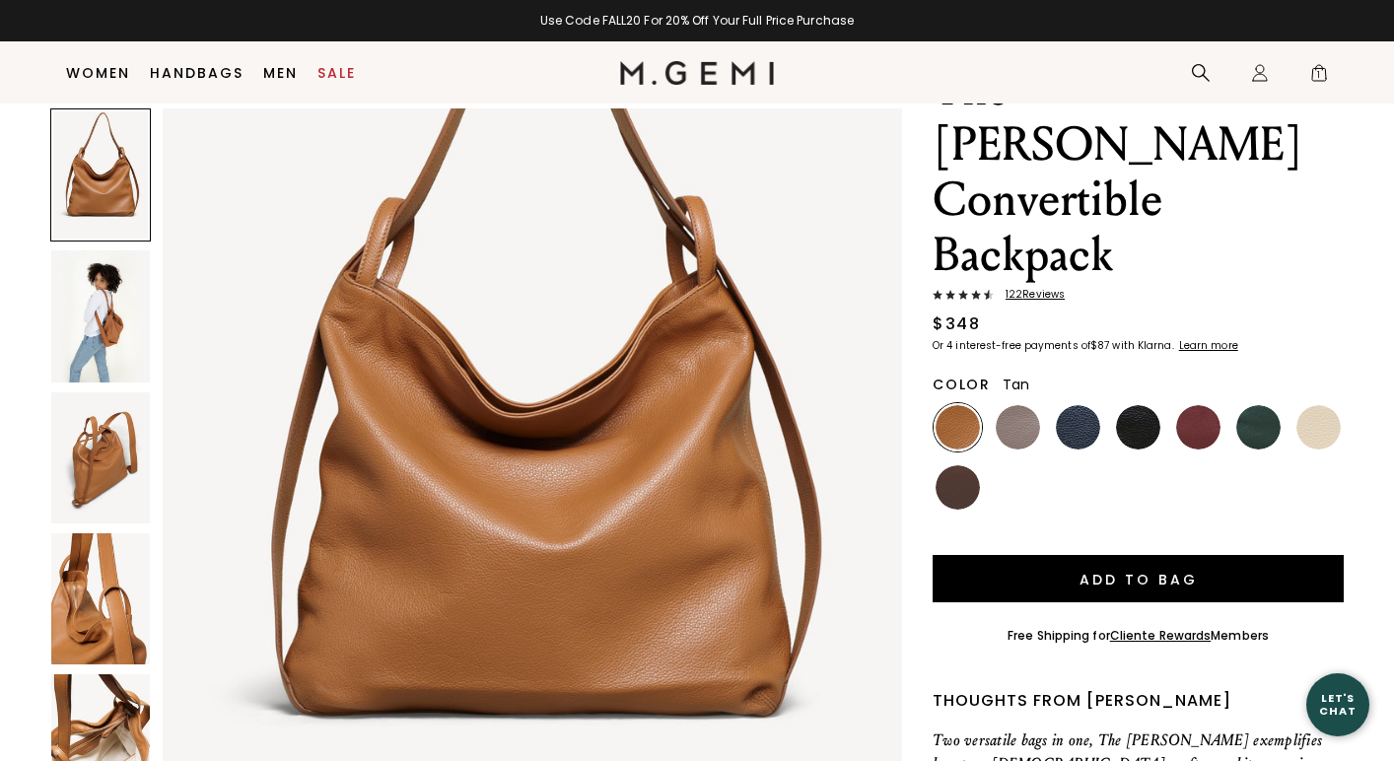
scroll to position [193, 0]
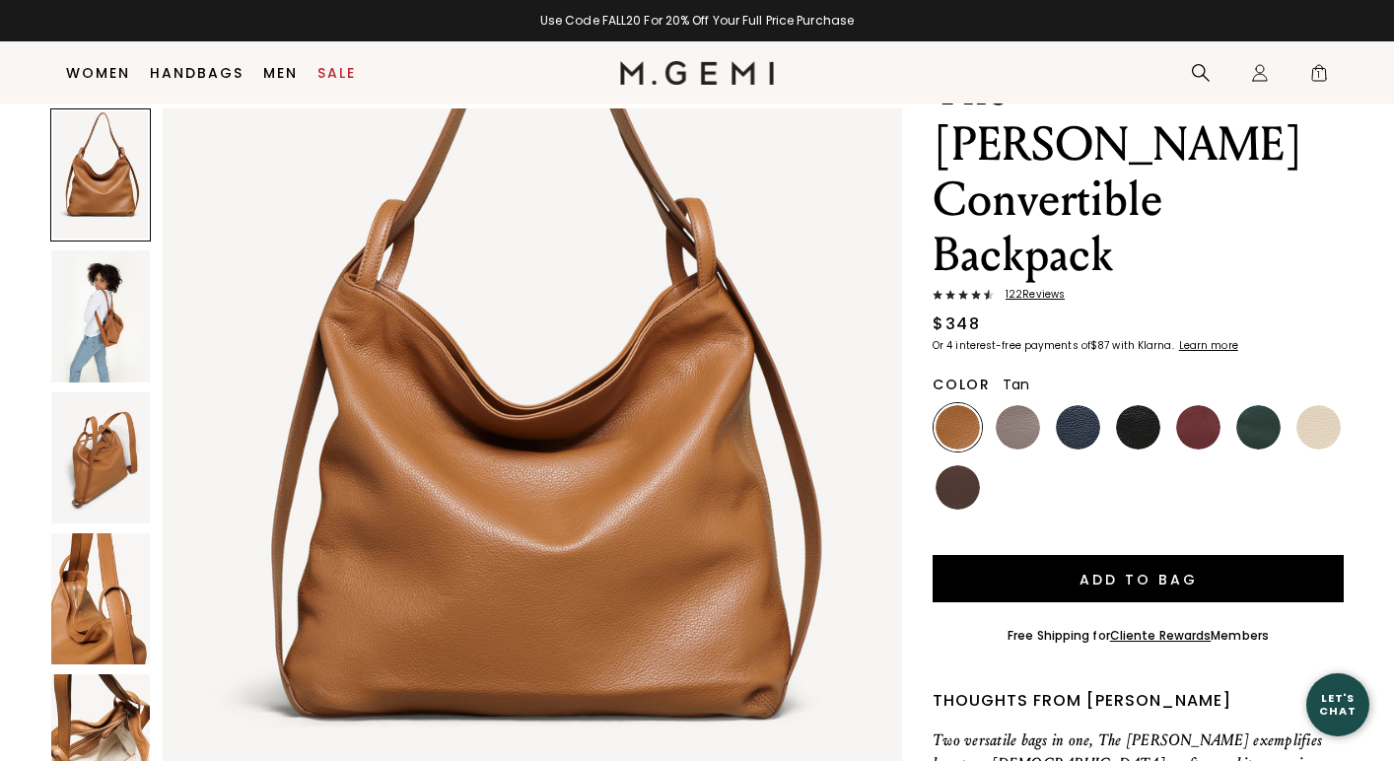
click at [106, 321] on img at bounding box center [100, 315] width 99 height 131
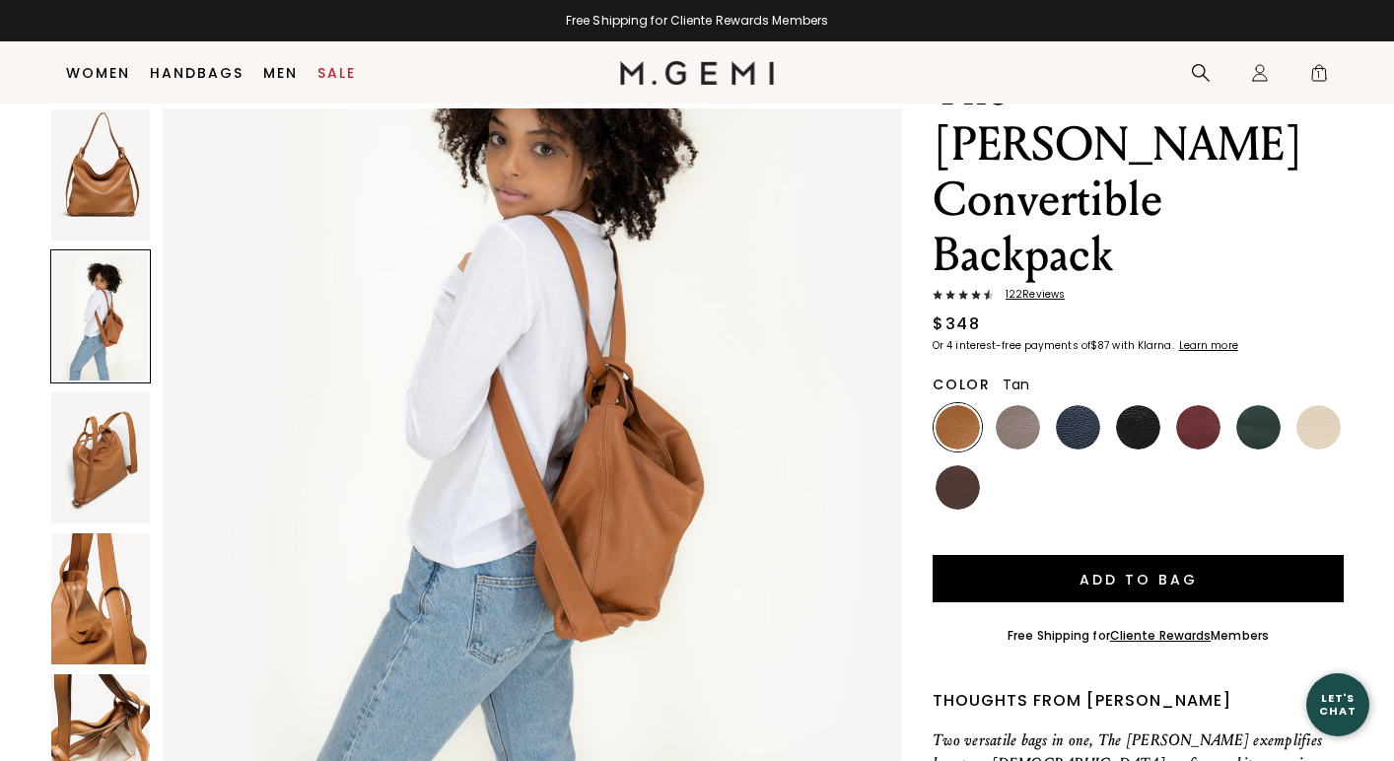
scroll to position [1190, 0]
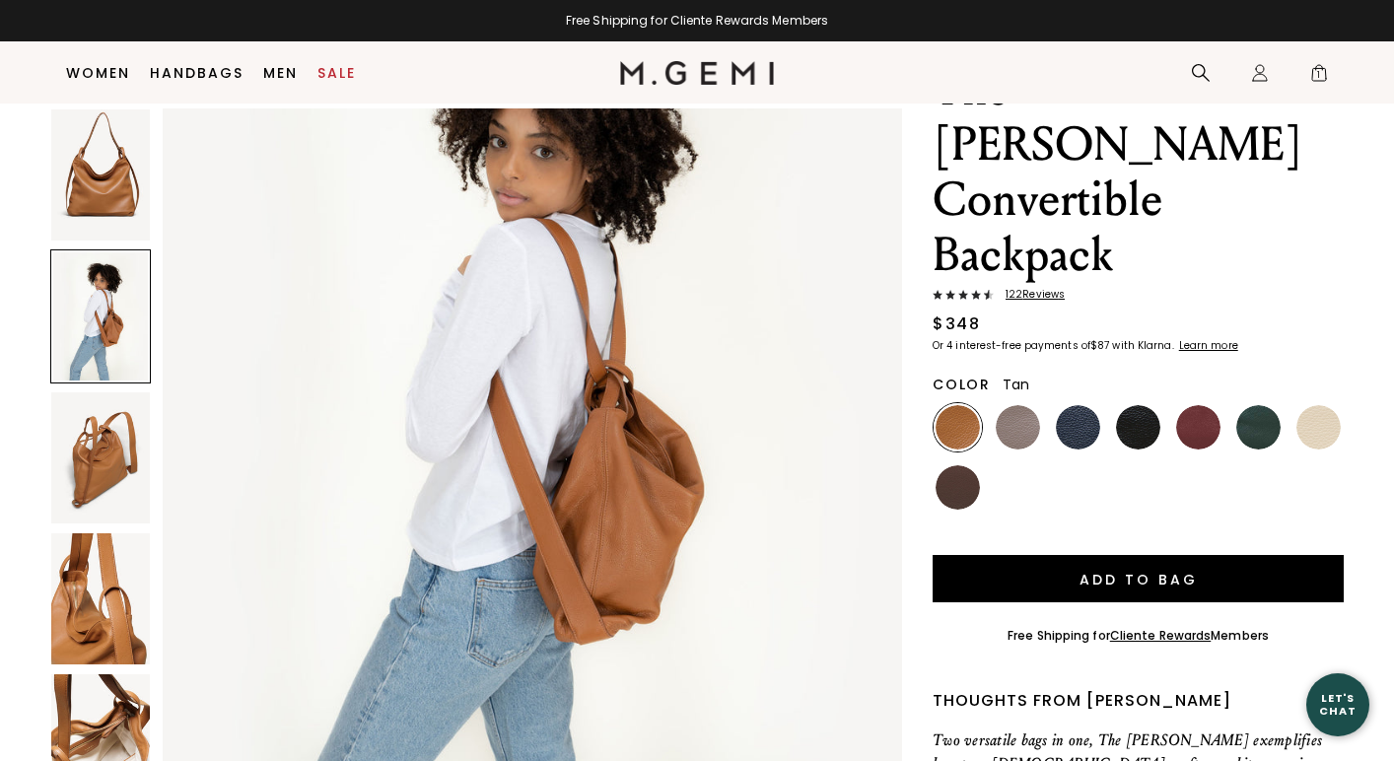
click at [127, 633] on img at bounding box center [100, 598] width 99 height 131
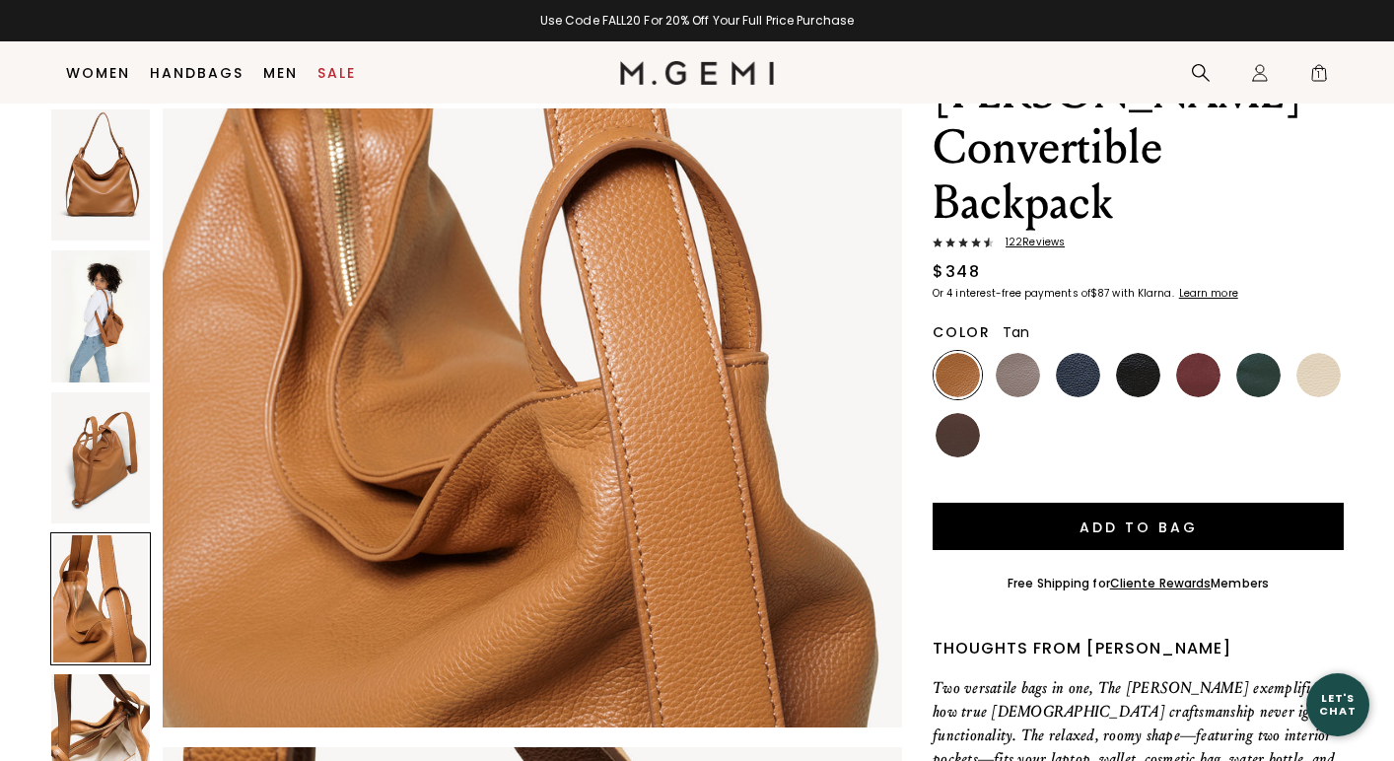
scroll to position [171, 0]
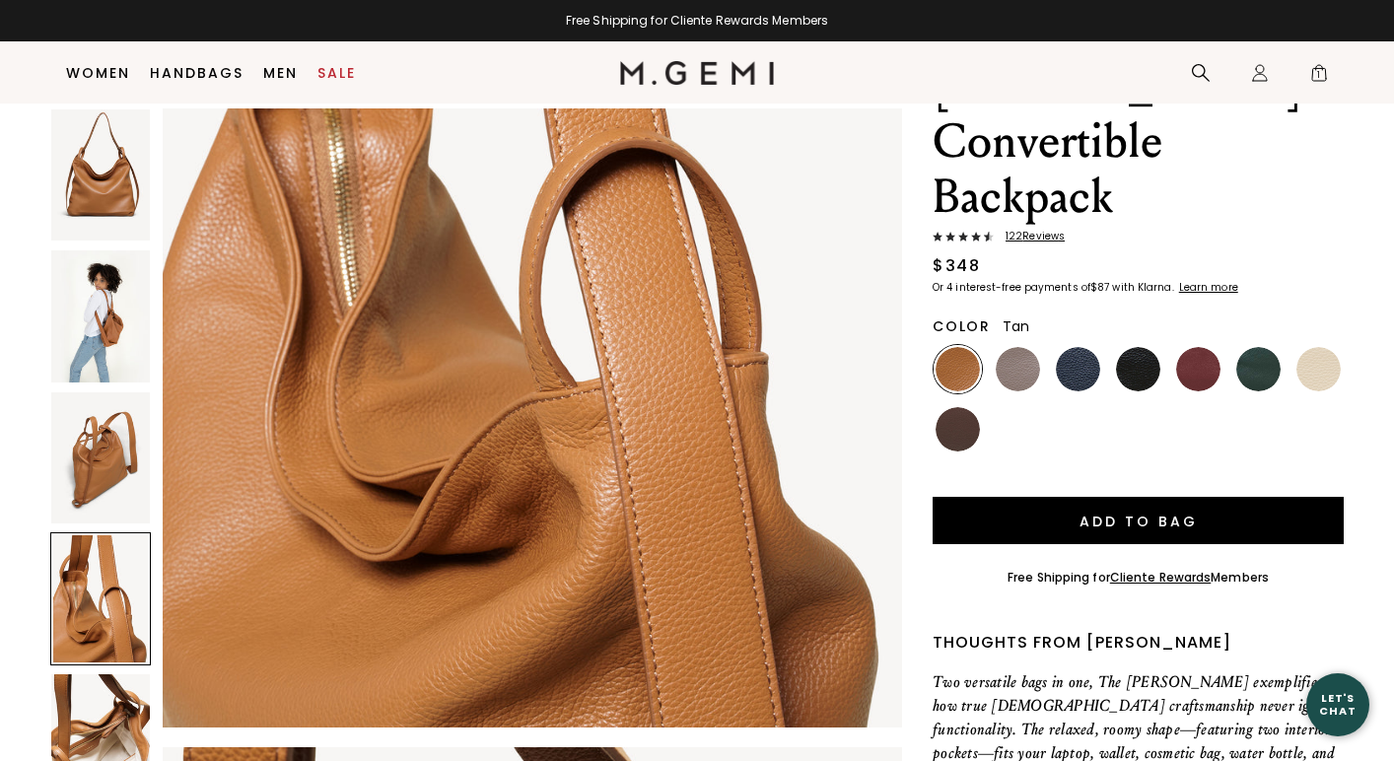
click at [108, 716] on img at bounding box center [100, 740] width 99 height 131
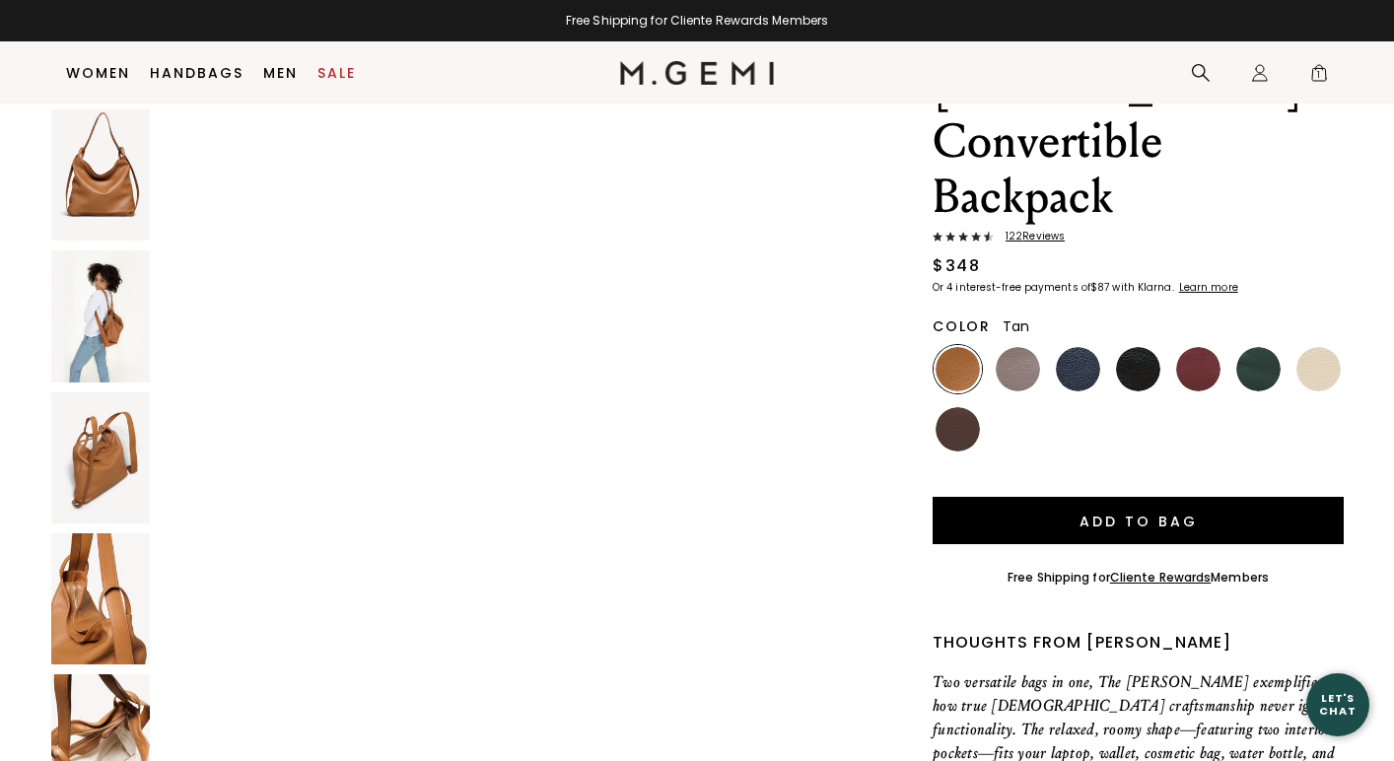
scroll to position [5085, 0]
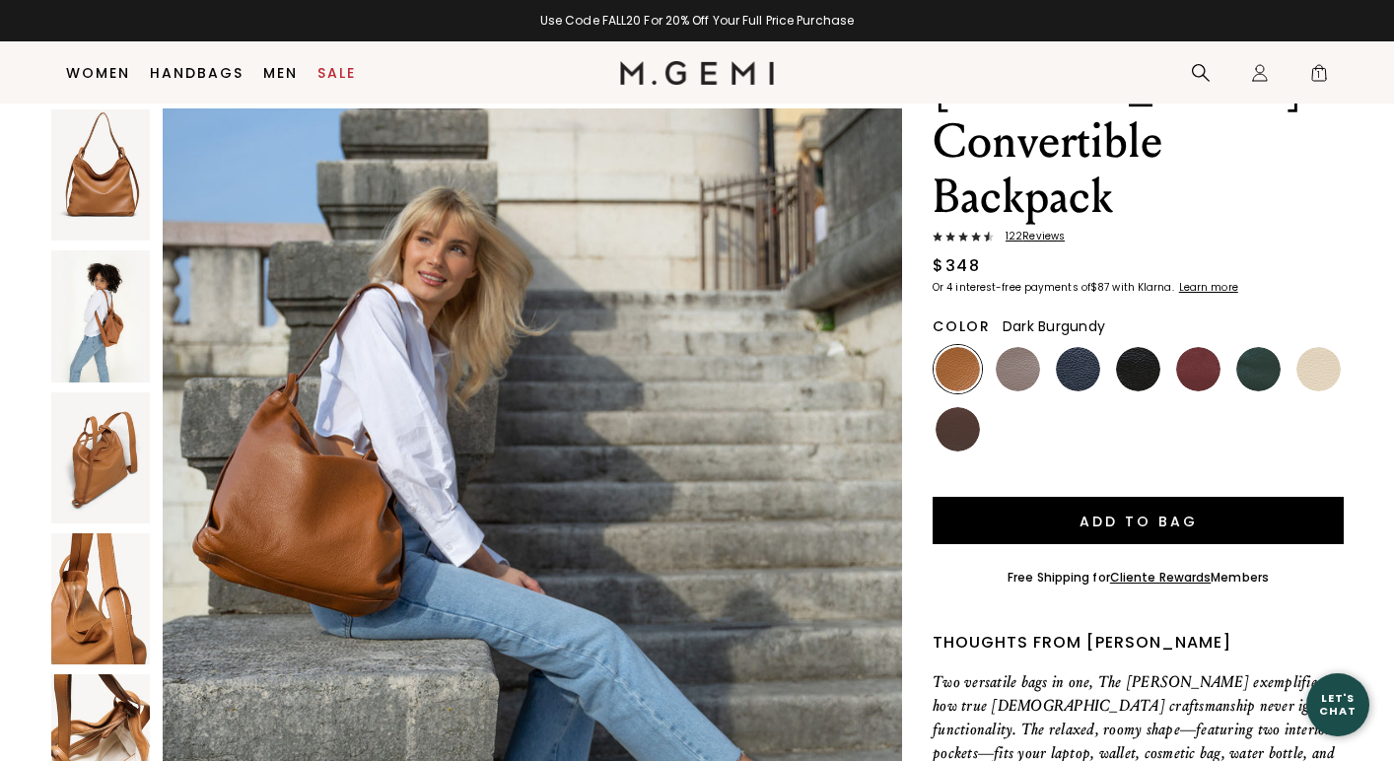
click at [1192, 347] on img at bounding box center [1198, 369] width 44 height 44
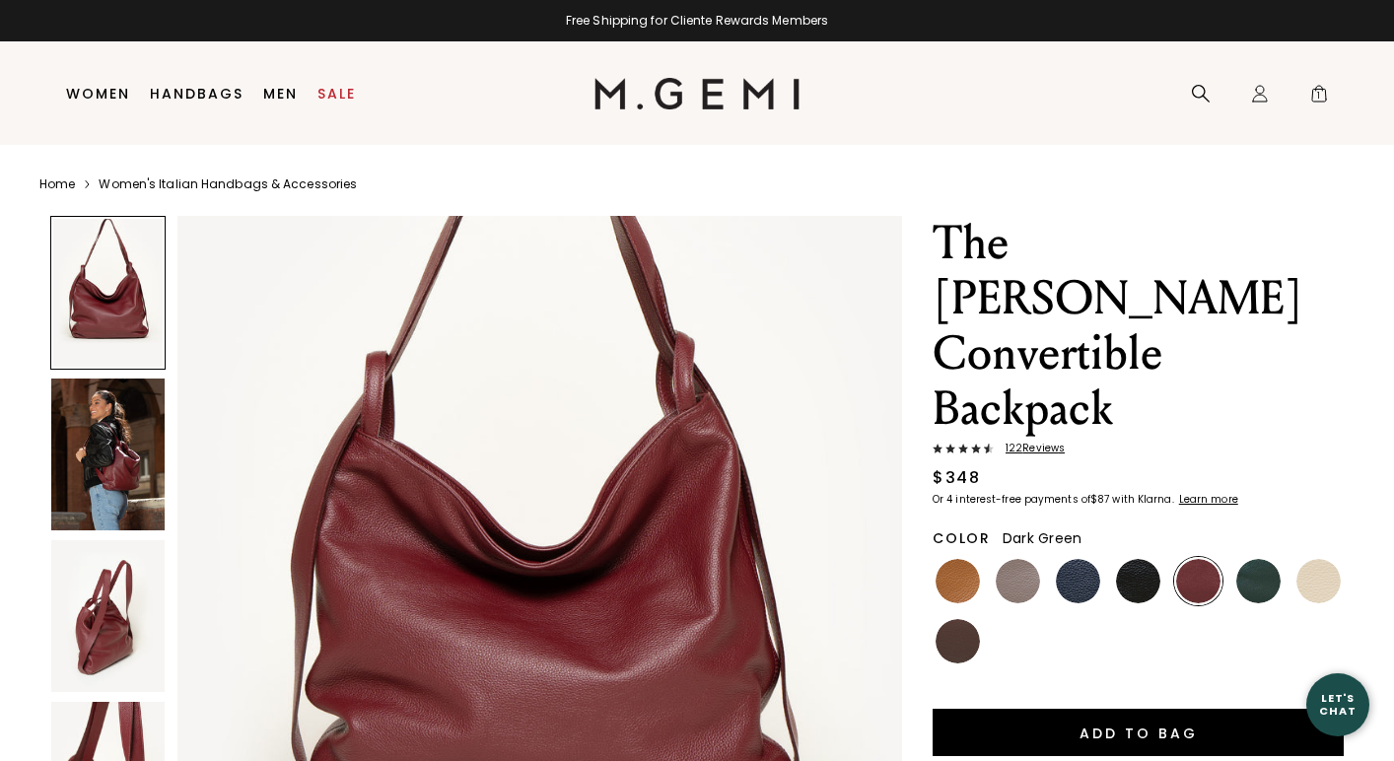
click at [1253, 559] on img at bounding box center [1259, 581] width 44 height 44
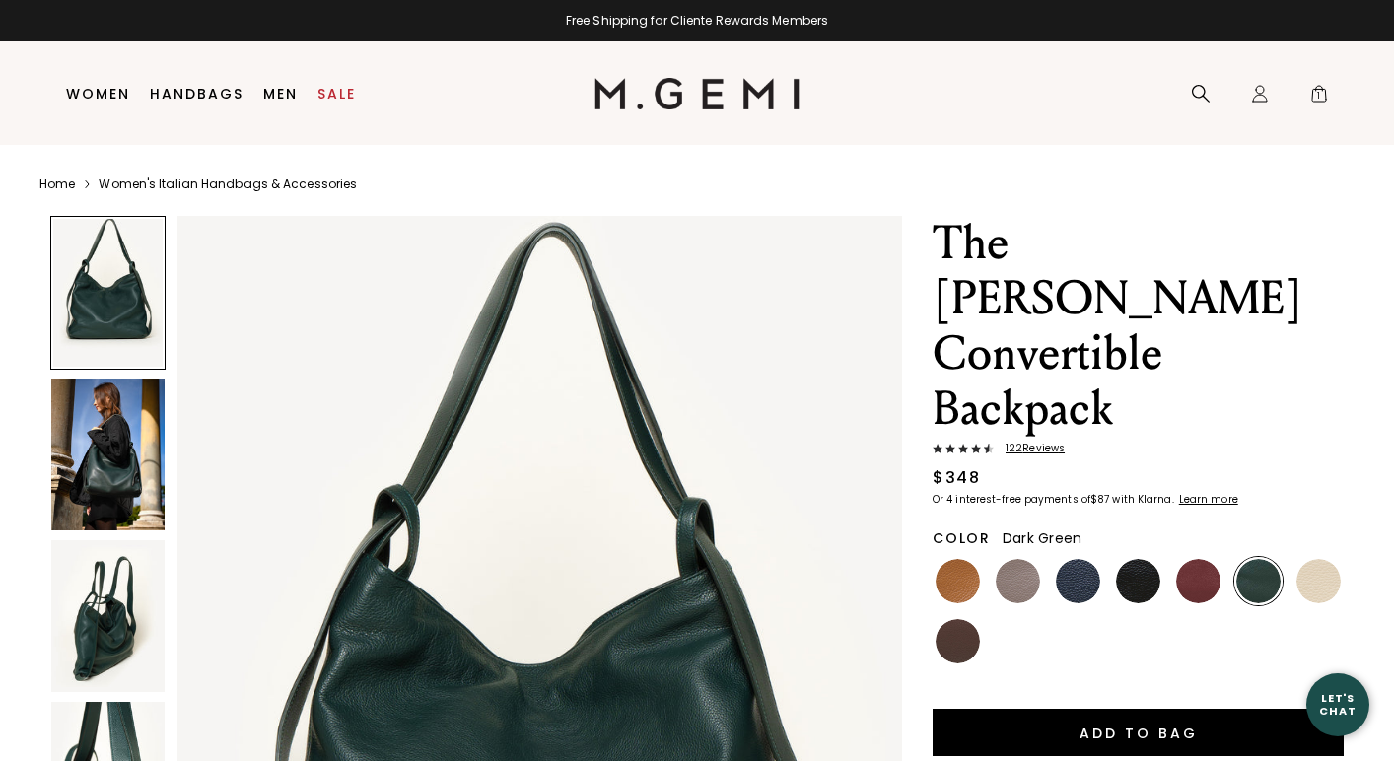
click at [107, 468] on img at bounding box center [107, 455] width 113 height 152
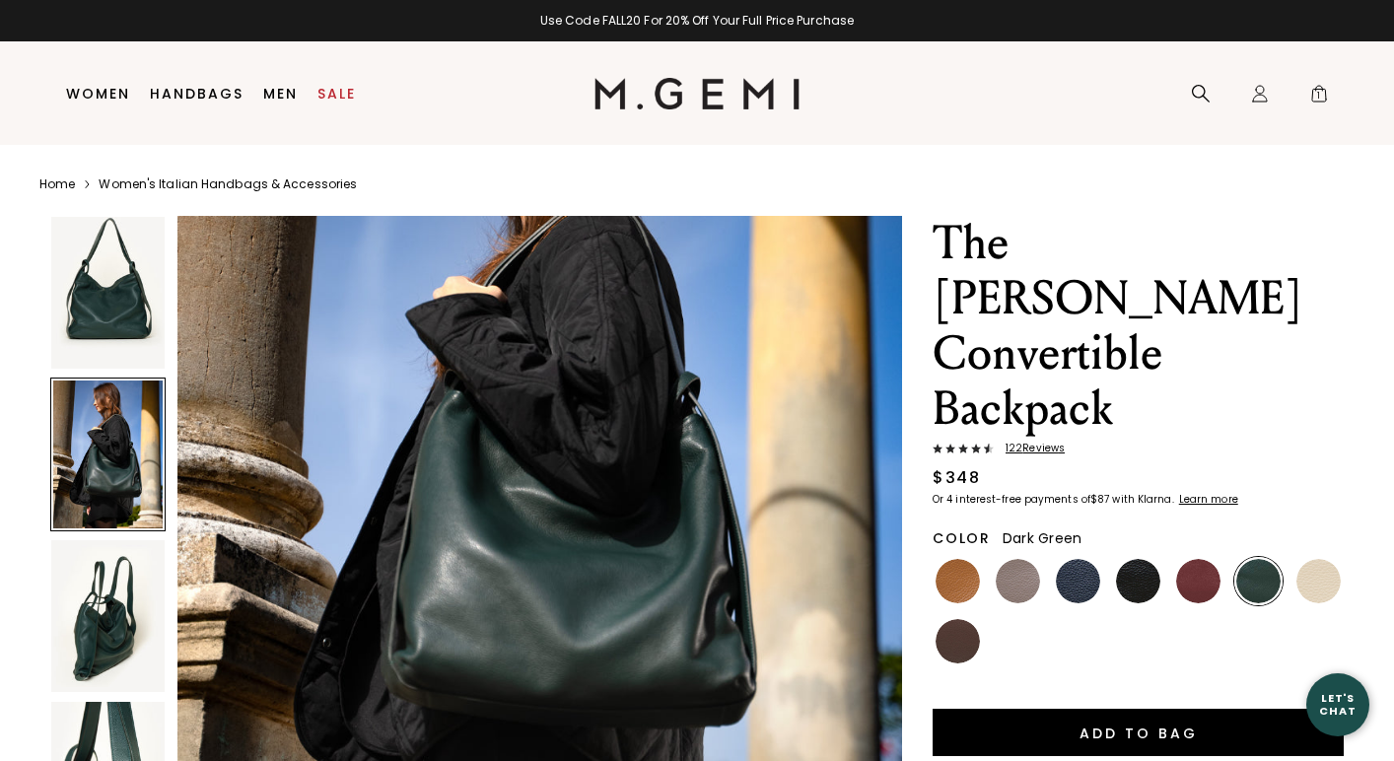
scroll to position [1242, 0]
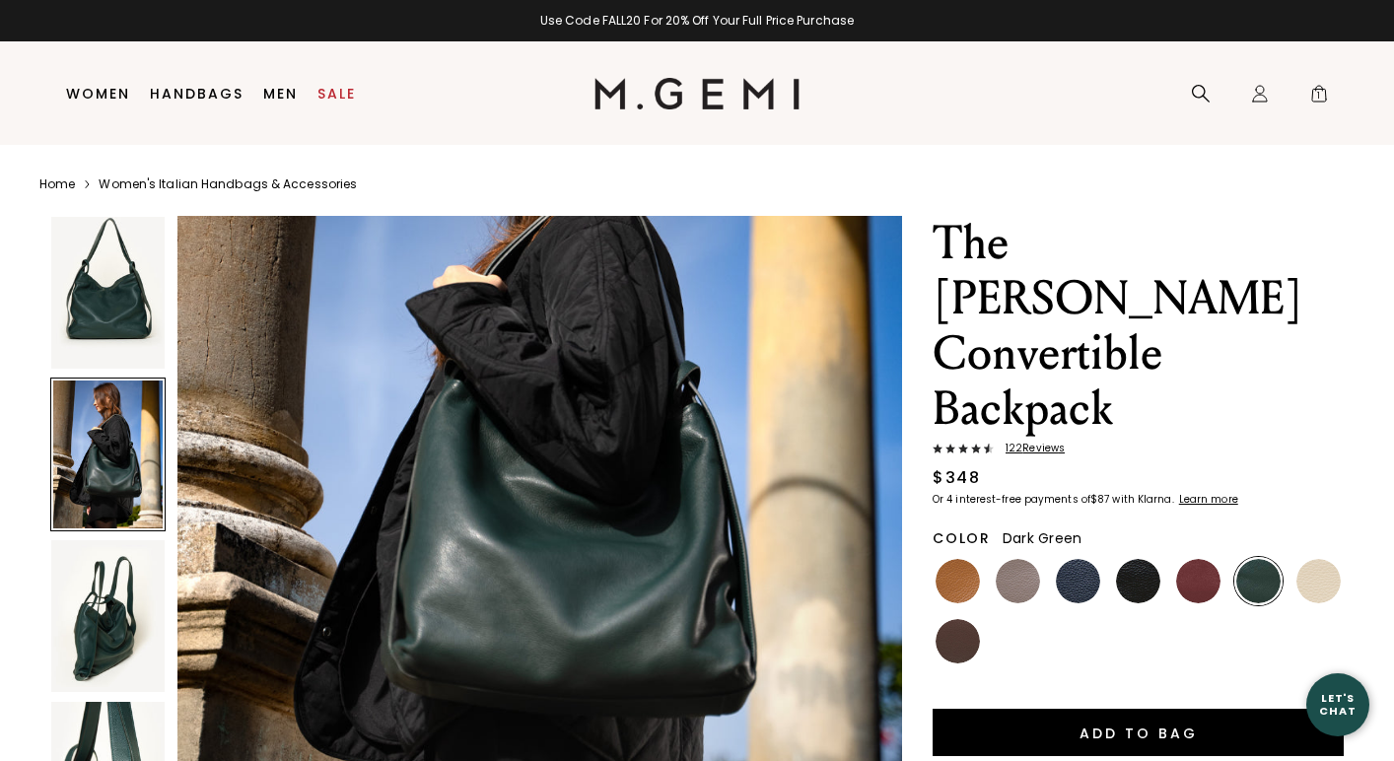
click at [107, 614] on img at bounding box center [107, 616] width 113 height 152
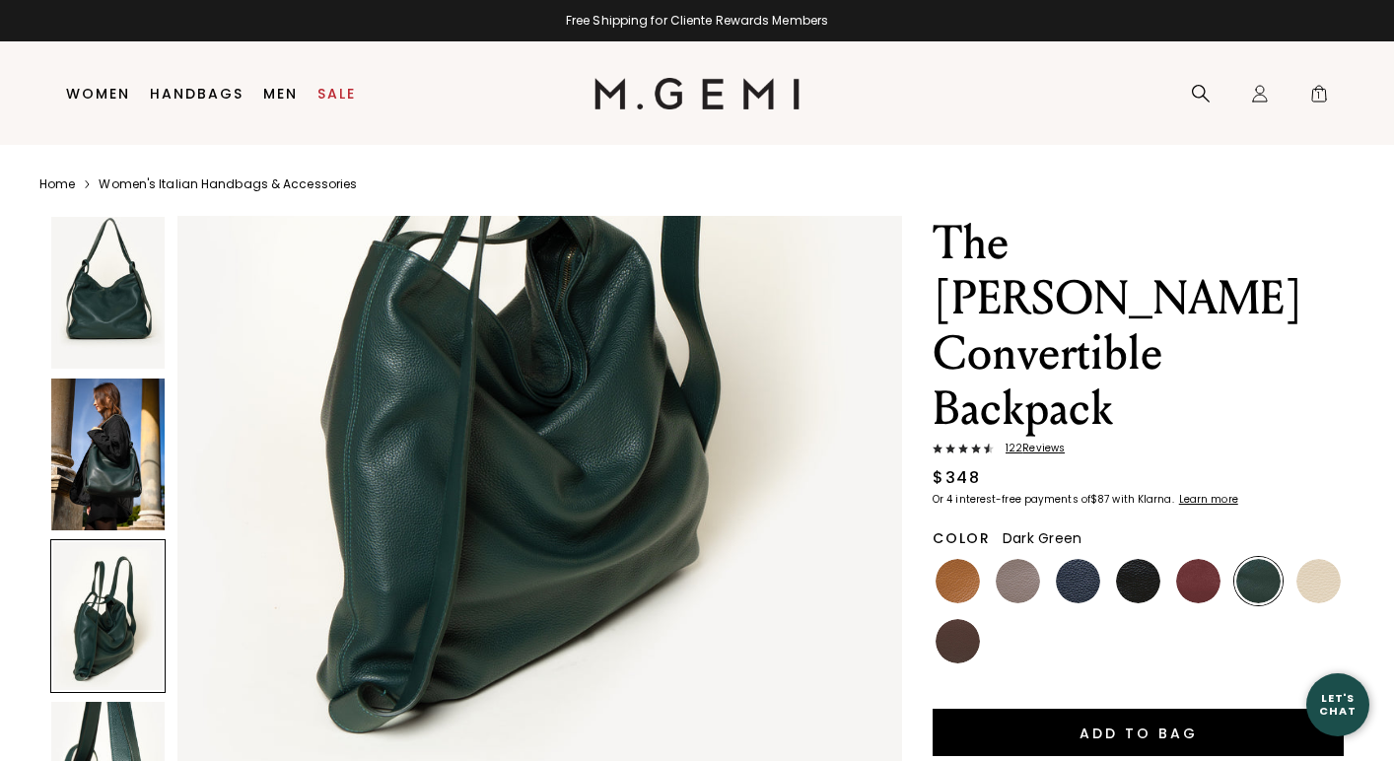
scroll to position [2356, 0]
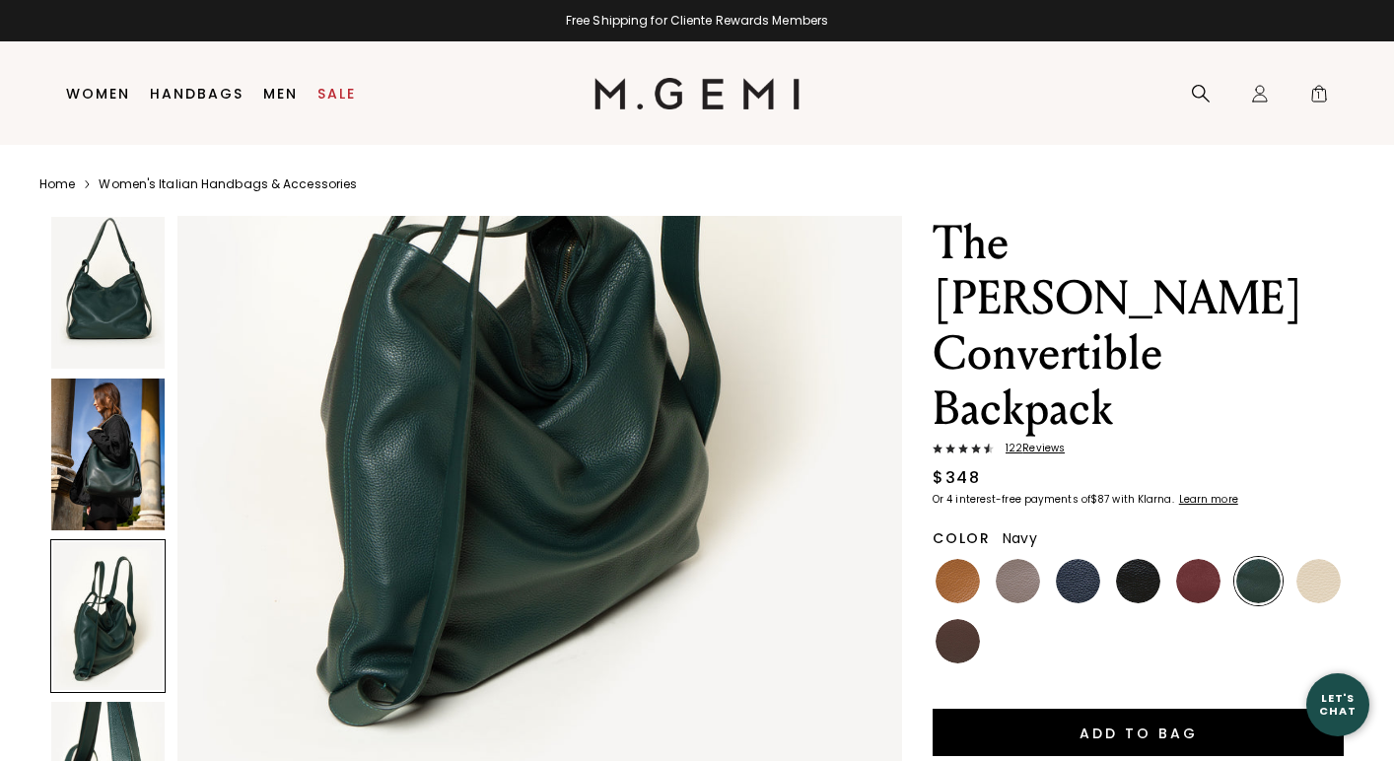
click at [1070, 559] on img at bounding box center [1078, 581] width 44 height 44
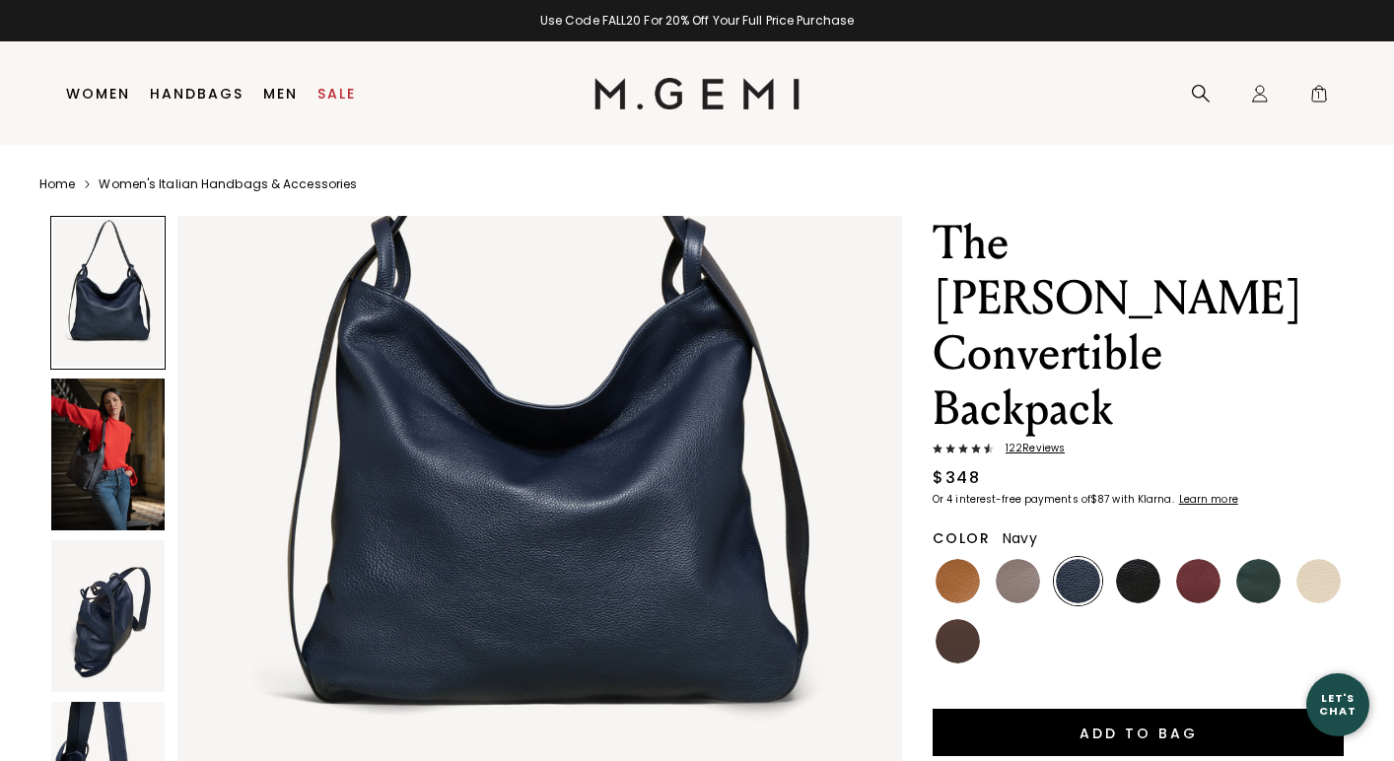
click at [131, 453] on img at bounding box center [107, 455] width 113 height 152
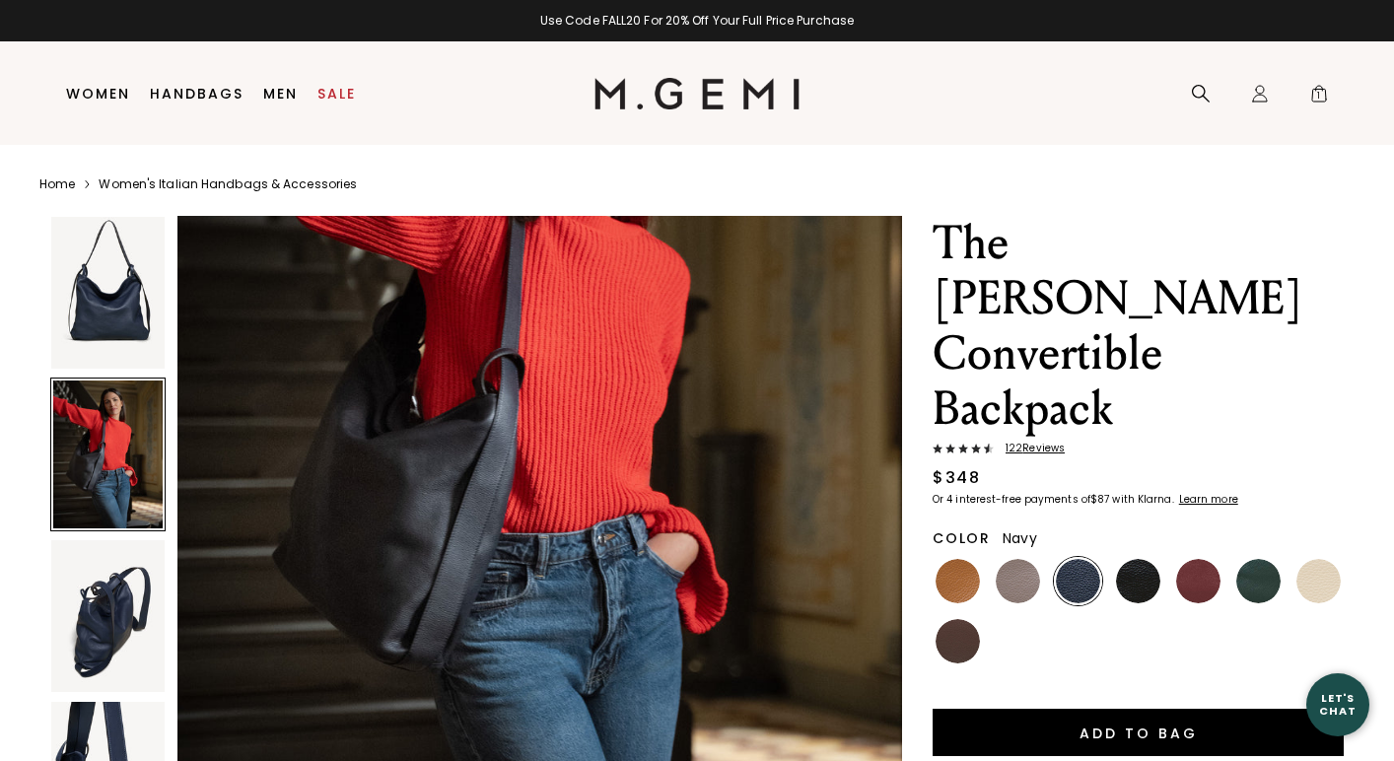
scroll to position [1251, 0]
click at [1135, 559] on img at bounding box center [1138, 581] width 44 height 44
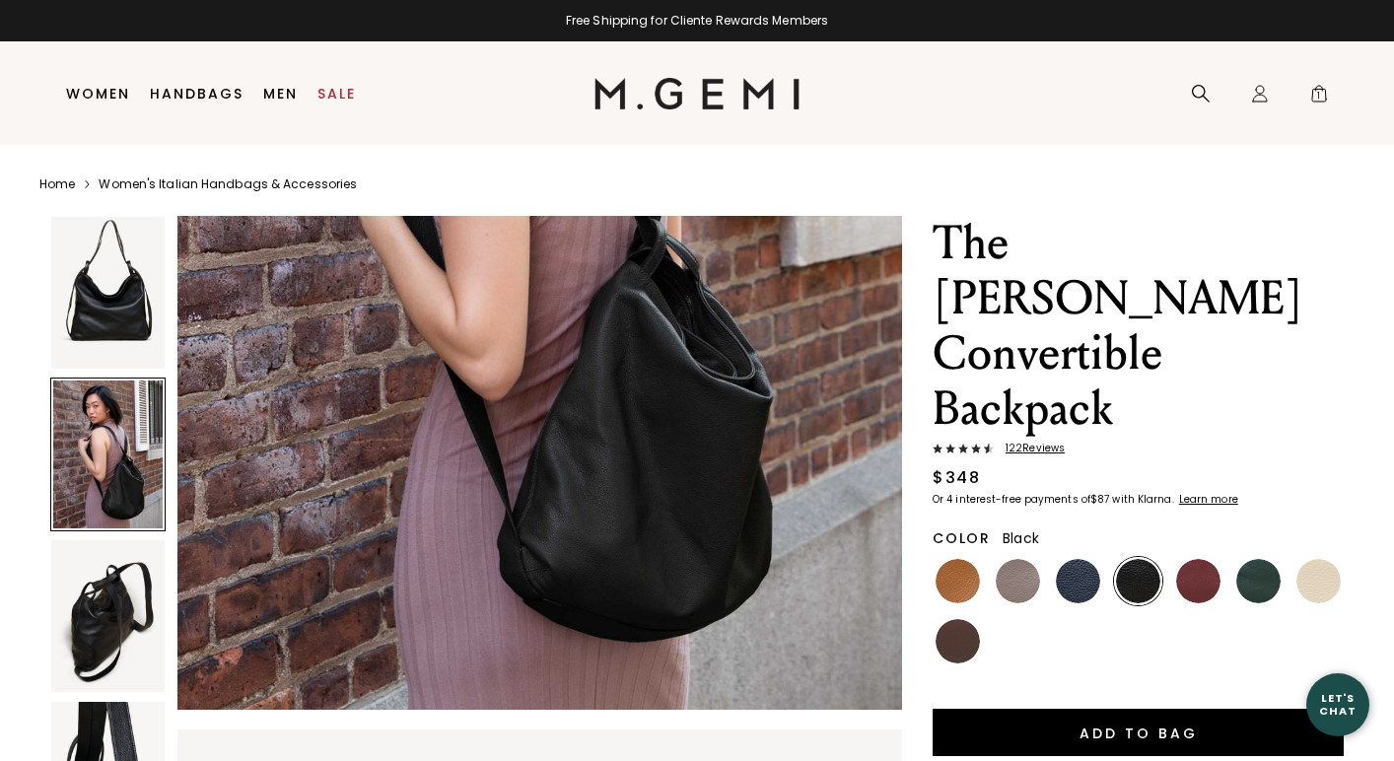
scroll to position [1500, 0]
